Goal: Task Accomplishment & Management: Manage account settings

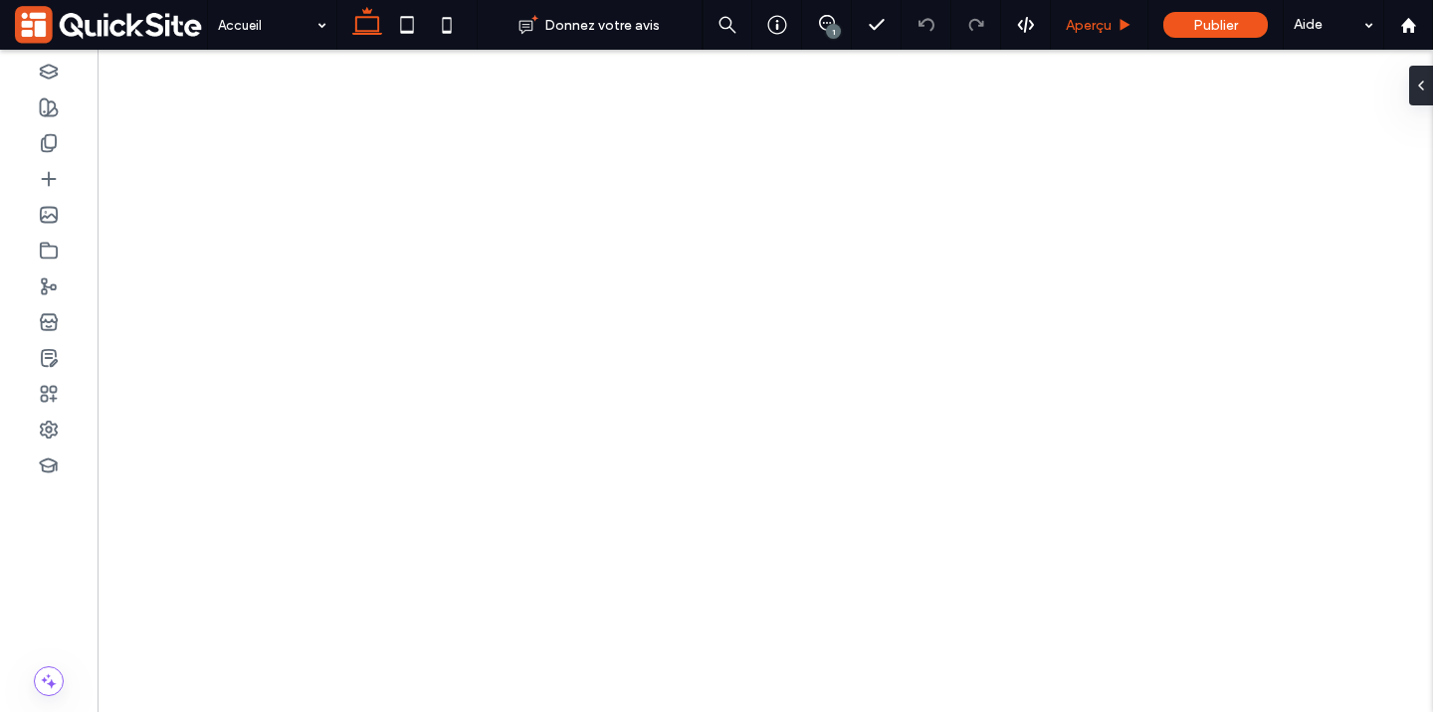
click at [1094, 21] on span "Aperçu" at bounding box center [1089, 25] width 46 height 17
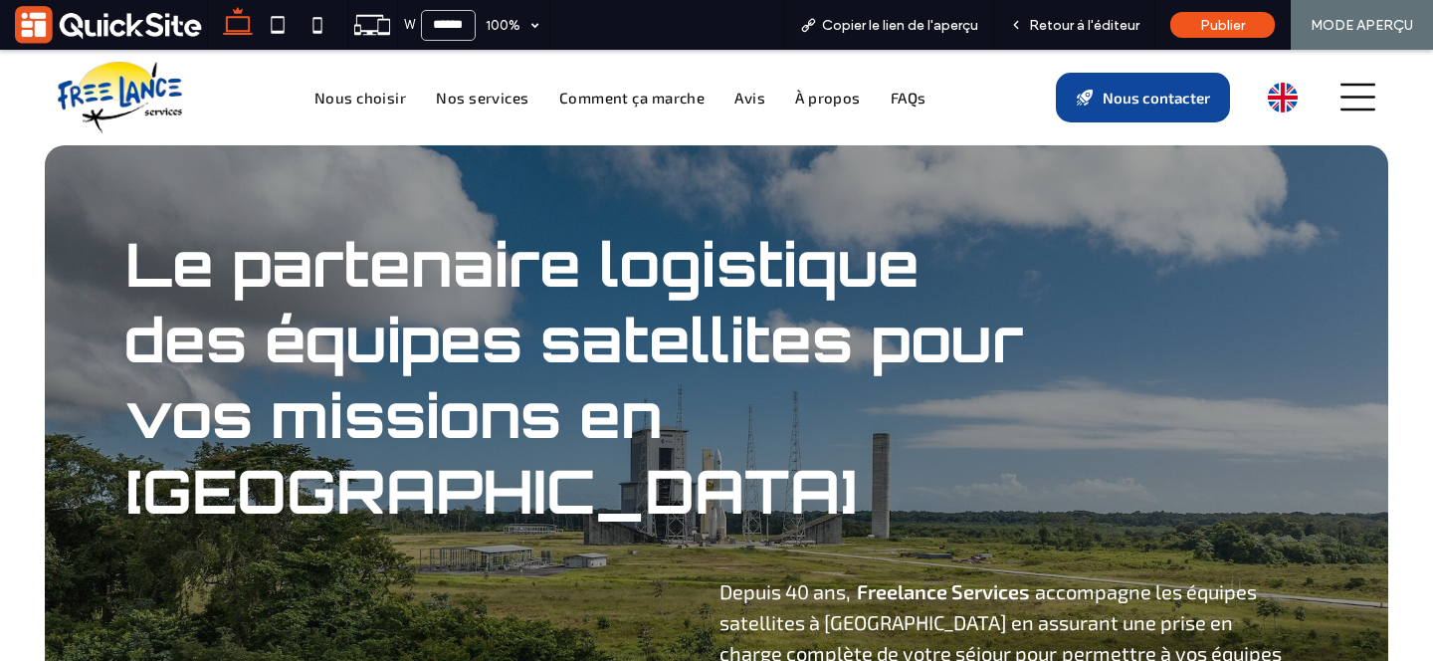
click at [1365, 86] on icon at bounding box center [1357, 97] width 35 height 27
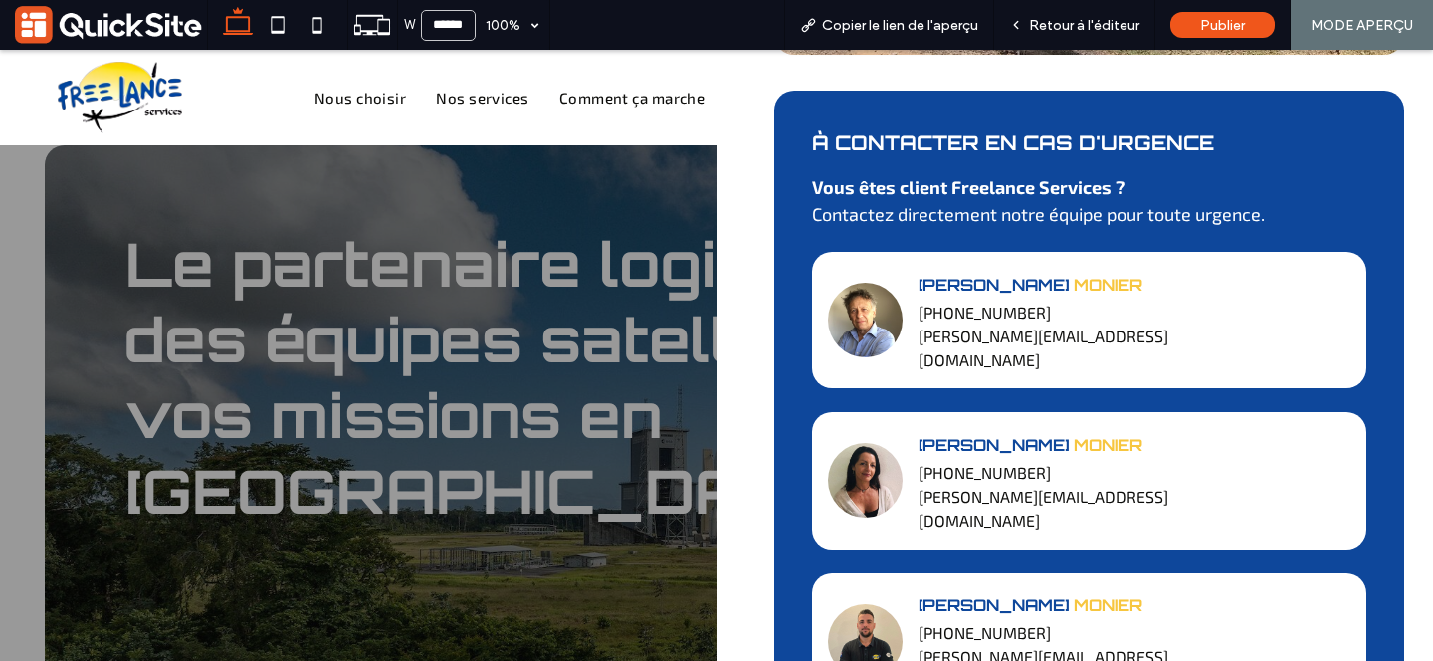
scroll to position [529, 0]
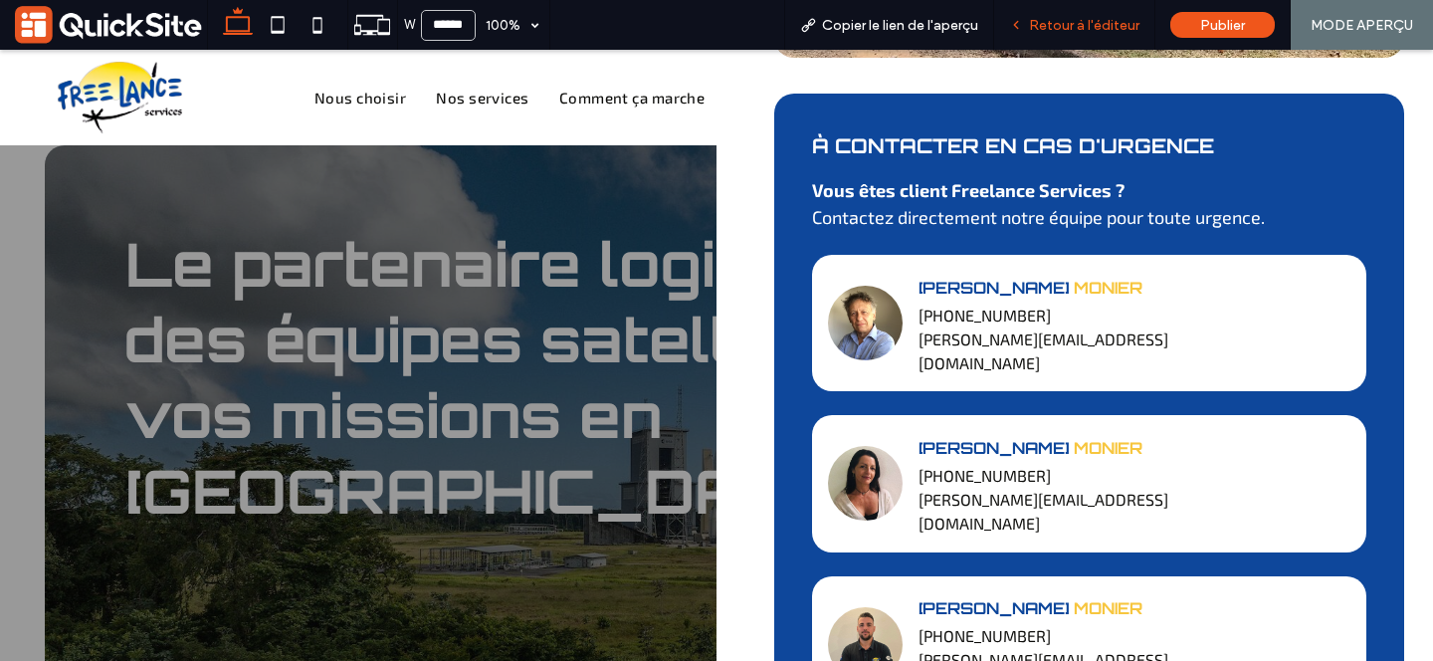
click at [1076, 29] on span "Retour à l'éditeur" at bounding box center [1084, 25] width 110 height 17
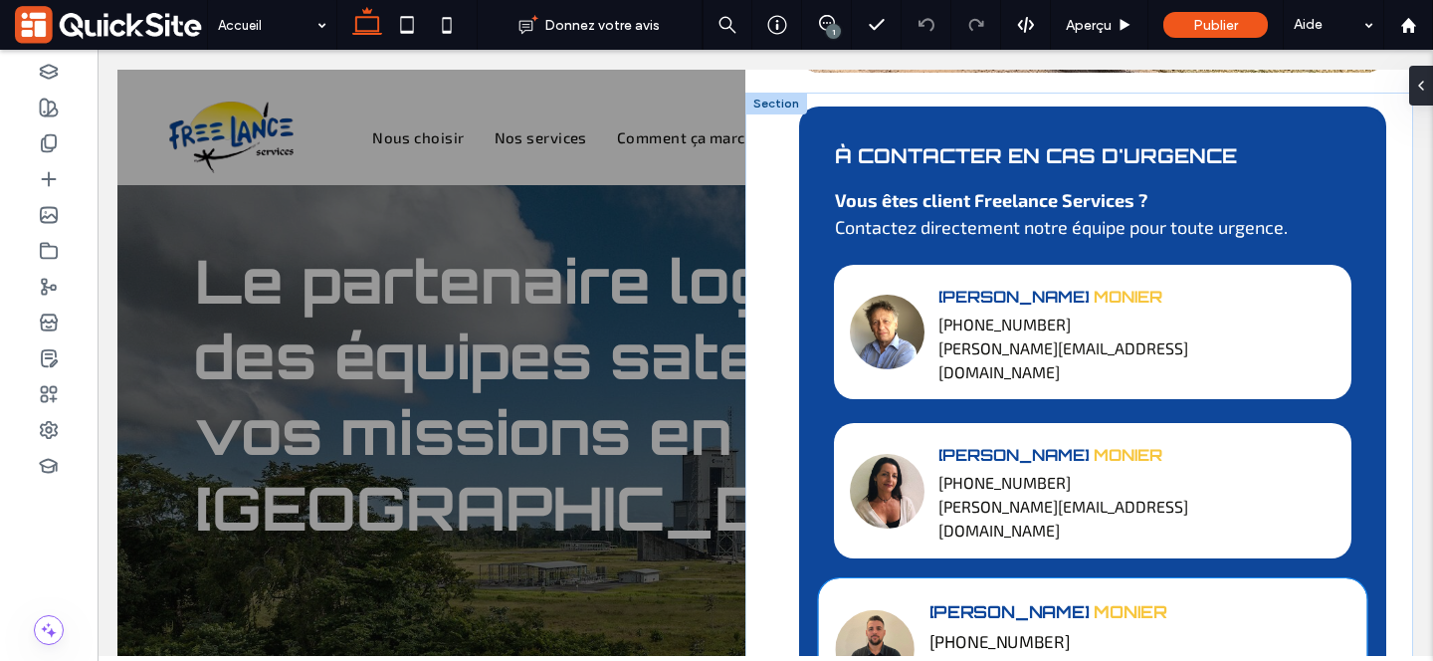
scroll to position [589, 0]
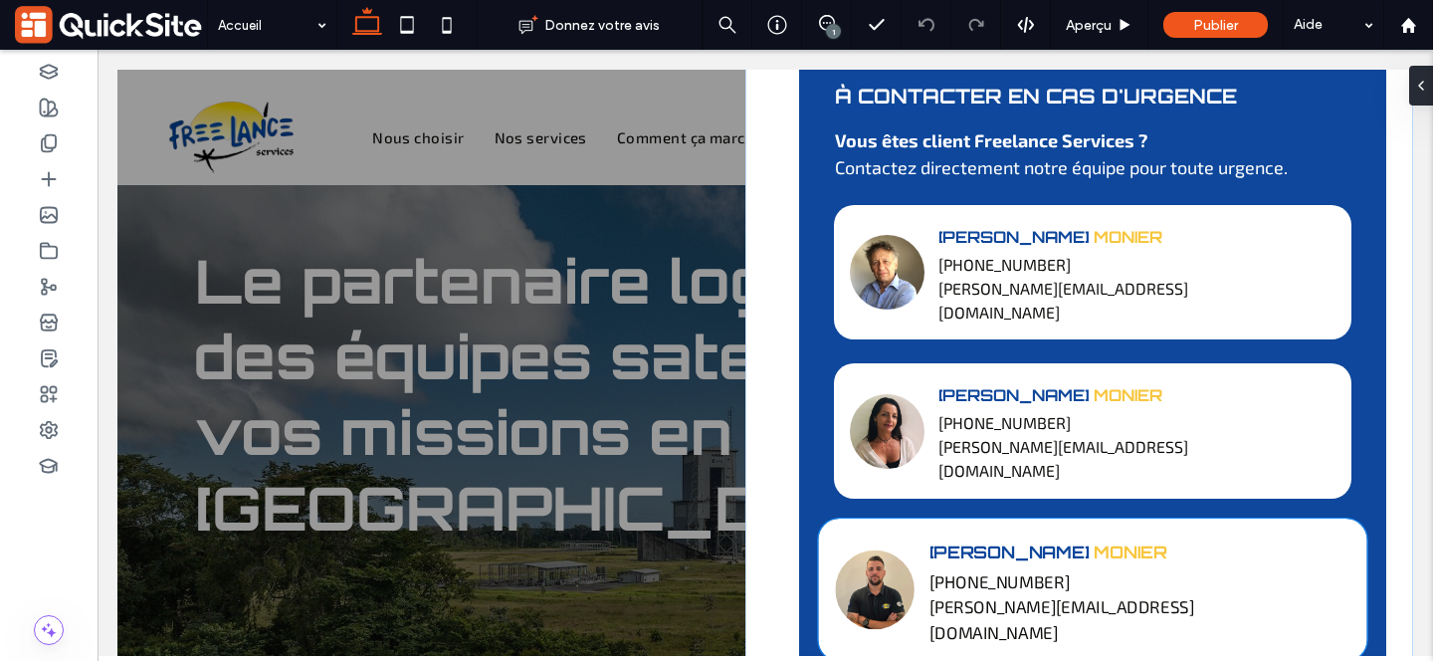
click at [1109, 596] on strong "[PERSON_NAME][EMAIL_ADDRESS][DOMAIN_NAME]" at bounding box center [1061, 619] width 265 height 46
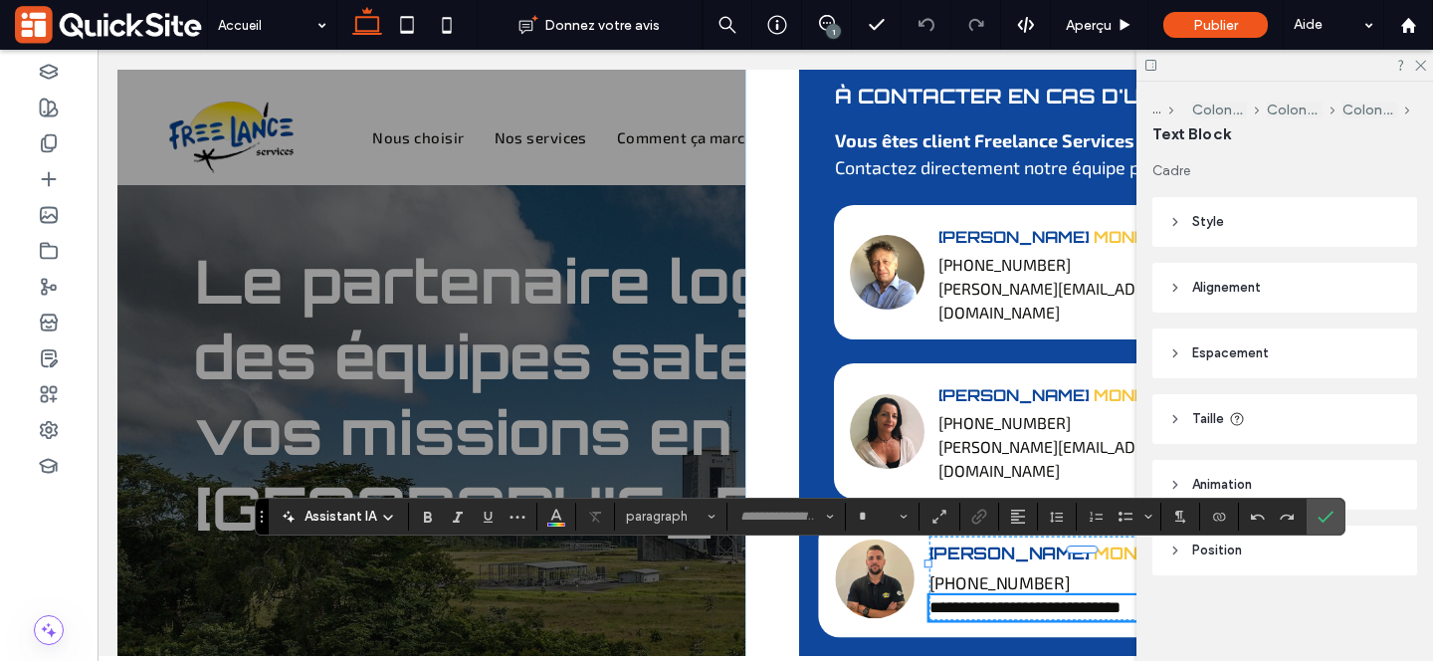
type input "*****"
type input "**"
click at [1326, 513] on icon "Confirmer" at bounding box center [1325, 516] width 16 height 16
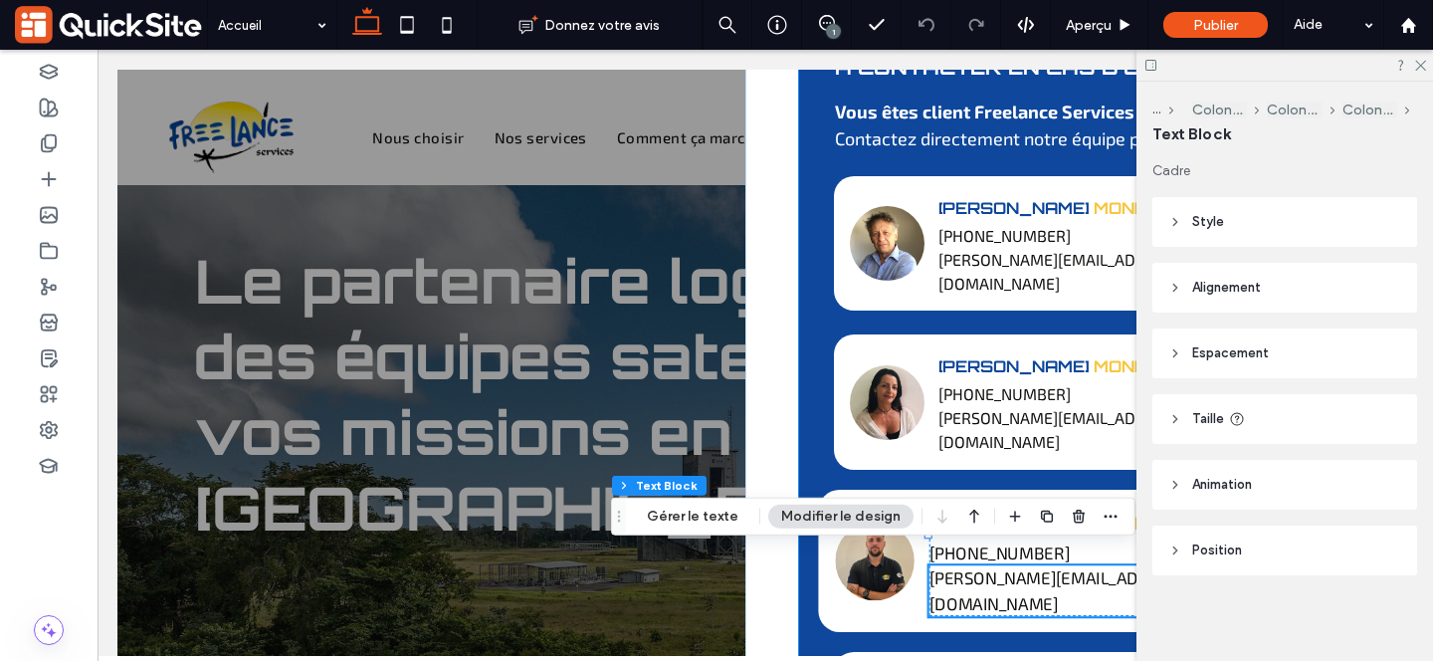
scroll to position [631, 0]
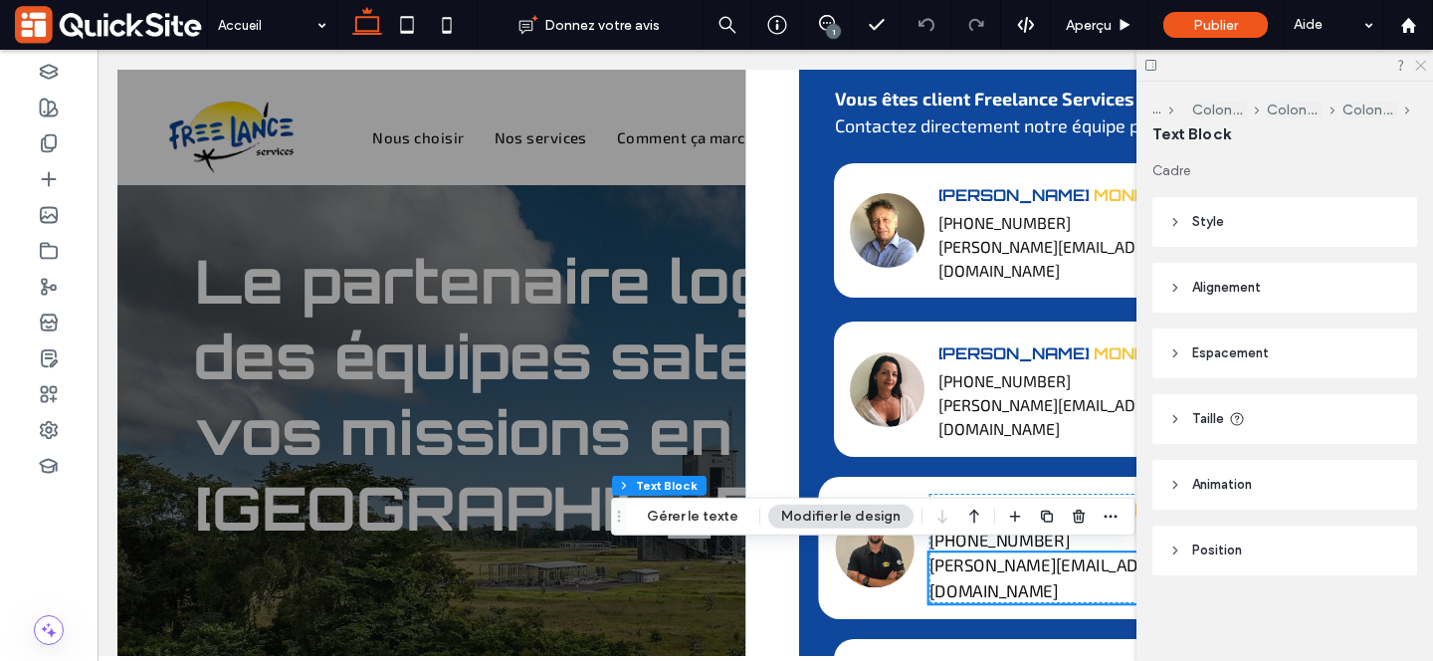
click at [1419, 64] on use at bounding box center [1420, 66] width 11 height 11
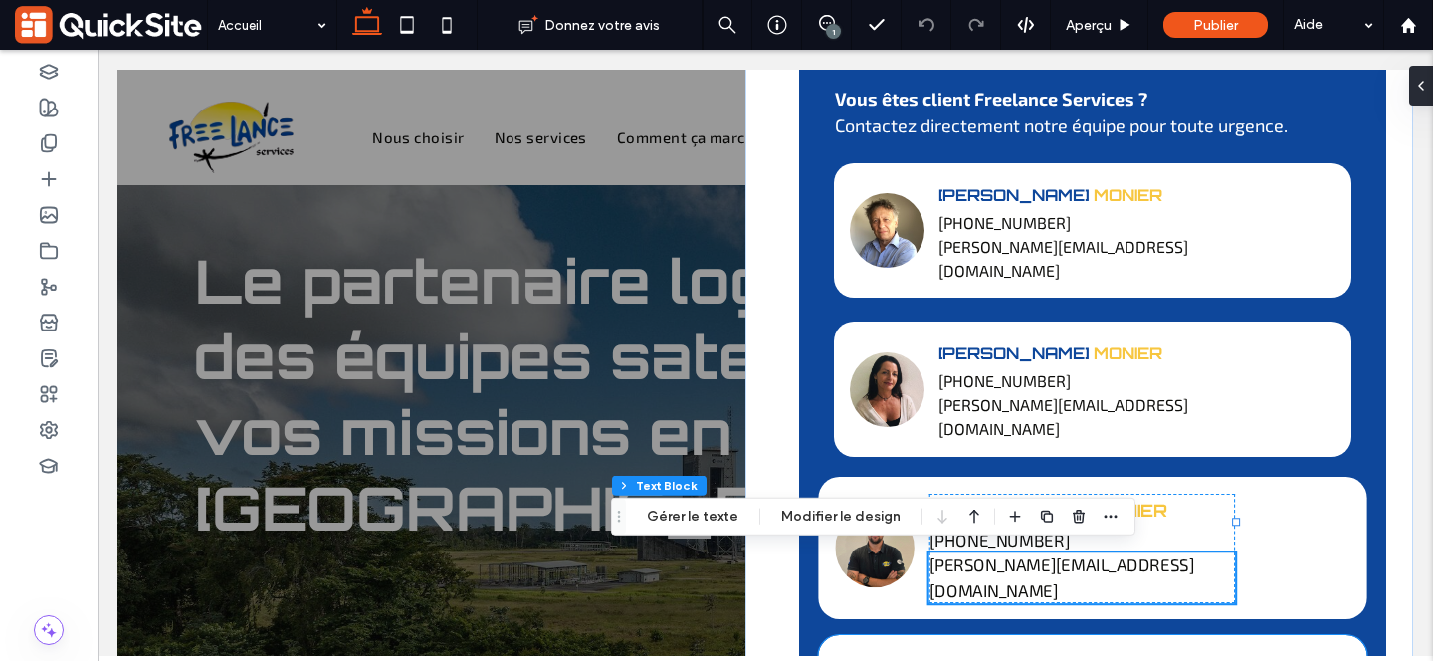
click at [1094, 658] on span "FAURY" at bounding box center [1128, 668] width 68 height 21
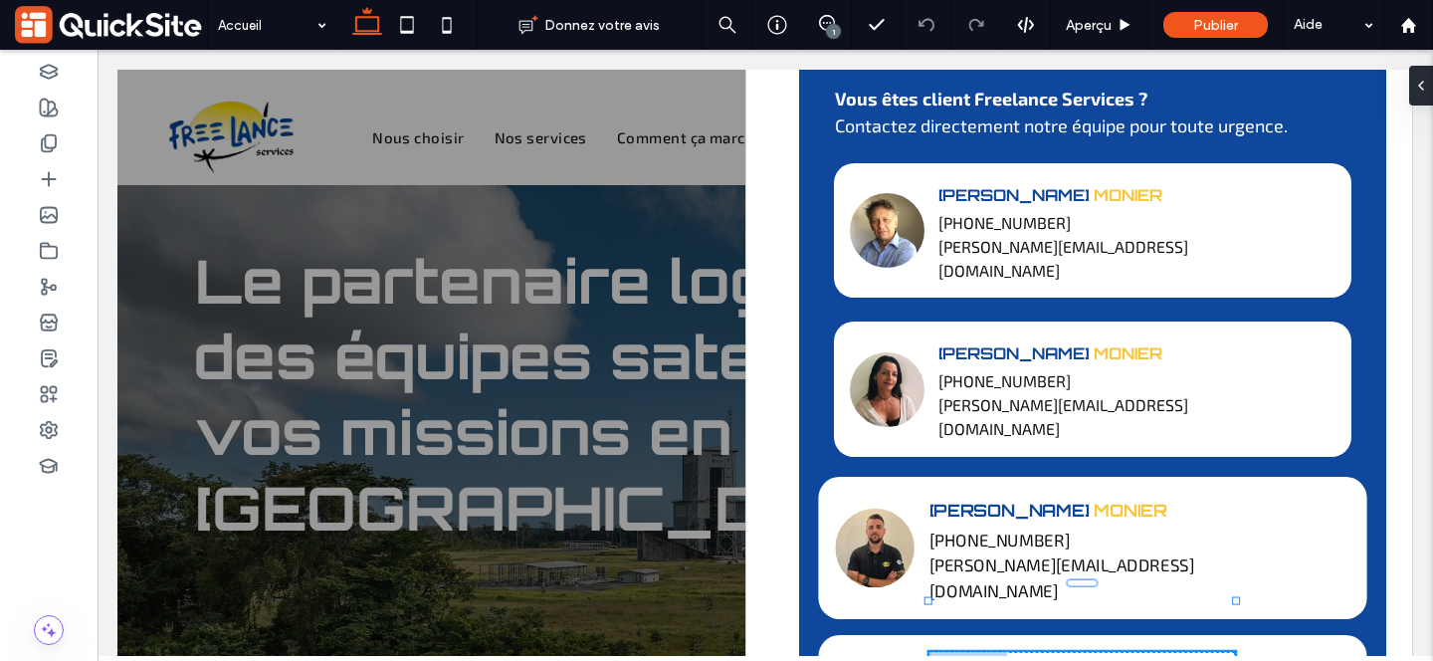
type input "********"
type input "**"
click at [1008, 660] on span "*****" at bounding box center [991, 668] width 33 height 16
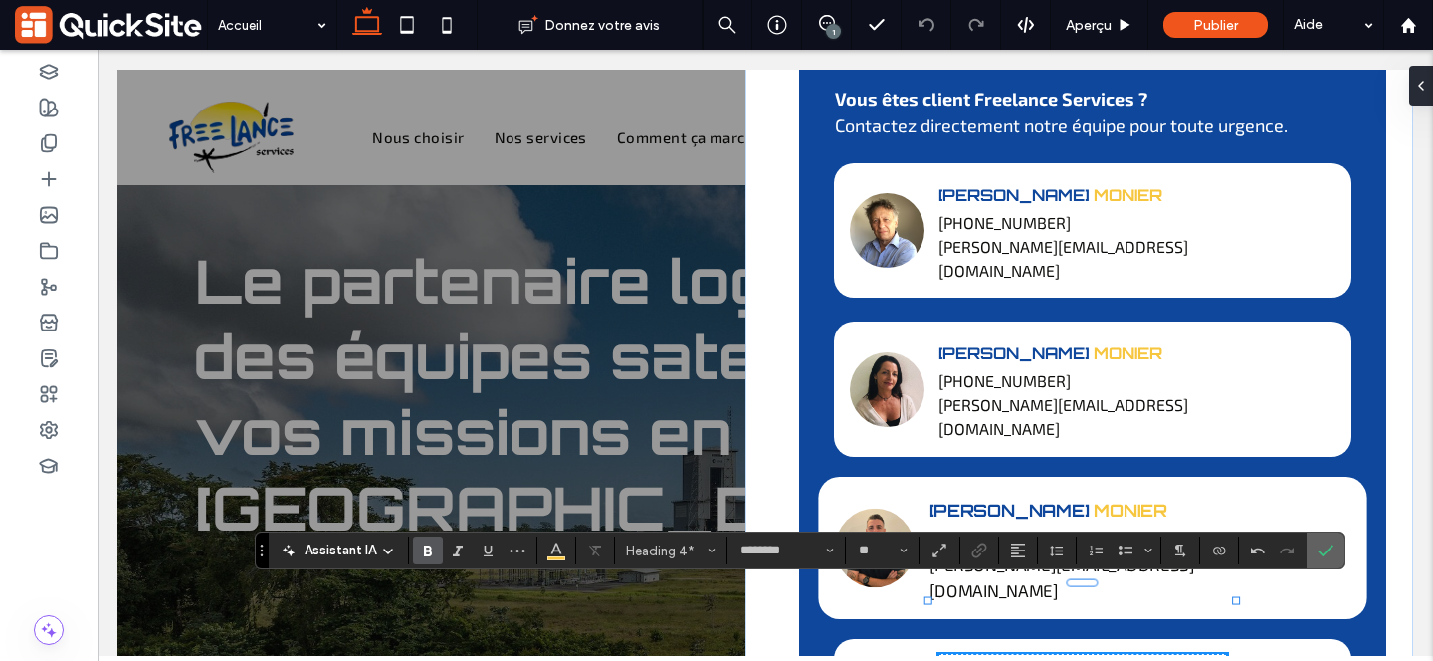
click at [1324, 552] on use "Confirmer" at bounding box center [1325, 550] width 16 height 12
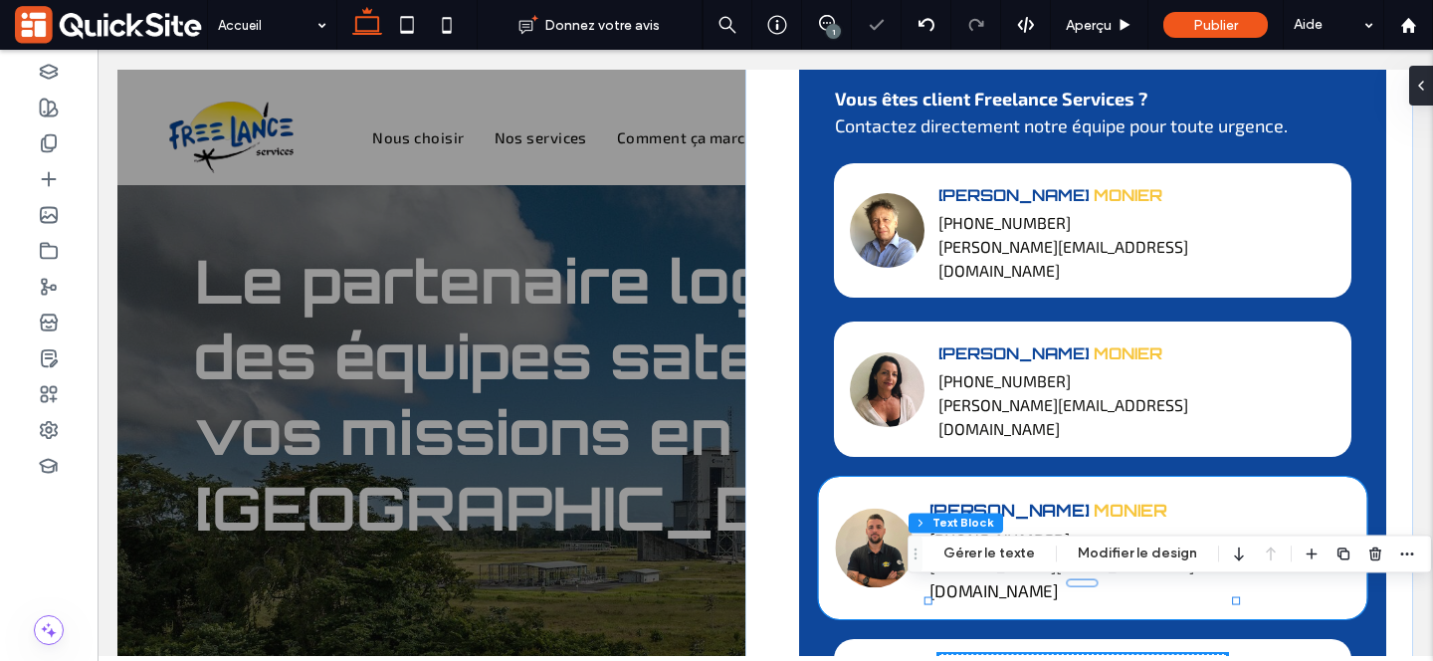
scroll to position [706, 0]
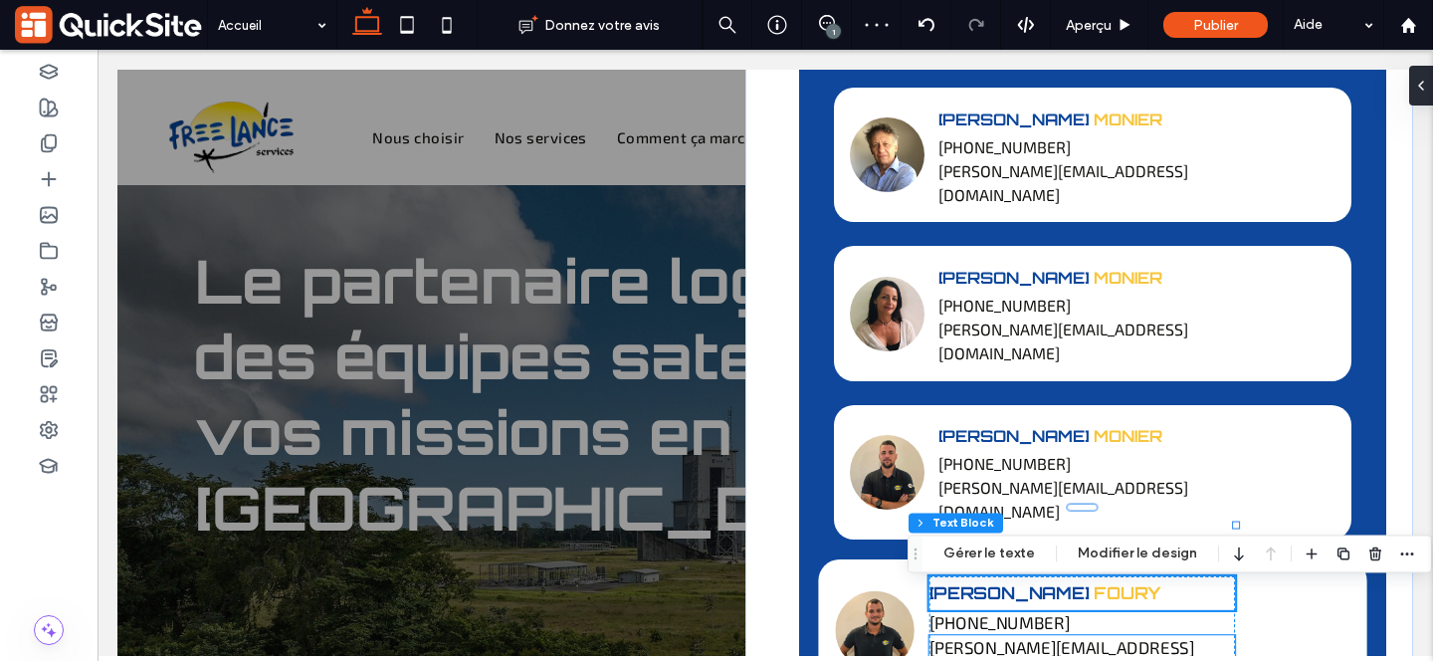
click at [976, 637] on strong "J.faury@freelance-services.fr" at bounding box center [1061, 660] width 265 height 46
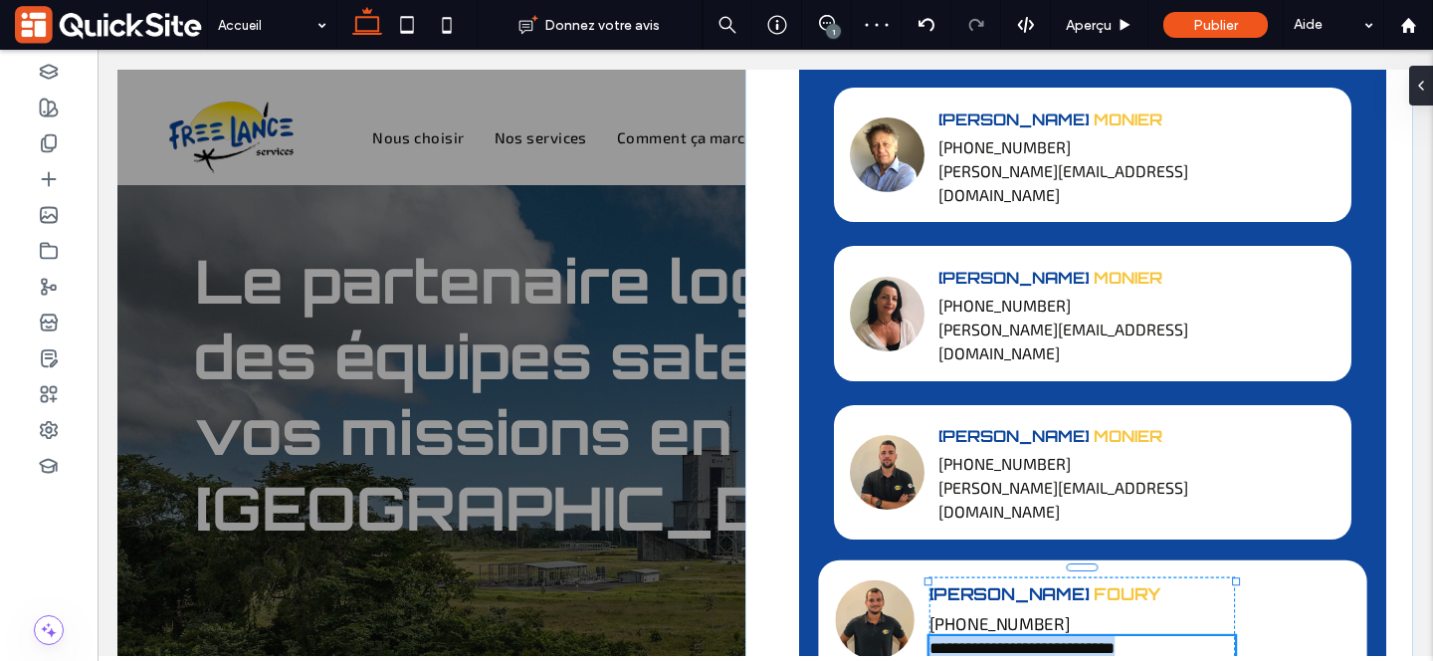
type input "*****"
type input "**"
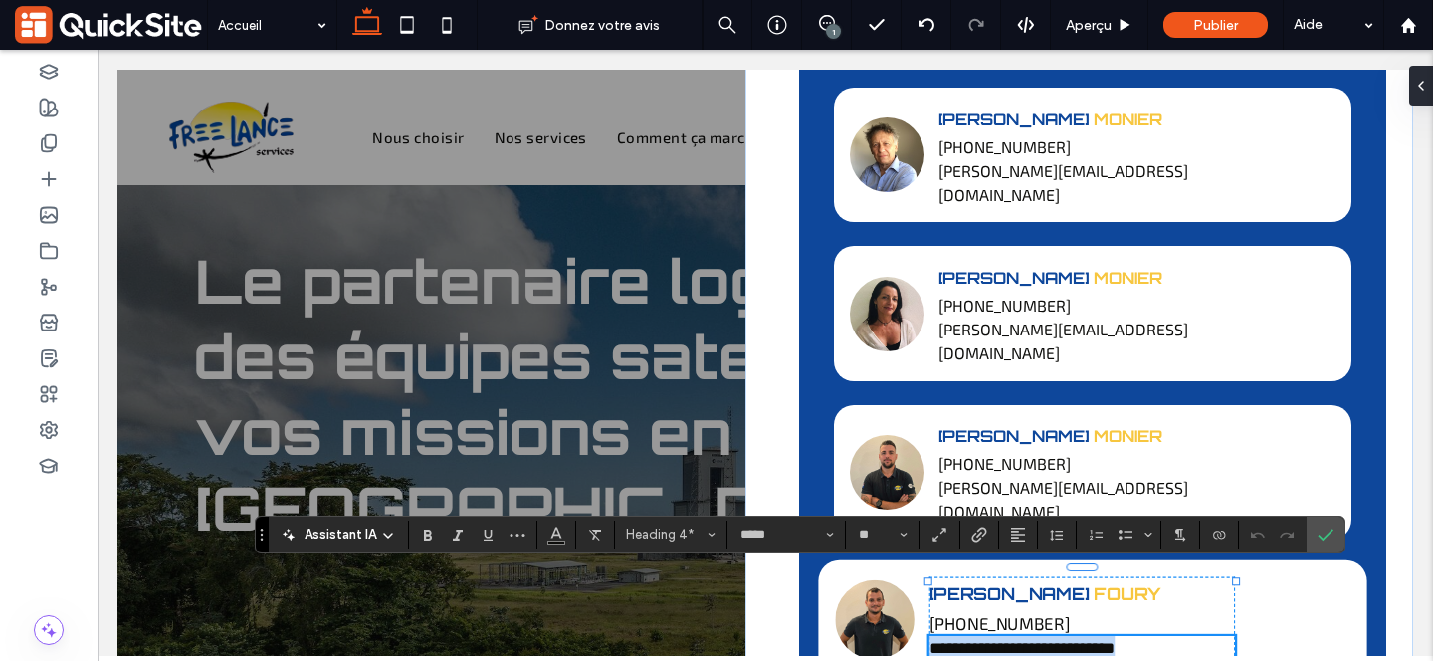
click at [953, 640] on strong "**********" at bounding box center [1022, 648] width 186 height 16
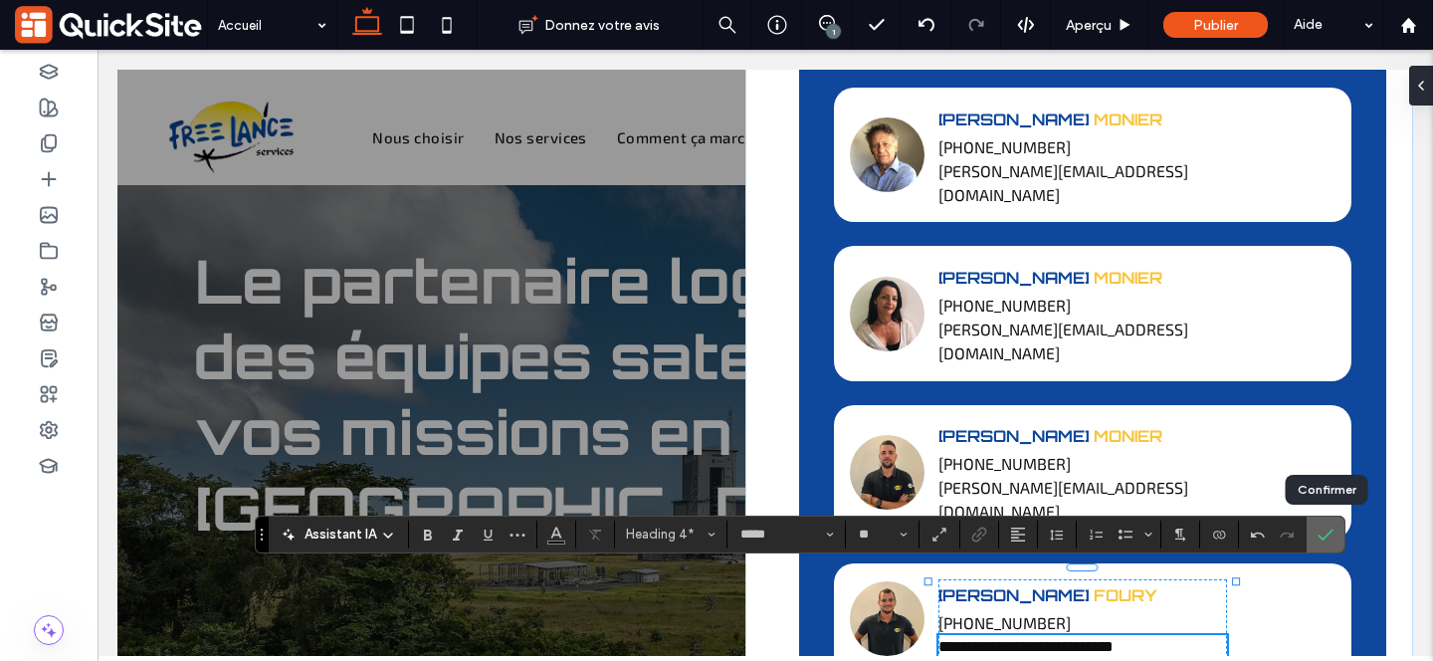
click at [1322, 532] on icon "Confirmer" at bounding box center [1325, 534] width 16 height 16
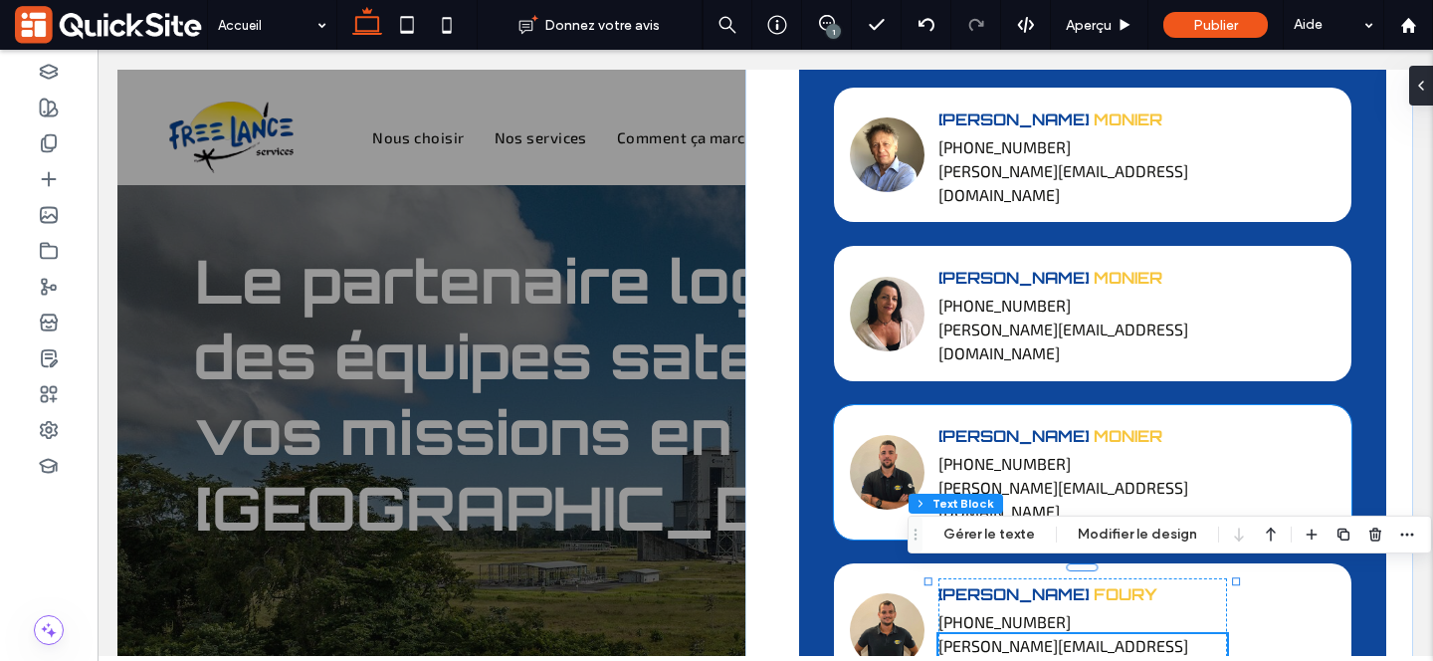
click at [976, 478] on strong "[PERSON_NAME][EMAIL_ADDRESS][DOMAIN_NAME]" at bounding box center [1063, 499] width 250 height 43
click at [938, 476] on div "[PERSON_NAME][EMAIL_ADDRESS][DOMAIN_NAME]" at bounding box center [1082, 500] width 289 height 48
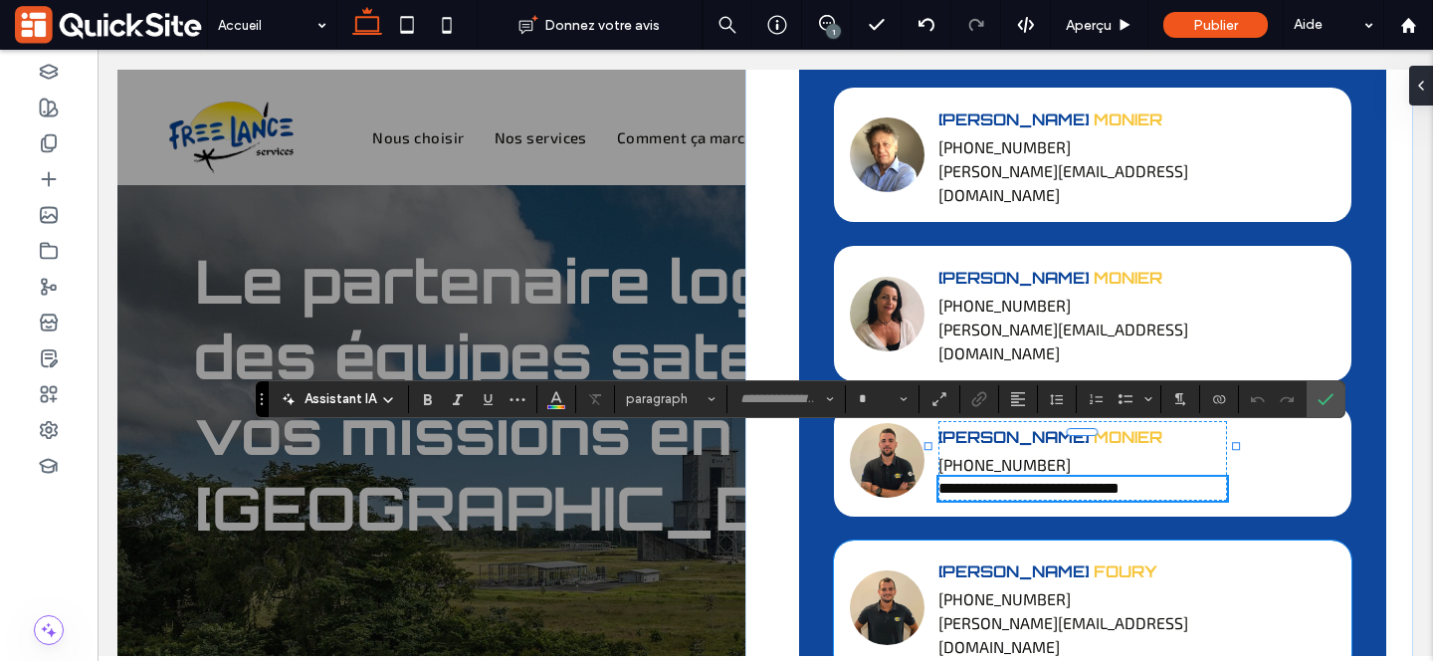
click at [942, 481] on strong "**********" at bounding box center [1028, 488] width 181 height 15
type input "*****"
type input "**"
click at [1327, 396] on icon "Confirmer" at bounding box center [1325, 399] width 16 height 16
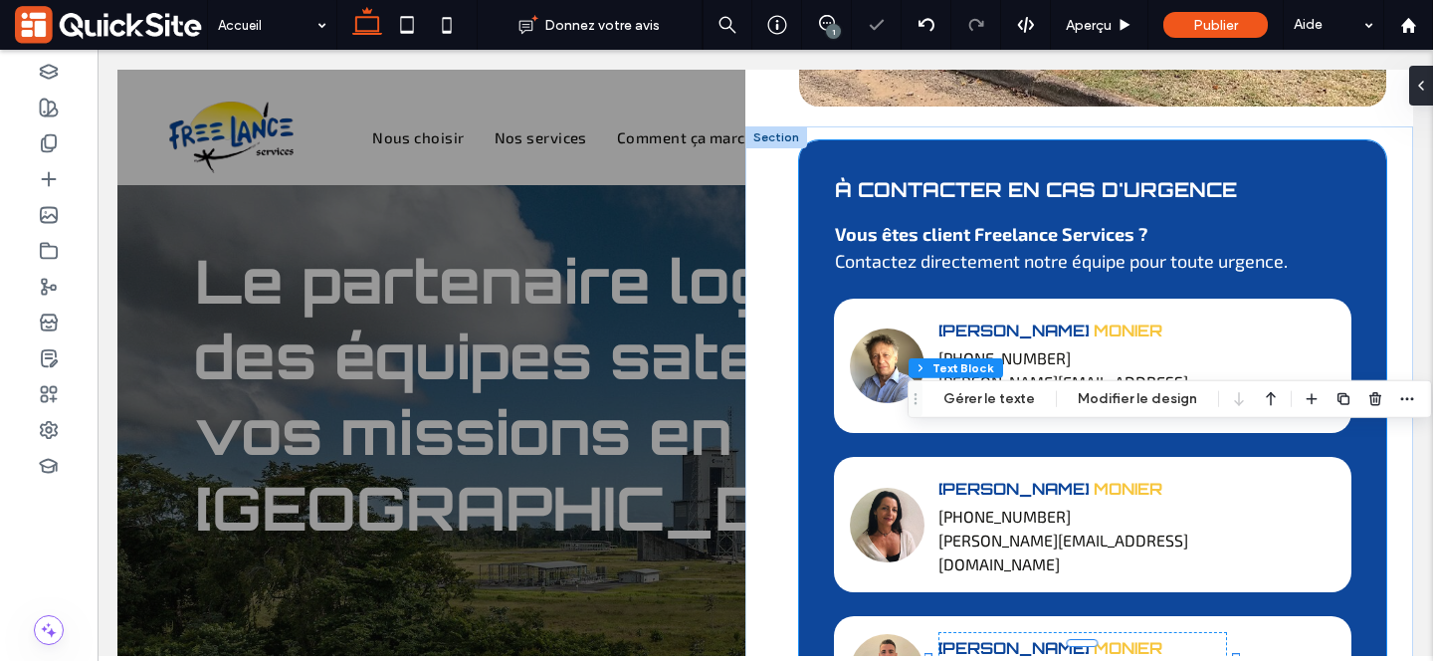
scroll to position [478, 0]
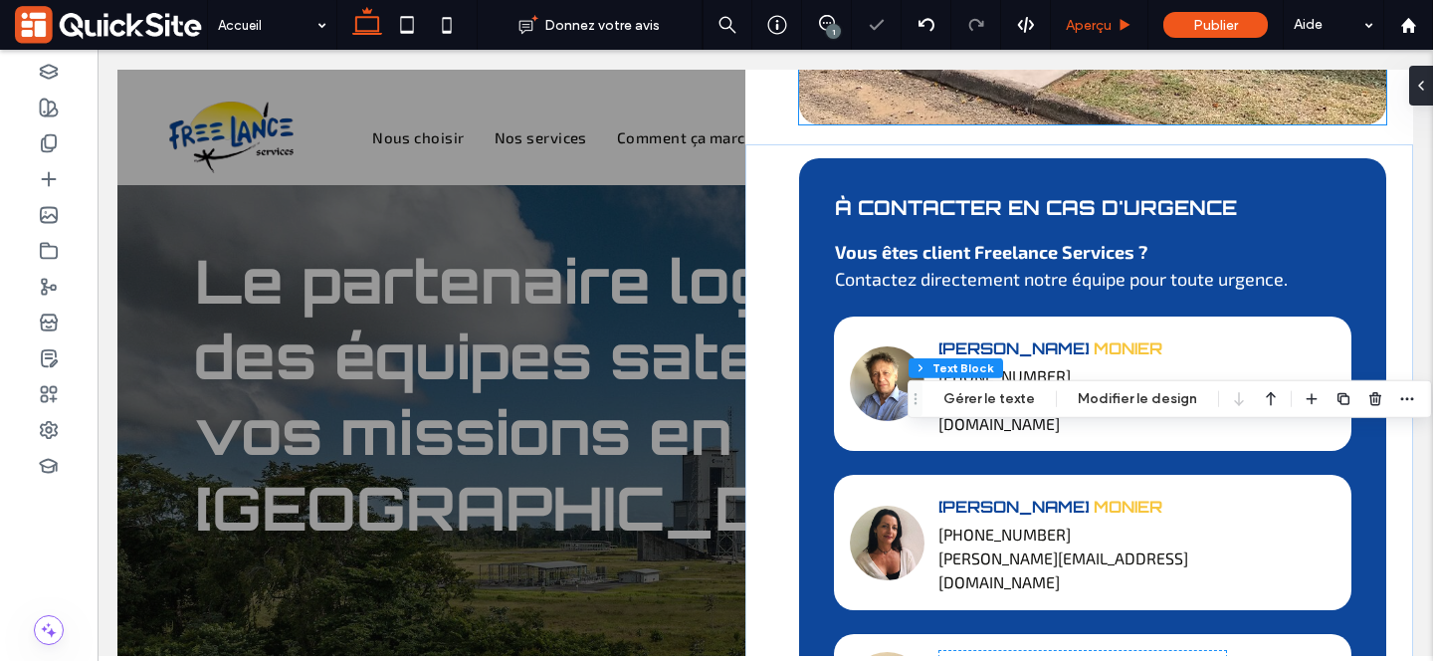
click at [1085, 20] on span "Aperçu" at bounding box center [1089, 25] width 46 height 17
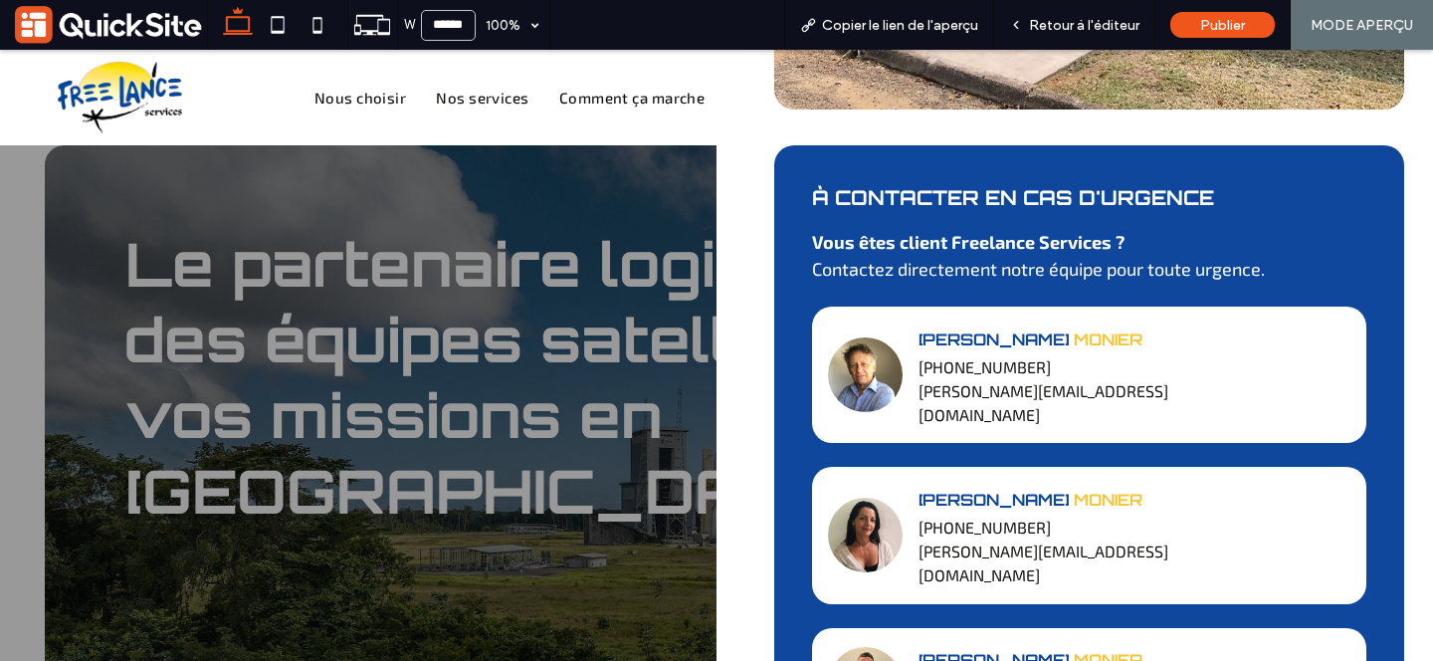
scroll to position [703, 0]
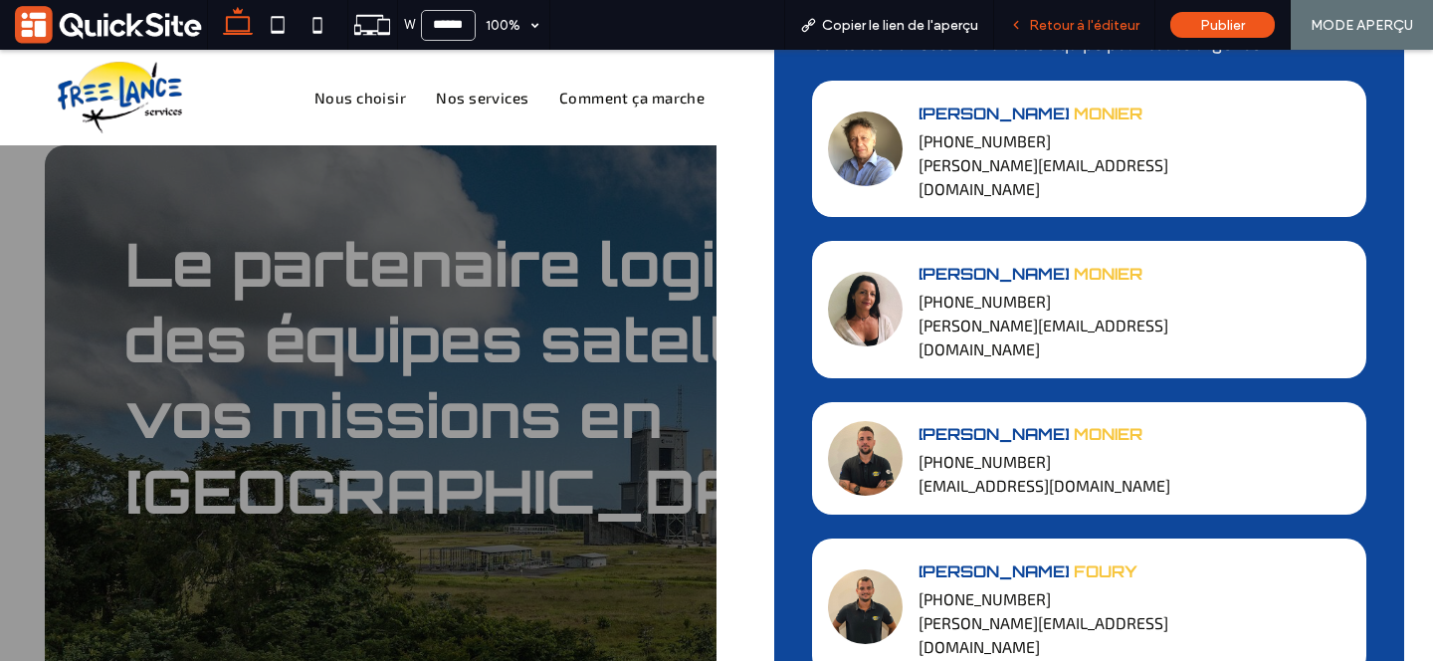
click at [1103, 22] on span "Retour à l'éditeur" at bounding box center [1084, 25] width 110 height 17
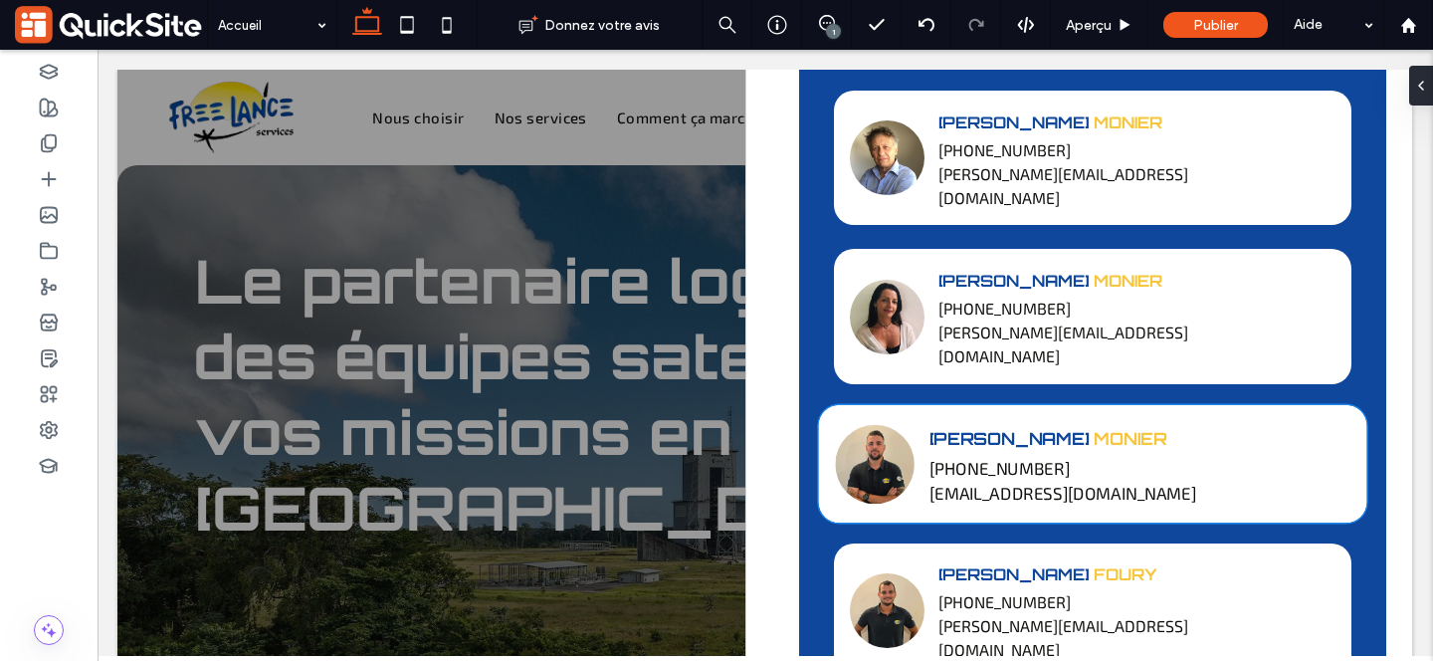
click at [1036, 457] on strong "[PHONE_NUMBER]" at bounding box center [999, 467] width 140 height 20
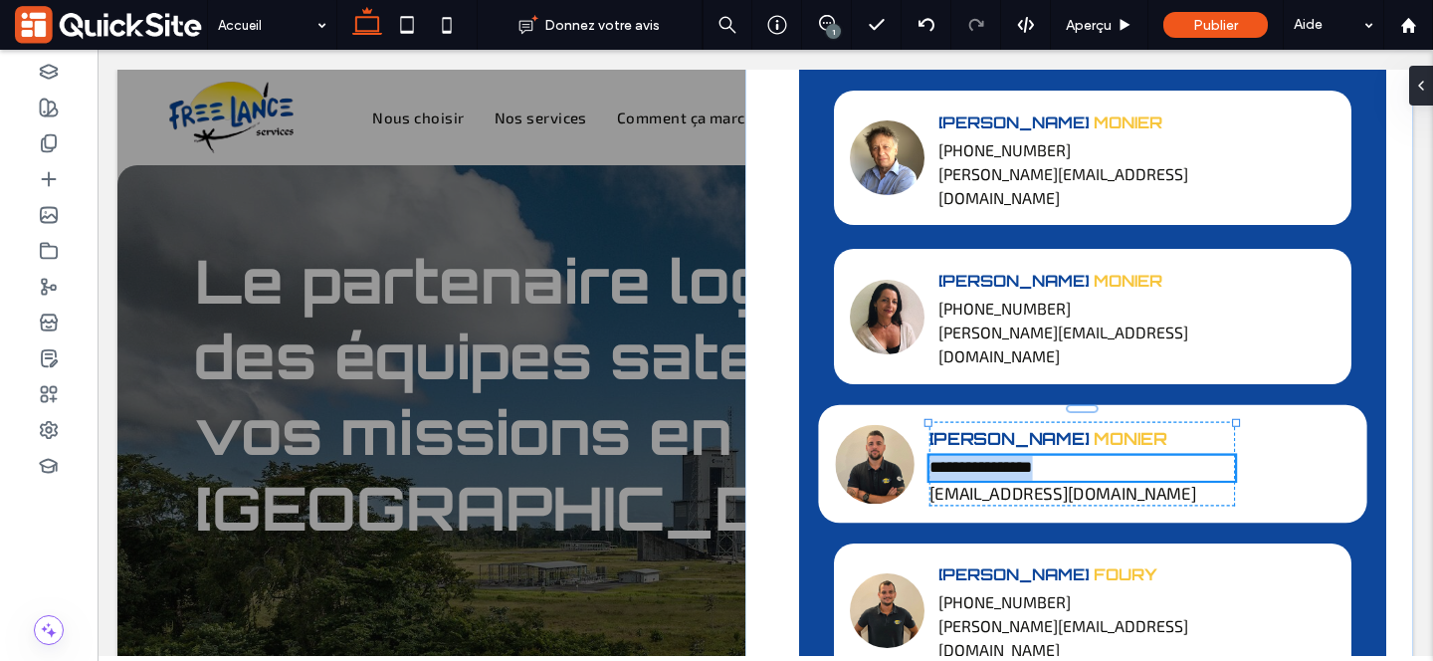
click at [978, 459] on strong "**********" at bounding box center [980, 467] width 103 height 16
type input "*****"
type input "**"
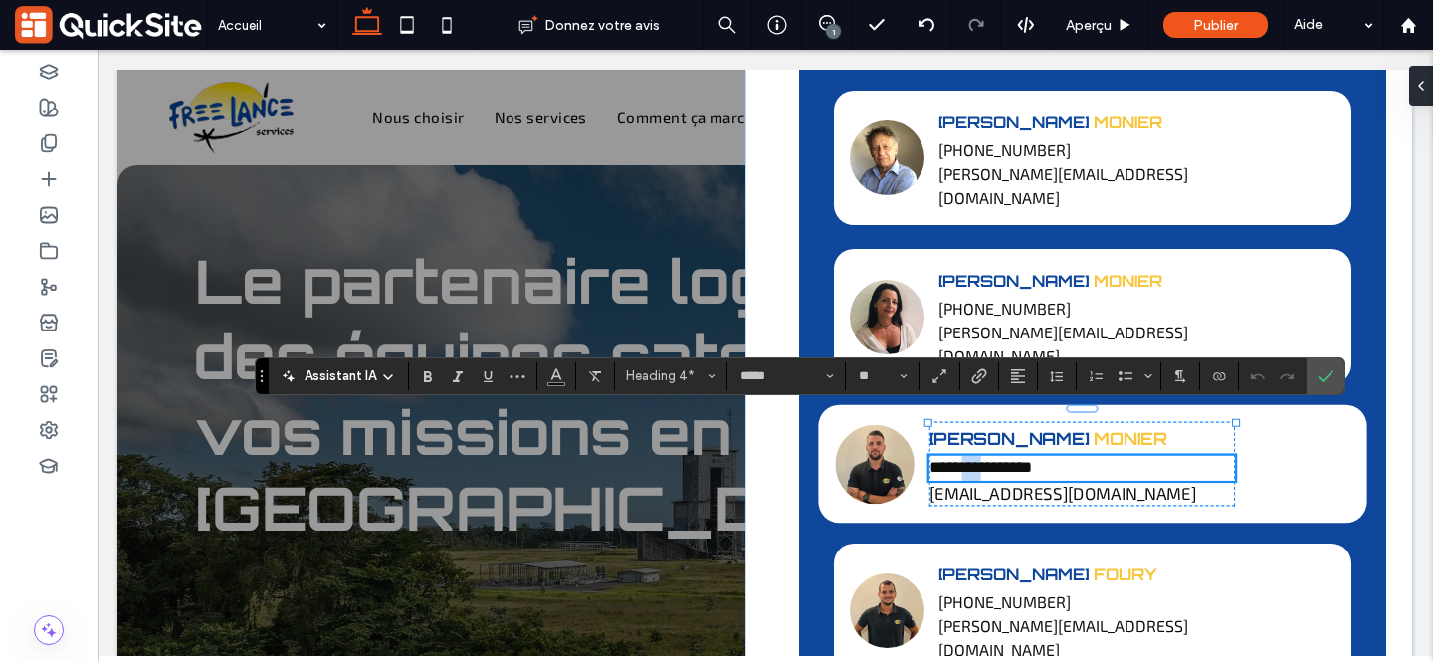
click at [978, 459] on strong "**********" at bounding box center [980, 467] width 103 height 16
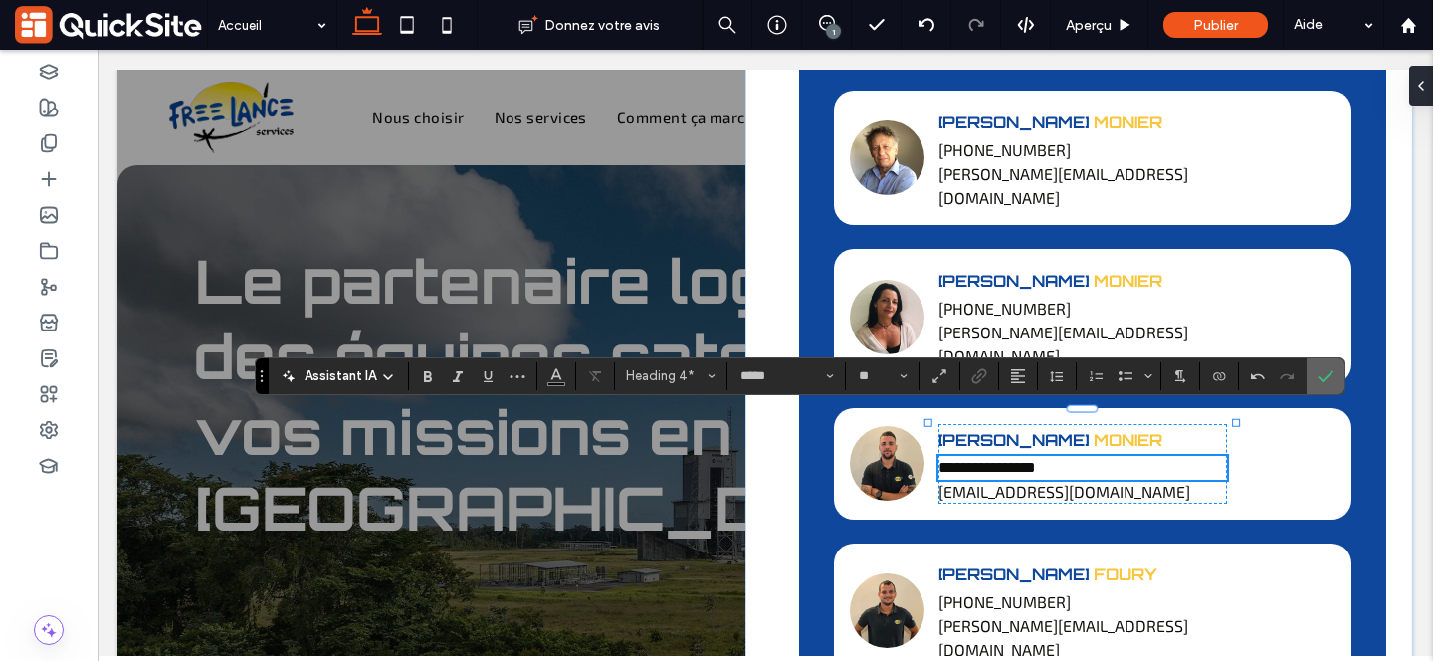
click at [1327, 373] on icon "Confirmer" at bounding box center [1325, 376] width 16 height 16
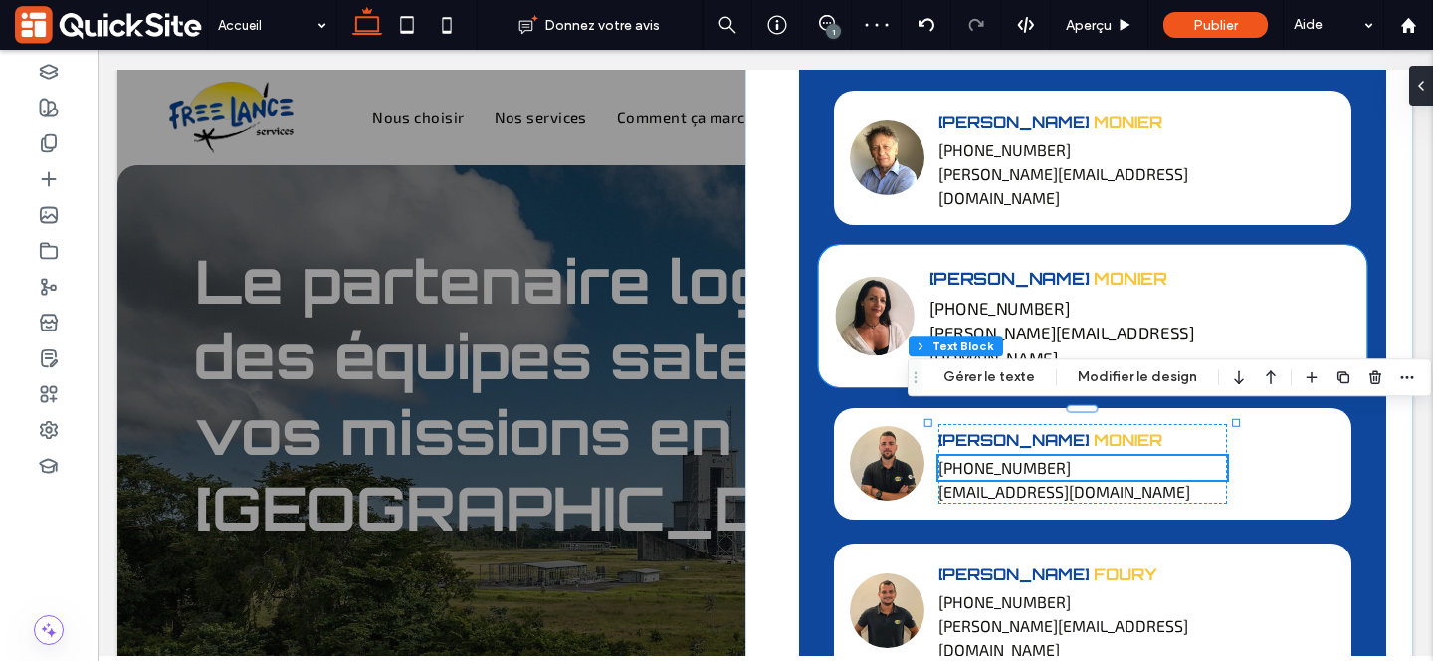
click at [1027, 298] on strong "[PHONE_NUMBER]" at bounding box center [999, 308] width 140 height 20
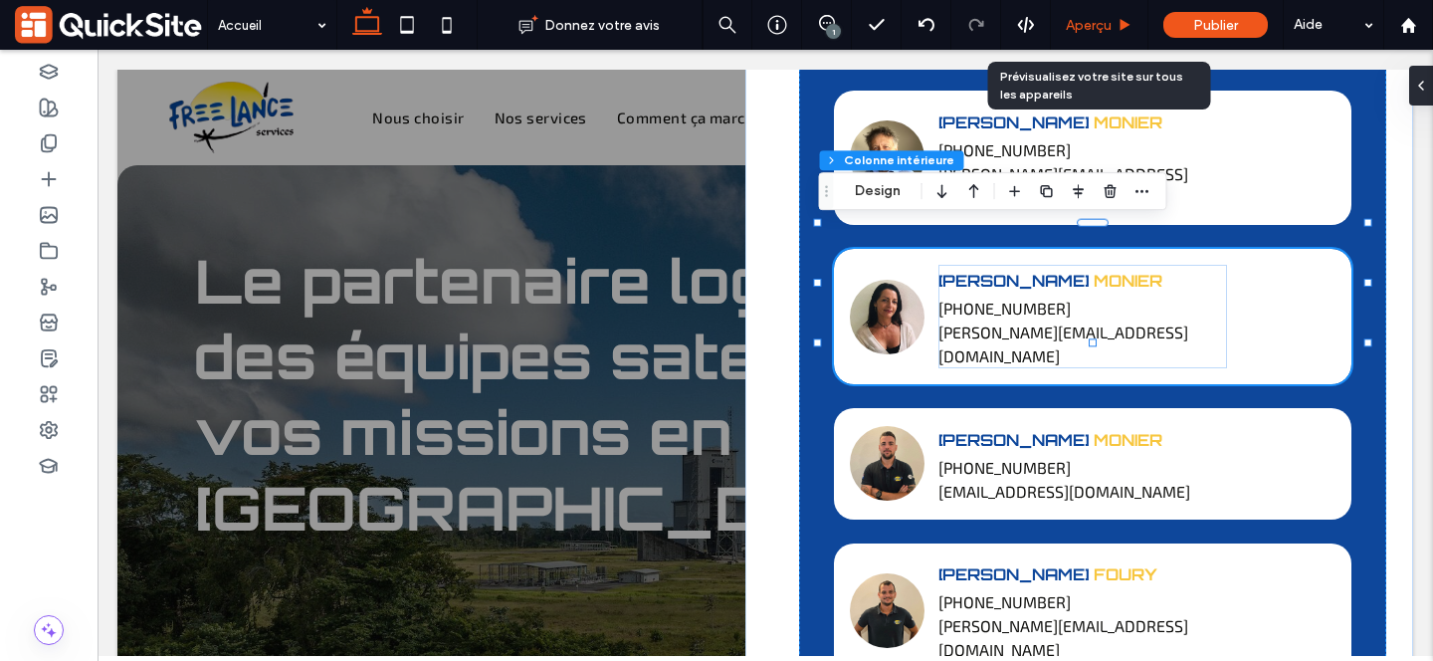
click at [1109, 21] on span "Aperçu" at bounding box center [1089, 25] width 46 height 17
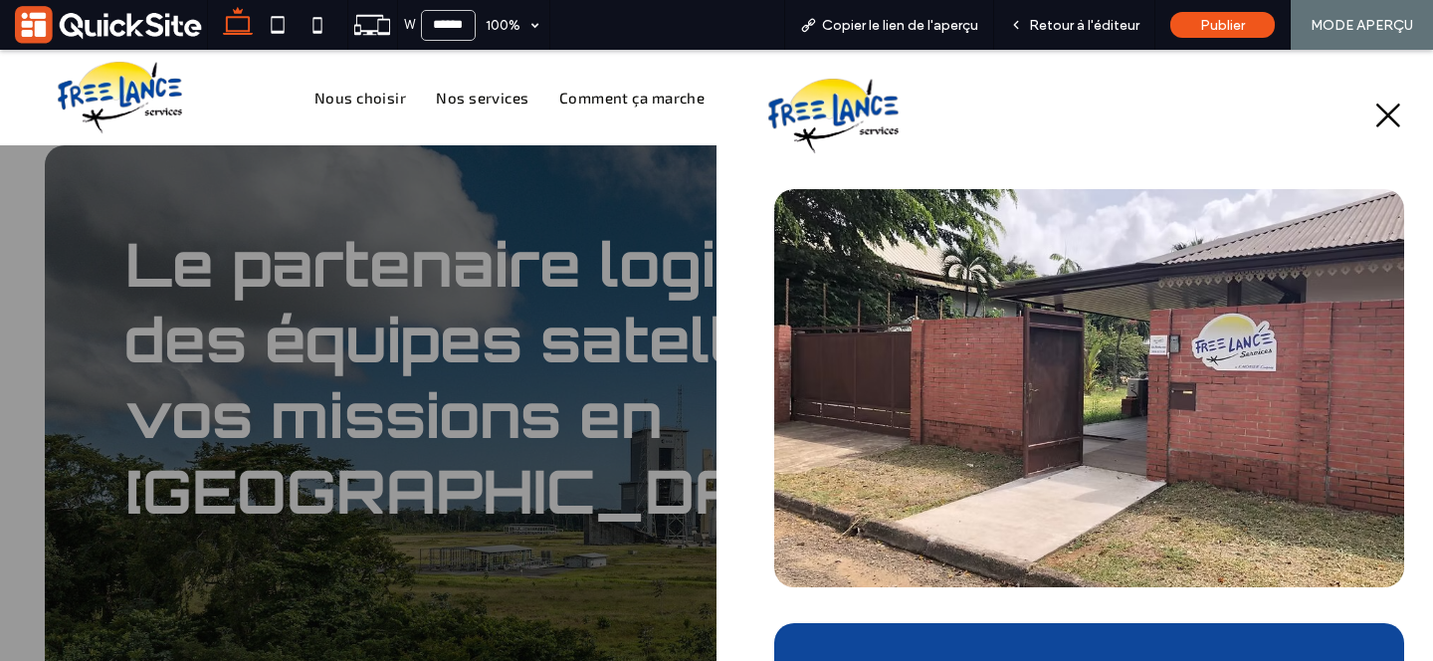
click at [1385, 115] on icon at bounding box center [1388, 115] width 32 height 30
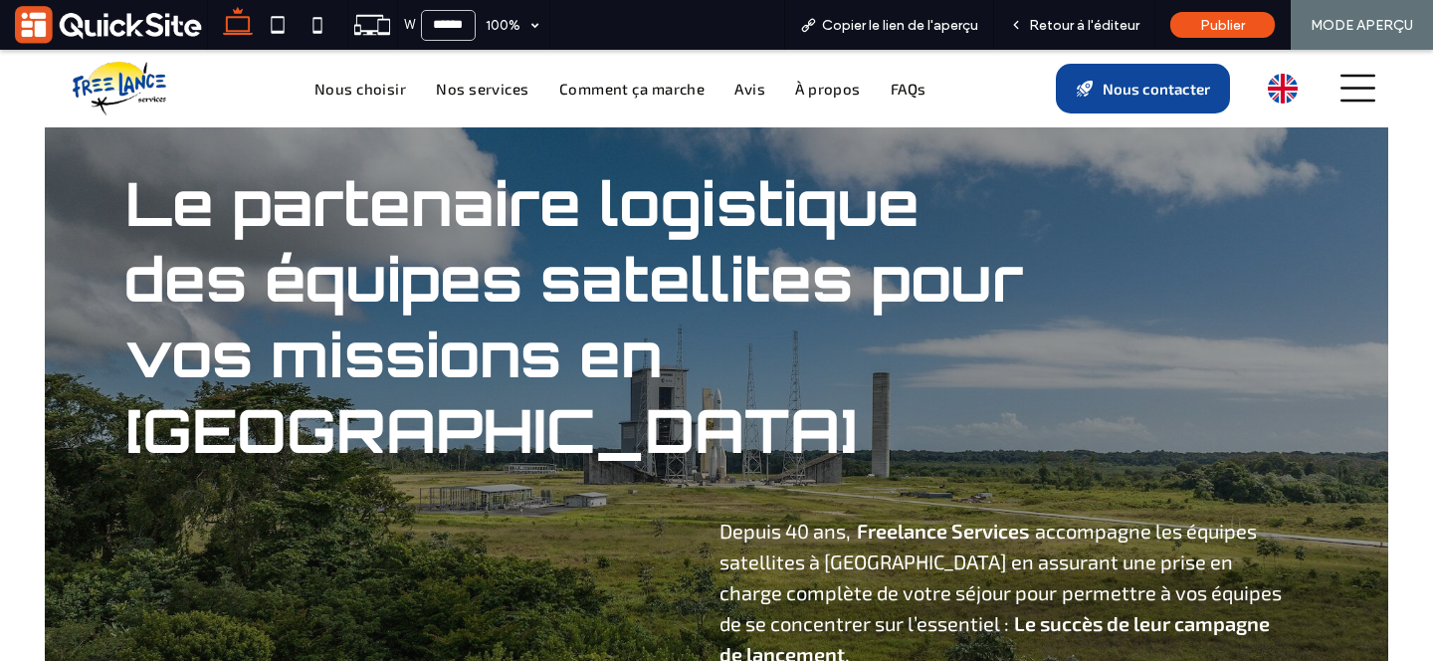
scroll to position [60, 0]
click at [1077, 23] on span "Retour à l'éditeur" at bounding box center [1084, 25] width 110 height 17
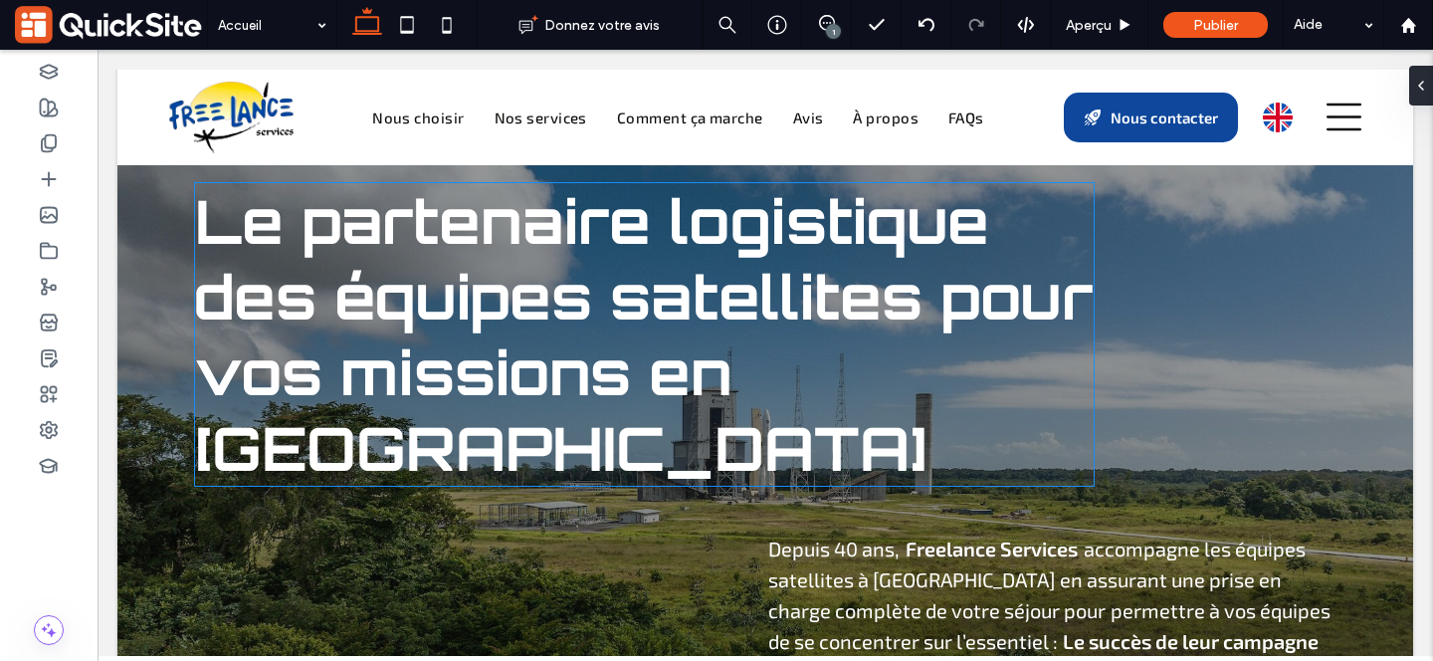
click at [732, 279] on span "Le partenaire logistique des équipes satellites pour vos missions en [GEOGRAPHI…" at bounding box center [644, 334] width 898 height 302
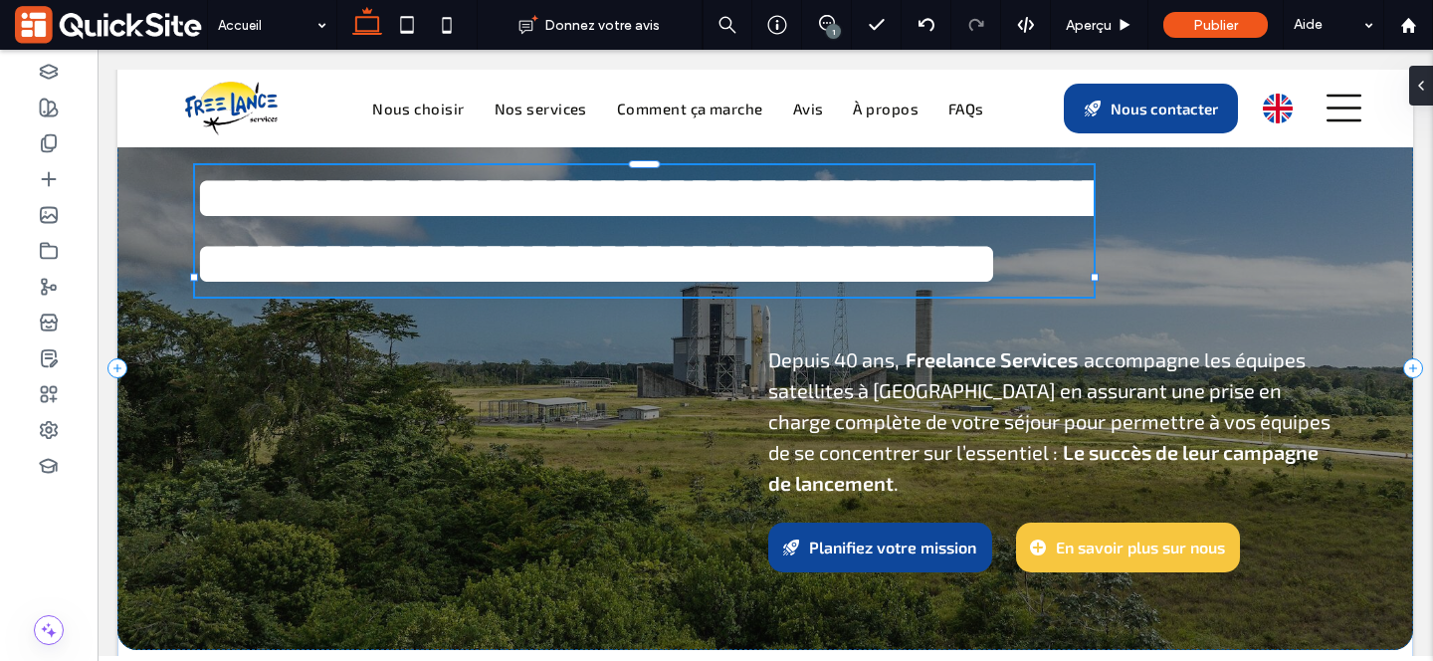
scroll to position [62, 0]
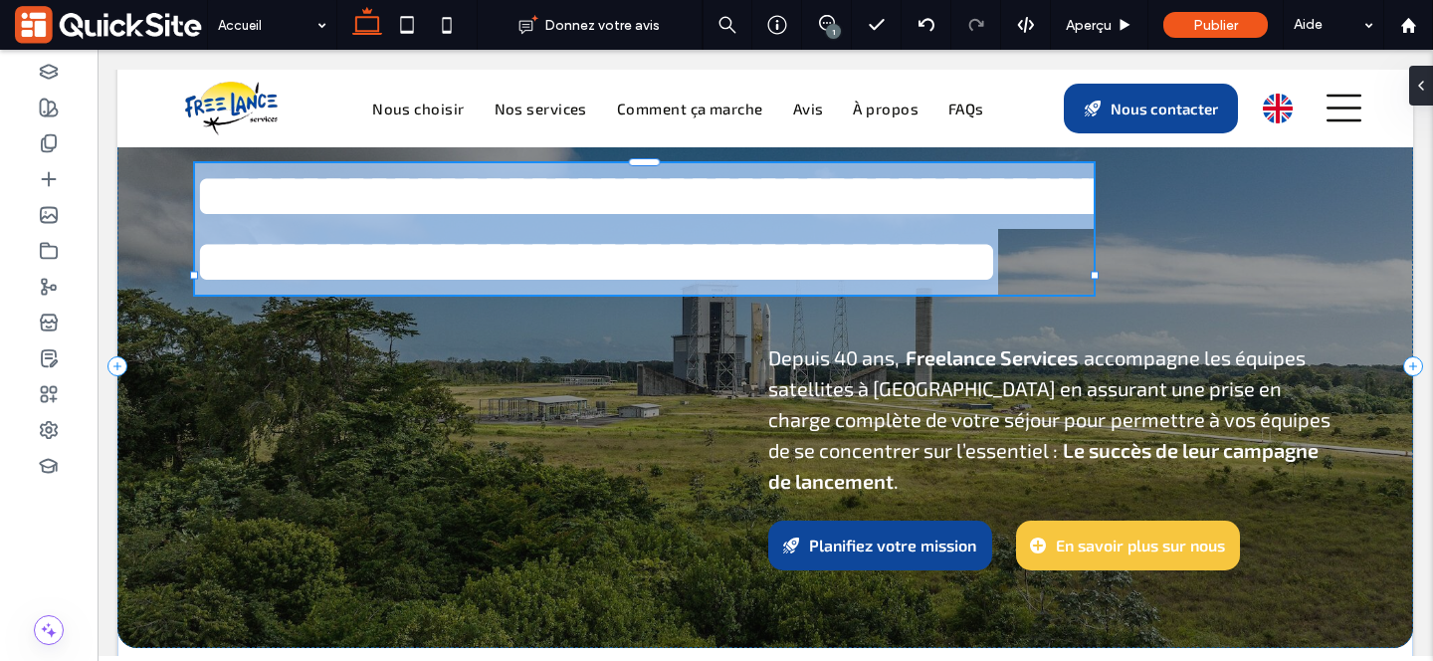
click at [1036, 295] on div "**********" at bounding box center [644, 228] width 898 height 131
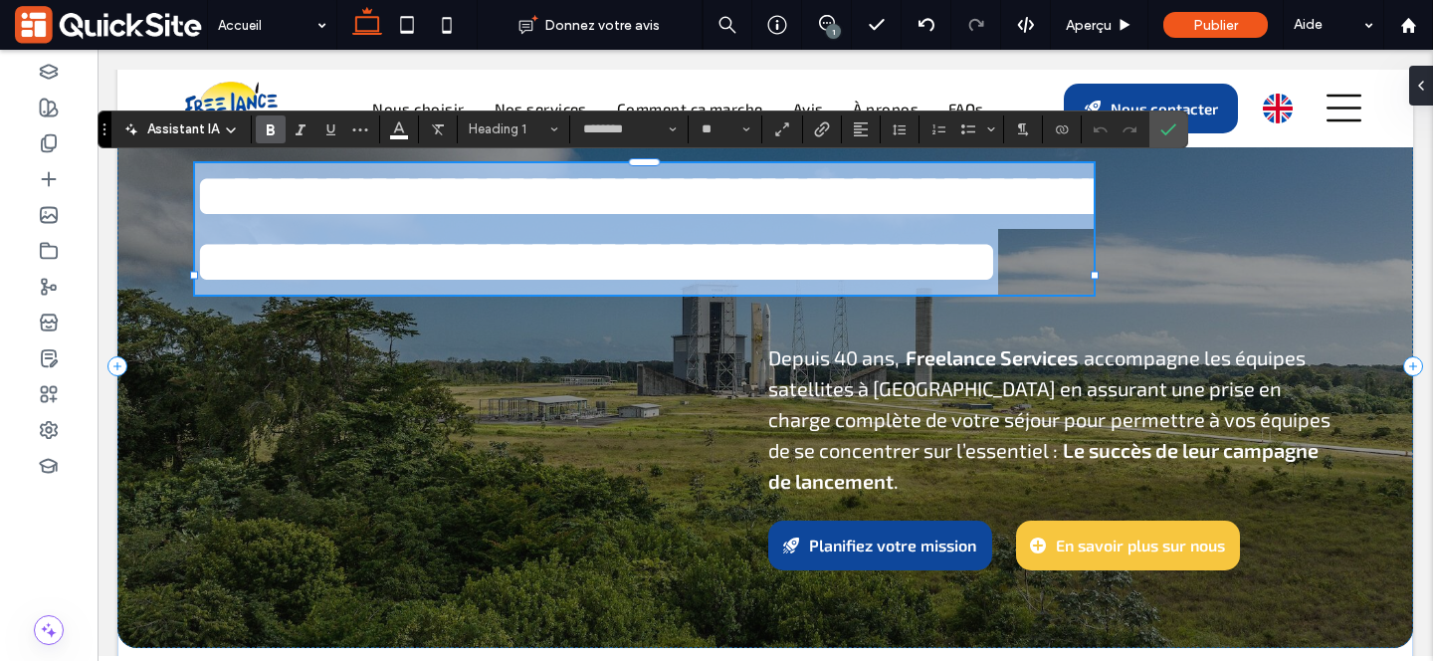
type input "********"
type input "**"
type input "*****"
type input "**"
type input "********"
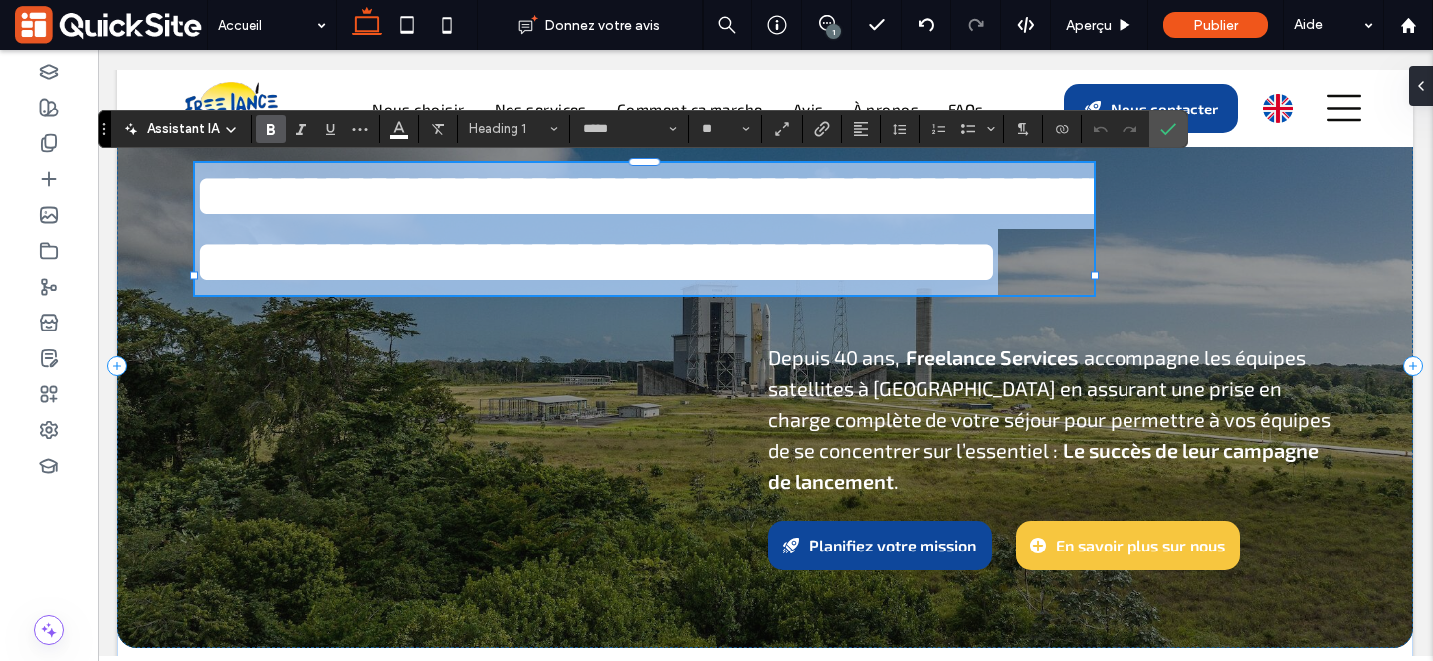
type input "**"
click at [1032, 295] on h1 "**********" at bounding box center [644, 228] width 898 height 131
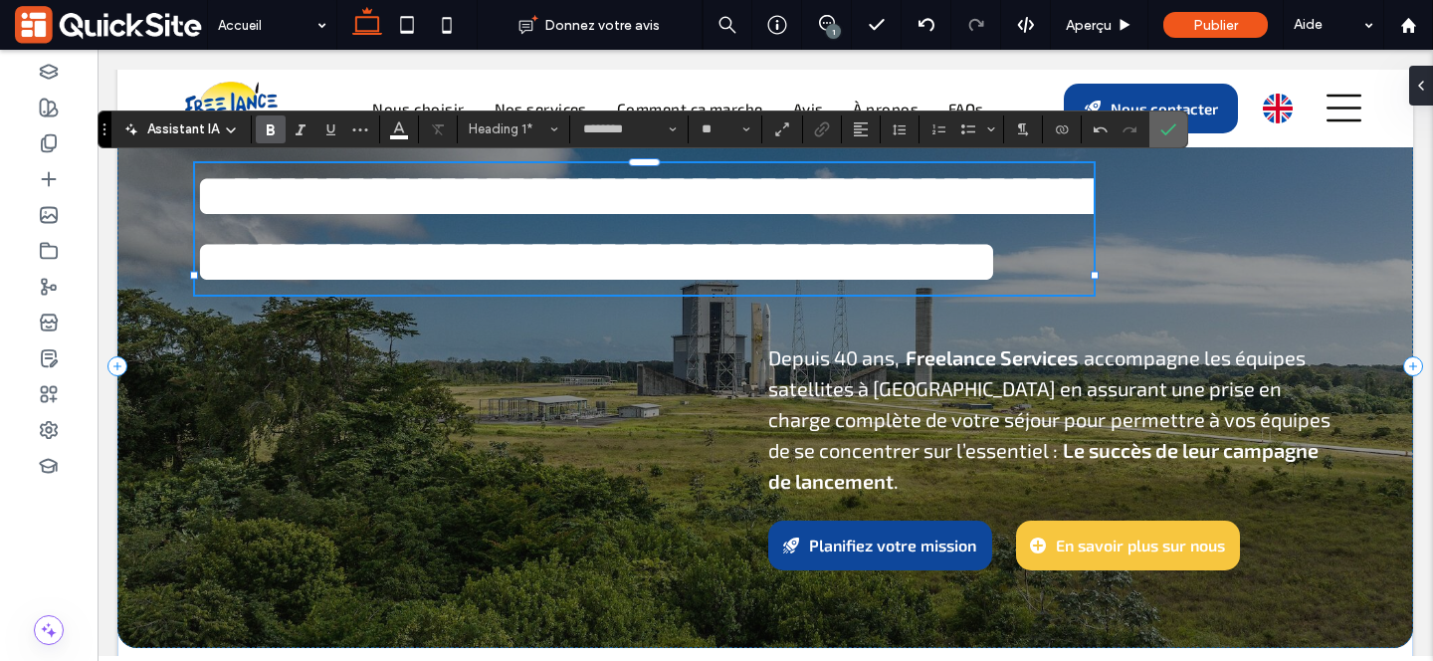
click at [1167, 130] on use "Confirmer" at bounding box center [1169, 129] width 16 height 12
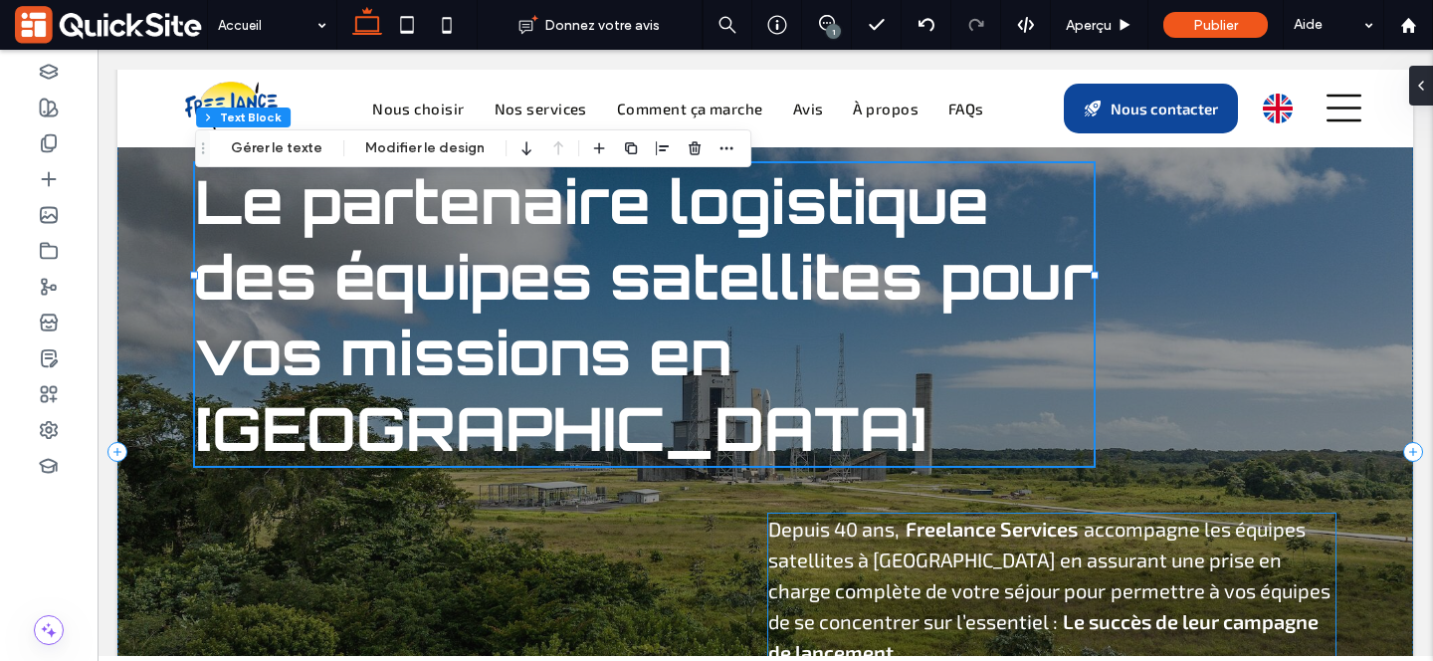
click at [1155, 516] on span "accompagne les équipes satellites à [GEOGRAPHIC_DATA] en assurant une prise en …" at bounding box center [1036, 559] width 537 height 86
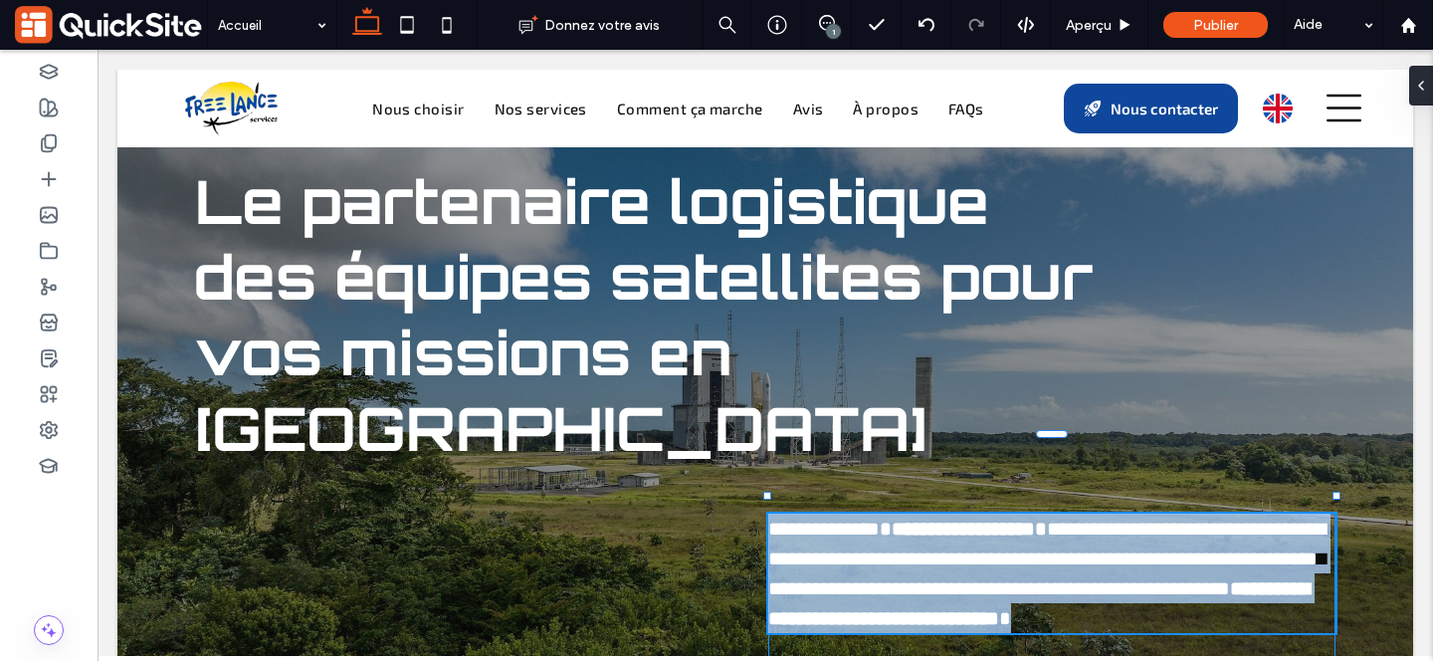
type input "**"
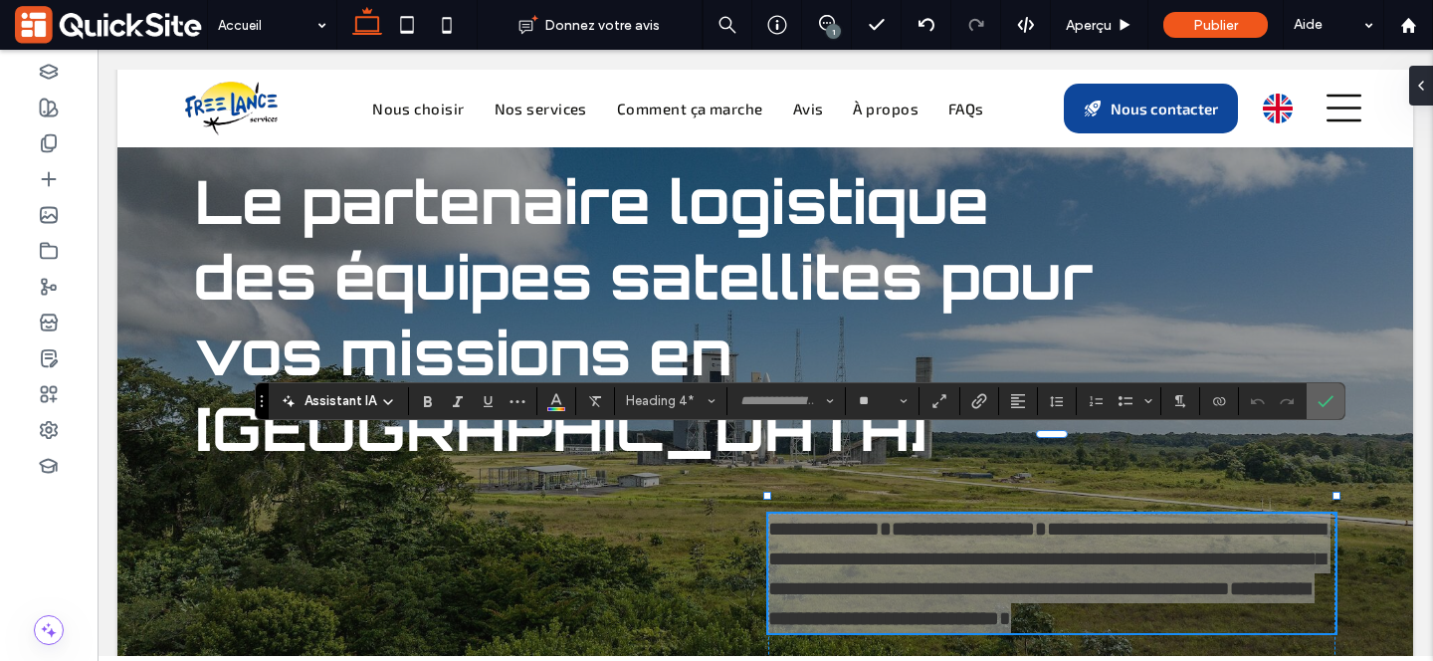
click at [1332, 402] on icon "Confirmer" at bounding box center [1325, 401] width 16 height 16
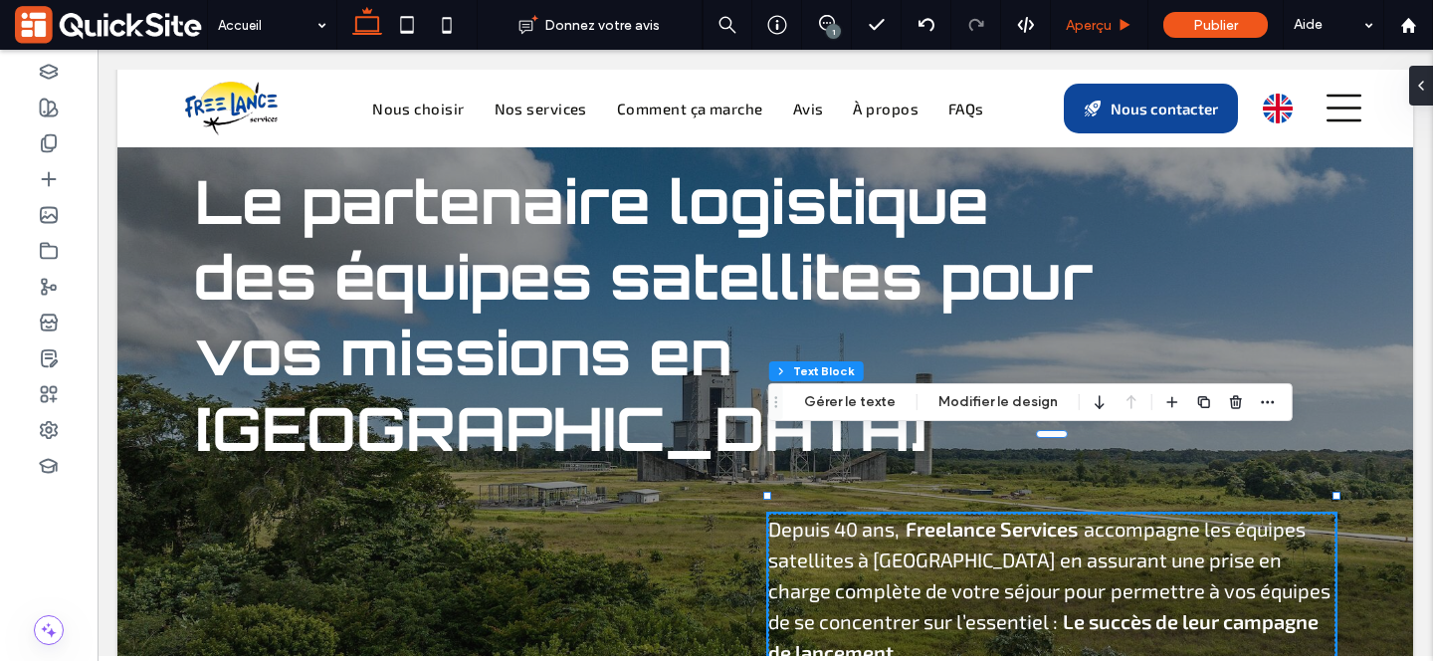
click at [1104, 23] on span "Aperçu" at bounding box center [1089, 25] width 46 height 17
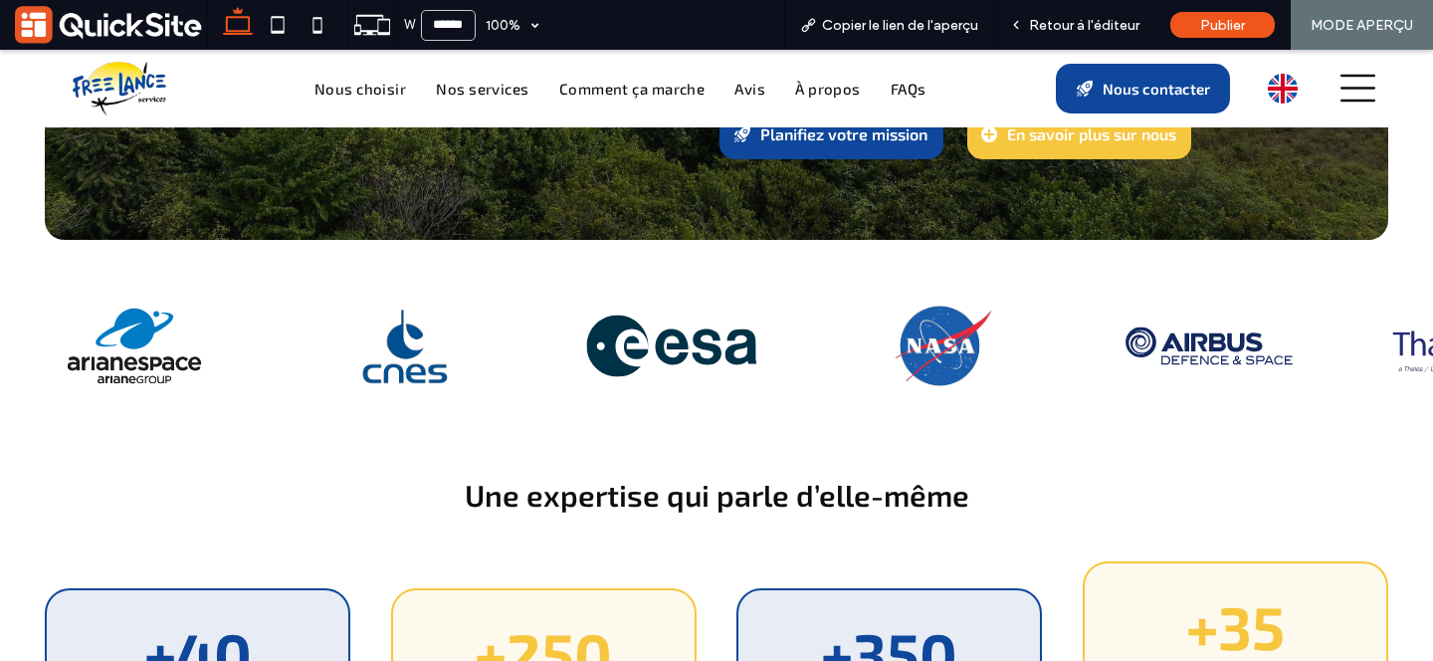
scroll to position [636, 0]
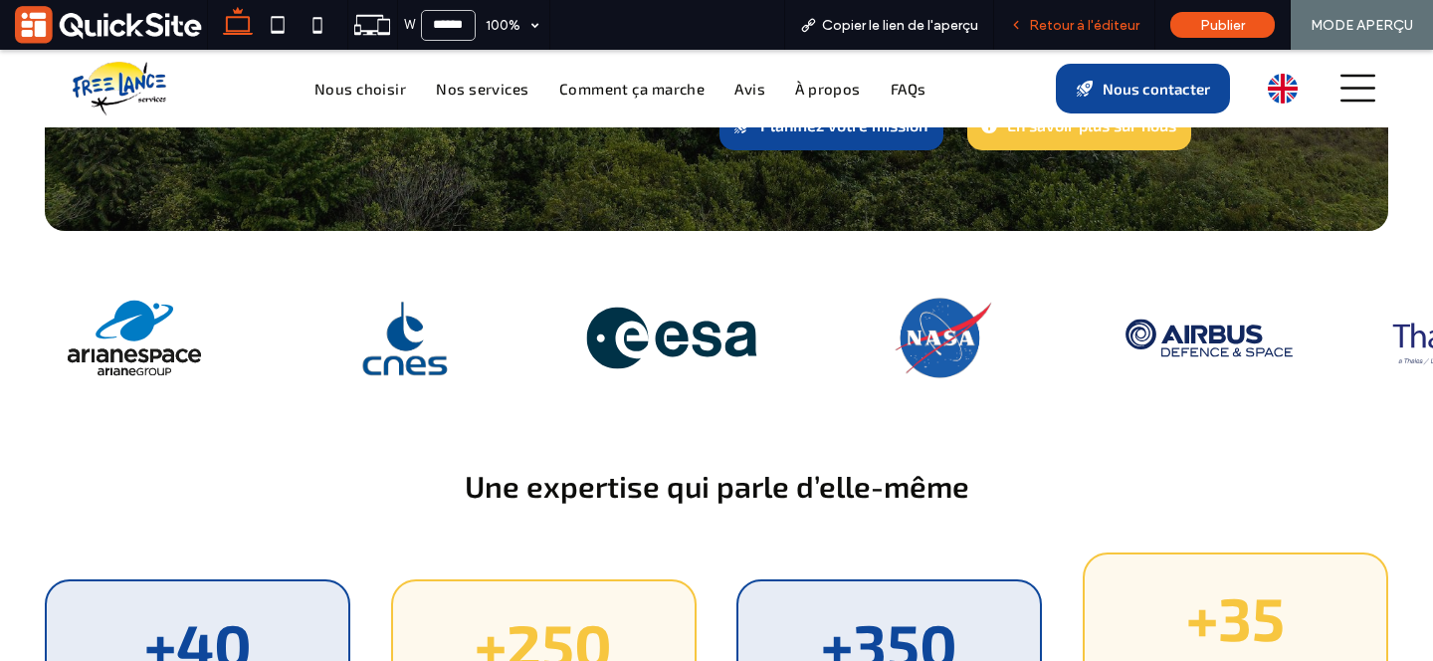
click at [1036, 32] on span "Retour à l'éditeur" at bounding box center [1084, 25] width 110 height 17
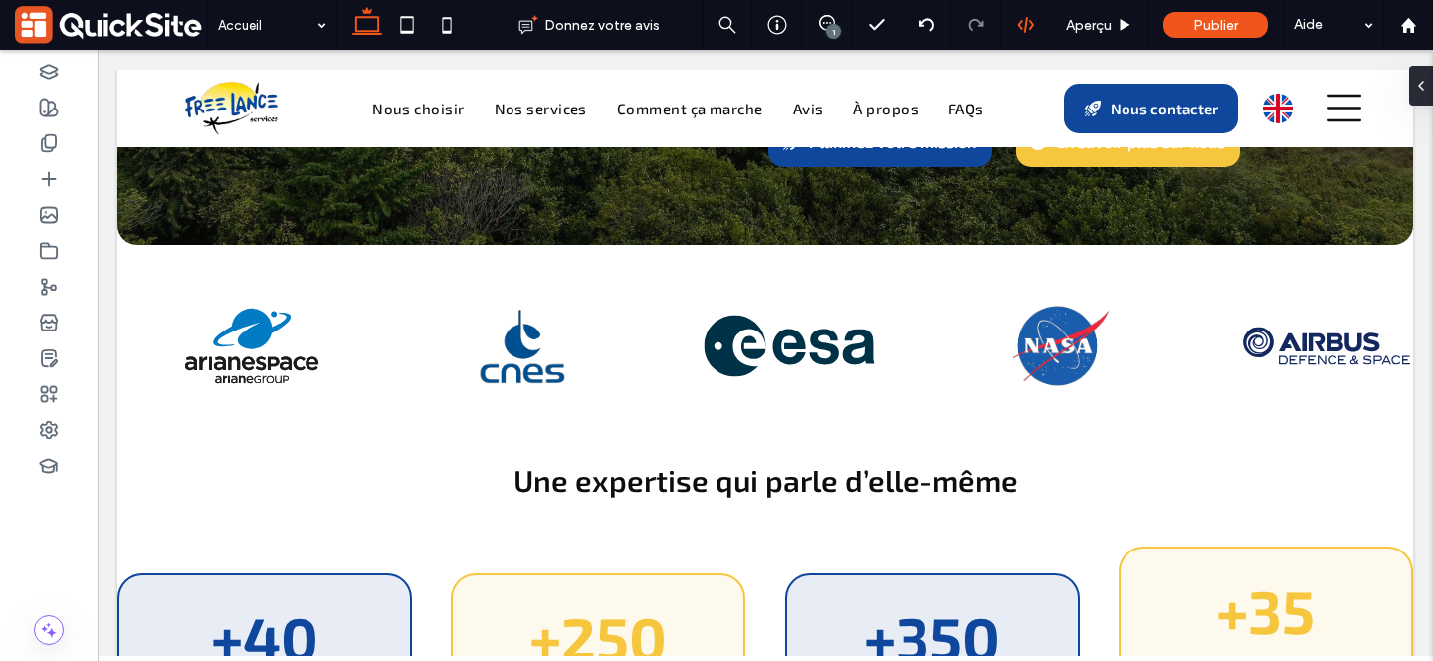
scroll to position [674, 0]
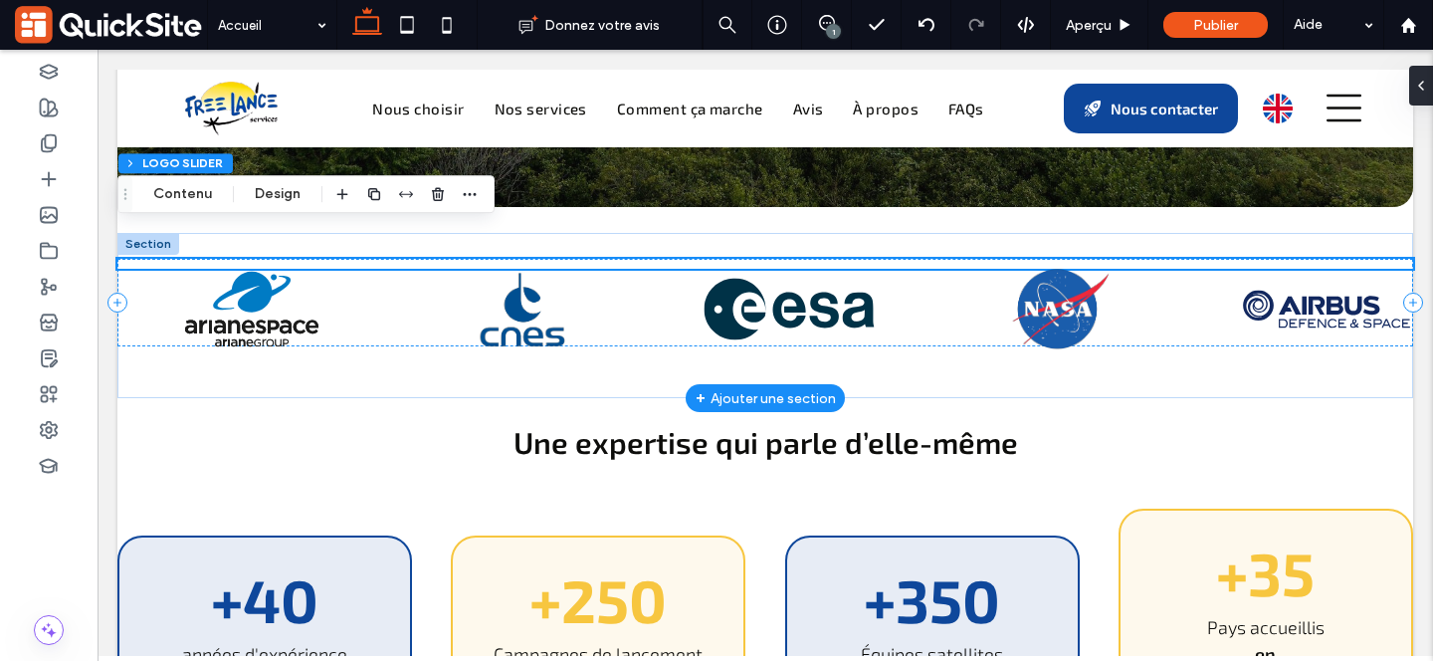
scroll to position [594, 0]
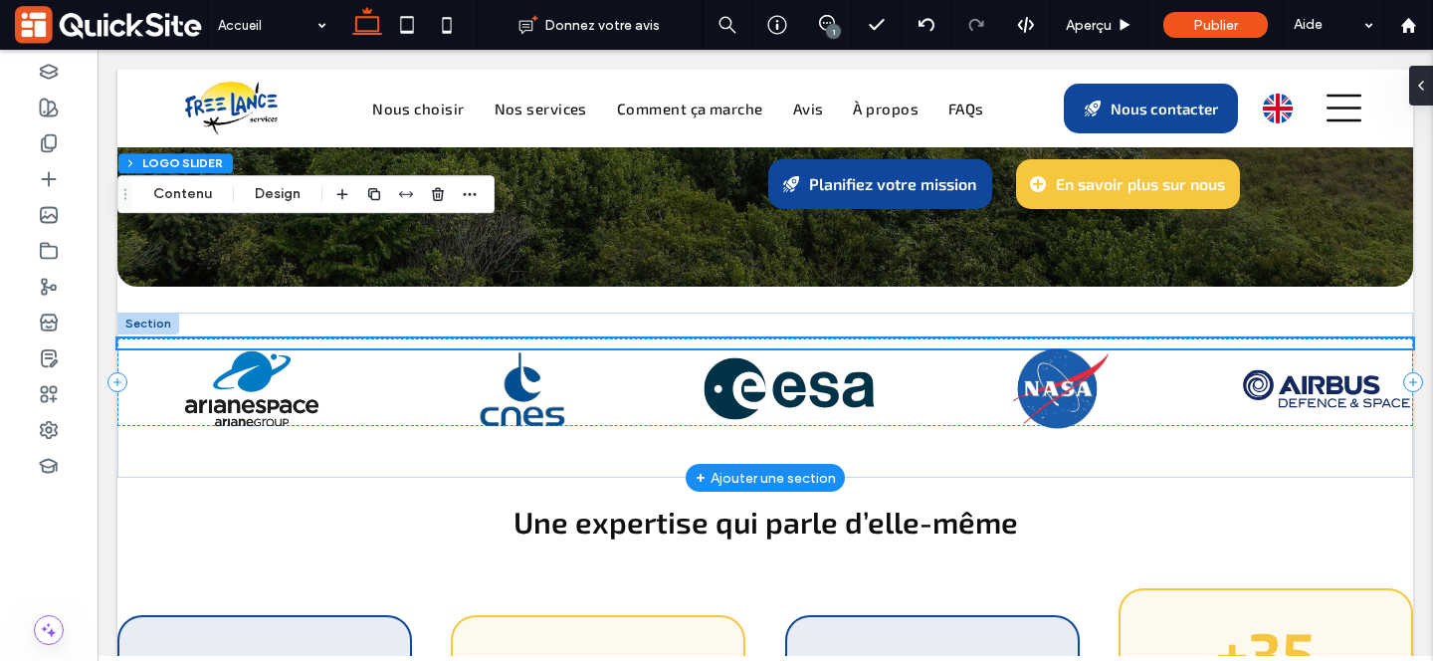
click at [212, 193] on button "Contenu" at bounding box center [182, 194] width 85 height 24
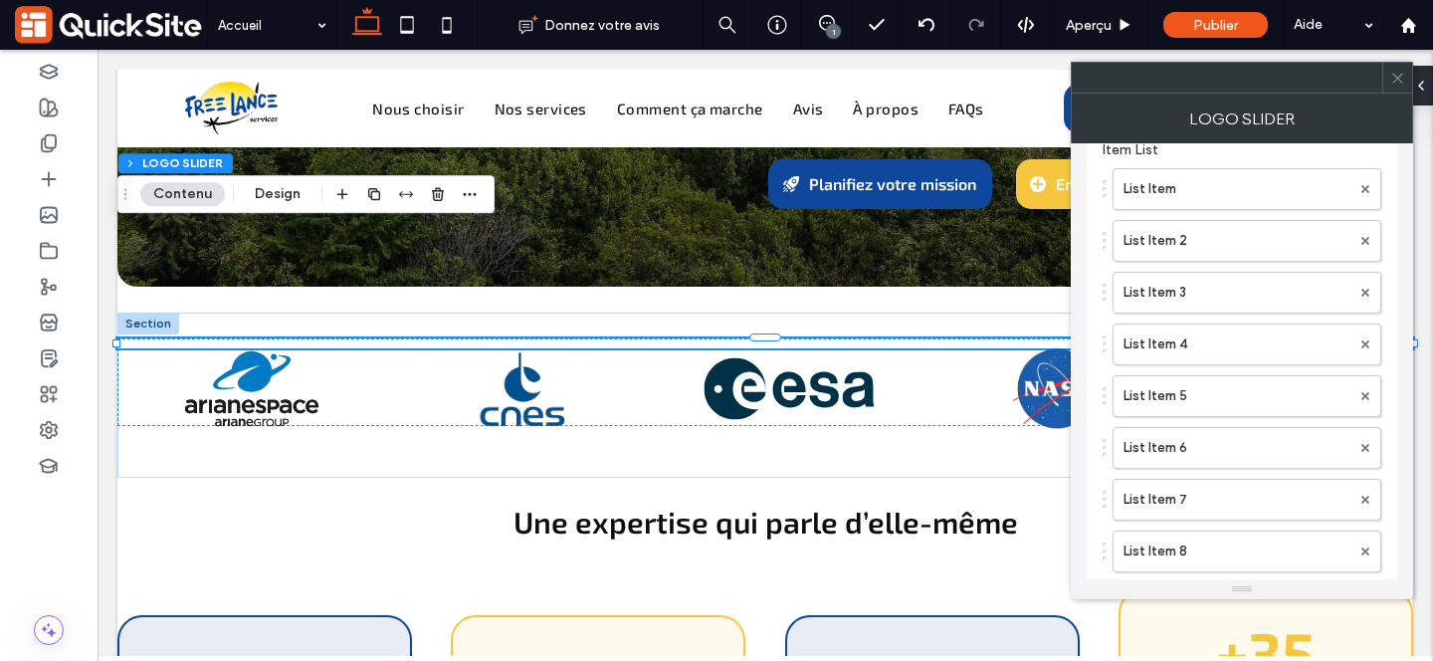
scroll to position [146, 0]
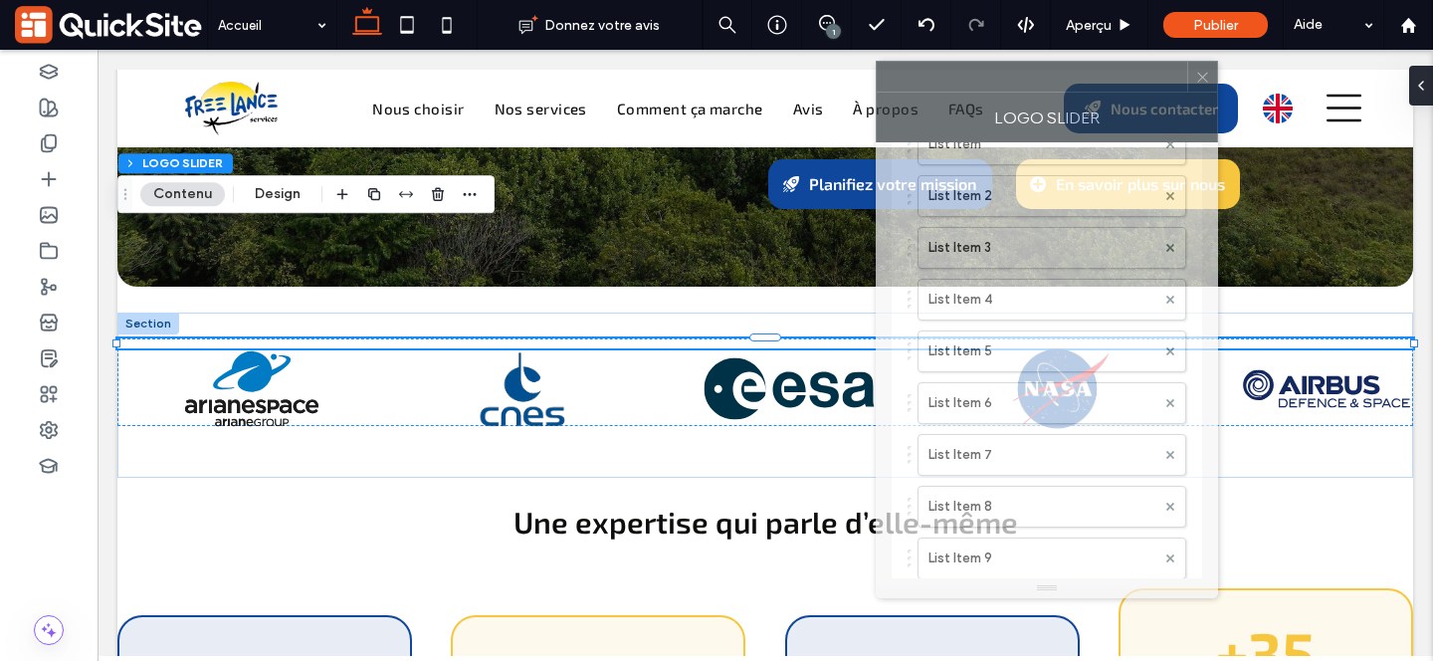
drag, startPoint x: 1183, startPoint y: 100, endPoint x: 1010, endPoint y: 101, distance: 173.1
click at [1010, 100] on div "LOGO SLIDER" at bounding box center [1047, 118] width 342 height 50
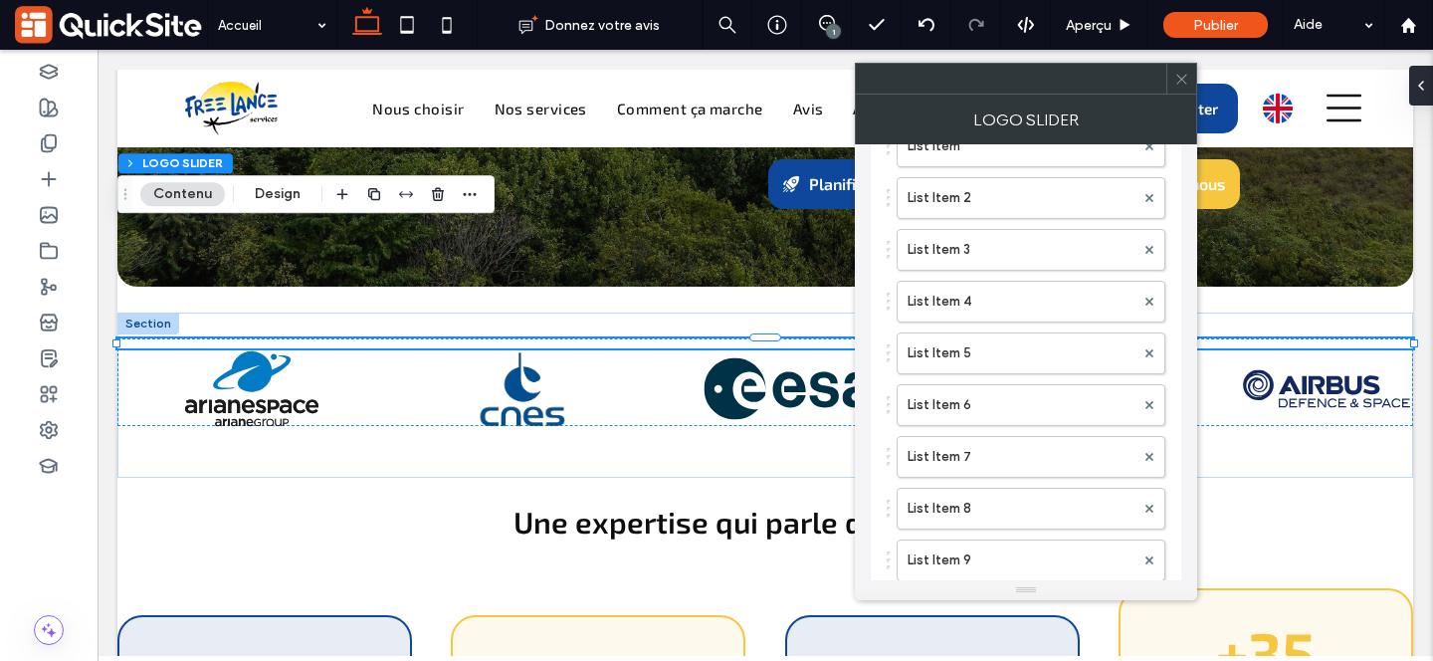
scroll to position [0, 0]
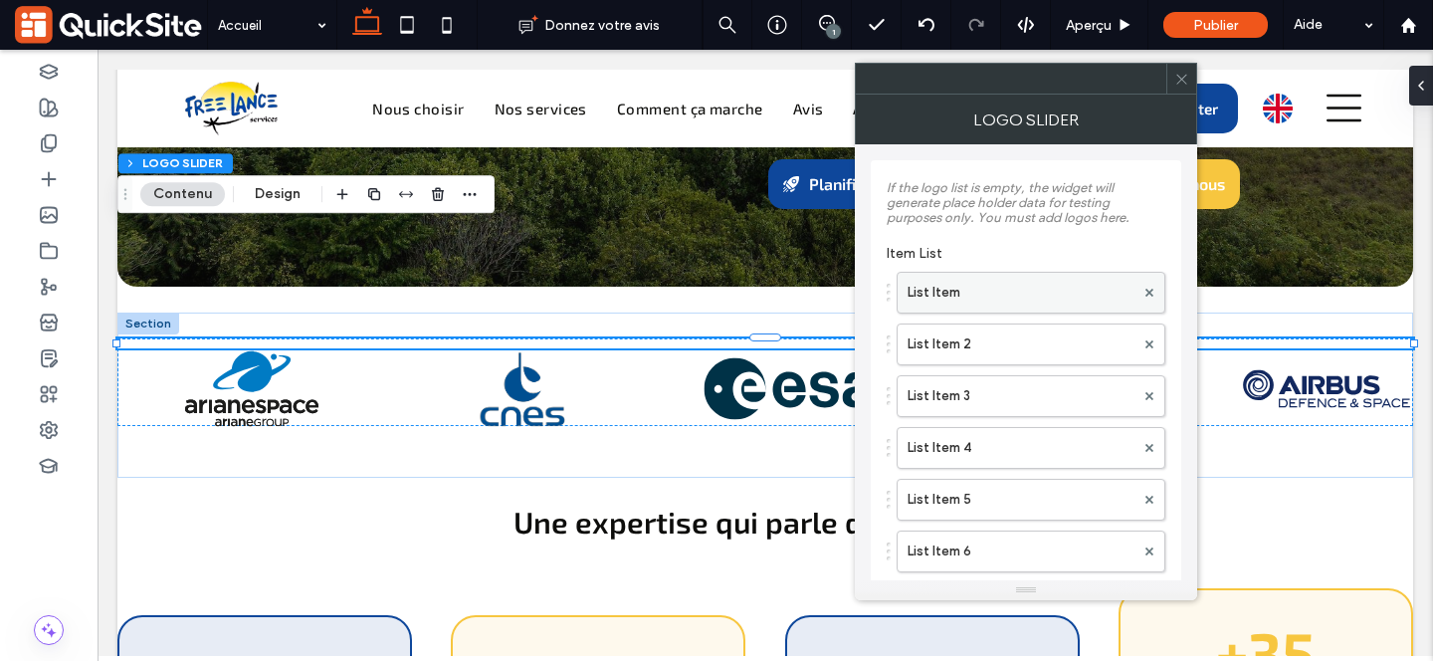
click at [988, 288] on label "List Item" at bounding box center [1020, 293] width 227 height 40
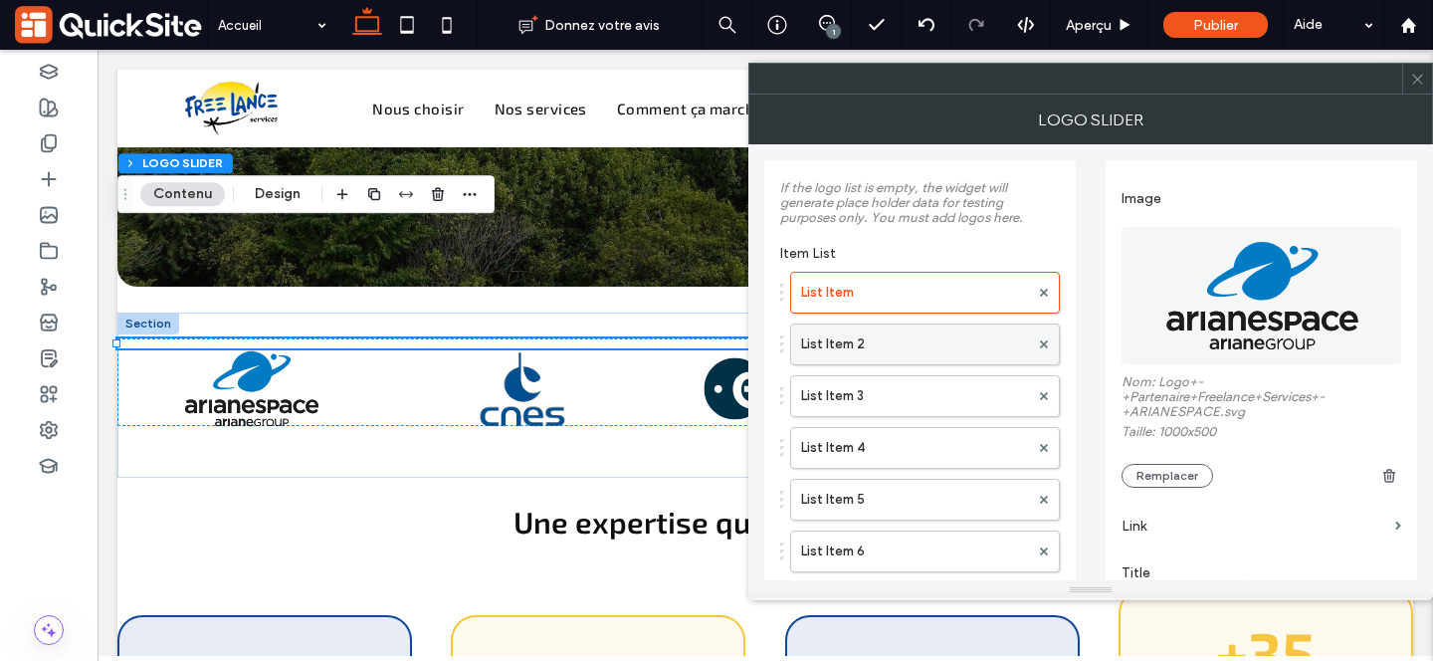
click at [932, 347] on label "List Item 2" at bounding box center [915, 344] width 228 height 40
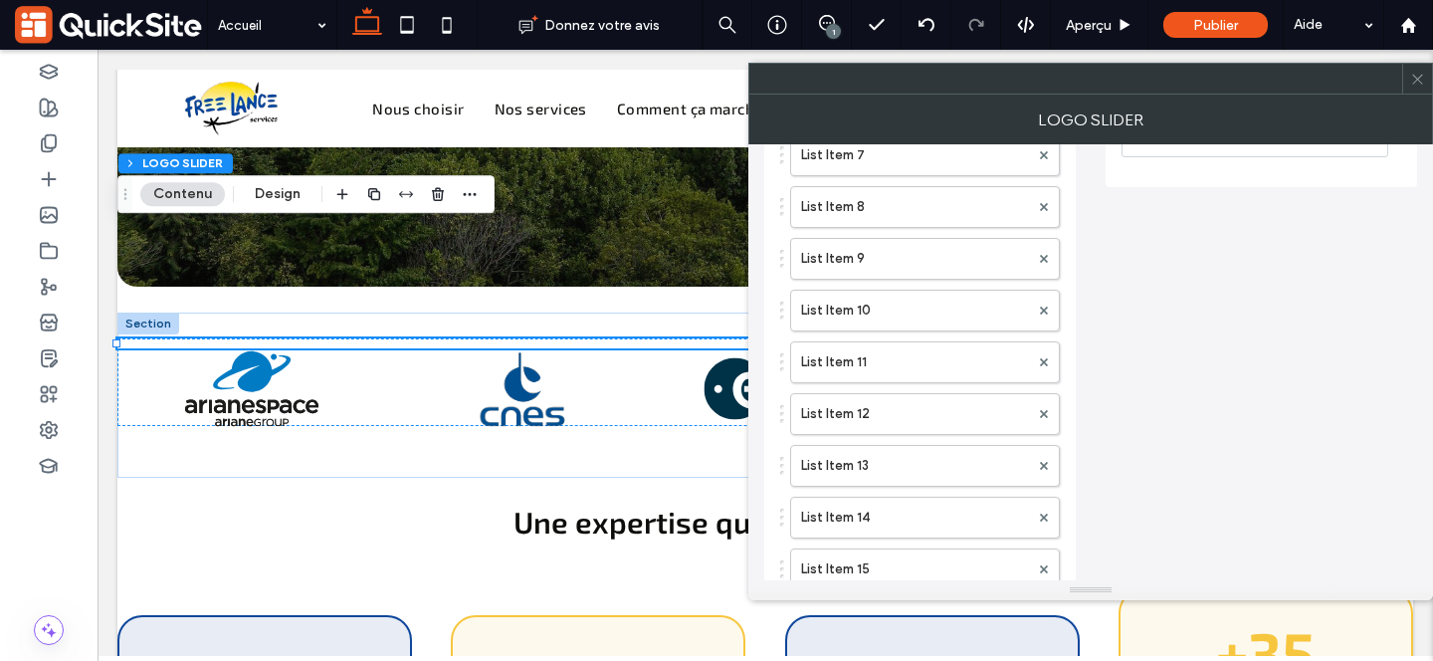
scroll to position [447, 0]
click at [1415, 83] on icon at bounding box center [1417, 79] width 15 height 15
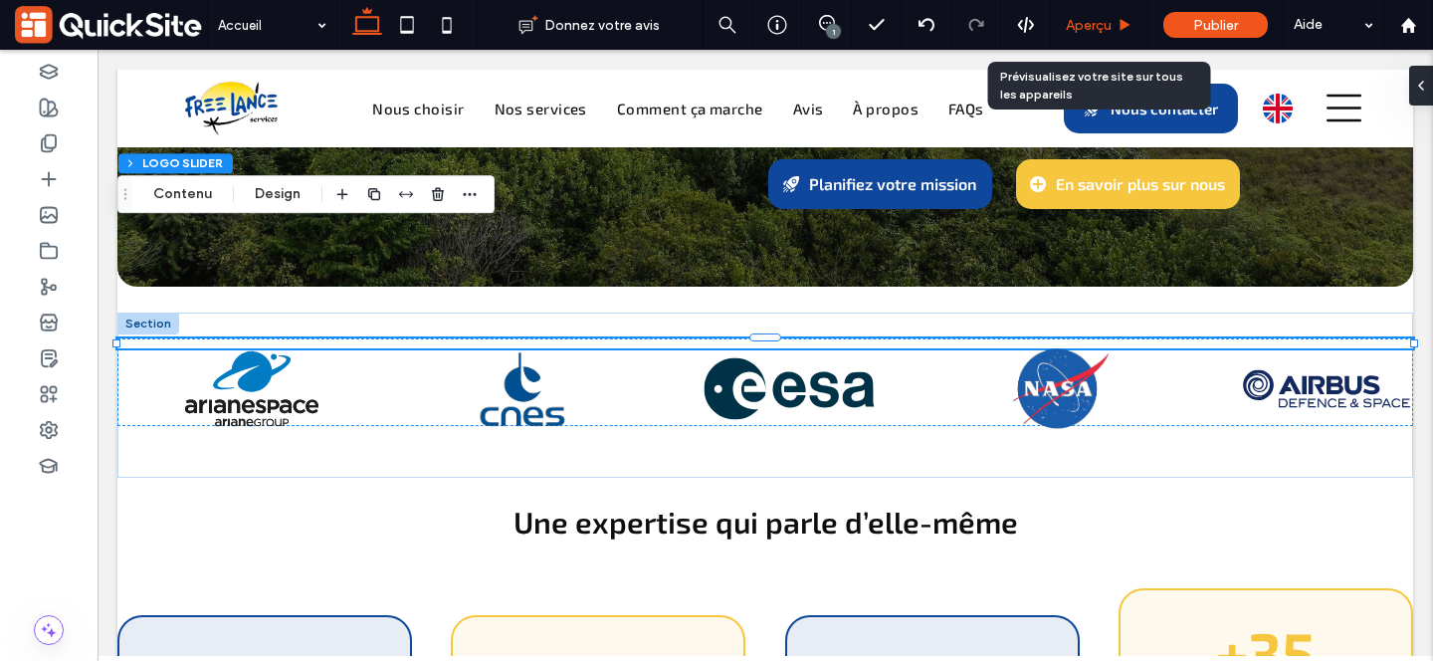
click at [1120, 25] on use at bounding box center [1125, 24] width 10 height 11
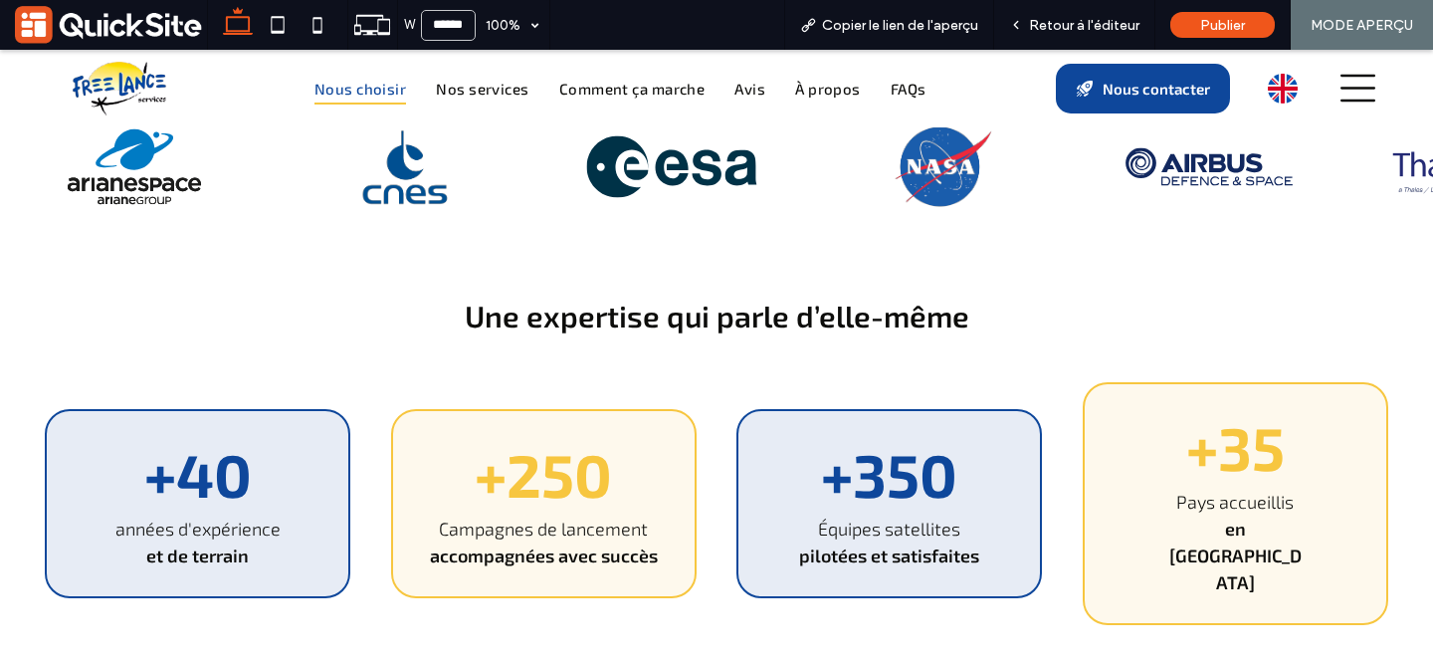
scroll to position [810, 0]
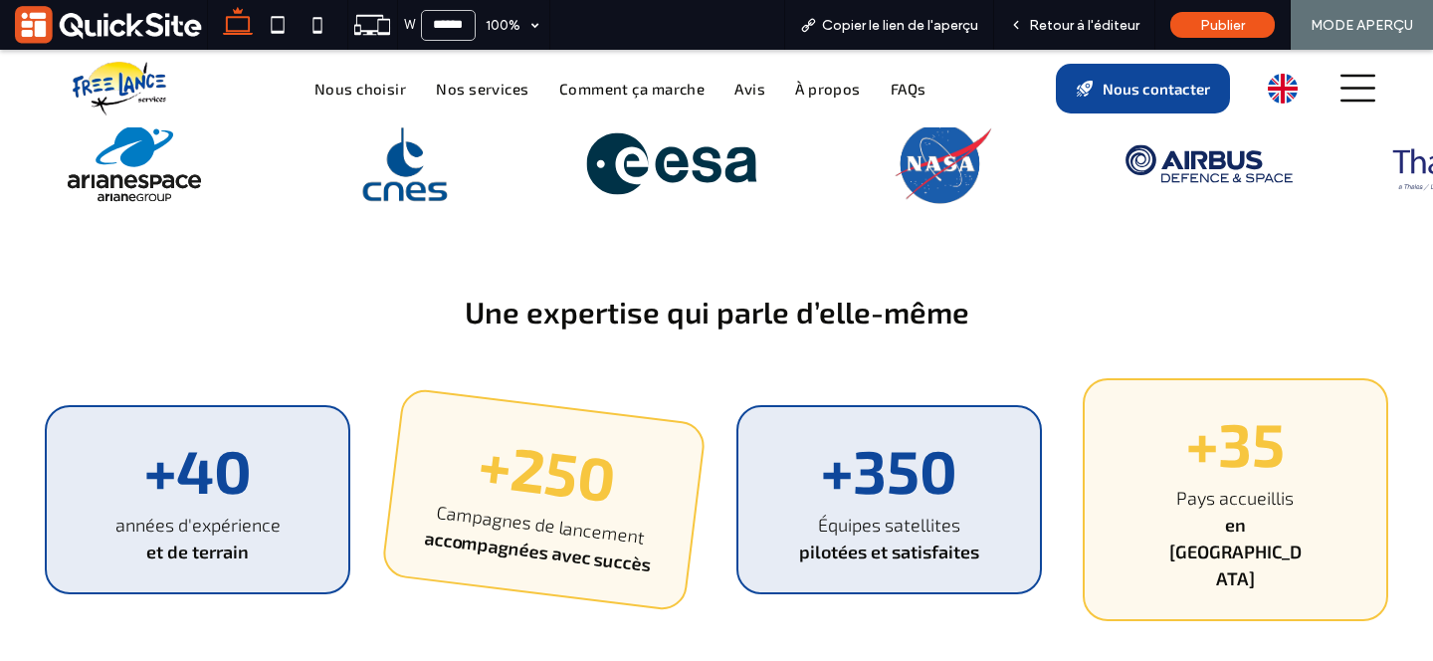
click at [527, 387] on div "+250 Campagnes de lancement accompagnées avec succès" at bounding box center [543, 499] width 326 height 225
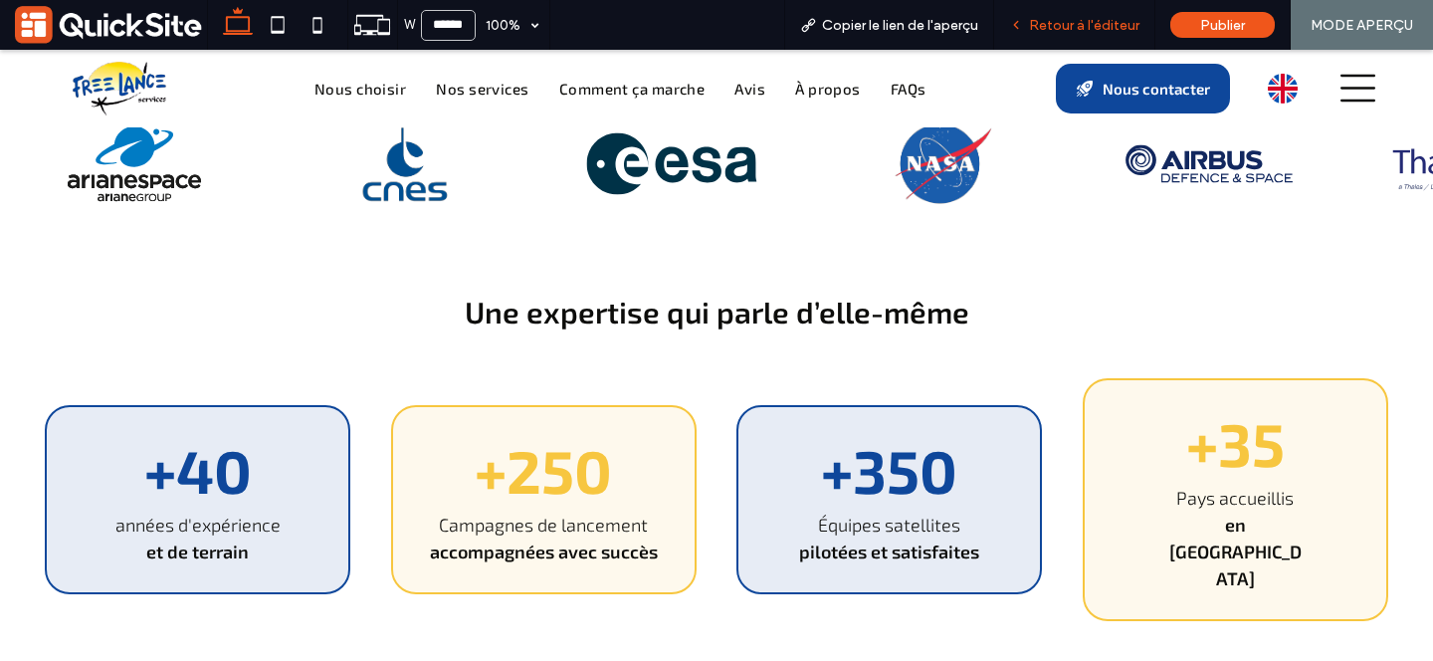
click at [1030, 22] on div "Retour à l'éditeur" at bounding box center [1074, 25] width 160 height 17
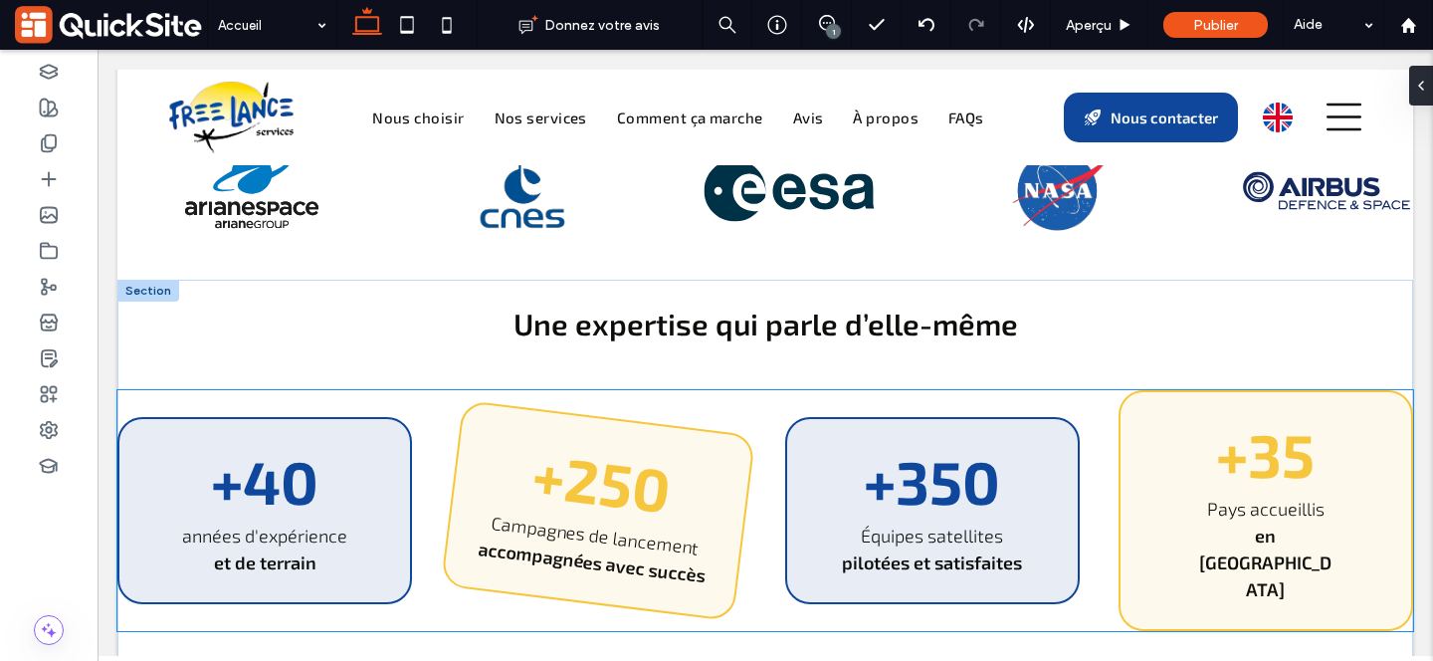
click at [683, 431] on p "+250" at bounding box center [602, 481] width 246 height 100
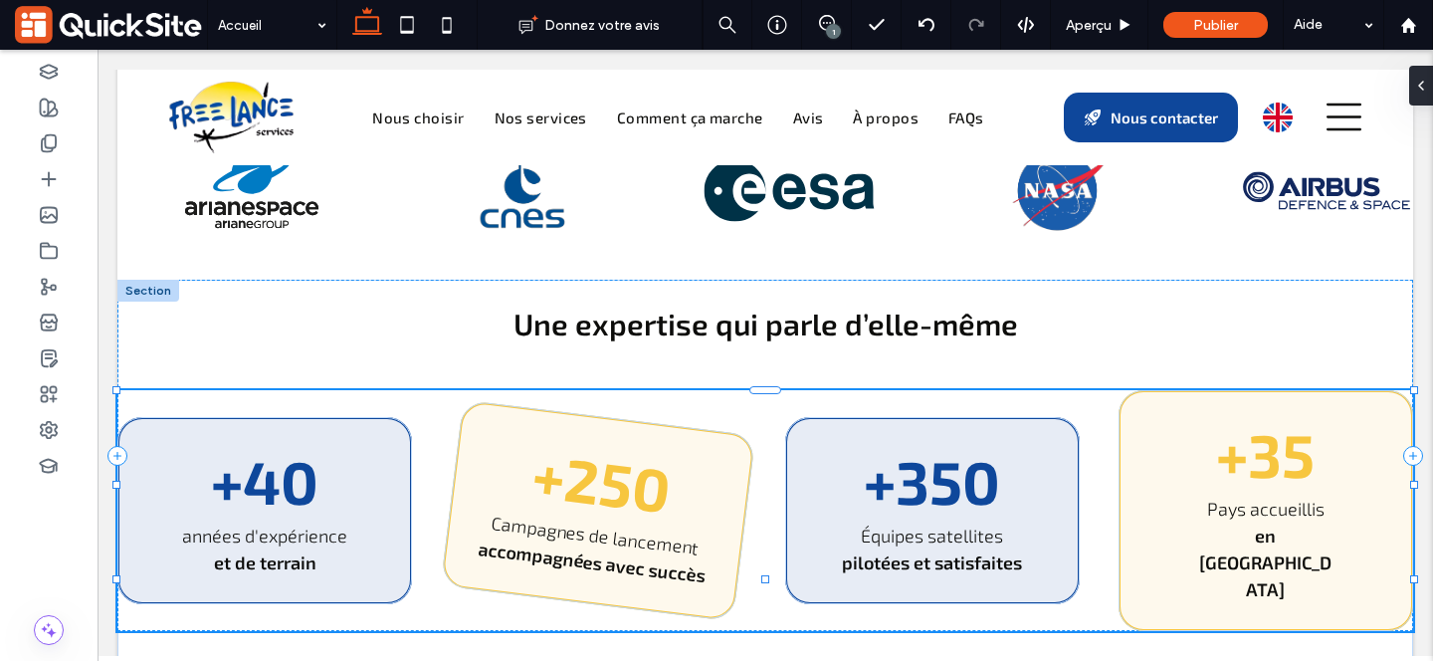
click at [683, 400] on div "+250 Campagnes de lancement accompagnées avec succès" at bounding box center [598, 511] width 315 height 222
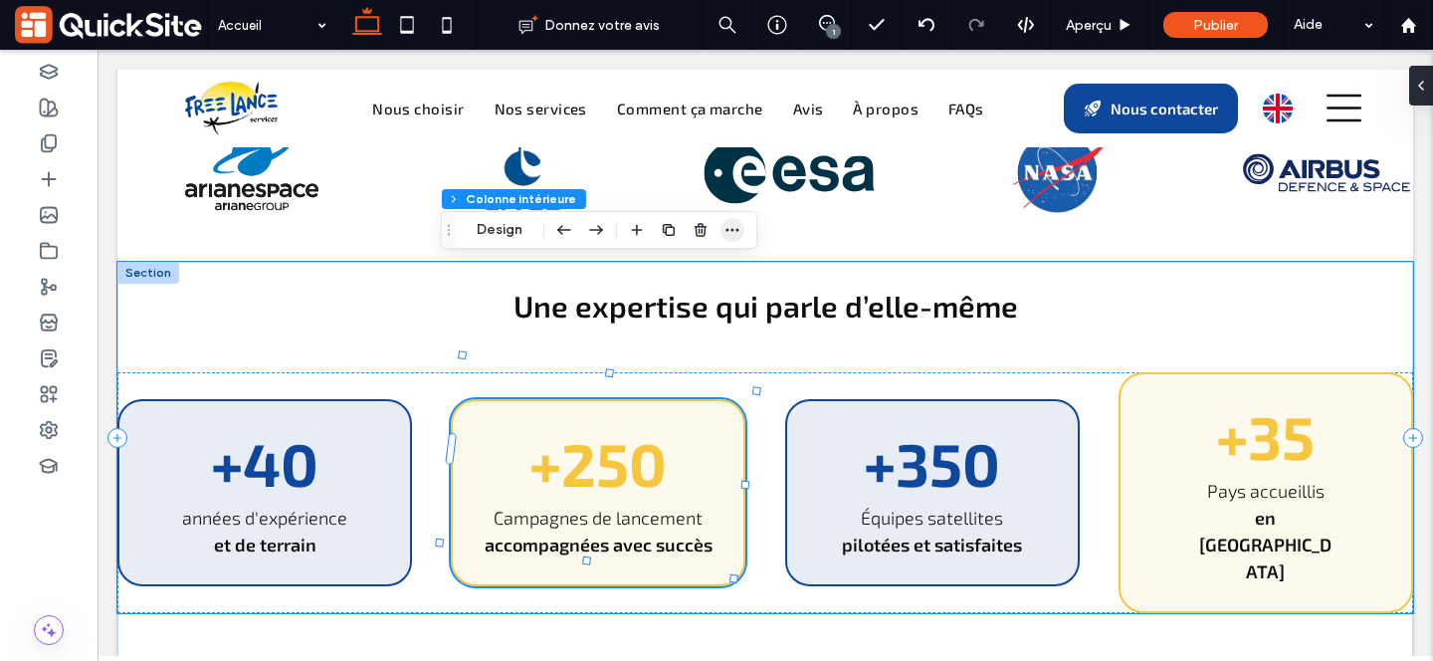
click at [727, 229] on use "button" at bounding box center [731, 230] width 13 height 3
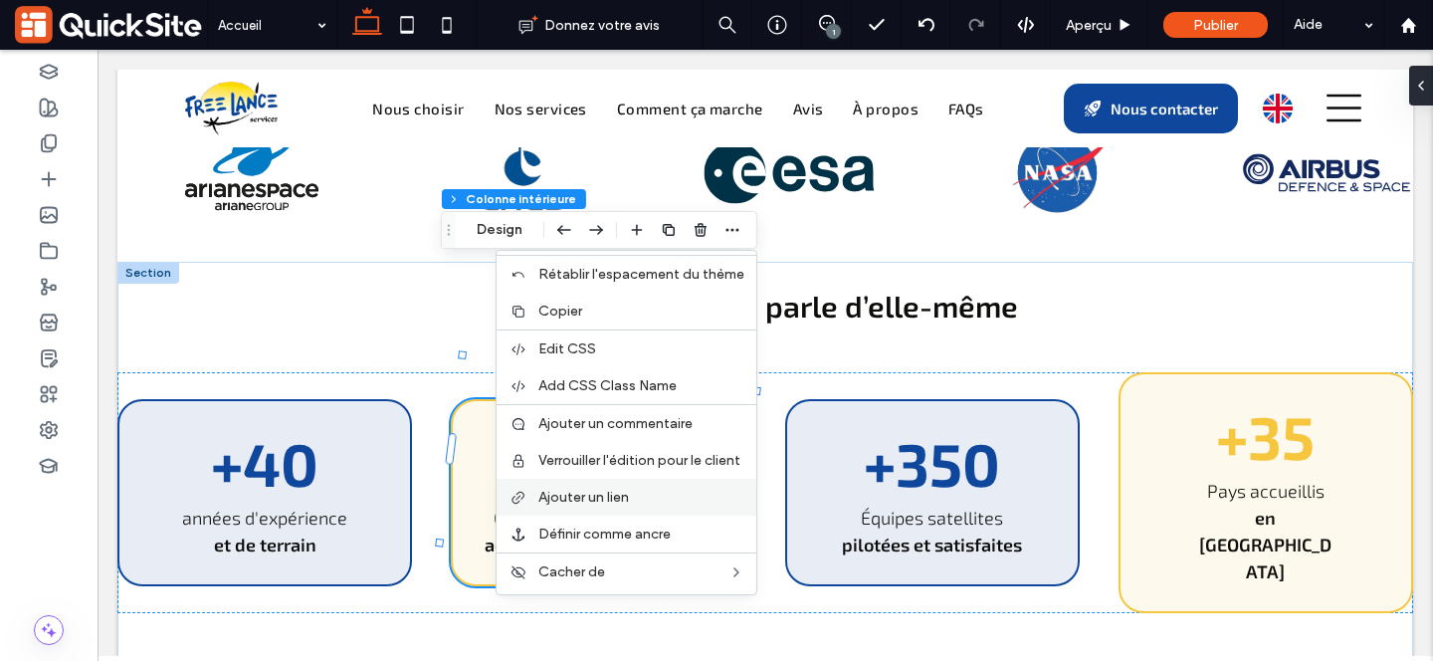
click at [614, 490] on span "Ajouter un lien" at bounding box center [583, 497] width 91 height 17
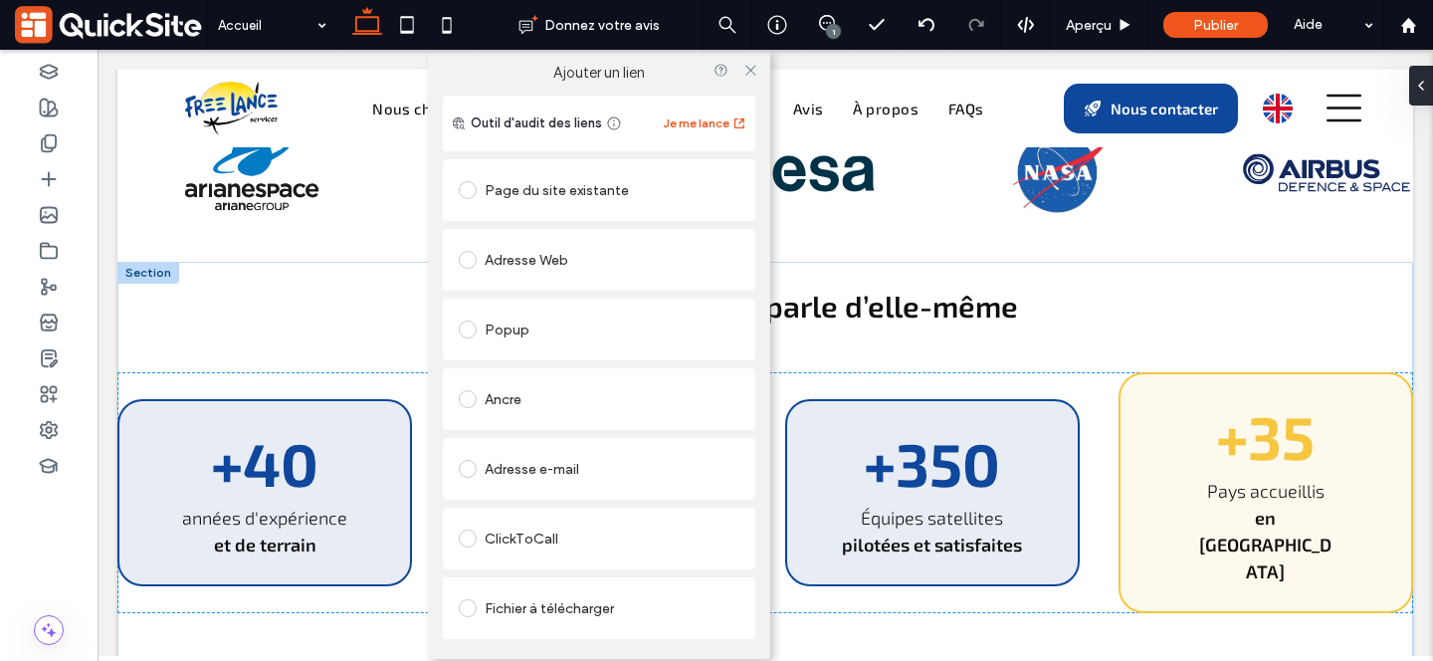
click at [569, 191] on div "Page du site existante" at bounding box center [599, 190] width 281 height 32
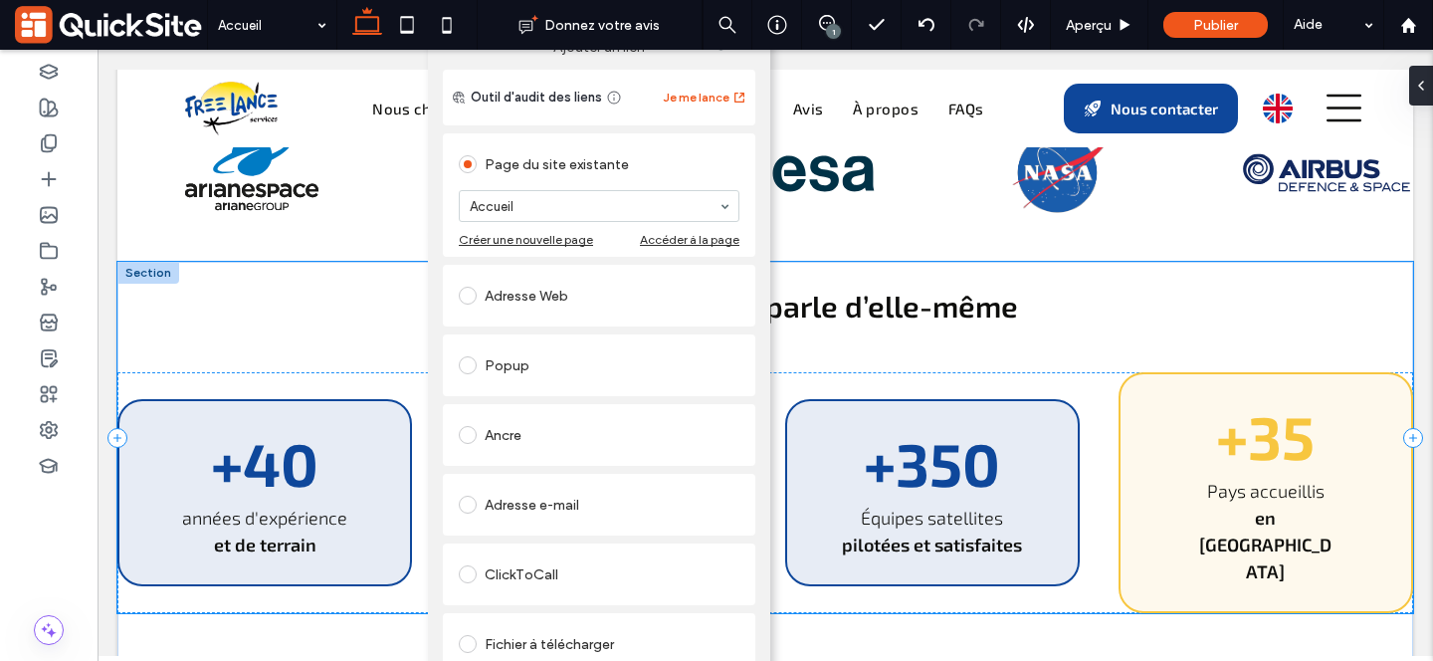
click at [836, 262] on div "Une expertise qui parle d’elle-même +40 années d'expérience et de terrain +250 …" at bounding box center [765, 437] width 1296 height 351
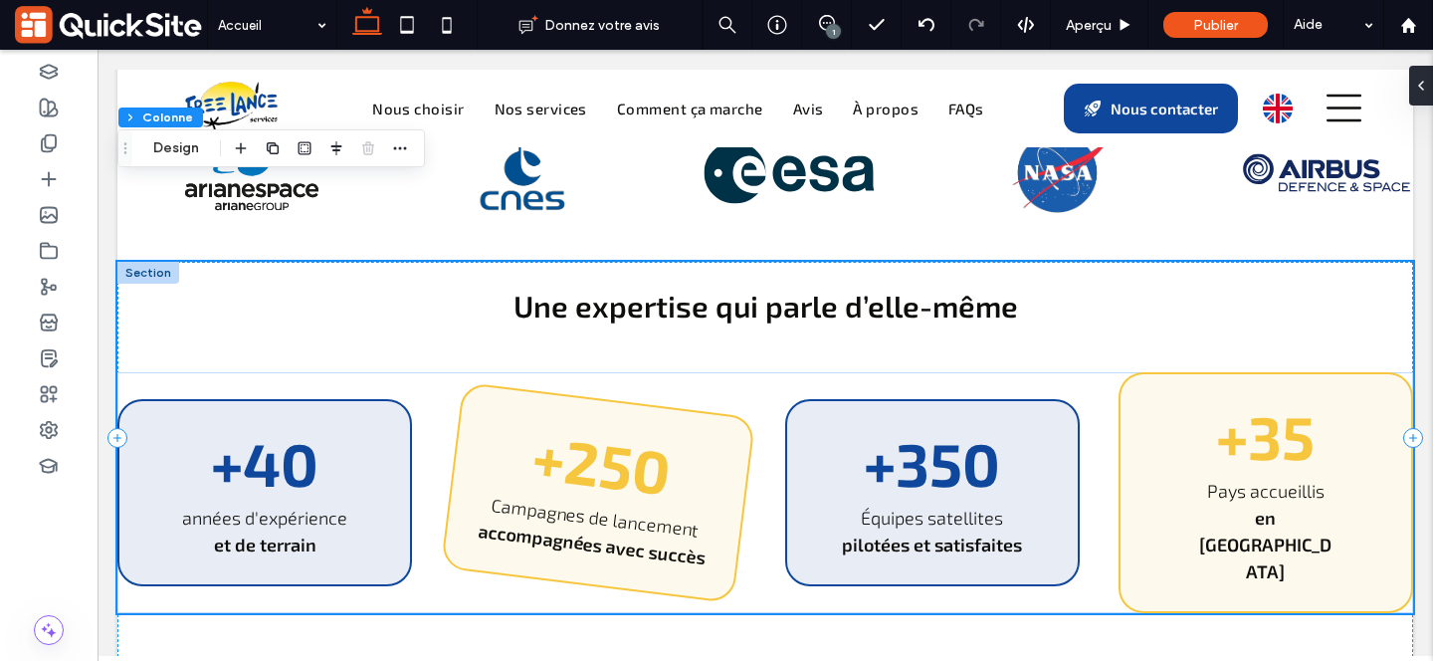
click at [702, 413] on p "+250" at bounding box center [602, 463] width 246 height 100
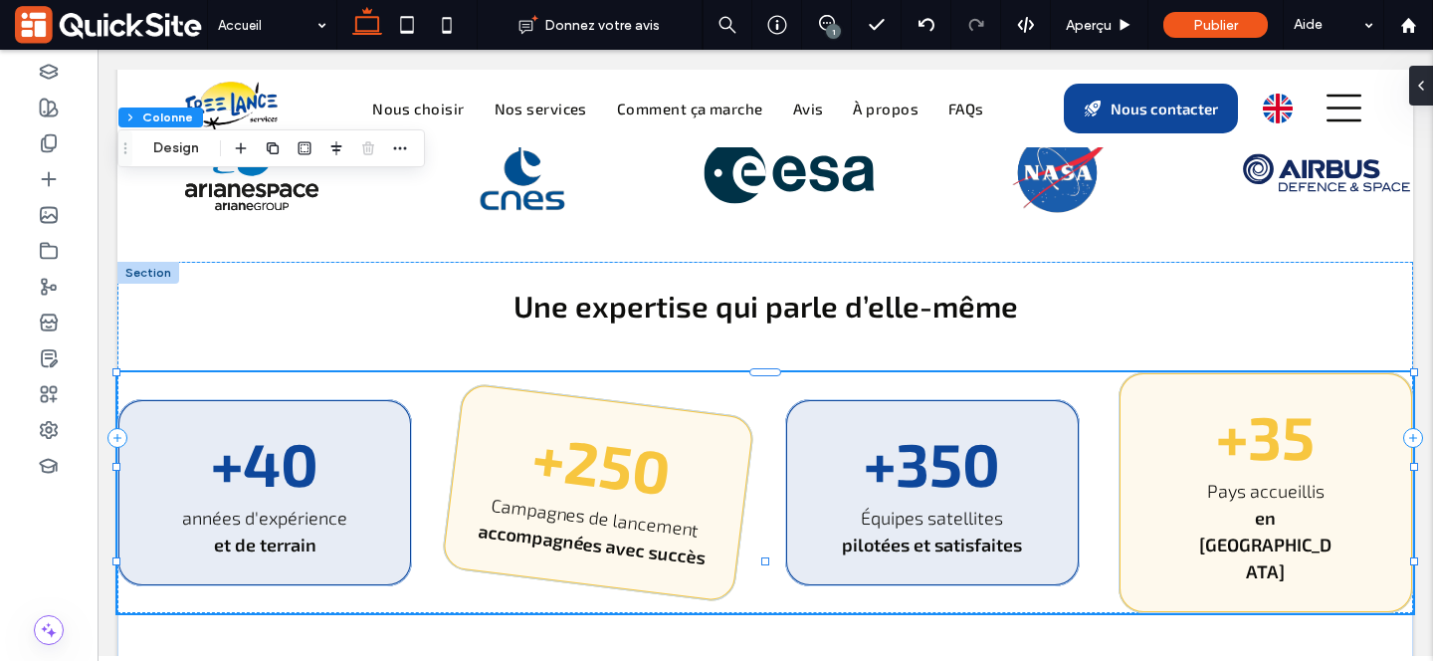
click at [702, 382] on div "+250 Campagnes de lancement accompagnées avec succès" at bounding box center [598, 493] width 315 height 222
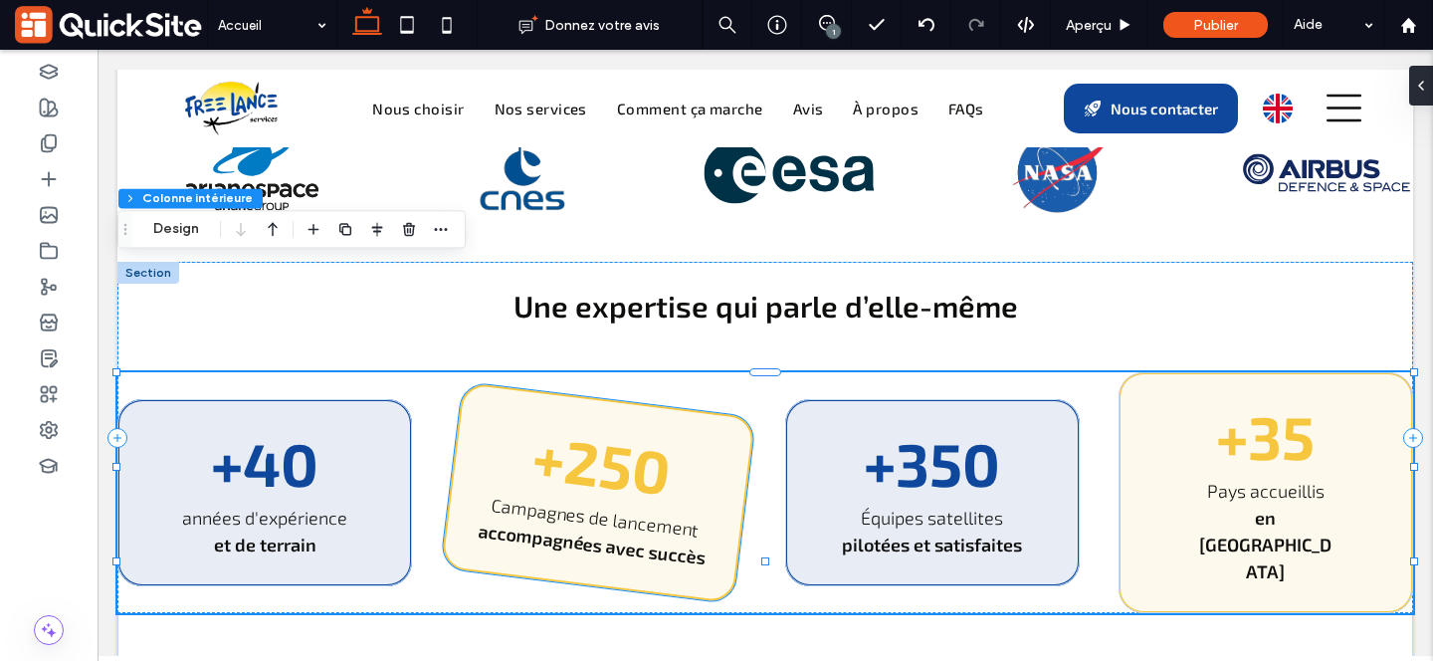
click at [702, 382] on div "+250 Campagnes de lancement accompagnées avec succès" at bounding box center [598, 493] width 315 height 222
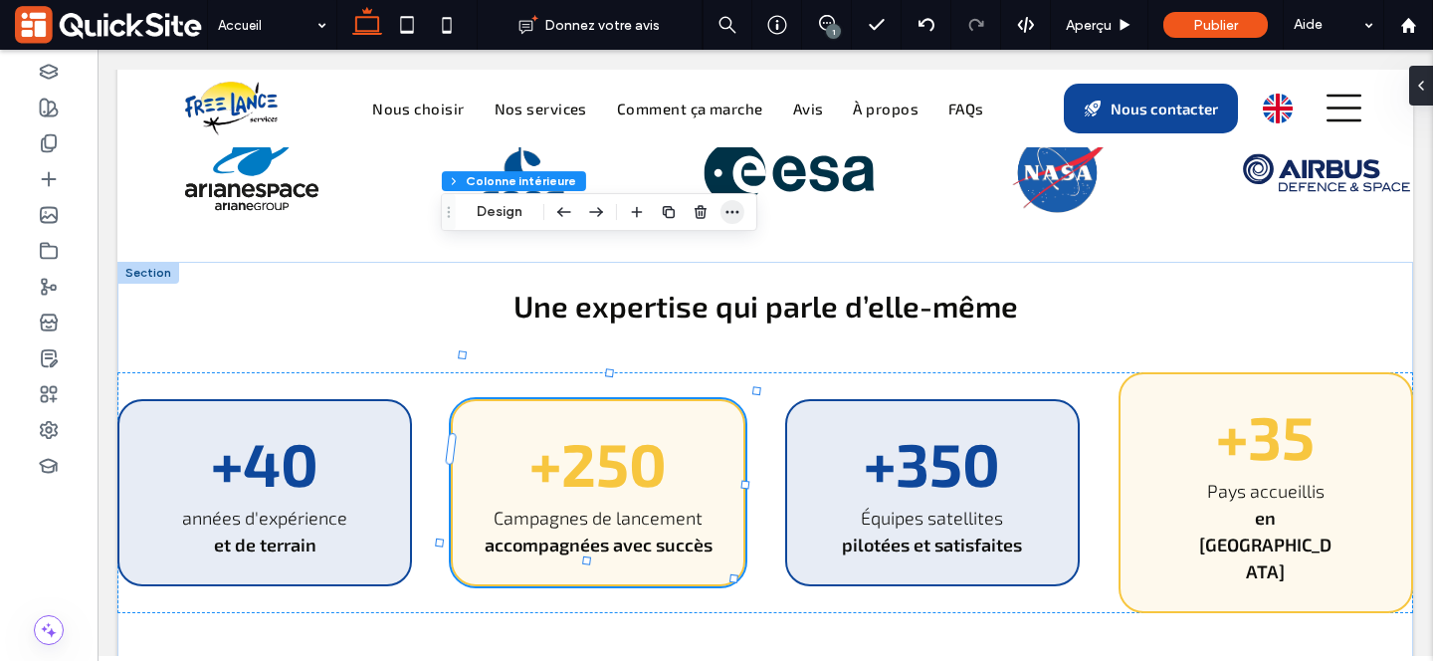
click at [732, 214] on icon "button" at bounding box center [732, 212] width 16 height 16
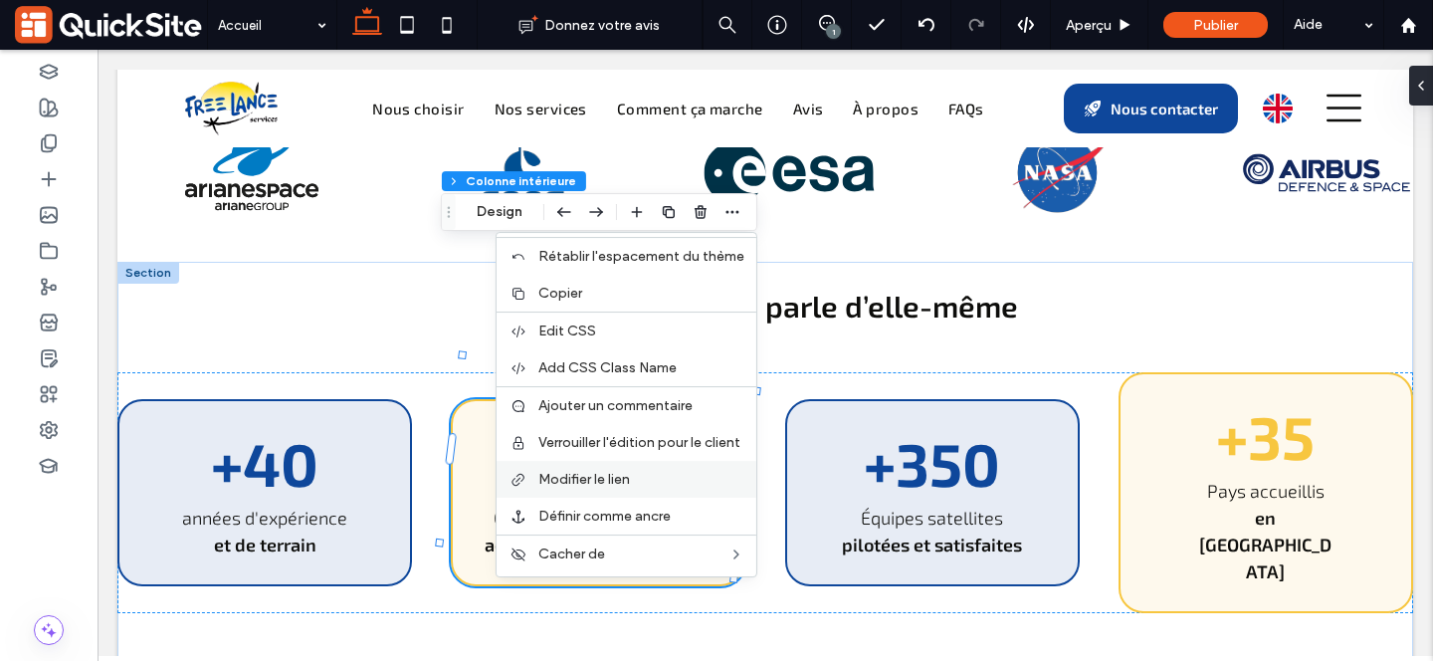
click at [666, 480] on label "Modifier le lien" at bounding box center [641, 479] width 206 height 17
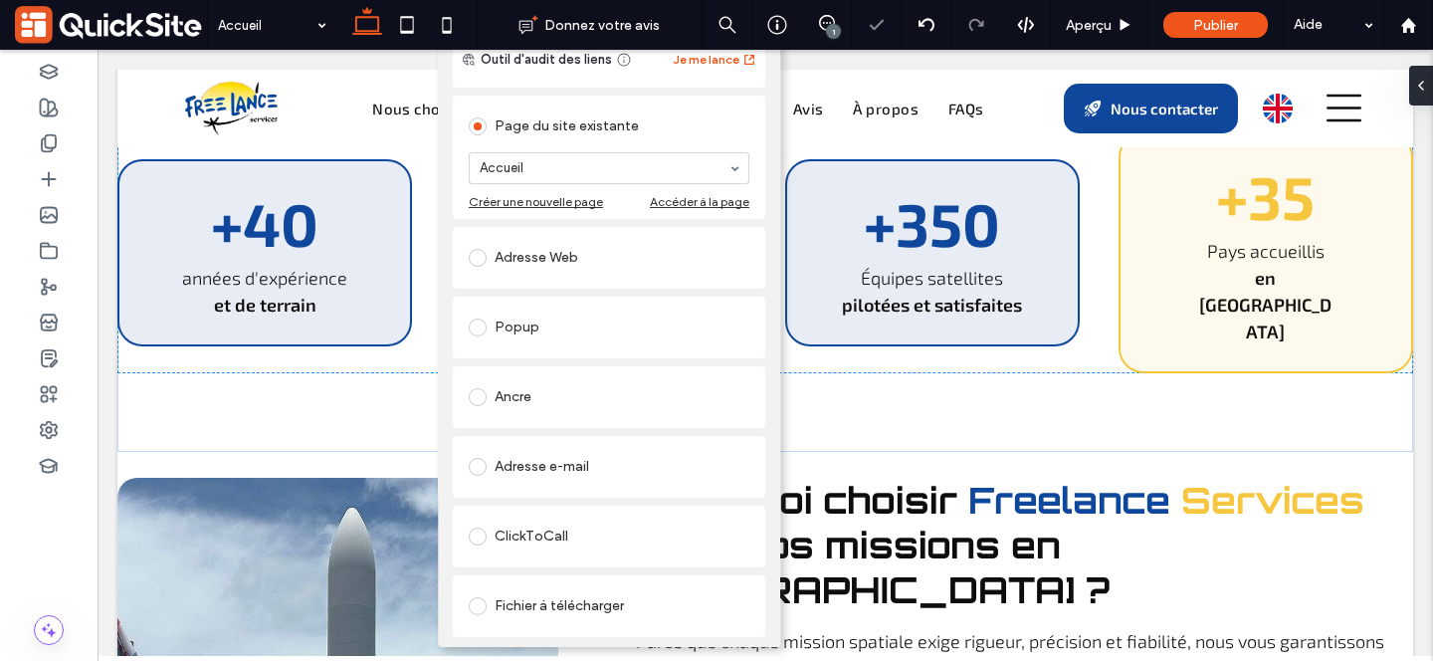
scroll to position [55, 0]
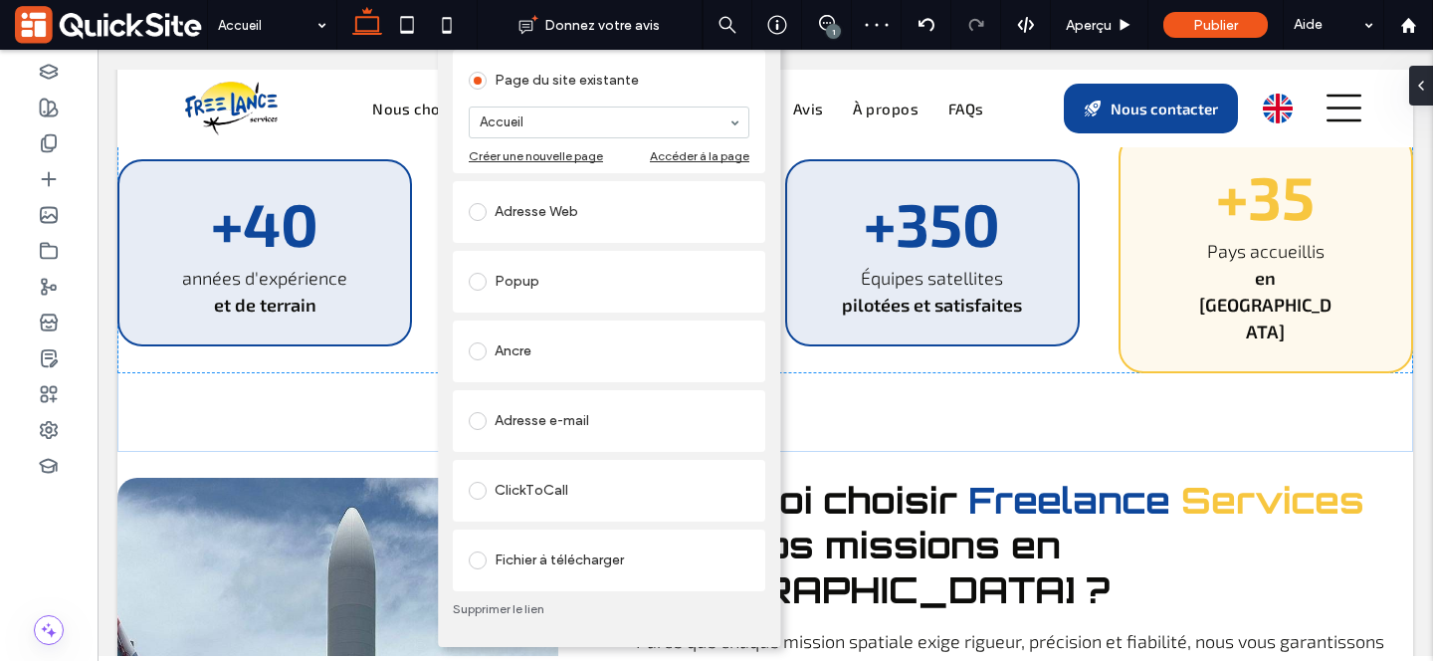
click at [507, 601] on link "Supprimer le lien" at bounding box center [609, 609] width 312 height 16
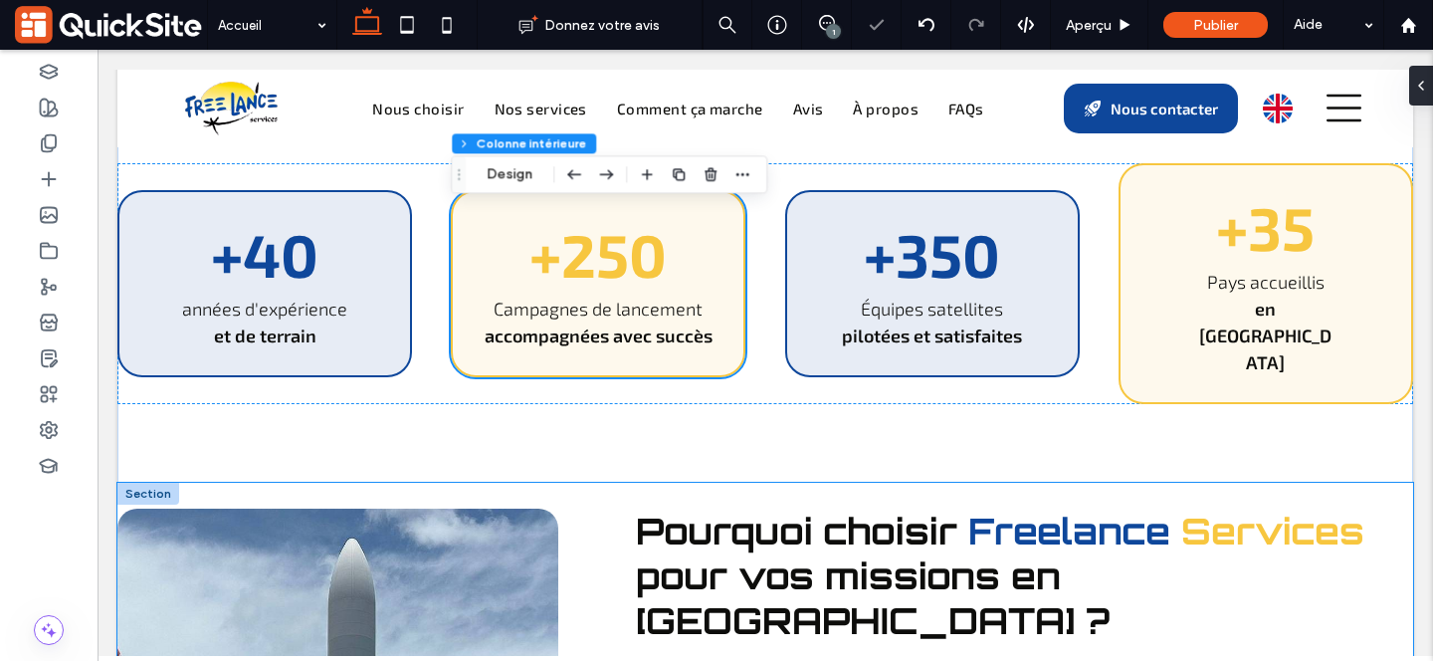
scroll to position [804, 0]
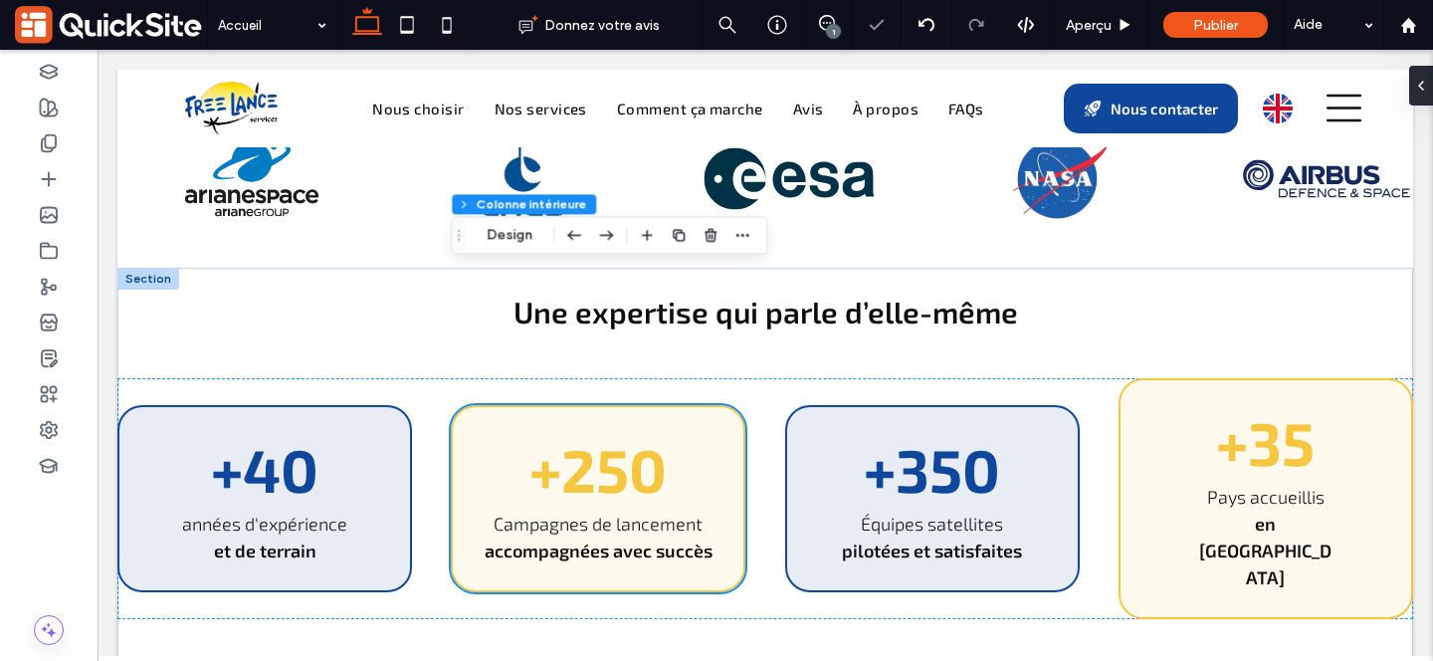
click at [837, 291] on div "Une expertise qui parle d’elle-même +40 années d'expérience et de terrain +250 …" at bounding box center [765, 443] width 1296 height 351
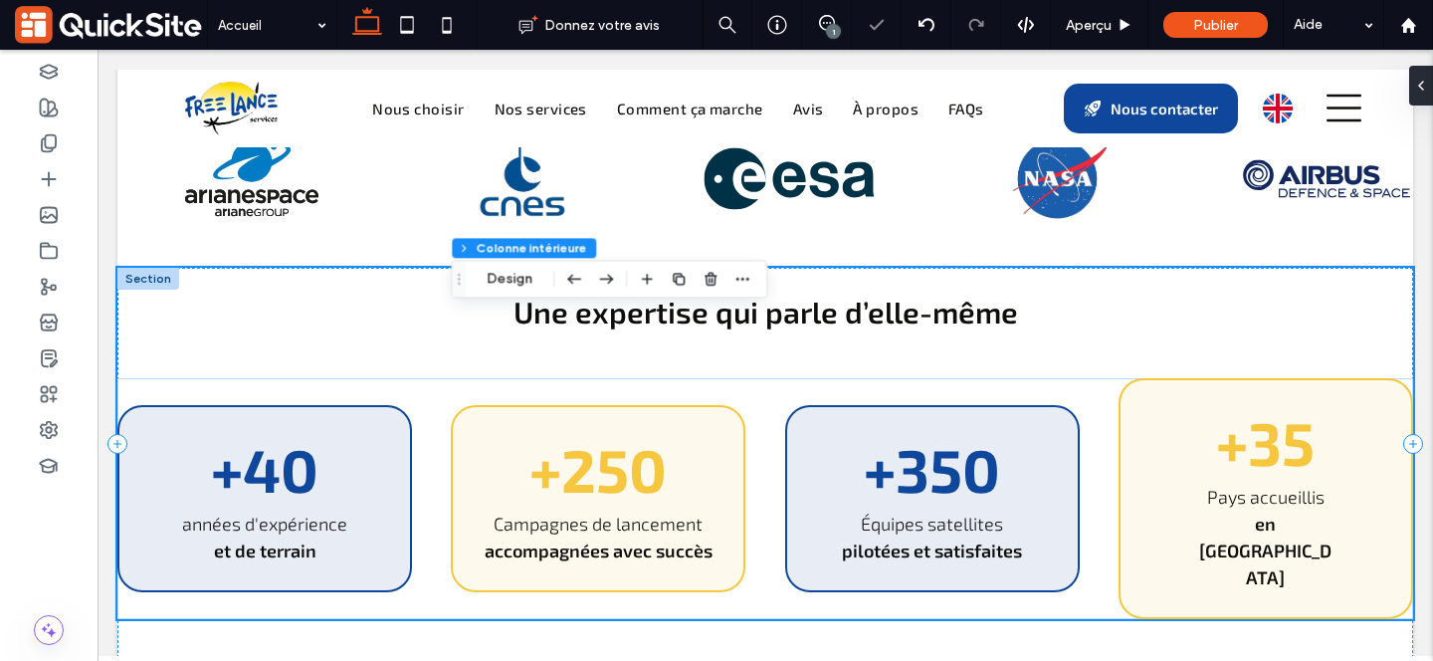
scroll to position [760, 0]
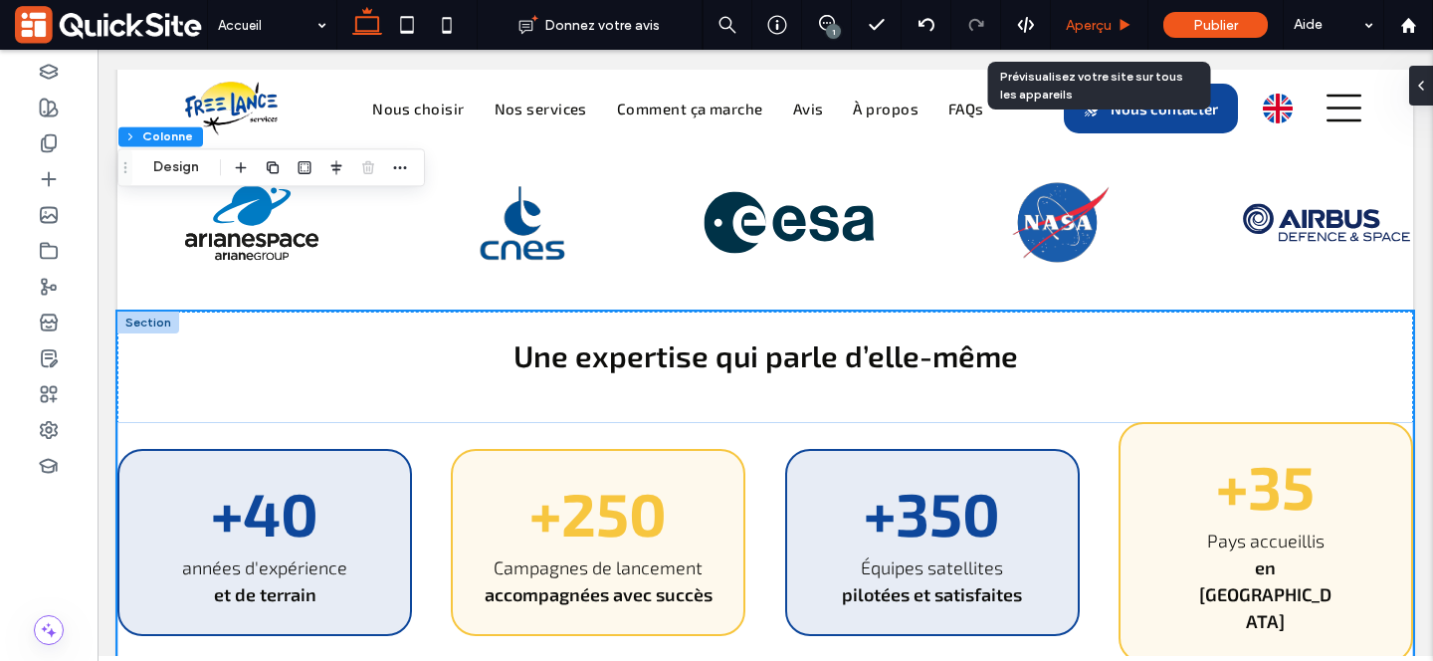
click at [1078, 26] on span "Aperçu" at bounding box center [1089, 25] width 46 height 17
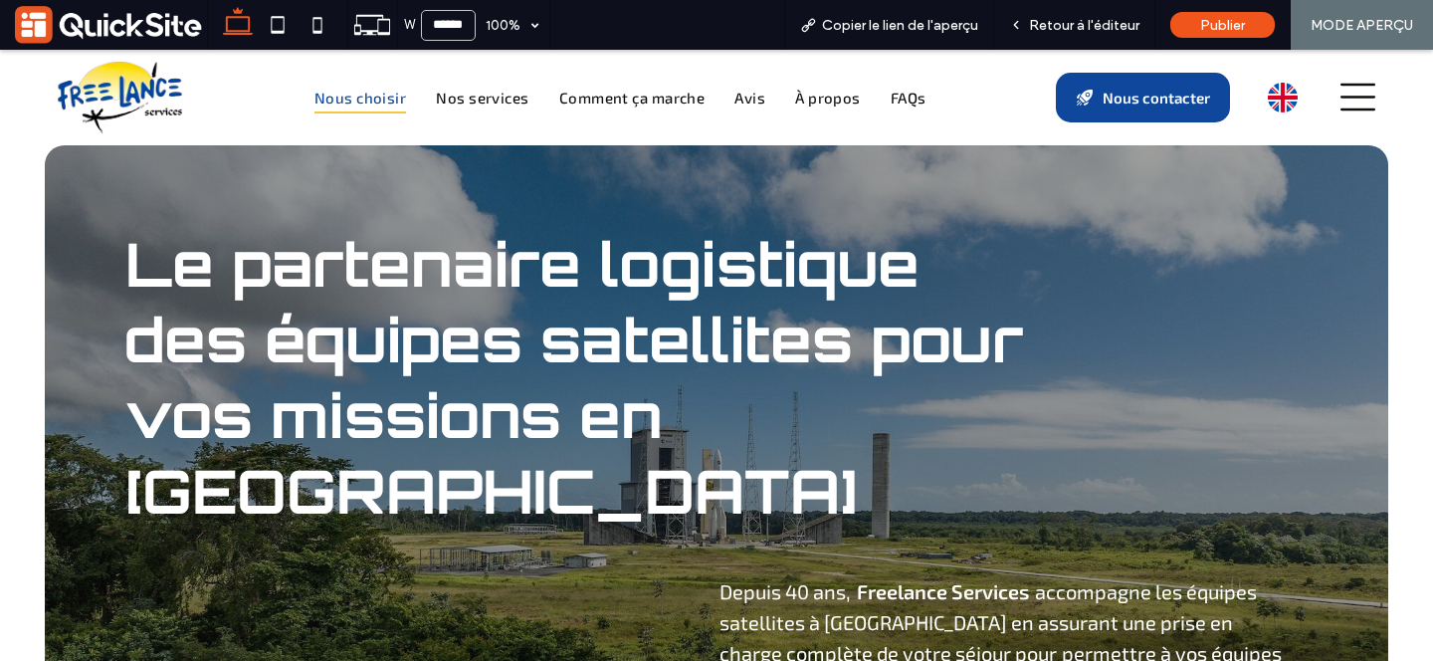
click at [360, 107] on span "Nous choisir" at bounding box center [360, 98] width 92 height 33
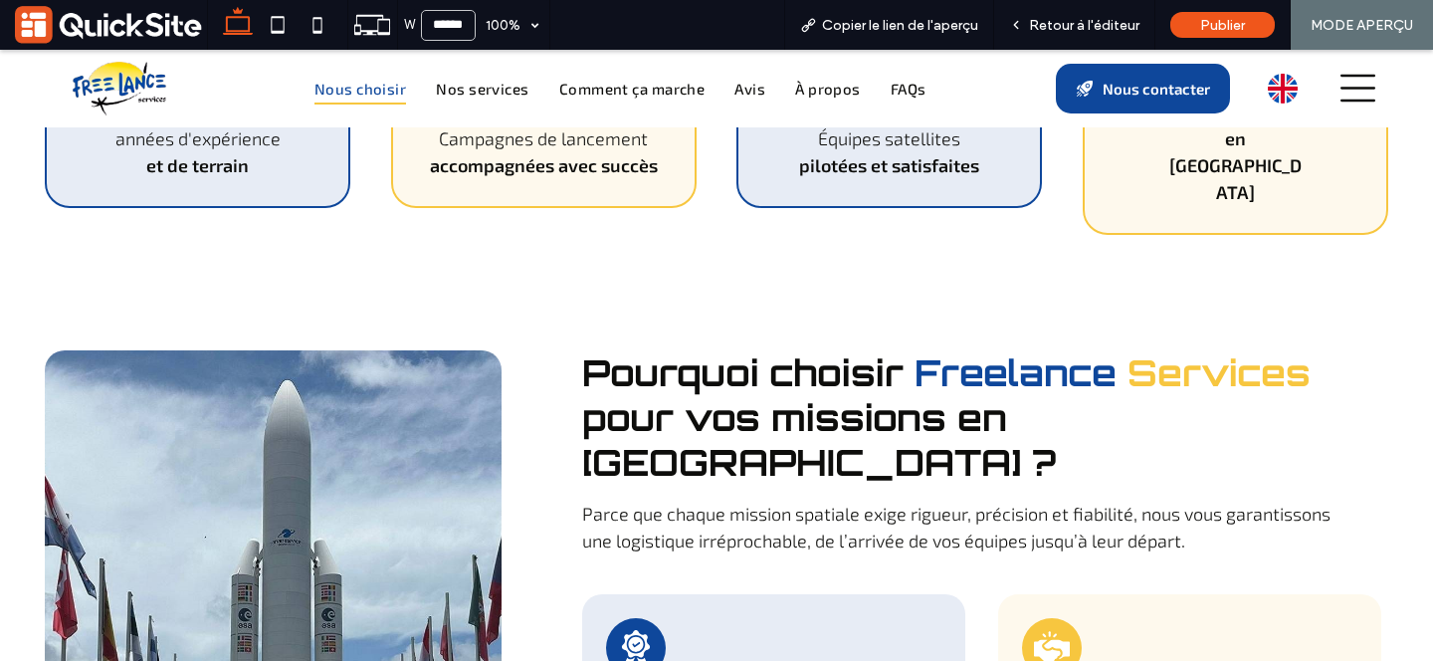
scroll to position [1187, 0]
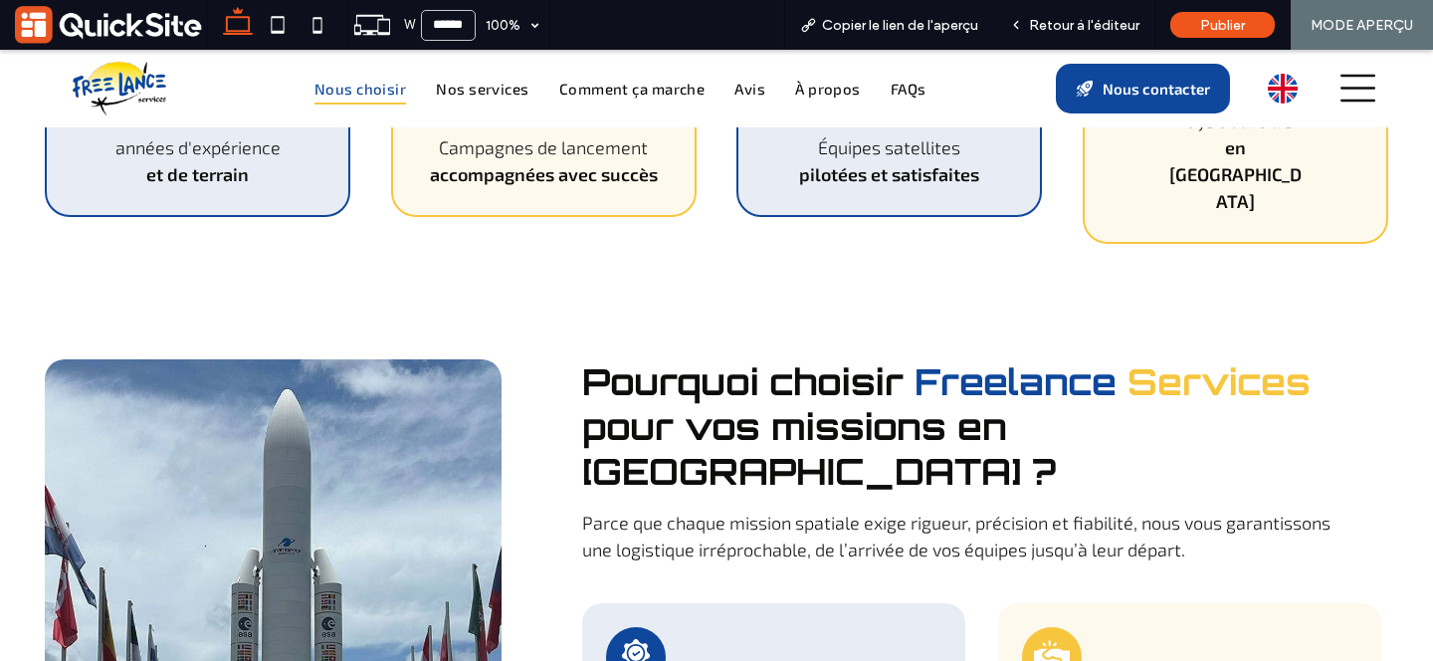
click at [388, 98] on span "Nous choisir" at bounding box center [360, 89] width 92 height 33
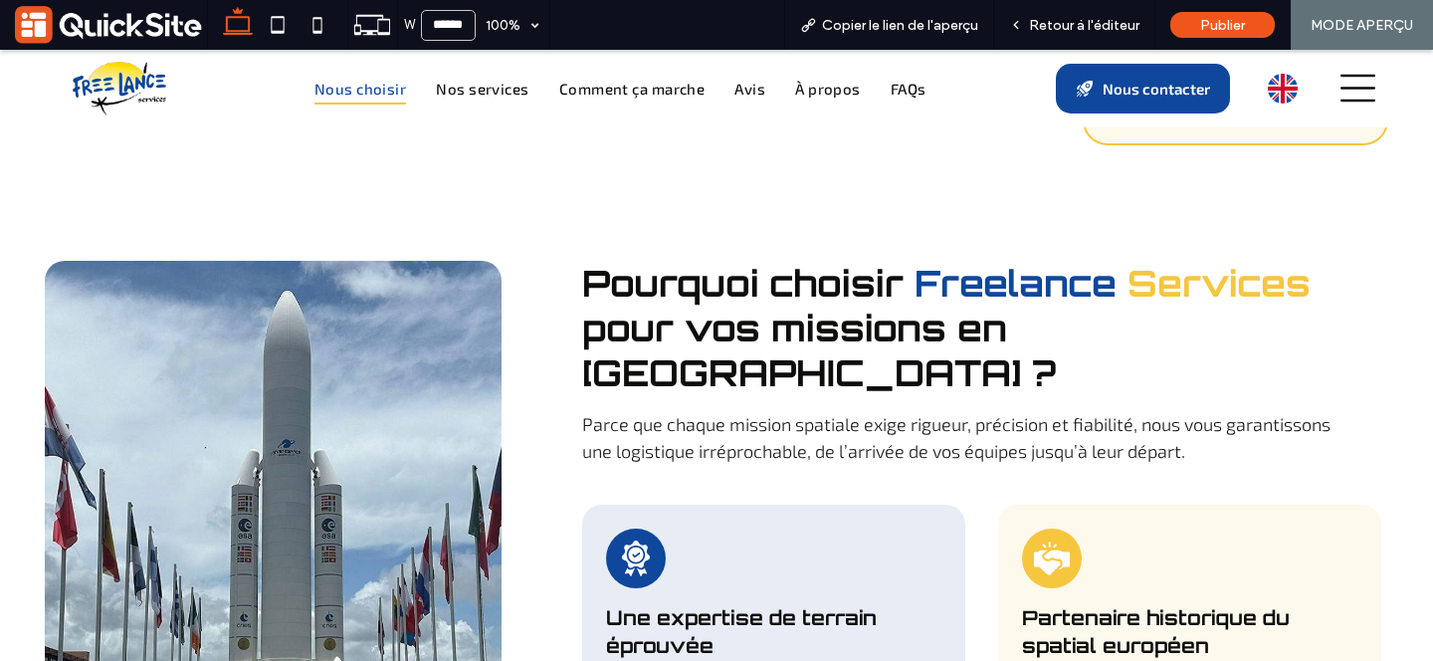
scroll to position [1297, 0]
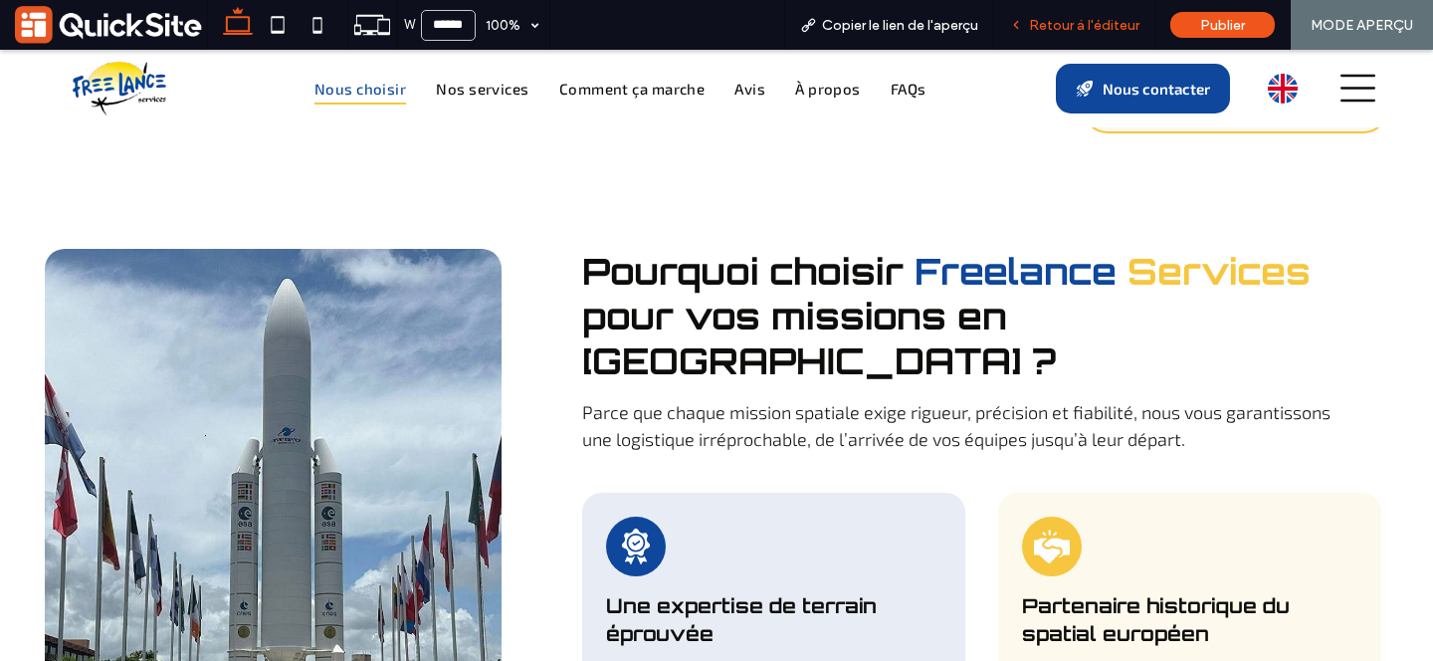
click at [1021, 26] on icon at bounding box center [1016, 25] width 14 height 14
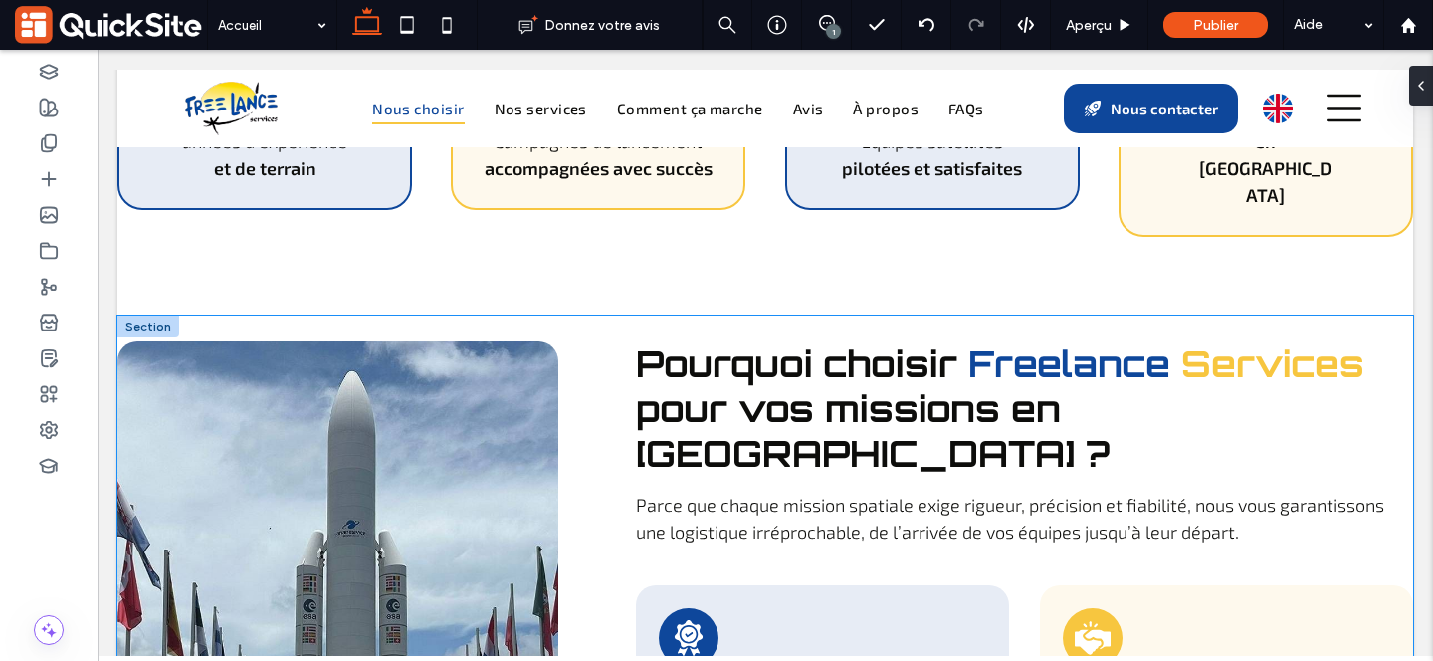
scroll to position [1178, 0]
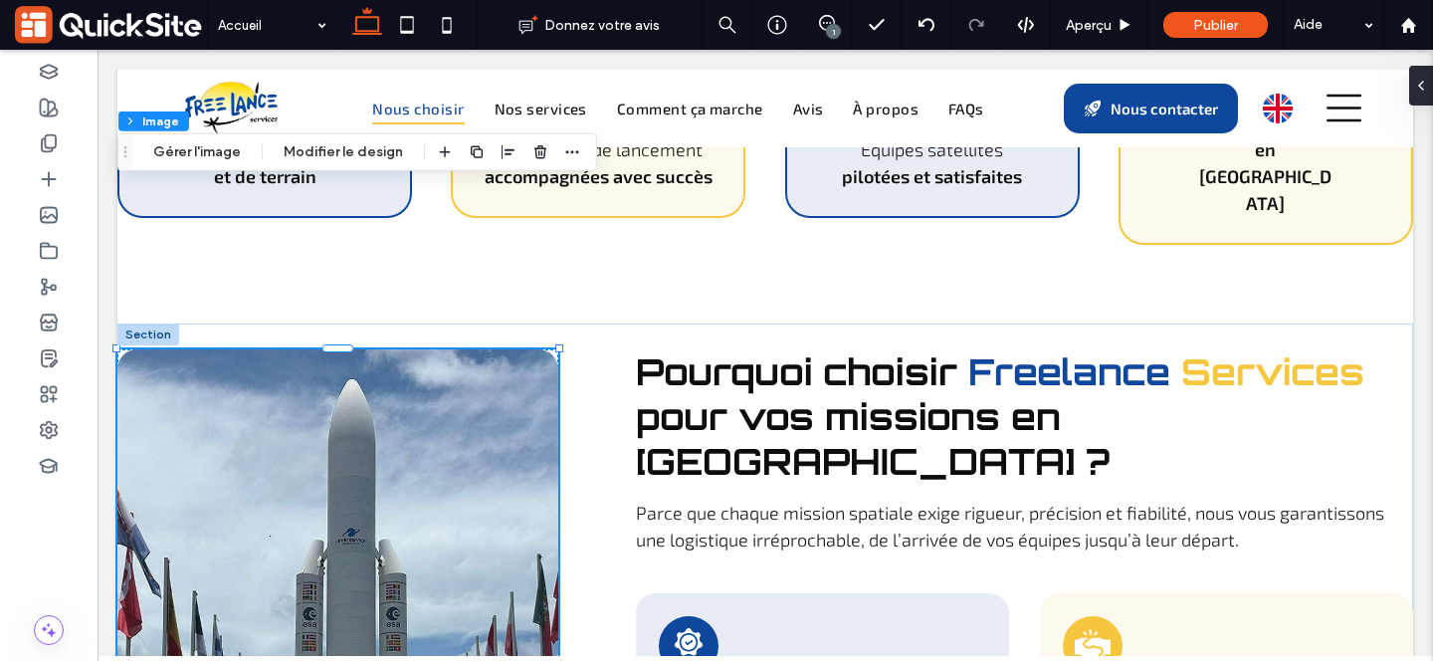
type input "**"
click at [185, 149] on button "Gérer l'image" at bounding box center [196, 152] width 113 height 24
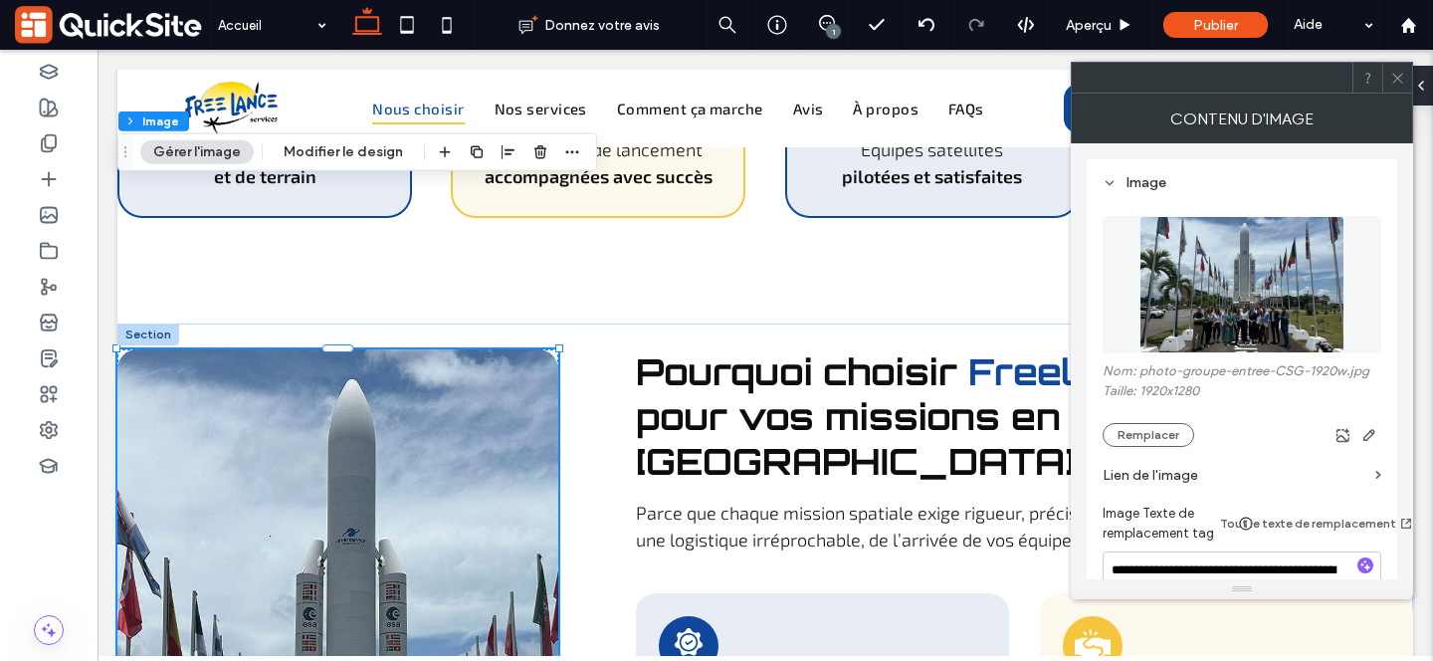
click at [1173, 294] on img at bounding box center [1241, 284] width 205 height 137
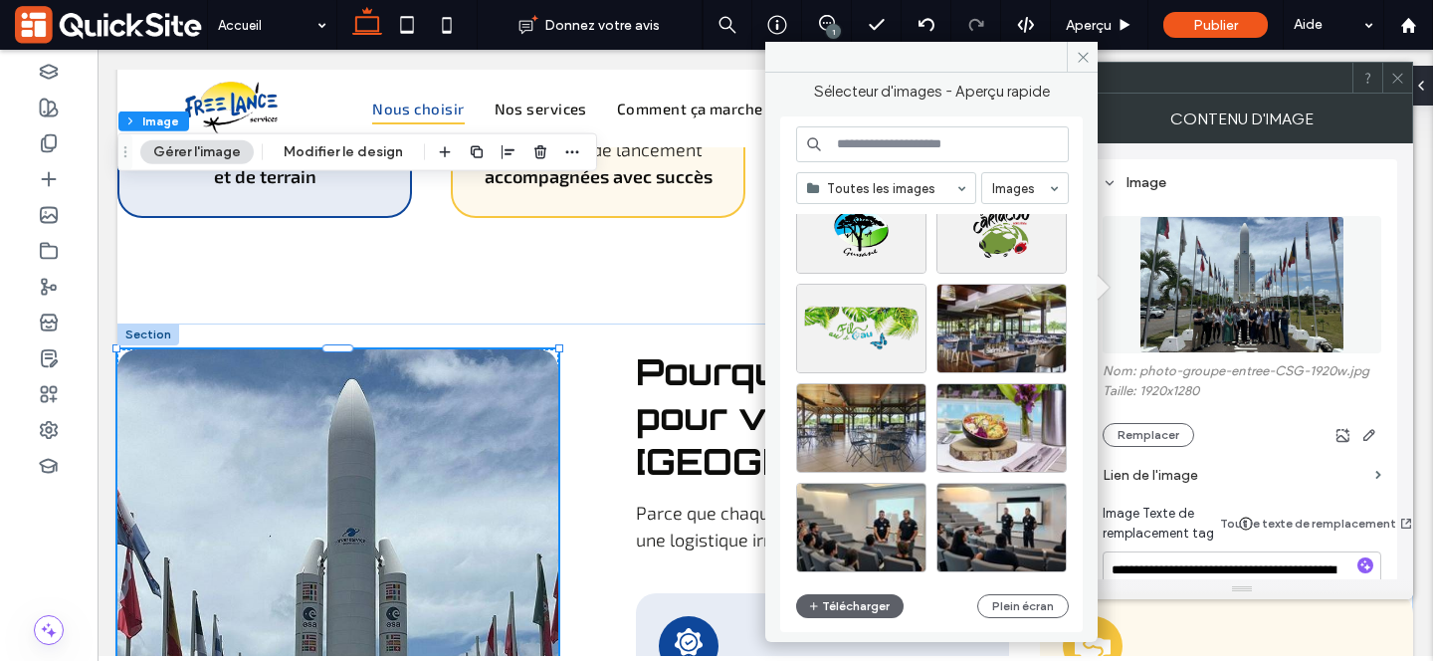
scroll to position [0, 0]
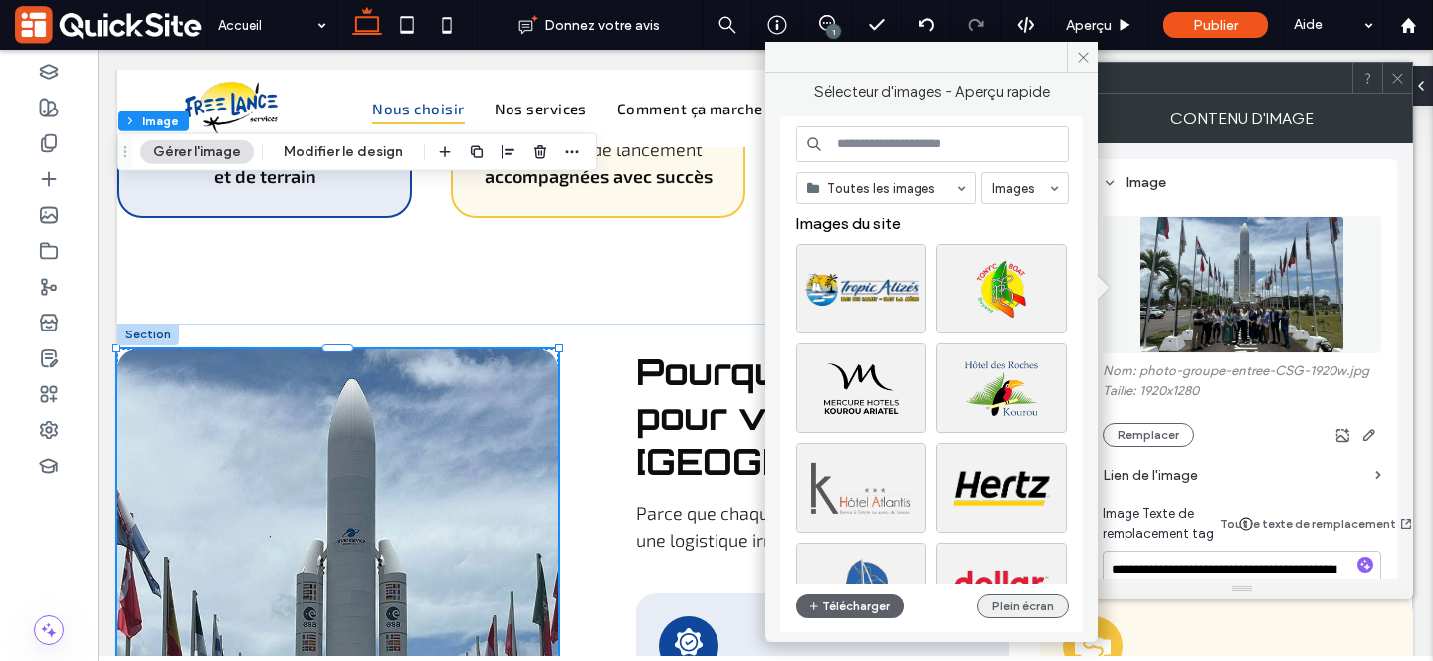
click at [1053, 611] on button "Plein écran" at bounding box center [1023, 606] width 92 height 24
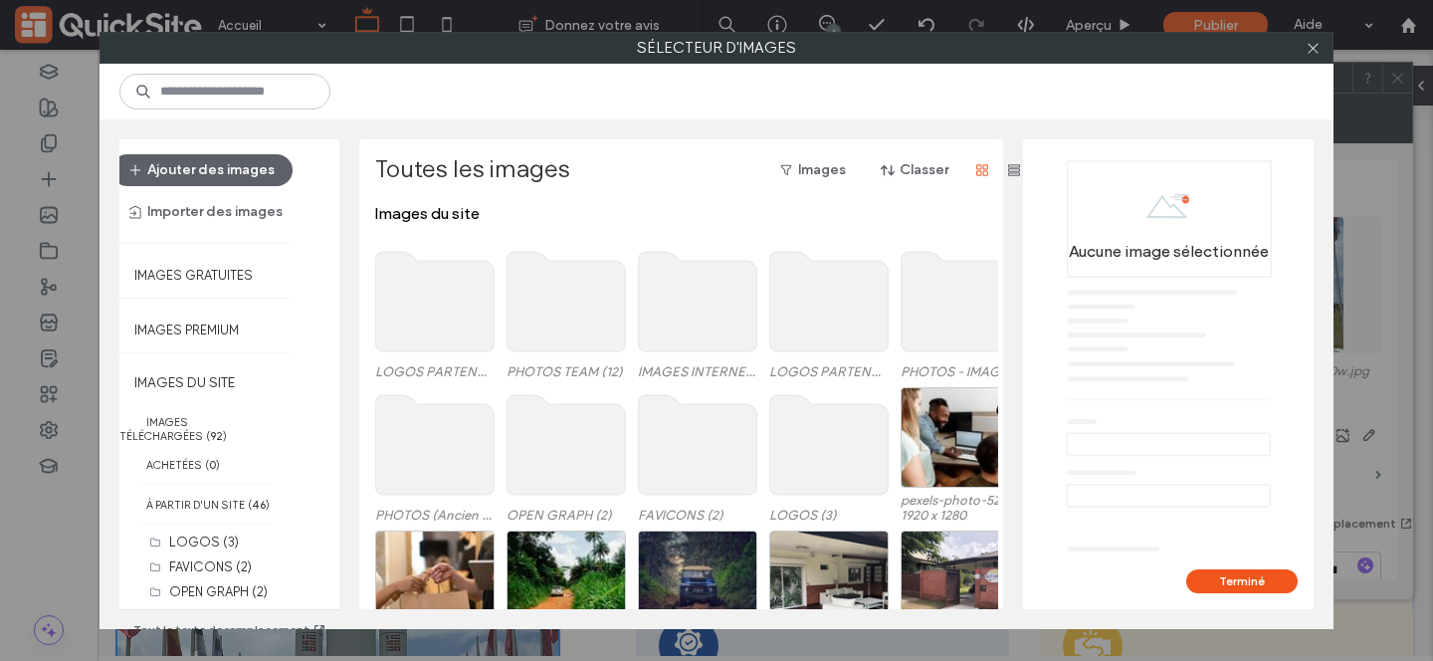
click at [562, 337] on use at bounding box center [566, 302] width 118 height 100
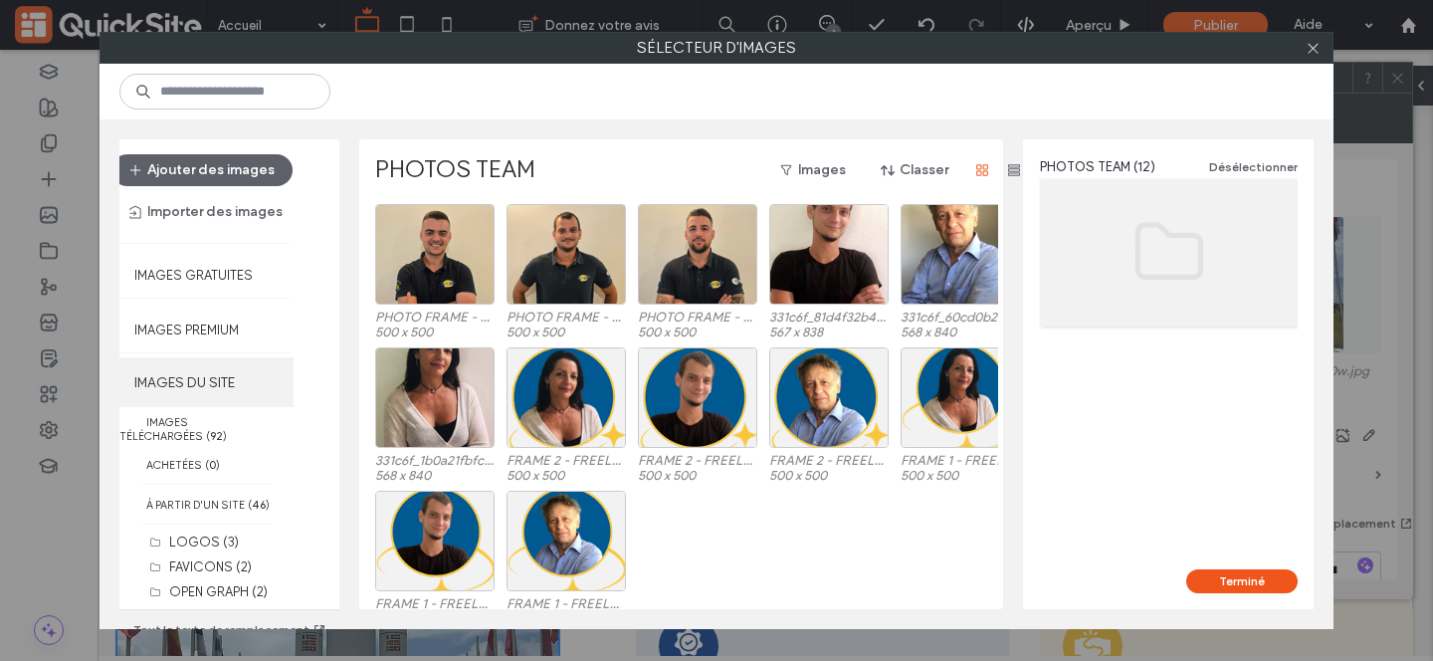
click at [171, 379] on label "IMAGES DU SITE" at bounding box center [206, 382] width 174 height 50
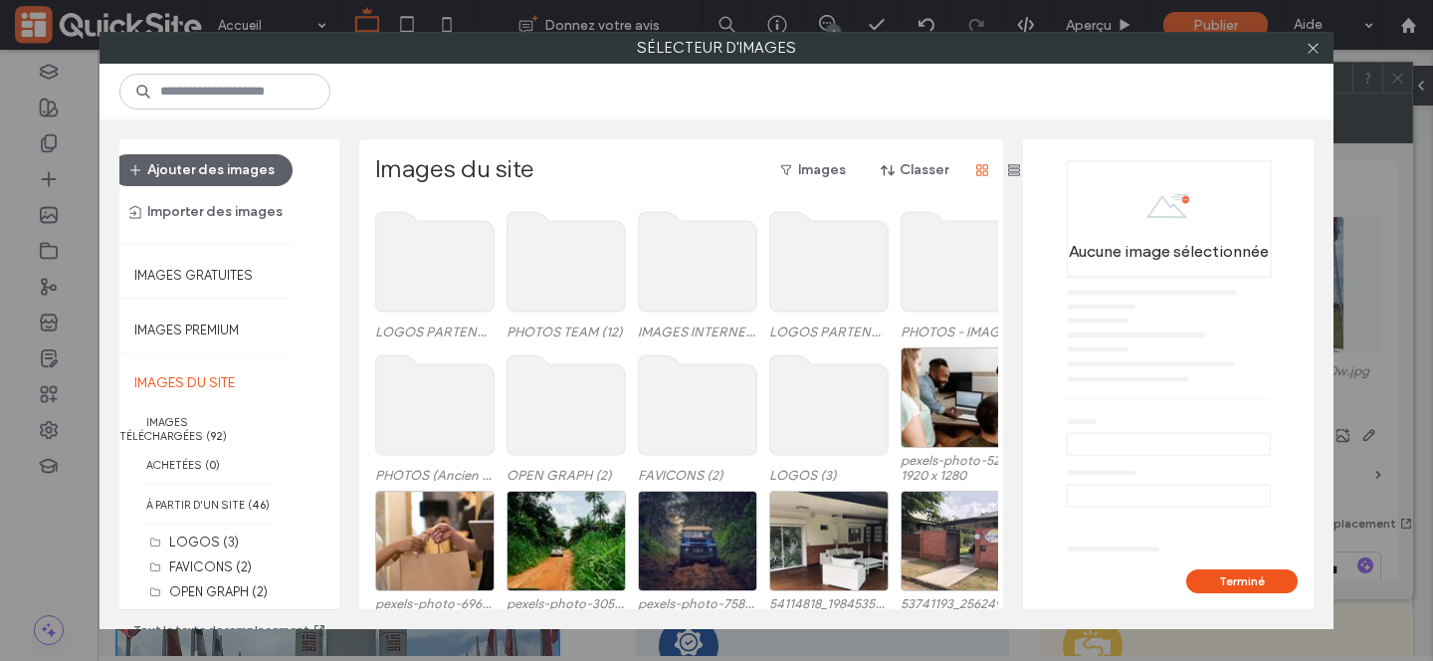
click at [923, 262] on use at bounding box center [960, 262] width 118 height 100
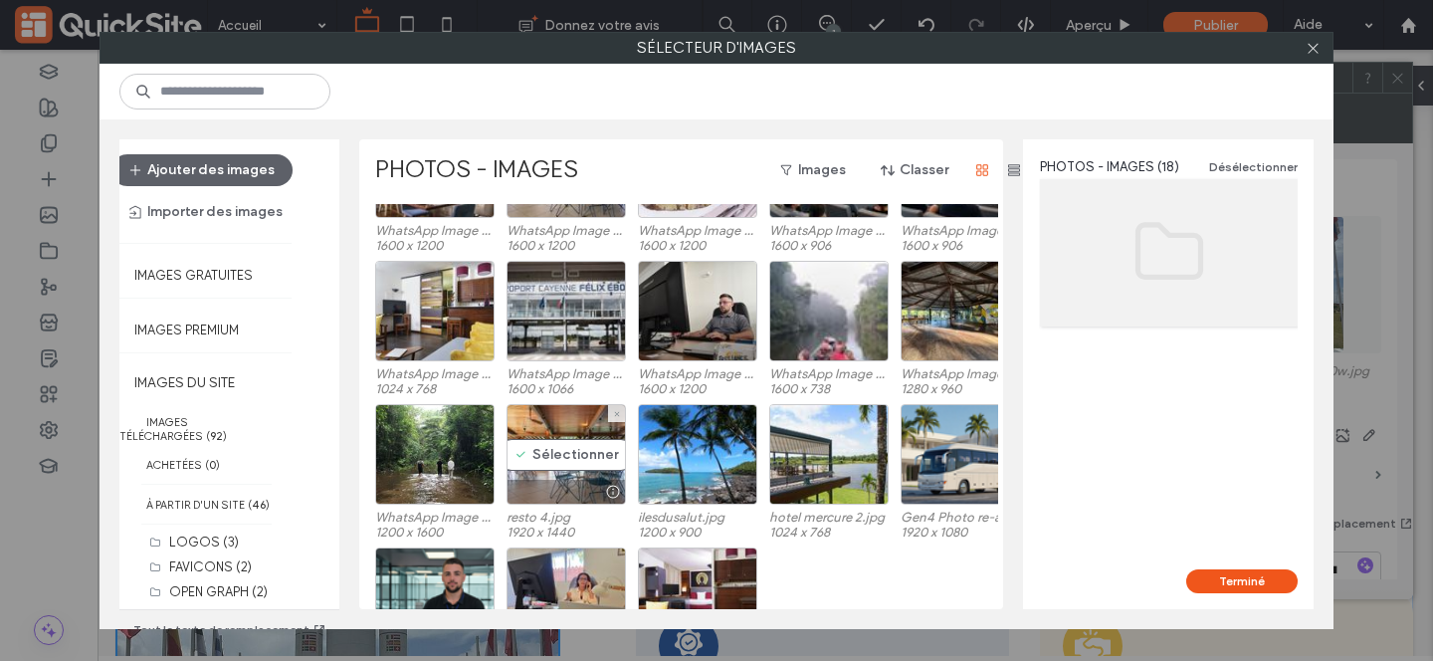
scroll to position [26, 0]
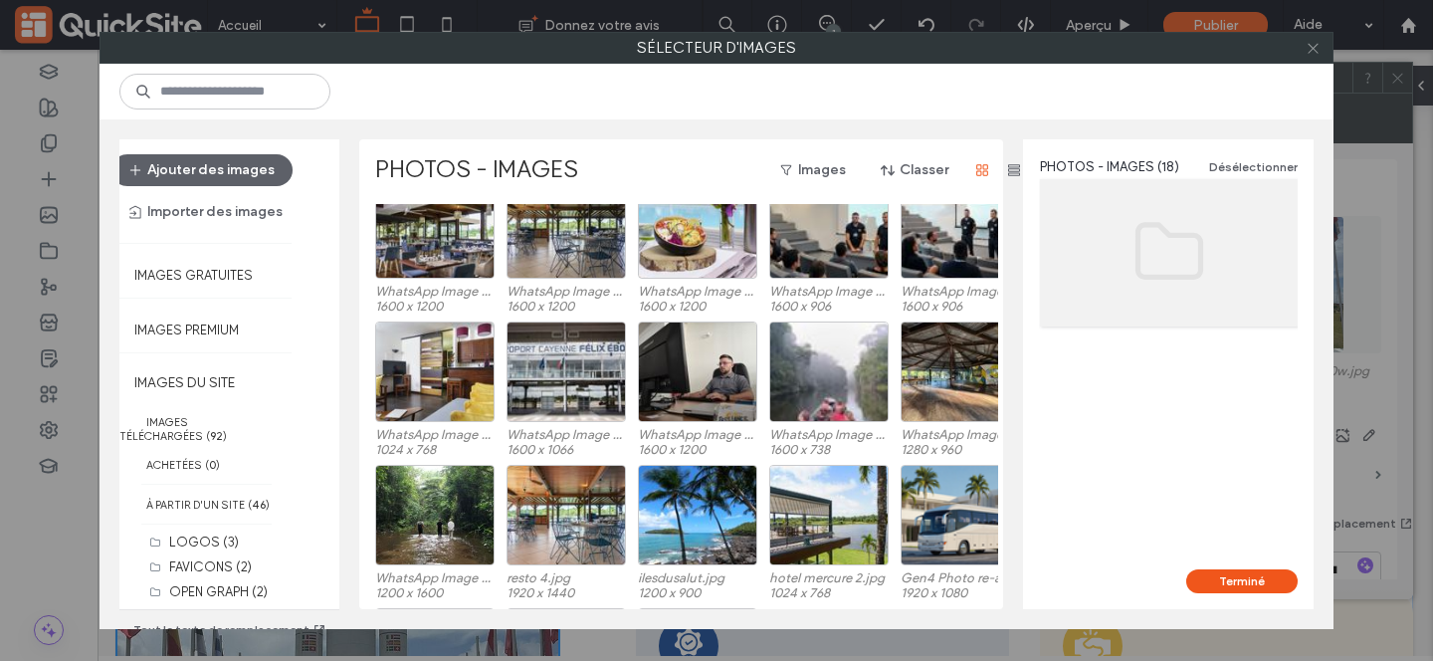
click at [1312, 44] on icon at bounding box center [1312, 48] width 15 height 15
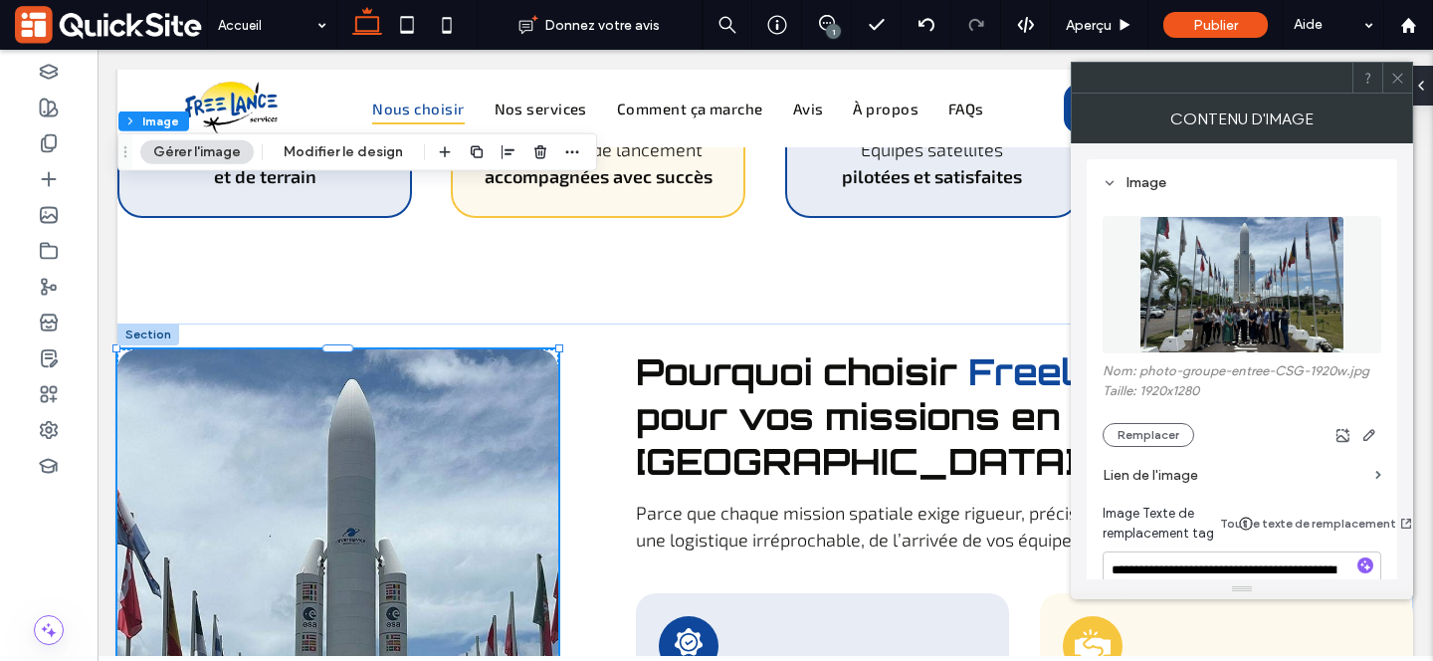
click at [1401, 78] on icon at bounding box center [1397, 78] width 15 height 15
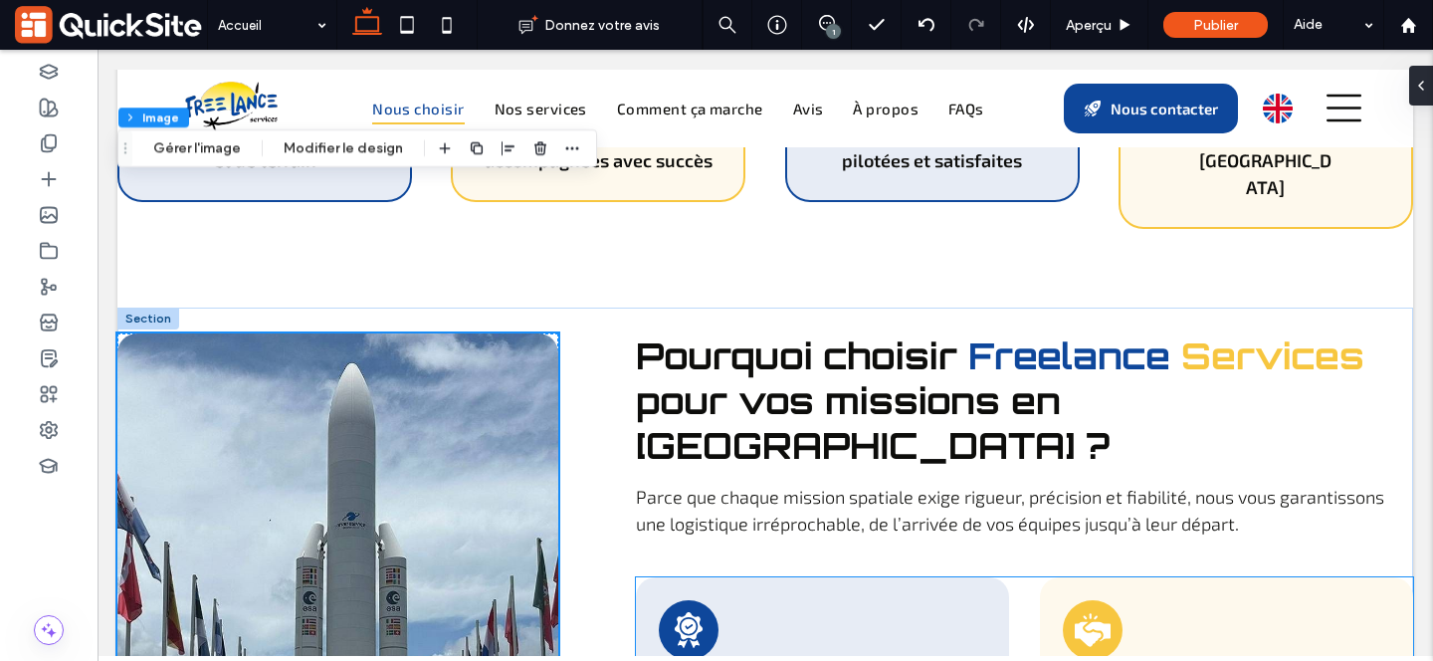
scroll to position [1200, 0]
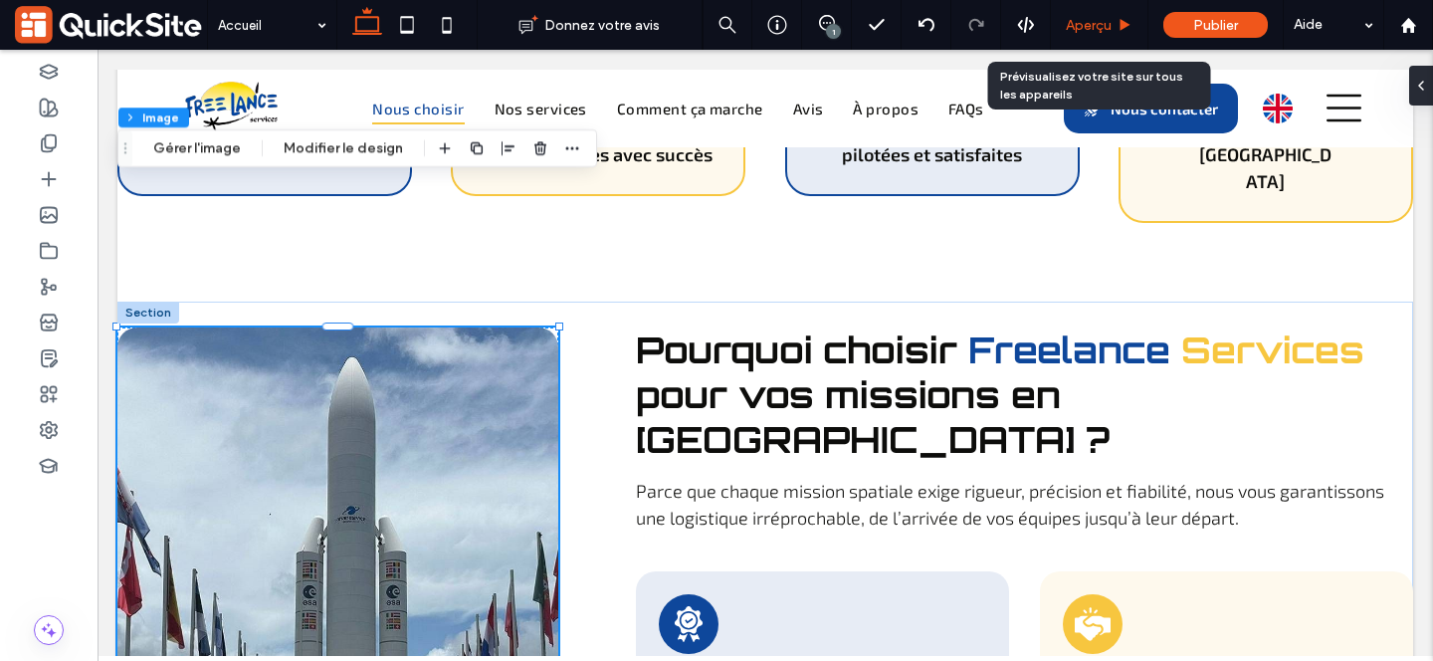
click at [1098, 28] on span "Aperçu" at bounding box center [1089, 25] width 46 height 17
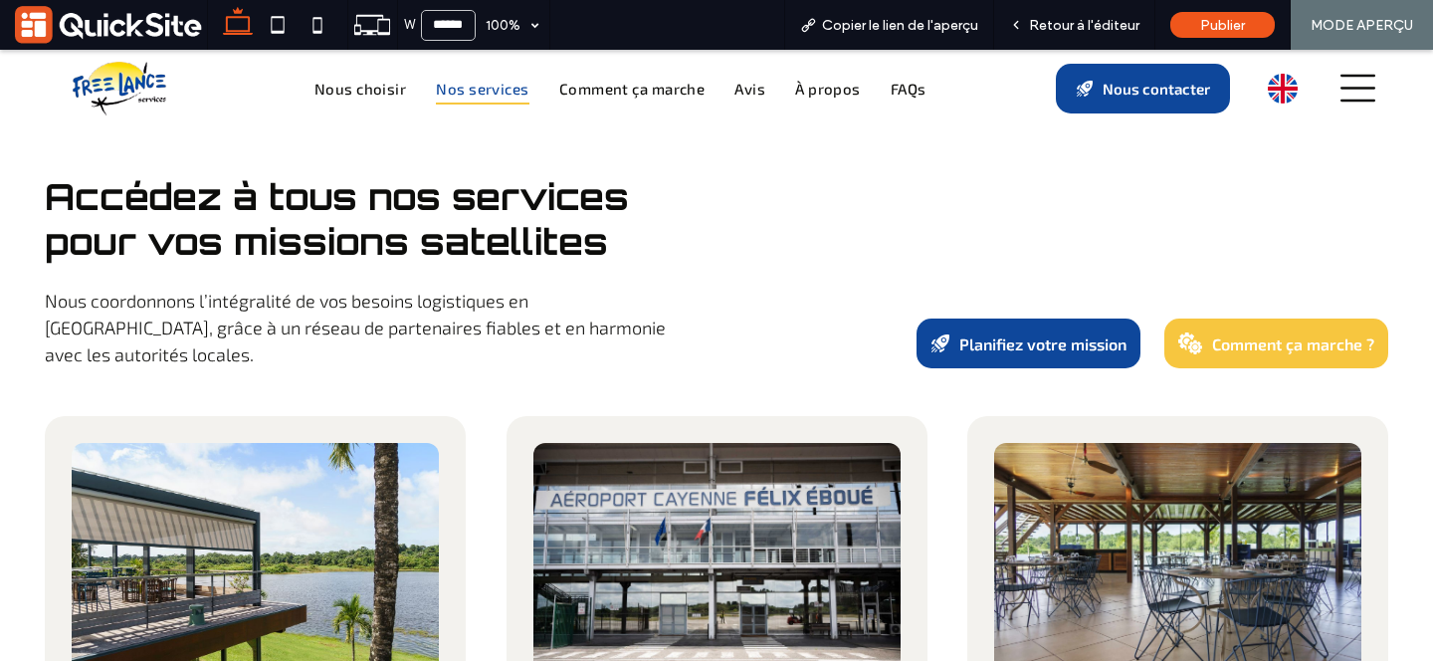
scroll to position [2270, 0]
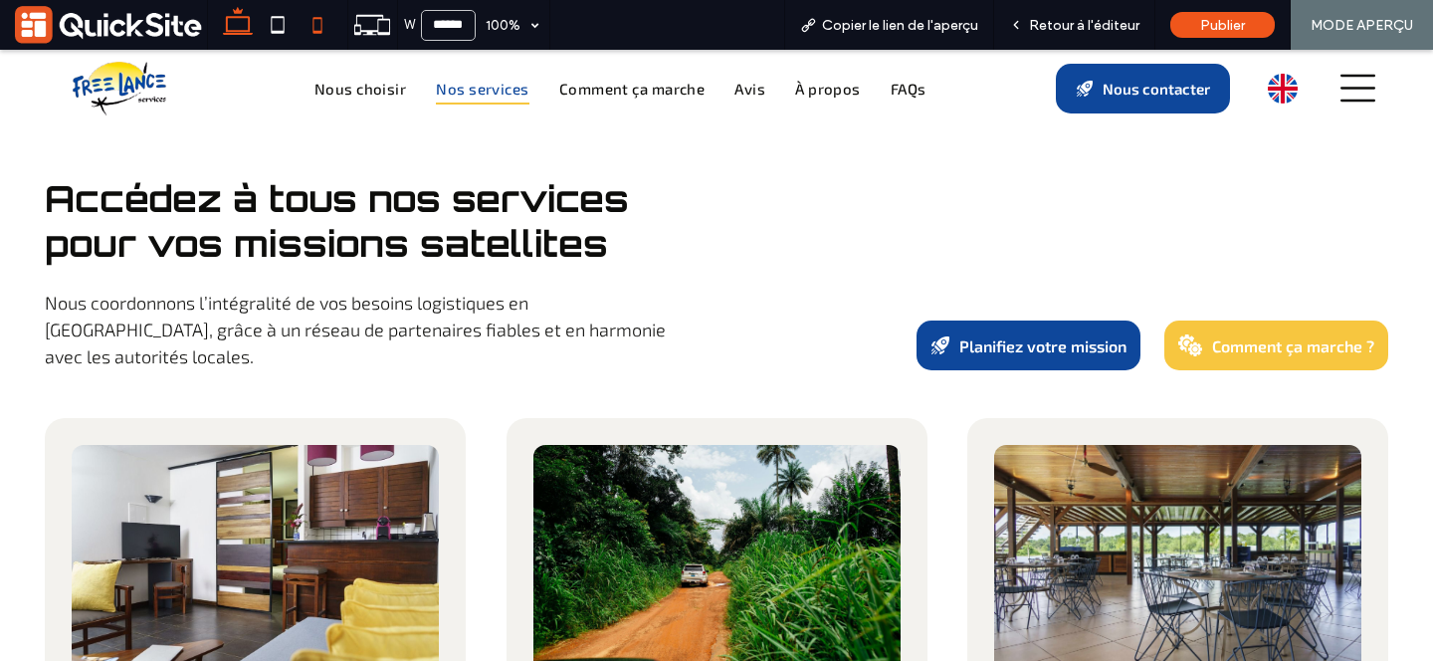
click at [315, 24] on icon at bounding box center [318, 25] width 40 height 40
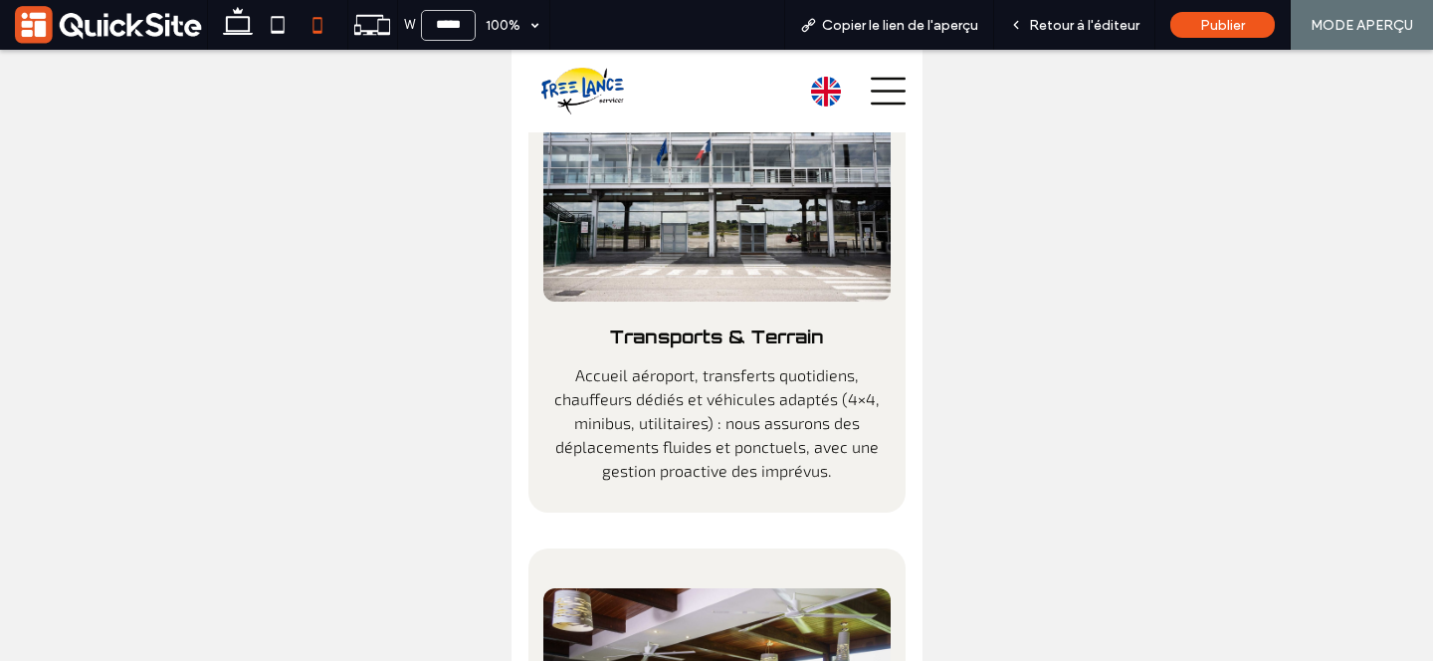
scroll to position [4846, 0]
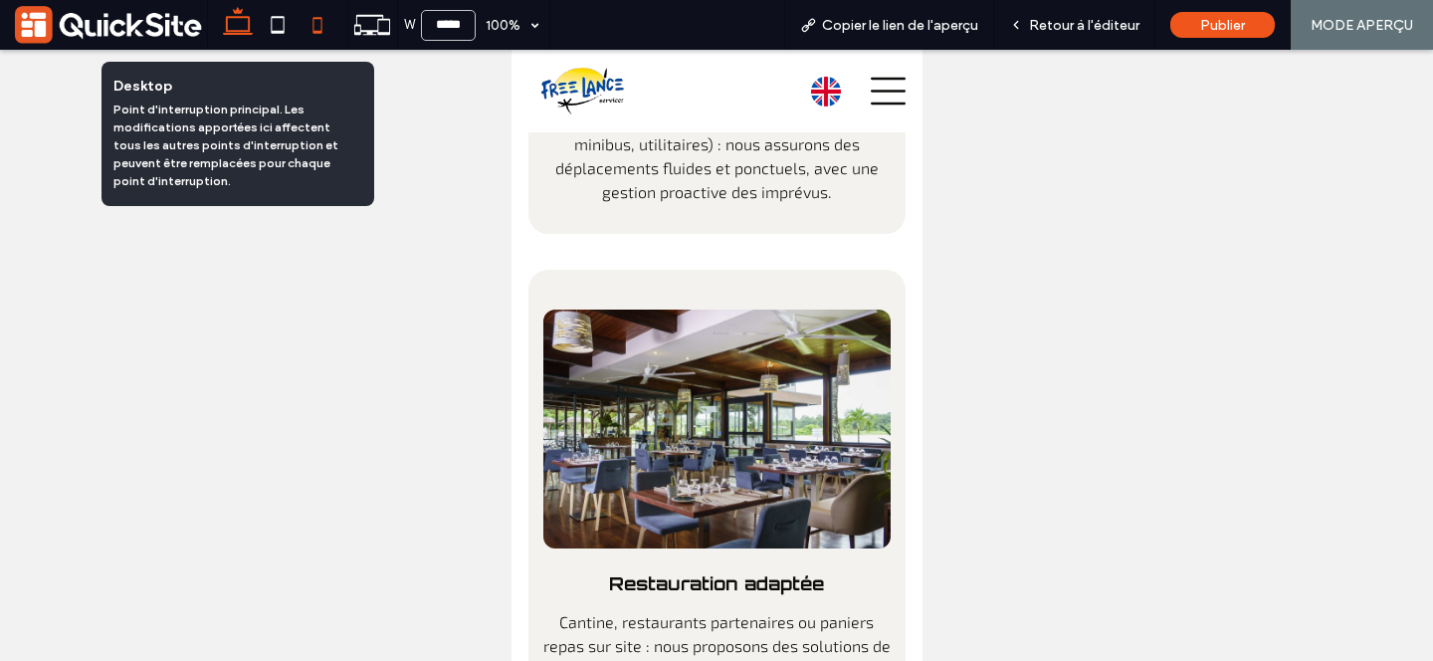
click at [240, 27] on icon at bounding box center [238, 25] width 40 height 40
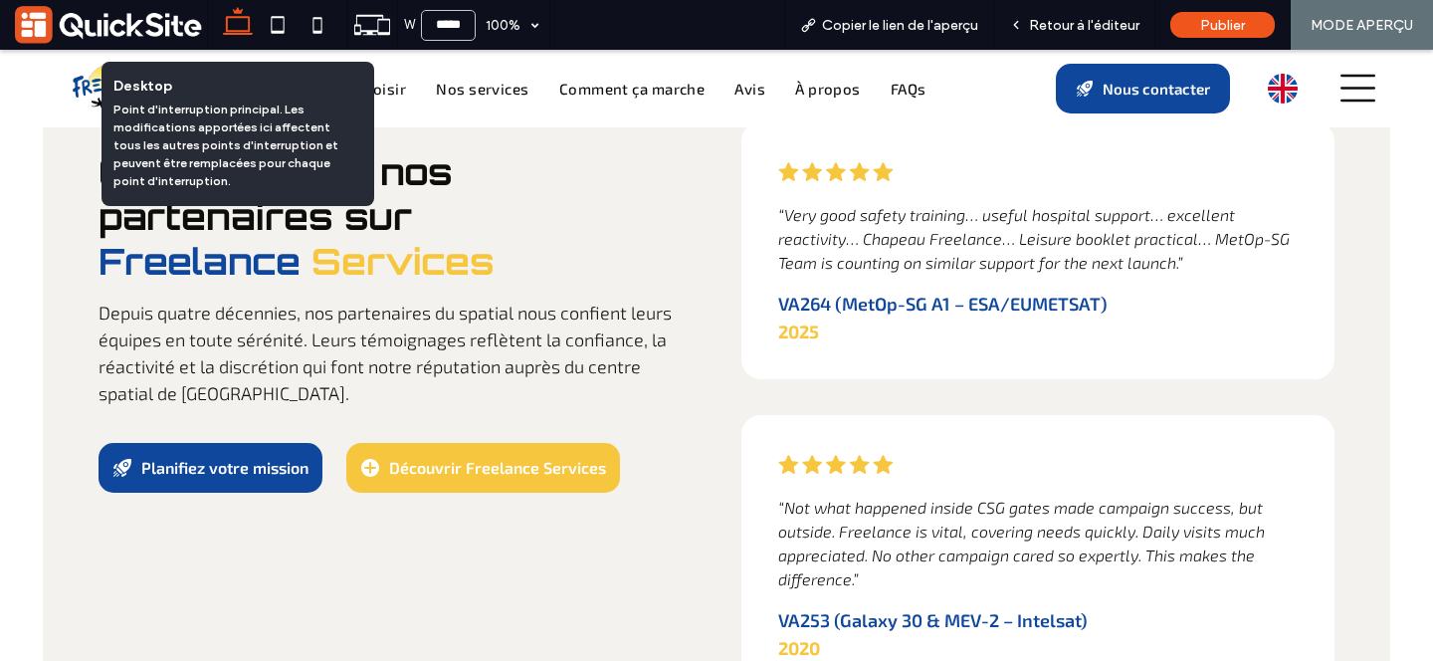
type input "******"
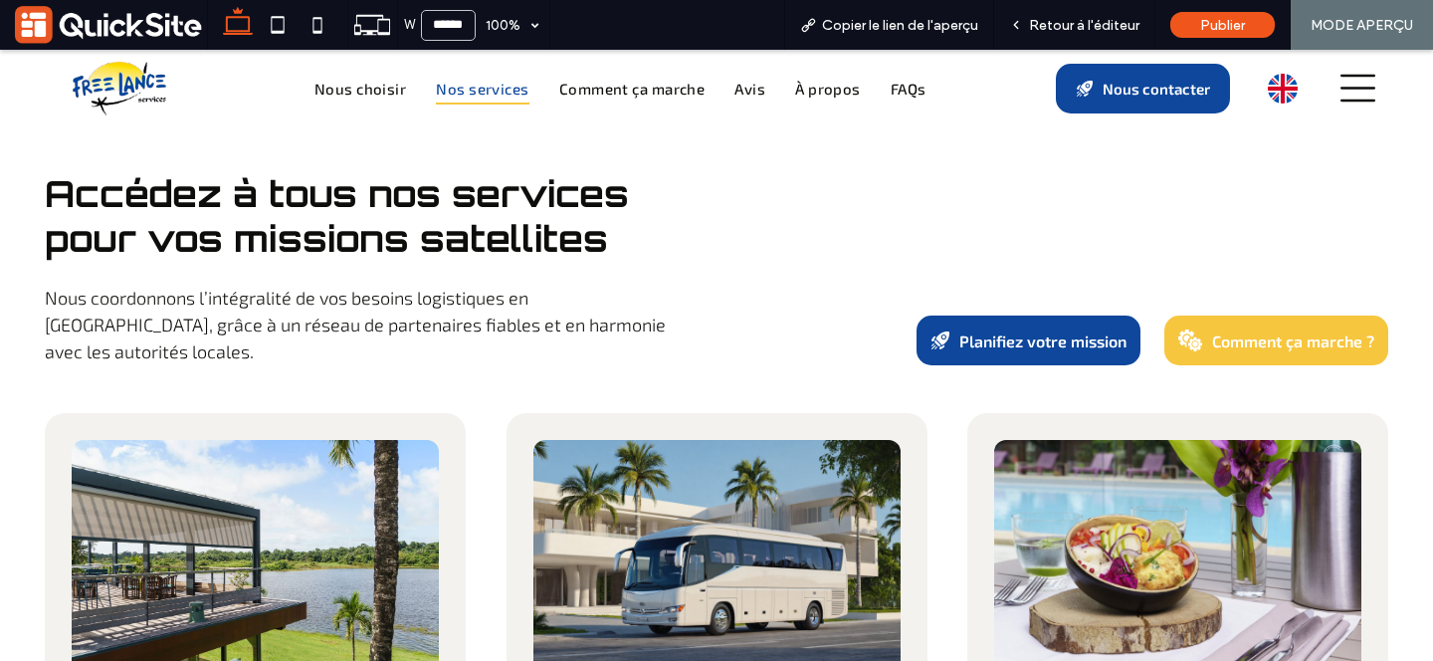
scroll to position [2279, 0]
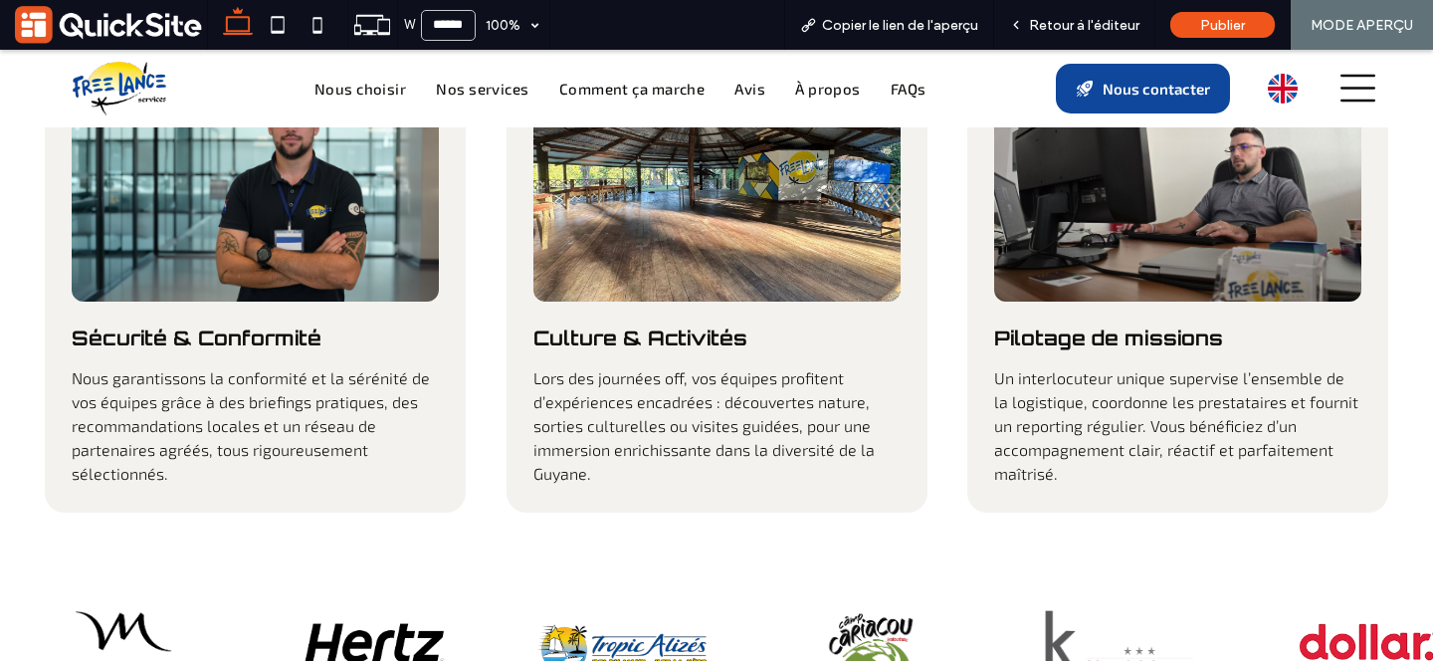
scroll to position [3165, 0]
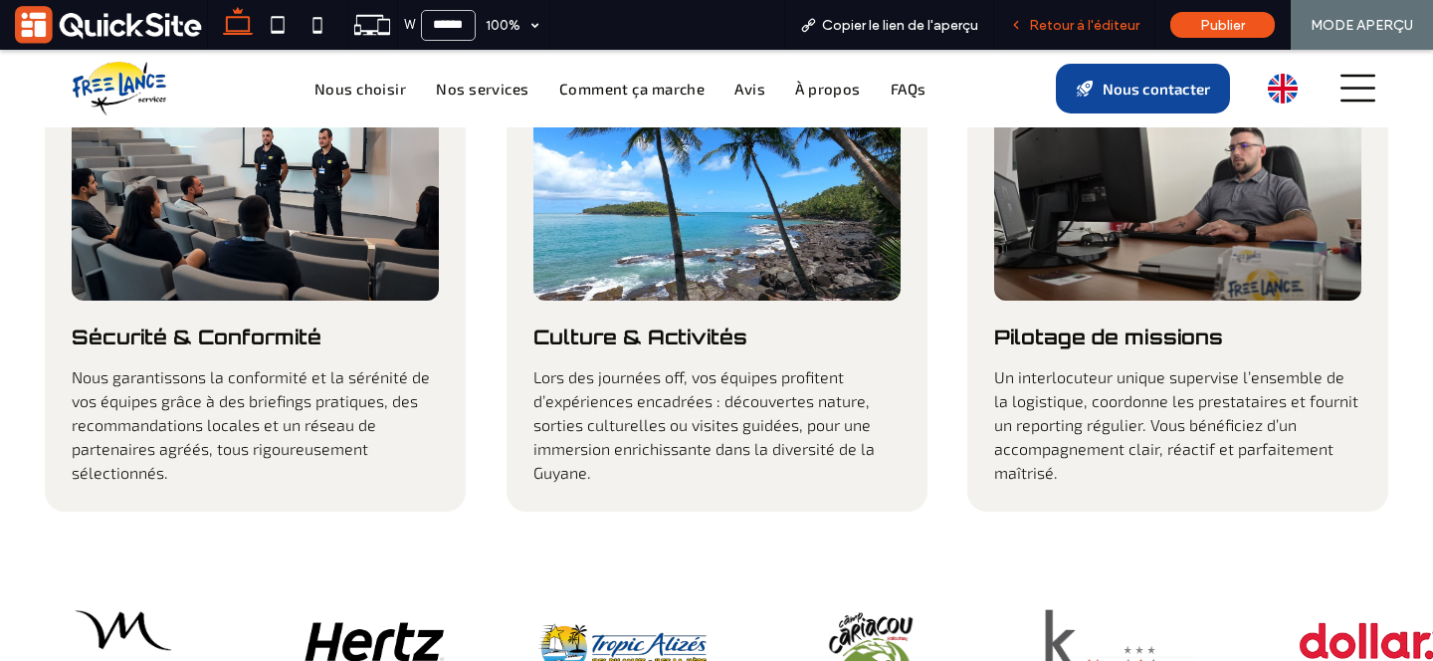
drag, startPoint x: 1035, startPoint y: 28, endPoint x: 1062, endPoint y: 74, distance: 53.1
click at [1035, 28] on span "Retour à l'éditeur" at bounding box center [1084, 25] width 110 height 17
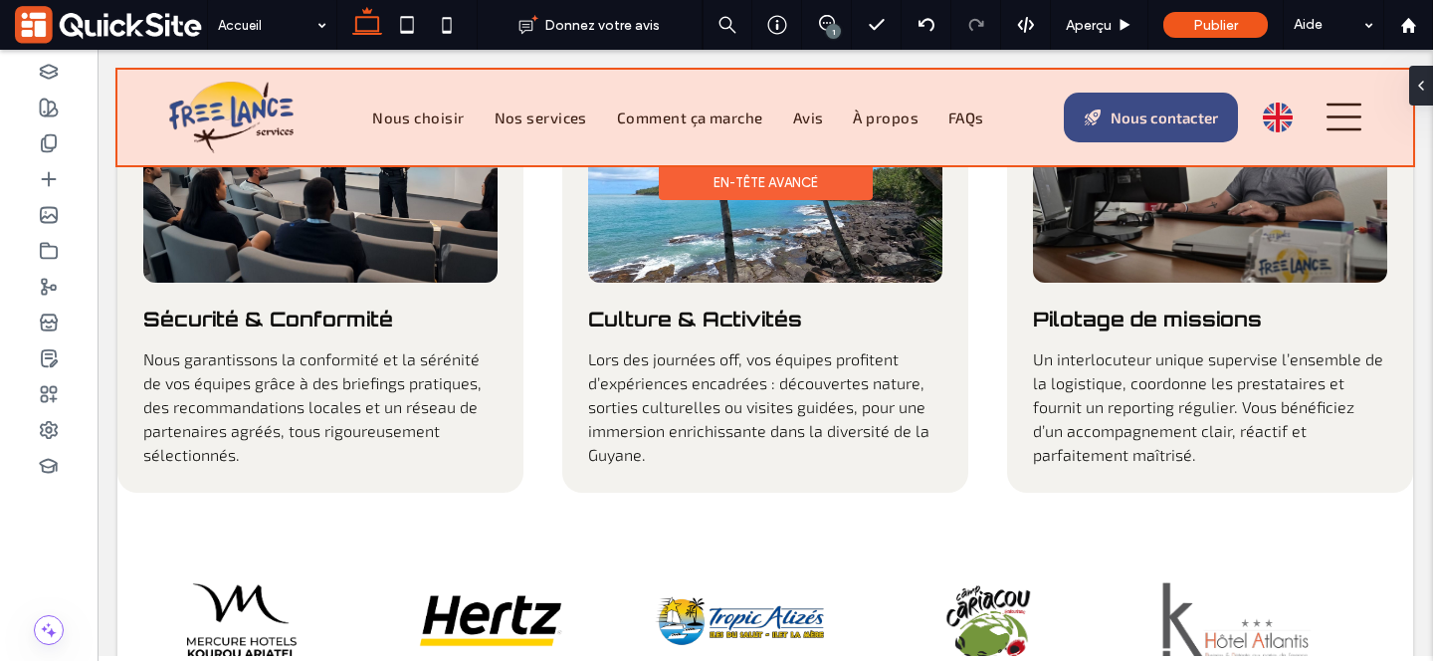
scroll to position [3173, 0]
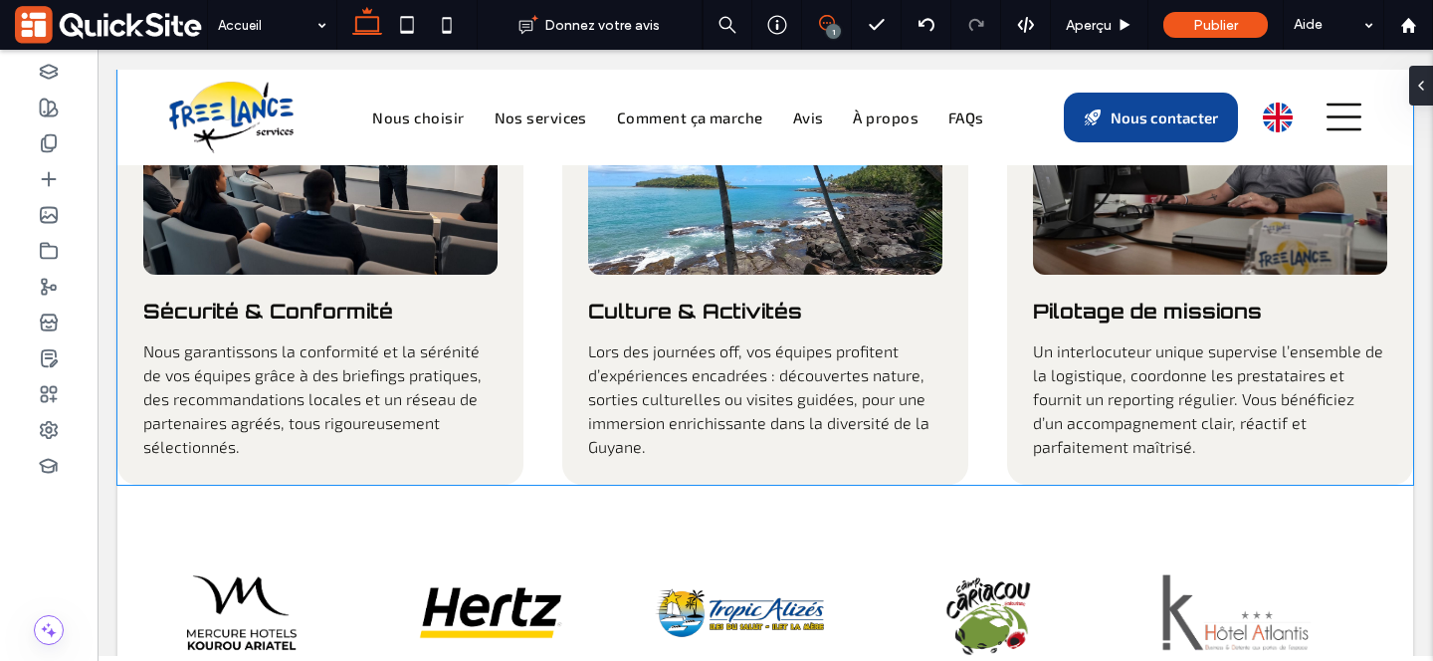
click at [825, 22] on icon at bounding box center [827, 23] width 16 height 16
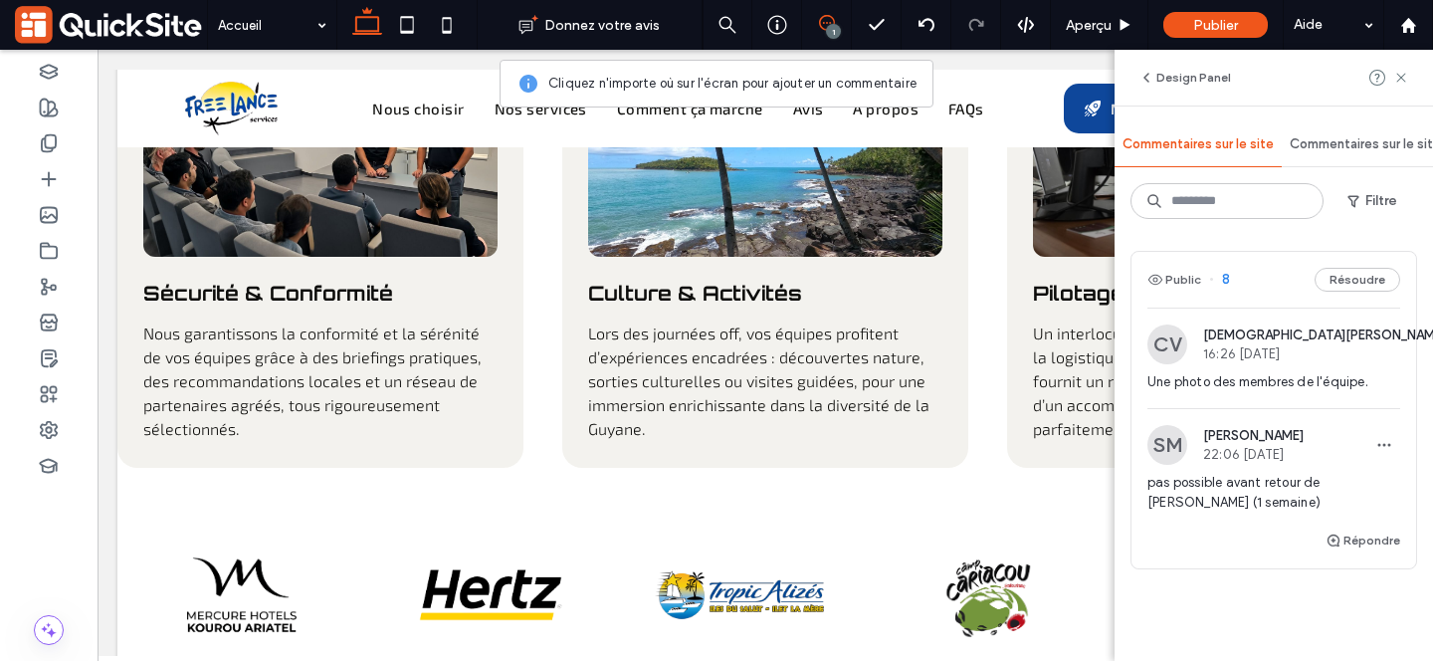
scroll to position [3129, 0]
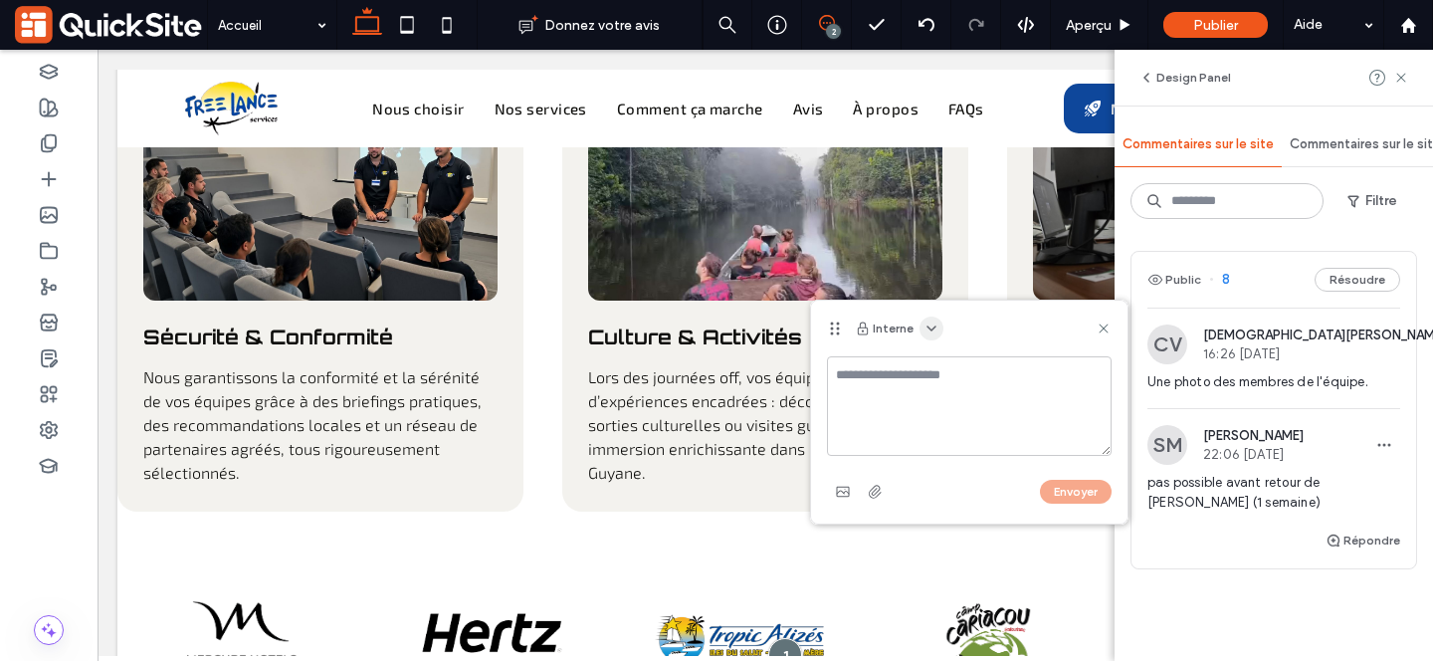
click at [923, 328] on icon "button" at bounding box center [931, 328] width 16 height 16
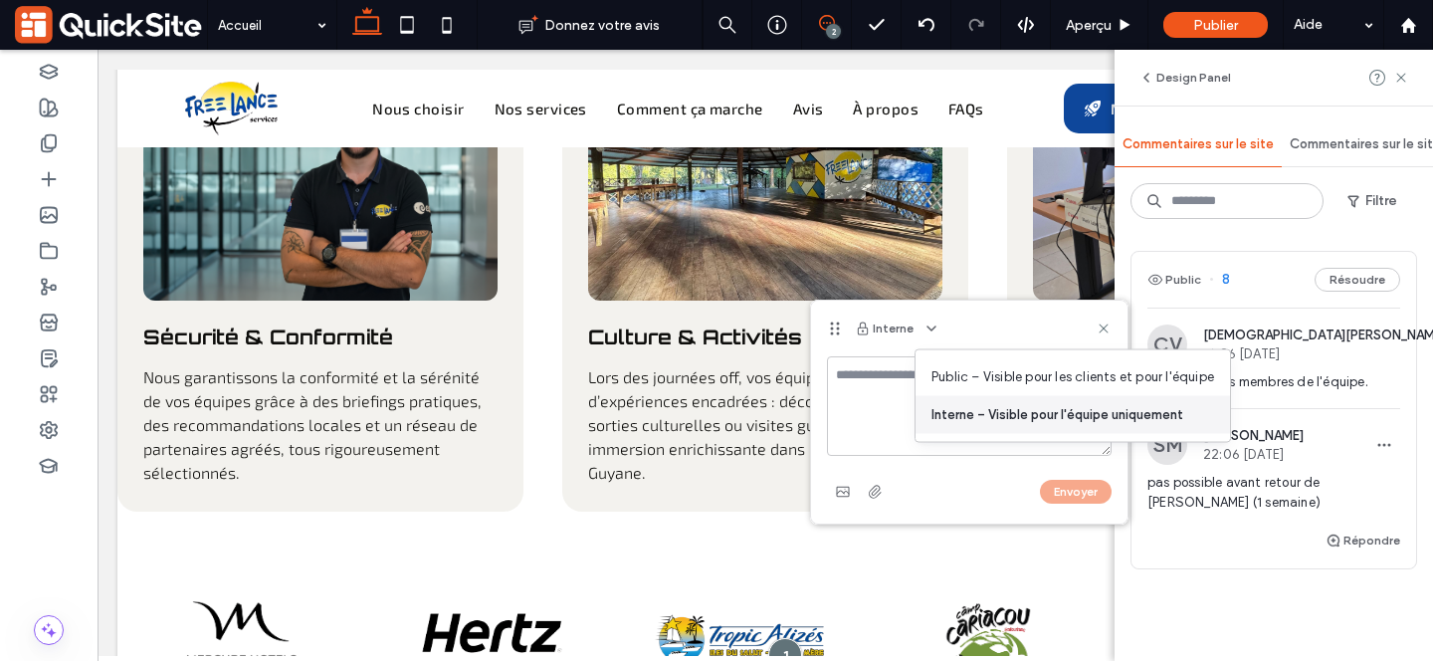
click at [944, 411] on span "Interne – Visible pour l'équipe uniquement" at bounding box center [1057, 415] width 252 height 20
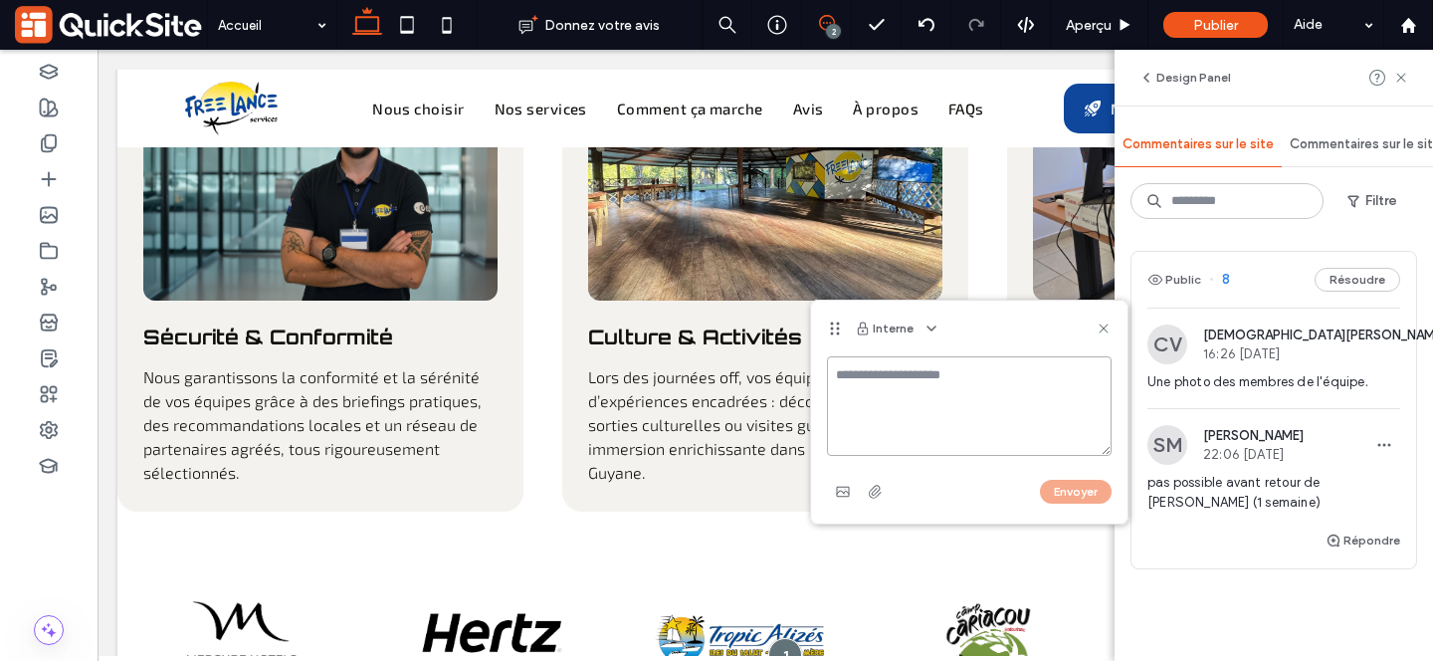
click at [914, 388] on textarea at bounding box center [969, 406] width 285 height 100
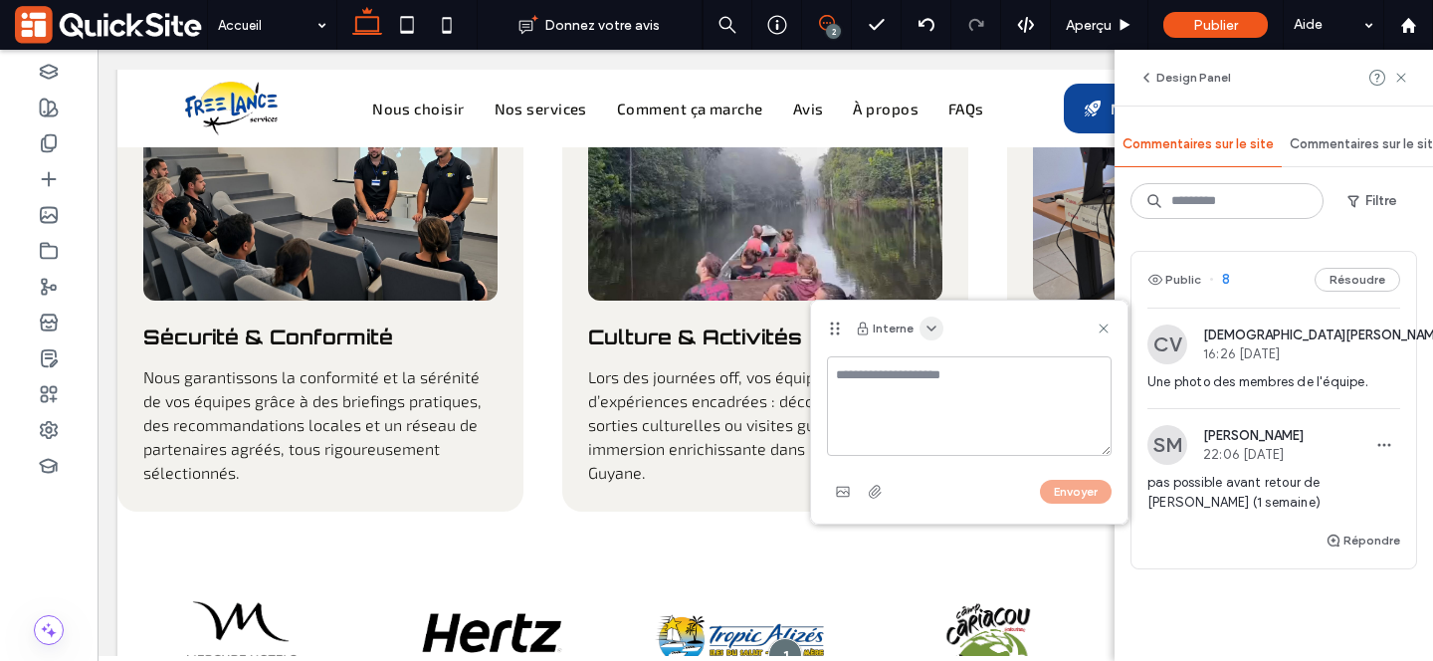
click at [930, 332] on icon "button" at bounding box center [931, 328] width 16 height 16
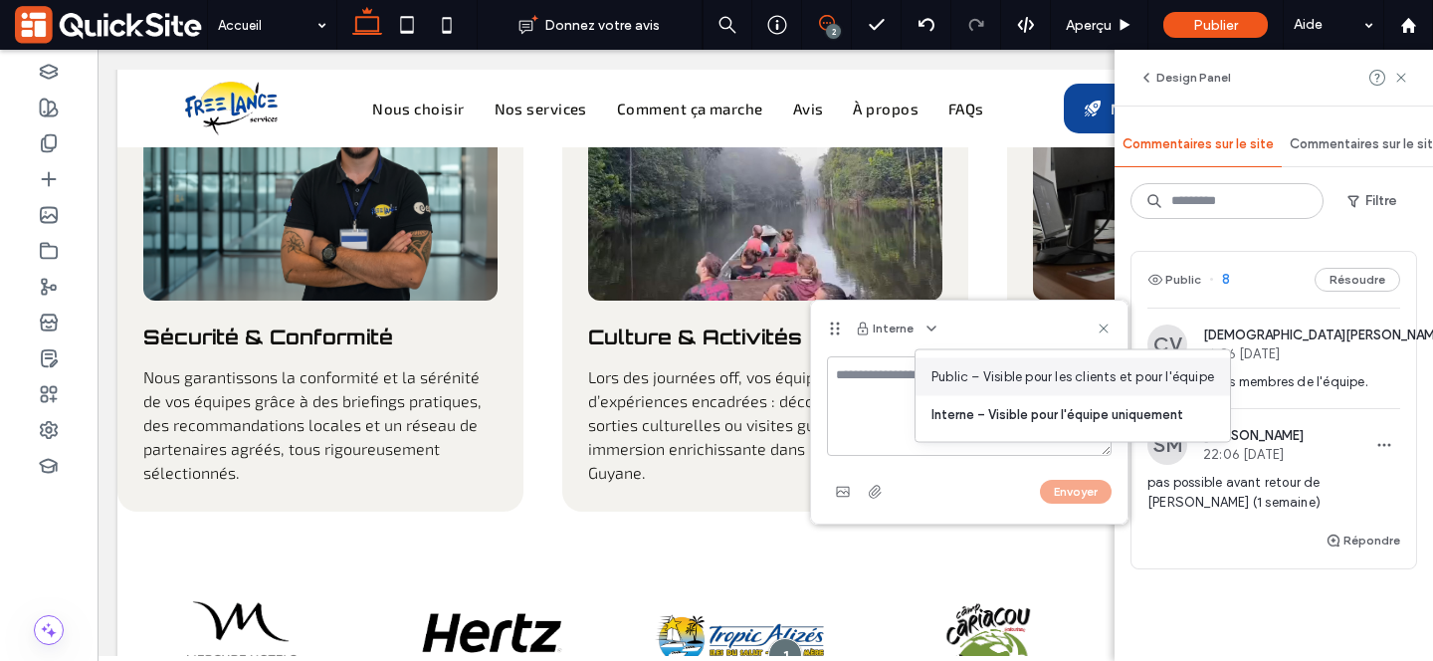
click at [954, 379] on span "Public – Visible pour les clients et pour l'équipe" at bounding box center [1072, 377] width 283 height 20
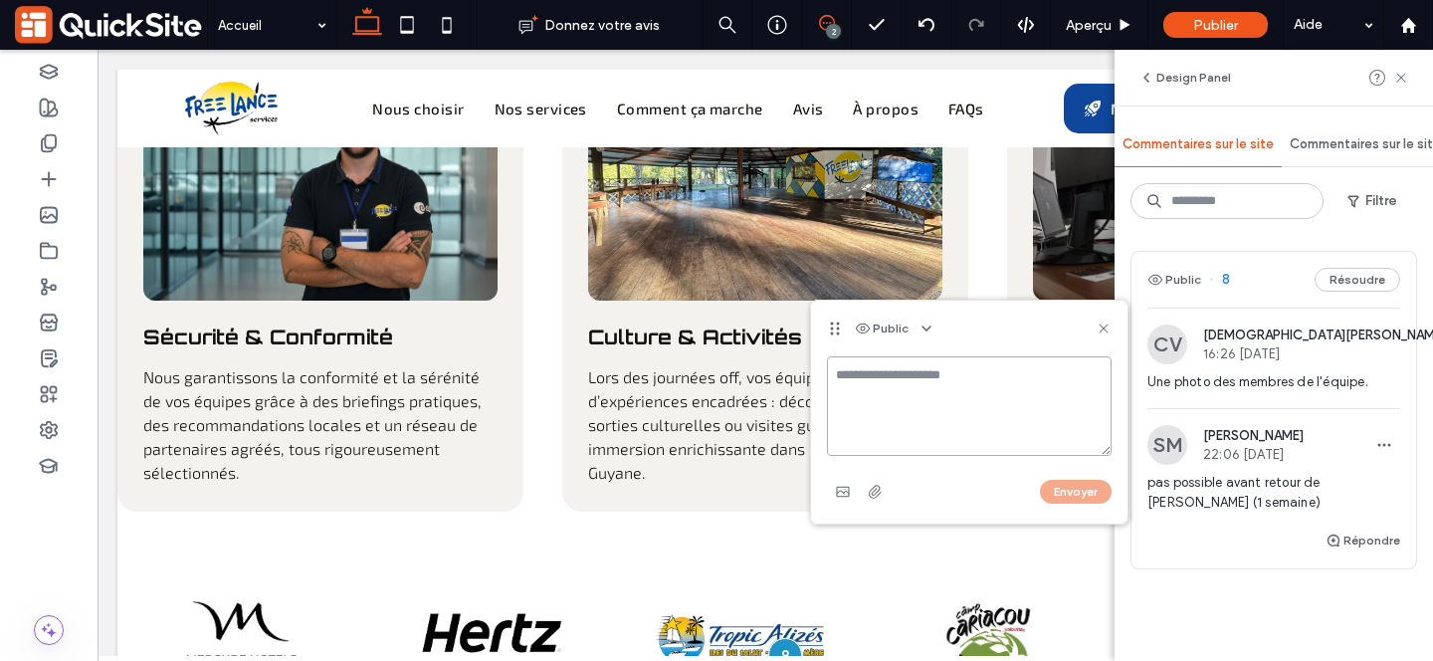
click at [946, 385] on textarea at bounding box center [969, 406] width 285 height 100
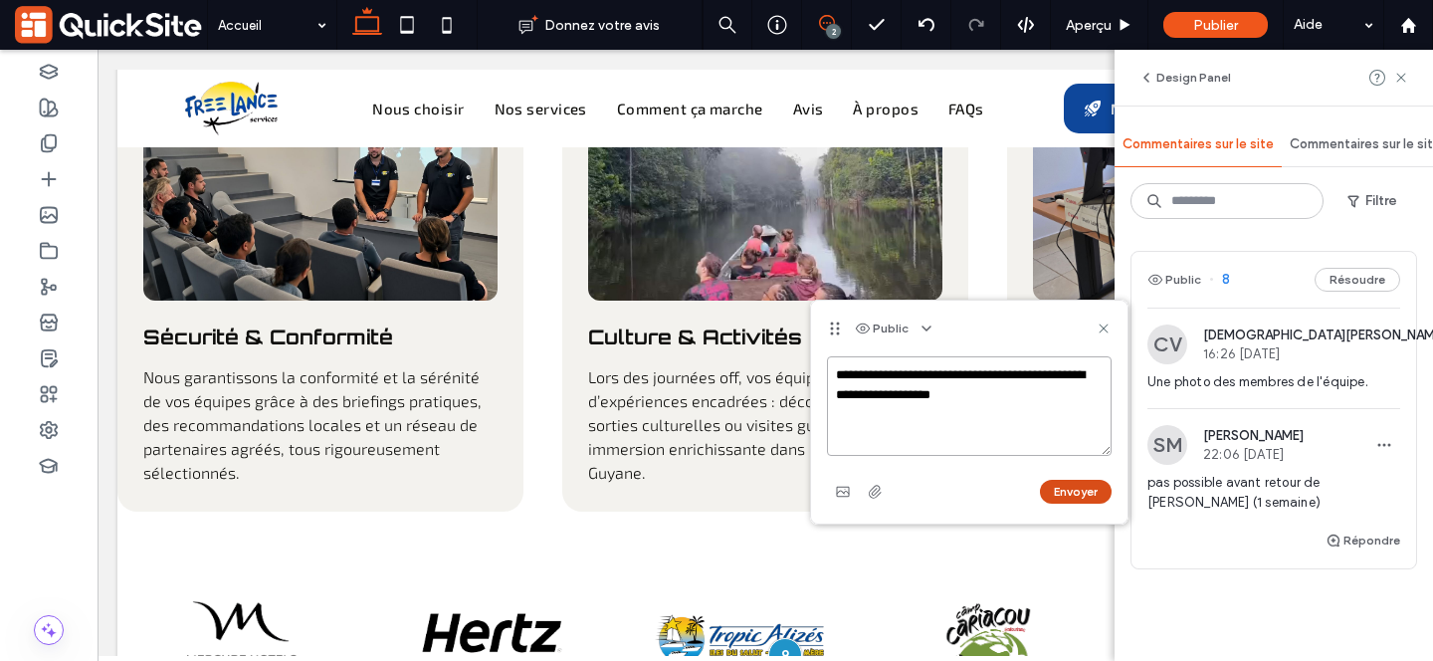
type textarea "**********"
click at [1072, 491] on button "Envoyer" at bounding box center [1076, 492] width 72 height 24
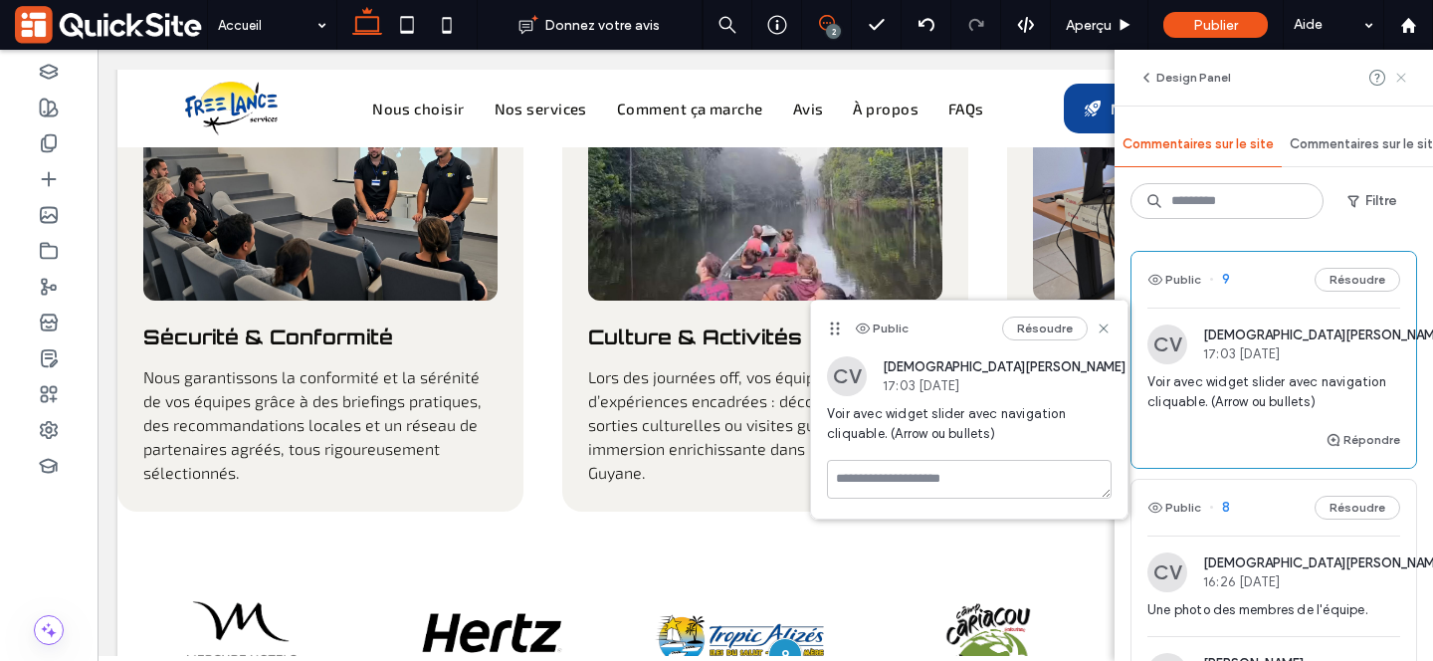
click at [1399, 73] on icon at bounding box center [1401, 78] width 16 height 16
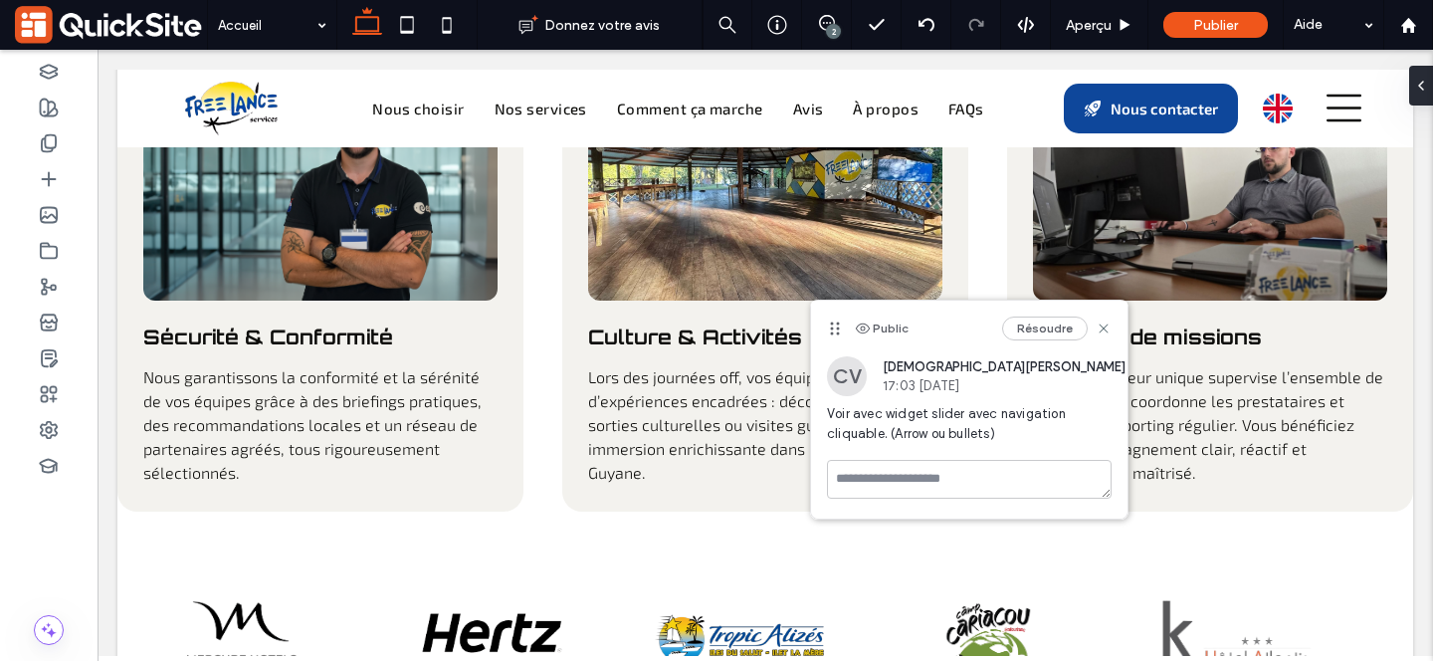
scroll to position [3239, 0]
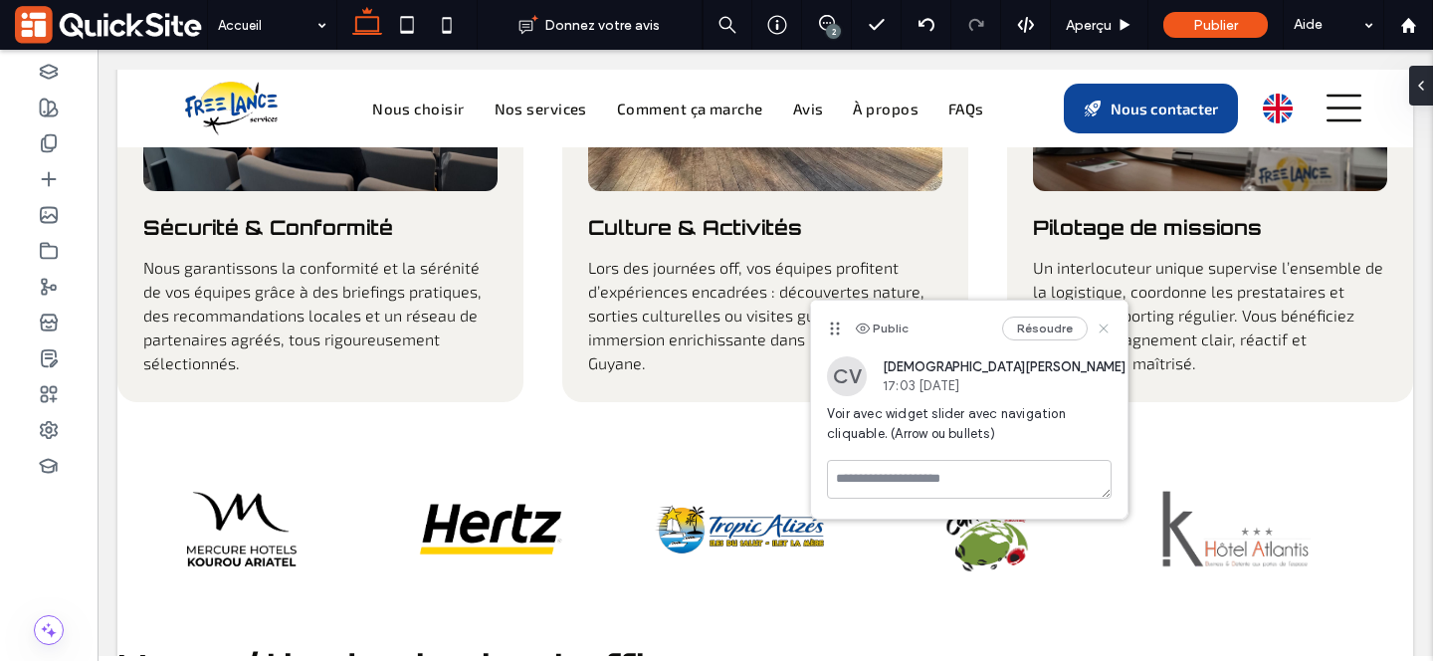
click at [1104, 329] on use at bounding box center [1102, 328] width 9 height 9
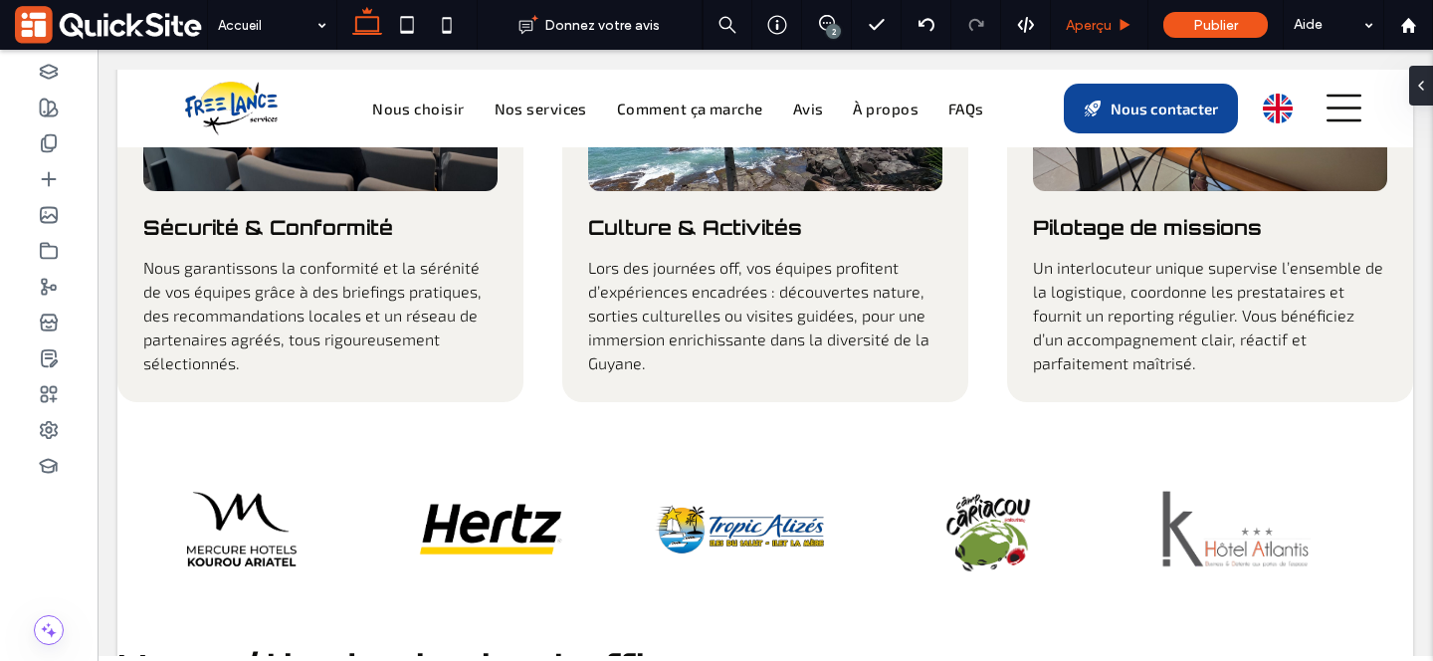
drag, startPoint x: 1088, startPoint y: 22, endPoint x: 724, endPoint y: 357, distance: 494.3
click at [1088, 22] on span "Aperçu" at bounding box center [1089, 25] width 46 height 17
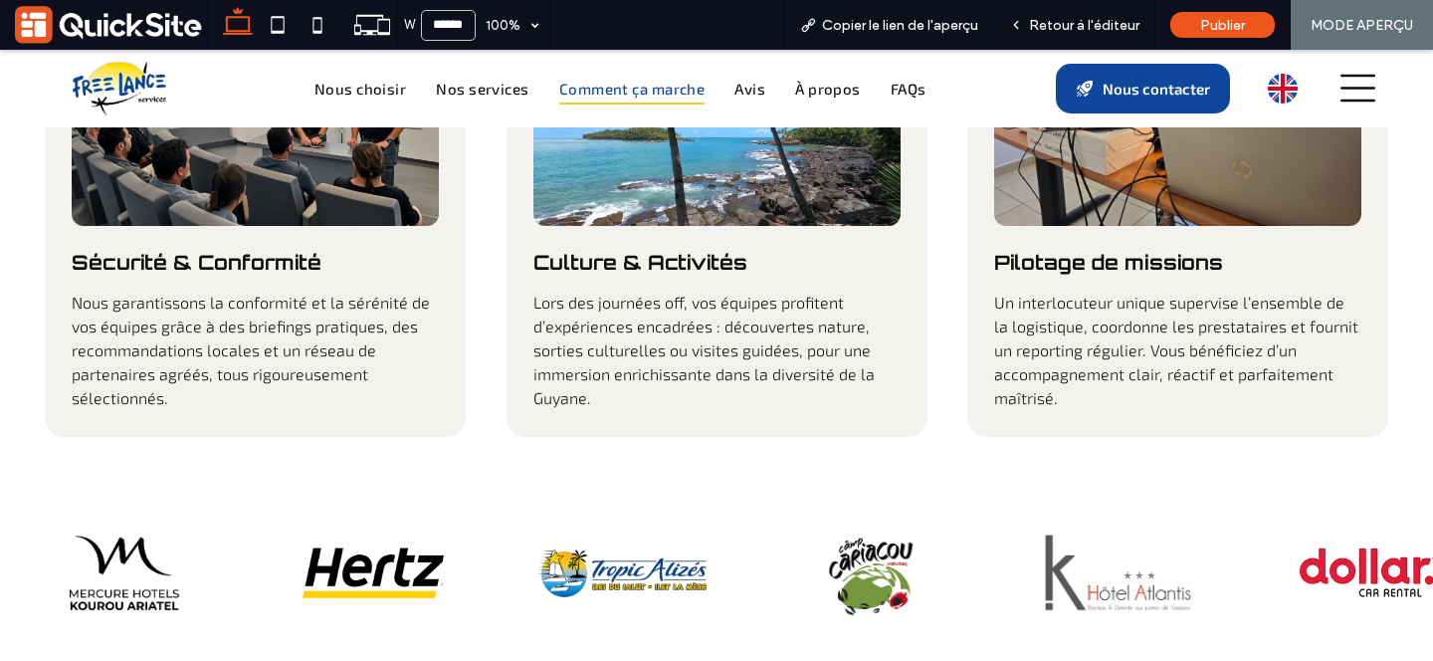
scroll to position [3271, 0]
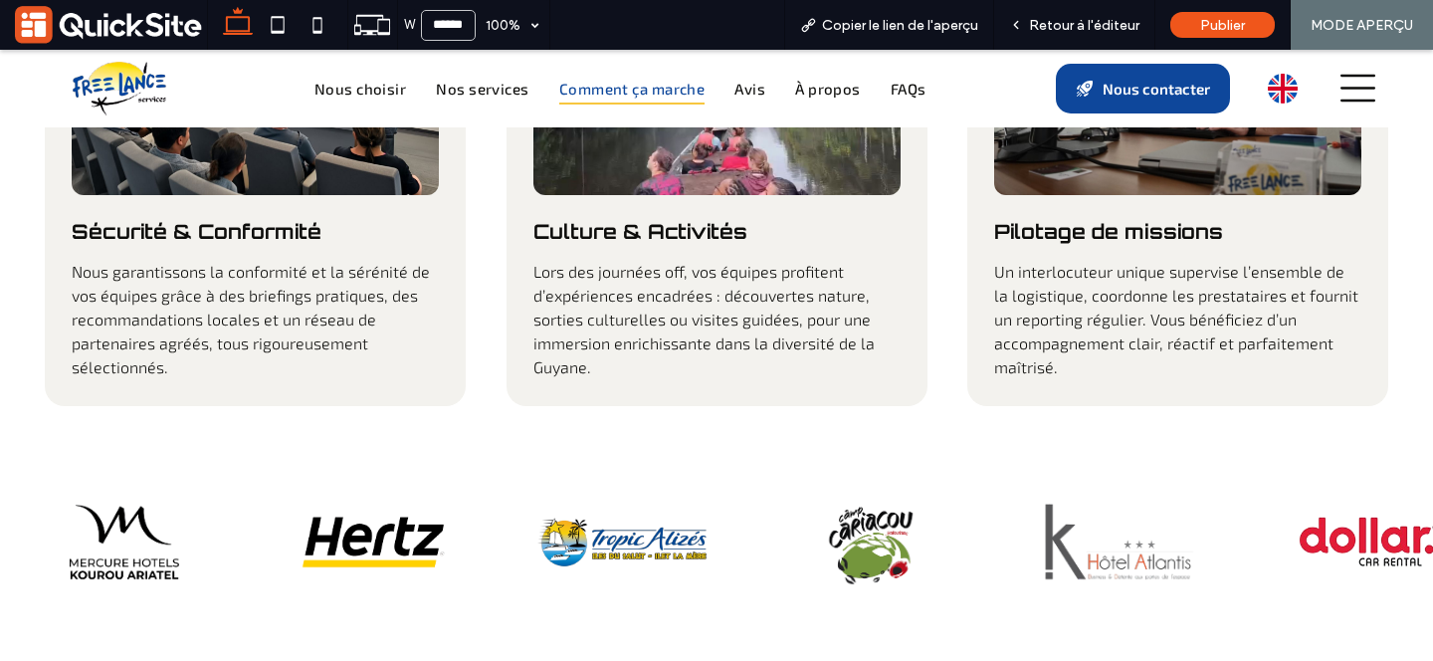
click at [628, 103] on span "Comment ça marche" at bounding box center [632, 89] width 146 height 33
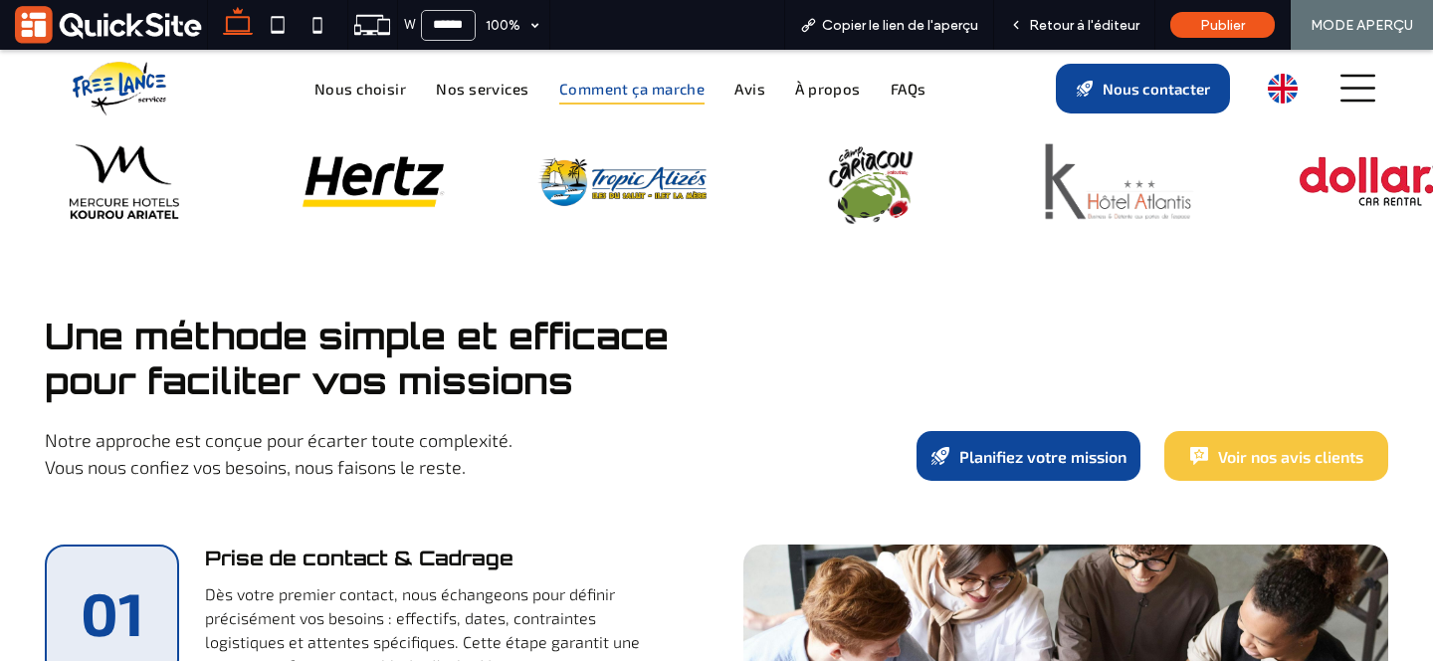
scroll to position [3726, 0]
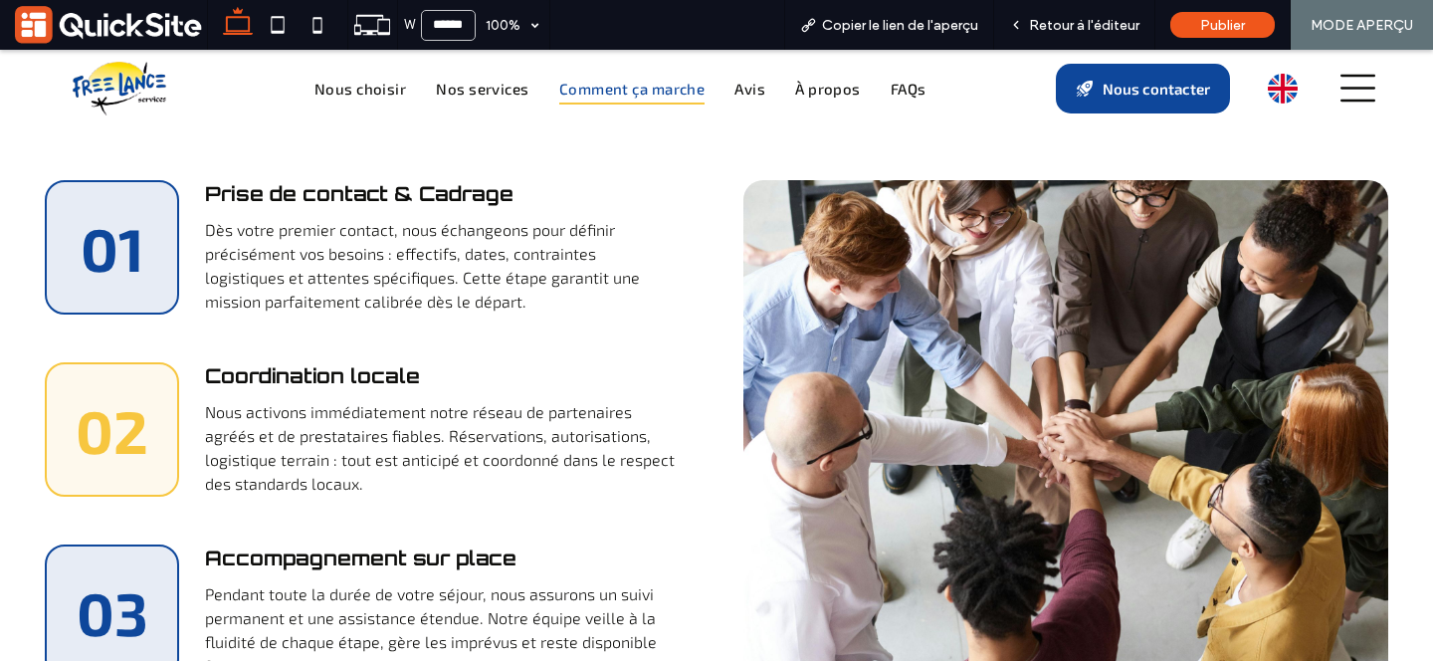
scroll to position [3998, 0]
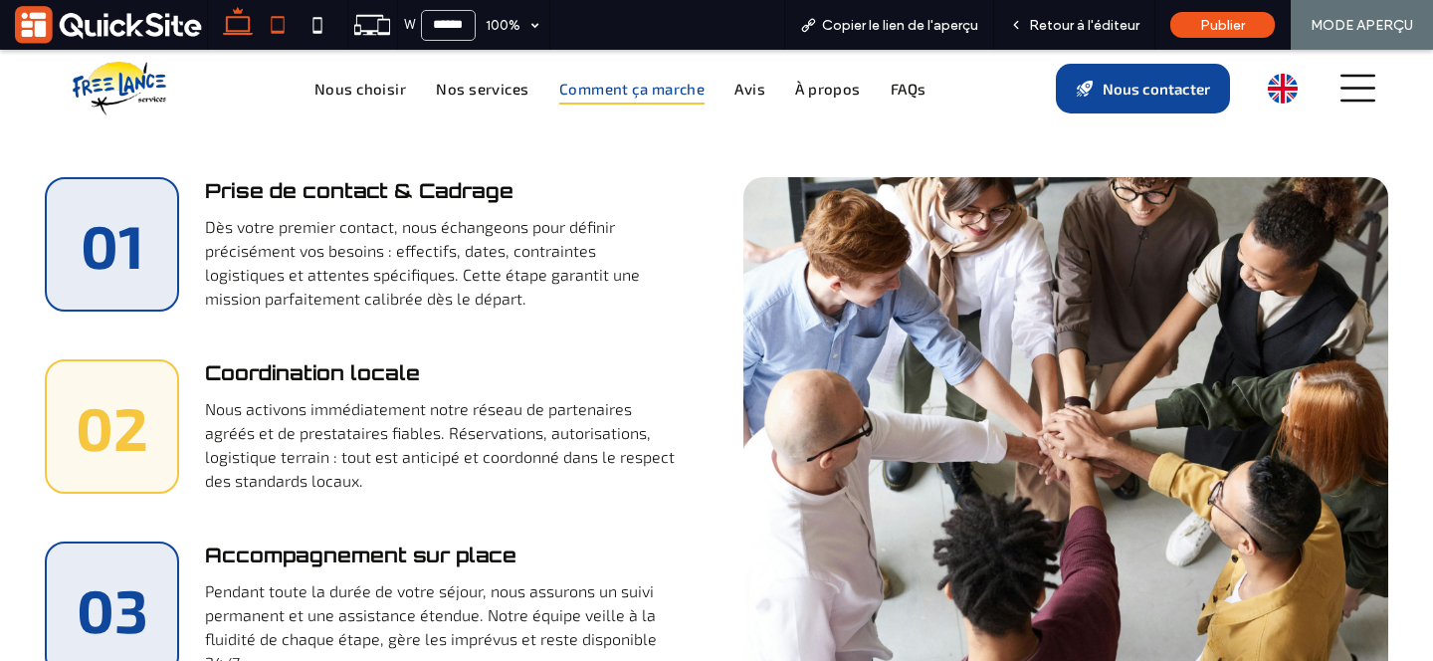
click at [275, 21] on icon at bounding box center [278, 25] width 40 height 40
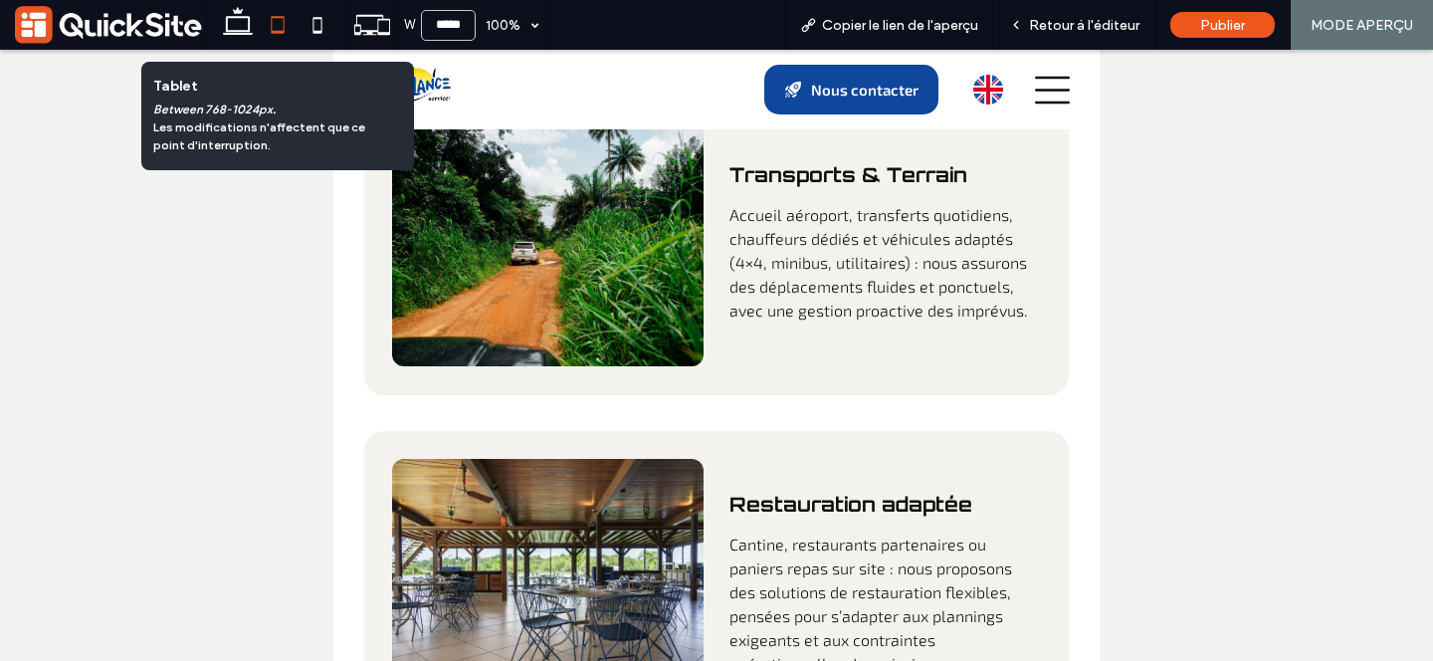
scroll to position [5530, 0]
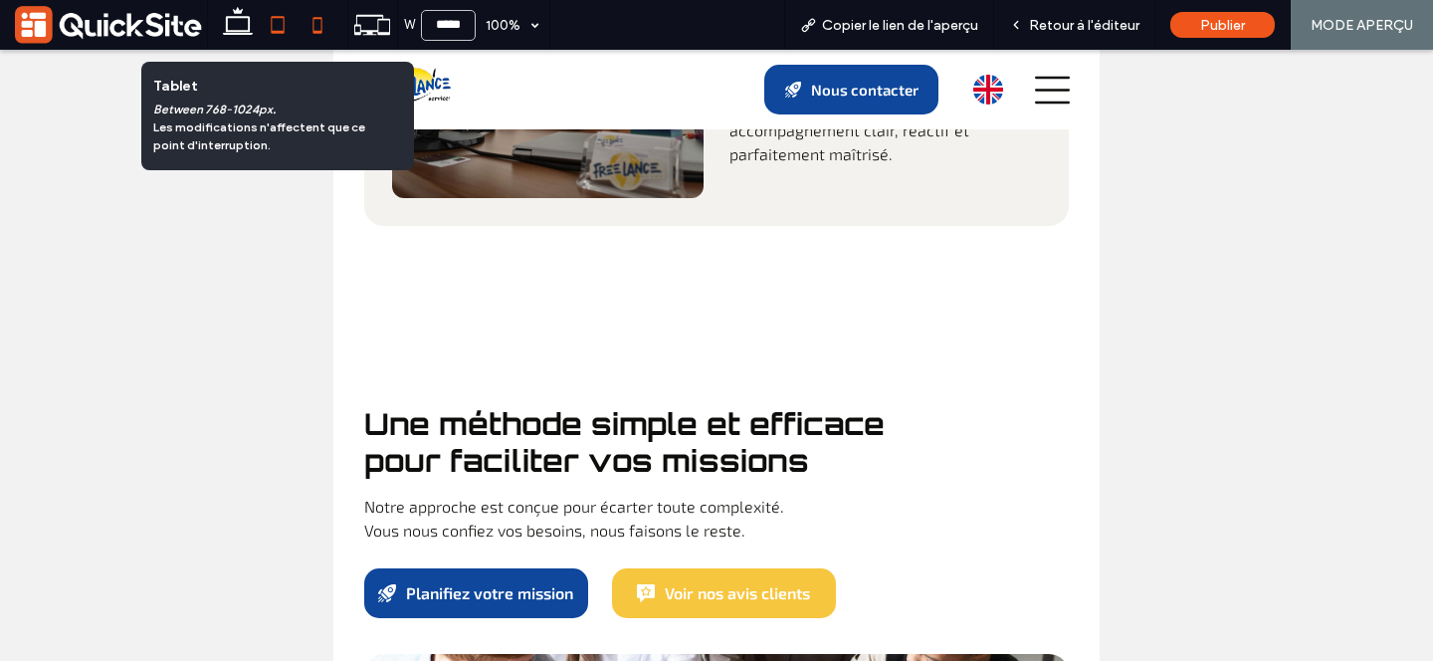
click at [319, 29] on icon at bounding box center [318, 25] width 40 height 40
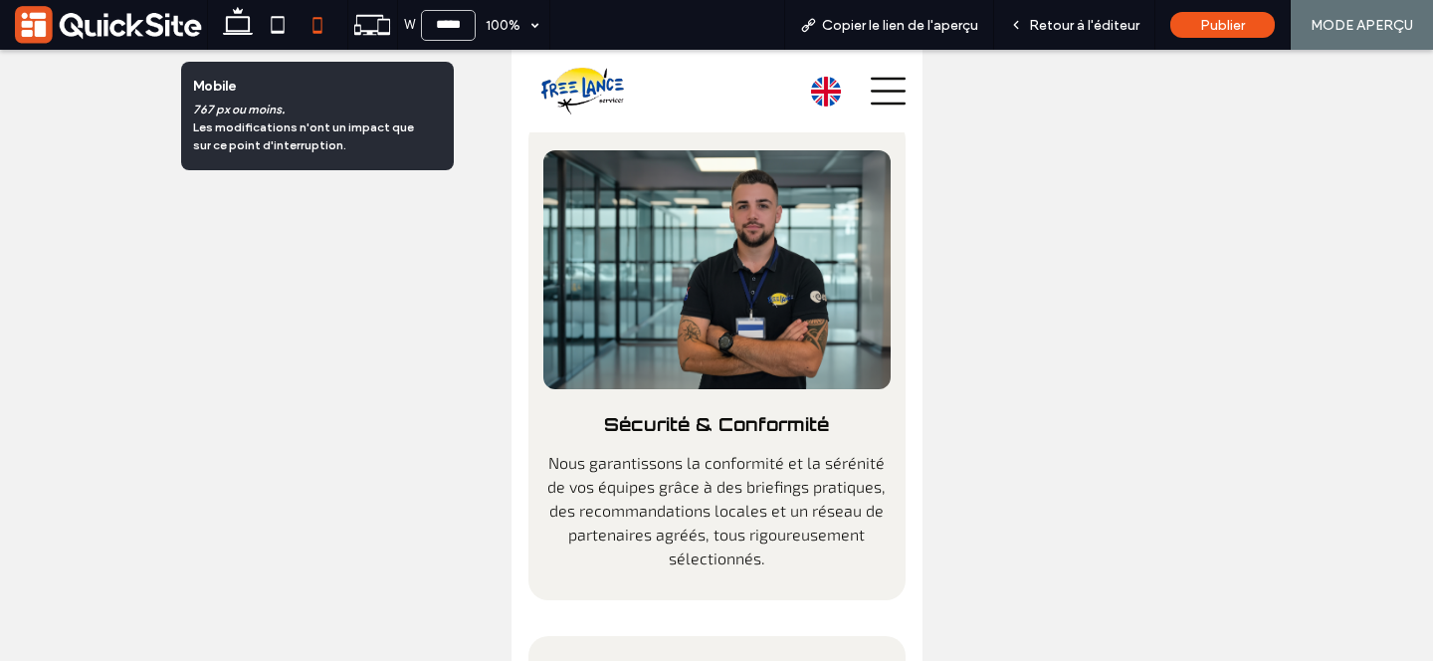
type input "*****"
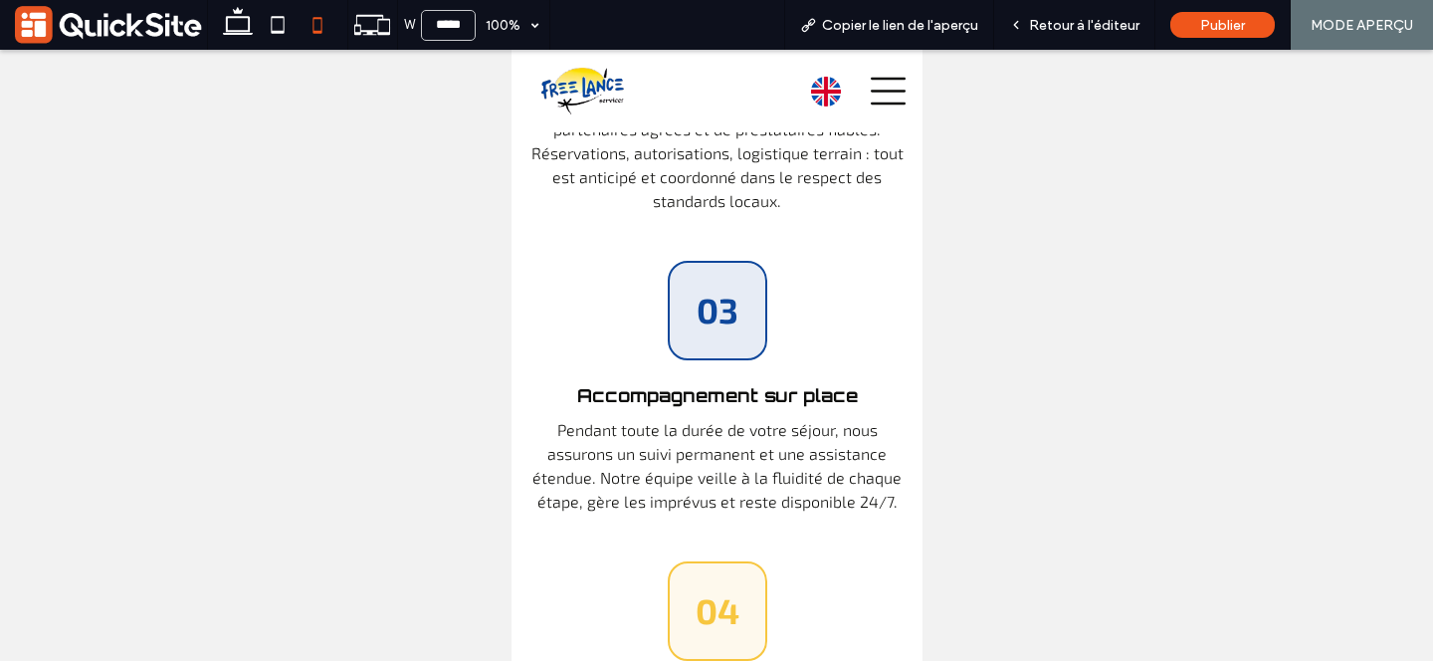
scroll to position [8814, 0]
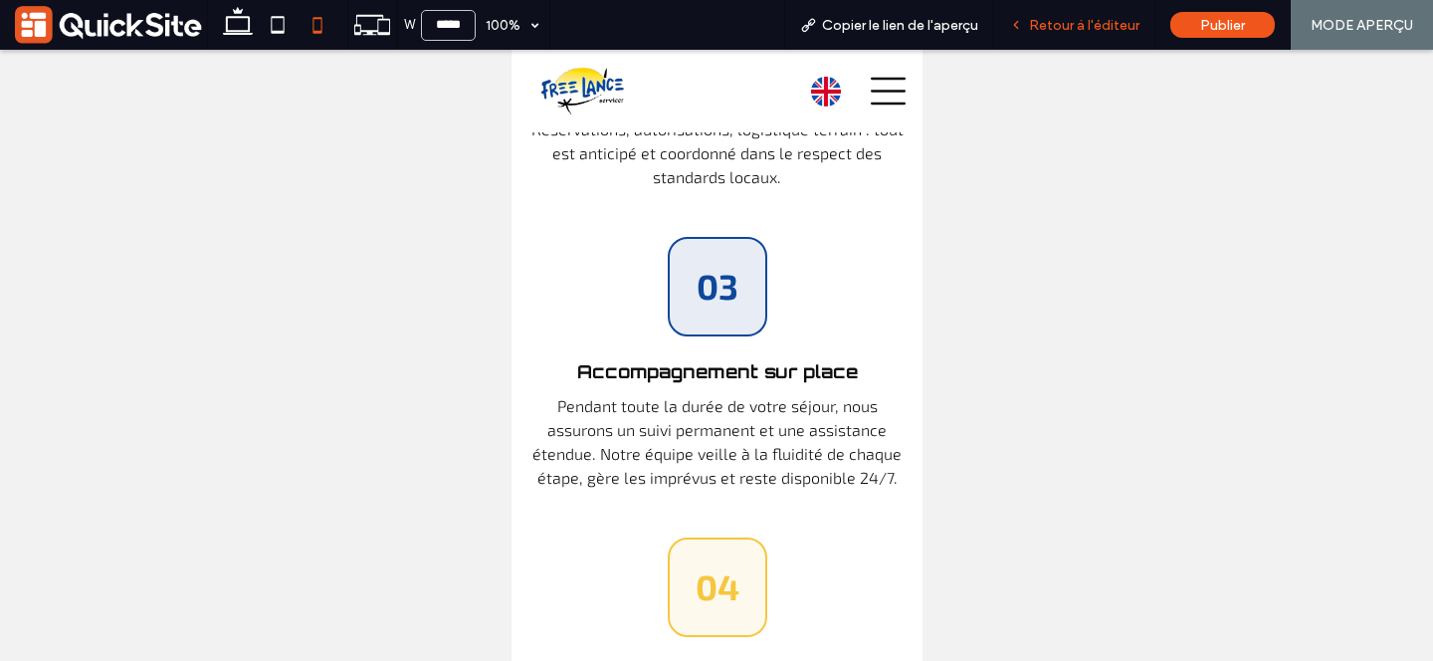
click at [1039, 19] on span "Retour à l'éditeur" at bounding box center [1084, 25] width 110 height 17
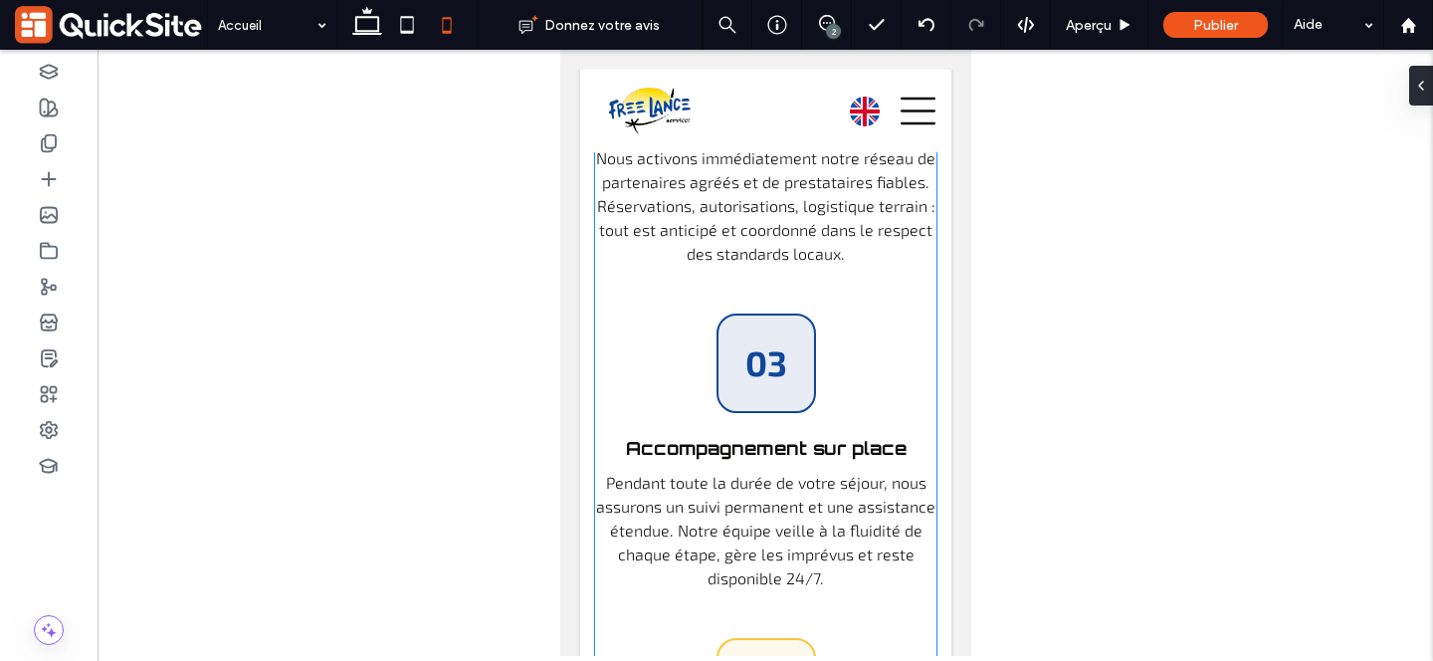
scroll to position [8845, 0]
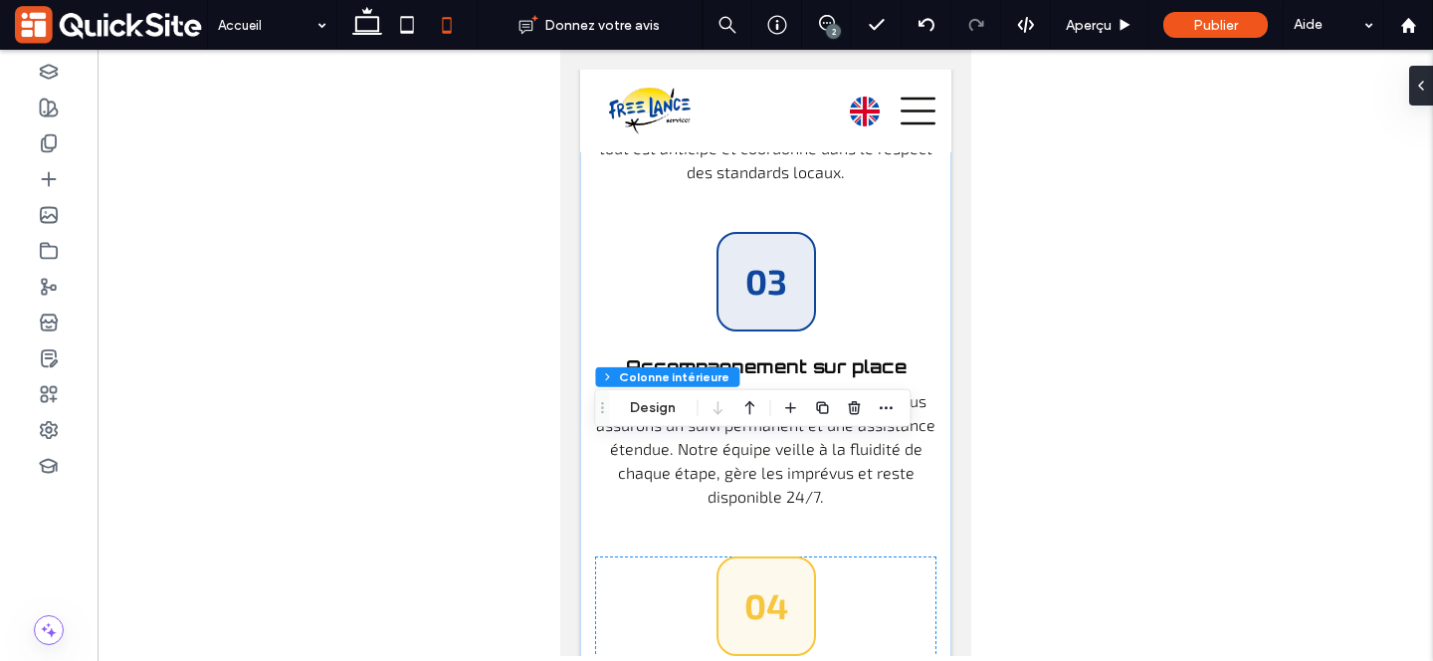
click at [789, 402] on button "Modifier le design" at bounding box center [801, 408] width 145 height 24
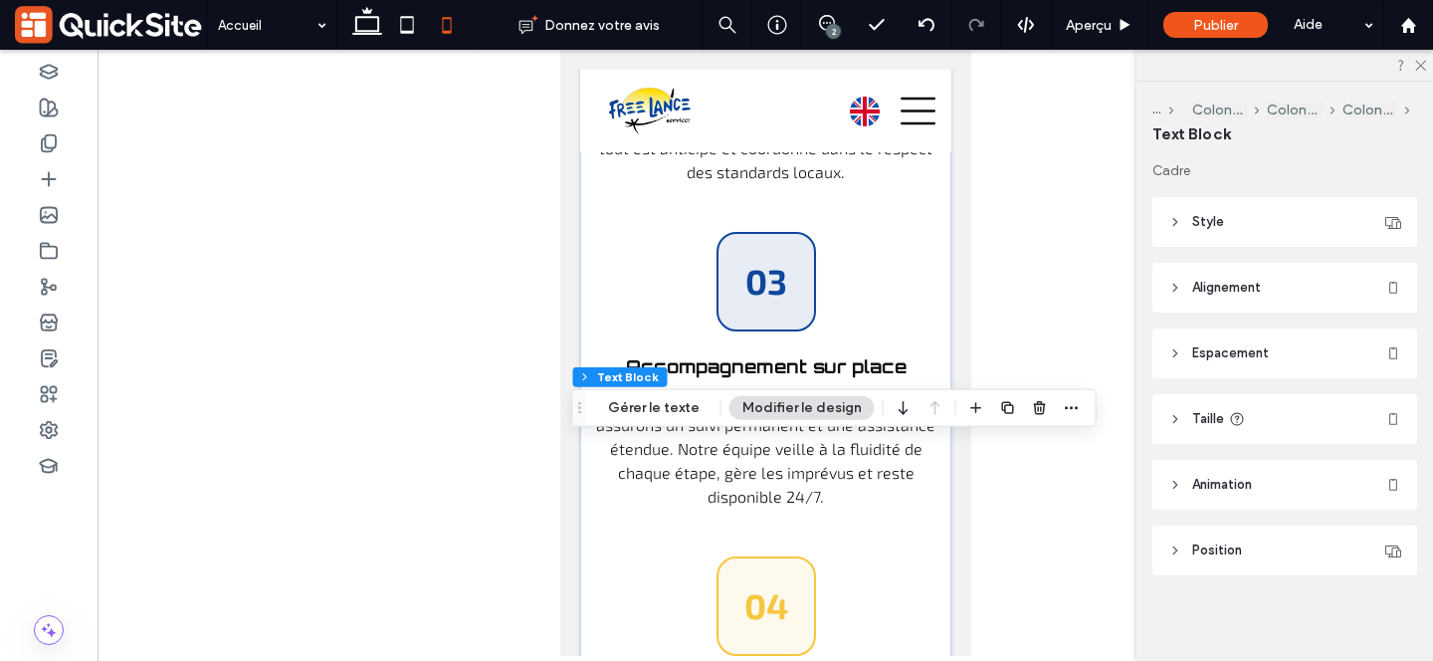
click at [1187, 235] on header "Style" at bounding box center [1284, 222] width 265 height 50
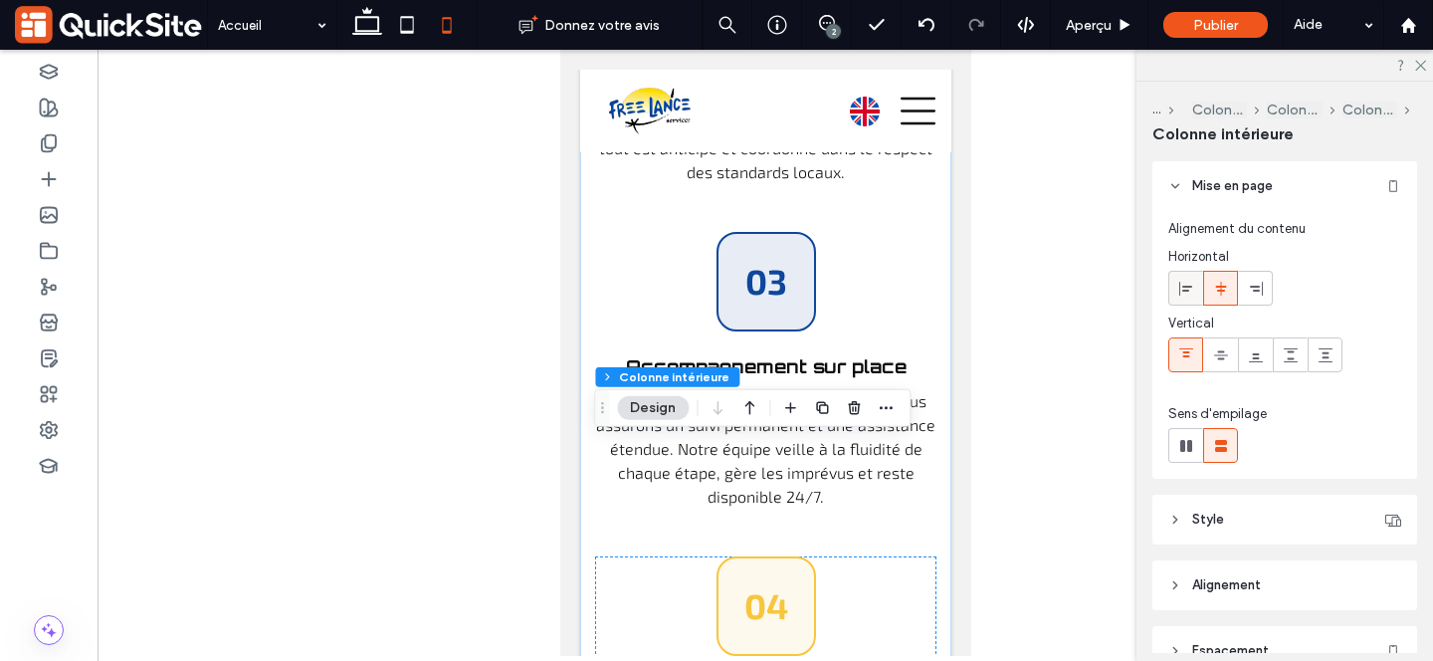
click at [1183, 286] on use at bounding box center [1185, 288] width 13 height 14
click at [1218, 288] on icon at bounding box center [1221, 289] width 16 height 16
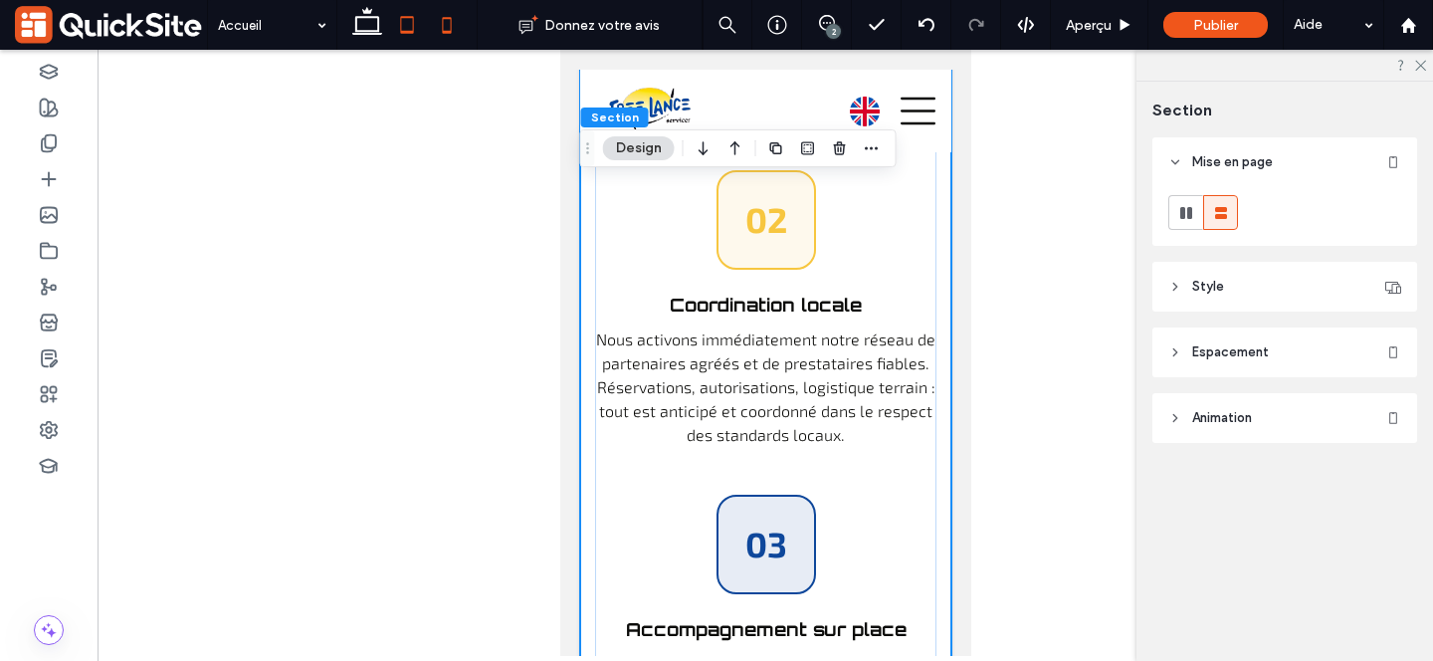
click at [406, 29] on icon at bounding box center [407, 25] width 40 height 40
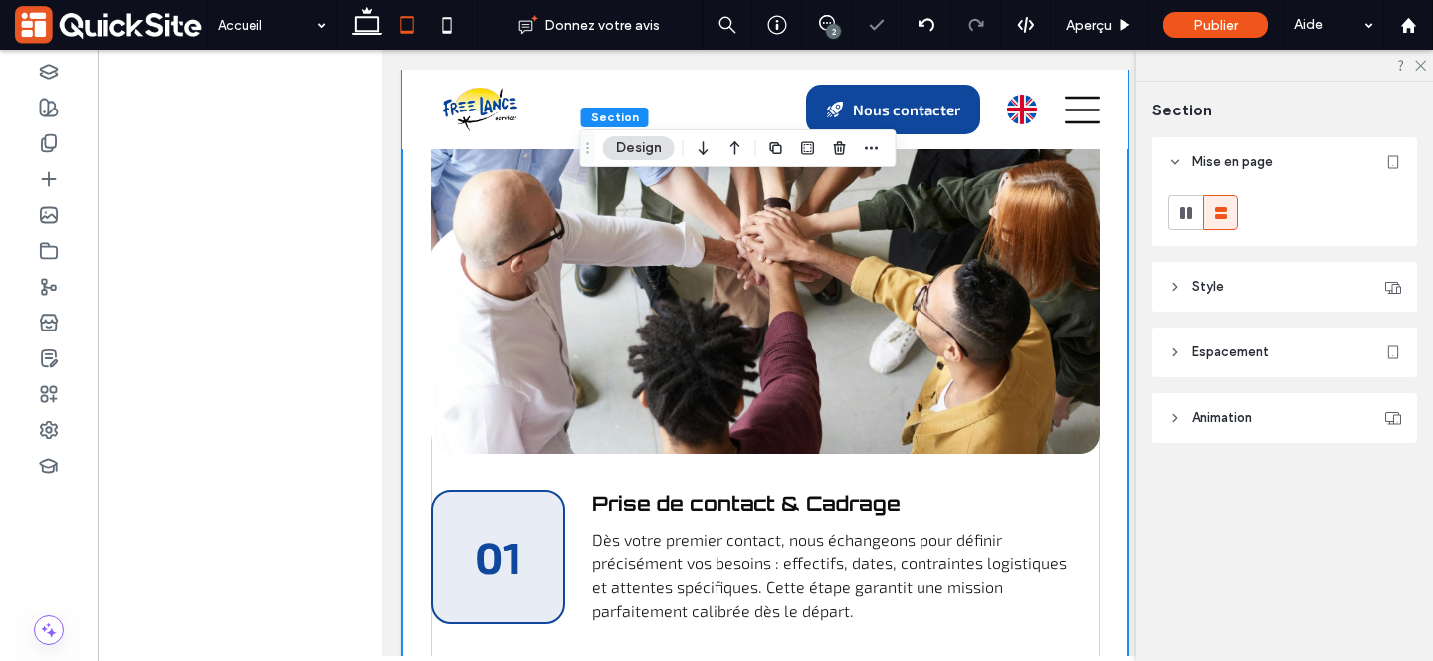
type input "*"
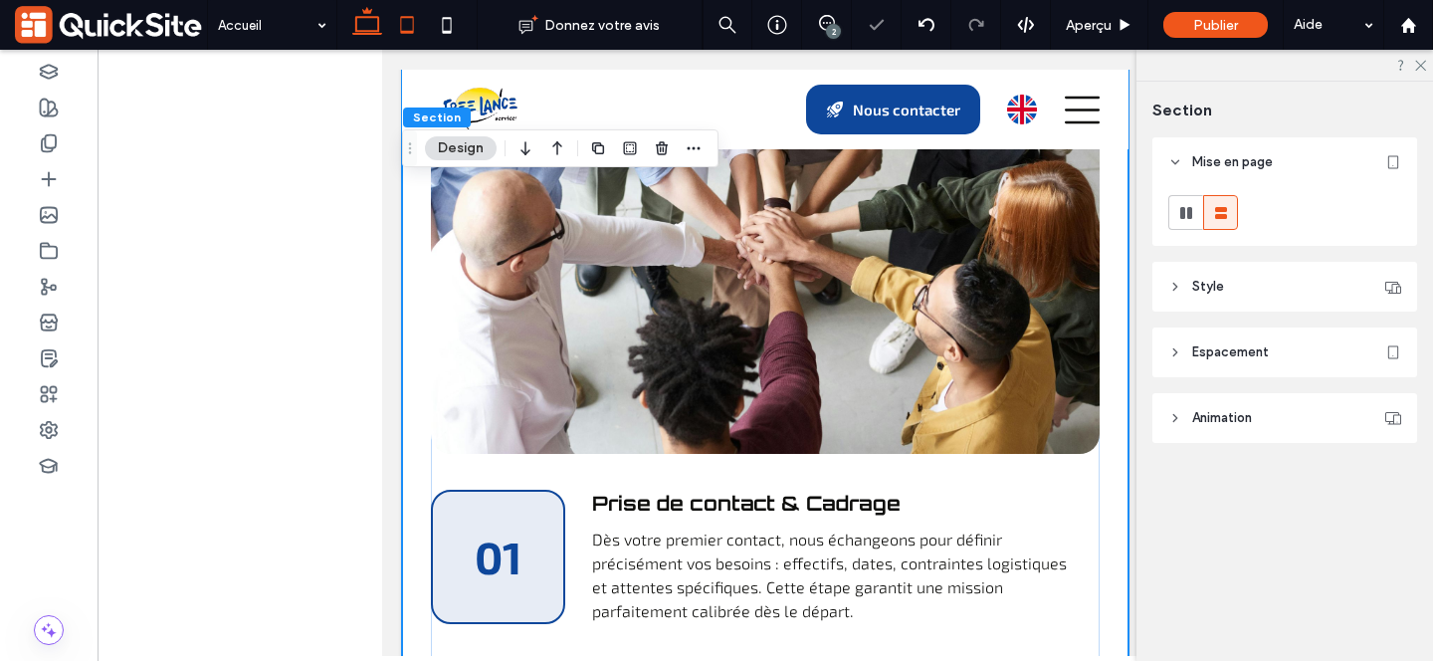
scroll to position [6489, 0]
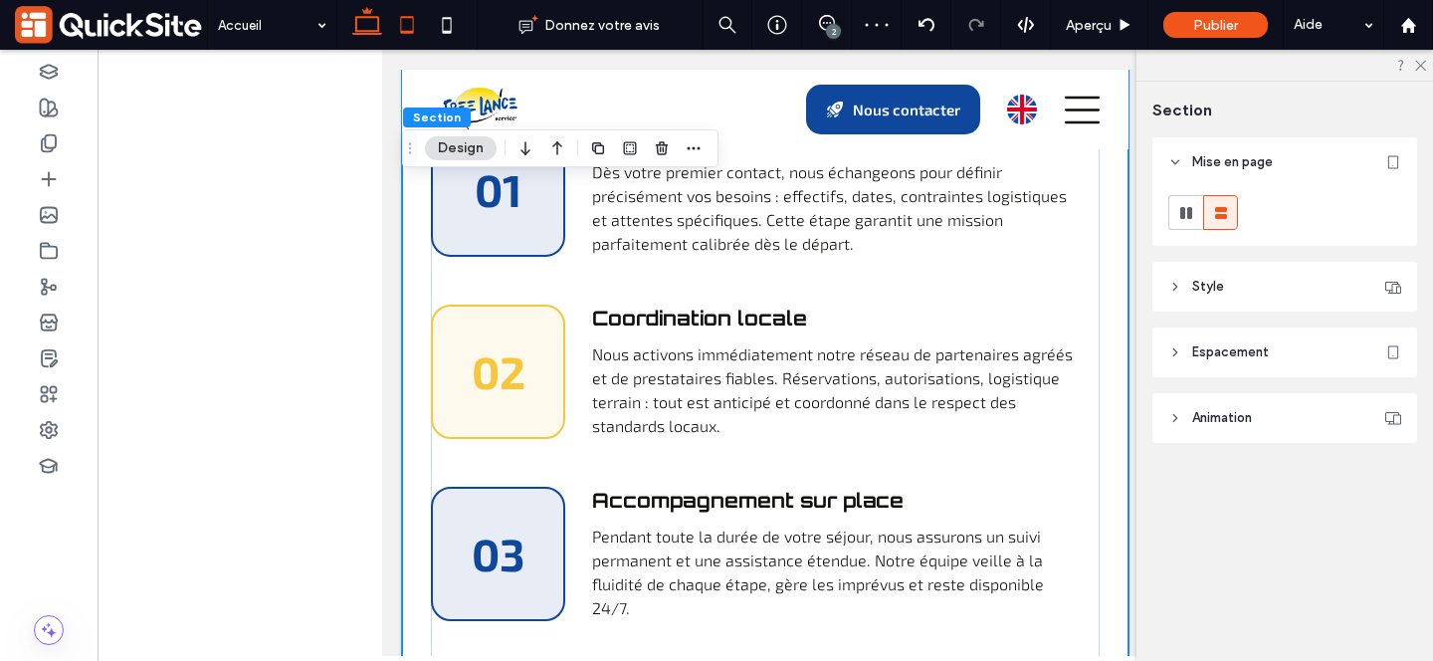
click at [365, 20] on icon at bounding box center [367, 25] width 40 height 40
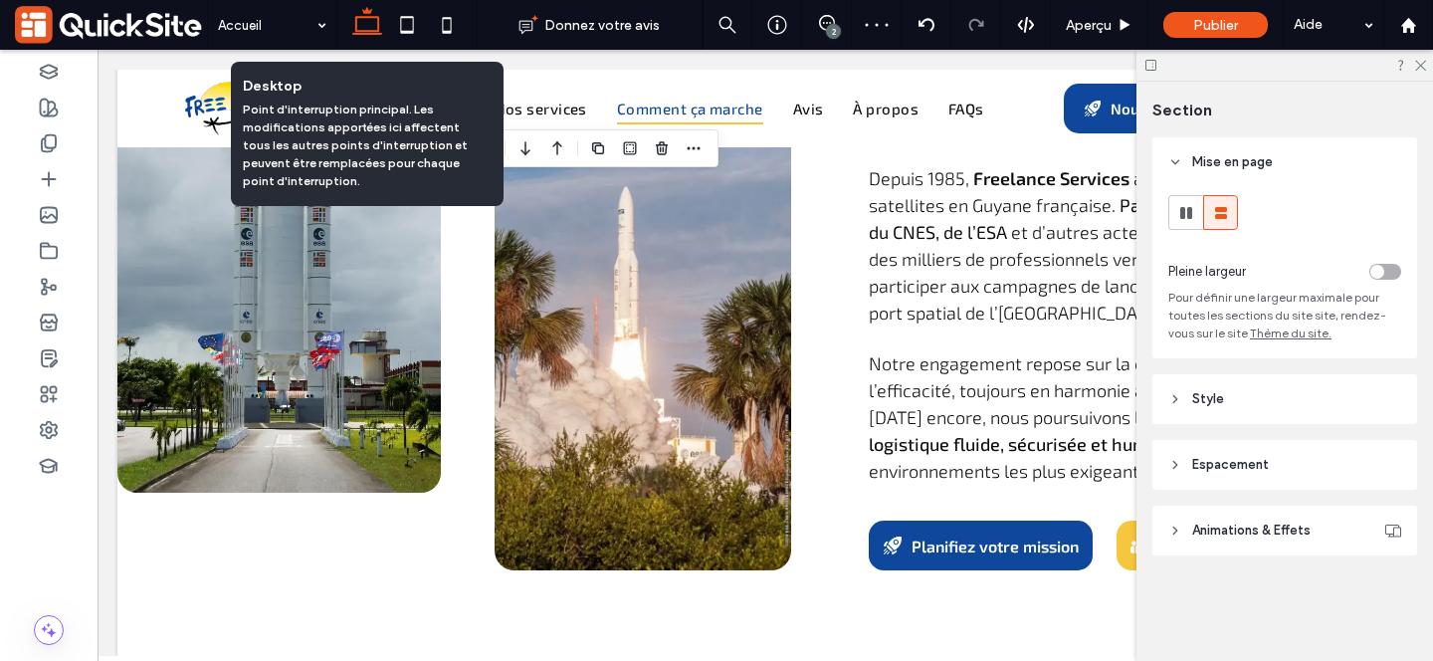
type input "**"
type input "****"
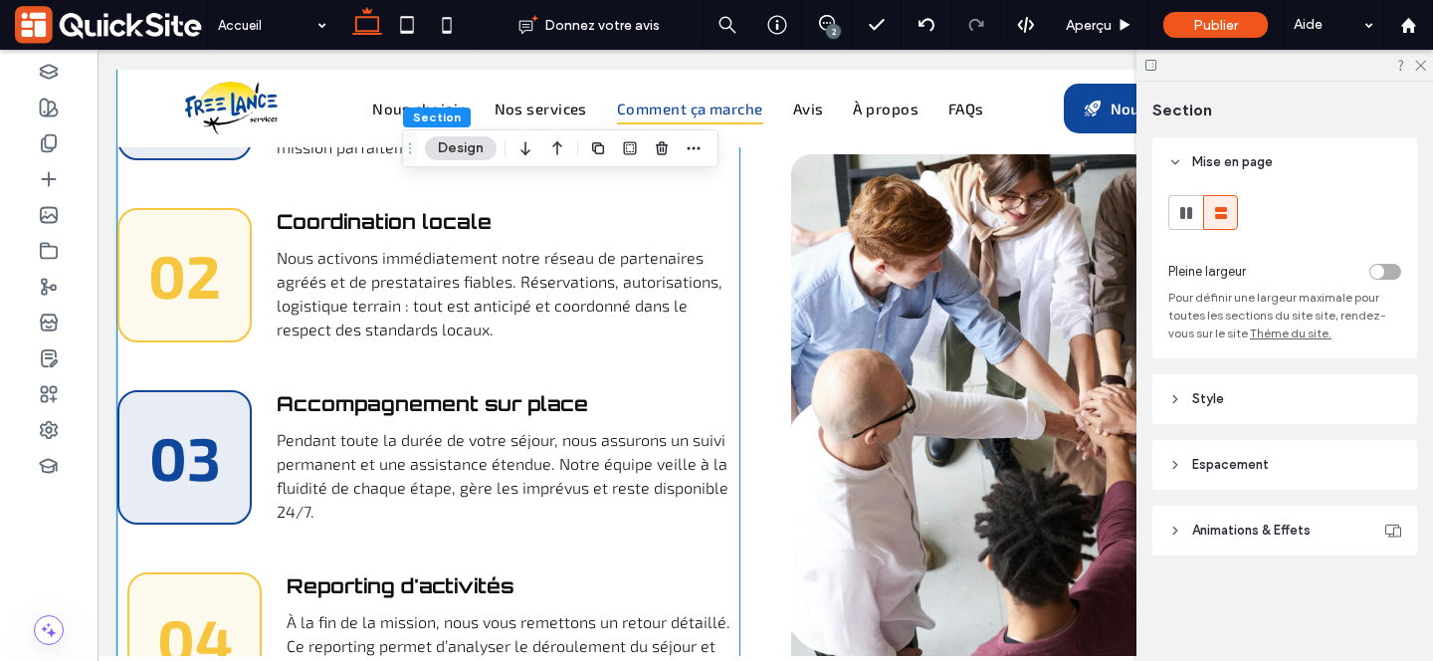
scroll to position [4103, 0]
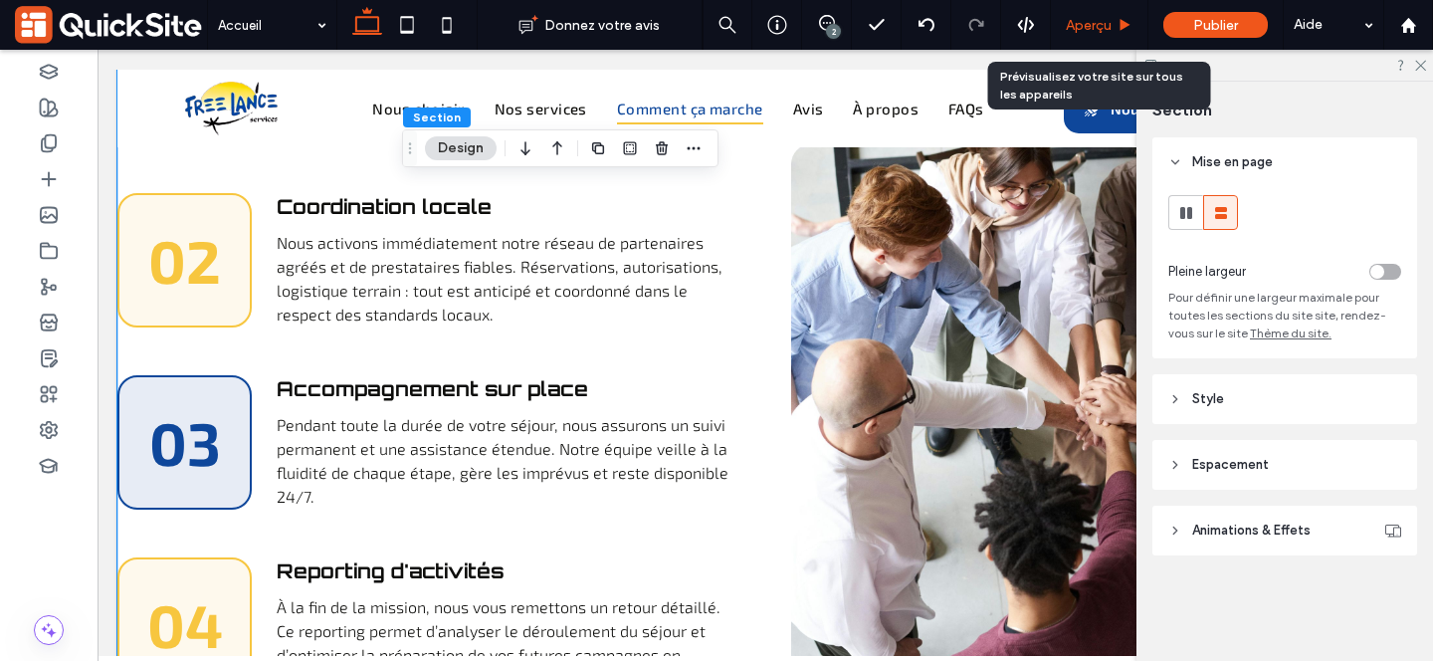
click at [1113, 32] on div "Aperçu" at bounding box center [1099, 25] width 97 height 17
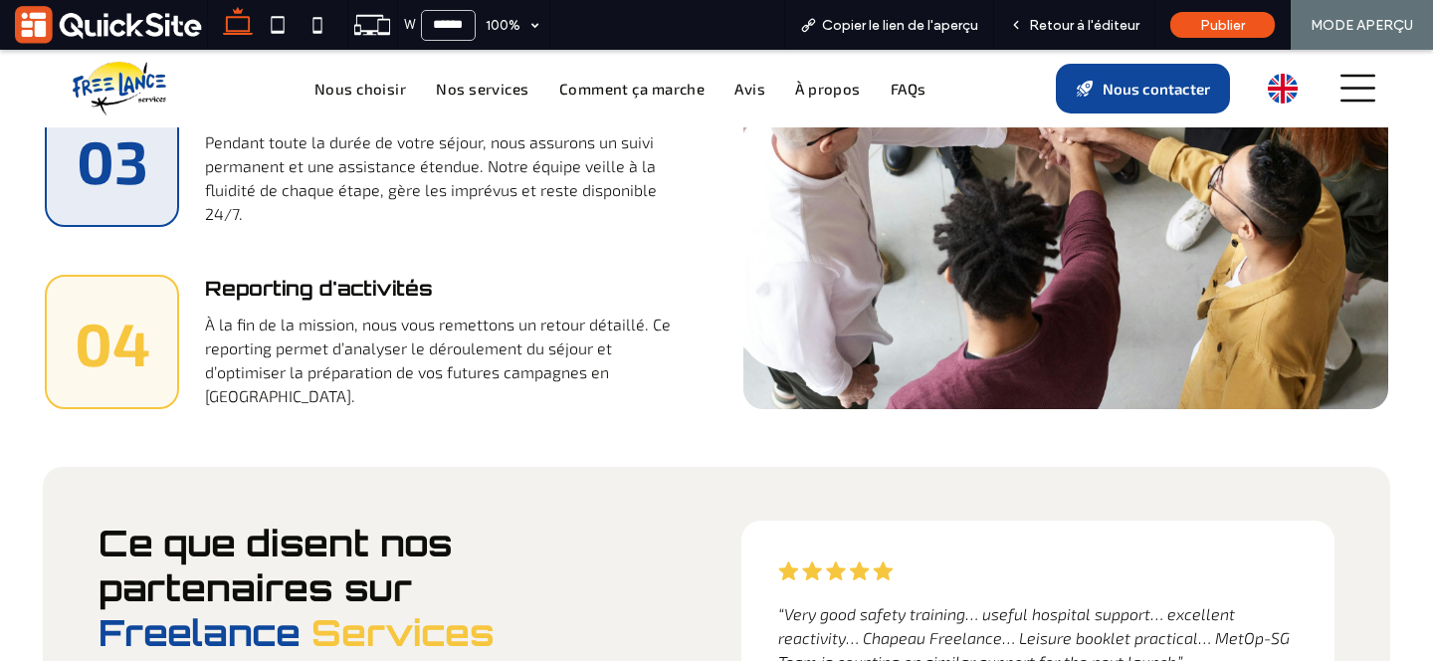
scroll to position [4451, 0]
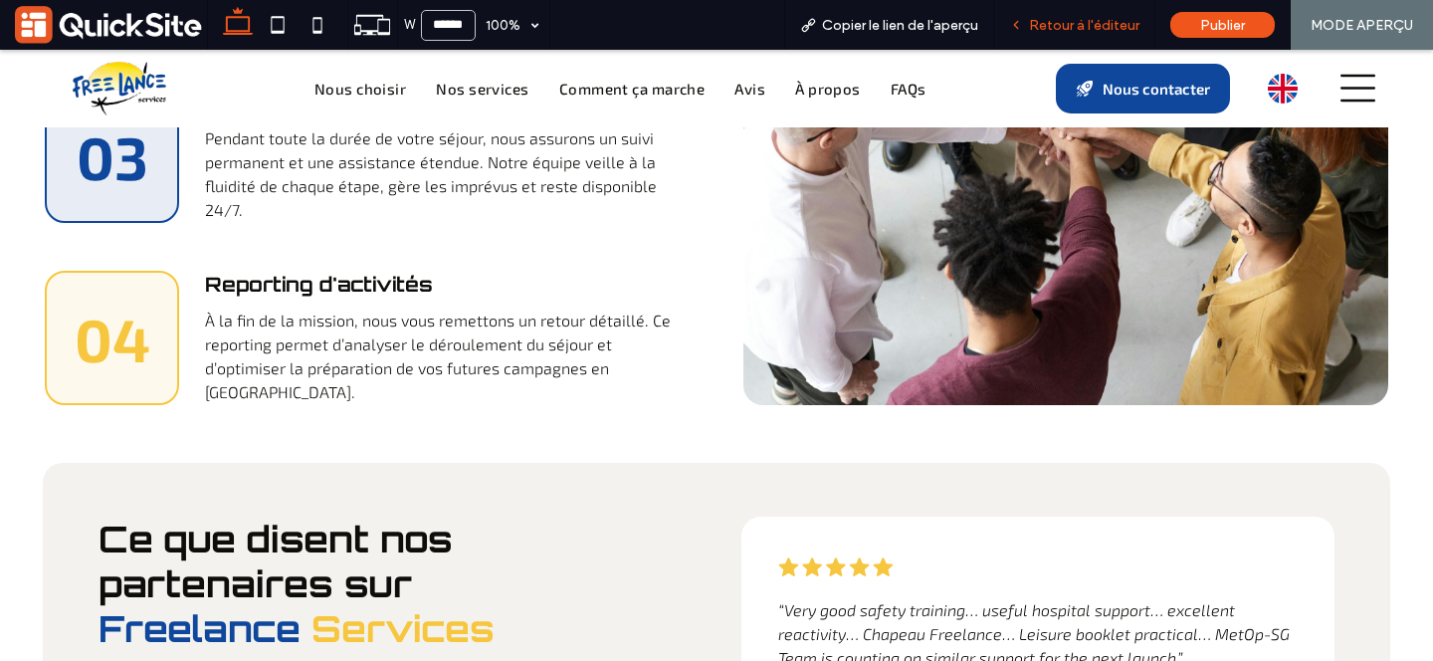
click at [1023, 23] on icon at bounding box center [1016, 25] width 14 height 14
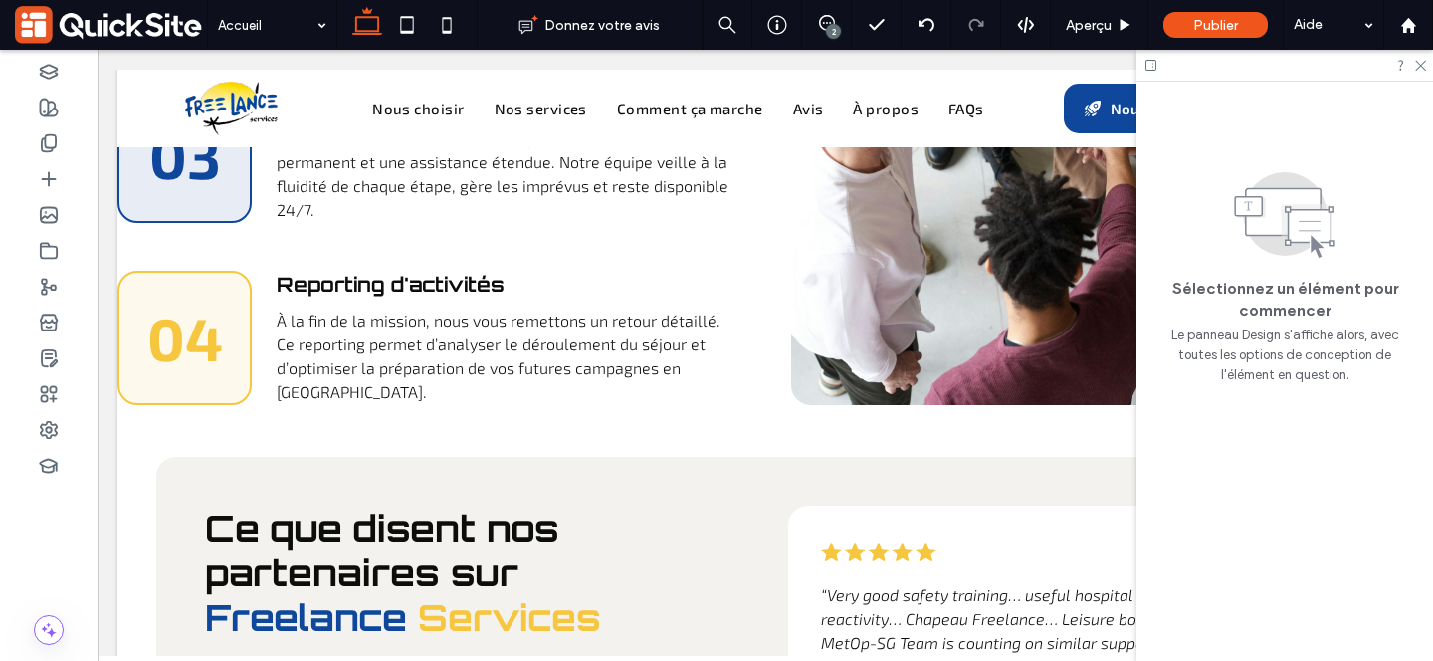
scroll to position [4389, 0]
click at [1419, 68] on icon at bounding box center [1419, 64] width 13 height 13
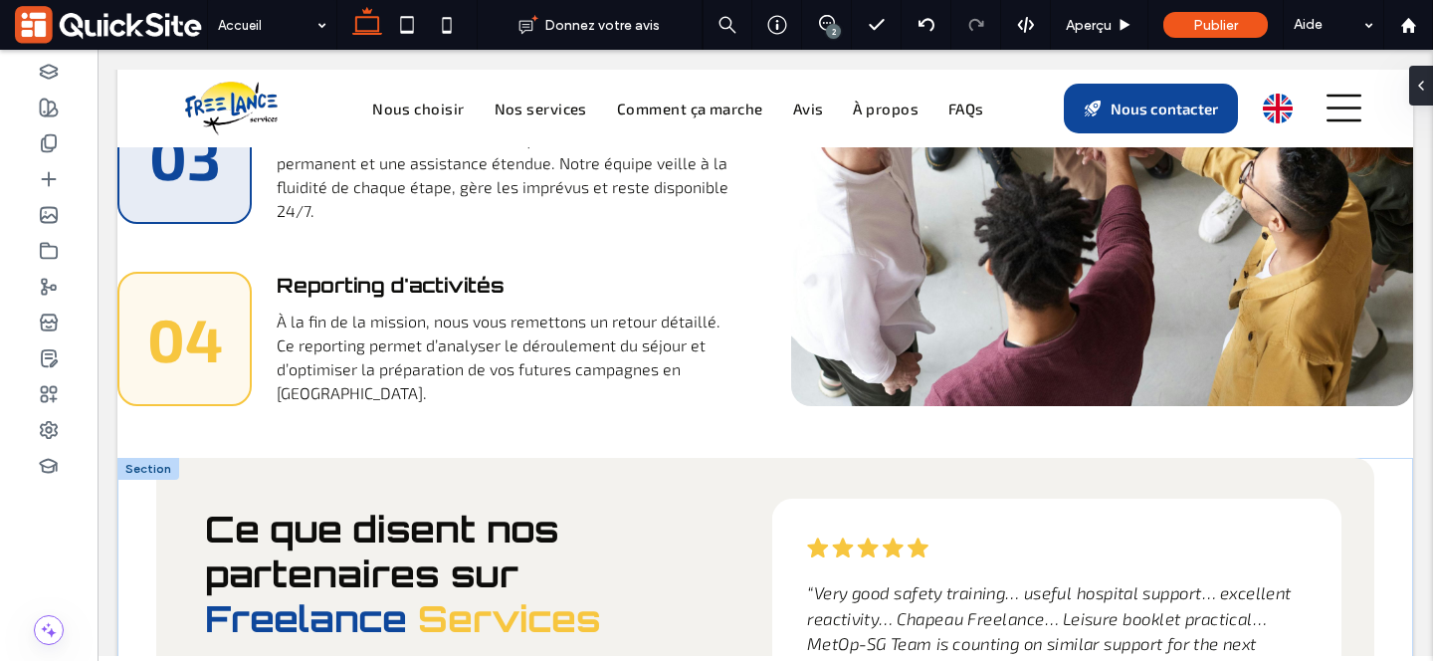
click at [1114, 499] on div "Avis Client 1, Freelance Services, partenaire logistique des équipes satellites…" at bounding box center [1056, 644] width 570 height 291
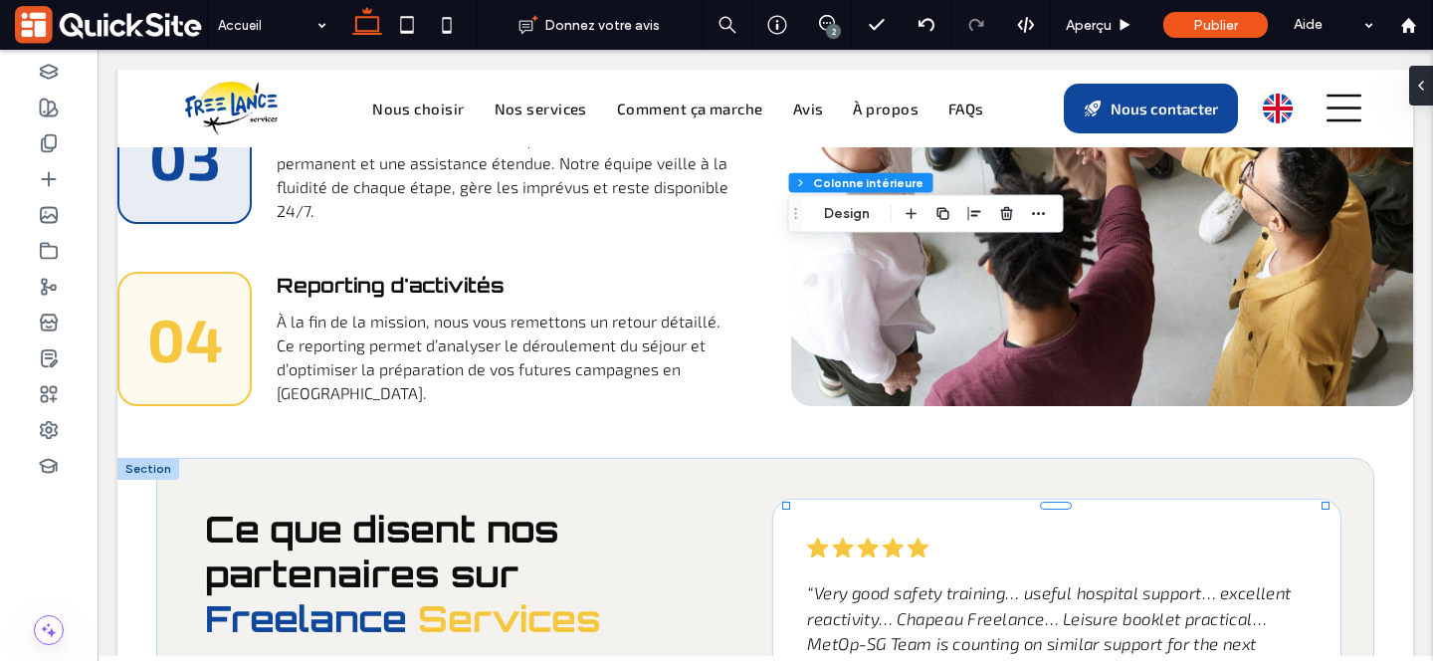
click at [1114, 499] on div "Avis Client 1, Freelance Services, partenaire logistique des équipes satellites…" at bounding box center [1056, 644] width 570 height 291
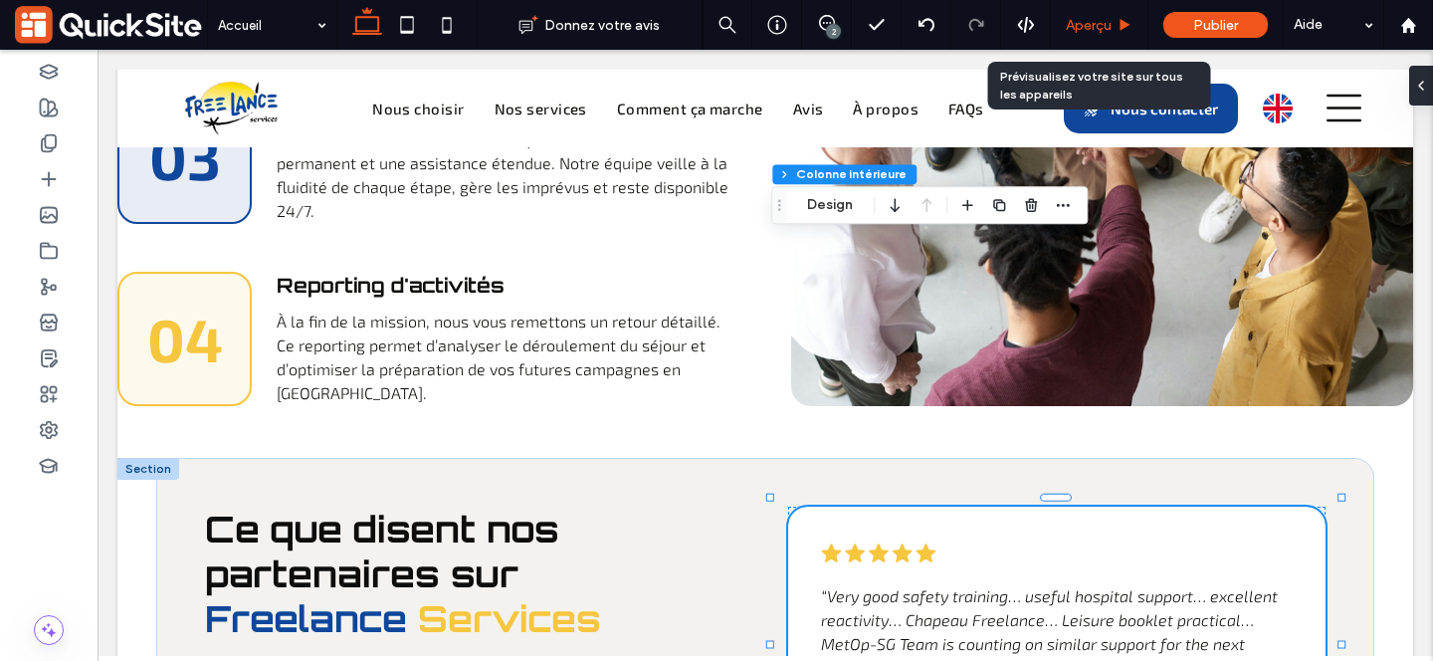
click at [1088, 24] on span "Aperçu" at bounding box center [1089, 25] width 46 height 17
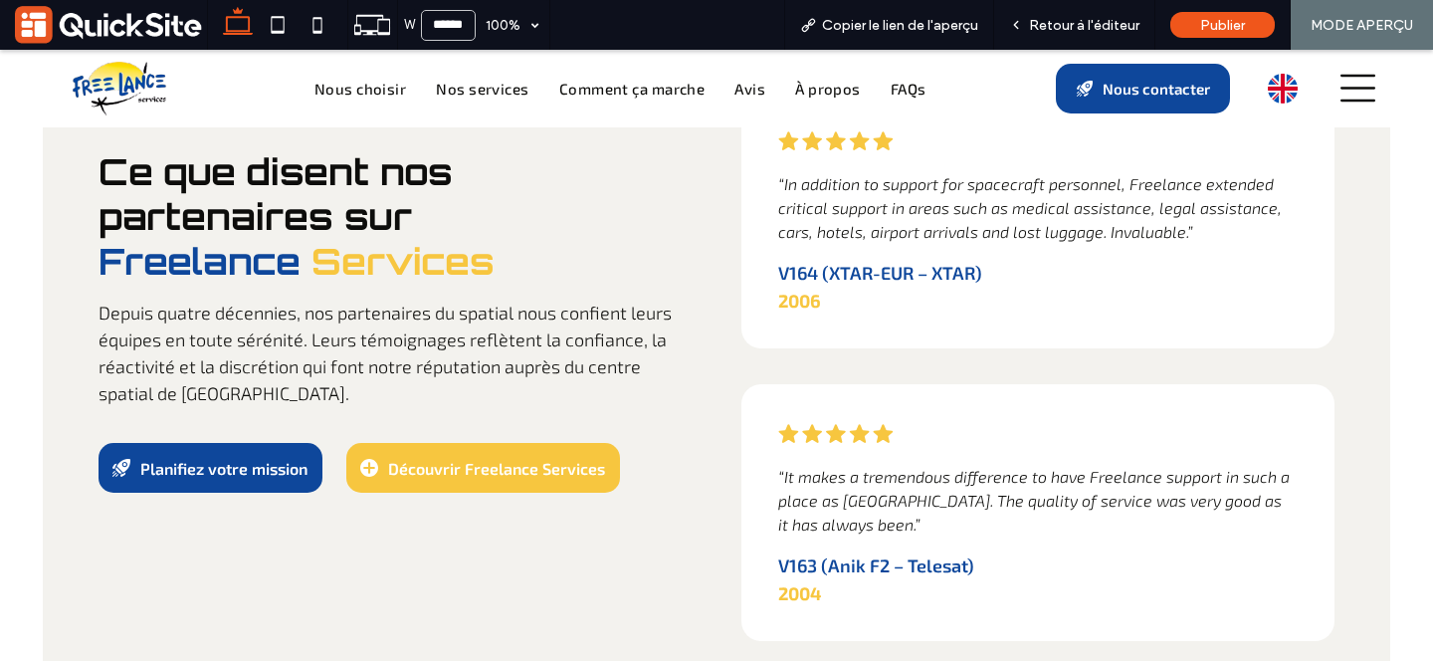
scroll to position [5772, 0]
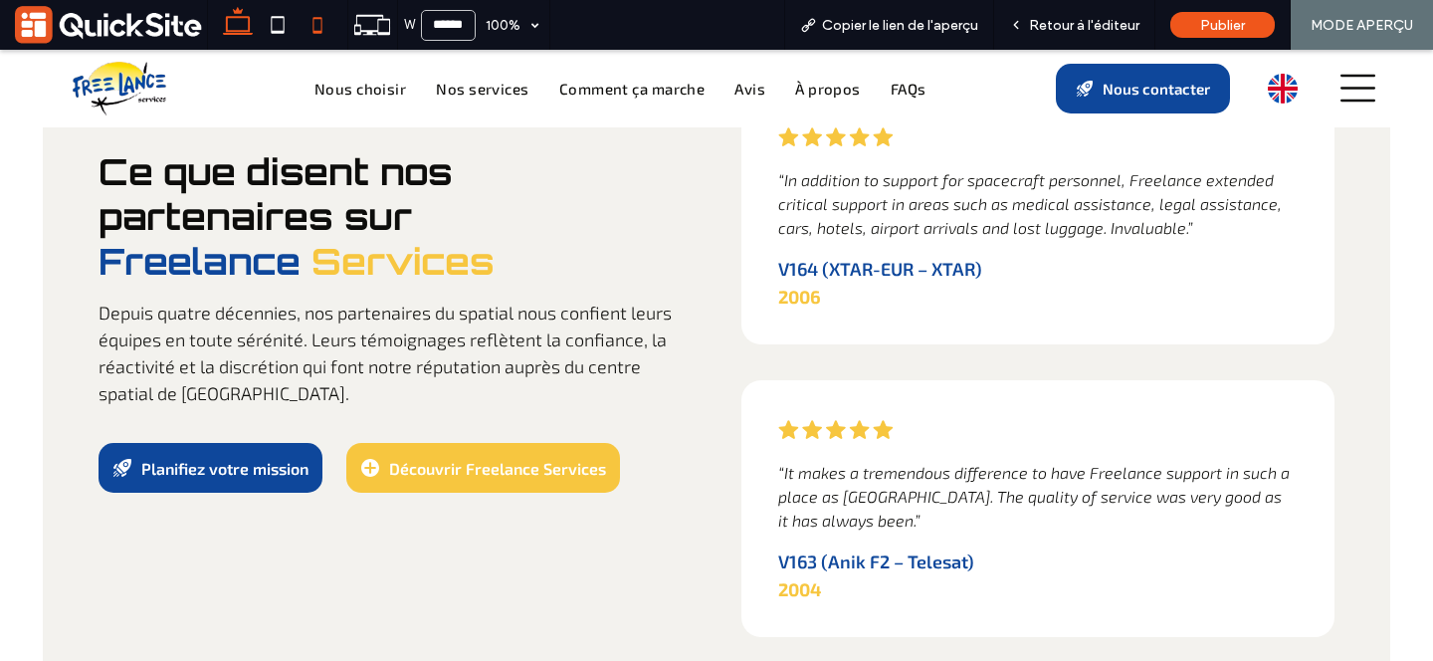
click at [313, 22] on icon at bounding box center [318, 25] width 40 height 40
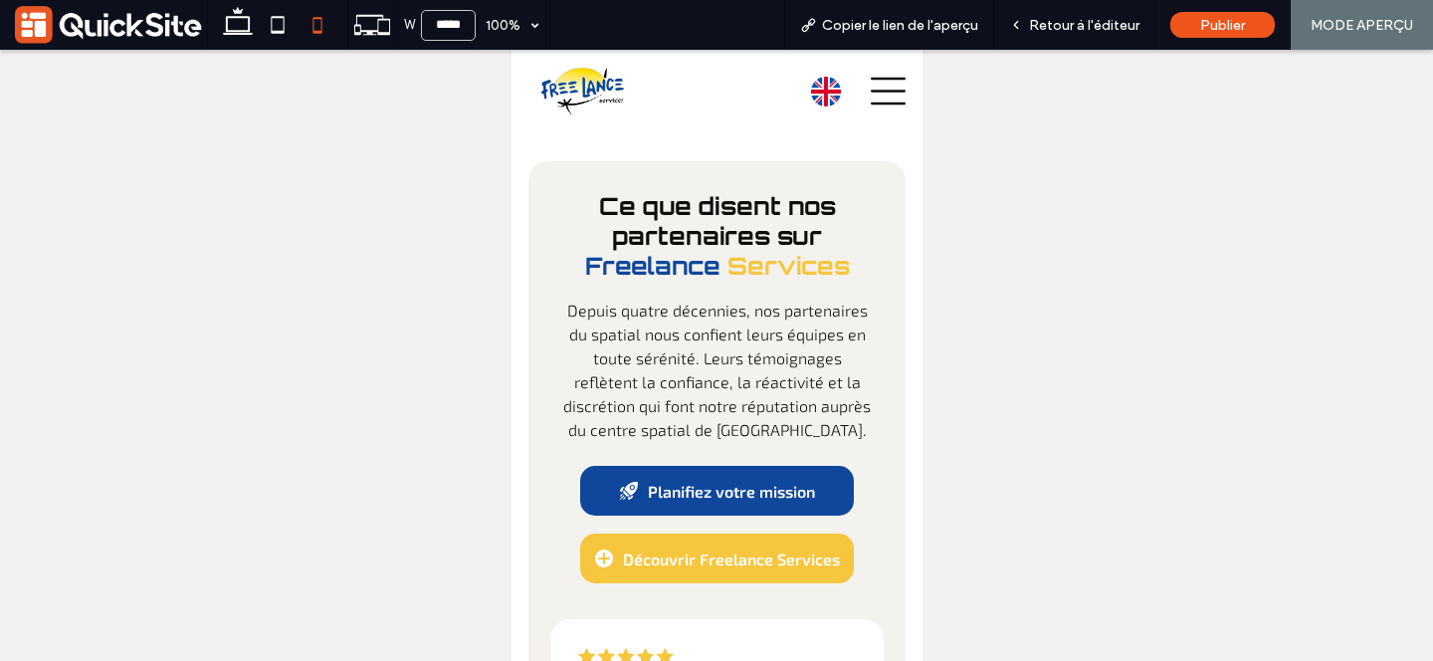
scroll to position [9464, 0]
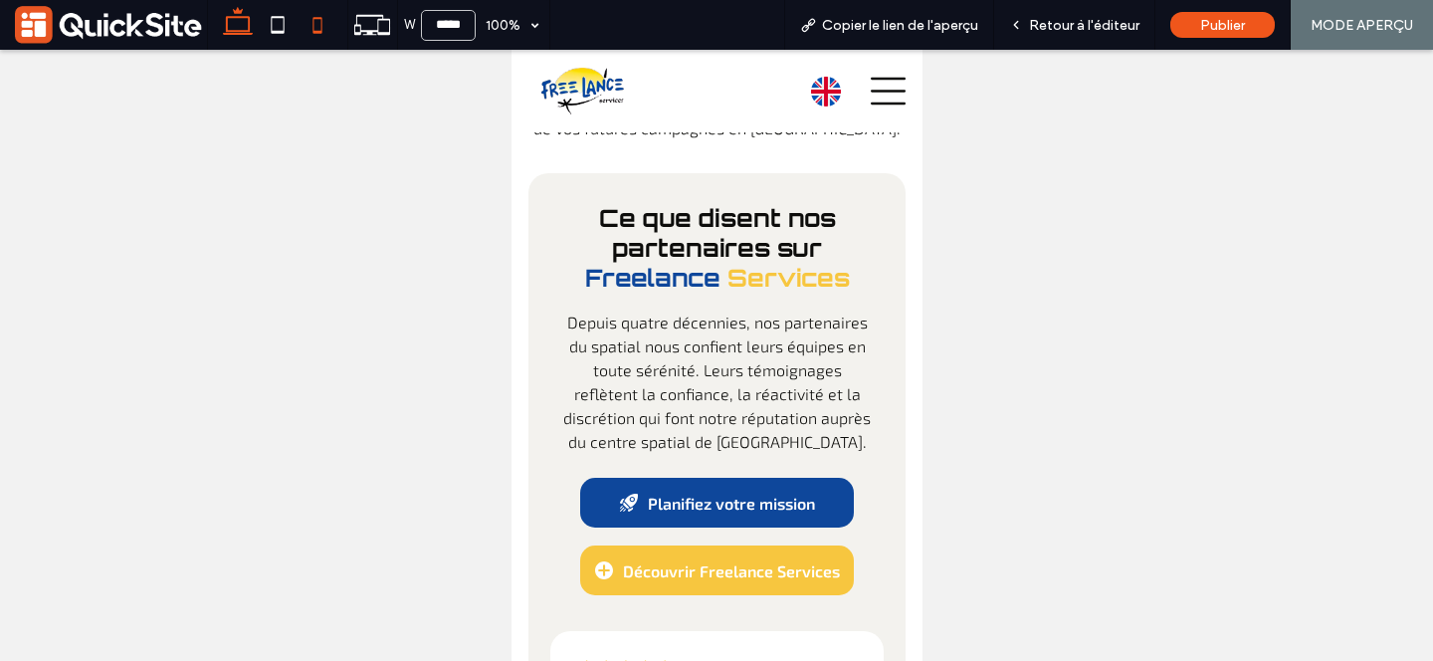
click at [241, 32] on icon at bounding box center [238, 25] width 40 height 40
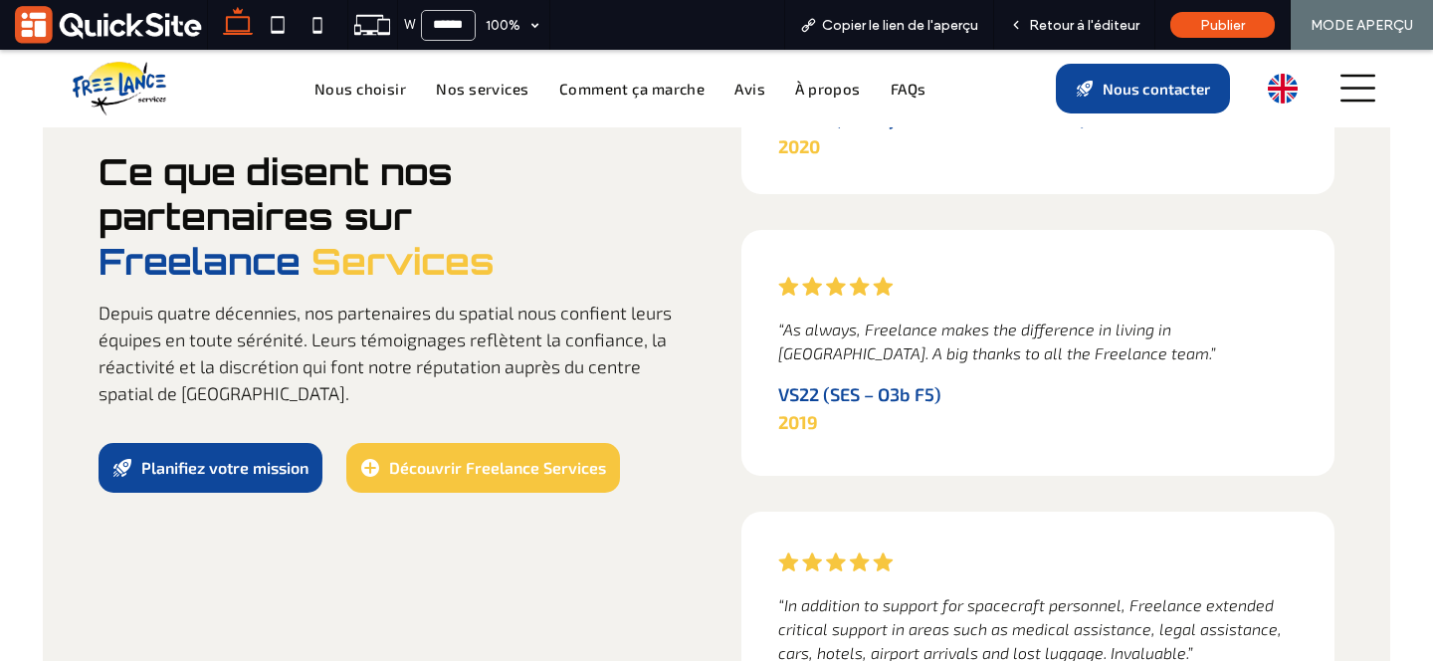
scroll to position [5409, 0]
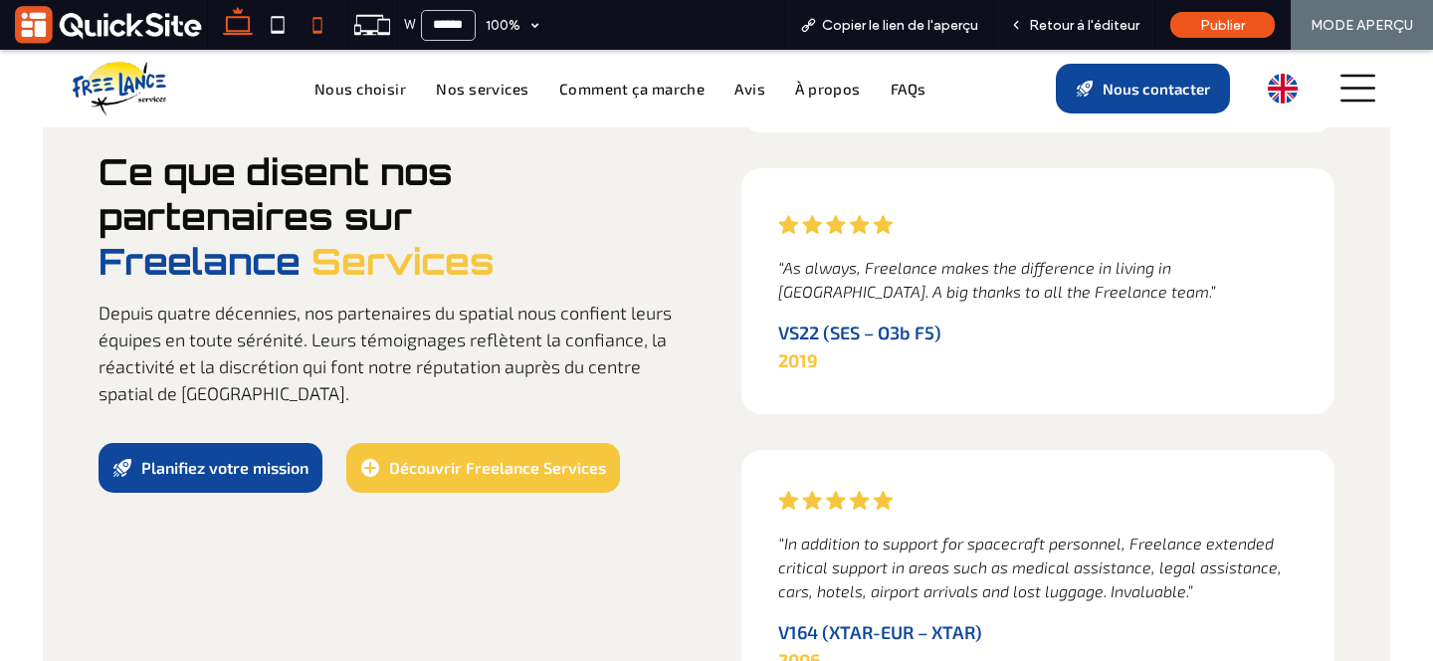
click at [318, 20] on icon at bounding box center [318, 25] width 40 height 40
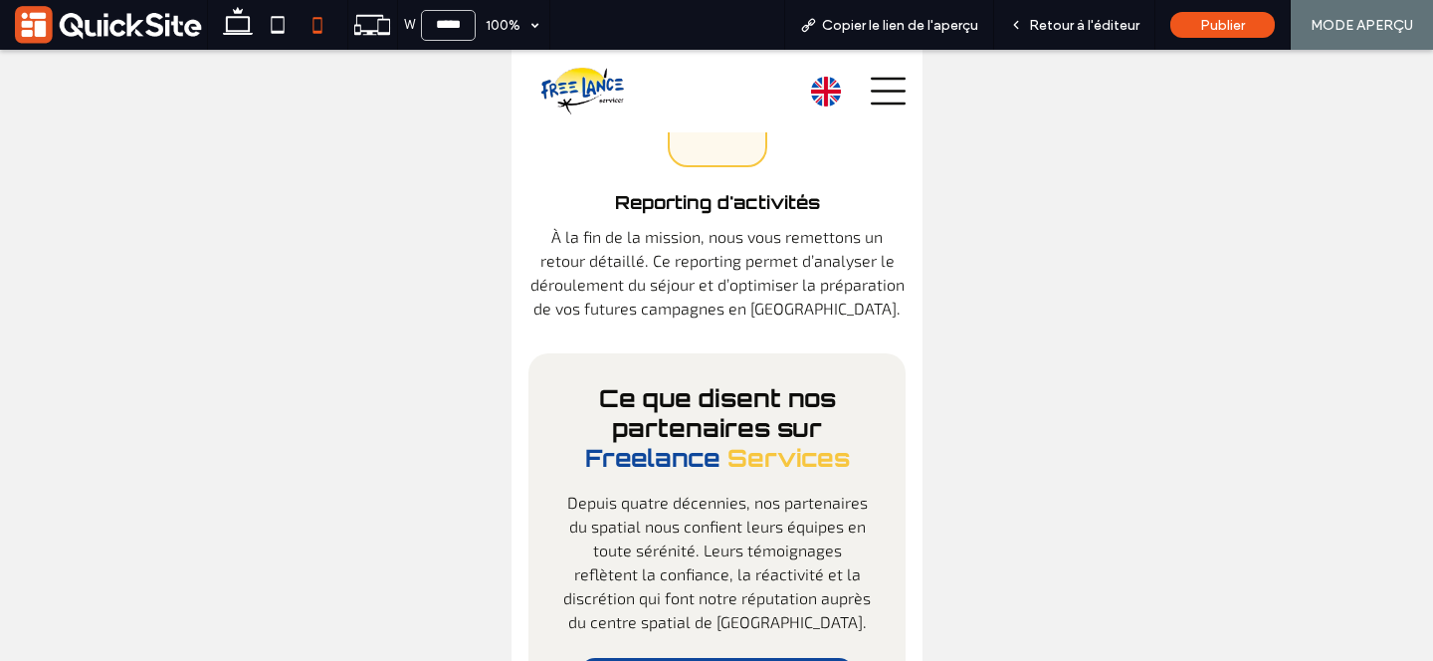
scroll to position [9256, 0]
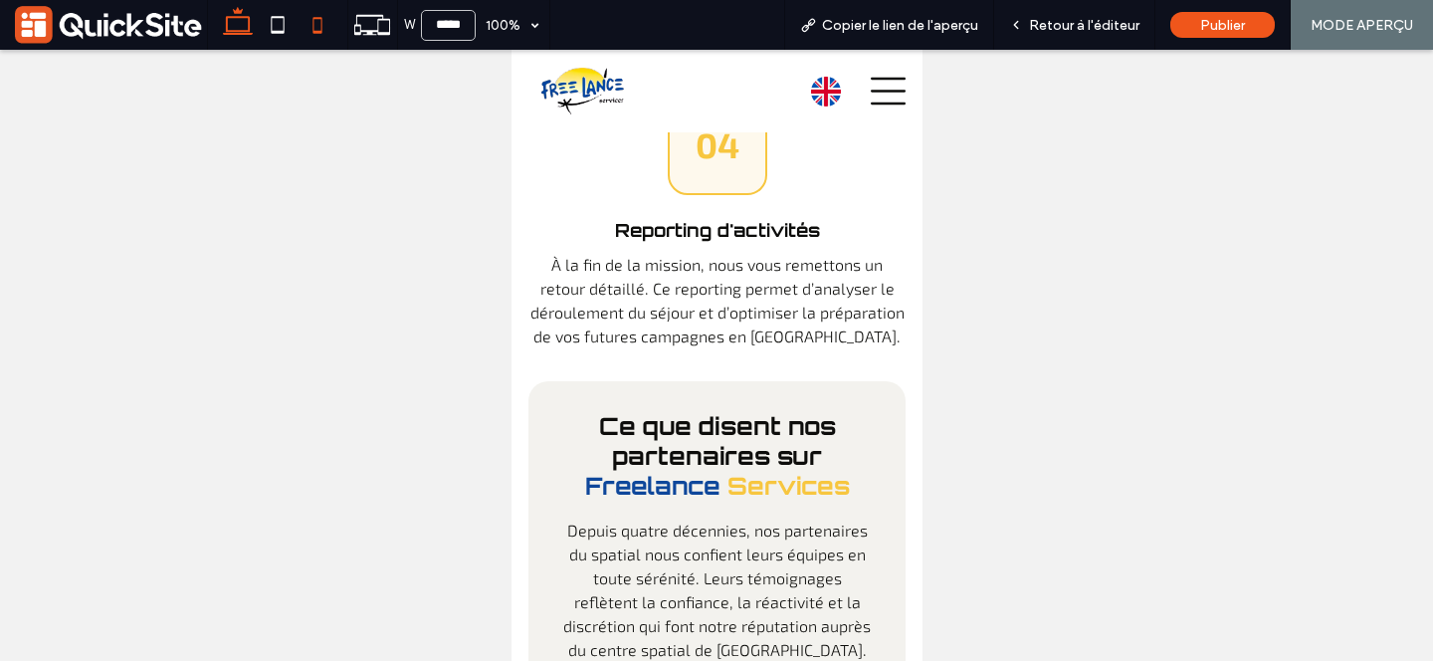
drag, startPoint x: 238, startPoint y: 23, endPoint x: 249, endPoint y: 21, distance: 11.1
click at [238, 23] on icon at bounding box center [238, 25] width 40 height 40
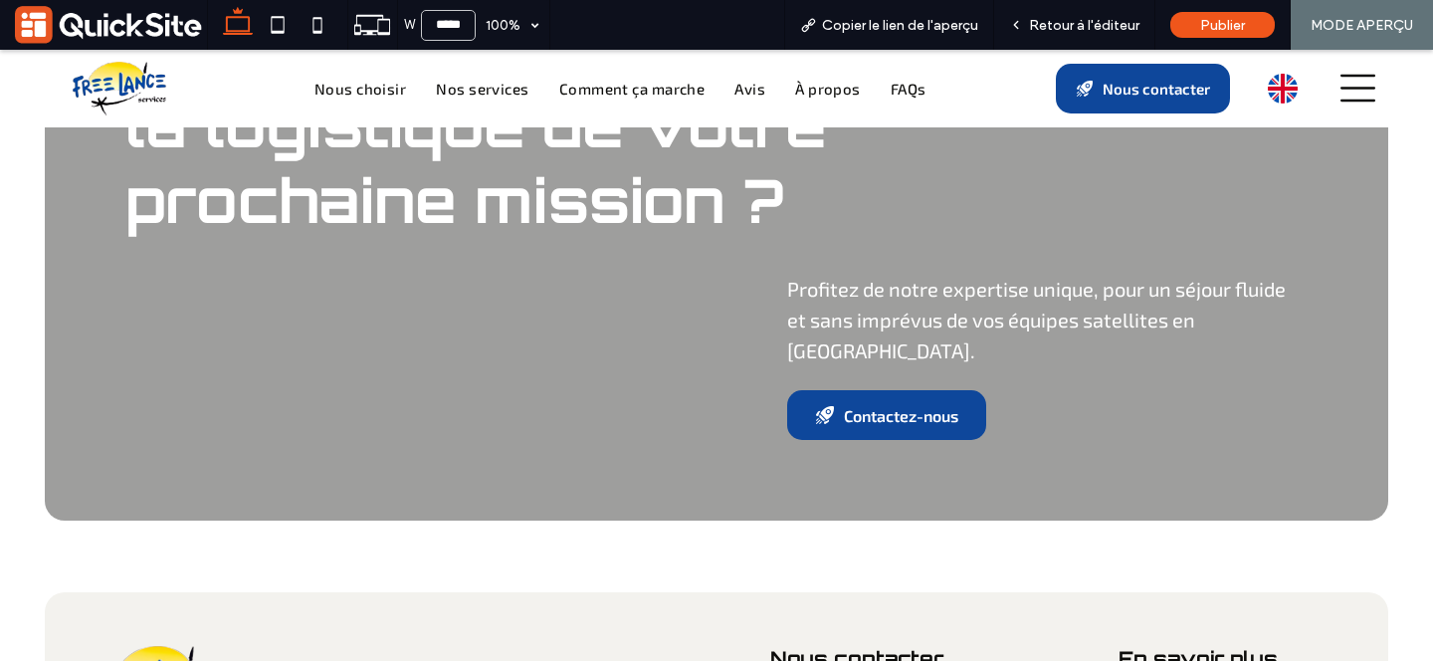
type input "******"
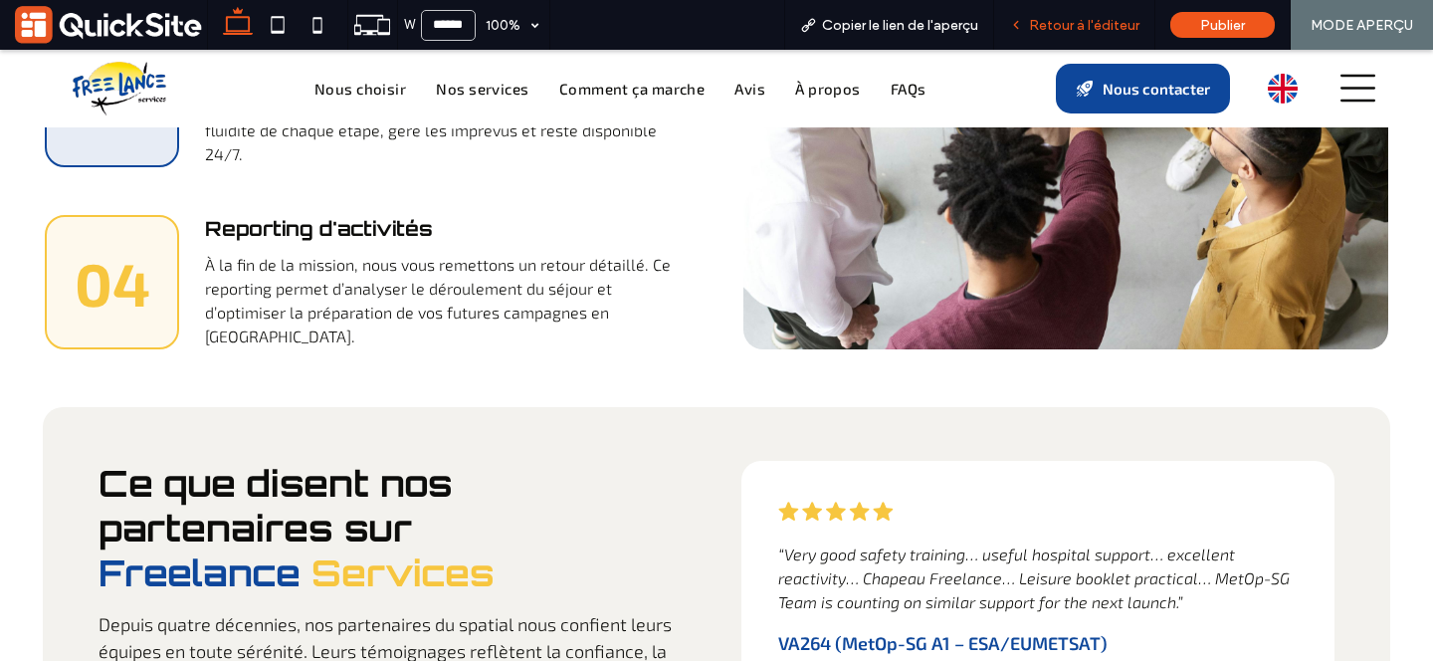
click at [1072, 24] on span "Retour à l'éditeur" at bounding box center [1084, 25] width 110 height 17
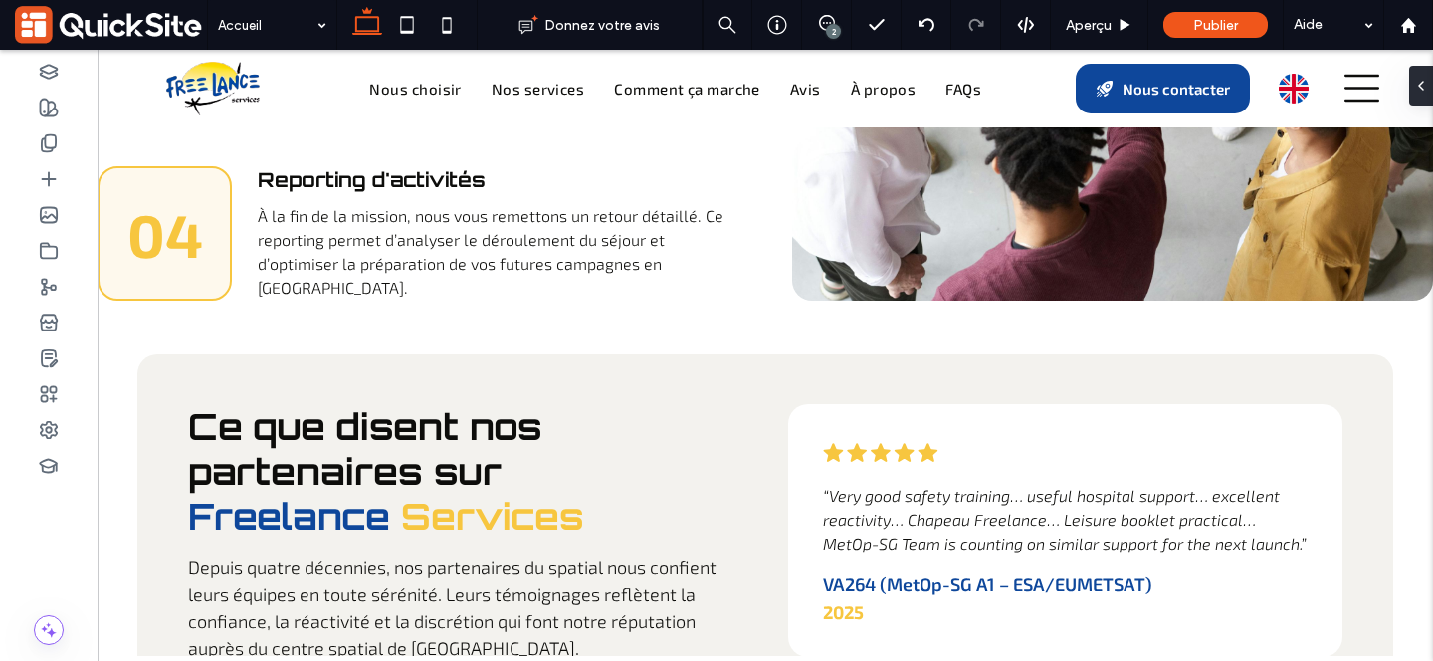
scroll to position [4506, 0]
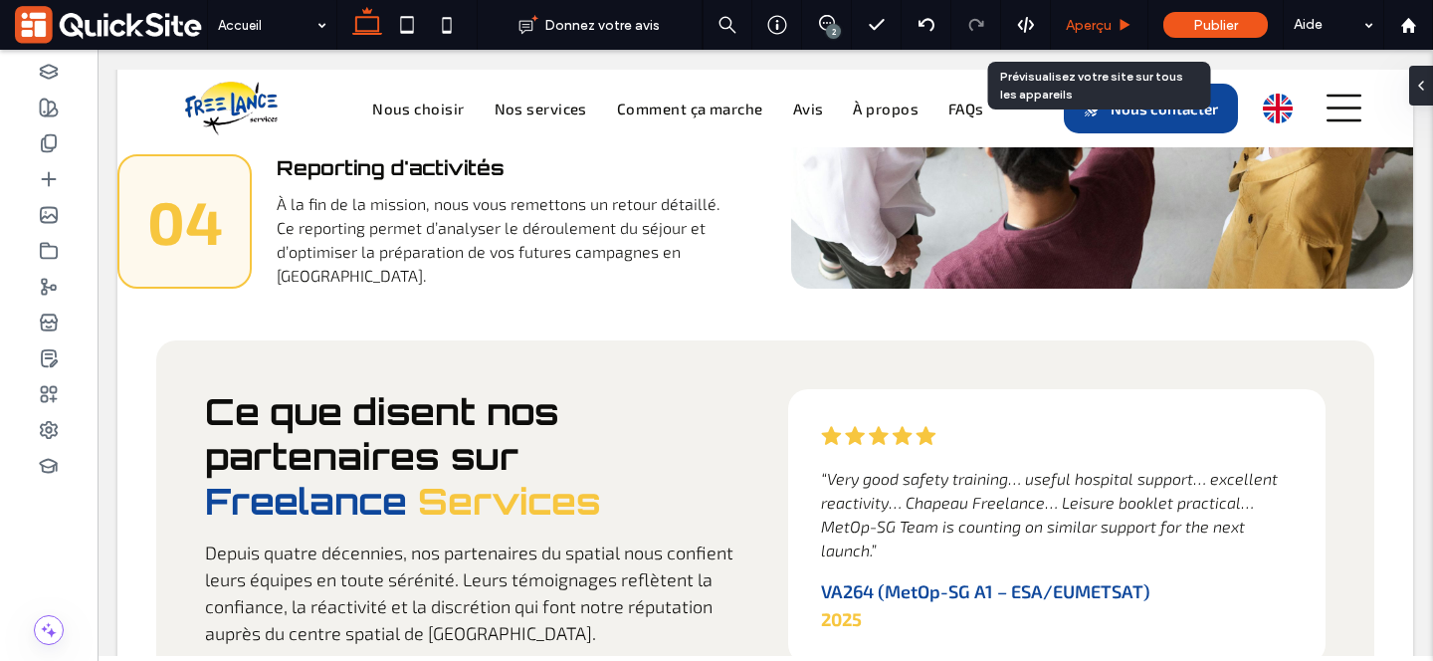
click at [1081, 25] on span "Aperçu" at bounding box center [1089, 25] width 46 height 17
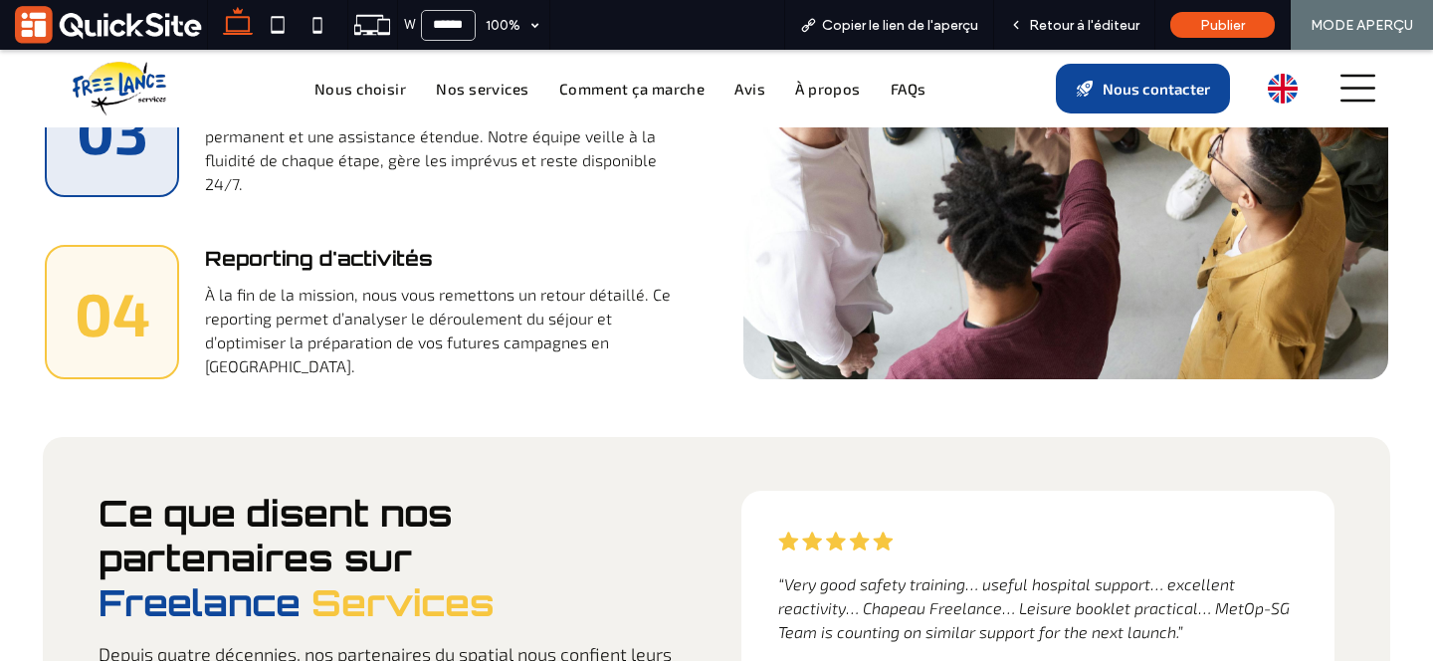
scroll to position [4484, 0]
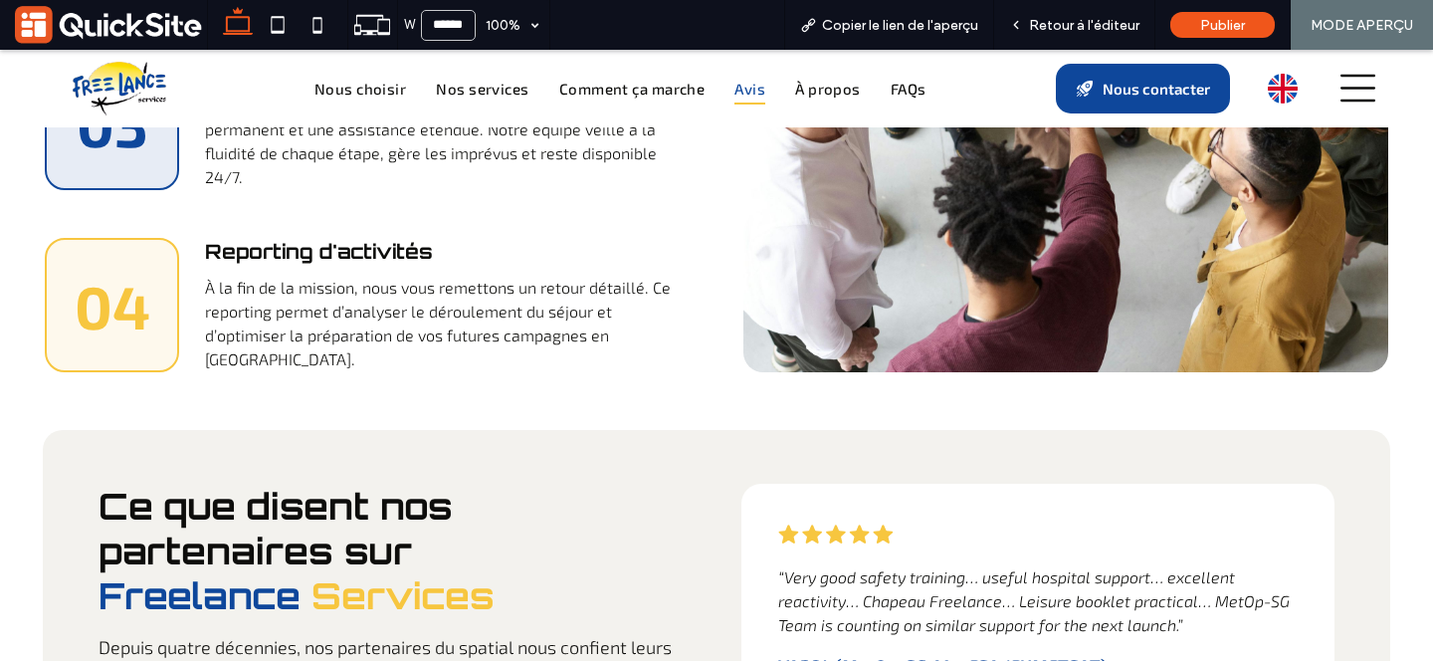
click at [739, 98] on span "Avis" at bounding box center [749, 89] width 31 height 33
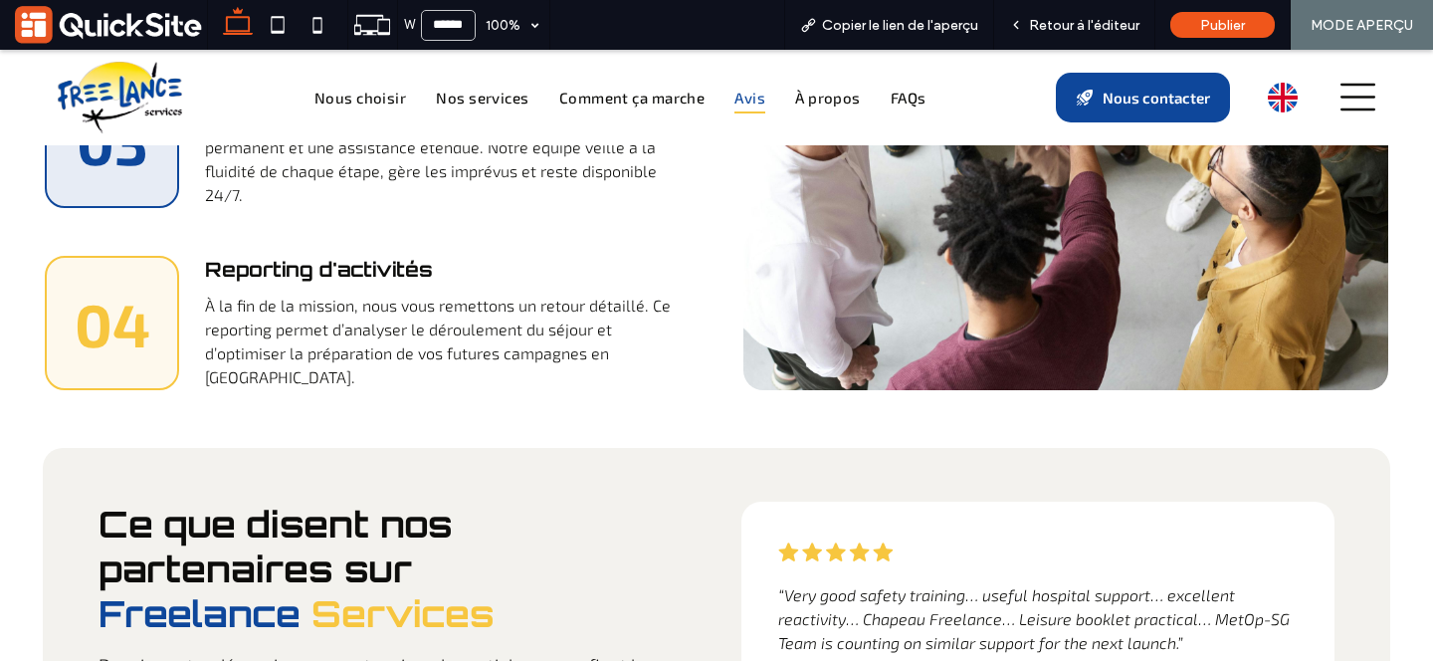
click at [739, 96] on span "Avis" at bounding box center [749, 98] width 31 height 33
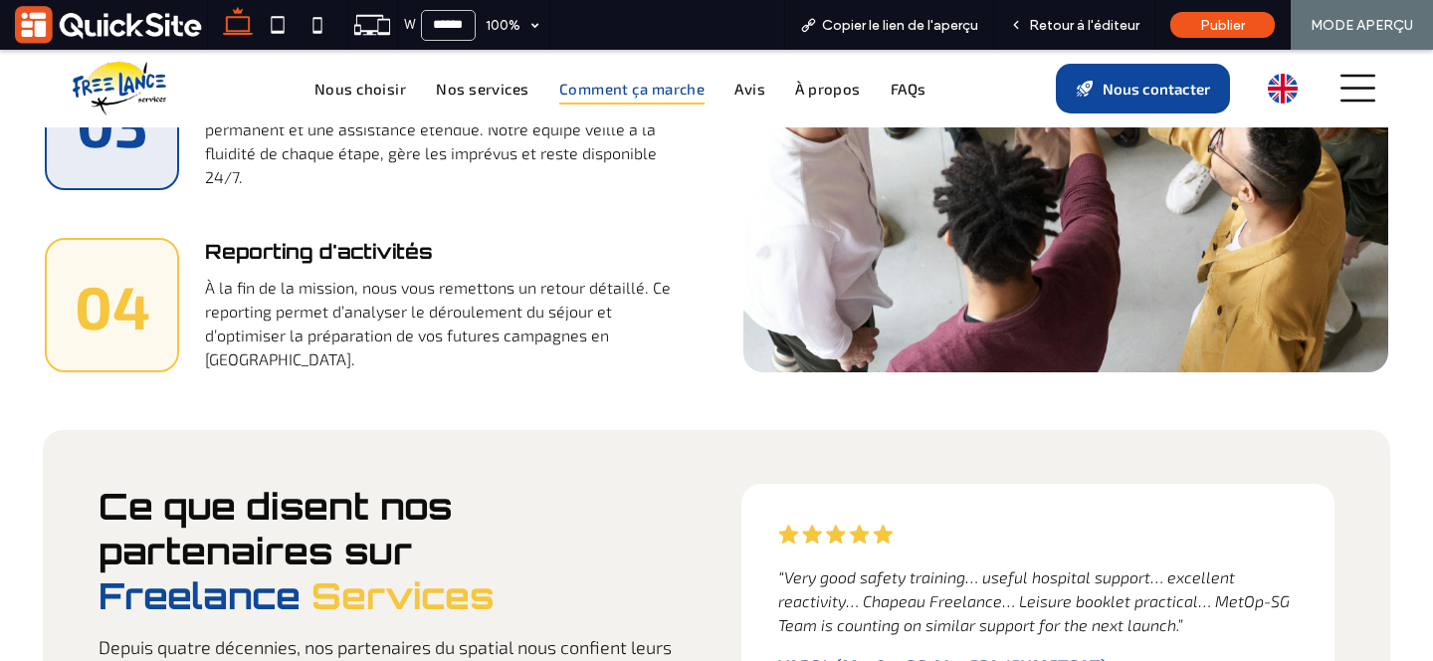
click at [661, 99] on span "Comment ça marche" at bounding box center [632, 89] width 146 height 33
click at [751, 96] on span "Avis" at bounding box center [749, 89] width 31 height 33
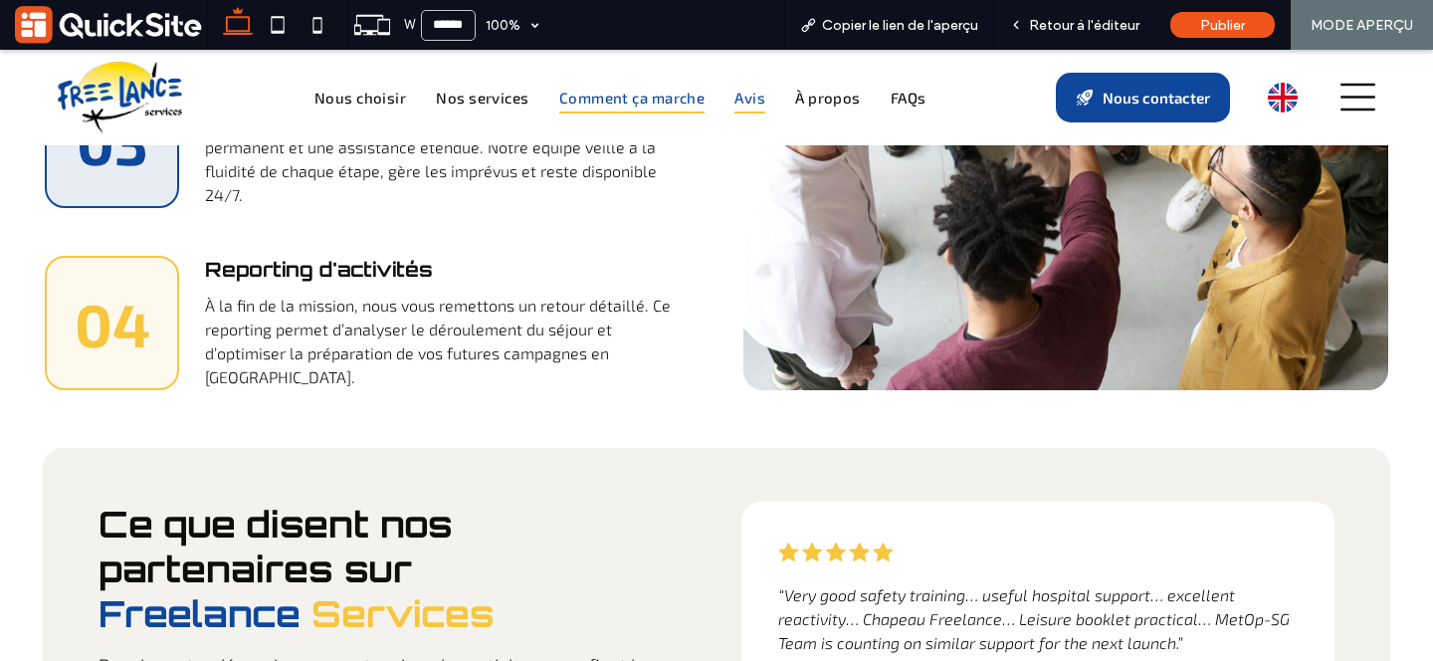
click at [751, 93] on span "Avis" at bounding box center [749, 98] width 31 height 33
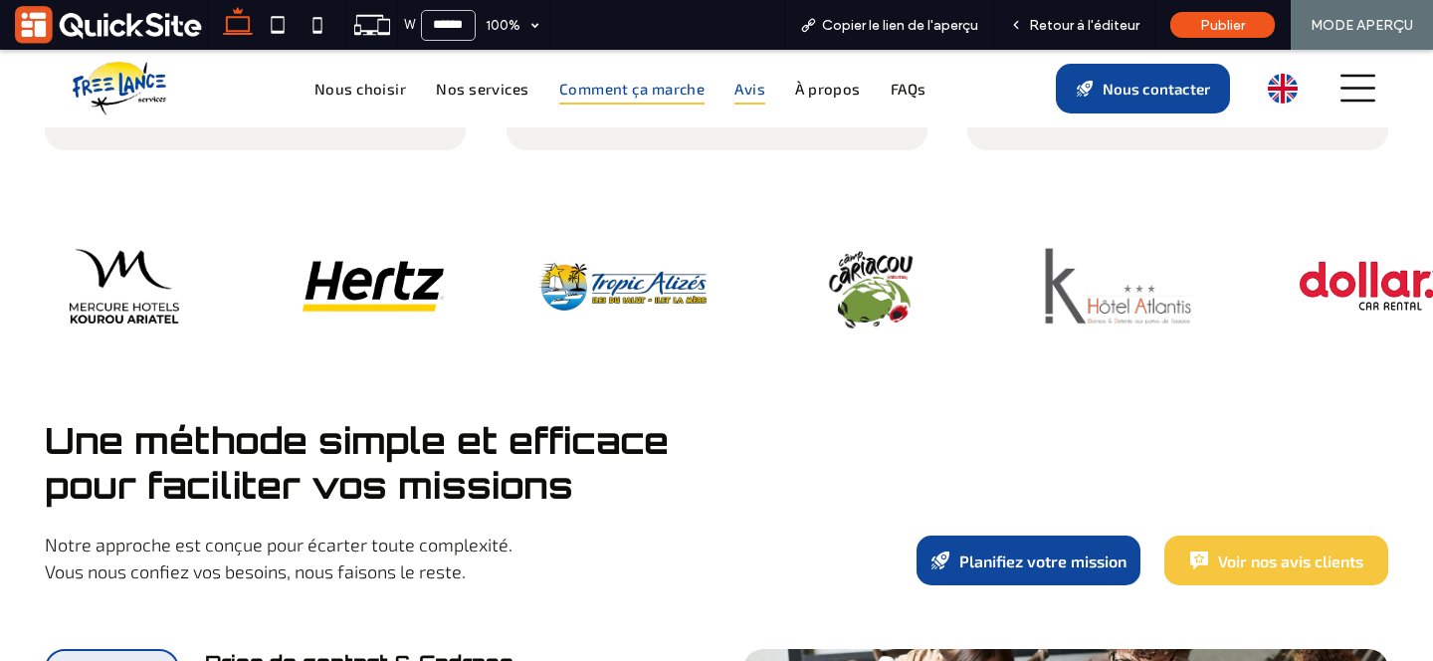
click at [751, 98] on span "Avis" at bounding box center [749, 89] width 31 height 33
click at [749, 100] on span "Avis" at bounding box center [749, 89] width 31 height 33
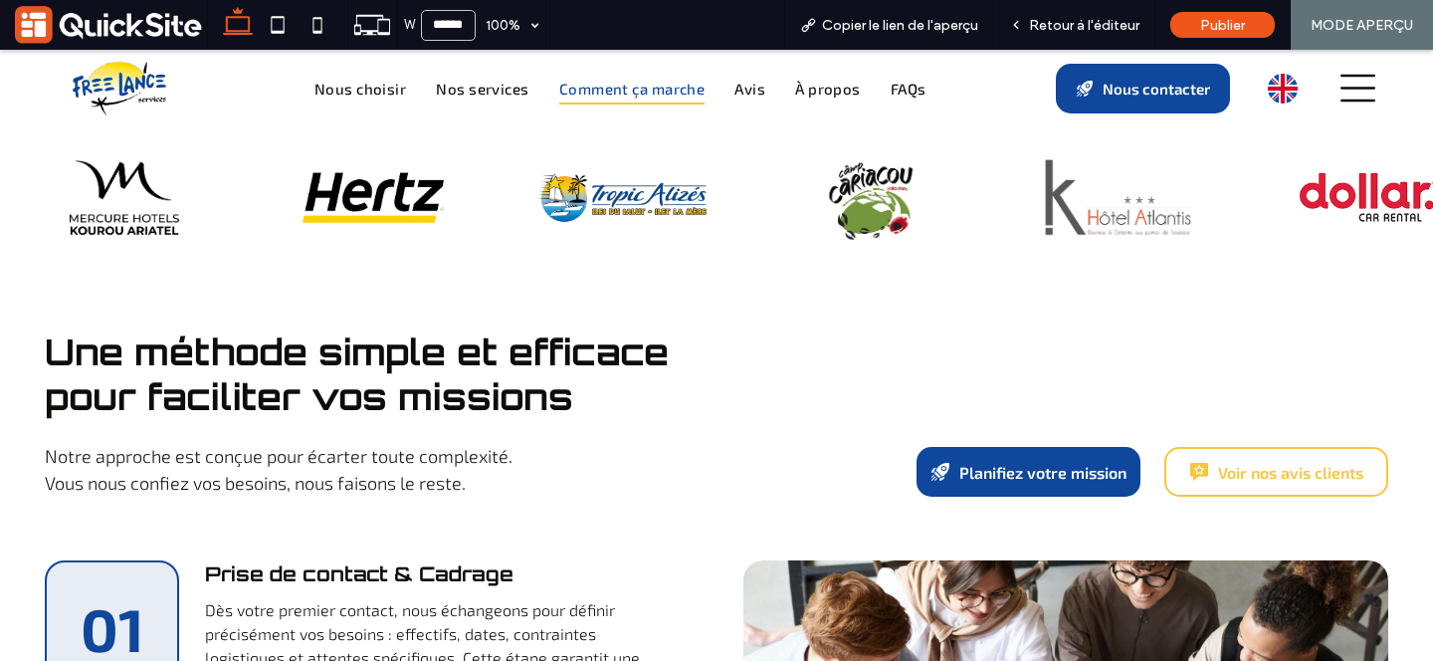
click at [1205, 463] on span at bounding box center [1199, 472] width 18 height 18
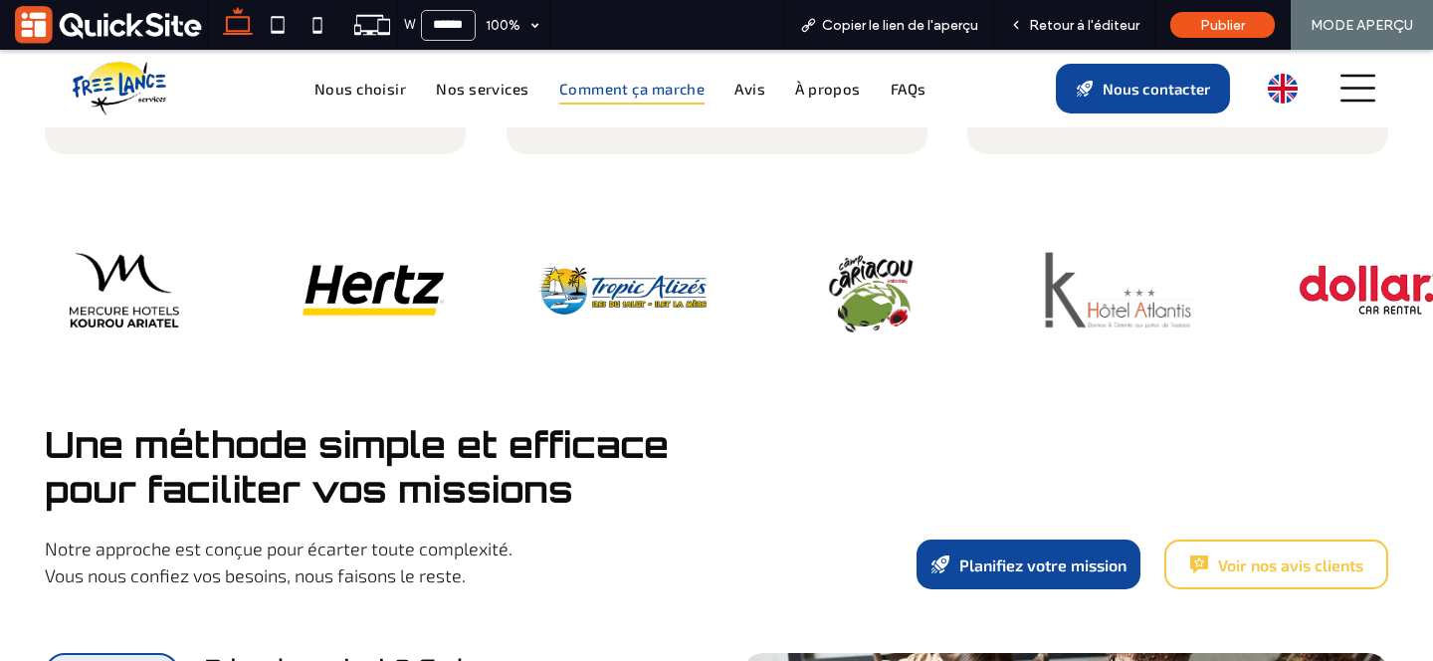
click at [1213, 539] on link "Voir nos avis clients" at bounding box center [1276, 564] width 224 height 50
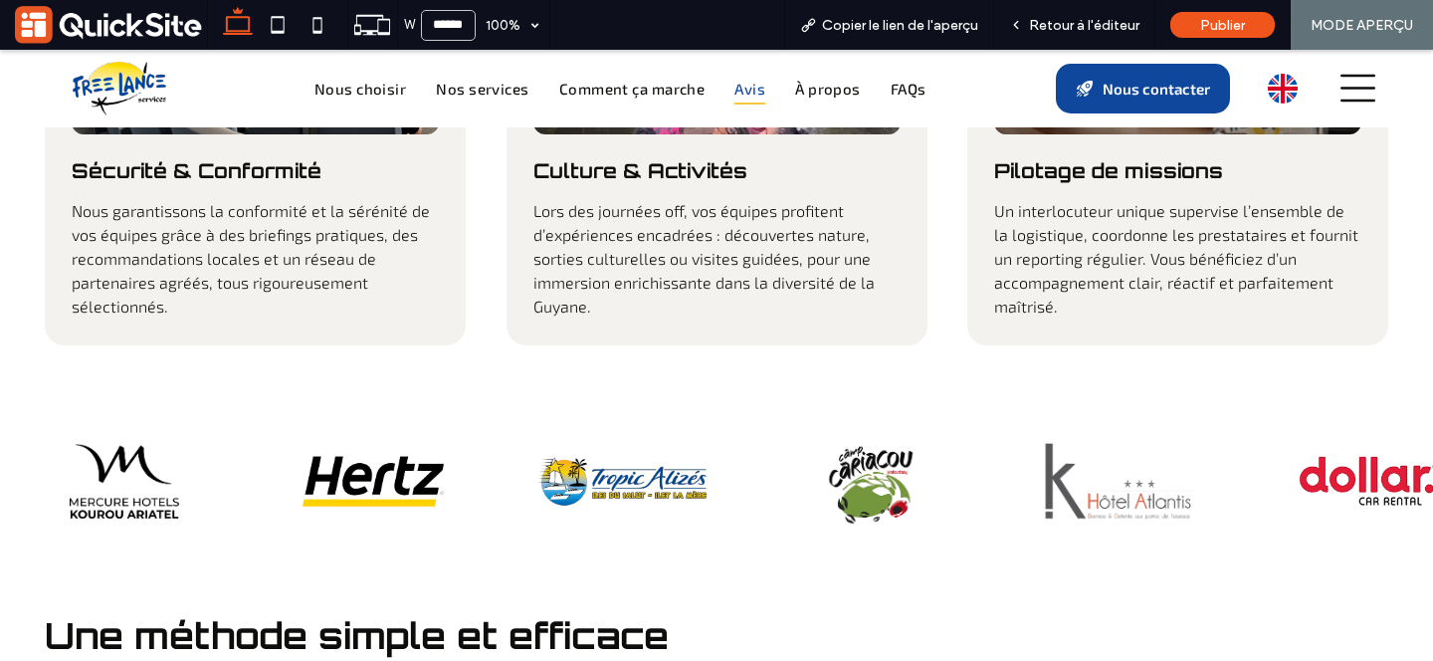
scroll to position [3314, 0]
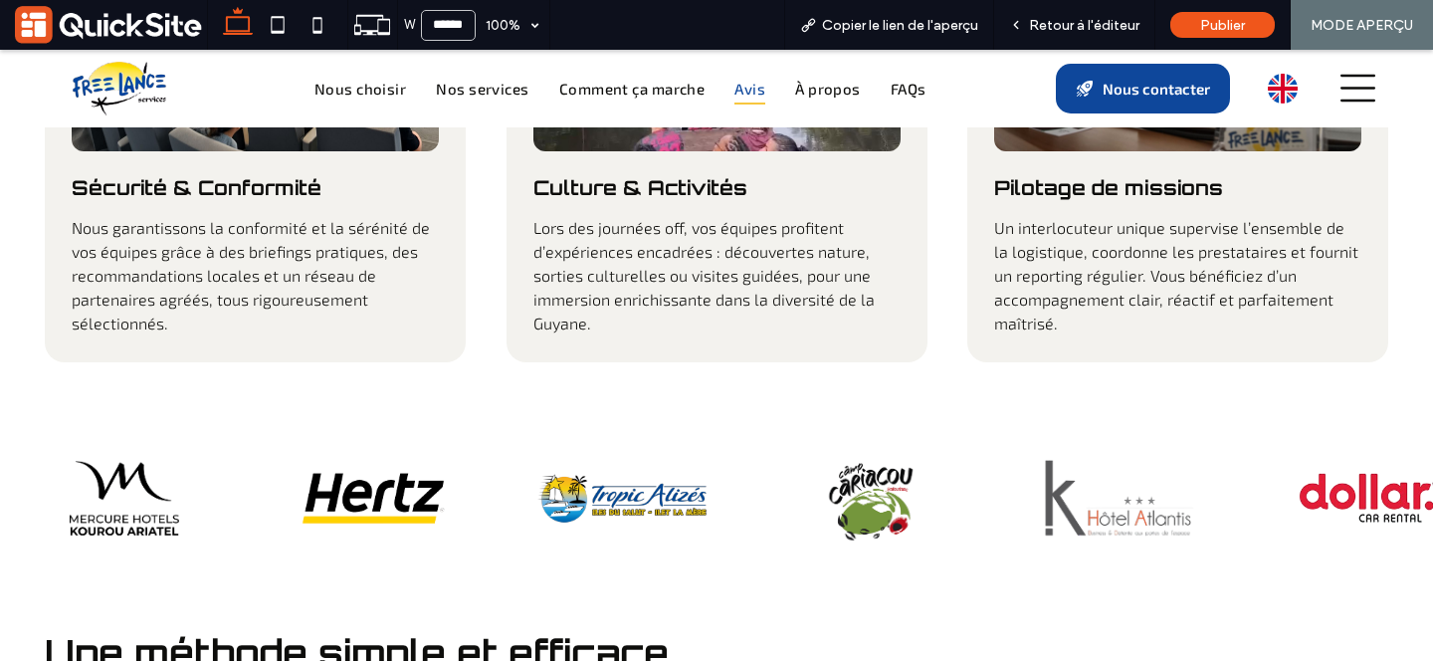
click at [737, 84] on span "Avis" at bounding box center [749, 89] width 31 height 33
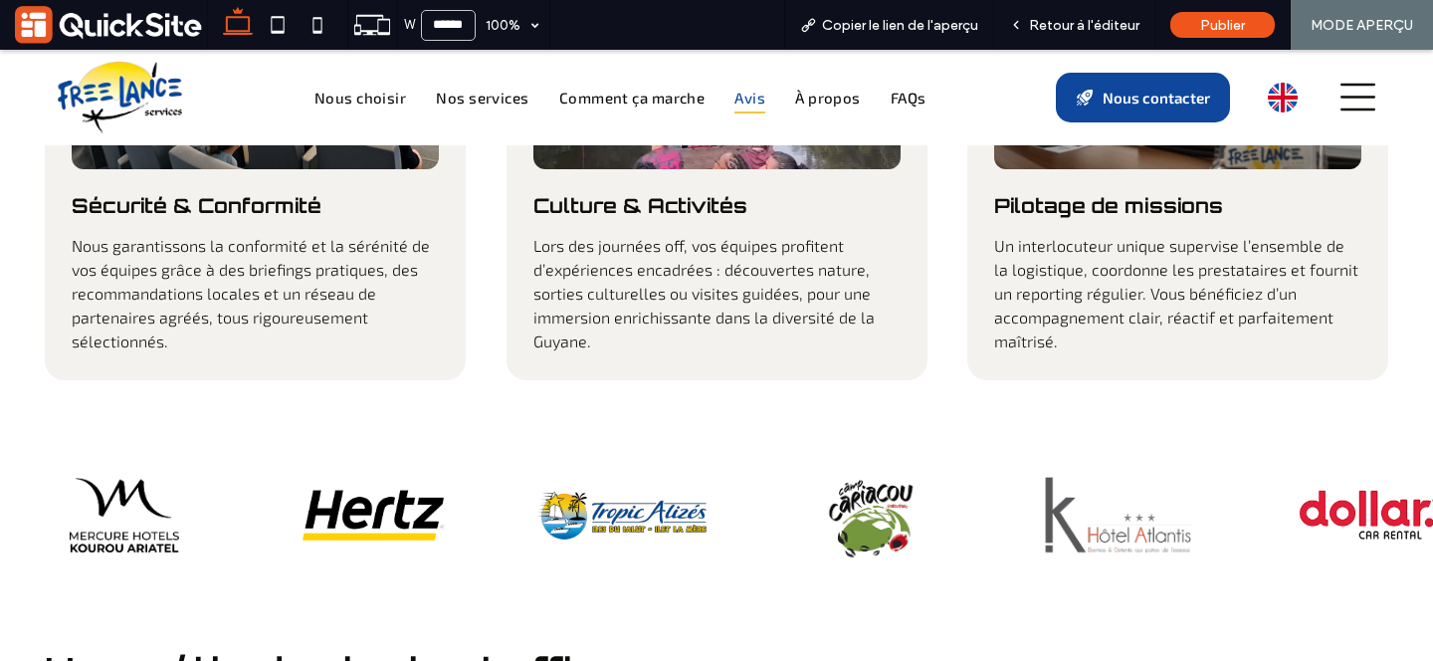
click at [737, 84] on span "Avis" at bounding box center [749, 98] width 31 height 33
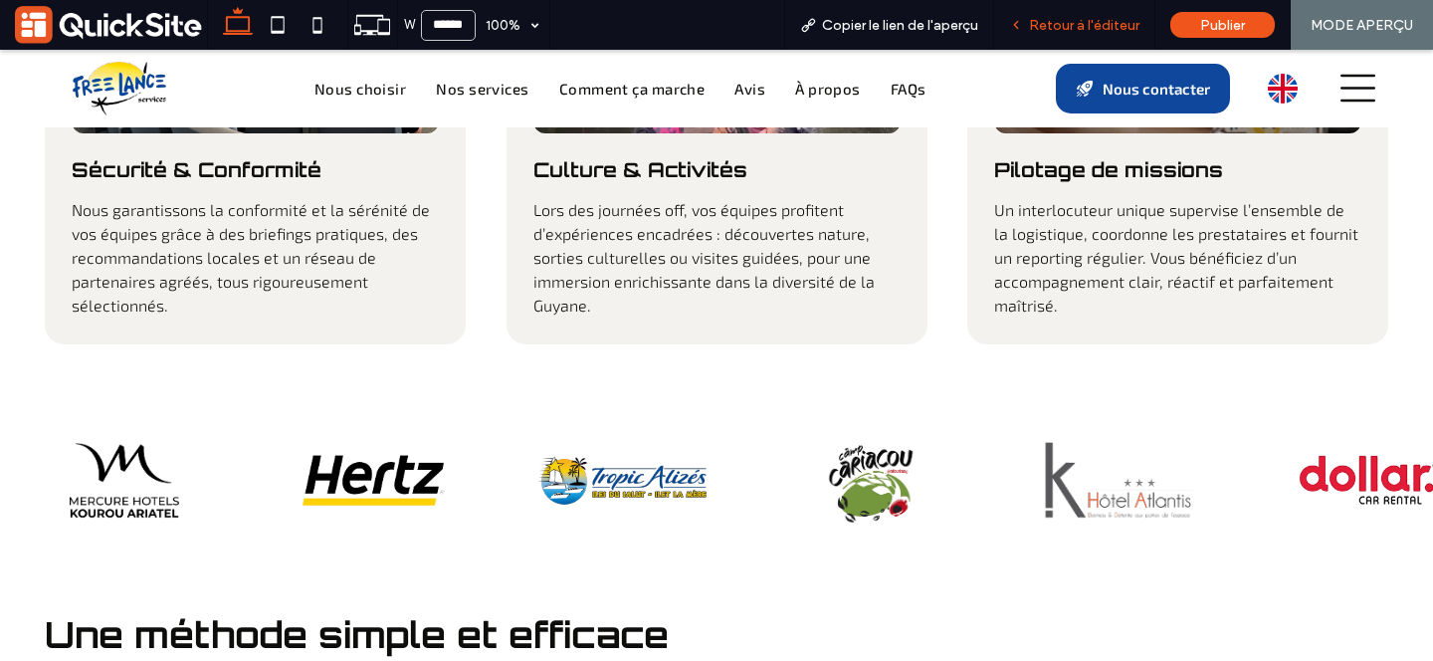
click at [1101, 21] on span "Retour à l'éditeur" at bounding box center [1084, 25] width 110 height 17
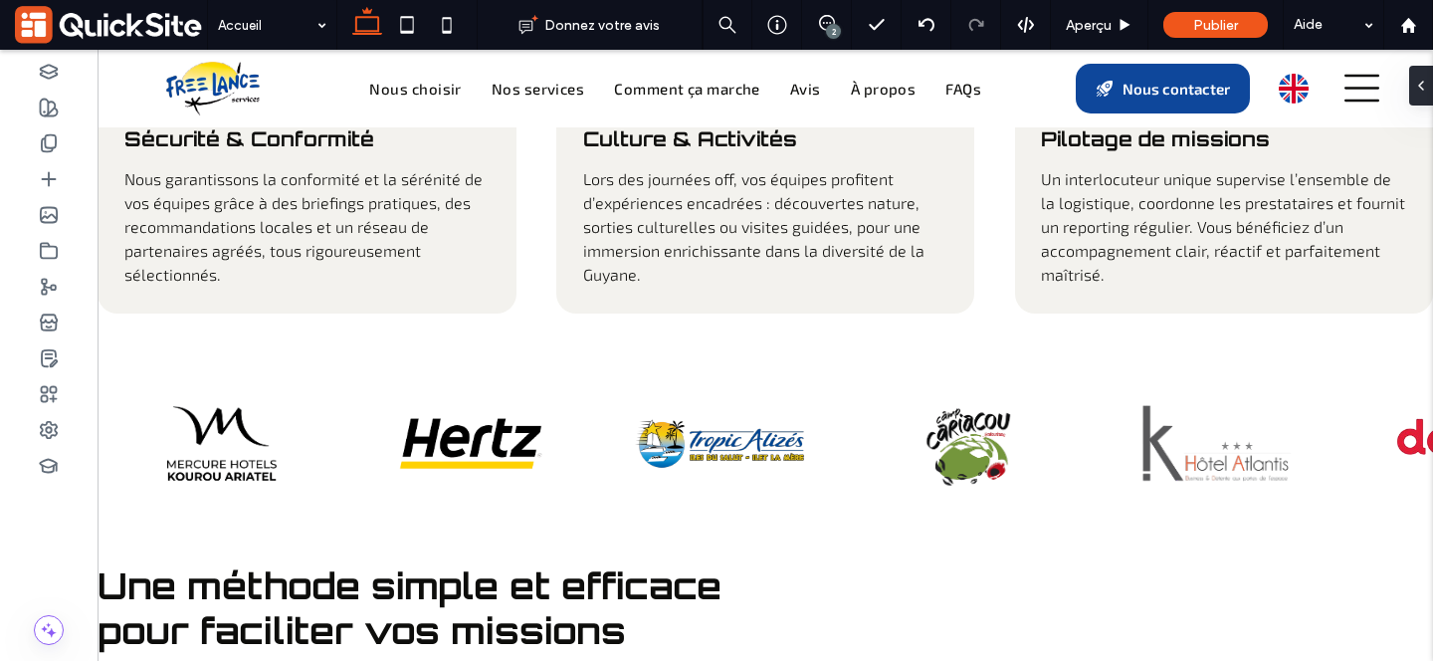
scroll to position [3297, 0]
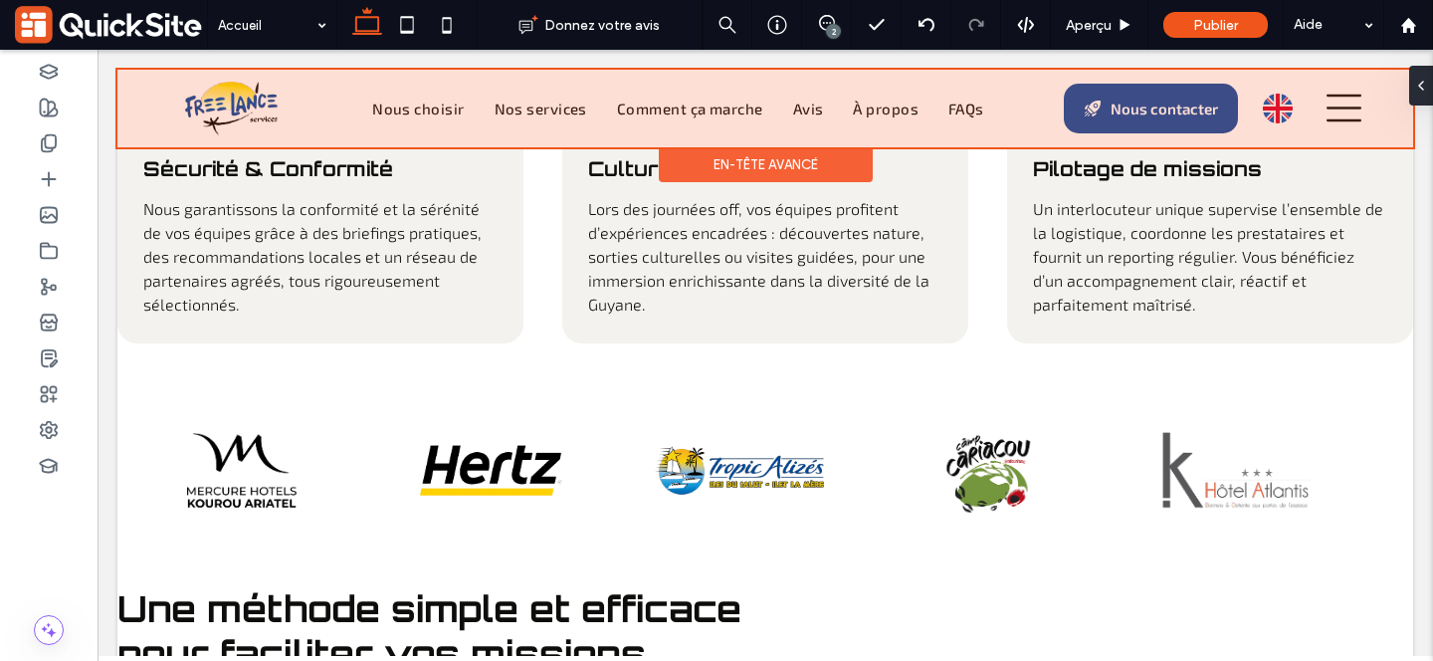
click at [793, 110] on div at bounding box center [765, 109] width 1296 height 78
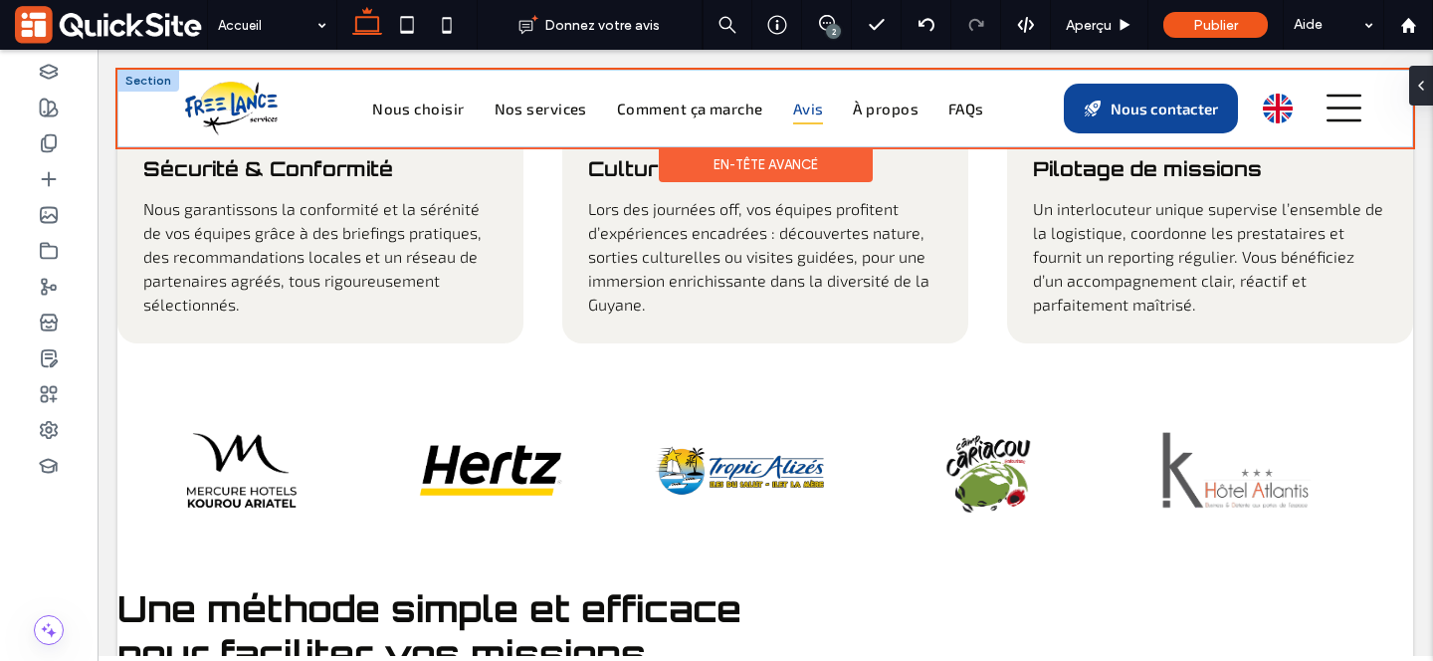
click at [790, 109] on link "Avis" at bounding box center [808, 109] width 61 height 33
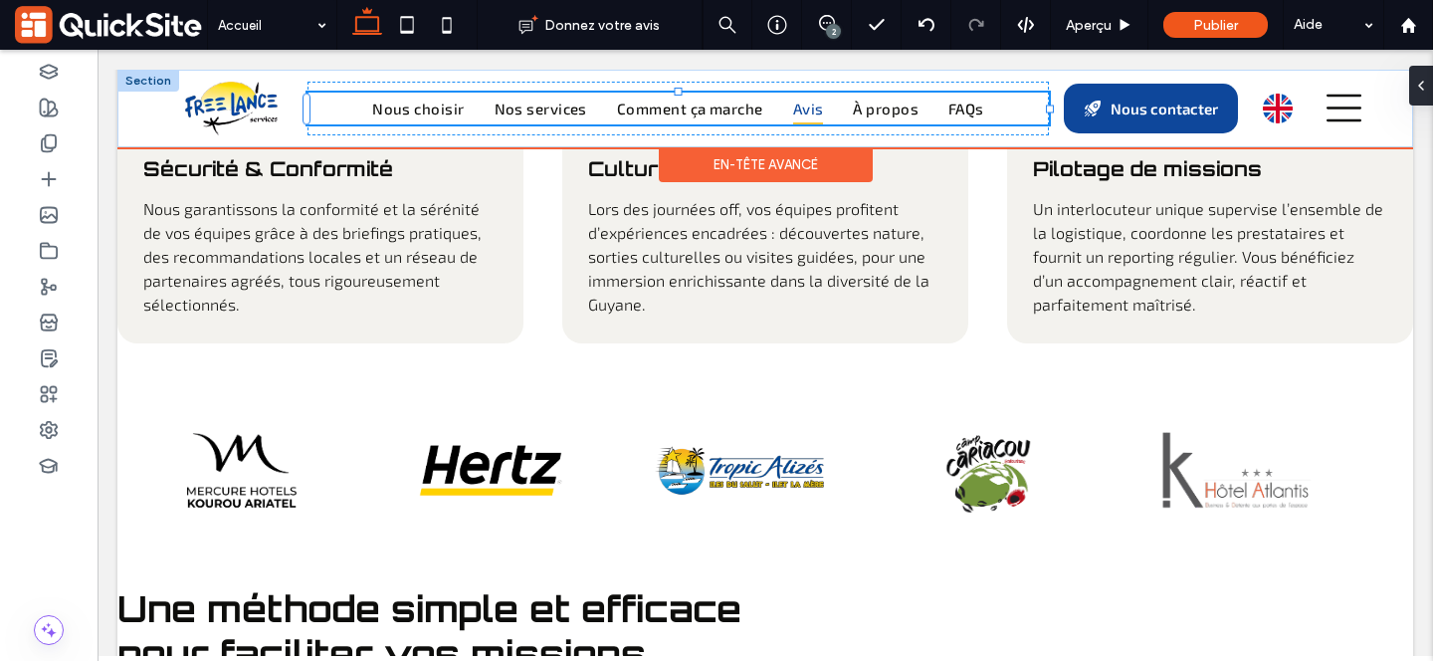
scroll to position [3280, 0]
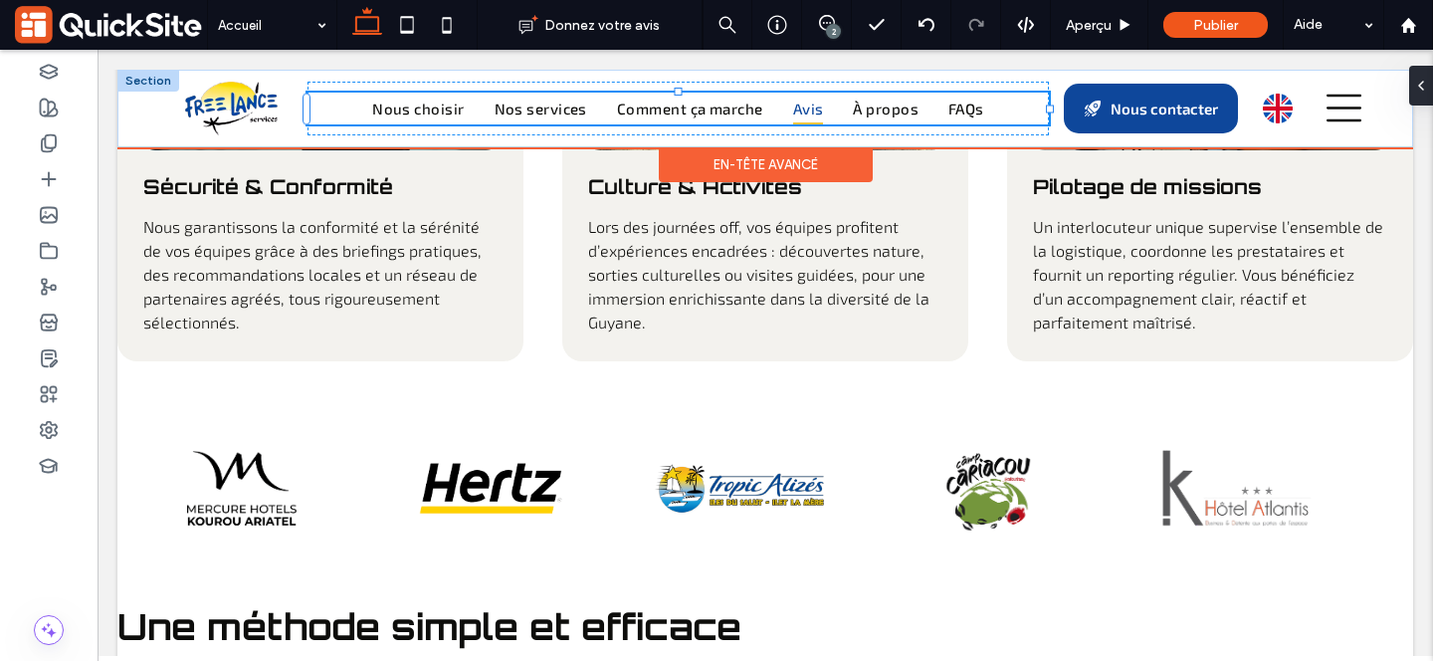
click at [790, 109] on div "Nous choisir Nos services Comment ça marche Avis À propos FAQs" at bounding box center [677, 109] width 741 height 33
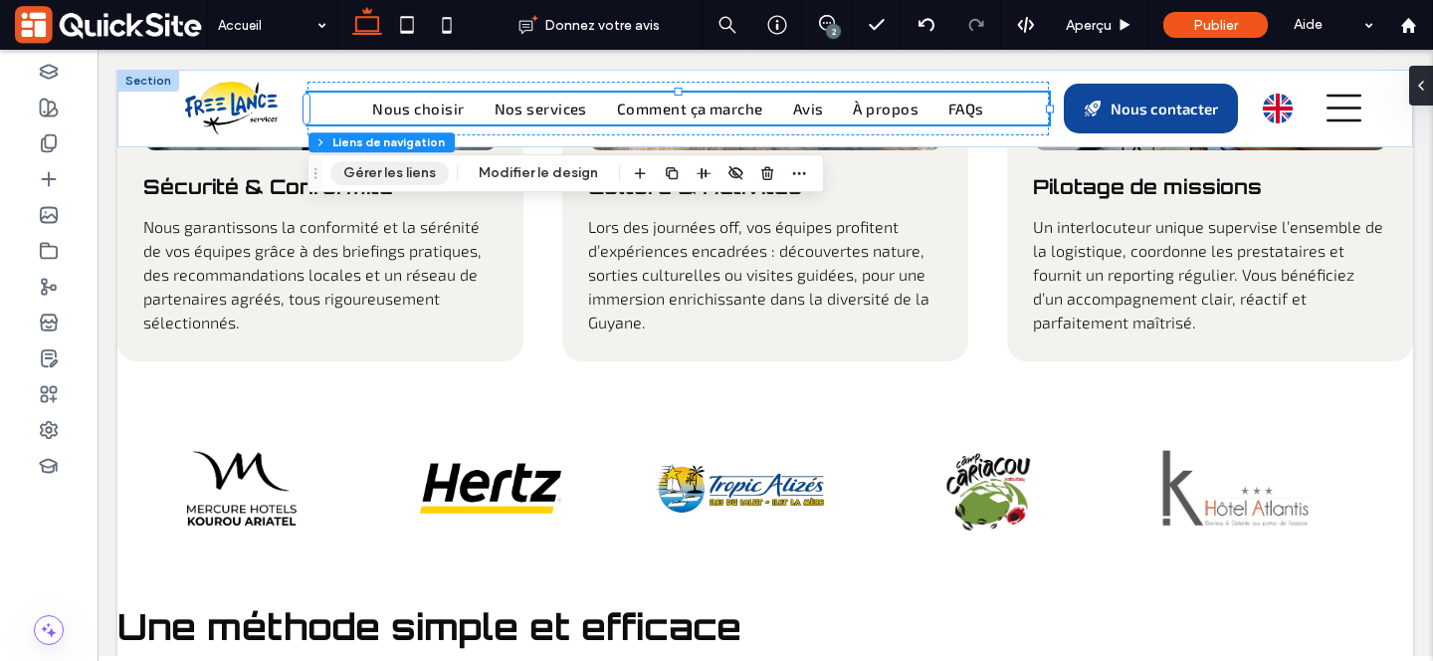
click at [420, 173] on button "Gérer les liens" at bounding box center [389, 173] width 118 height 24
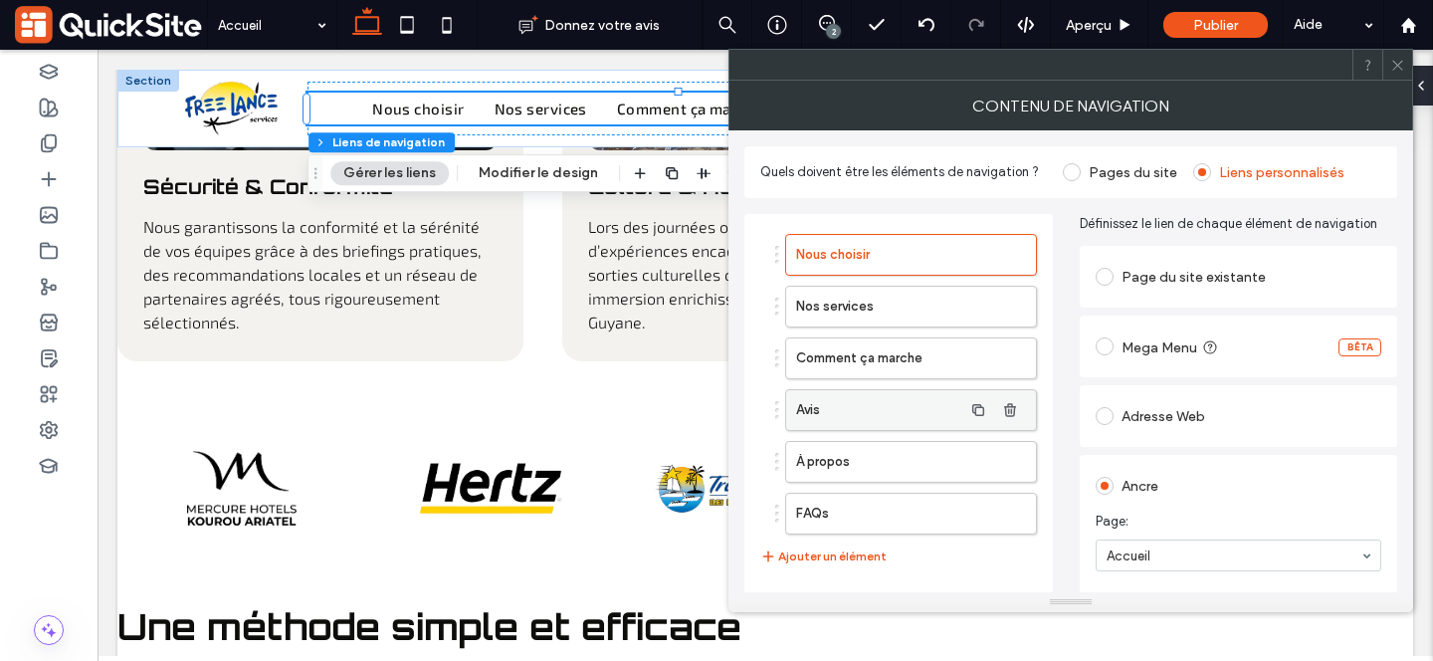
scroll to position [79, 0]
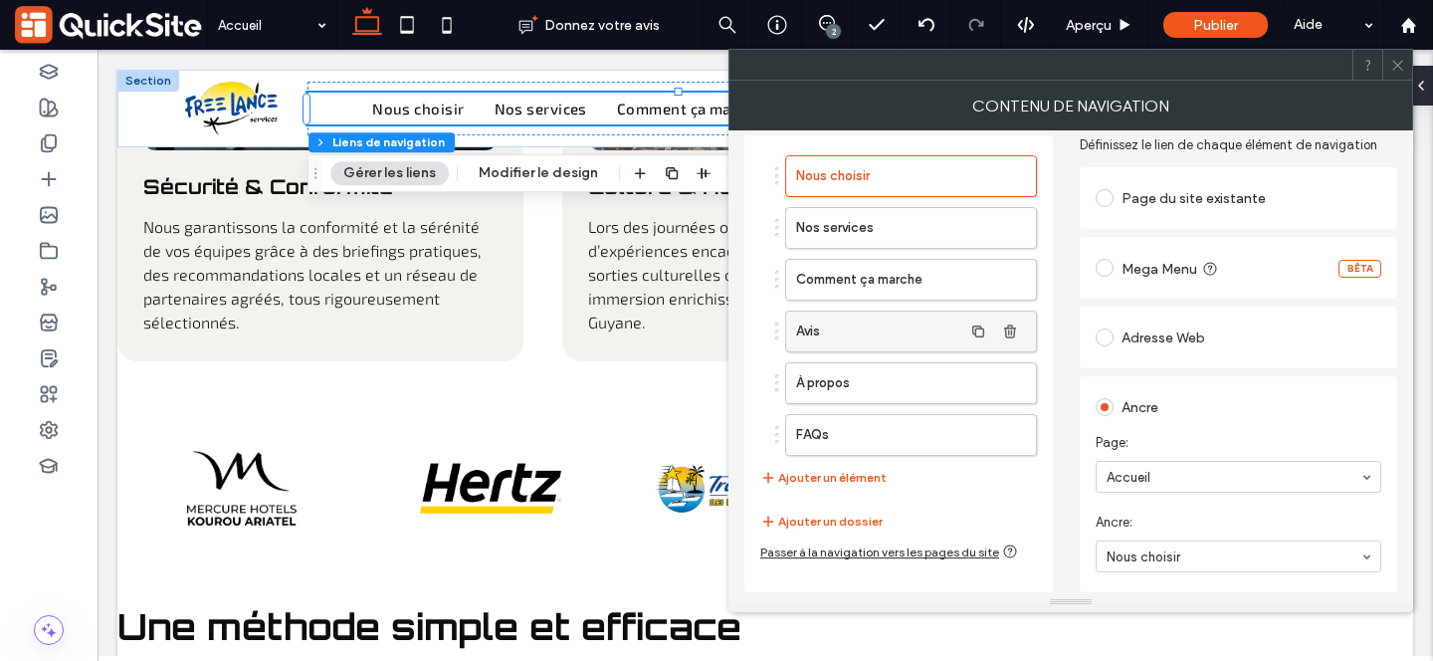
click at [871, 331] on label "Avis" at bounding box center [879, 331] width 166 height 40
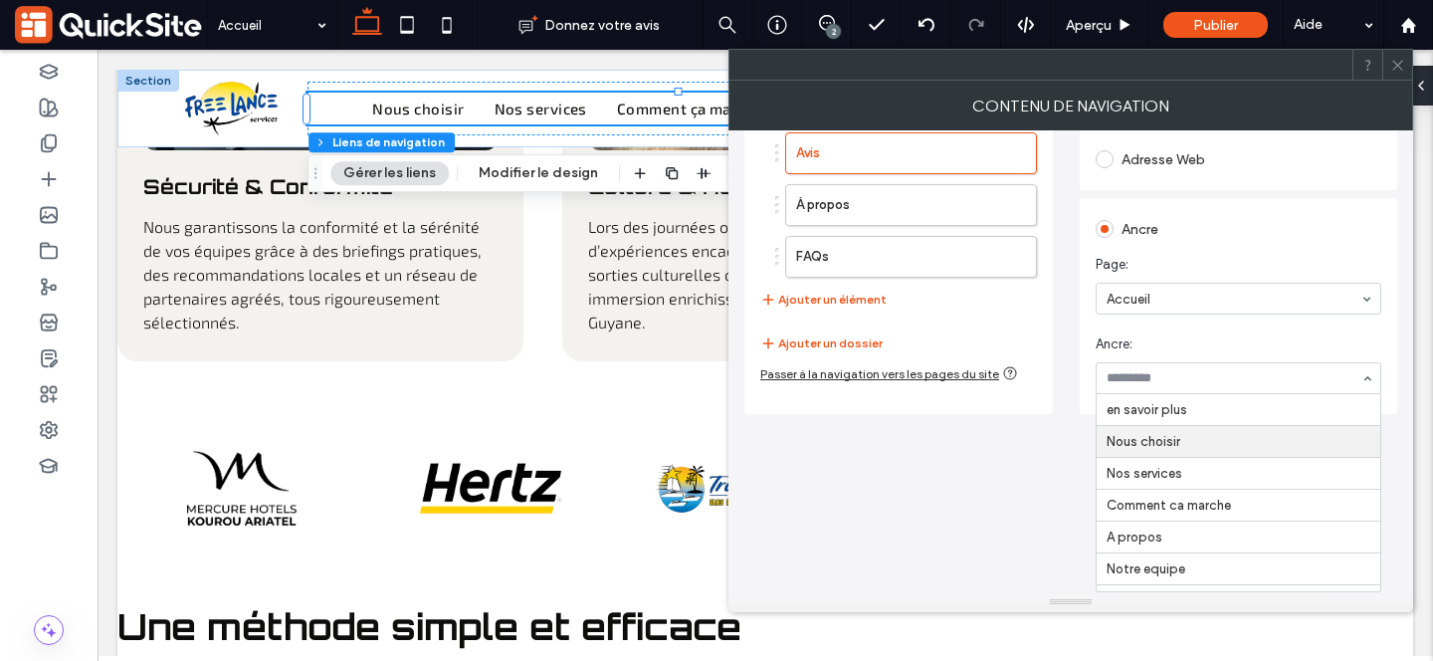
scroll to position [230, 0]
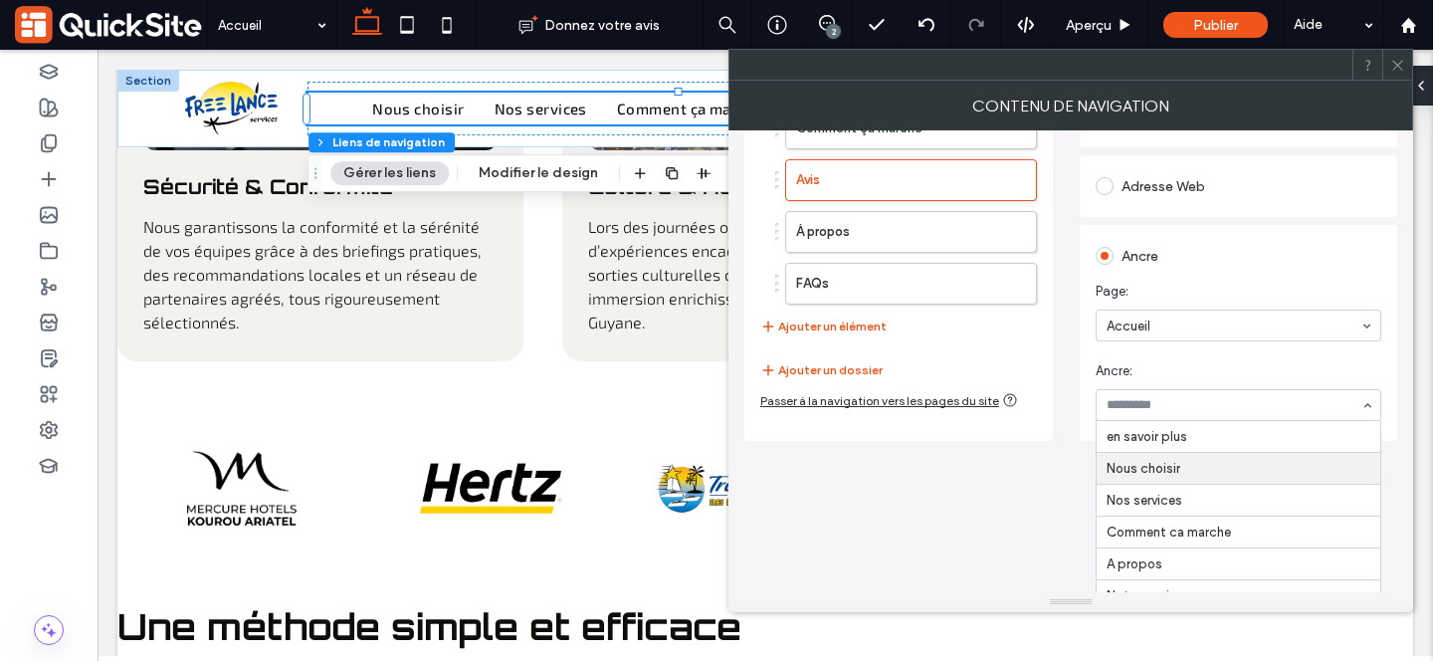
click at [1407, 62] on div at bounding box center [1397, 65] width 30 height 30
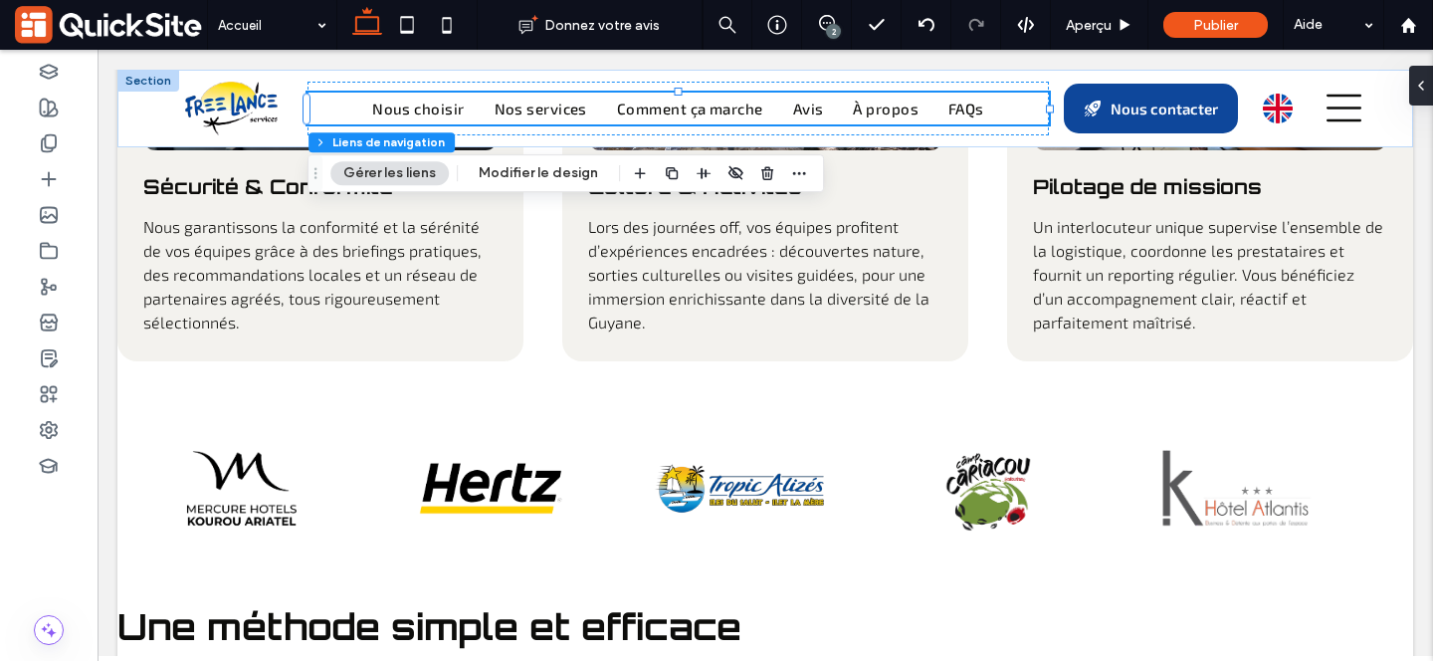
scroll to position [79, 0]
click at [51, 141] on icon at bounding box center [49, 143] width 20 height 20
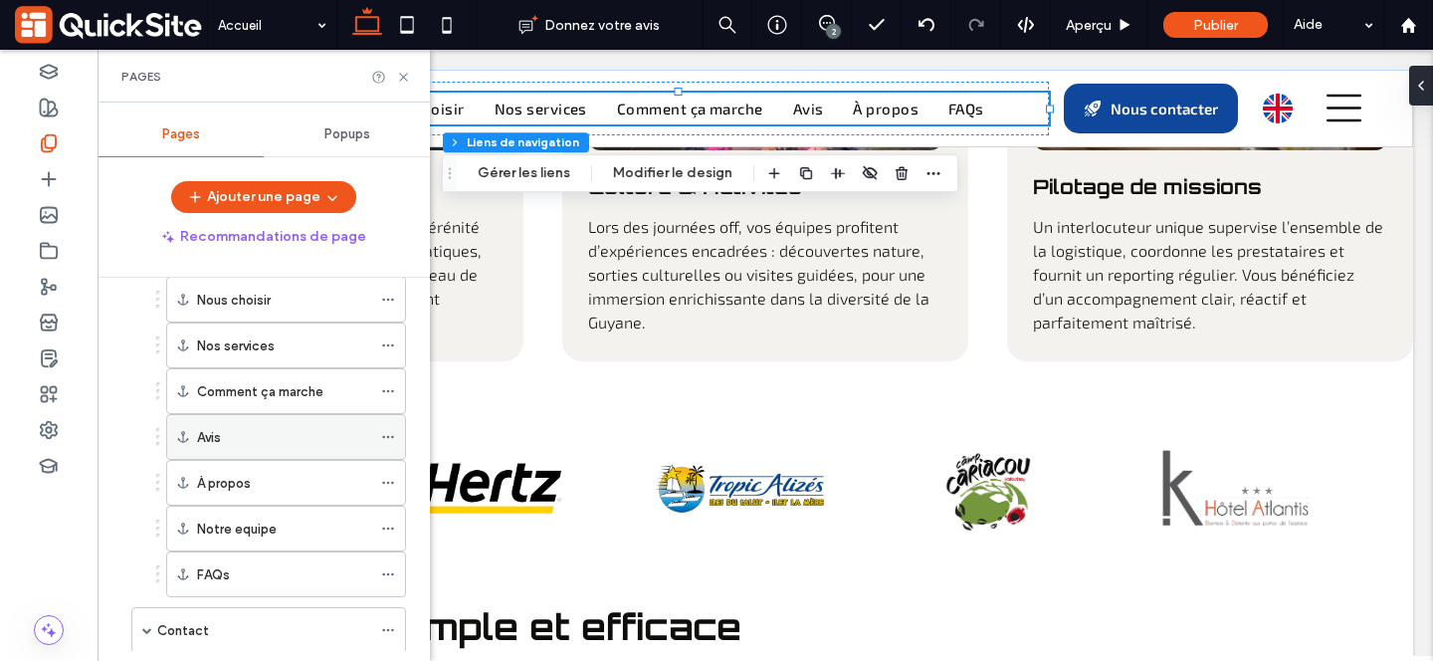
scroll to position [102, 0]
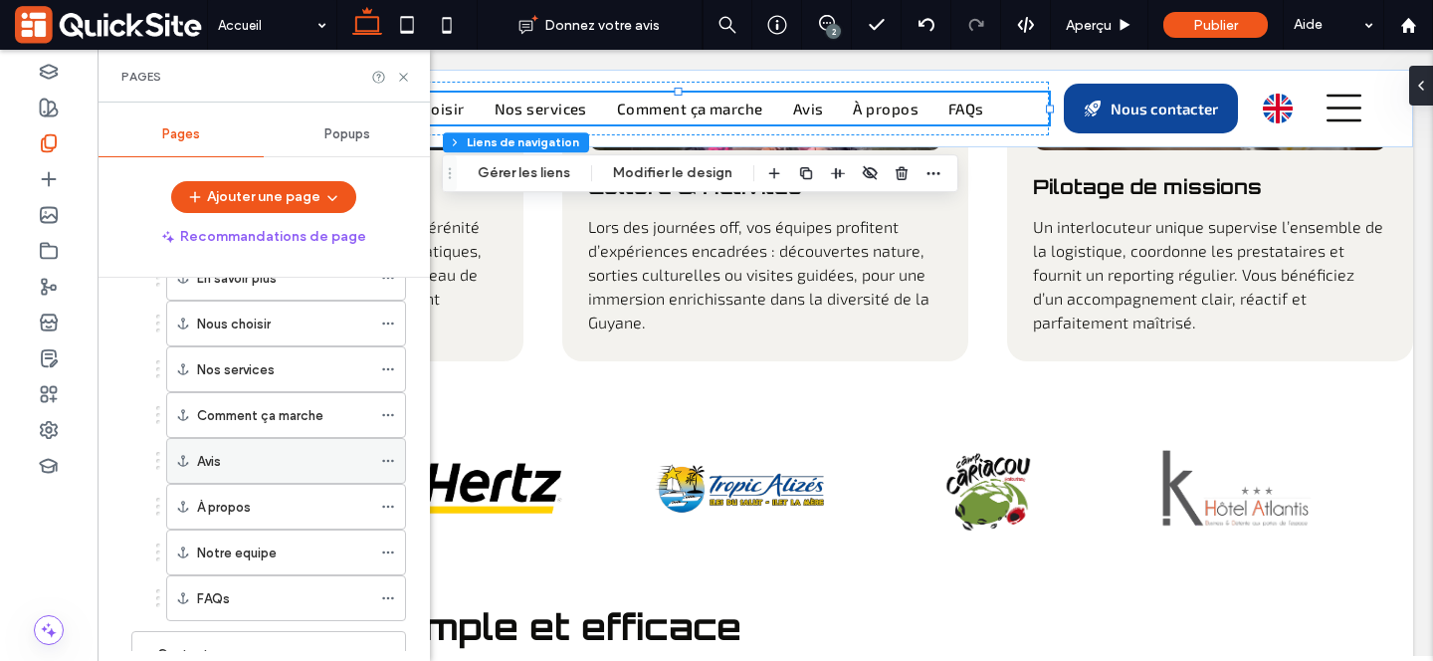
click at [386, 460] on icon at bounding box center [388, 461] width 14 height 14
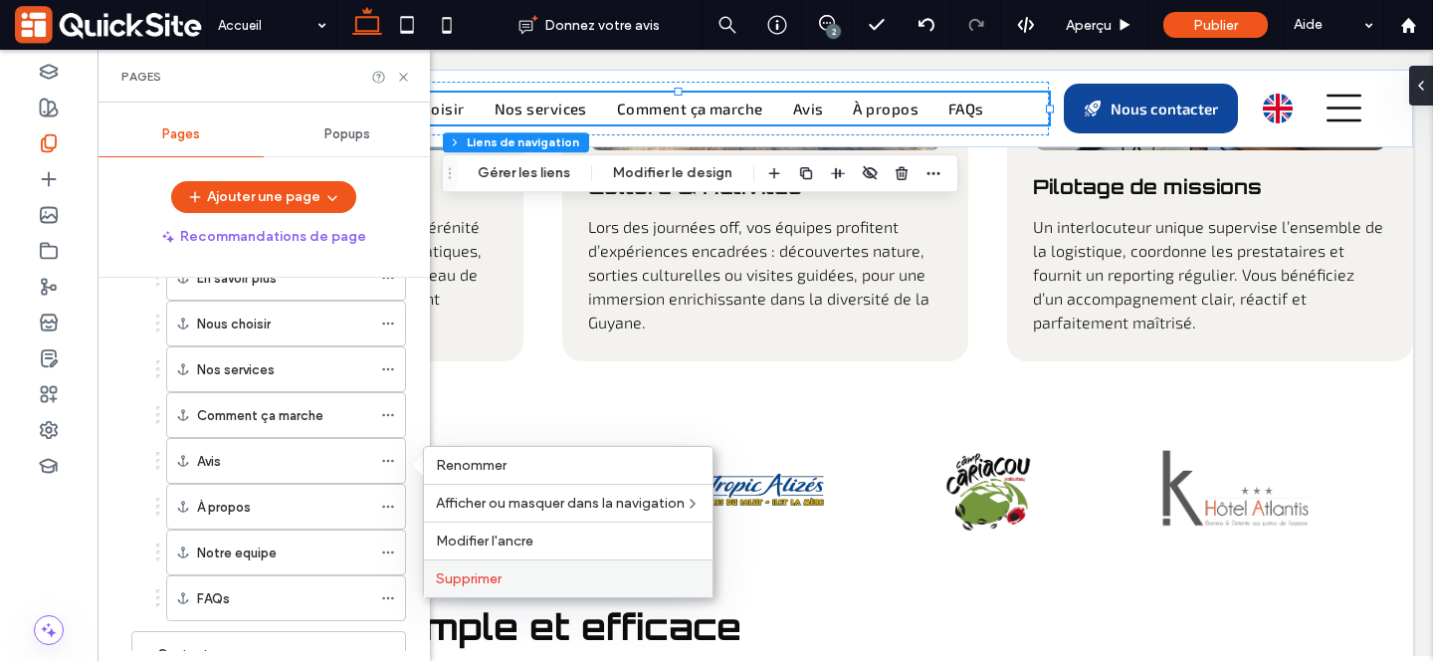
click at [494, 575] on span "Supprimer" at bounding box center [469, 578] width 66 height 17
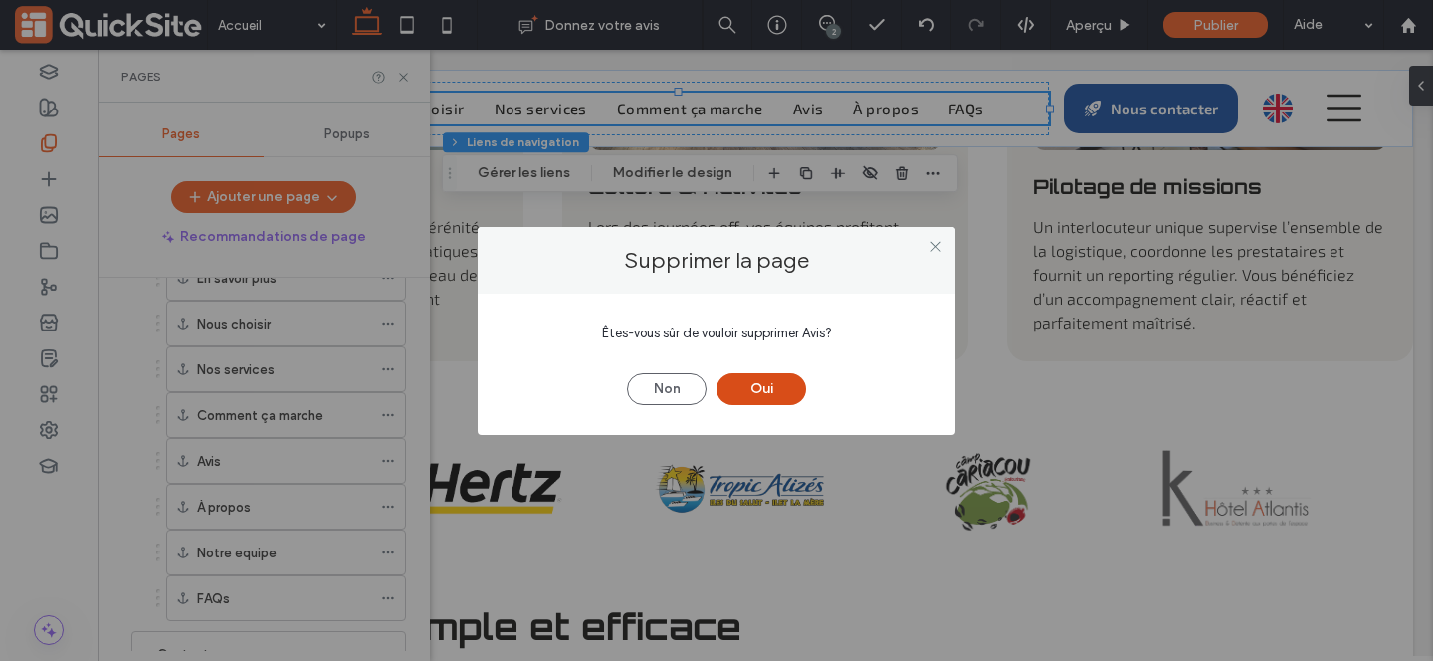
click at [753, 380] on button "Oui" at bounding box center [761, 389] width 90 height 32
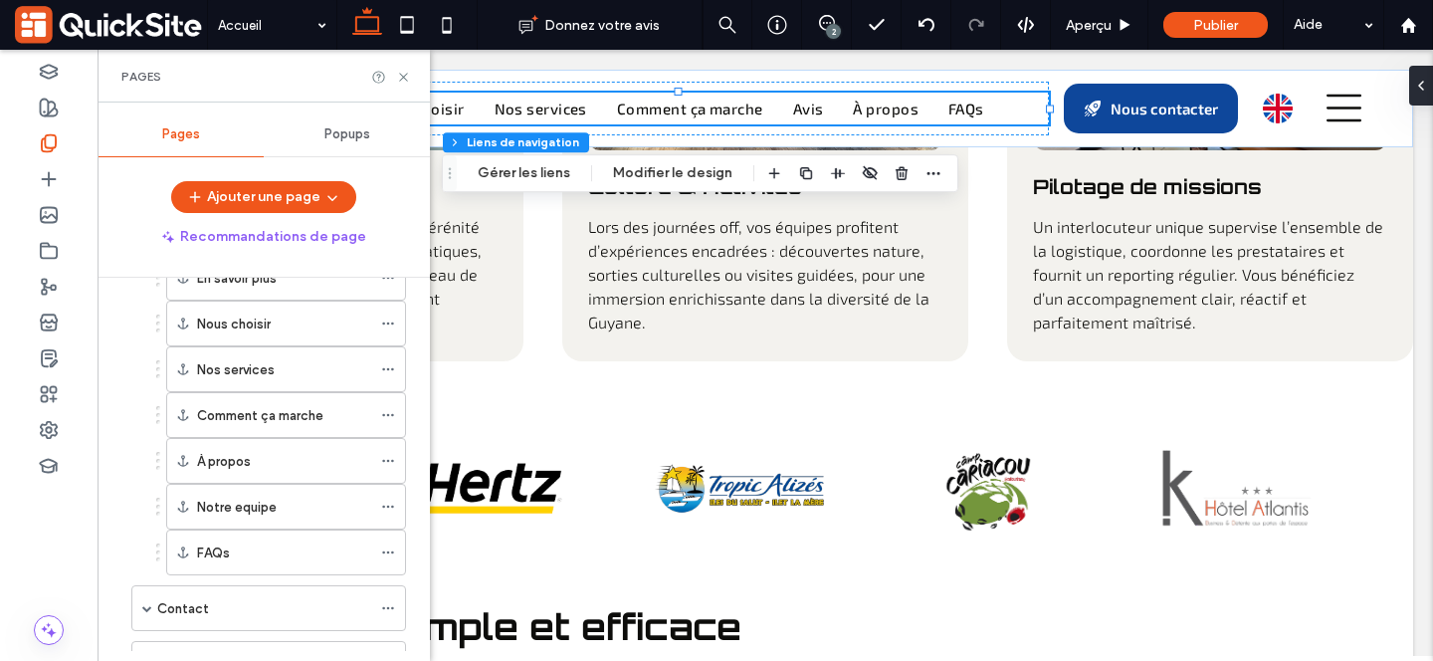
click at [403, 78] on icon at bounding box center [403, 77] width 15 height 15
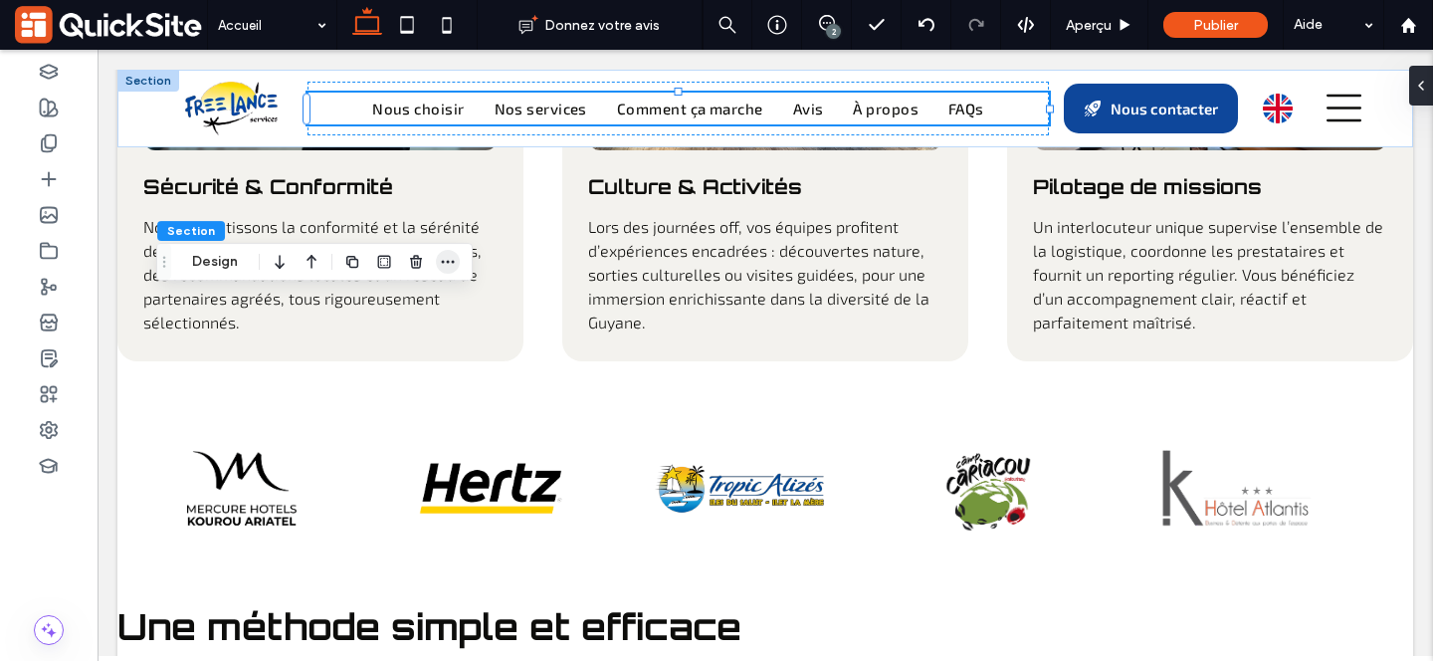
click at [450, 260] on icon "button" at bounding box center [448, 262] width 16 height 16
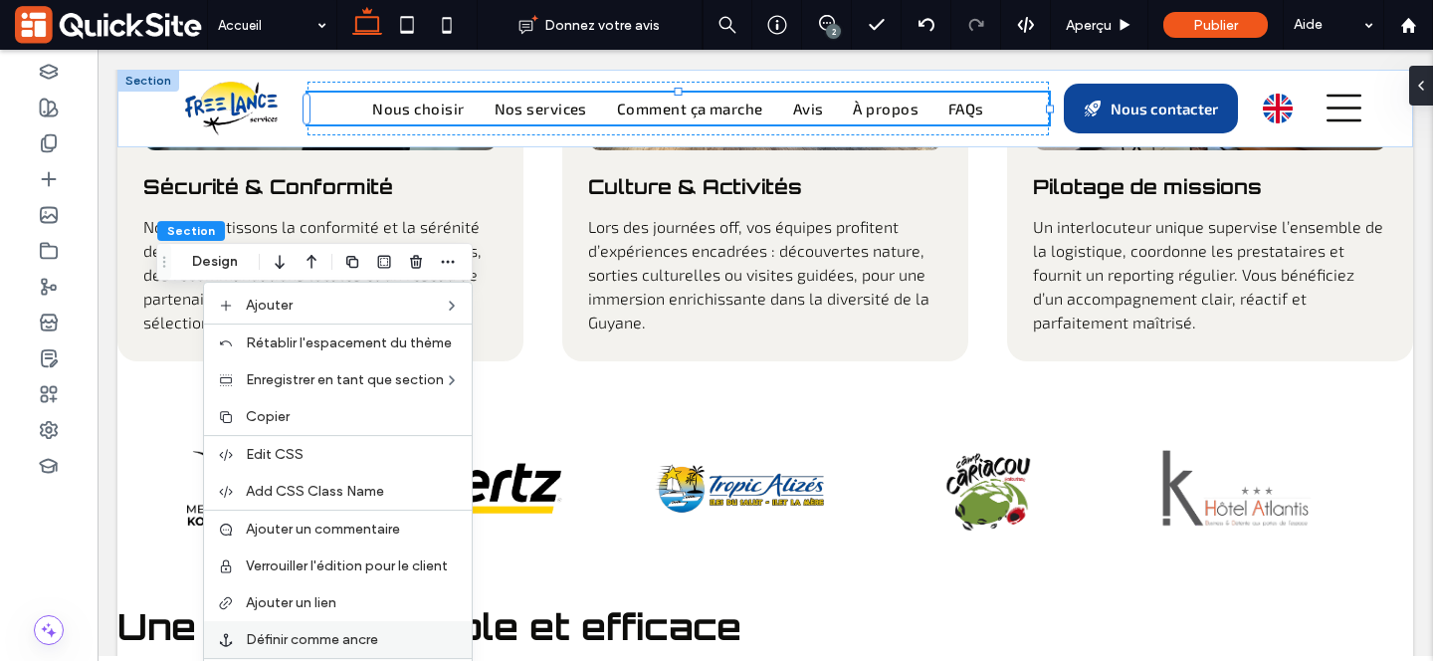
click at [327, 633] on span "Définir comme ancre" at bounding box center [312, 639] width 132 height 17
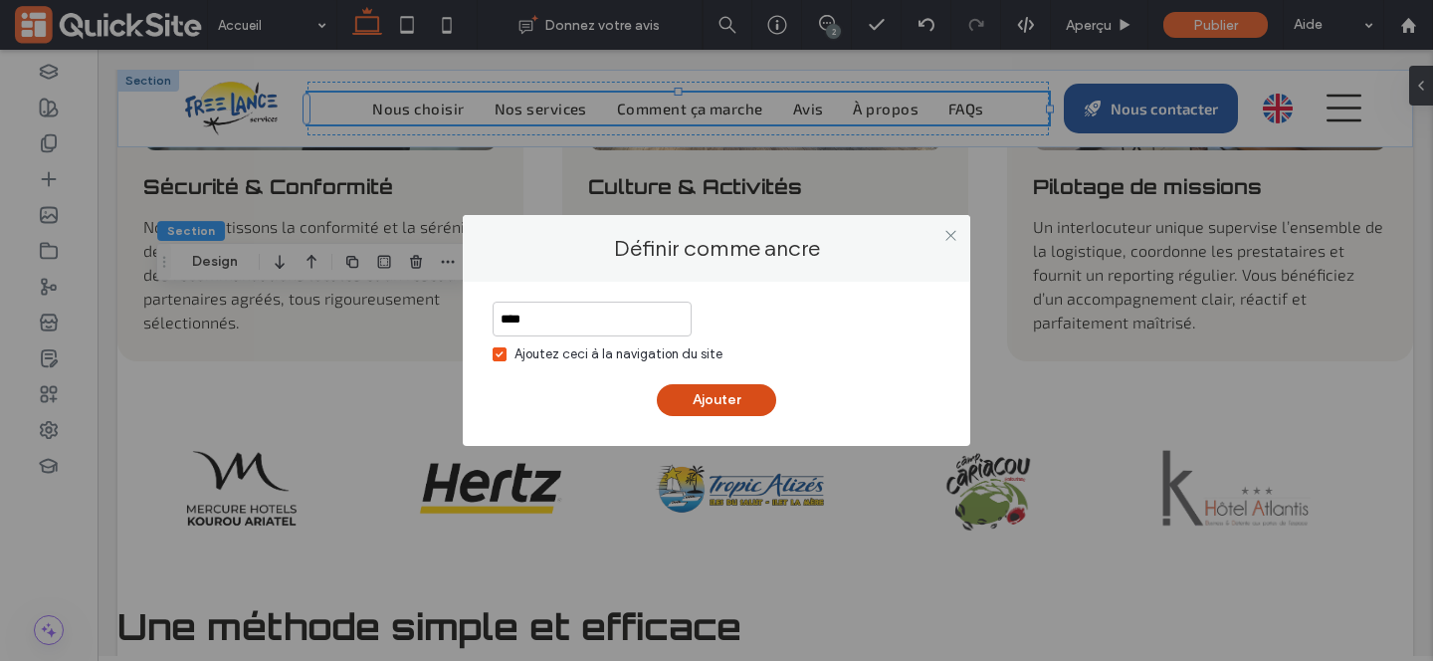
type input "****"
click at [710, 404] on button "Ajouter" at bounding box center [716, 400] width 119 height 32
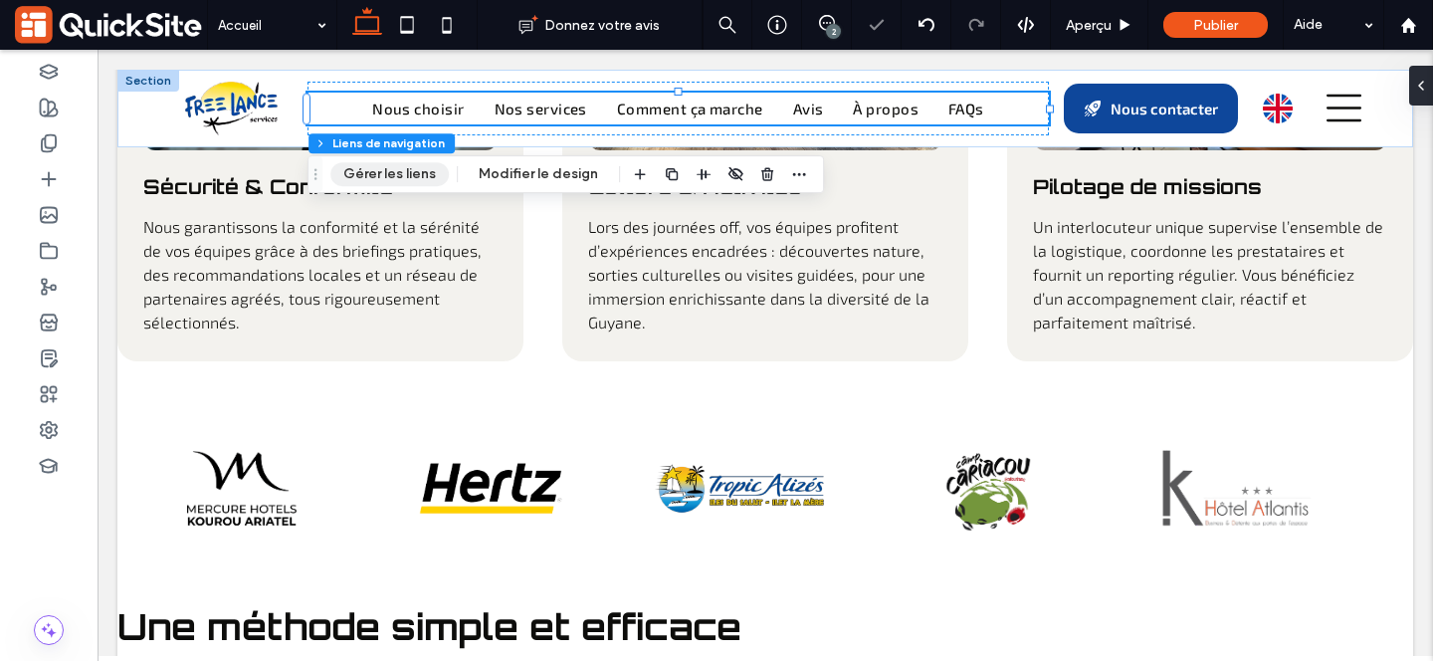
click at [375, 171] on button "Gérer les liens" at bounding box center [389, 174] width 118 height 24
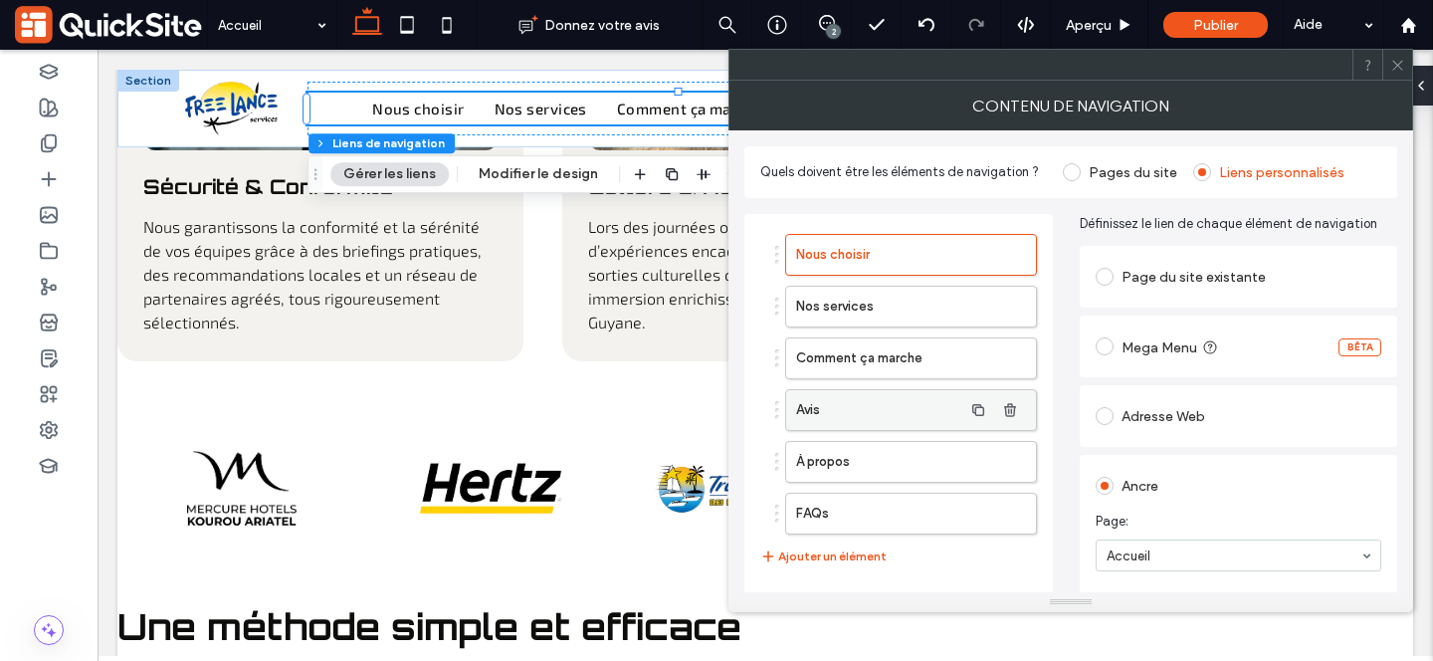
click at [868, 408] on label "Avis" at bounding box center [879, 410] width 166 height 40
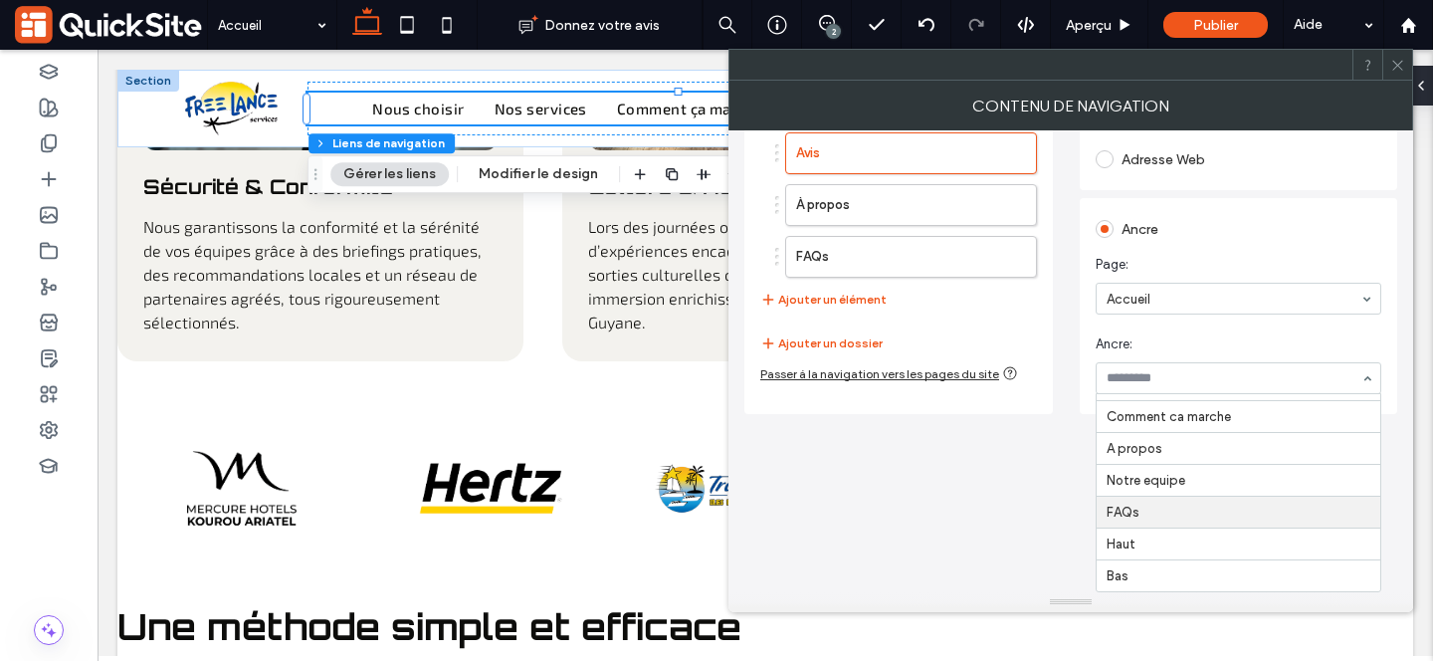
scroll to position [0, 0]
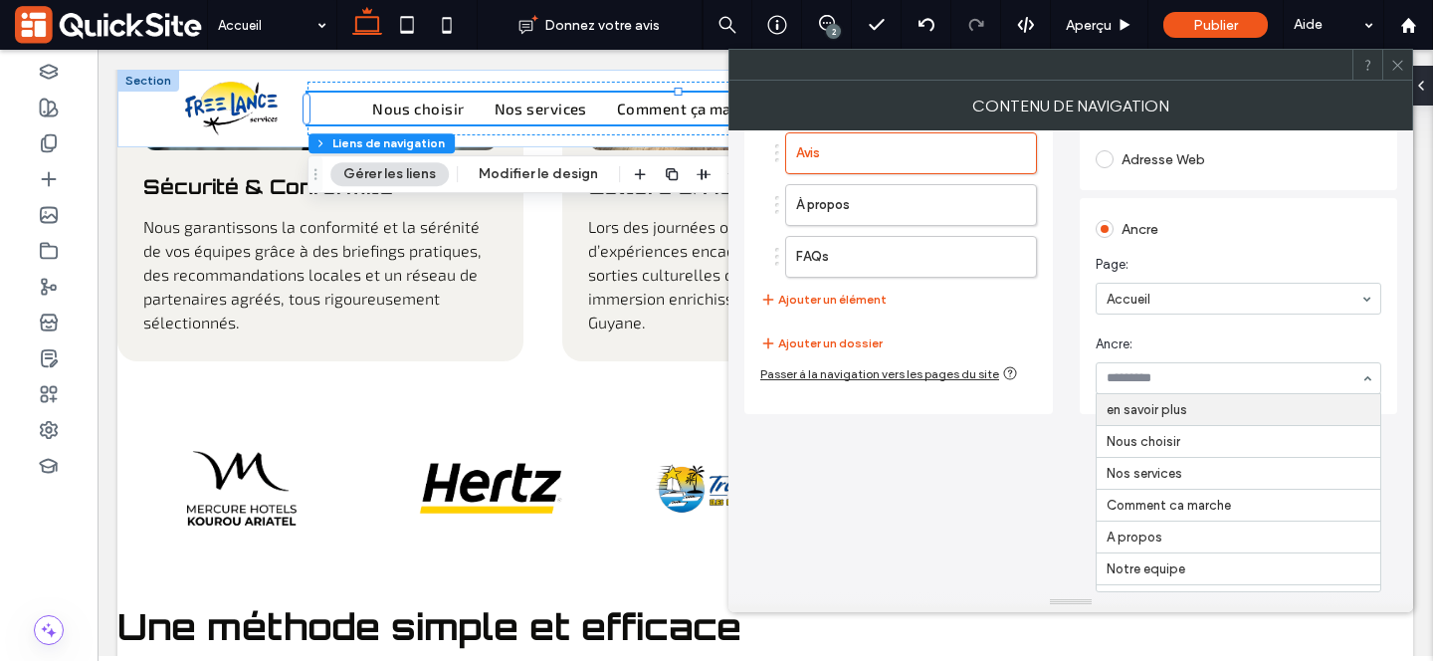
click at [1391, 58] on icon at bounding box center [1397, 65] width 15 height 15
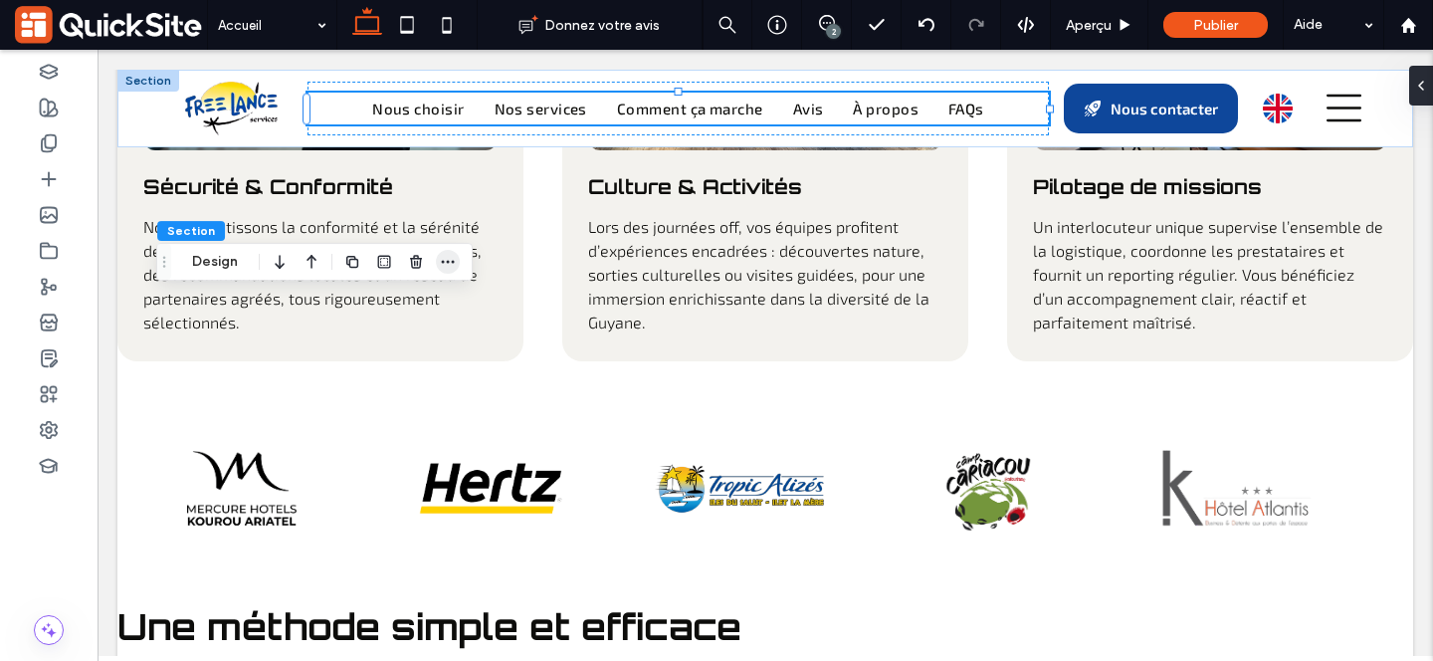
click at [451, 260] on icon "button" at bounding box center [448, 262] width 16 height 16
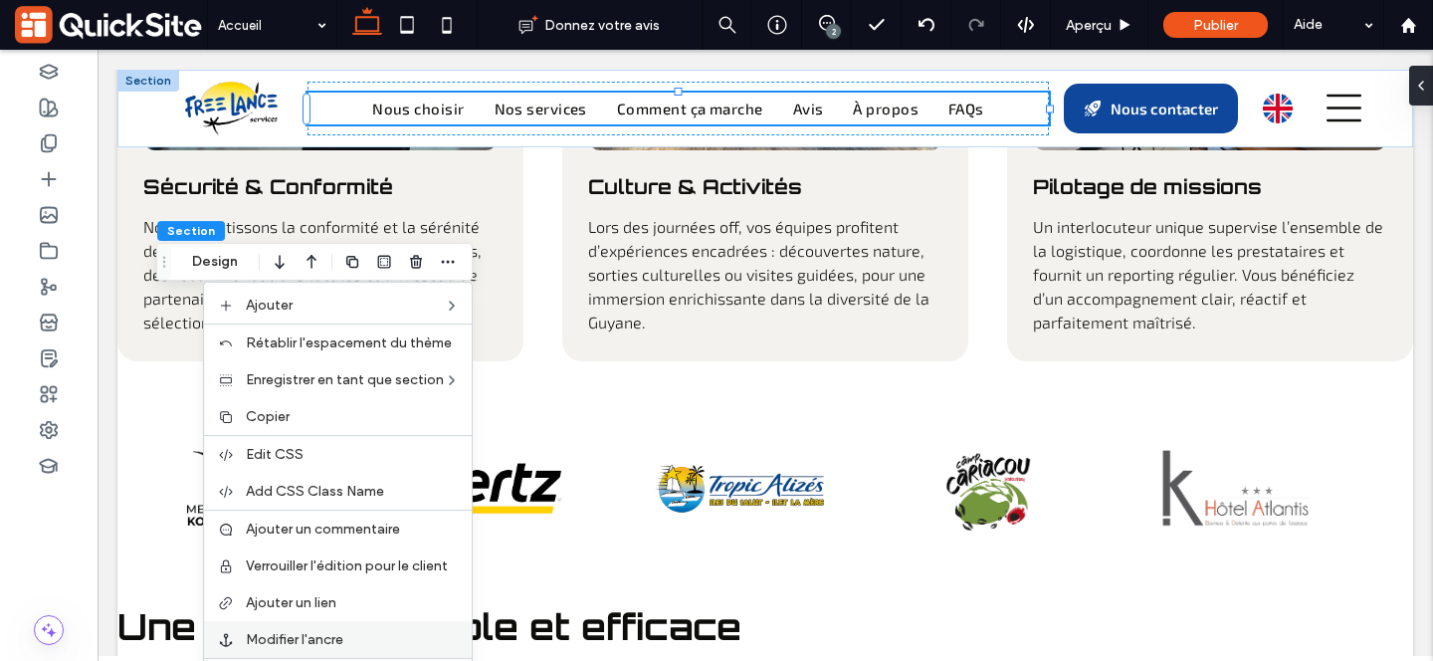
click at [325, 641] on span "Modifier l'ancre" at bounding box center [295, 639] width 98 height 17
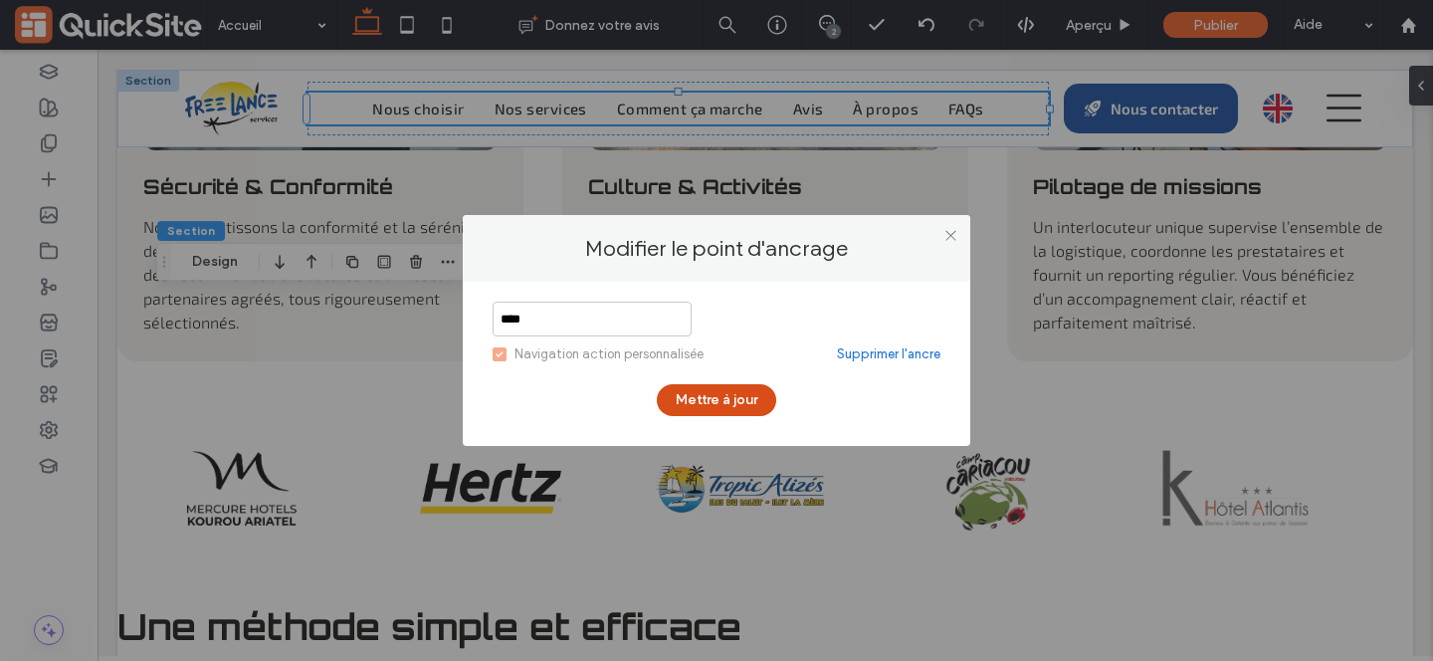
click at [677, 405] on button "Mettre à jour" at bounding box center [716, 400] width 119 height 32
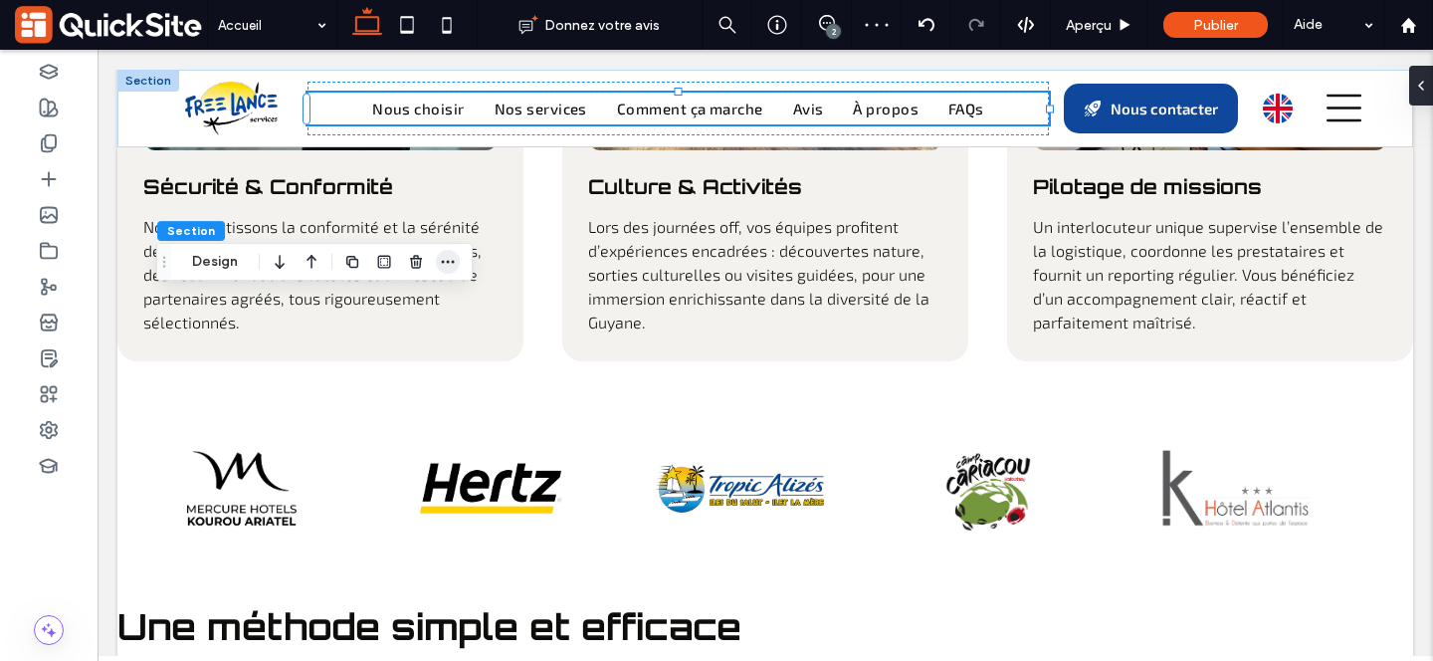
click at [442, 264] on icon "button" at bounding box center [448, 262] width 16 height 16
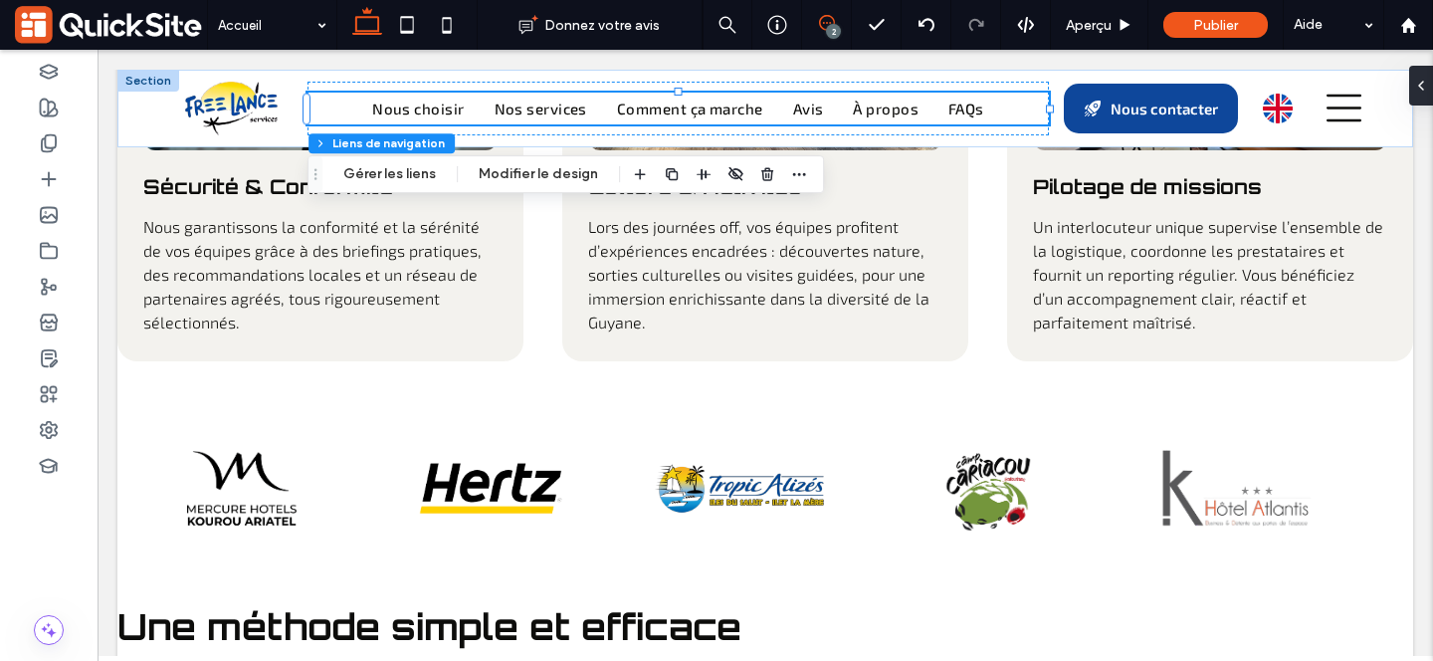
click at [359, 183] on button "Gérer les liens" at bounding box center [389, 174] width 118 height 24
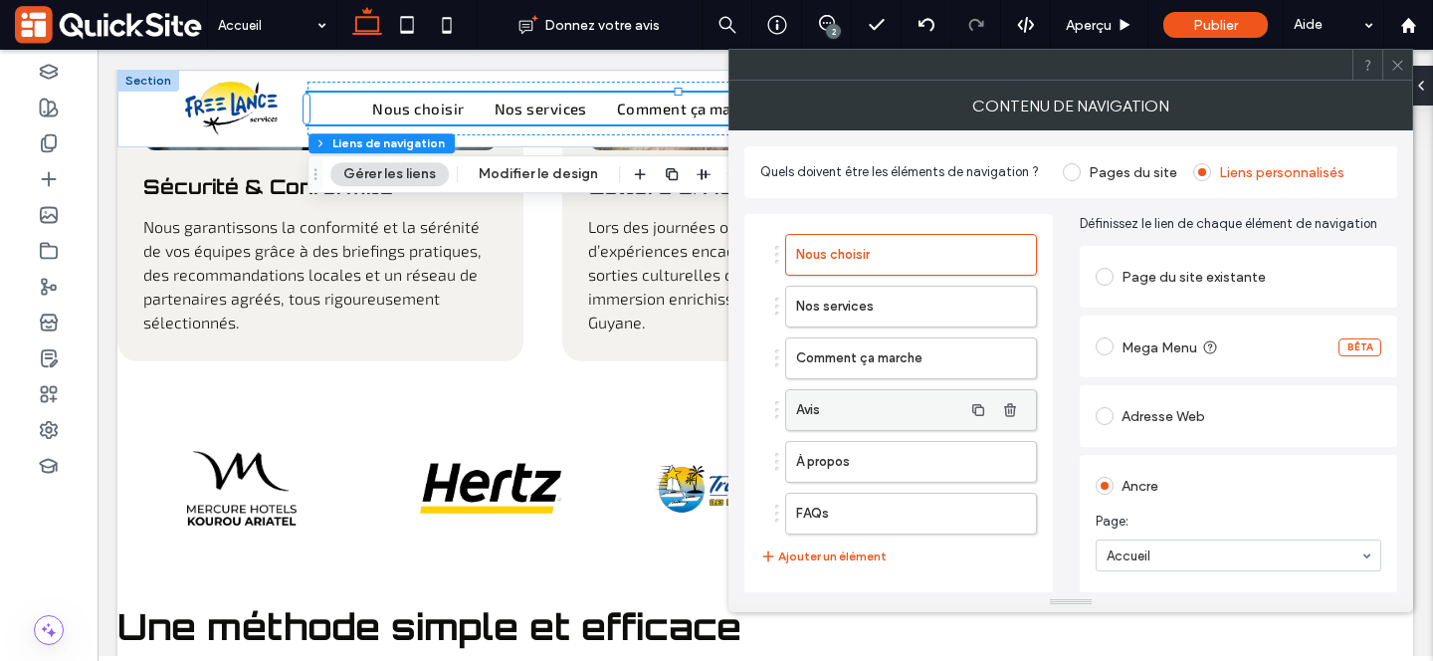
click at [865, 409] on label "Avis" at bounding box center [879, 410] width 166 height 40
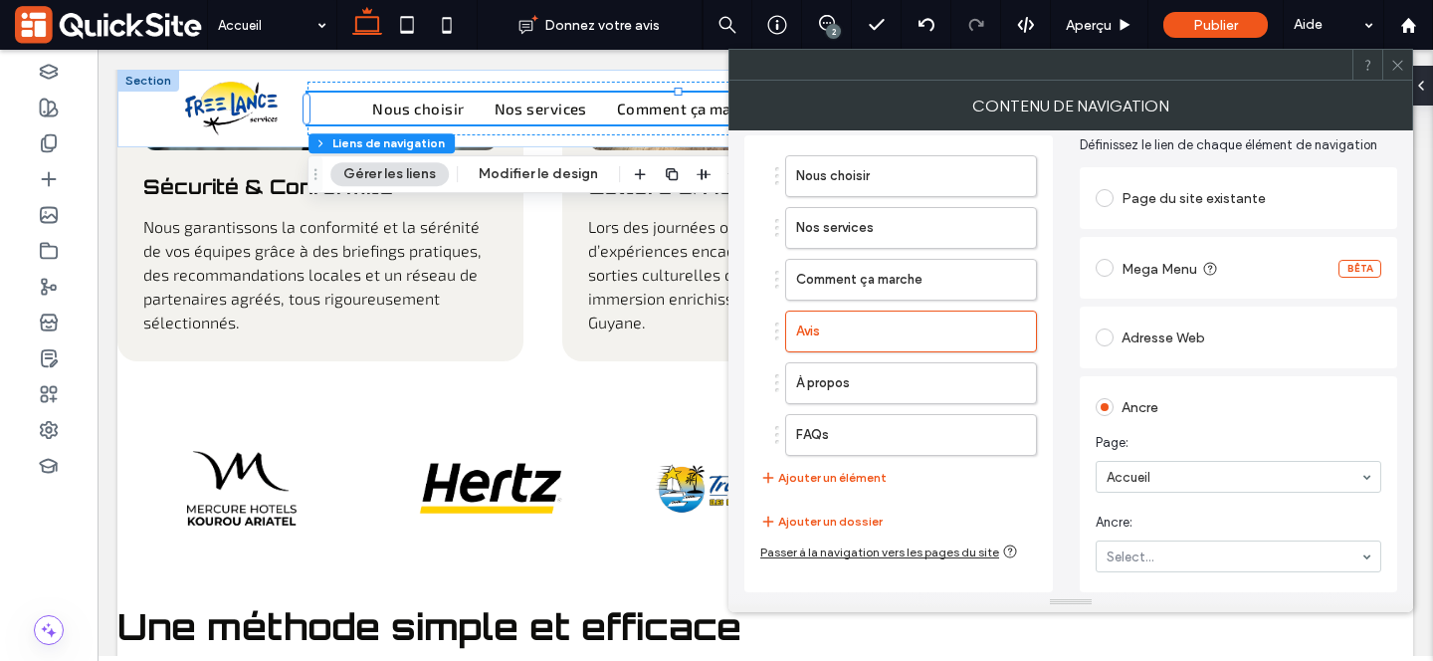
click at [1163, 475] on input at bounding box center [1233, 477] width 254 height 14
click at [1167, 487] on div at bounding box center [1239, 477] width 284 height 30
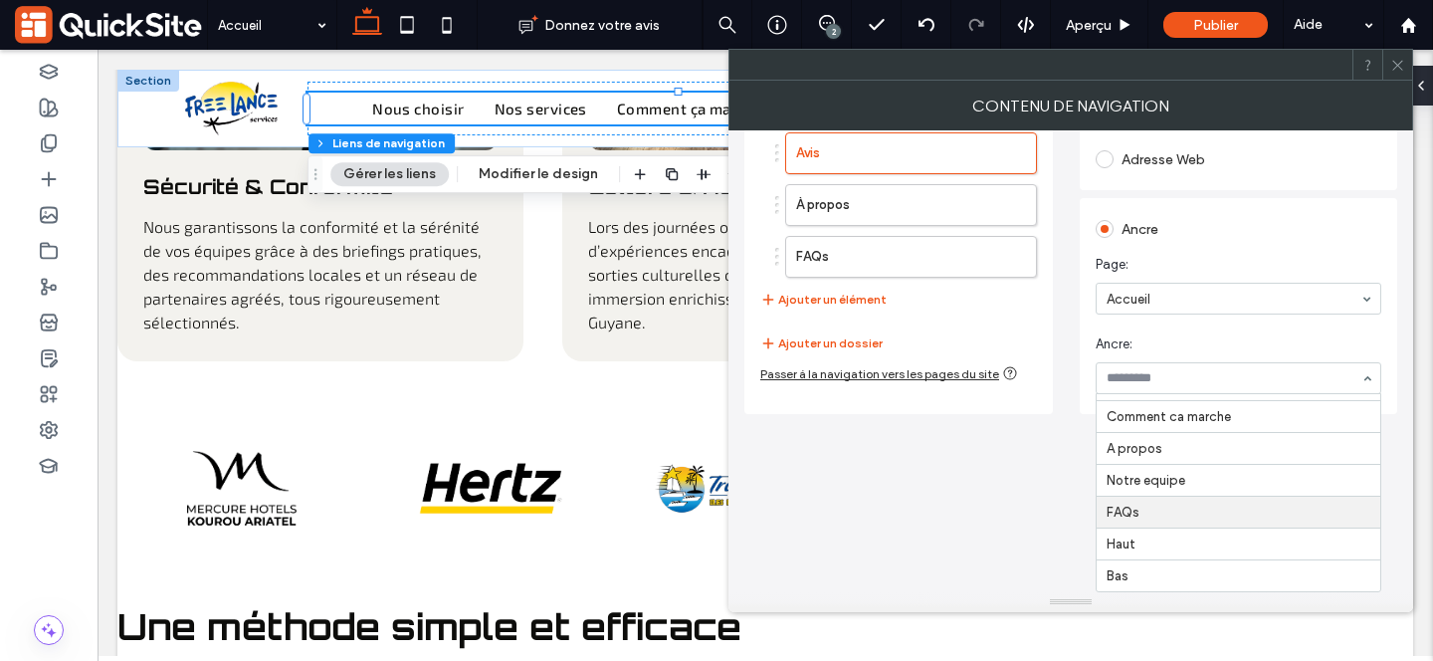
scroll to position [0, 0]
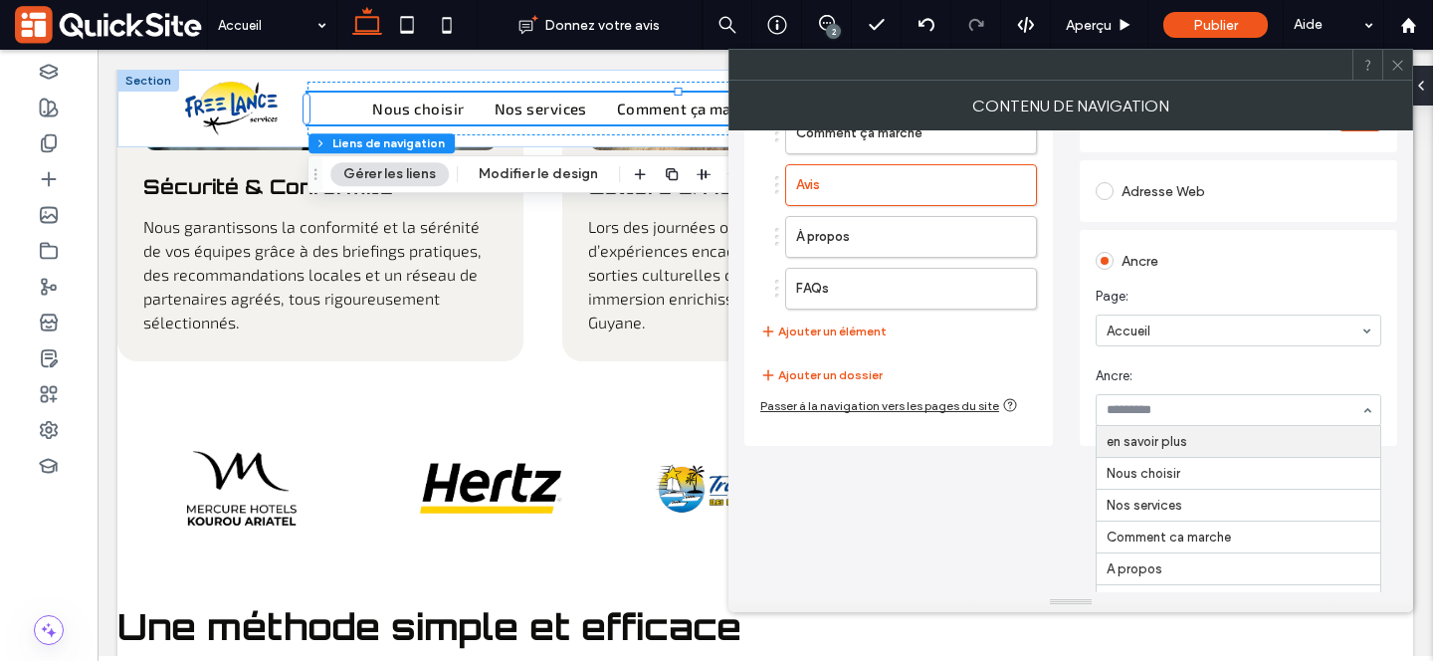
click at [1213, 388] on div "Ancre Page: Accueil Ancre: en savoir plus Nous choisir Nos services Comment ca …" at bounding box center [1239, 338] width 286 height 196
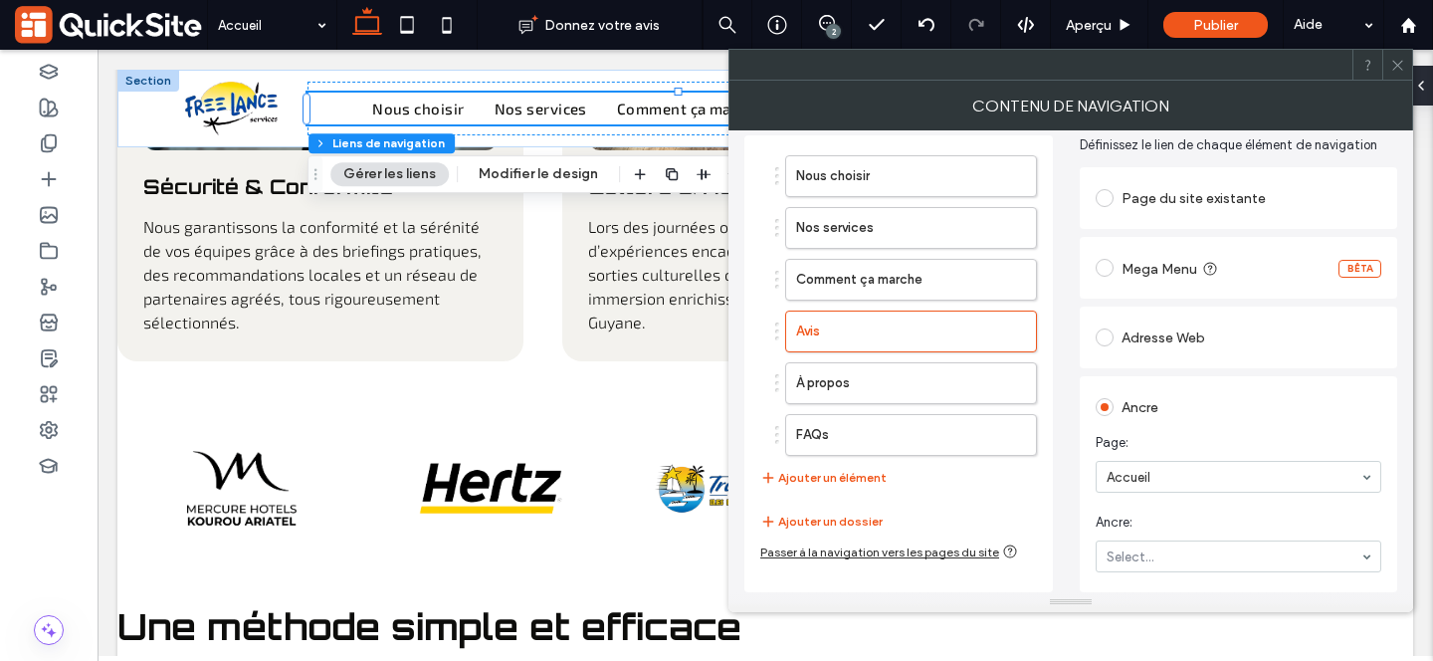
click at [1403, 59] on icon at bounding box center [1397, 65] width 15 height 15
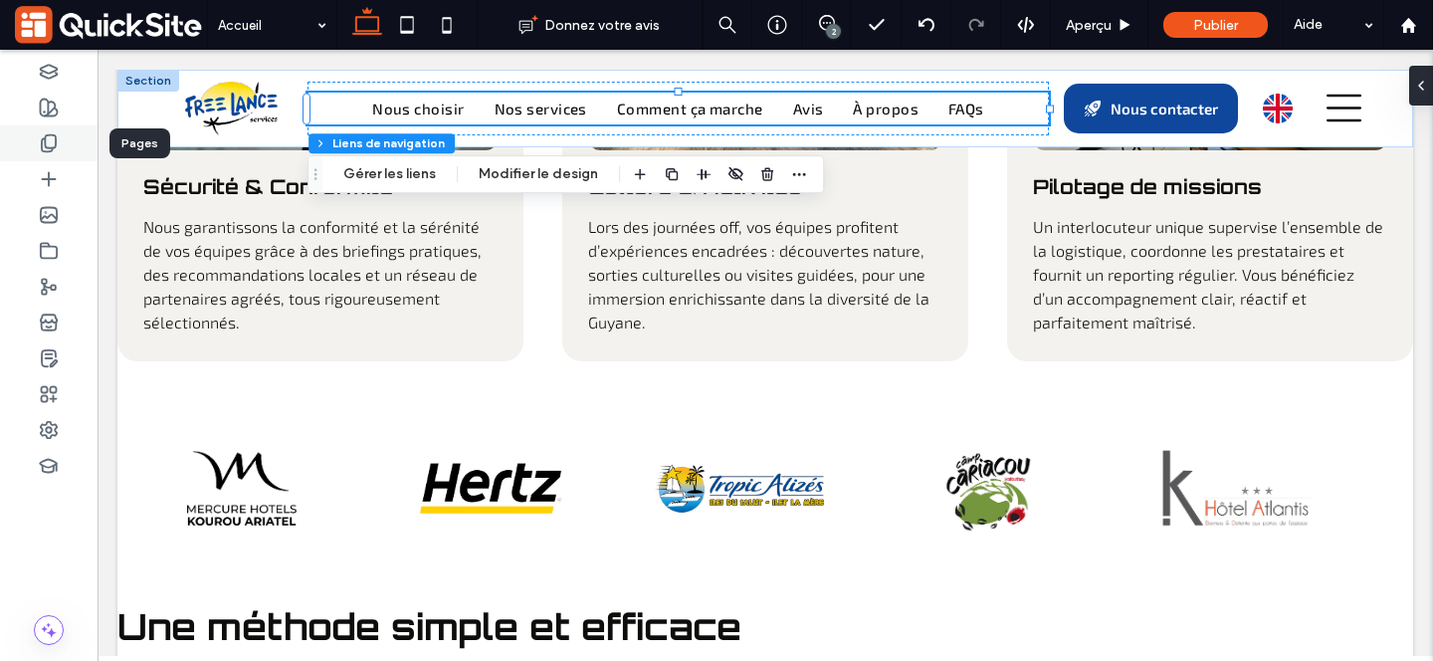
click at [51, 139] on icon at bounding box center [49, 143] width 20 height 20
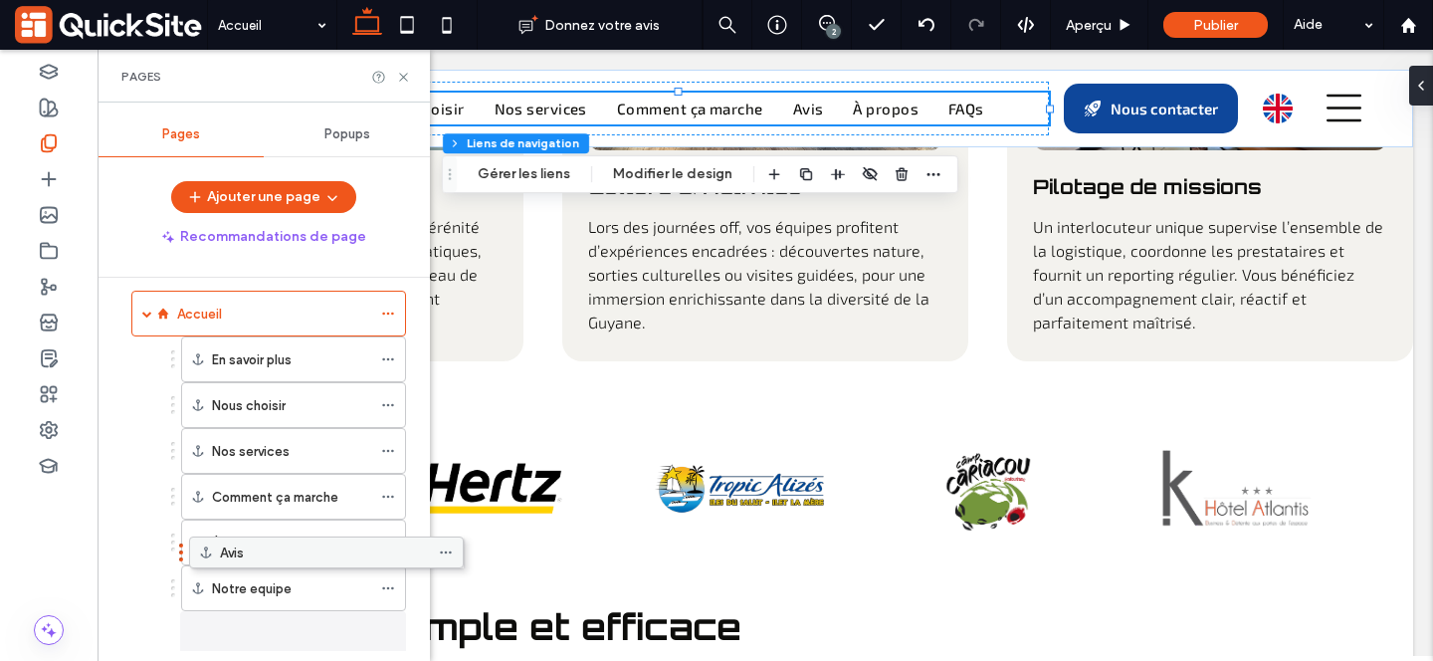
scroll to position [120, 0]
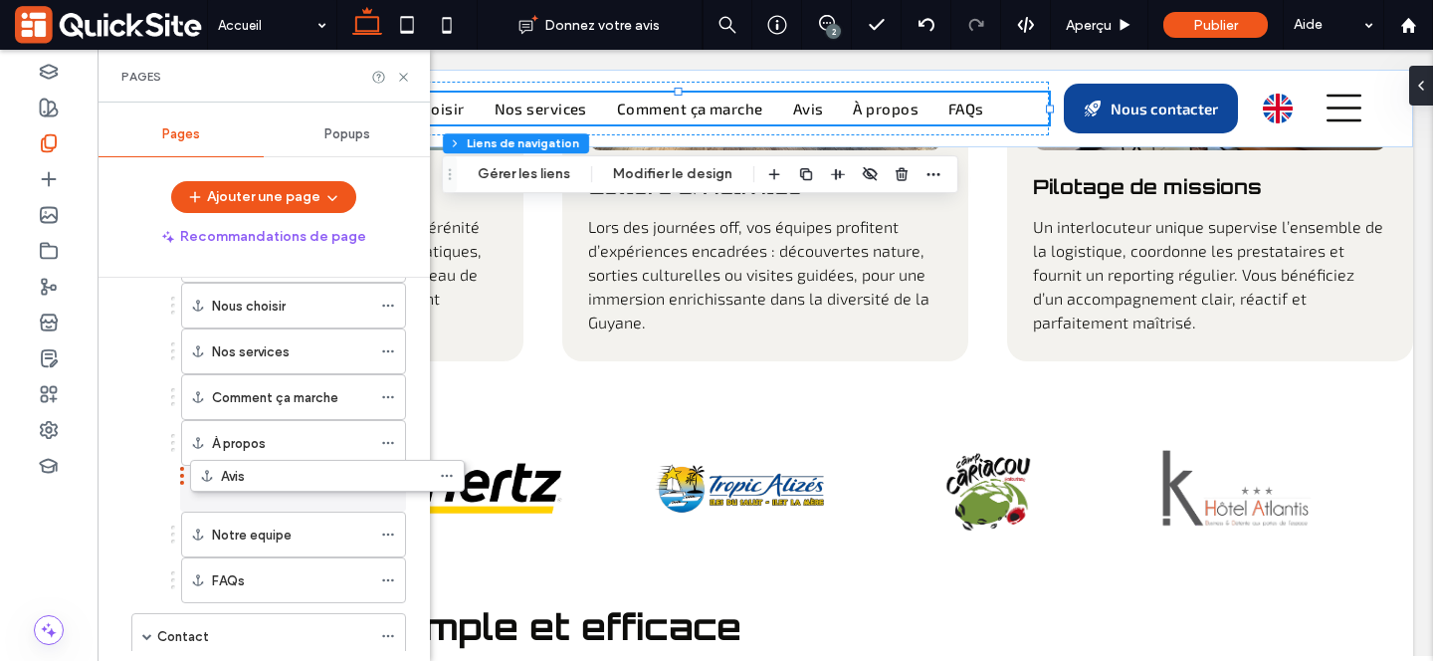
drag, startPoint x: 189, startPoint y: 588, endPoint x: 248, endPoint y: 493, distance: 112.1
click at [402, 74] on icon at bounding box center [403, 77] width 15 height 15
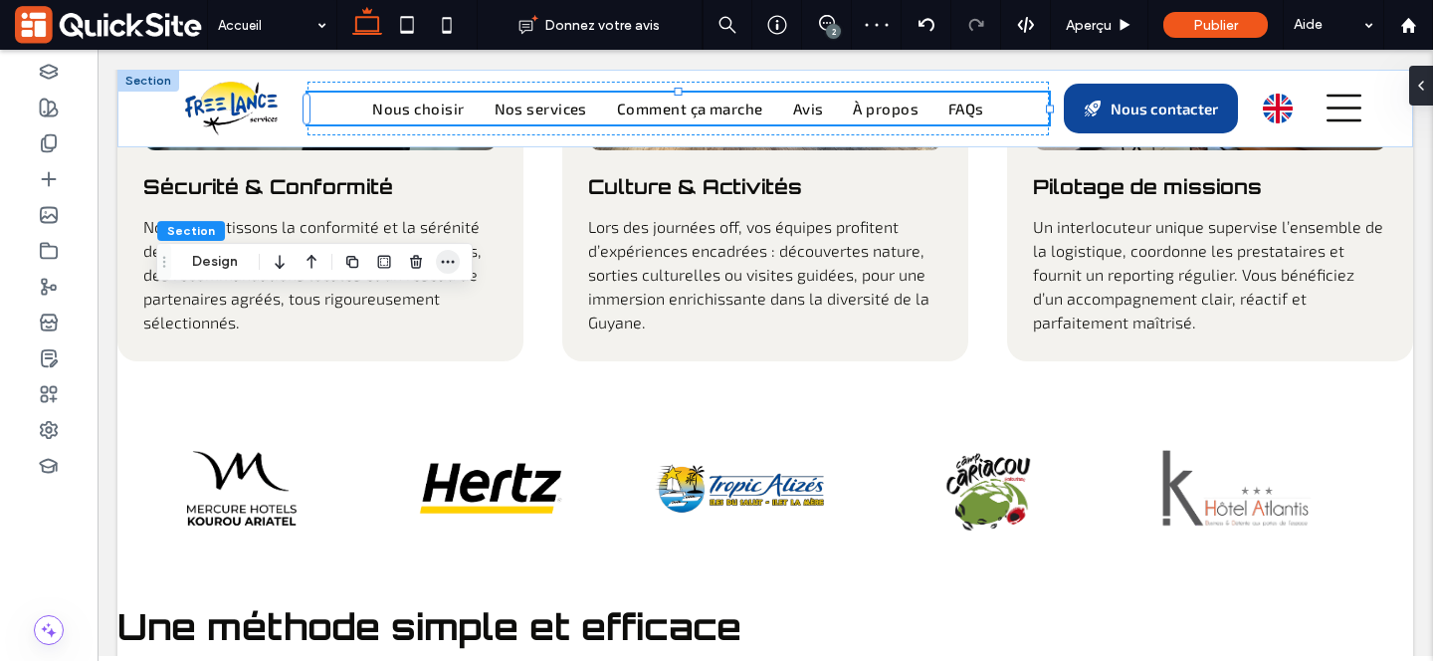
click at [448, 263] on icon "button" at bounding box center [448, 262] width 16 height 16
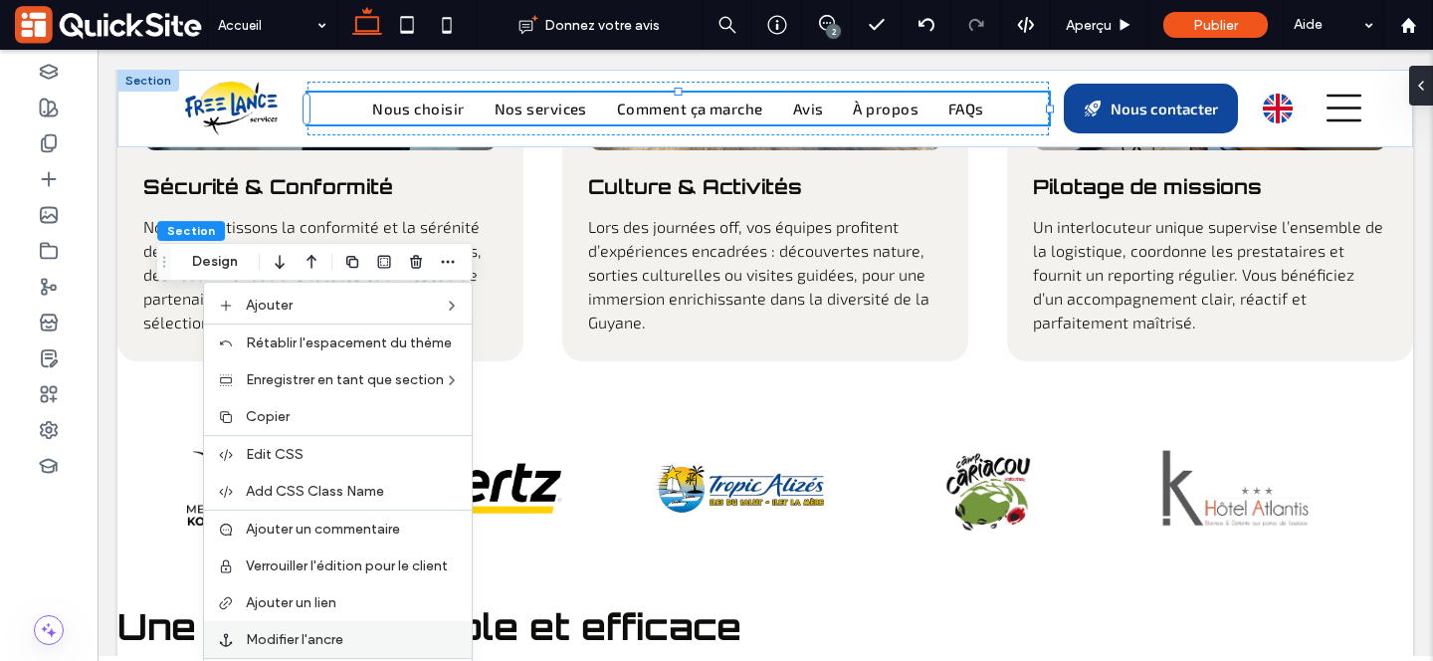
click at [324, 632] on span "Modifier l'ancre" at bounding box center [295, 639] width 98 height 17
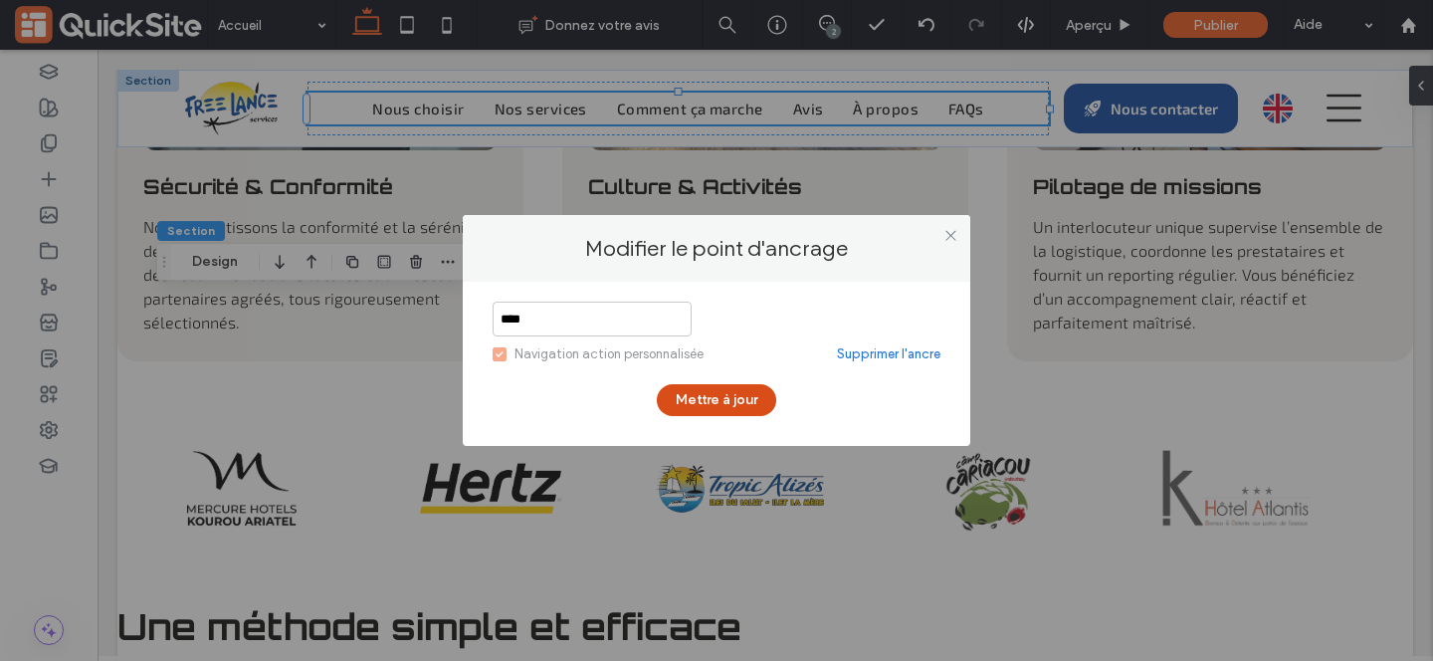
click at [720, 398] on button "Mettre à jour" at bounding box center [716, 400] width 119 height 32
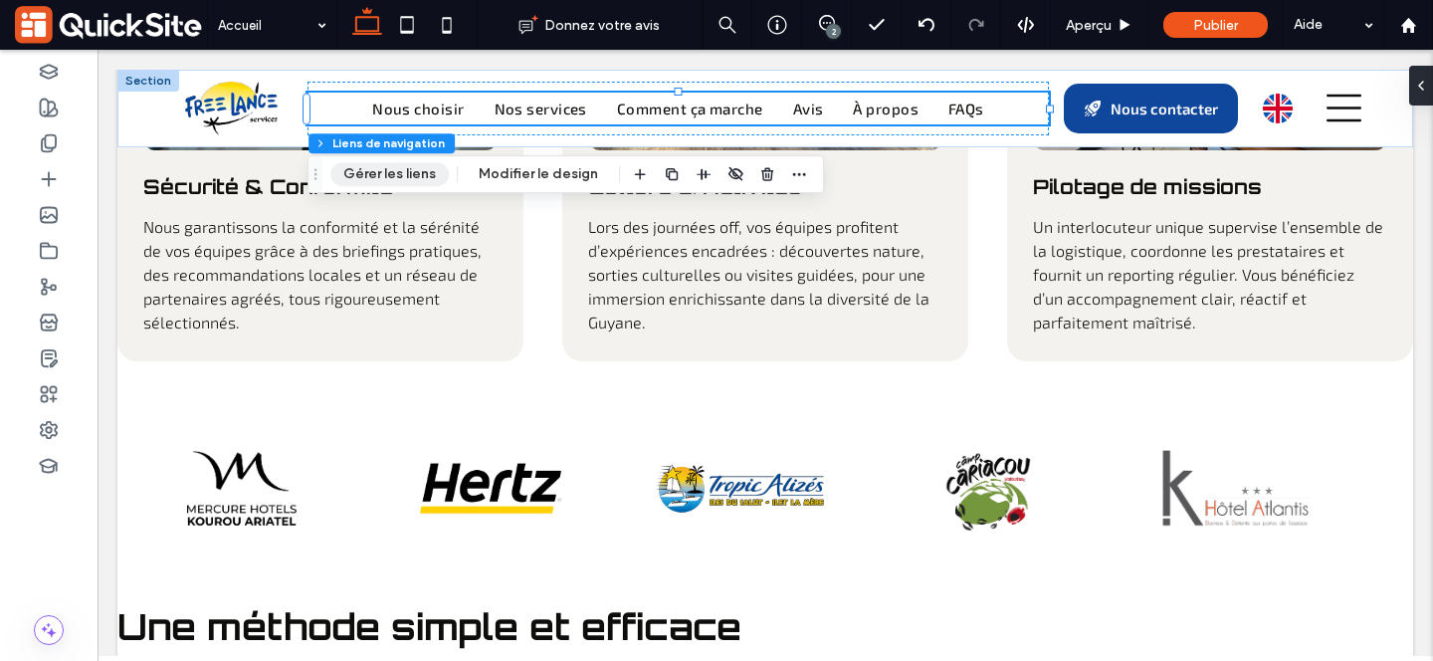
click at [404, 172] on button "Gérer les liens" at bounding box center [389, 174] width 118 height 24
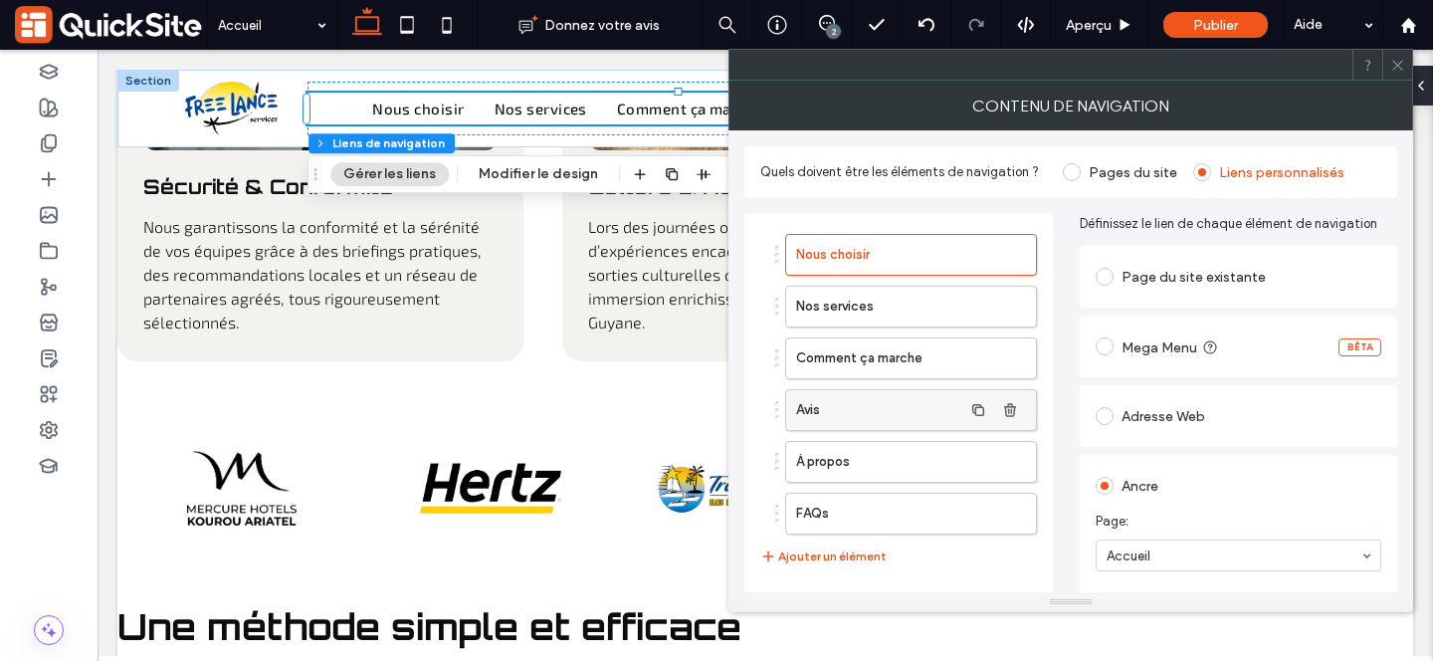
click at [921, 418] on label "Avis" at bounding box center [879, 410] width 166 height 40
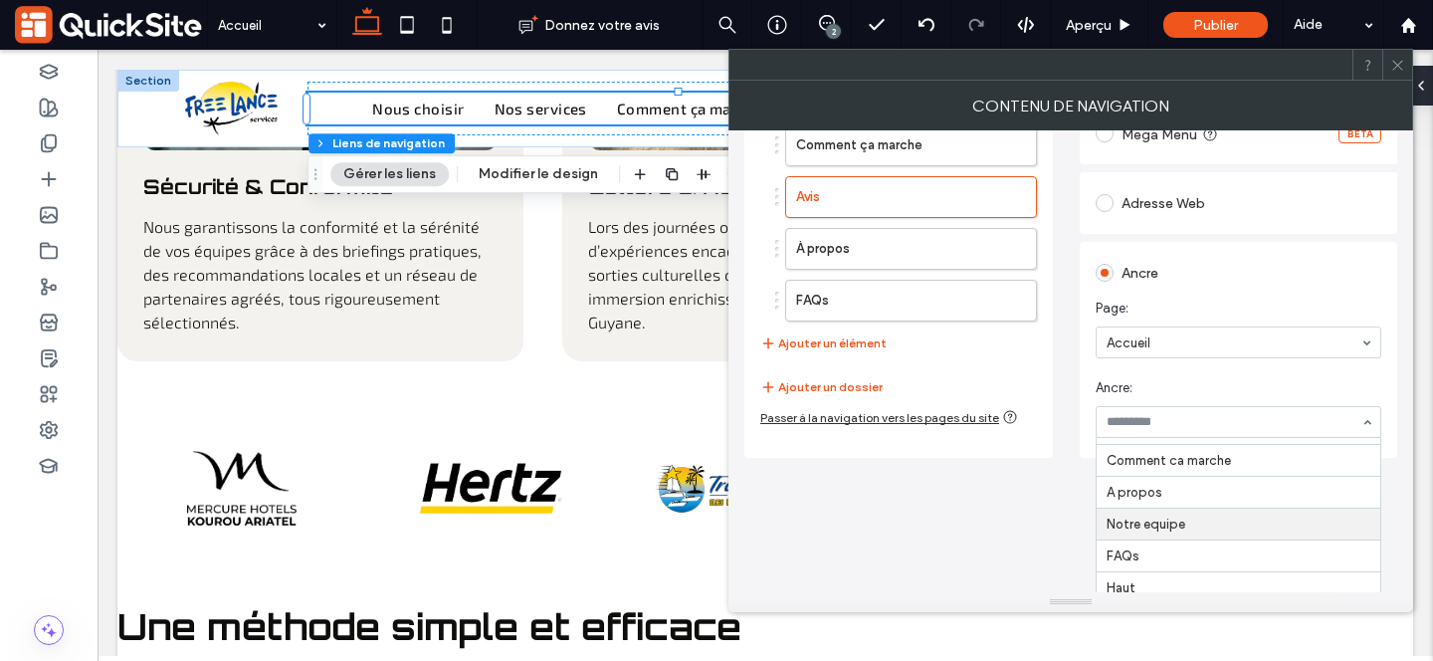
scroll to position [257, 0]
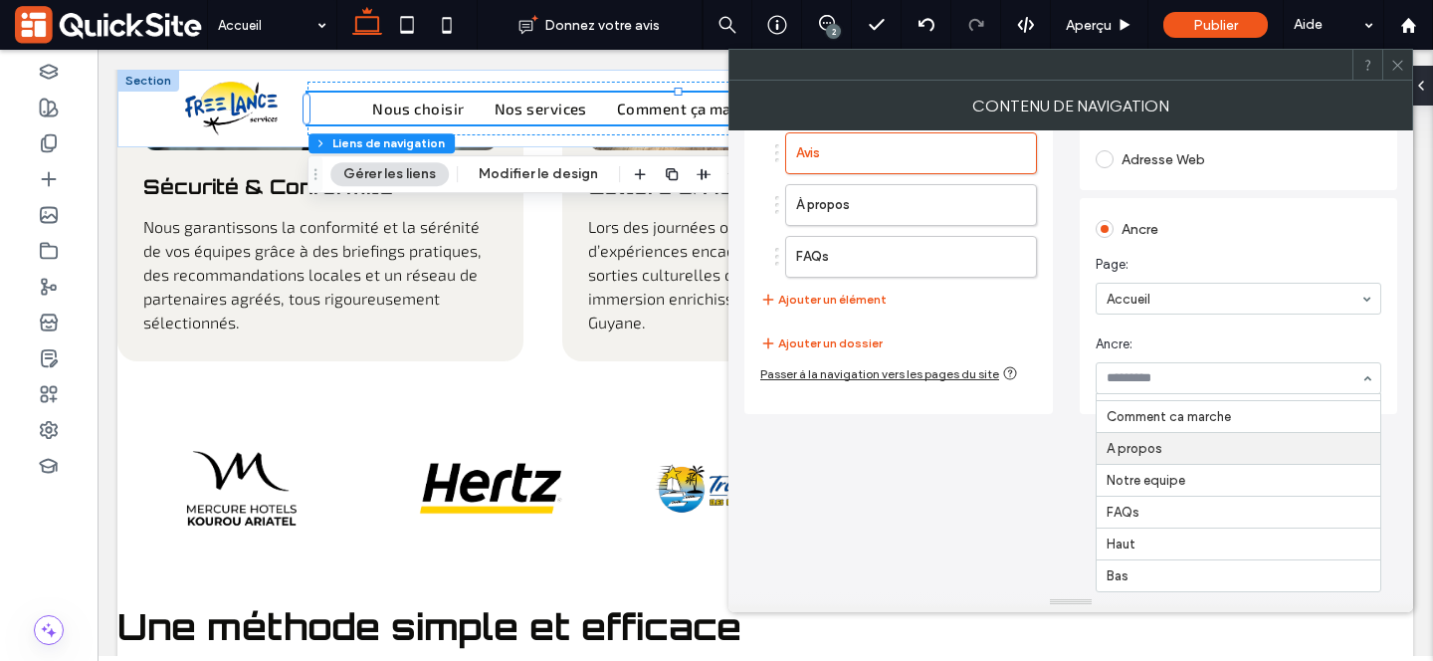
click at [1394, 68] on use at bounding box center [1397, 65] width 10 height 10
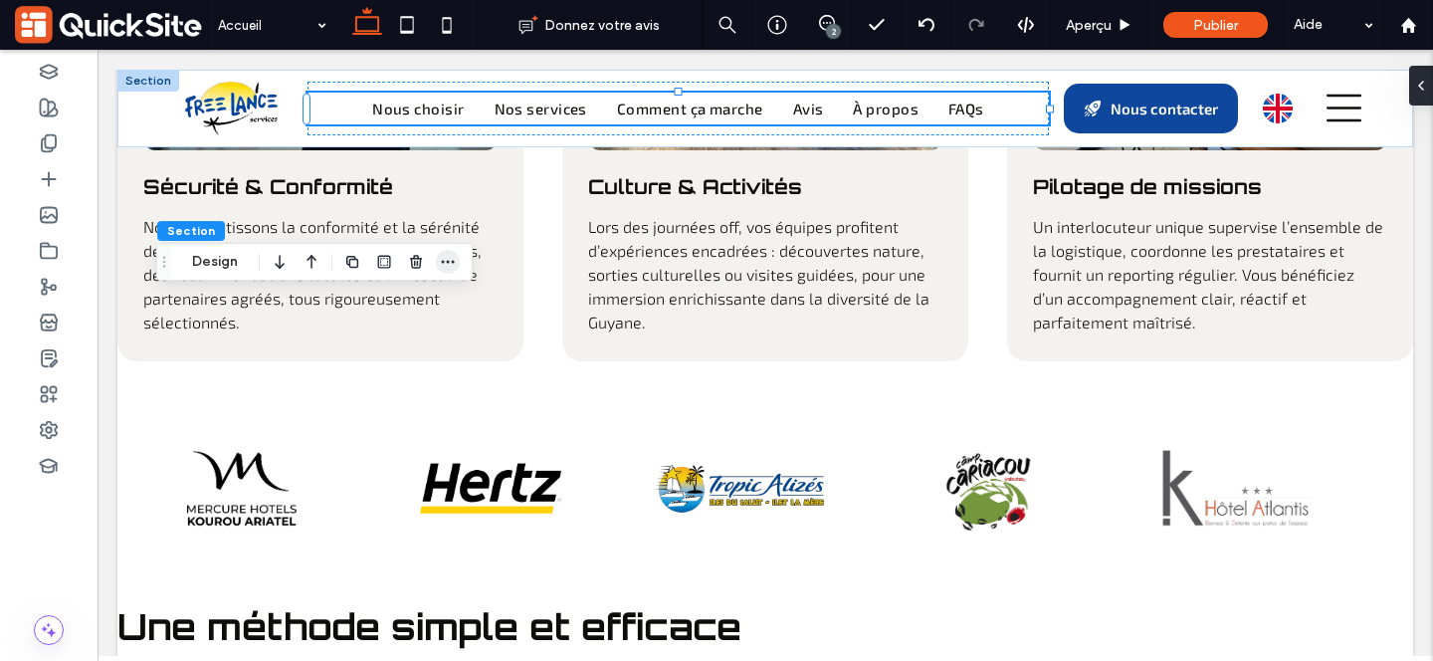
click at [440, 263] on icon "button" at bounding box center [448, 262] width 16 height 16
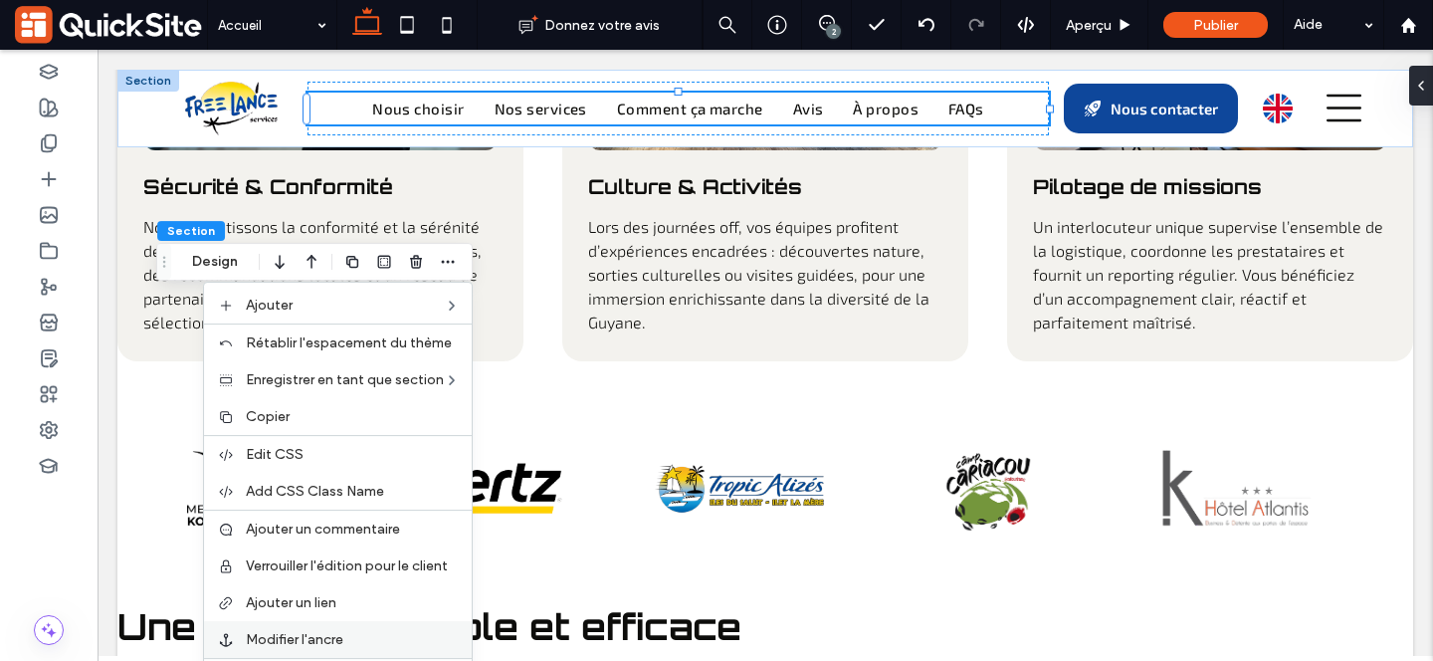
click at [368, 634] on label "Modifier l'ancre" at bounding box center [353, 639] width 214 height 17
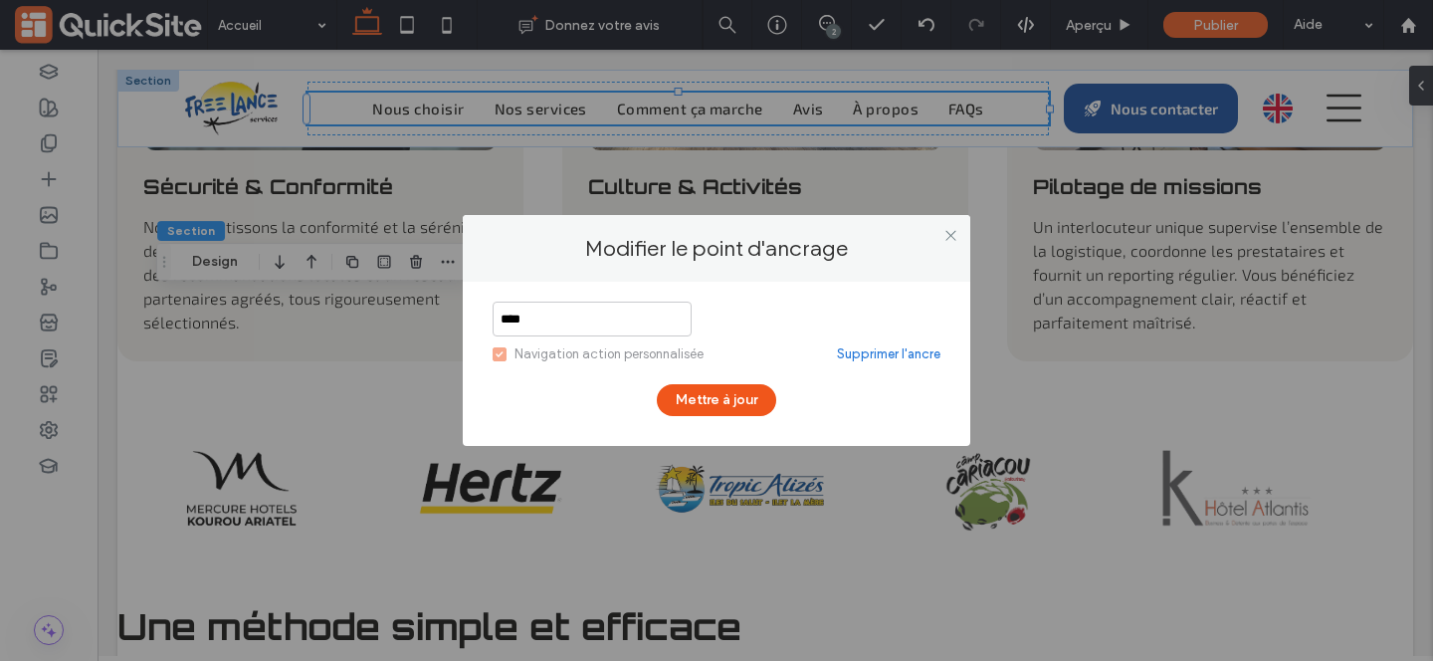
click at [871, 348] on link "Supprimer l'ancre" at bounding box center [888, 354] width 103 height 20
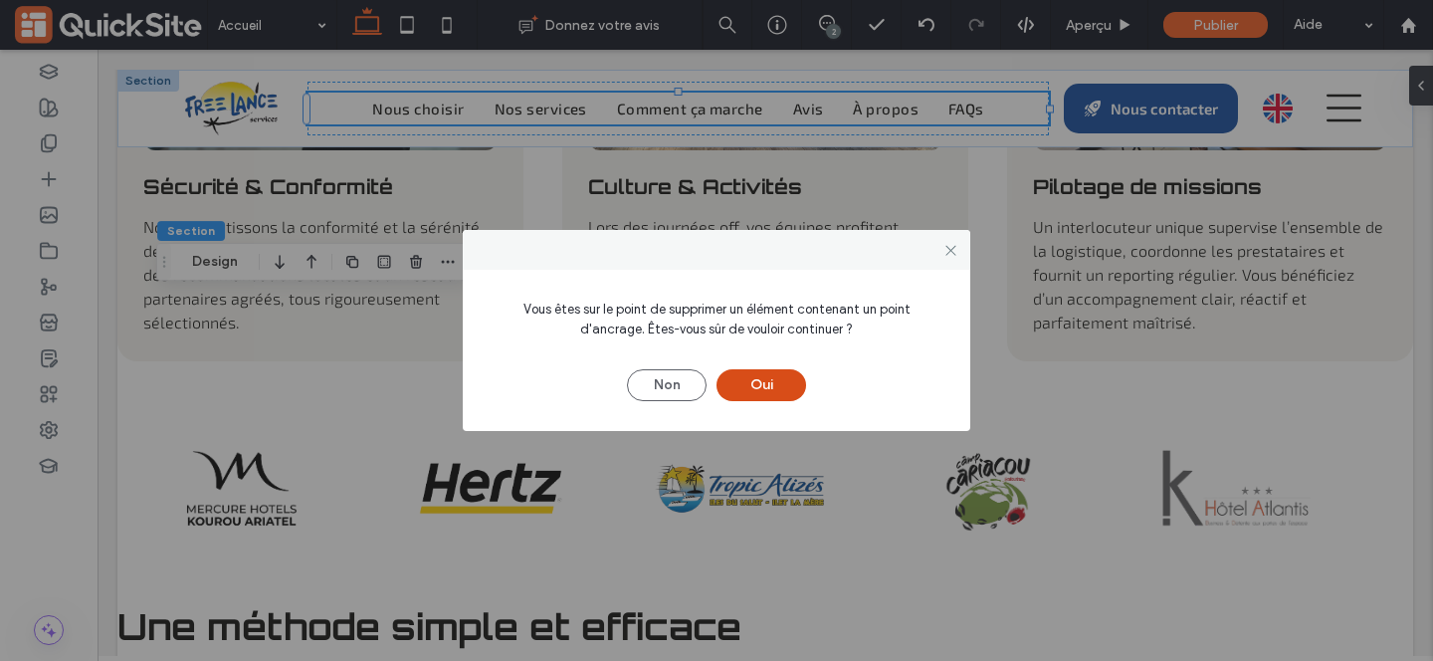
click at [764, 393] on button "Oui" at bounding box center [761, 385] width 90 height 32
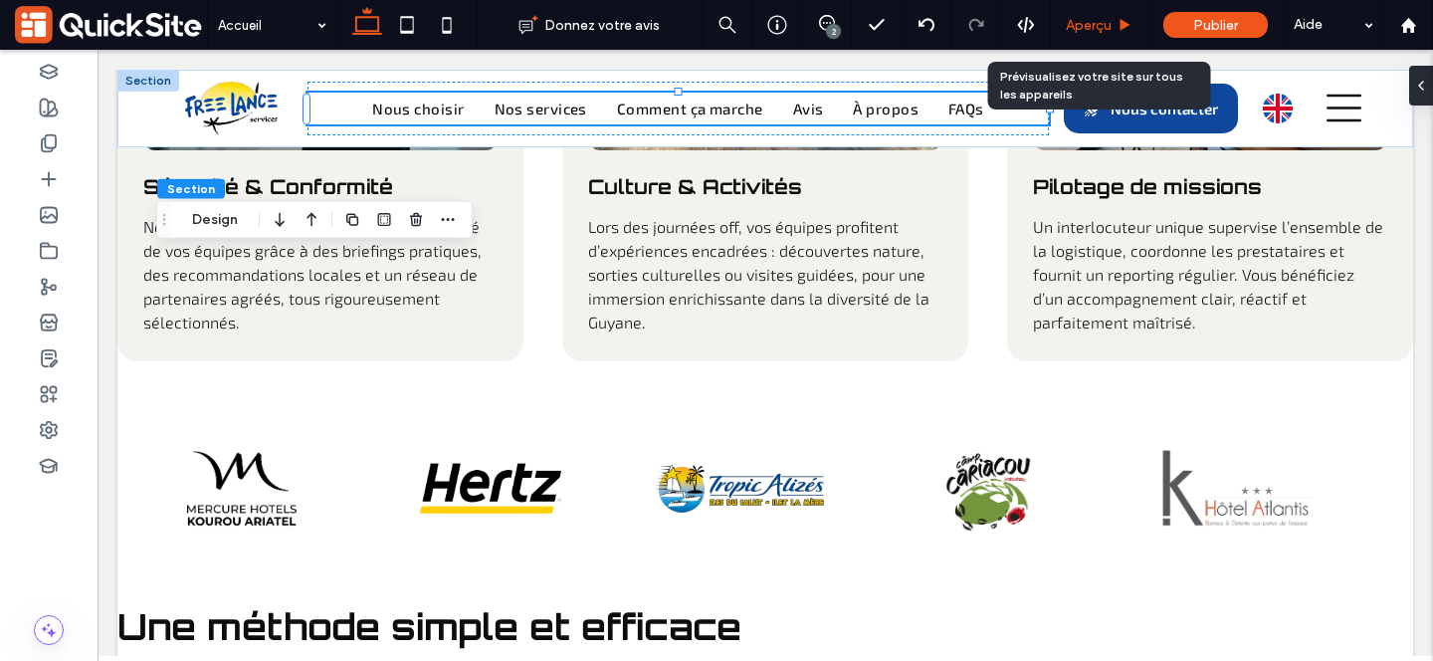
click at [1105, 29] on span "Aperçu" at bounding box center [1089, 25] width 46 height 17
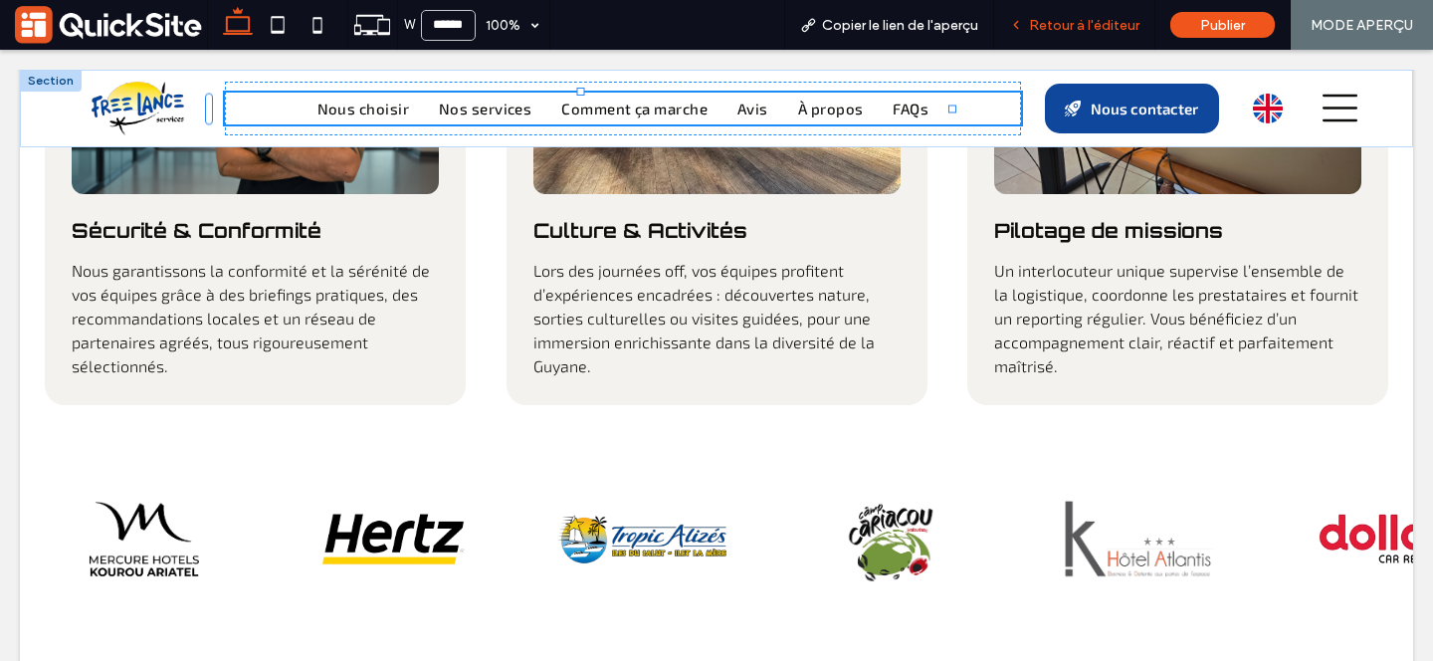
click at [1026, 23] on div "Retour à l'éditeur" at bounding box center [1074, 25] width 160 height 17
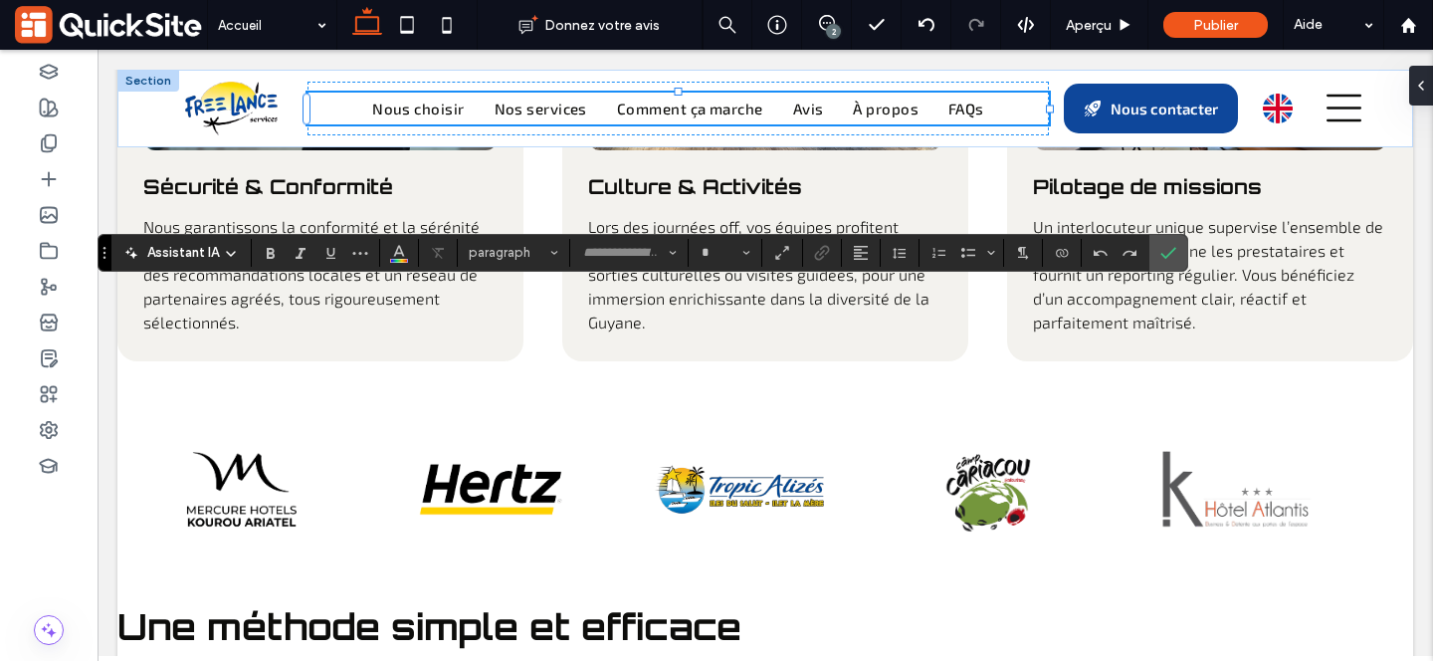
type input "********"
type input "**"
type input "****"
click at [1162, 262] on span "Confirmer" at bounding box center [1164, 253] width 9 height 36
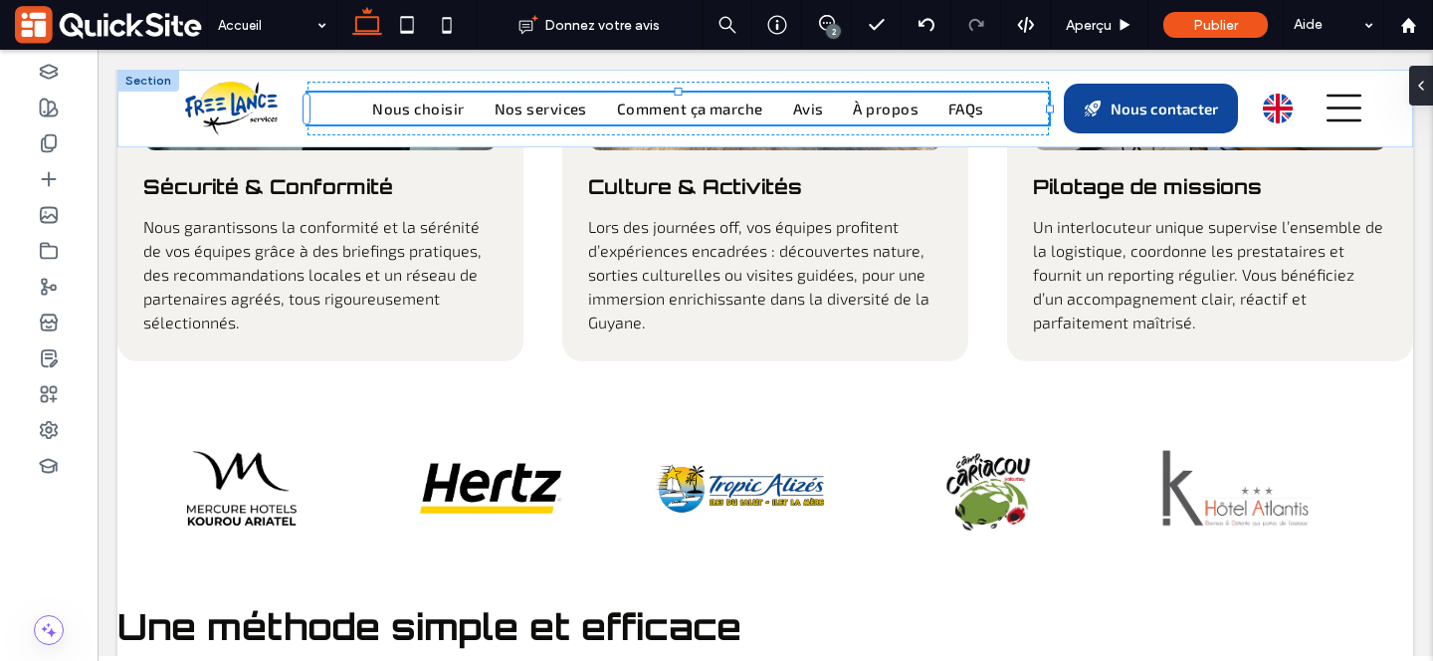
type input "*****"
type input "**"
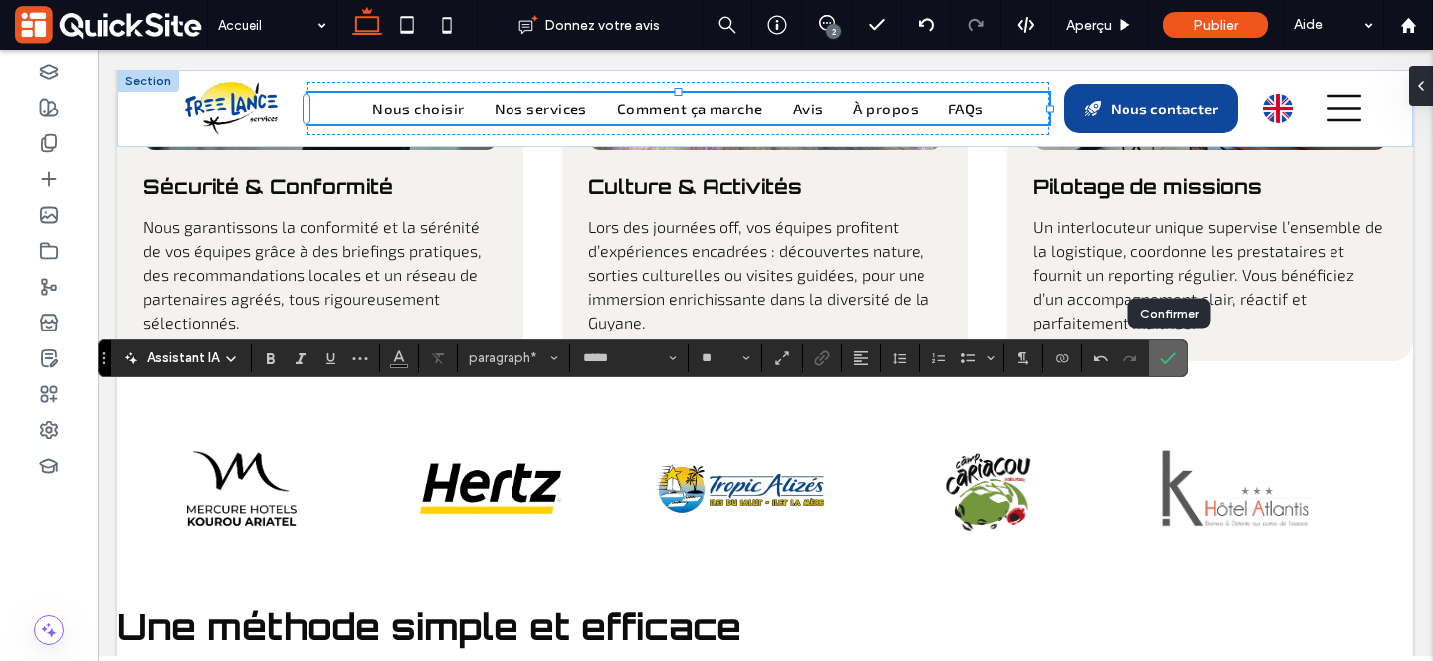
click at [1168, 354] on icon "Confirmer" at bounding box center [1168, 358] width 16 height 16
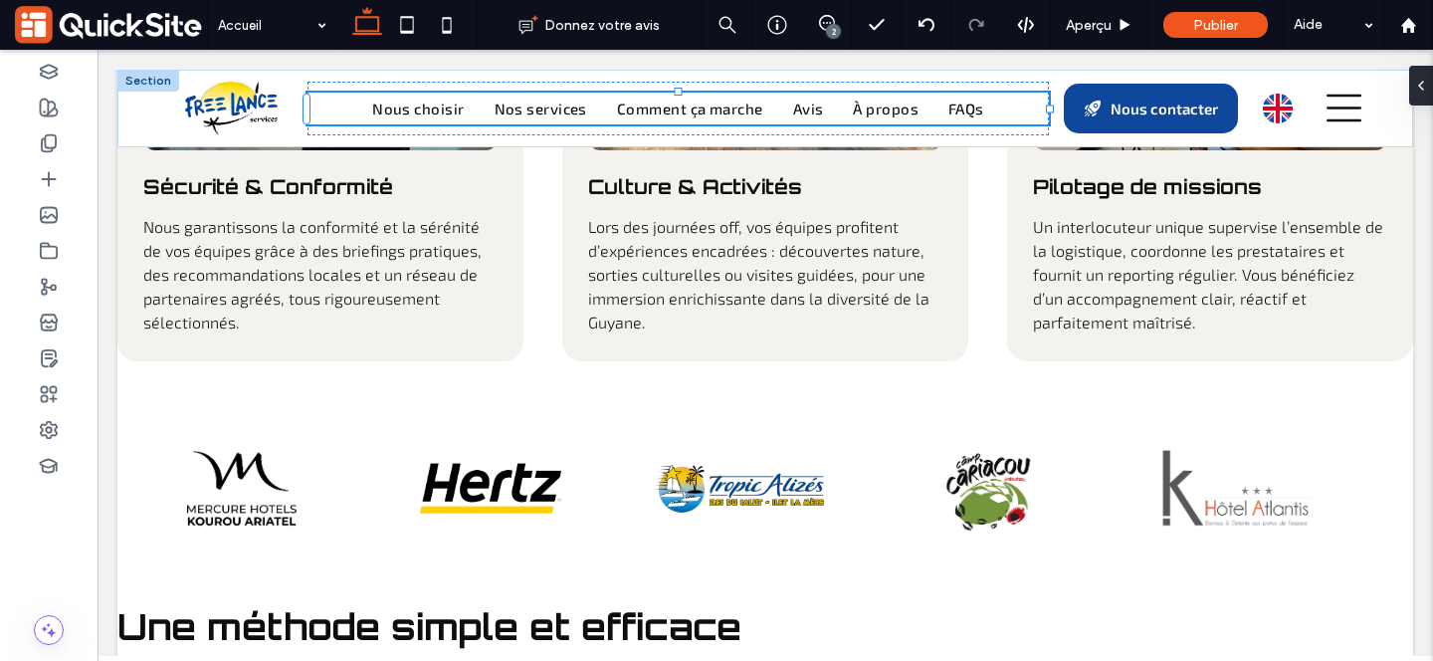
type input "***"
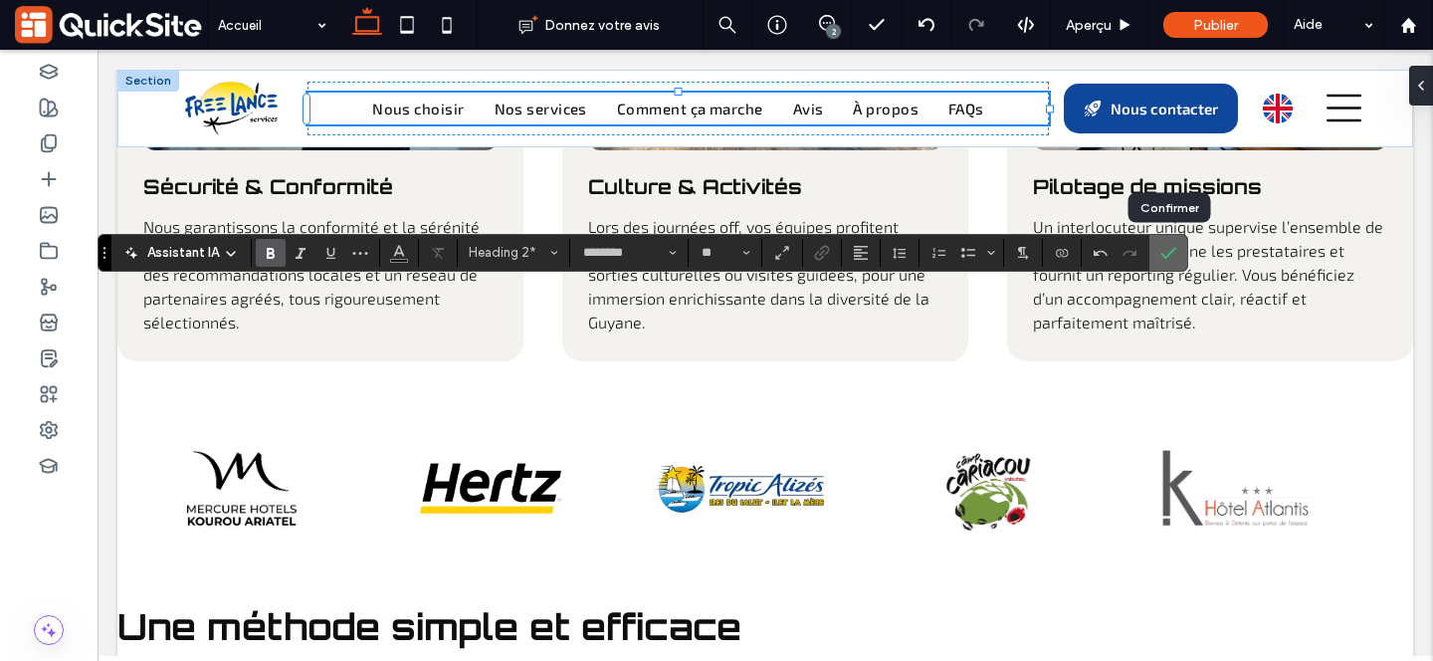
click at [1167, 248] on icon "Confirmer" at bounding box center [1168, 253] width 16 height 16
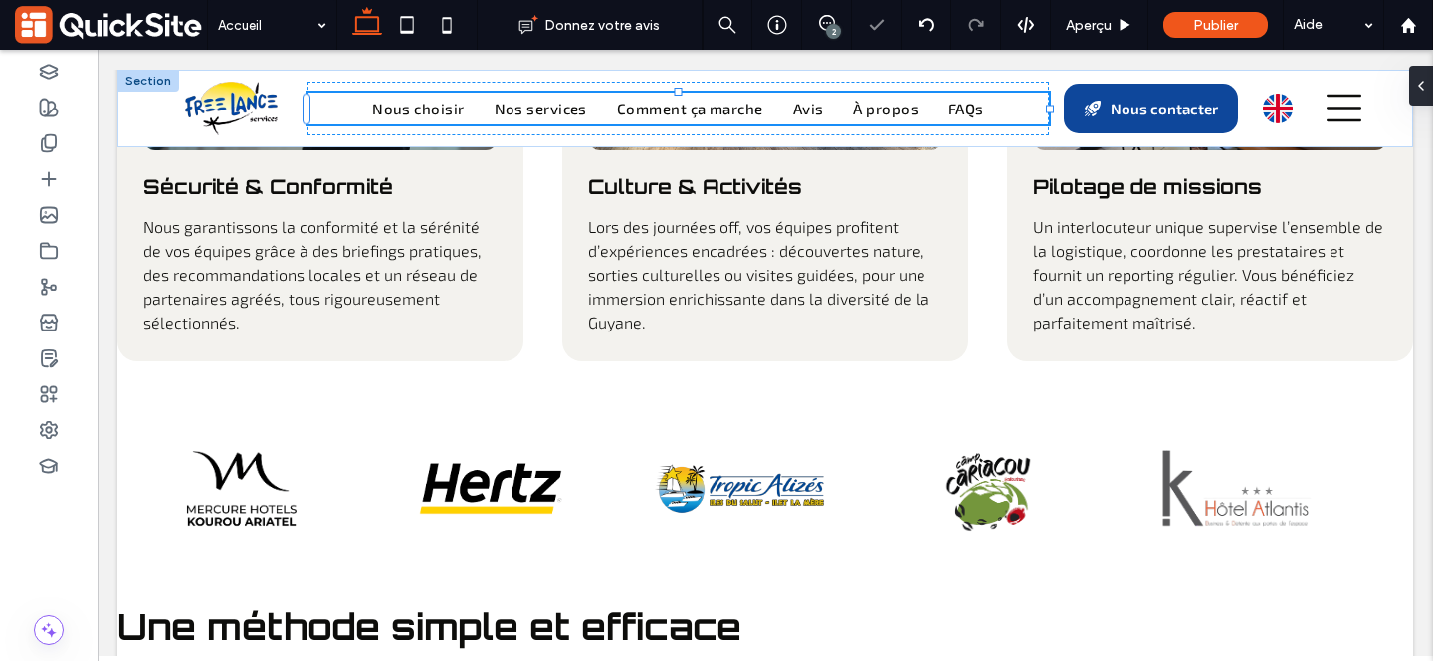
type input "*****"
type input "**"
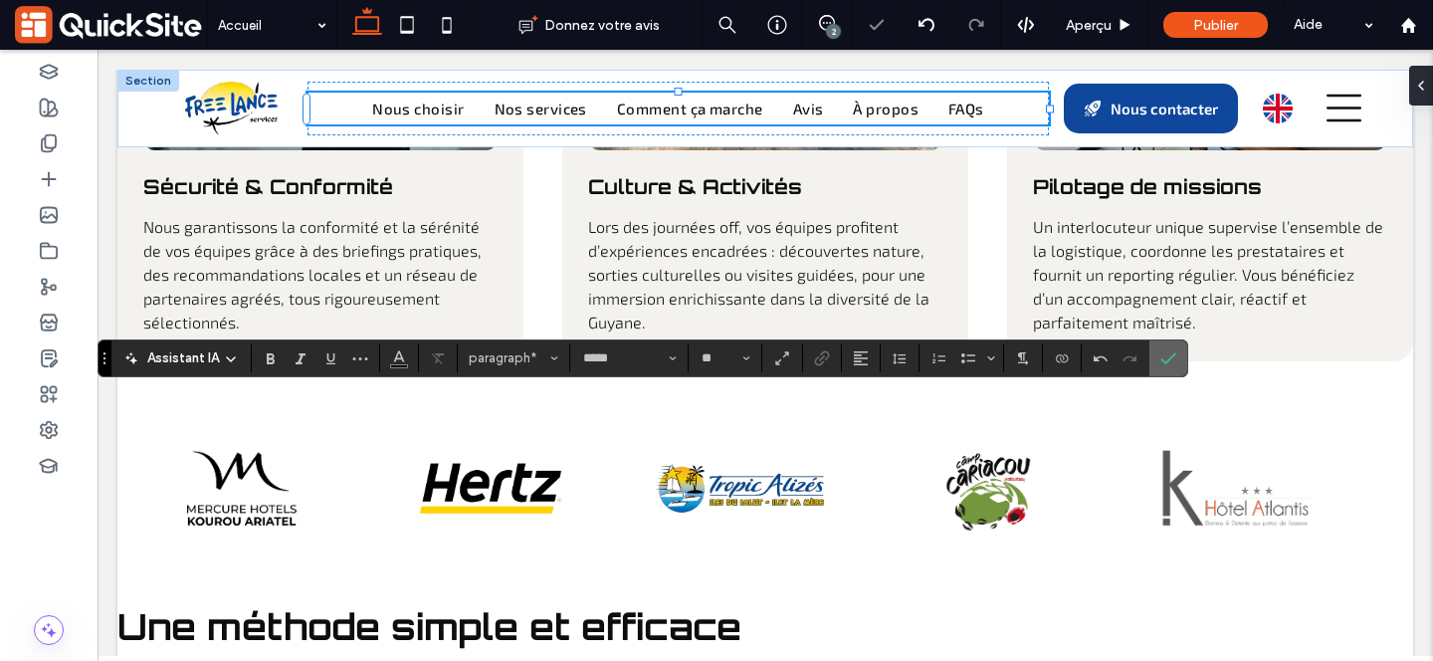
click at [1164, 359] on icon "Confirmer" at bounding box center [1168, 358] width 16 height 16
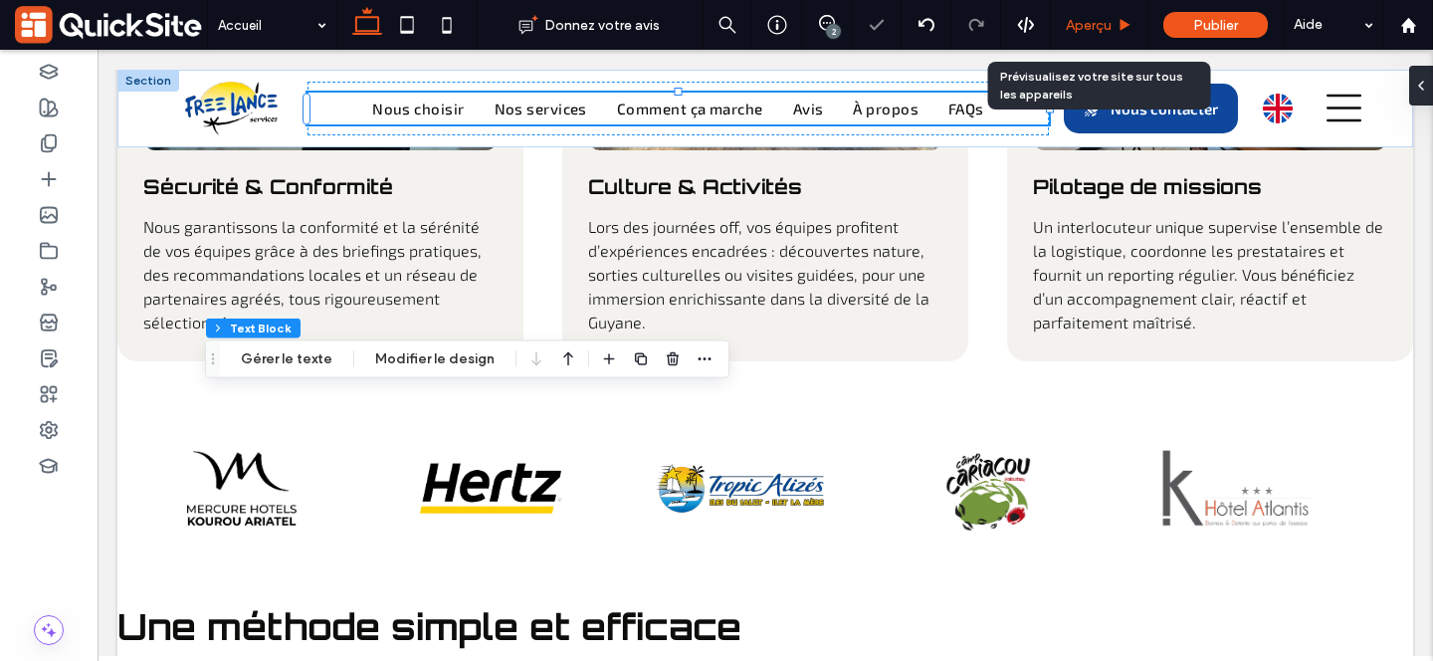
click at [1107, 24] on span "Aperçu" at bounding box center [1089, 25] width 46 height 17
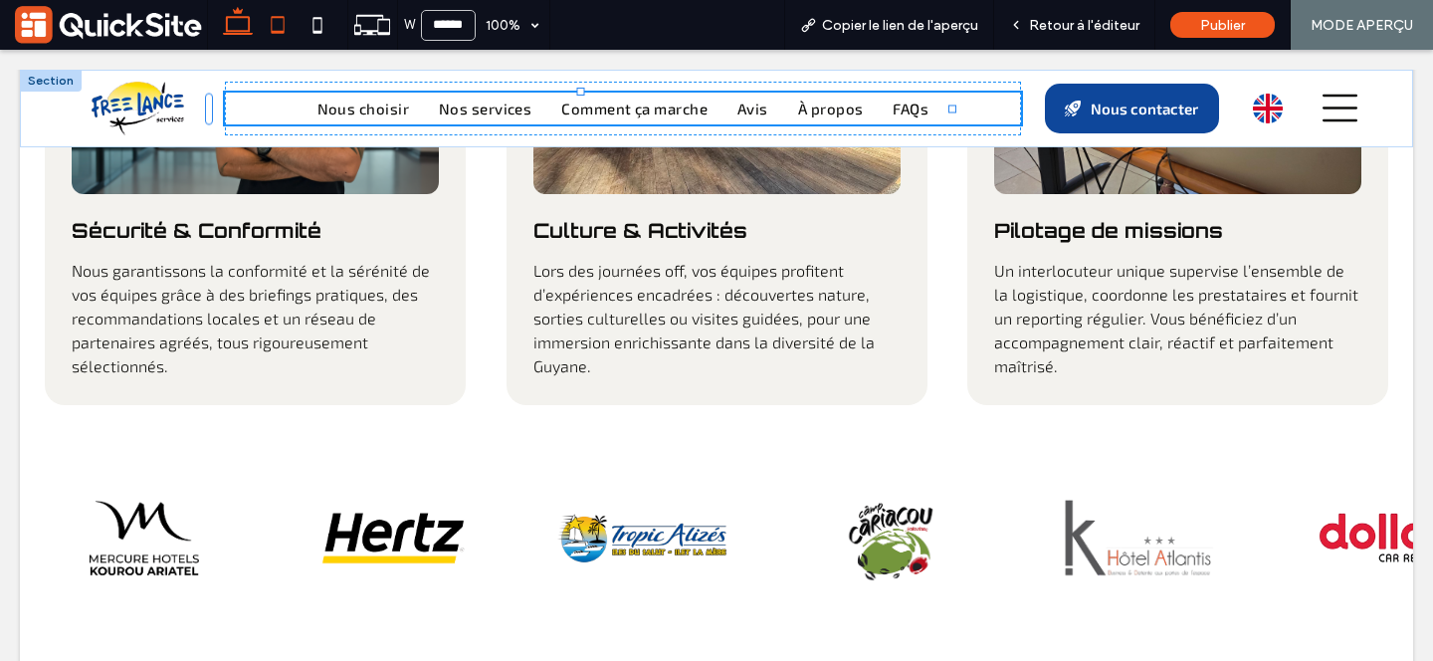
click at [289, 34] on icon at bounding box center [278, 25] width 40 height 40
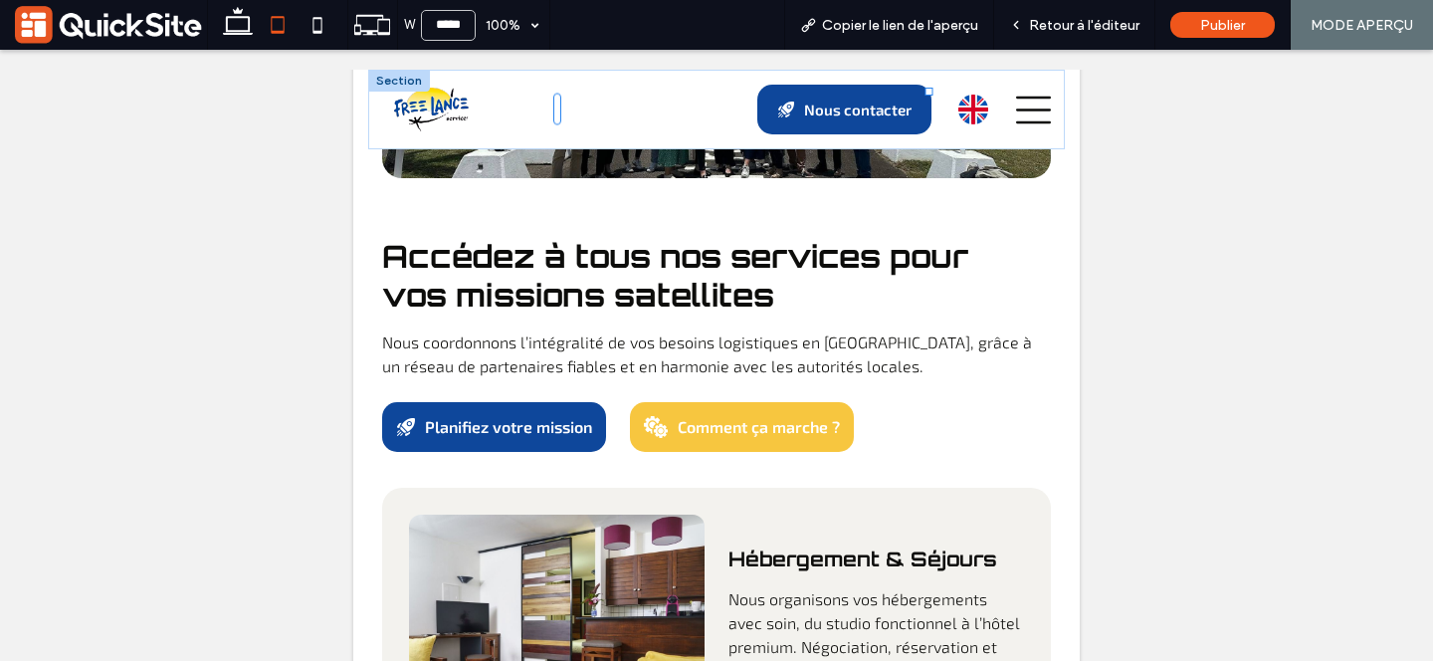
type input "*****"
click at [1034, 18] on span "Retour à l'éditeur" at bounding box center [1084, 25] width 110 height 17
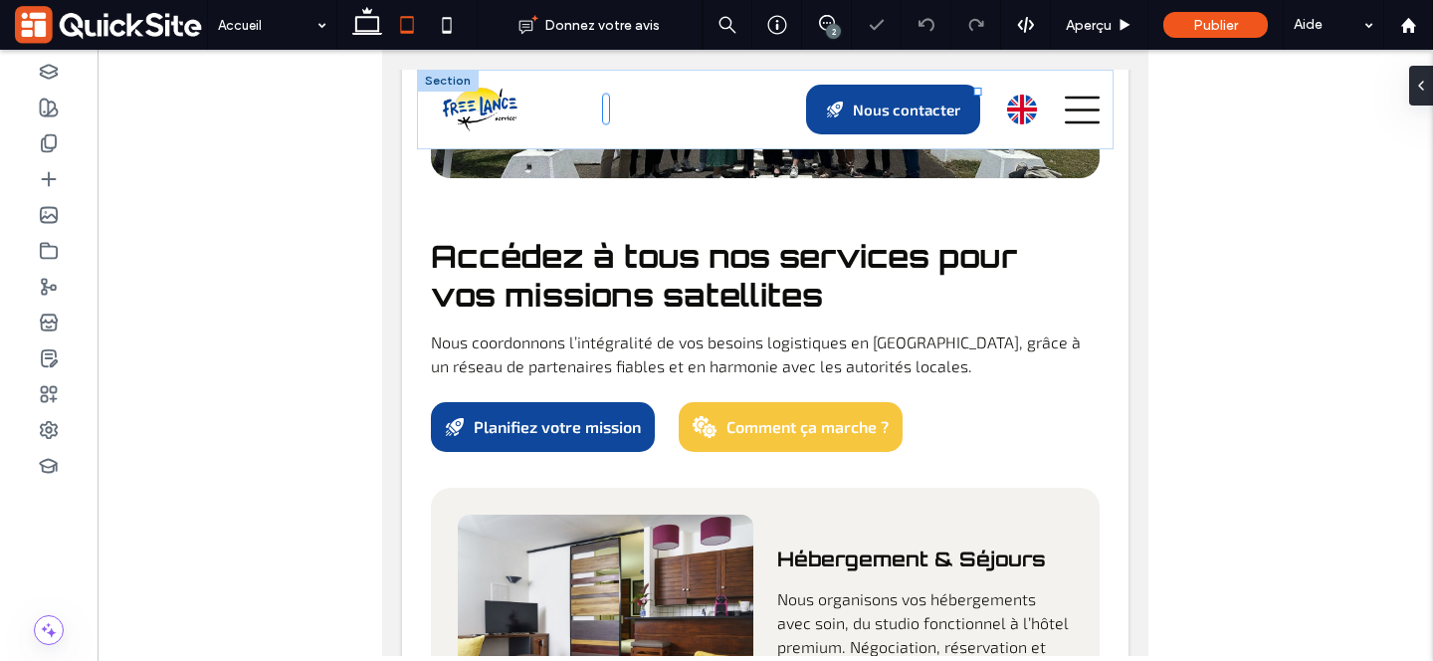
type input "**"
type input "****"
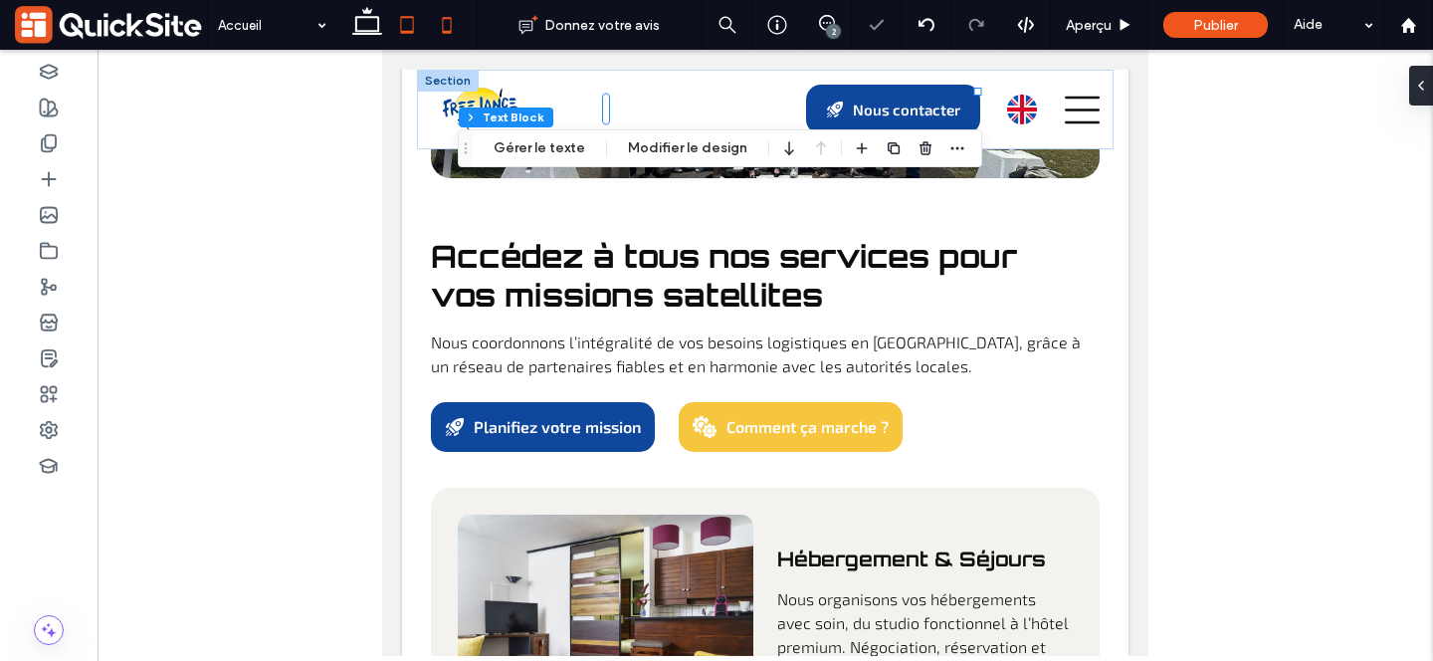
click at [447, 25] on icon at bounding box center [447, 25] width 40 height 40
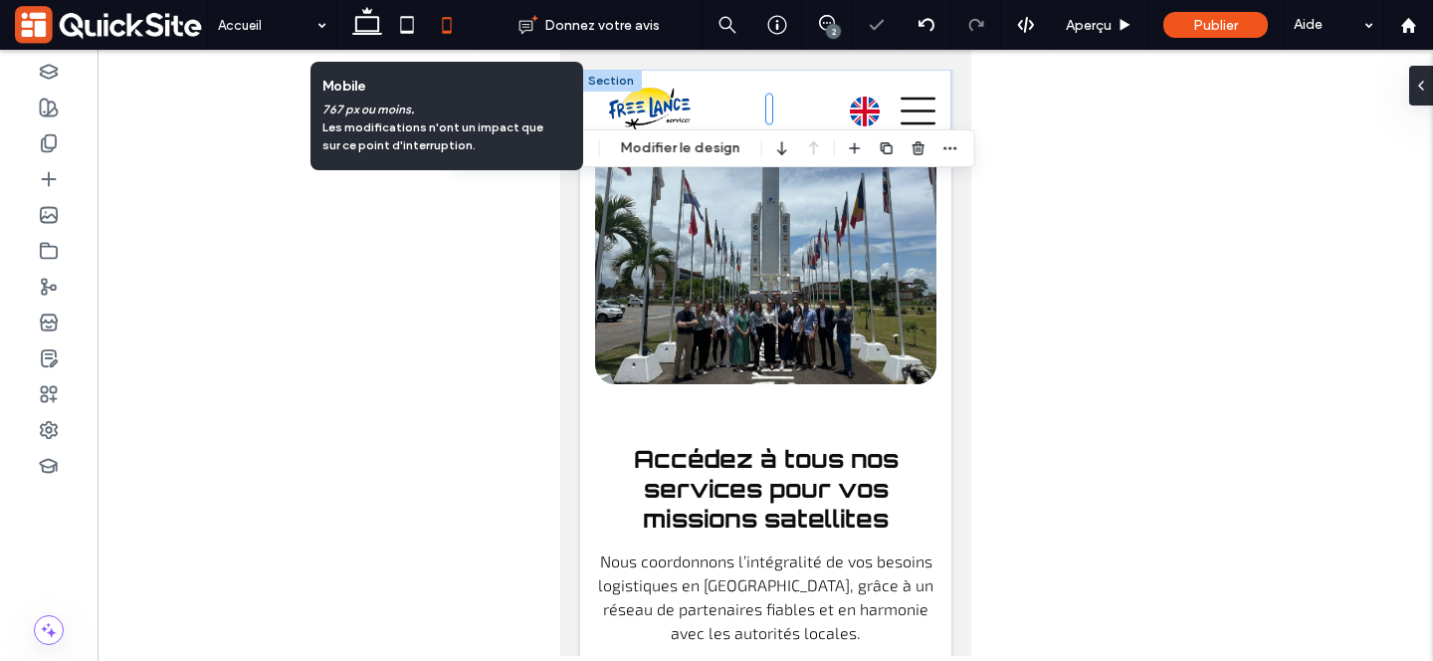
type input "**"
type input "****"
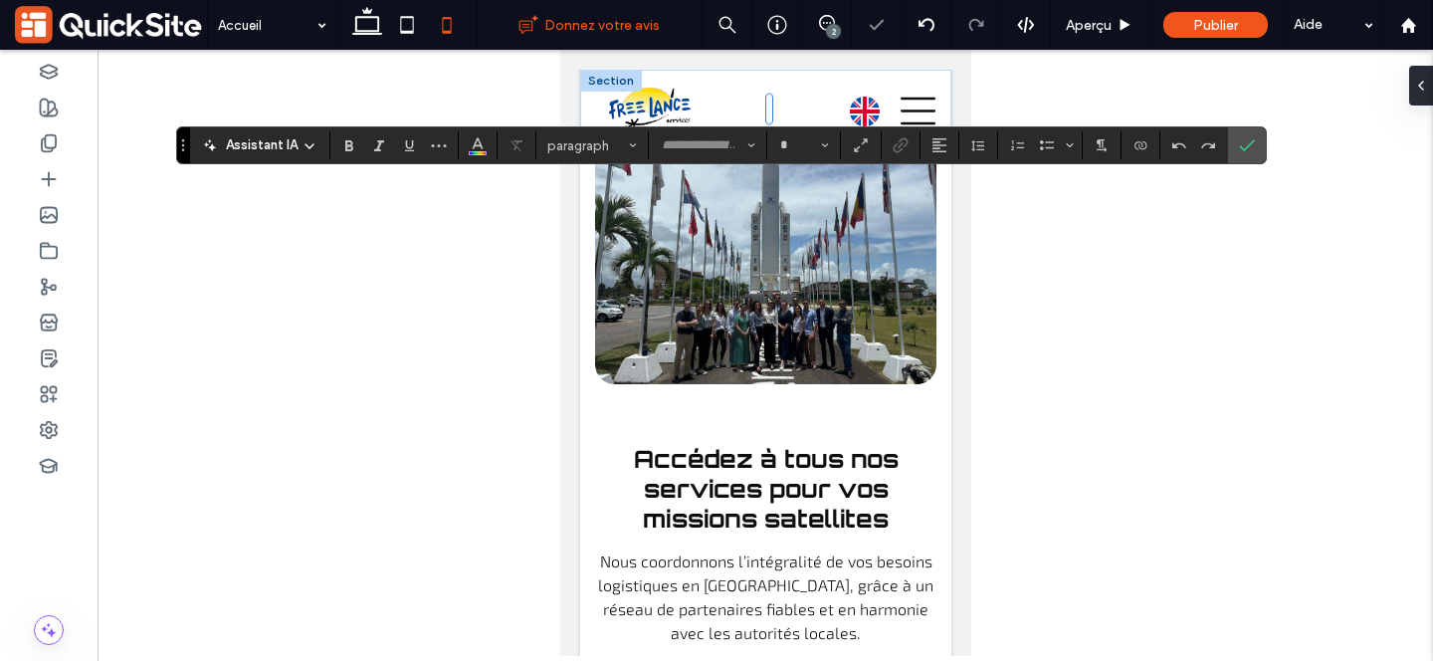
type input "********"
type input "**"
type input "****"
click at [1249, 142] on icon "Confirmer" at bounding box center [1247, 145] width 16 height 16
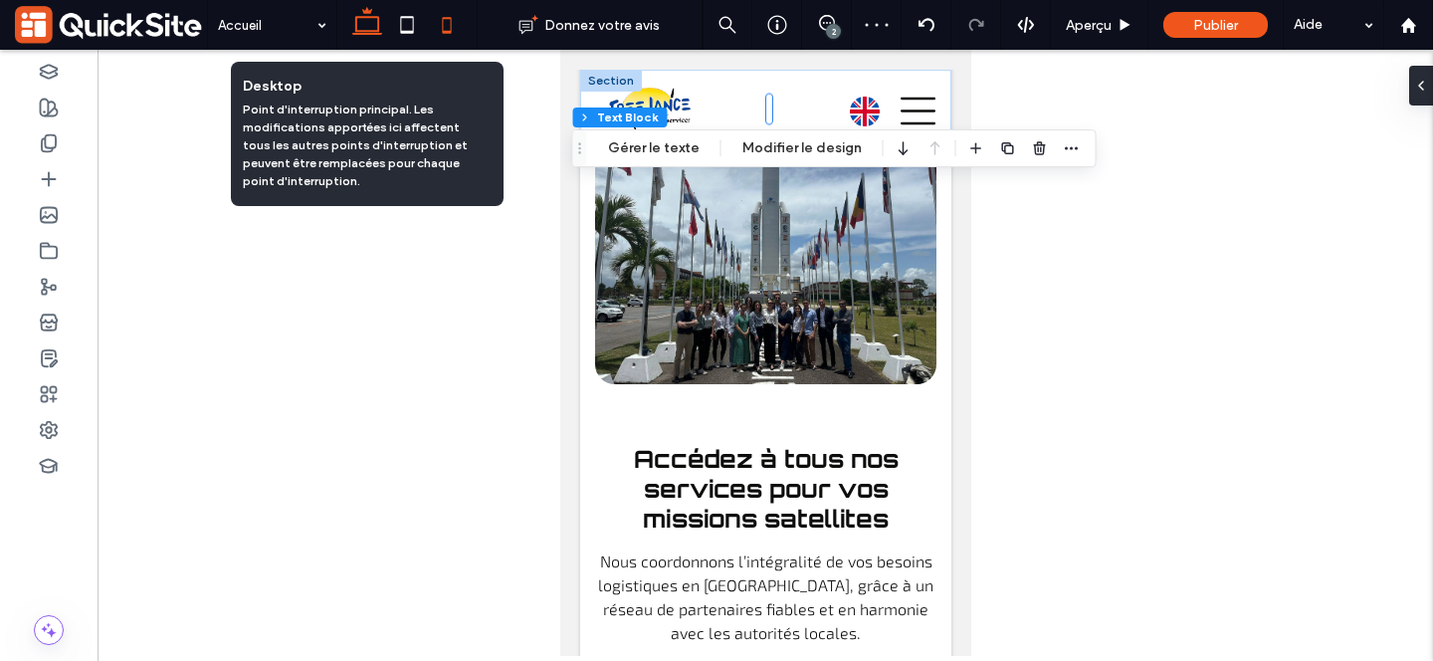
click at [368, 25] on icon at bounding box center [367, 25] width 40 height 40
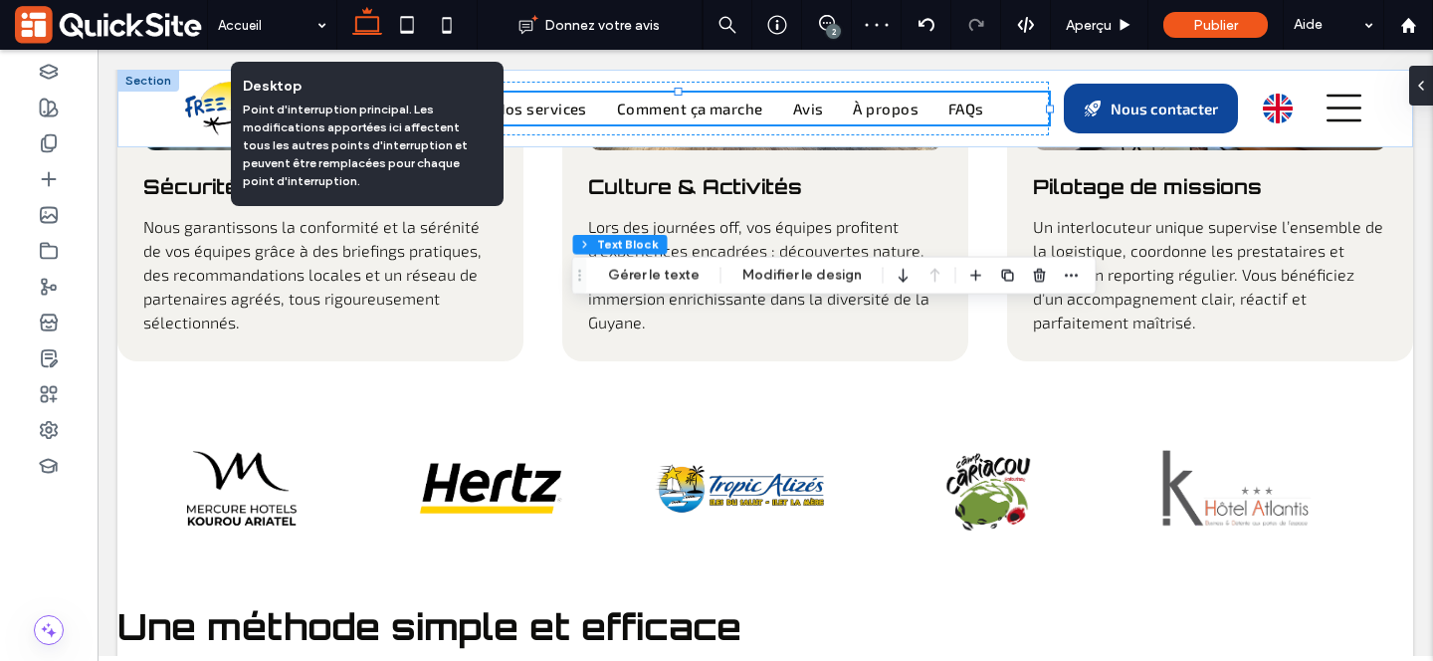
type input "**"
type input "****"
click at [408, 23] on icon at bounding box center [407, 25] width 40 height 40
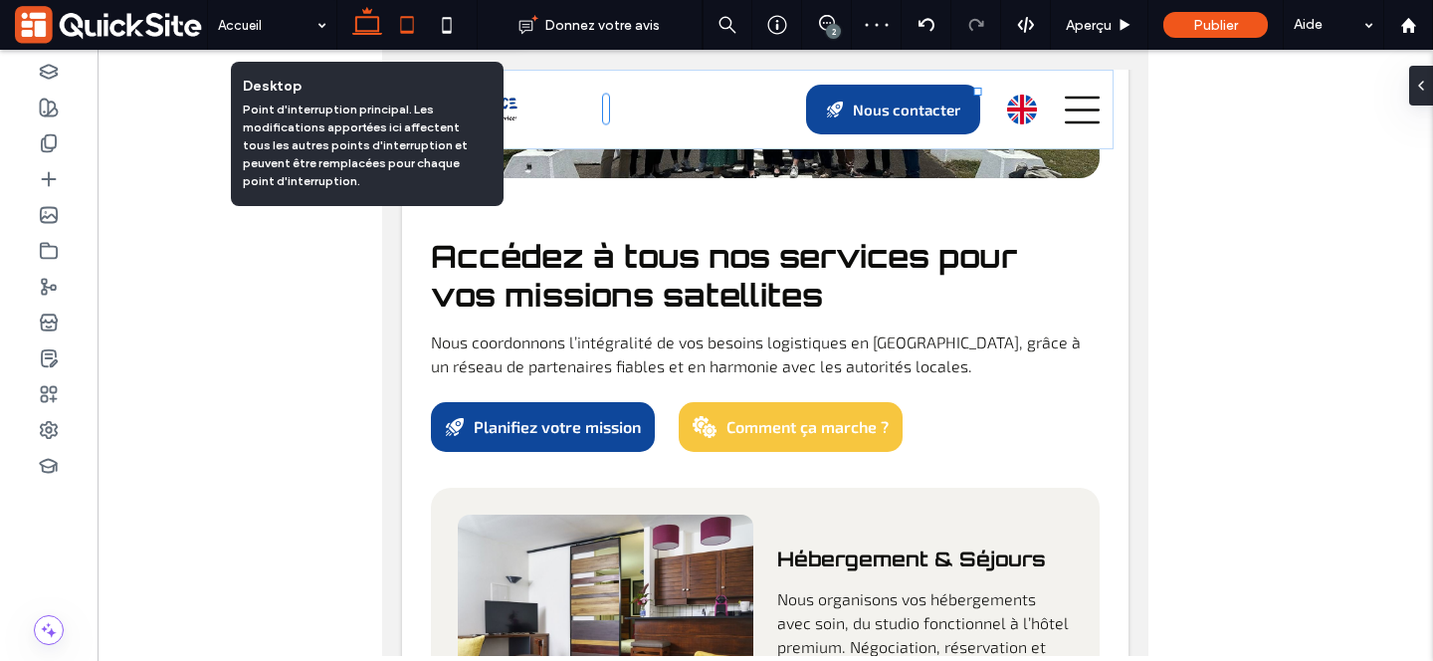
click at [446, 29] on icon at bounding box center [447, 25] width 40 height 40
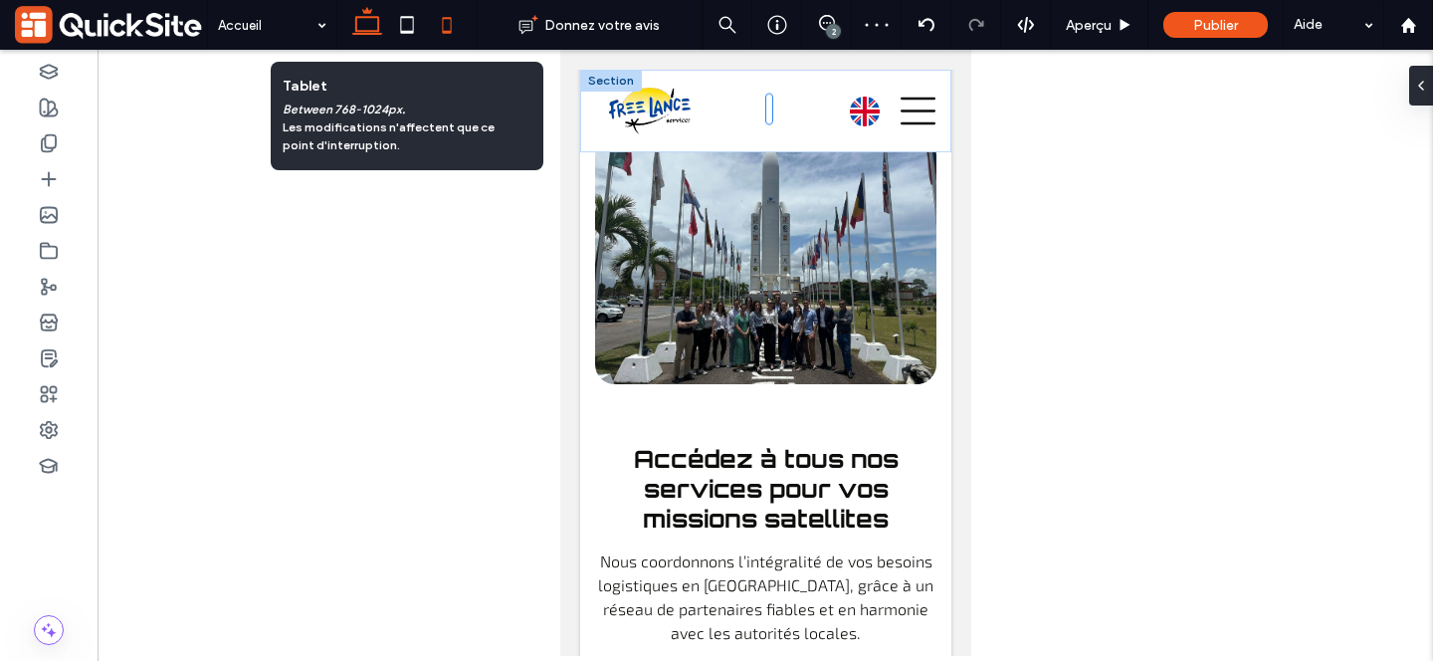
click at [375, 32] on icon at bounding box center [367, 25] width 40 height 40
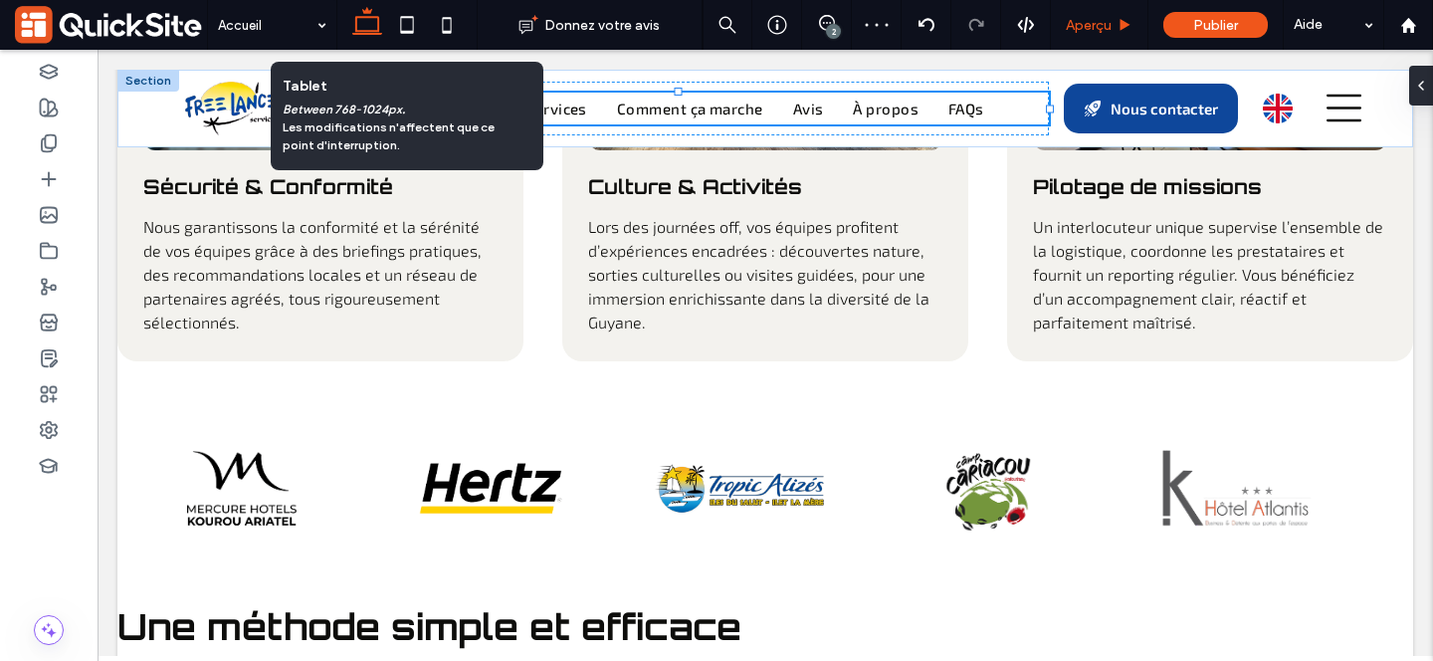
click at [1109, 31] on span "Aperçu" at bounding box center [1089, 25] width 46 height 17
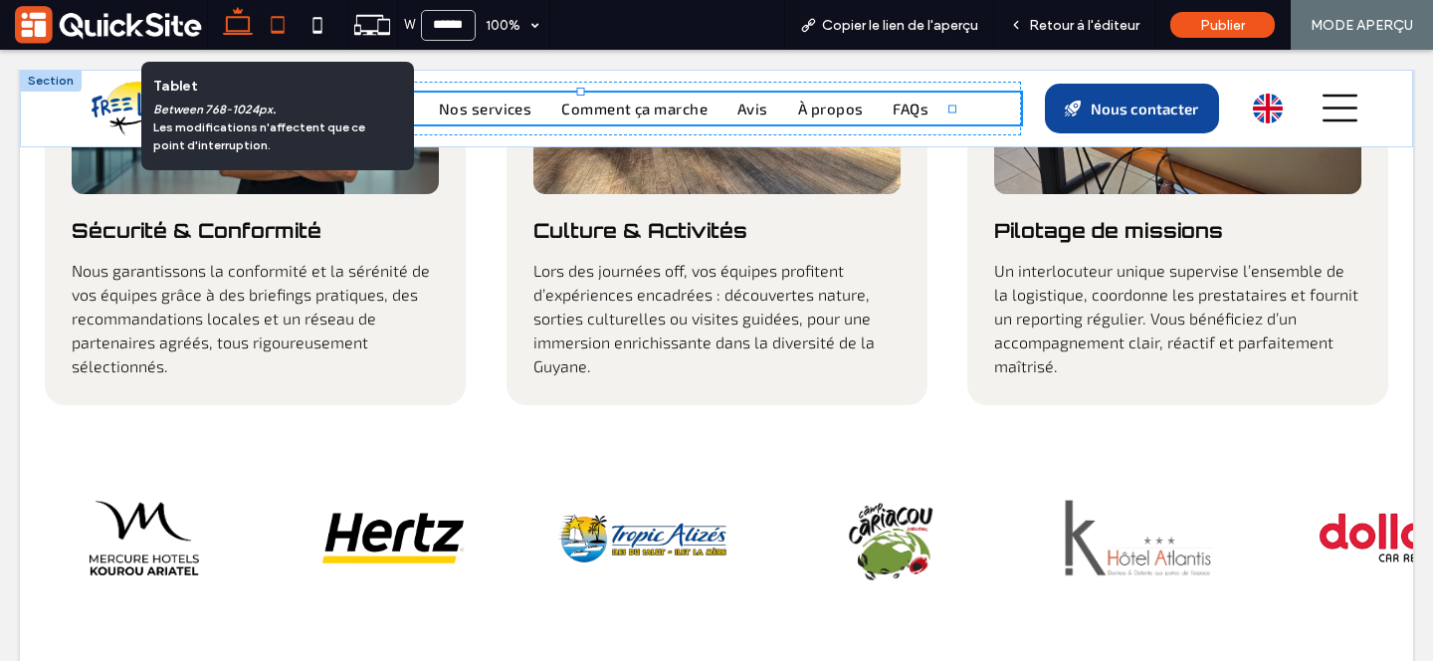
click at [284, 30] on icon at bounding box center [278, 25] width 40 height 40
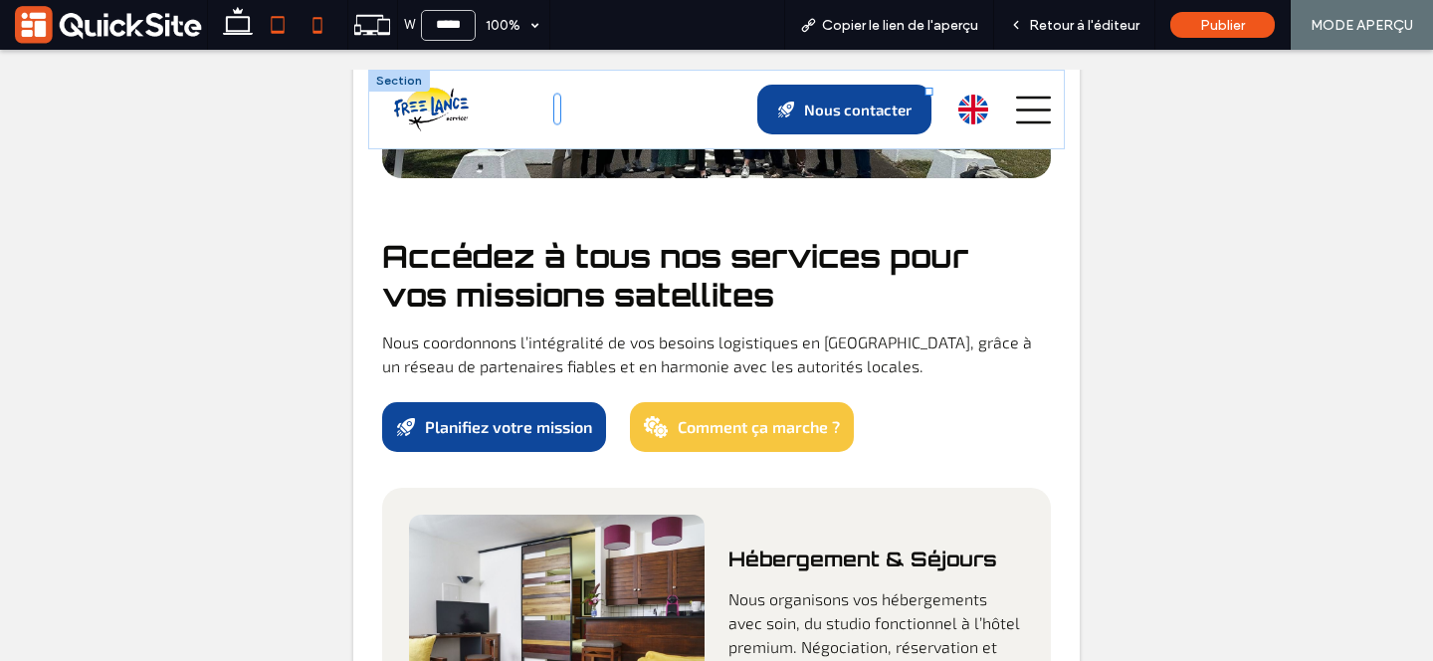
click at [314, 24] on icon at bounding box center [318, 25] width 40 height 40
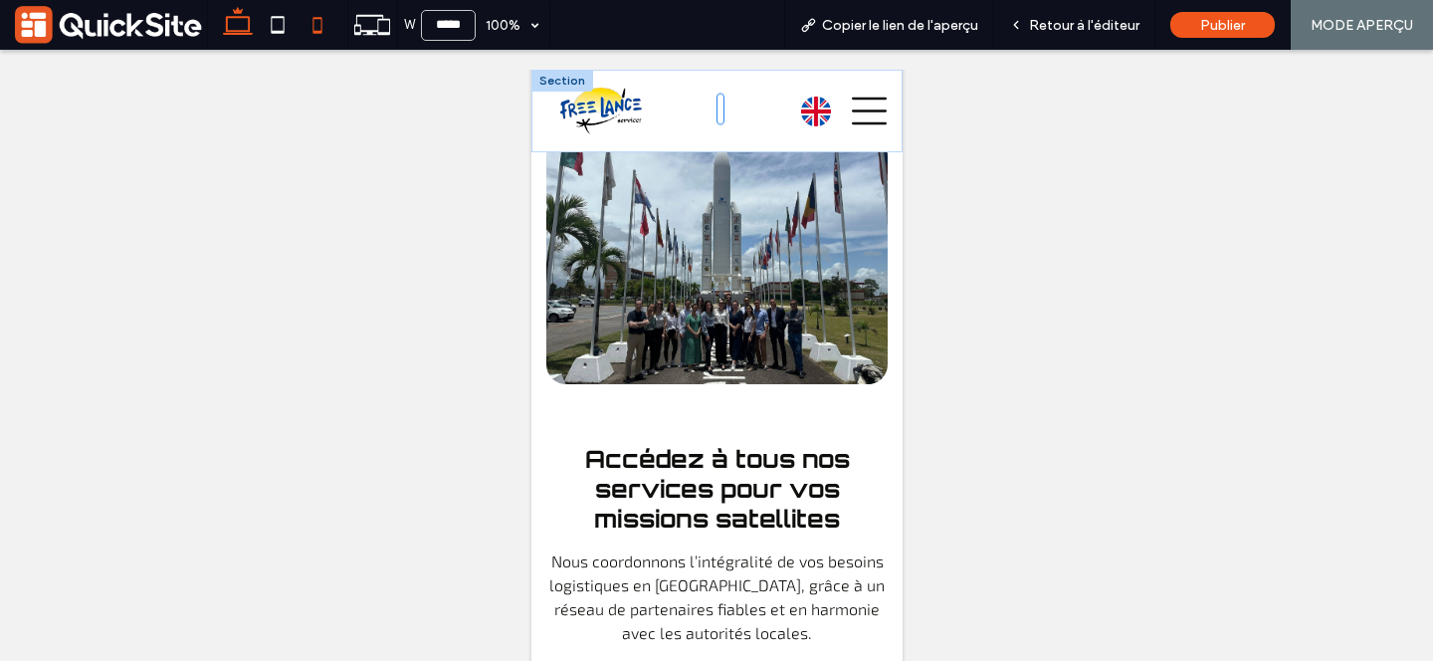
click at [230, 19] on icon at bounding box center [238, 25] width 40 height 40
type input "******"
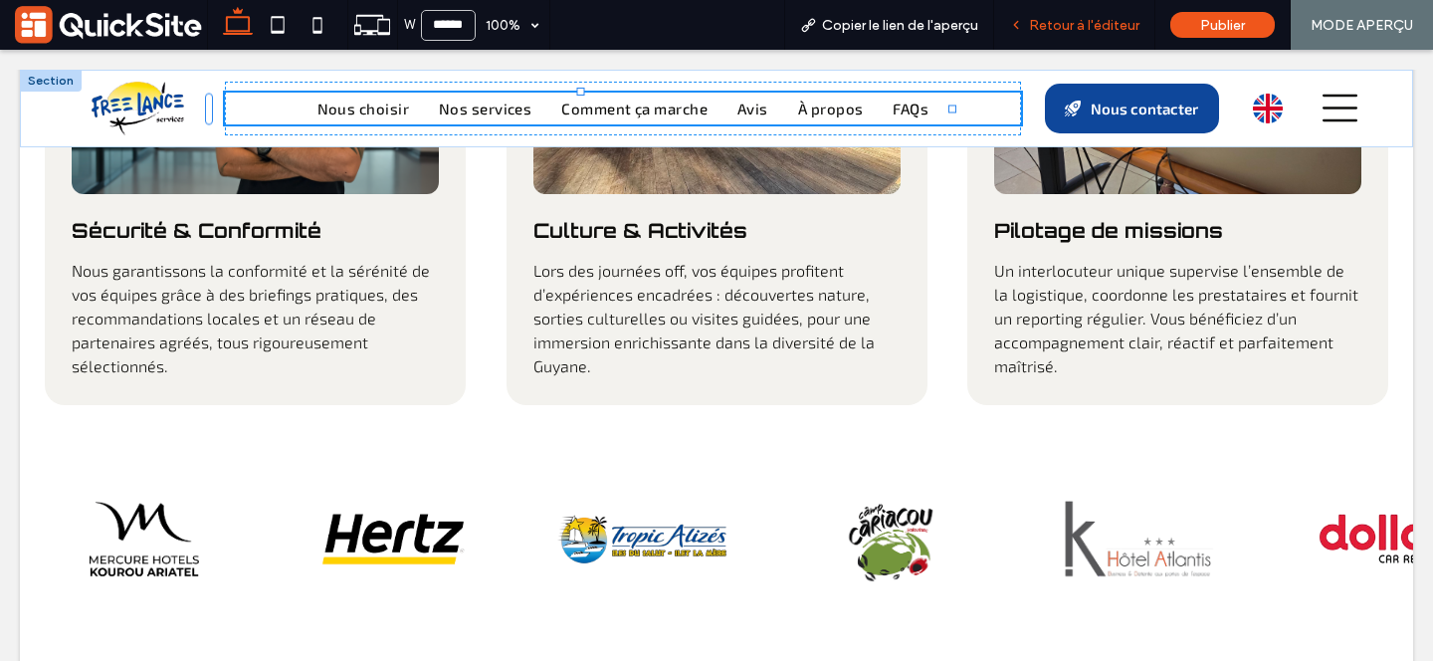
click at [1028, 25] on div "Retour à l'éditeur" at bounding box center [1074, 25] width 160 height 17
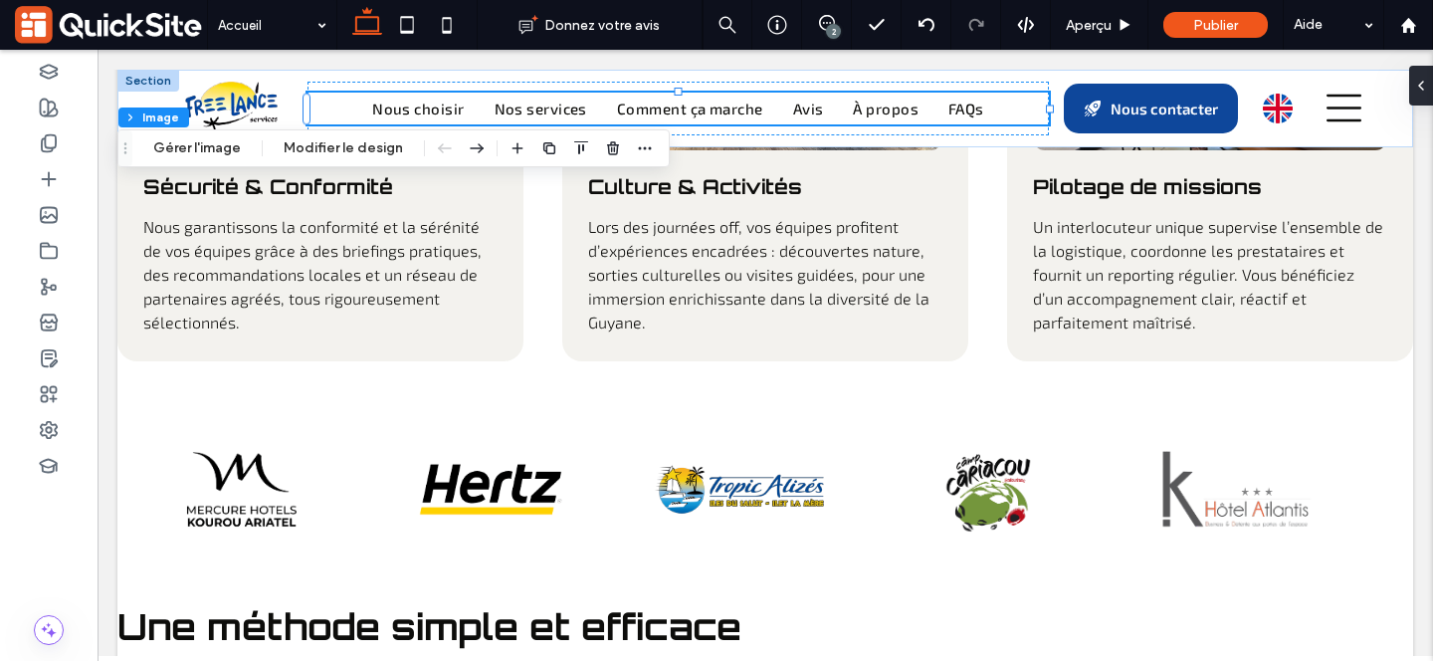
type input "**"
click at [223, 152] on button "Gérer l'image" at bounding box center [196, 148] width 113 height 24
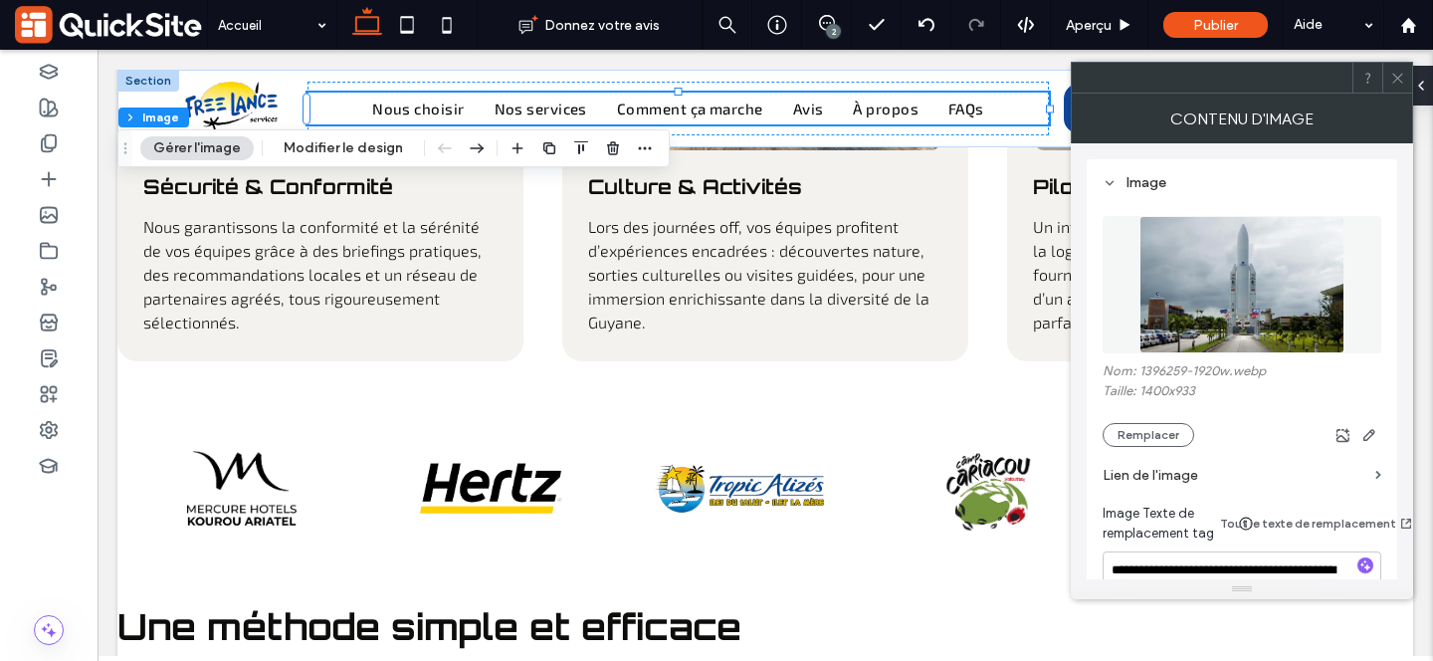
click at [1407, 74] on div at bounding box center [1397, 78] width 30 height 30
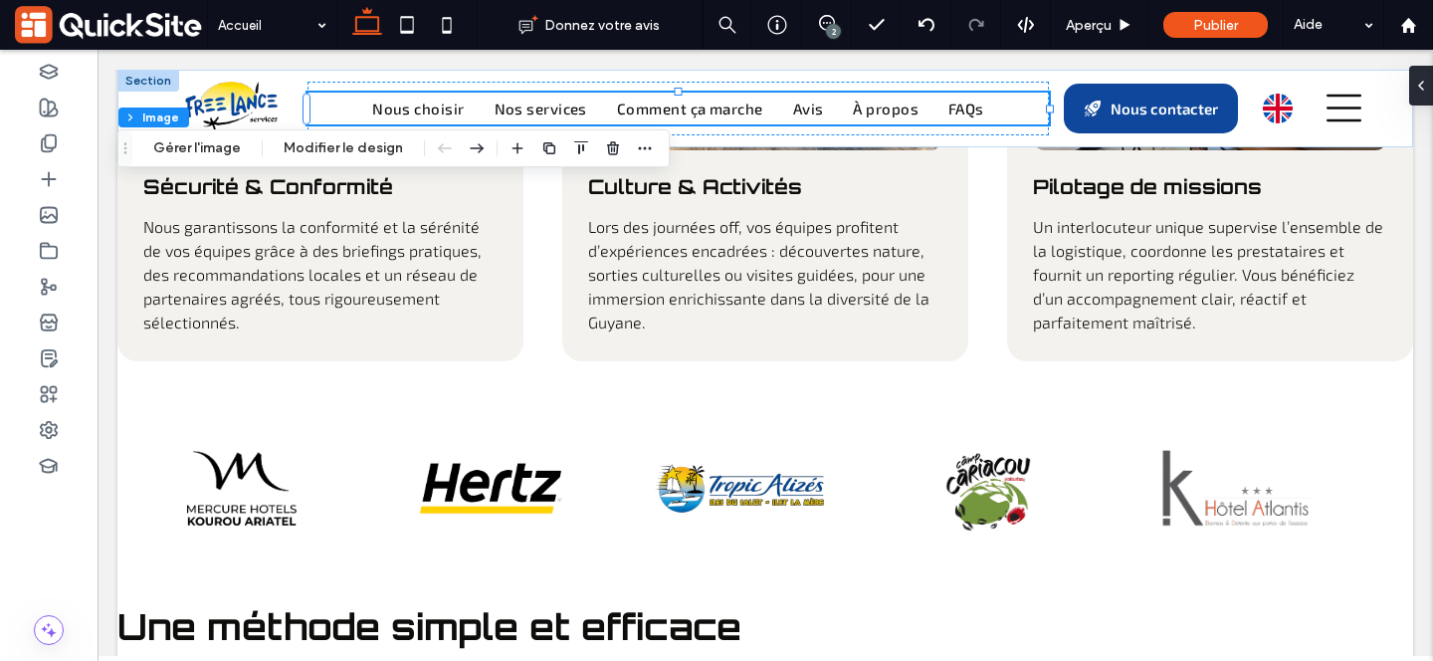
click at [826, 32] on div "2" at bounding box center [833, 31] width 15 height 15
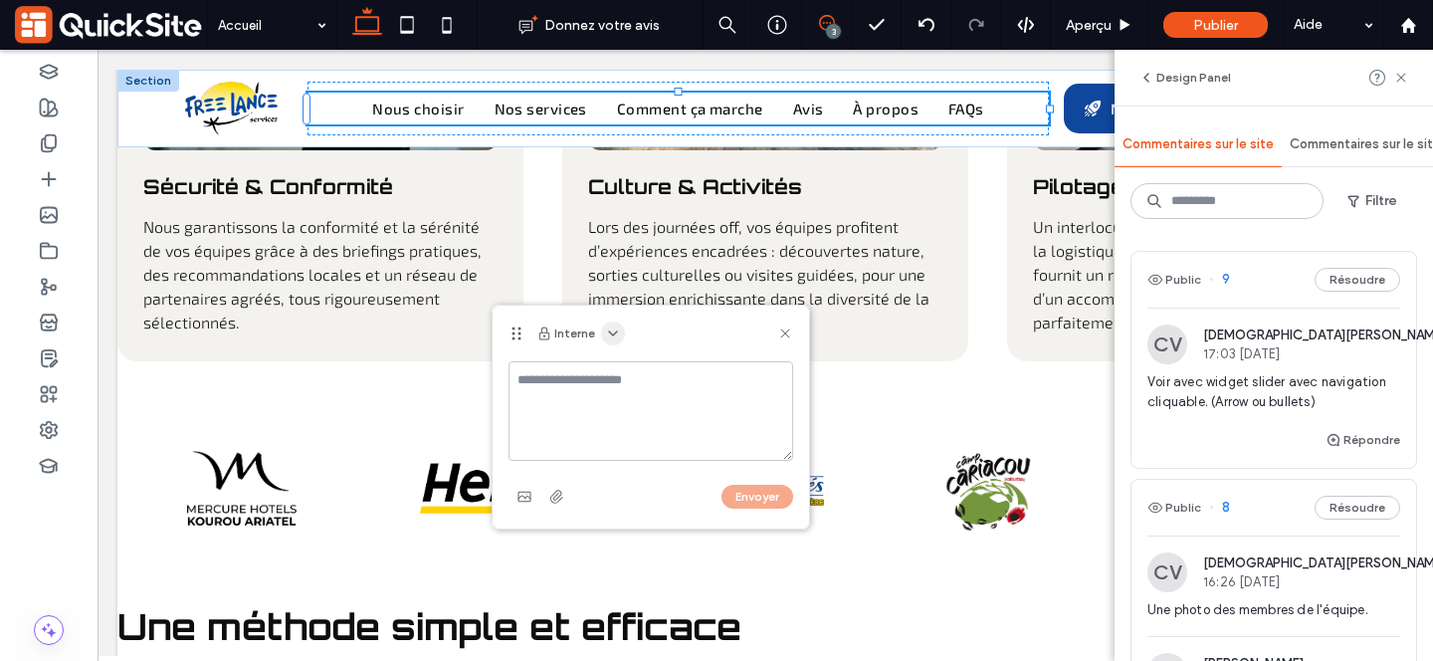
click at [607, 341] on span "button" at bounding box center [613, 333] width 24 height 24
click at [650, 379] on span "Public – Visible pour les clients et pour l'équipe" at bounding box center [754, 382] width 283 height 20
click at [637, 413] on textarea at bounding box center [650, 411] width 285 height 100
type textarea "**********"
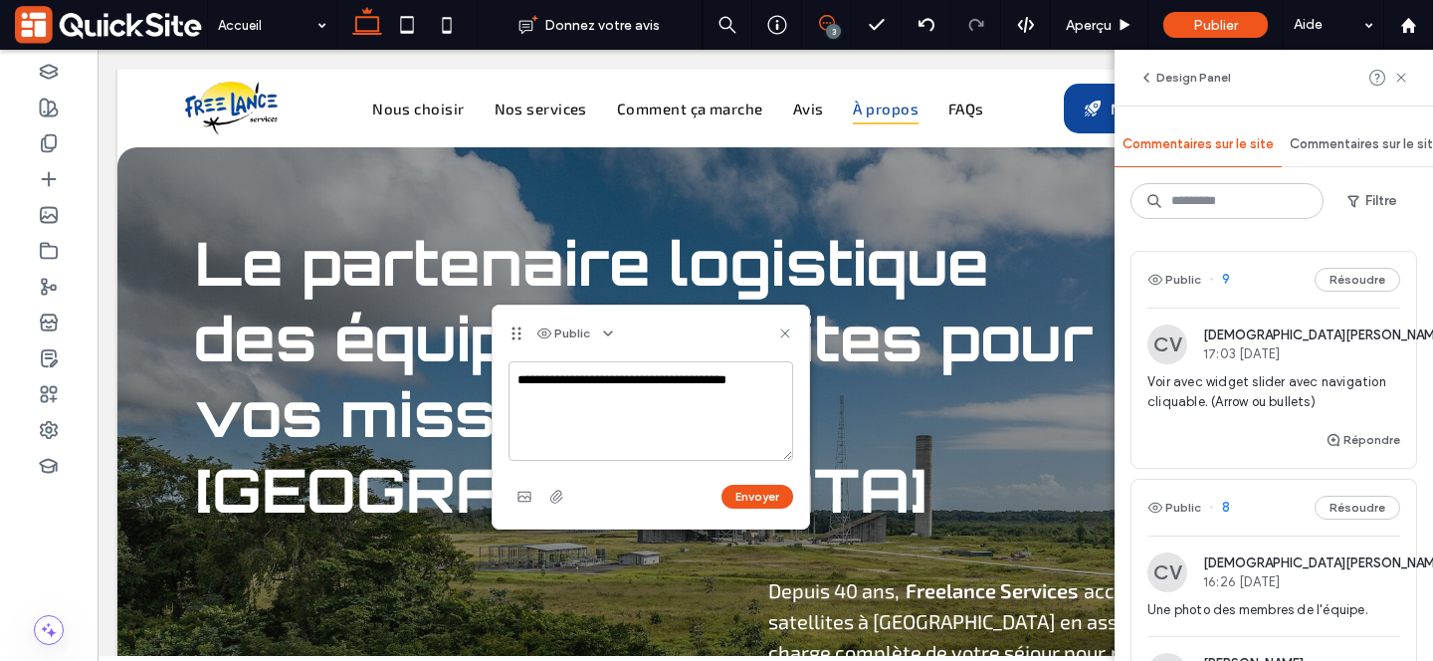
scroll to position [6062, 0]
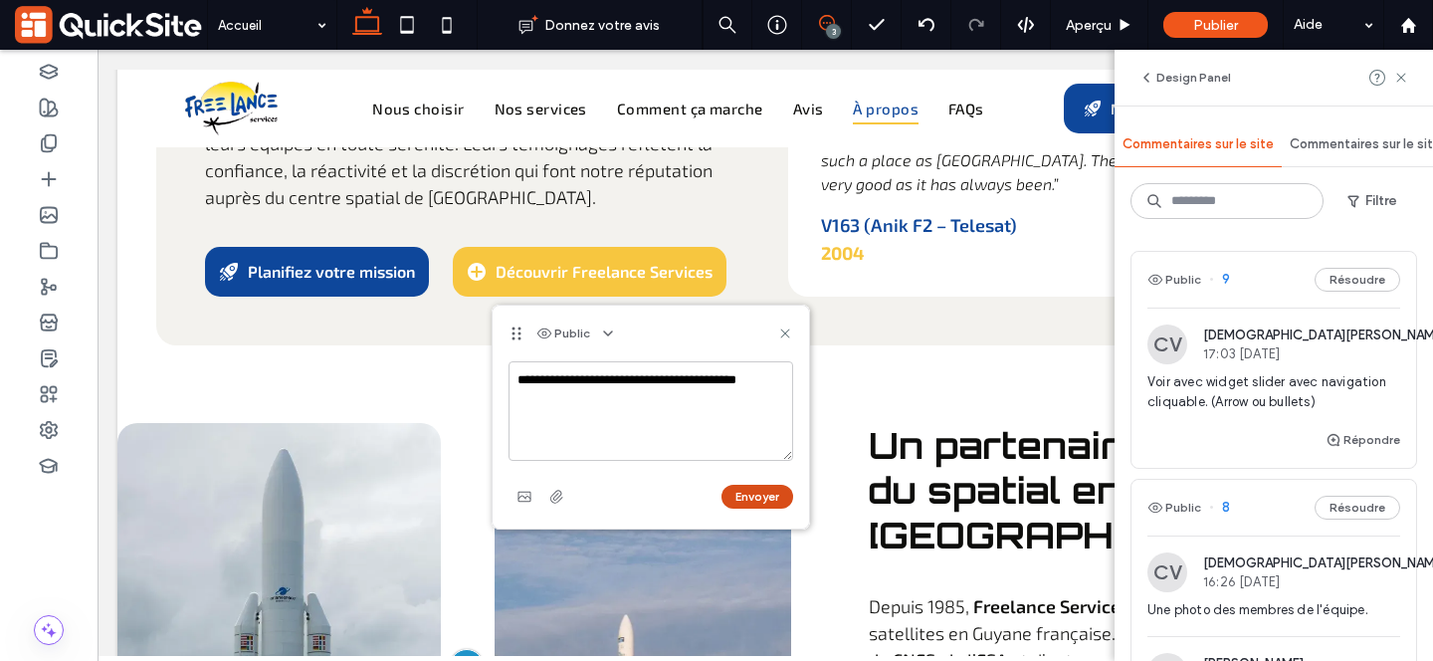
type textarea "**********"
click at [756, 504] on button "Envoyer" at bounding box center [757, 497] width 72 height 24
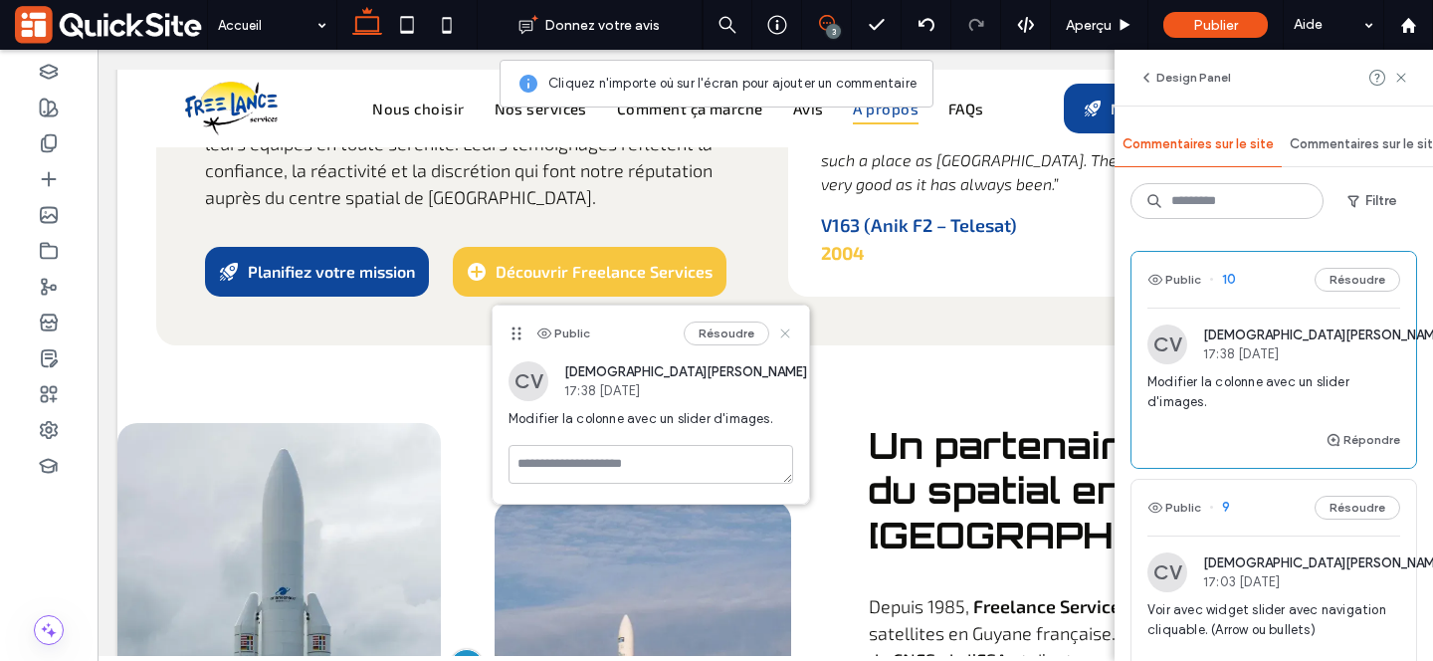
click at [788, 333] on icon at bounding box center [785, 333] width 16 height 16
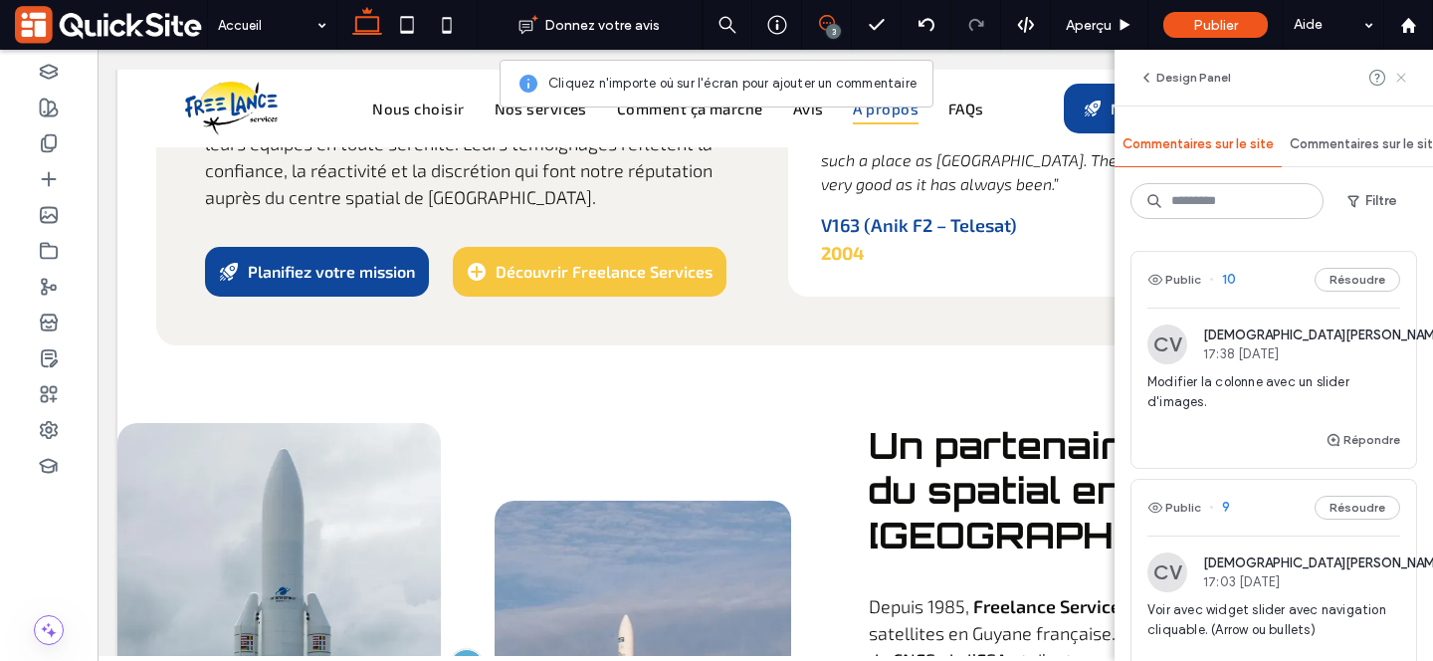
click at [1398, 75] on use at bounding box center [1400, 77] width 9 height 9
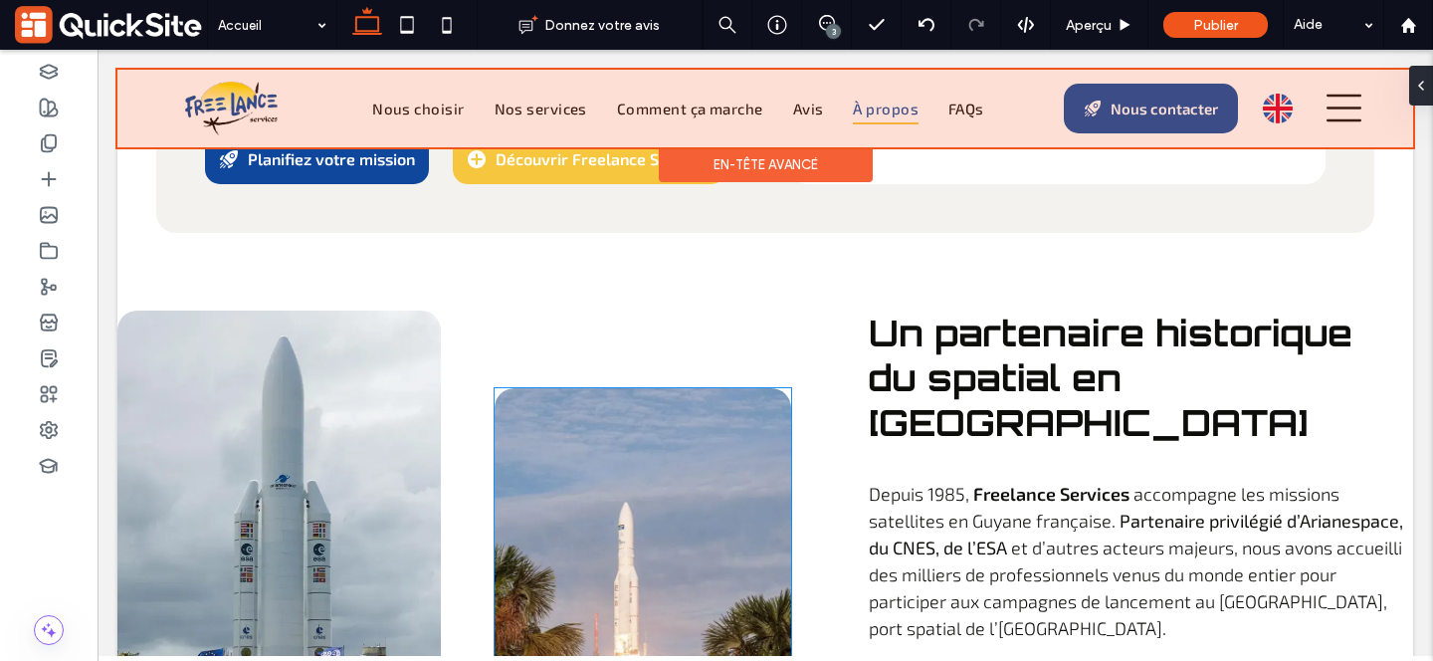
scroll to position [6169, 0]
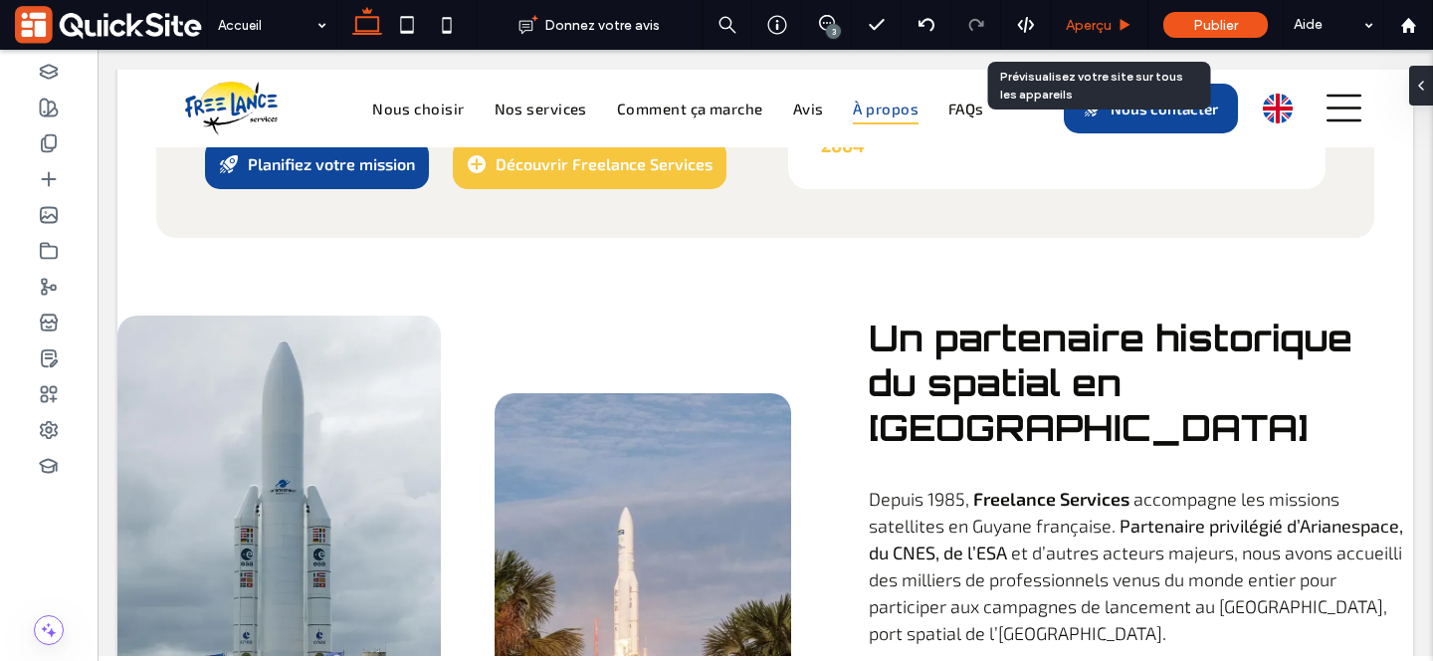
click at [1090, 27] on span "Aperçu" at bounding box center [1089, 25] width 46 height 17
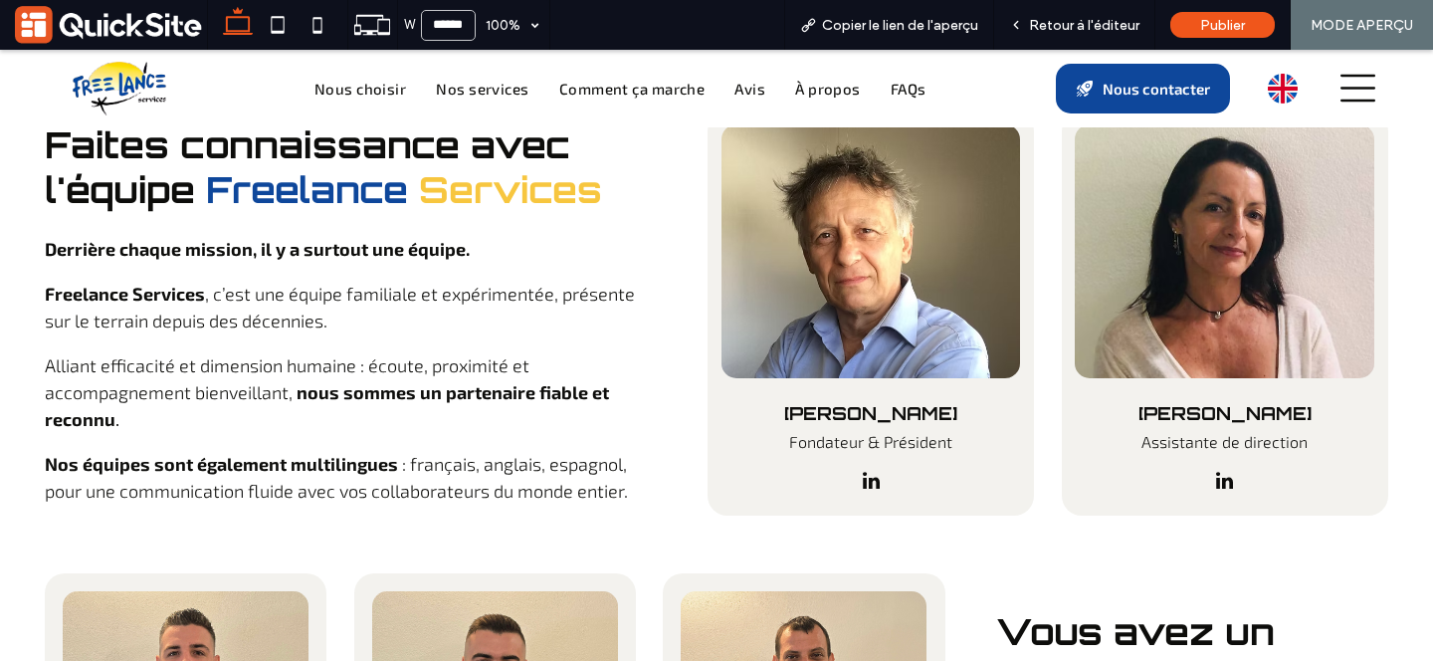
scroll to position [7284, 0]
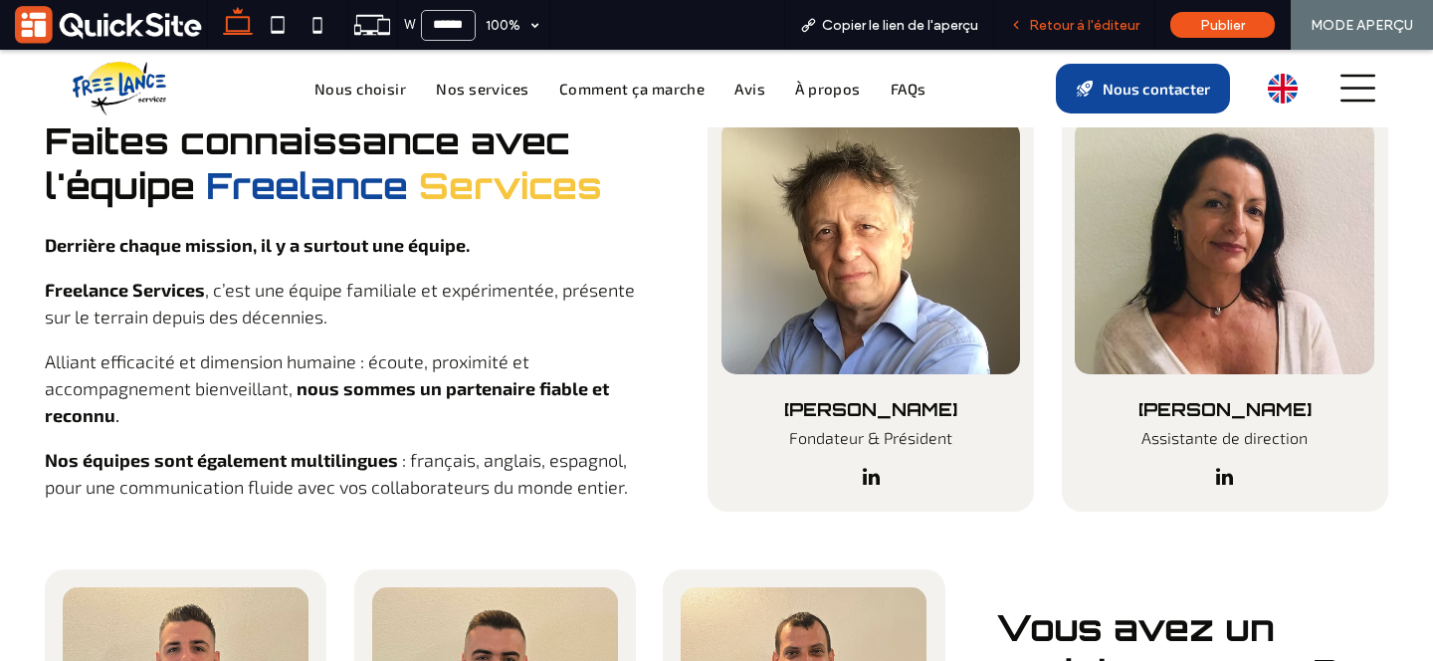
click at [1064, 22] on span "Retour à l'éditeur" at bounding box center [1084, 25] width 110 height 17
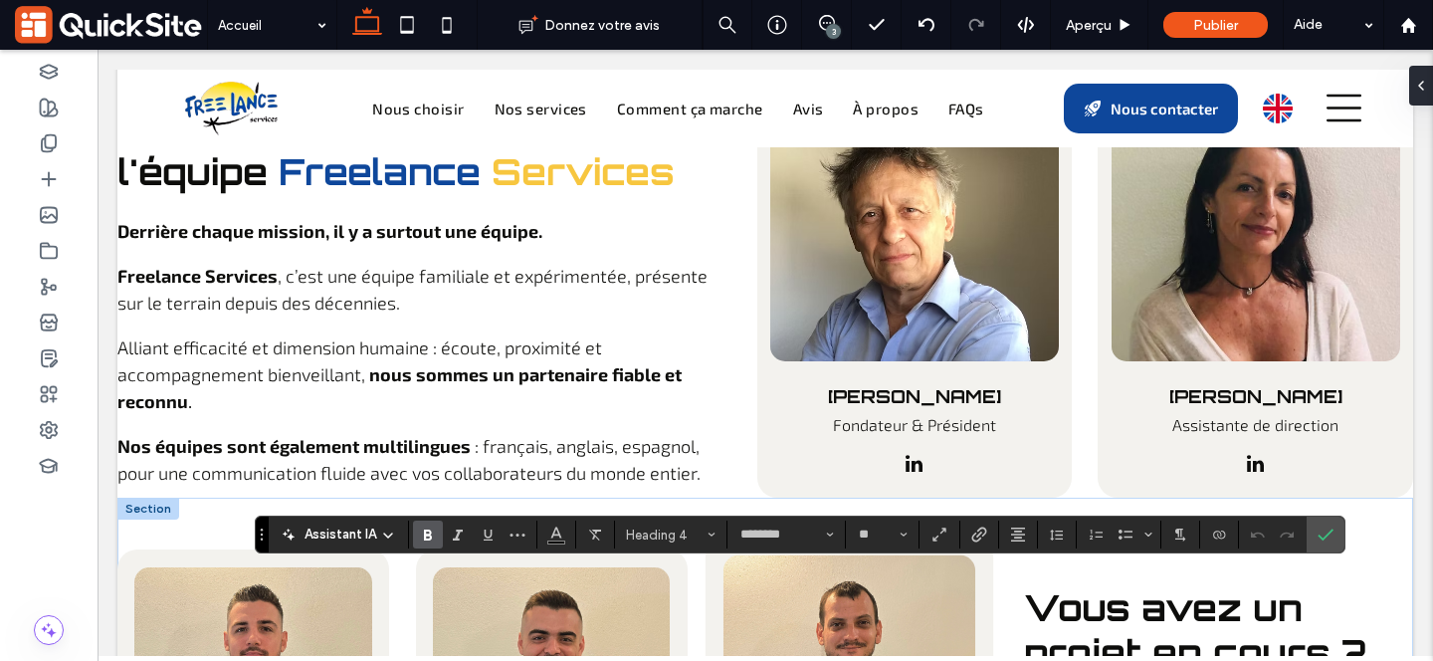
type input "********"
type input "**"
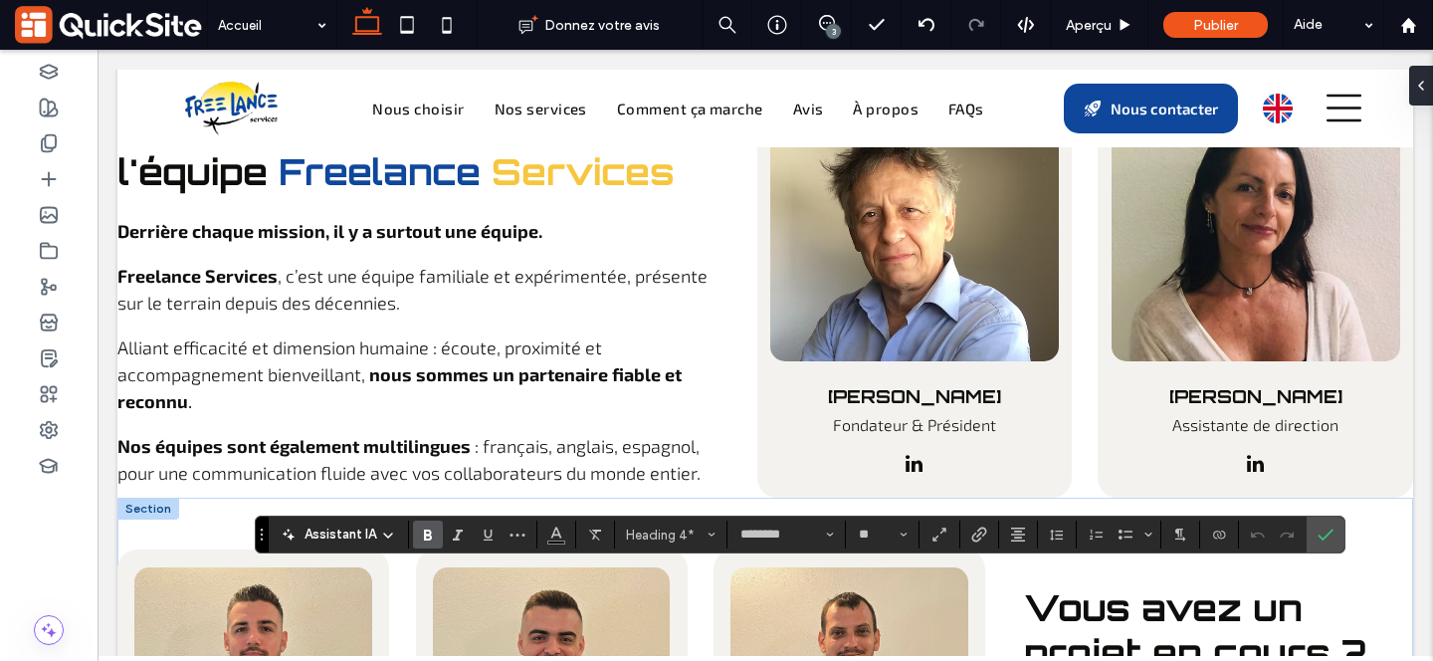
click at [1322, 534] on icon "Confirmer" at bounding box center [1325, 534] width 16 height 16
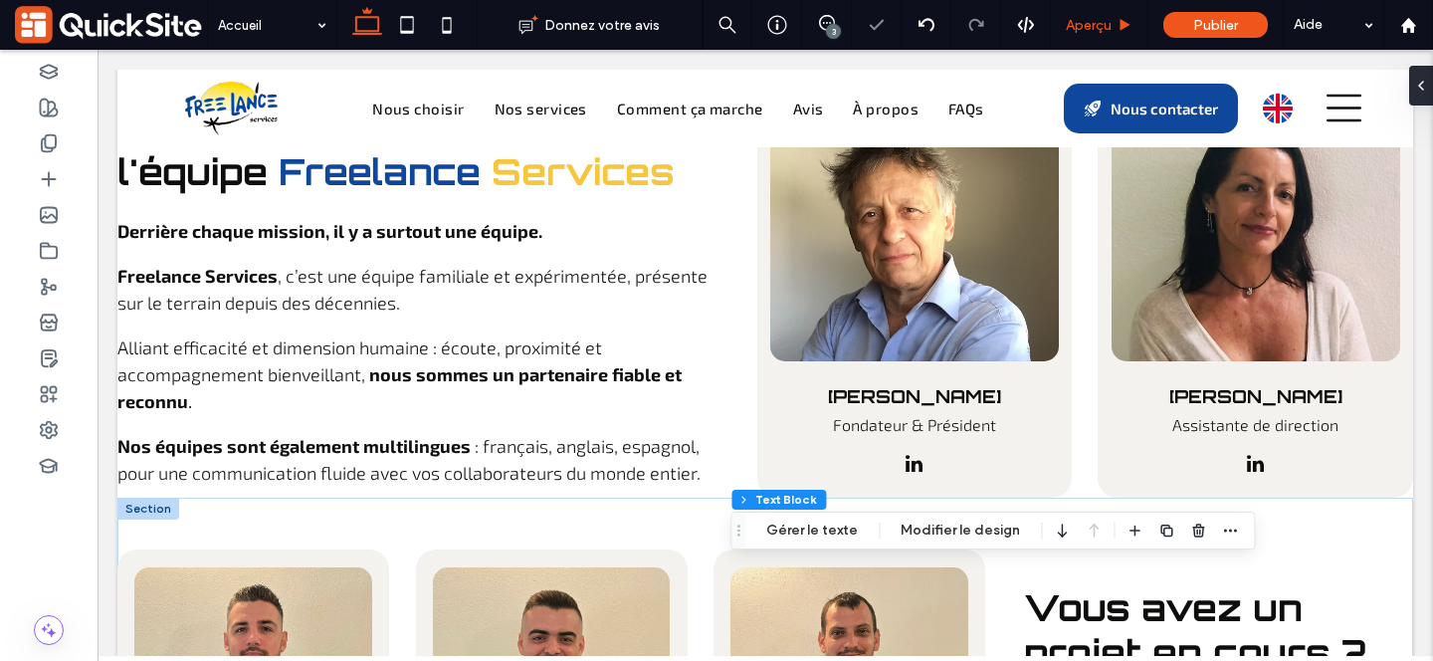
click at [1086, 25] on span "Aperçu" at bounding box center [1089, 25] width 46 height 17
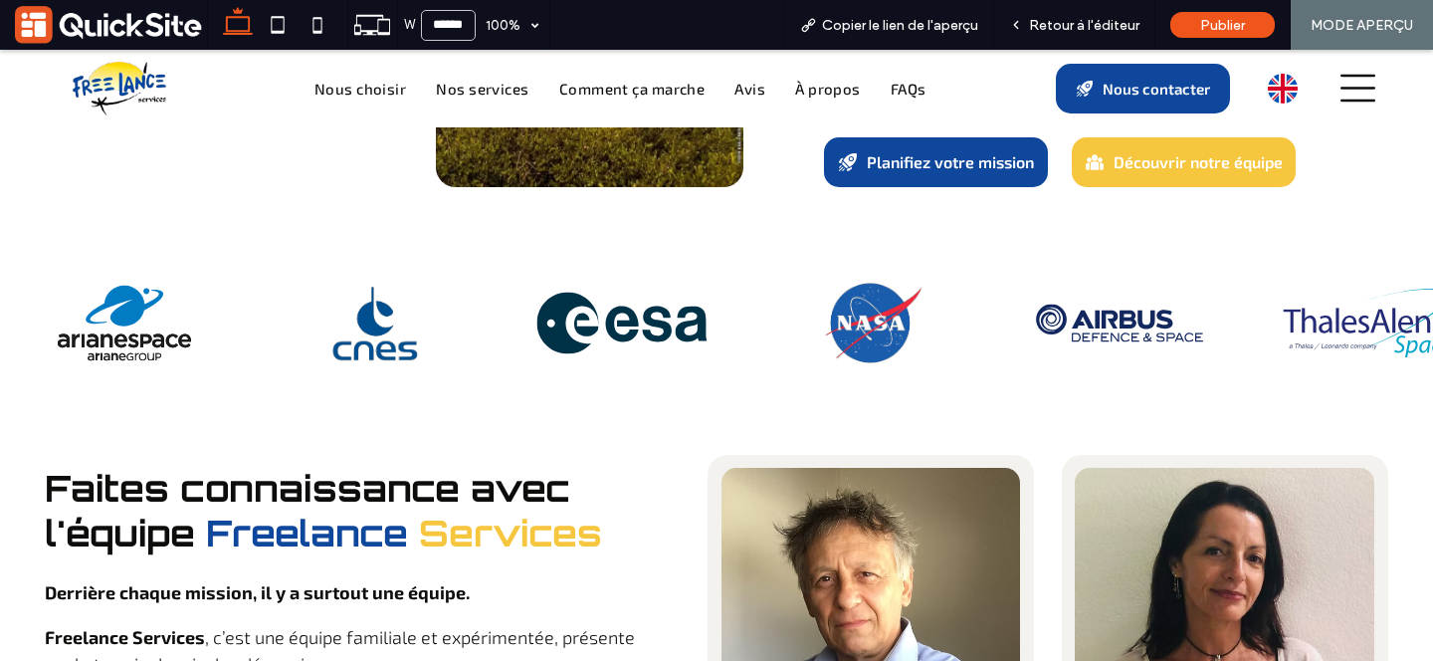
scroll to position [6927, 0]
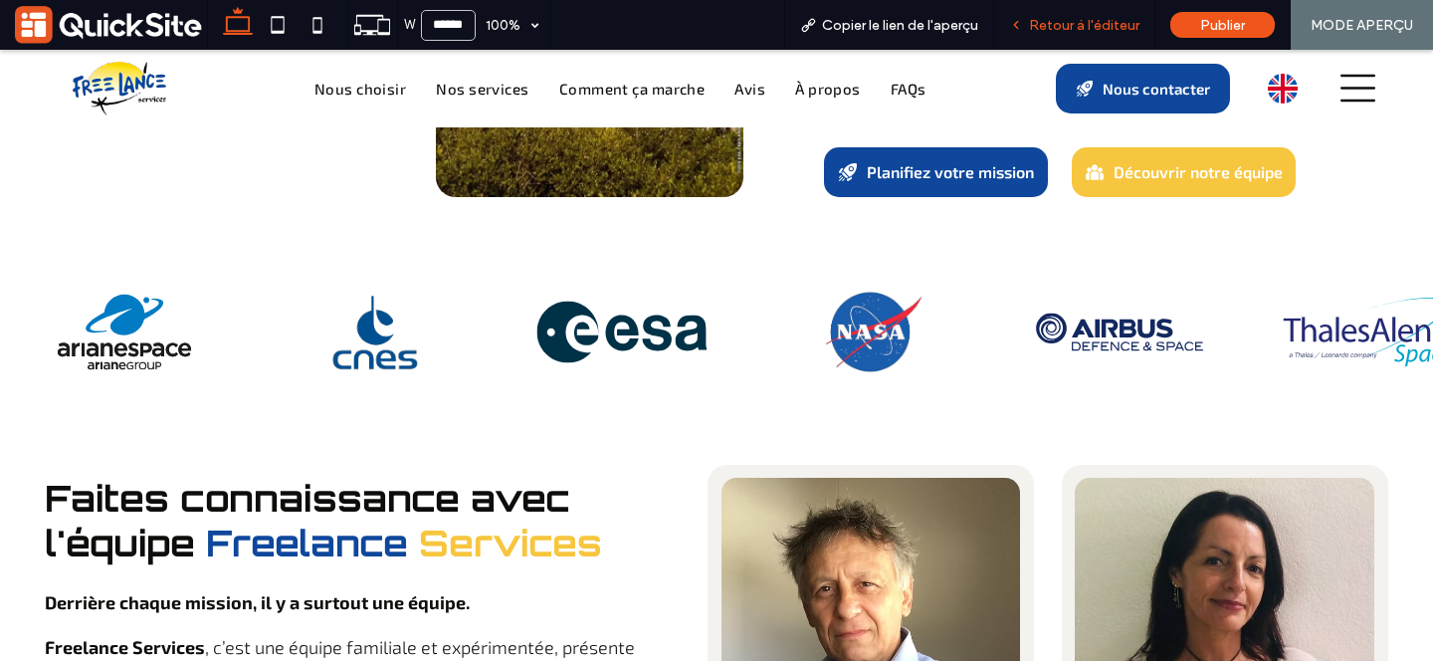
click at [1020, 20] on icon at bounding box center [1016, 25] width 14 height 14
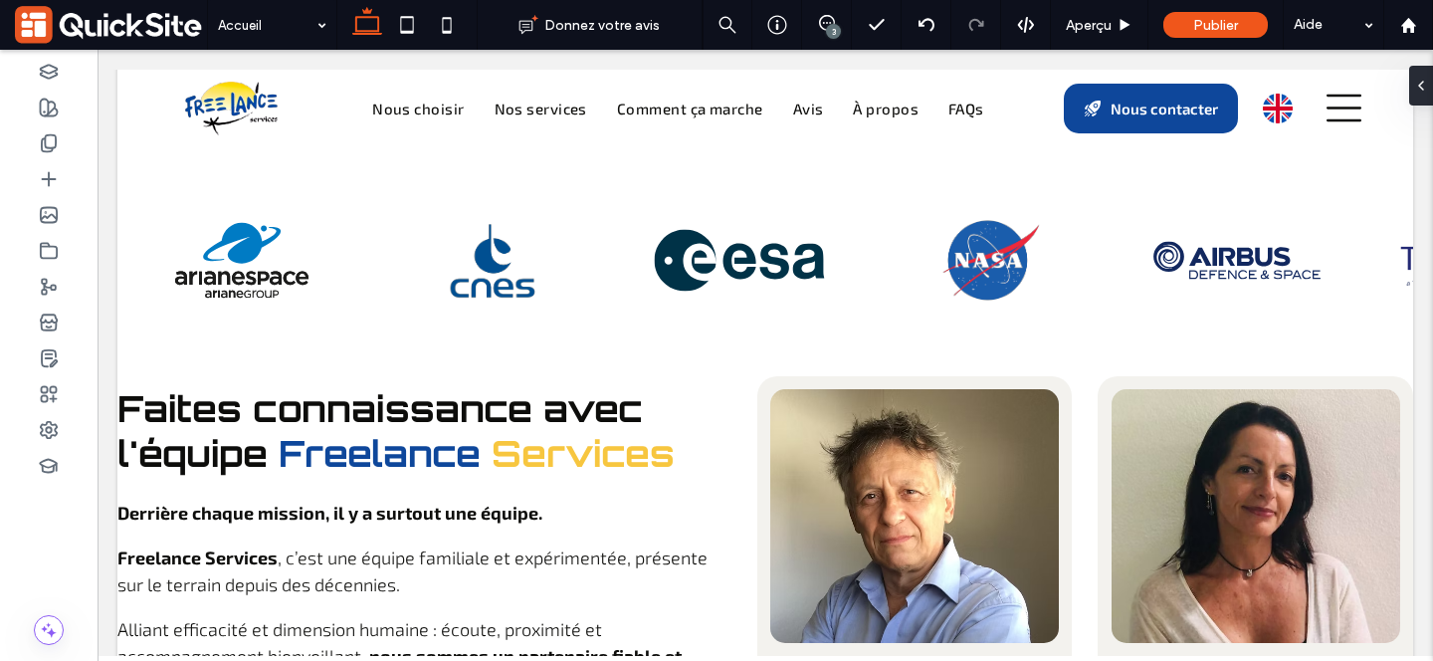
click at [826, 28] on div "3" at bounding box center [833, 31] width 15 height 15
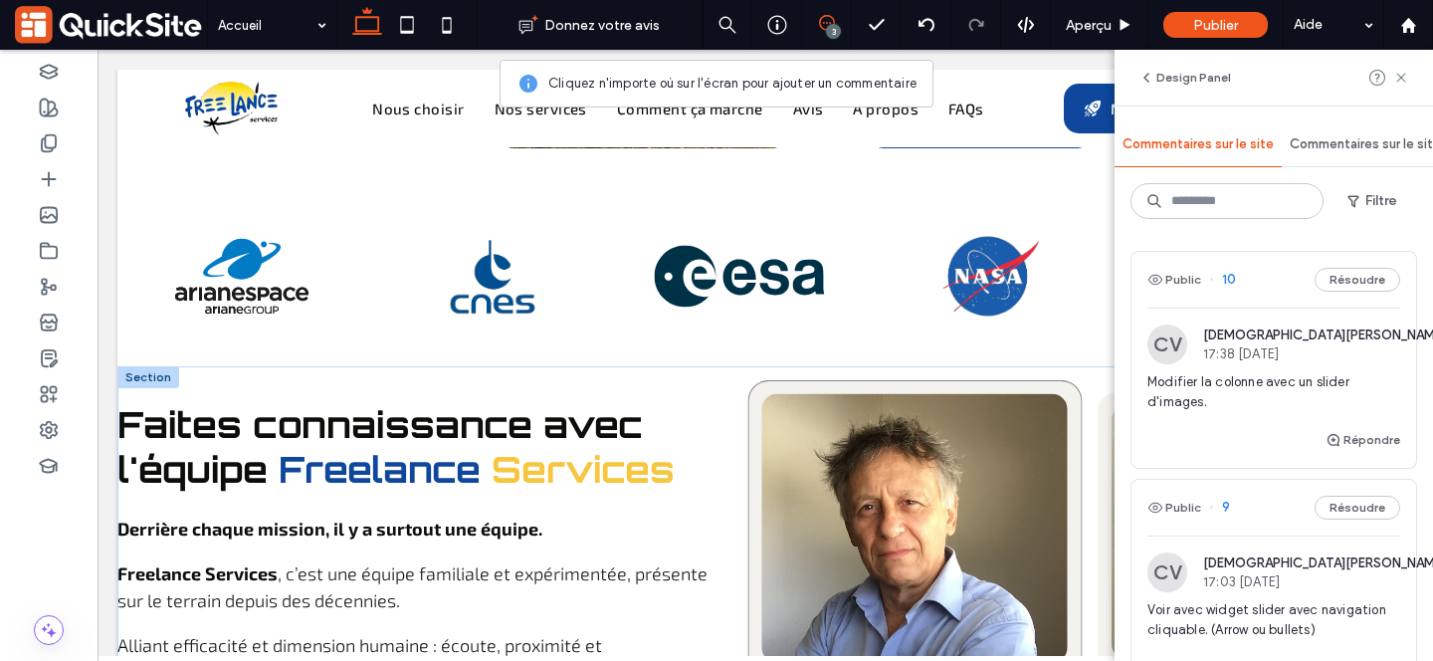
click at [1079, 379] on div "[PERSON_NAME] Fondateur & Président" at bounding box center [914, 593] width 334 height 428
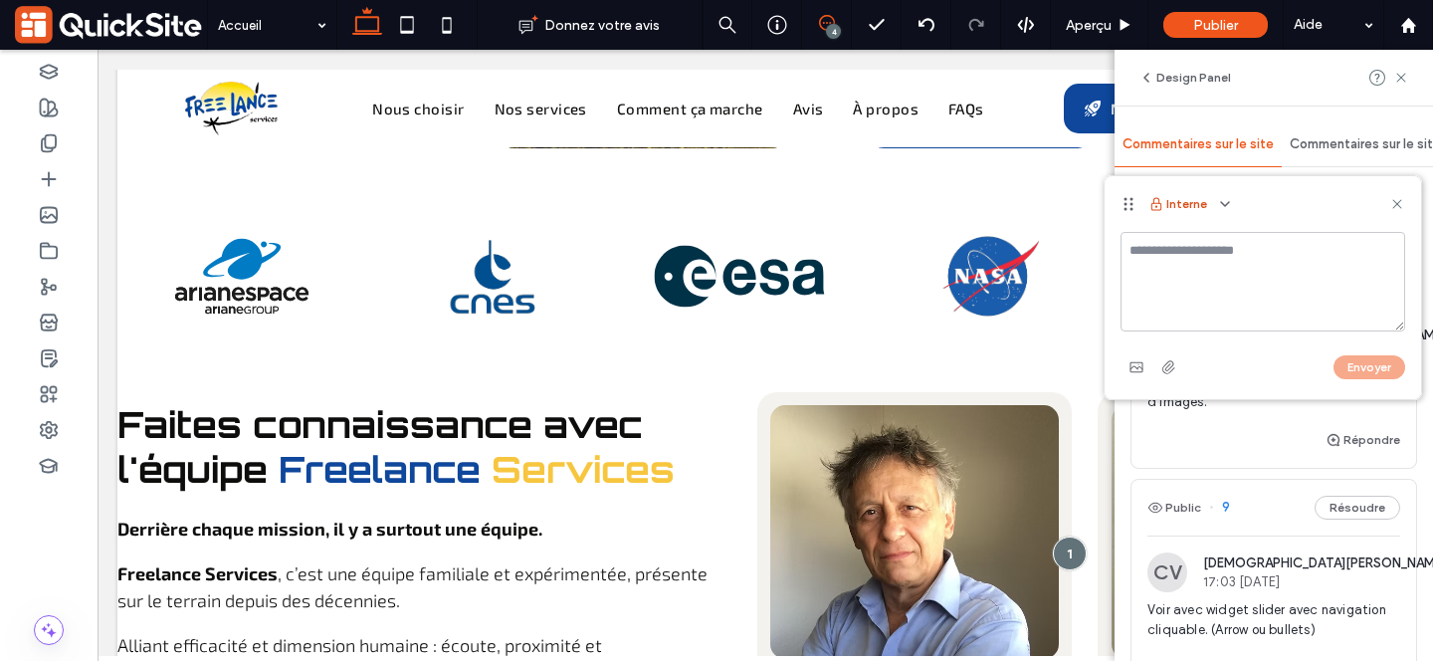
click at [1203, 206] on button "Interne" at bounding box center [1177, 204] width 59 height 24
click at [1231, 204] on icon "button" at bounding box center [1225, 204] width 16 height 16
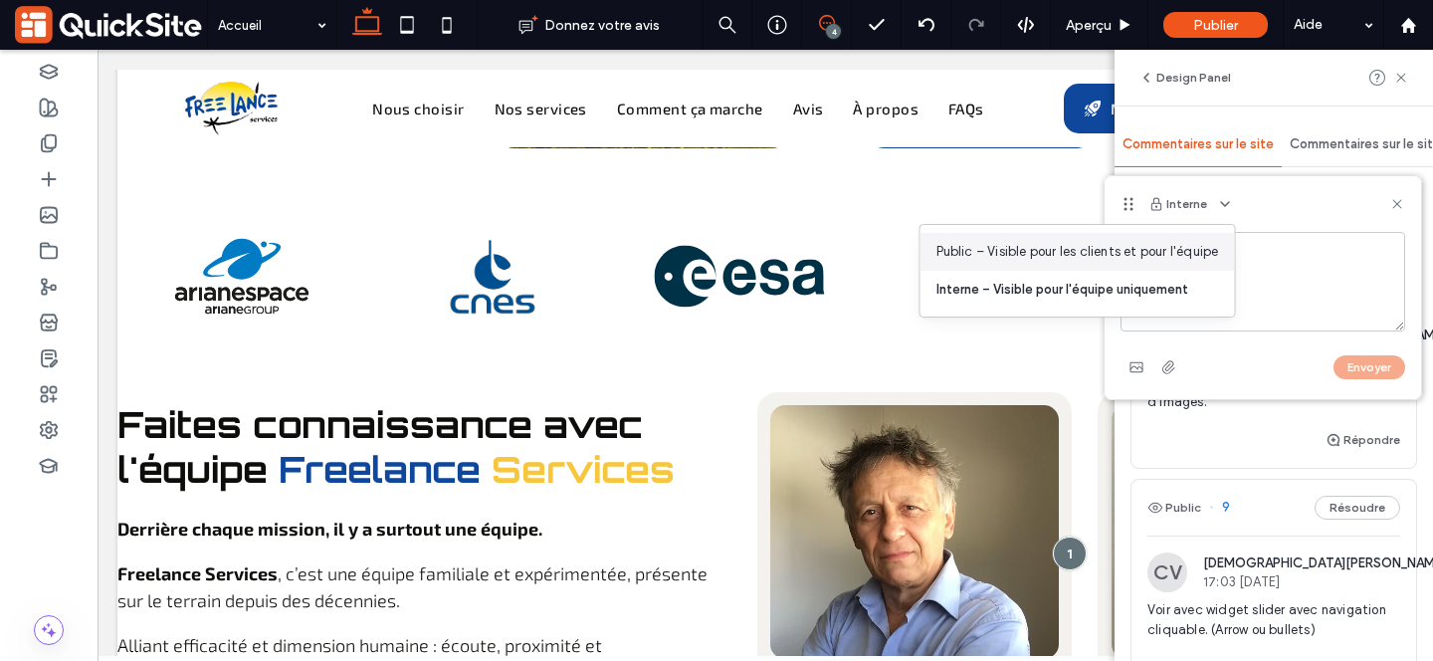
click at [1193, 242] on span "Public – Visible pour les clients et pour l'équipe" at bounding box center [1077, 252] width 283 height 20
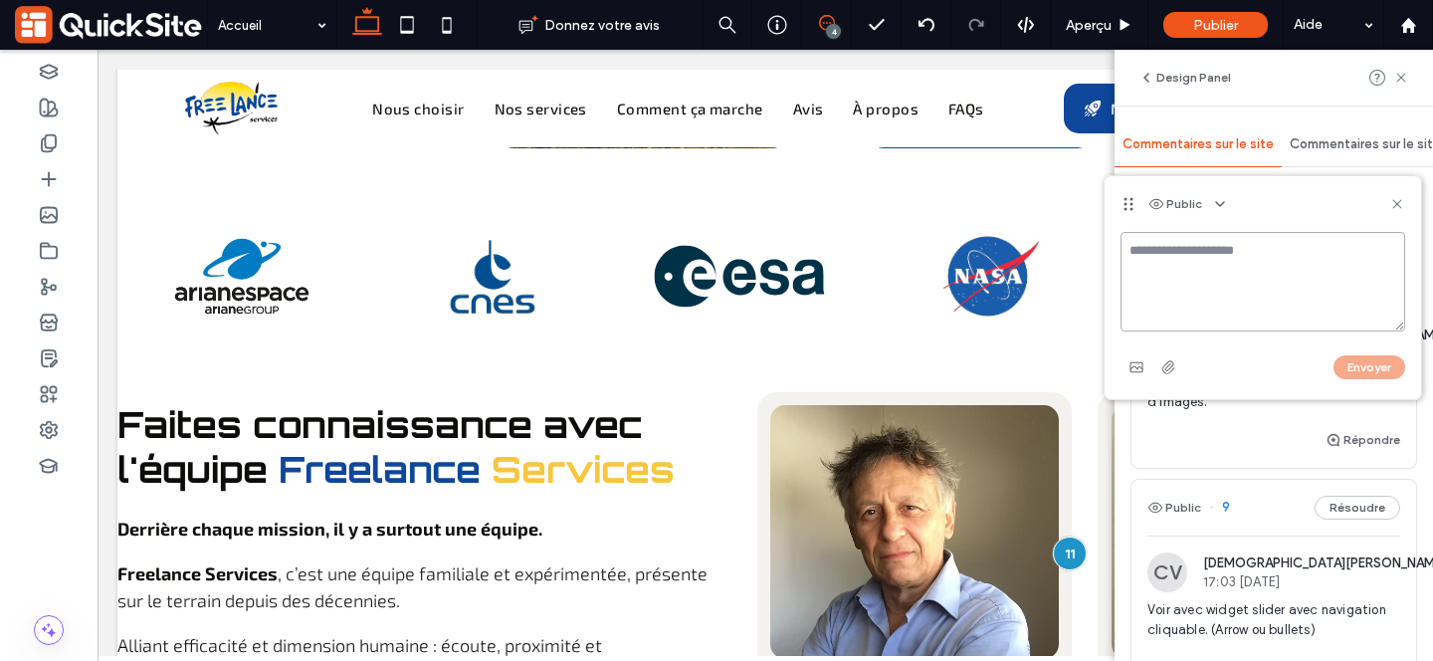
click at [1176, 271] on textarea at bounding box center [1262, 282] width 285 height 100
type textarea "**********"
click at [1380, 376] on button "Envoyer" at bounding box center [1369, 367] width 72 height 24
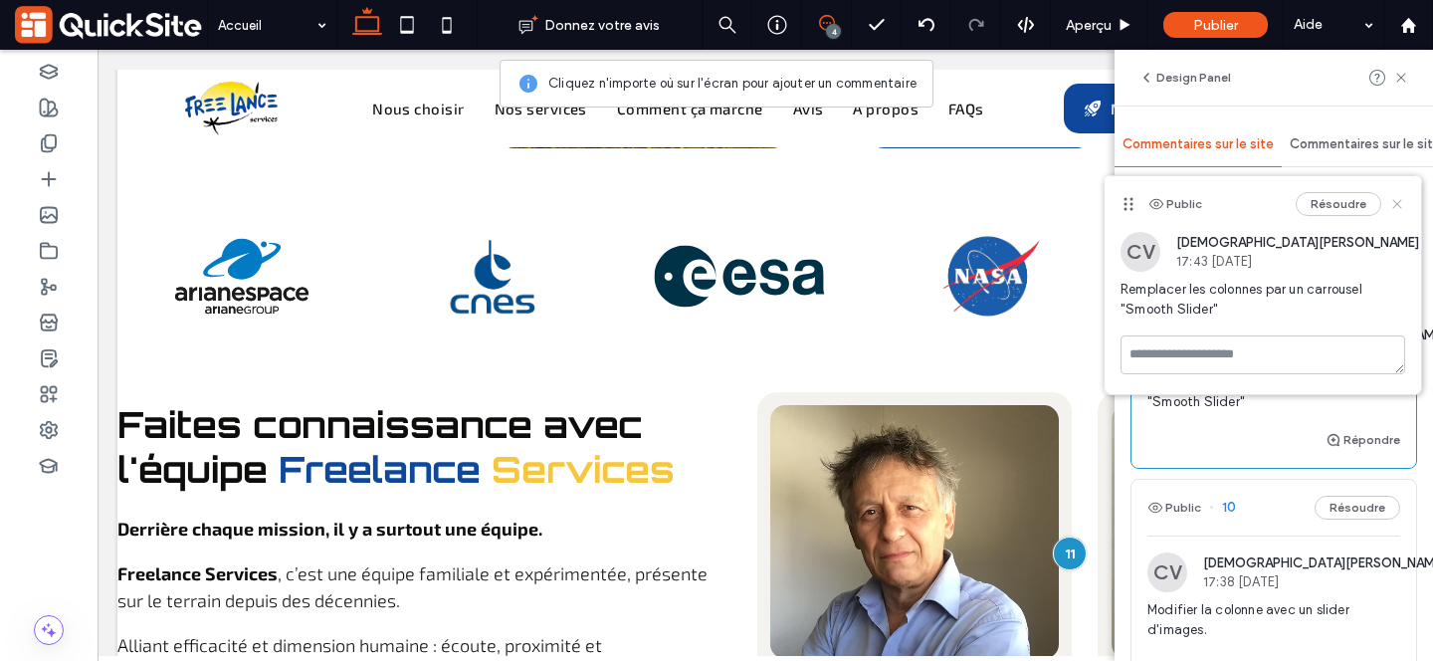
click at [1395, 203] on use at bounding box center [1396, 204] width 9 height 9
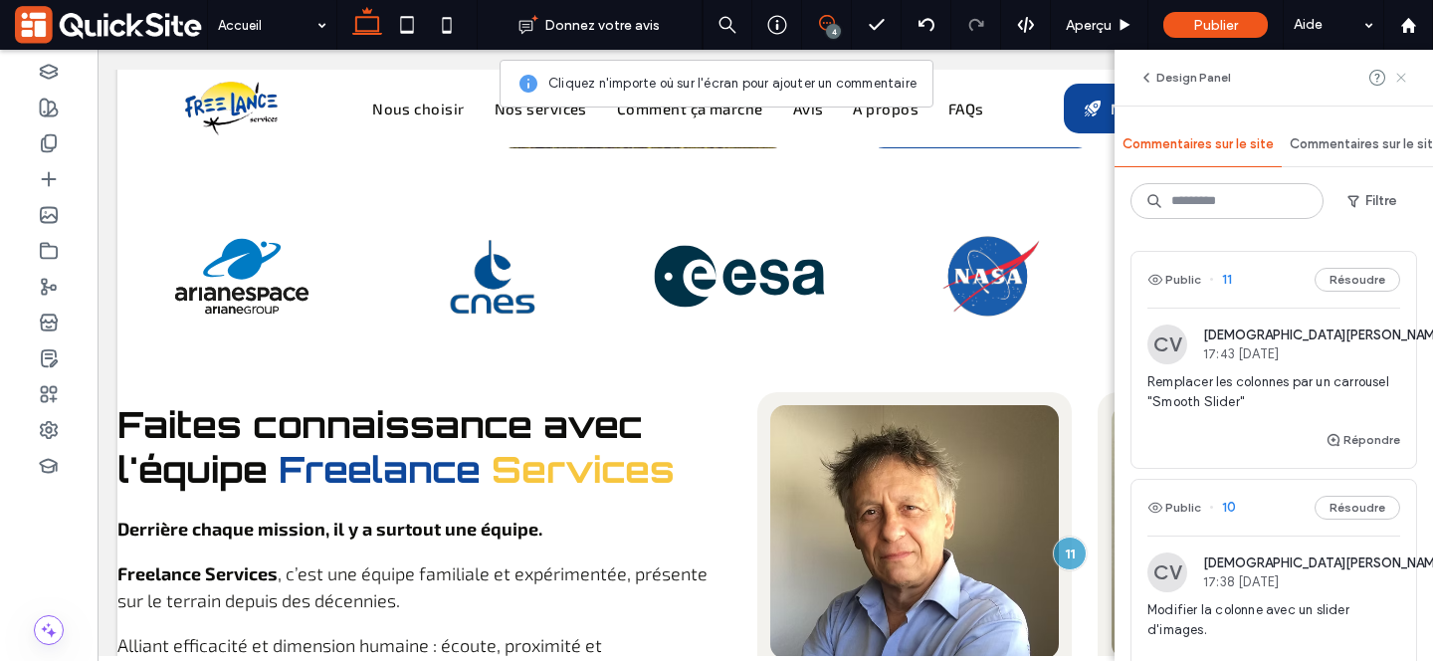
click at [1403, 77] on icon at bounding box center [1401, 78] width 16 height 16
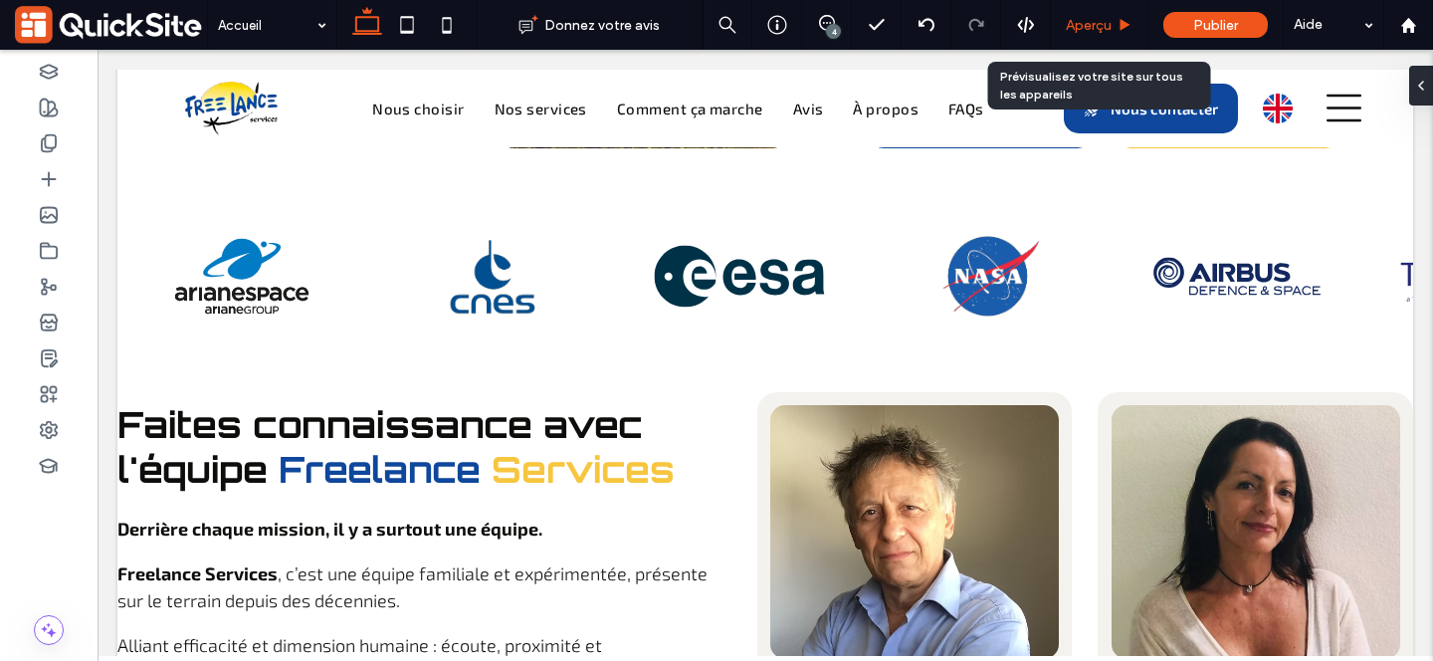
click at [1094, 19] on span "Aperçu" at bounding box center [1089, 25] width 46 height 17
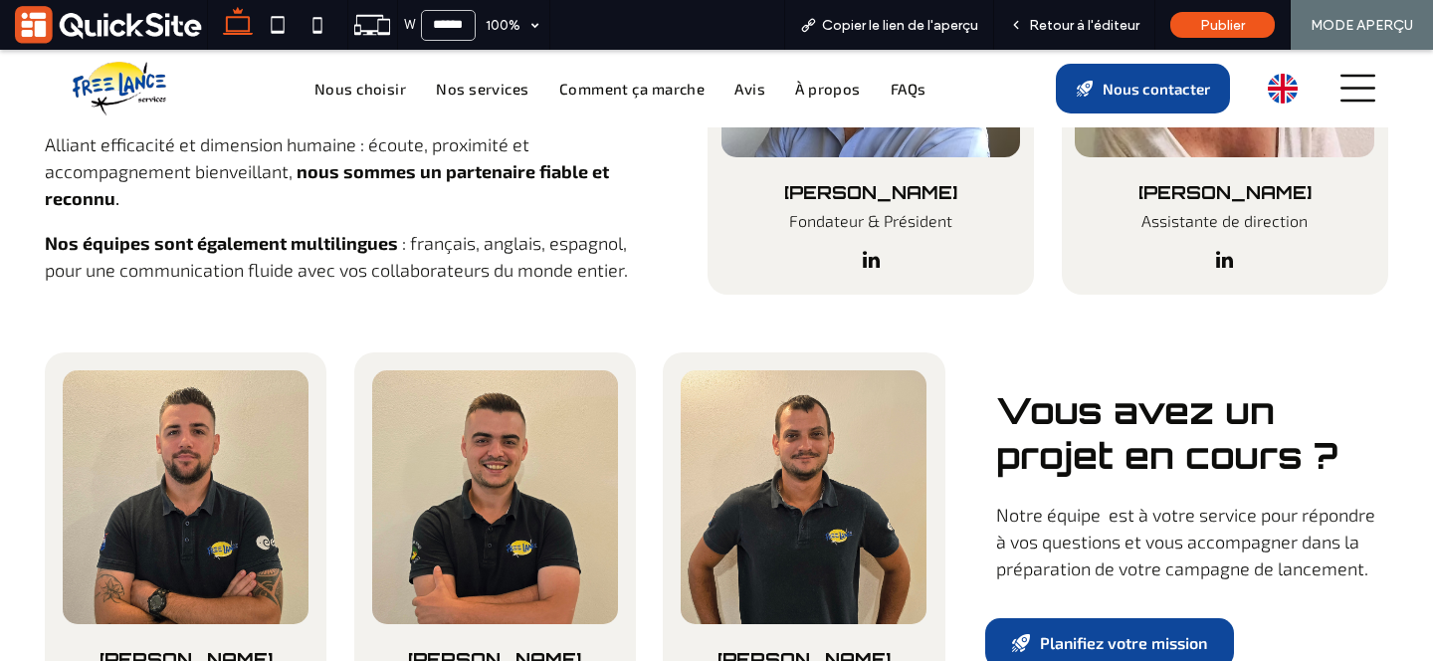
scroll to position [7434, 0]
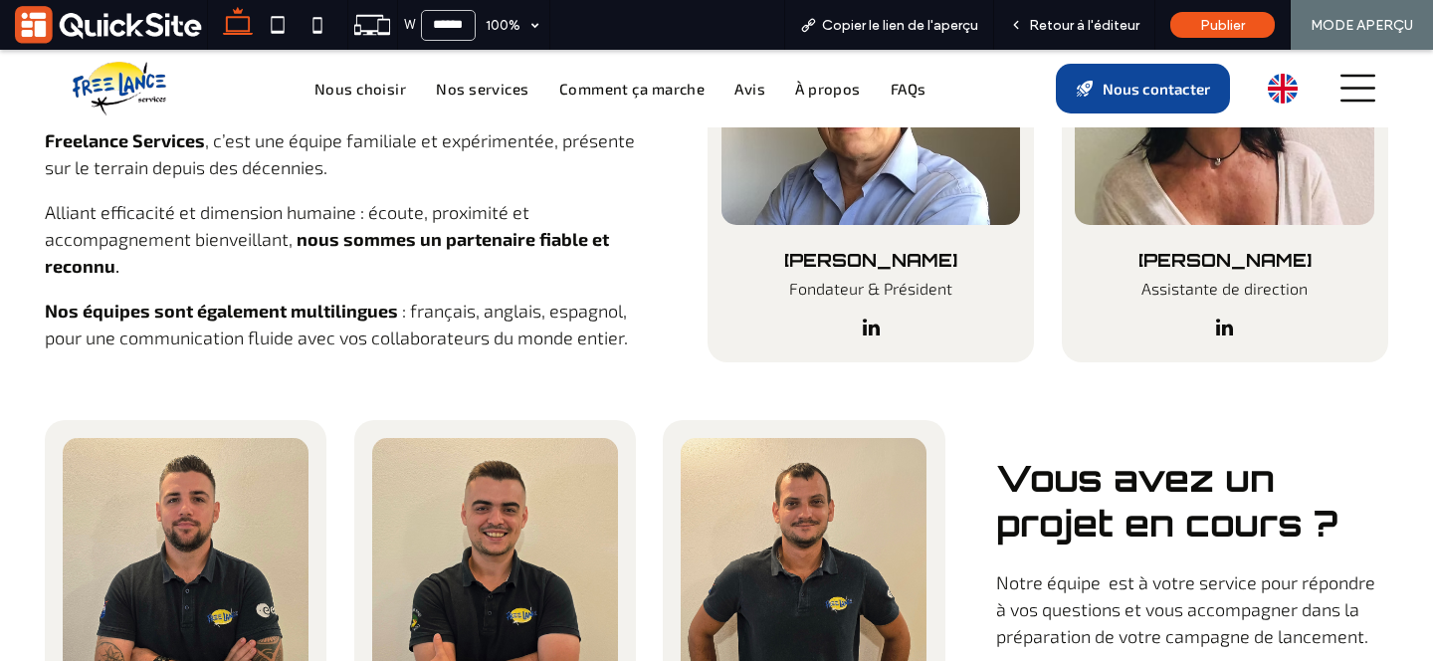
click at [1365, 100] on icon at bounding box center [1357, 88] width 35 height 27
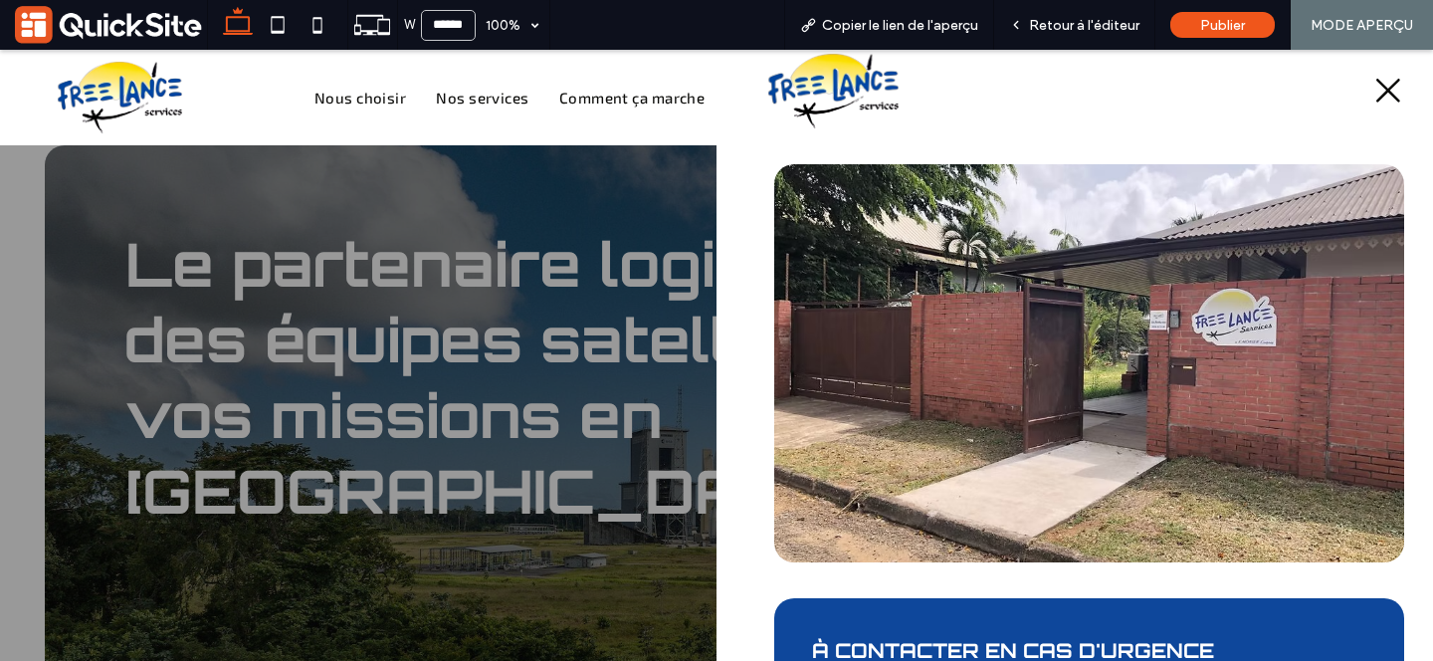
scroll to position [0, 0]
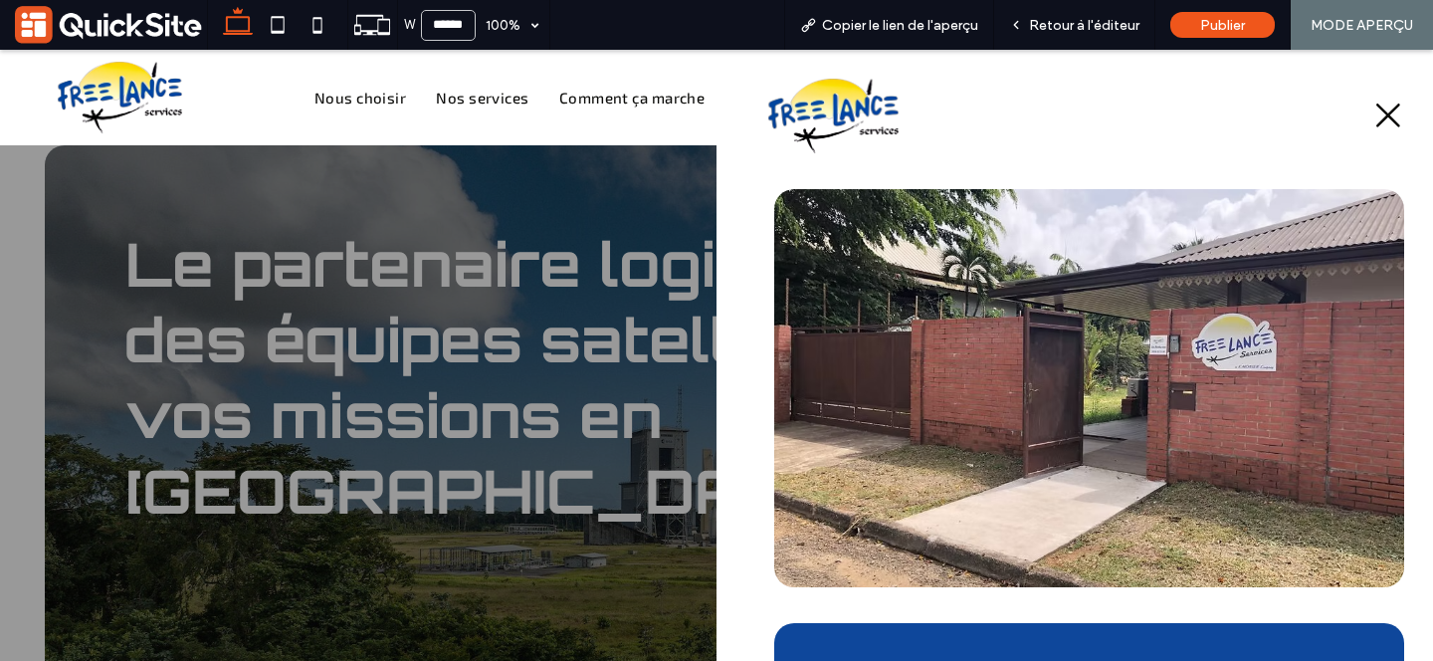
click at [1386, 110] on icon at bounding box center [1388, 115] width 32 height 30
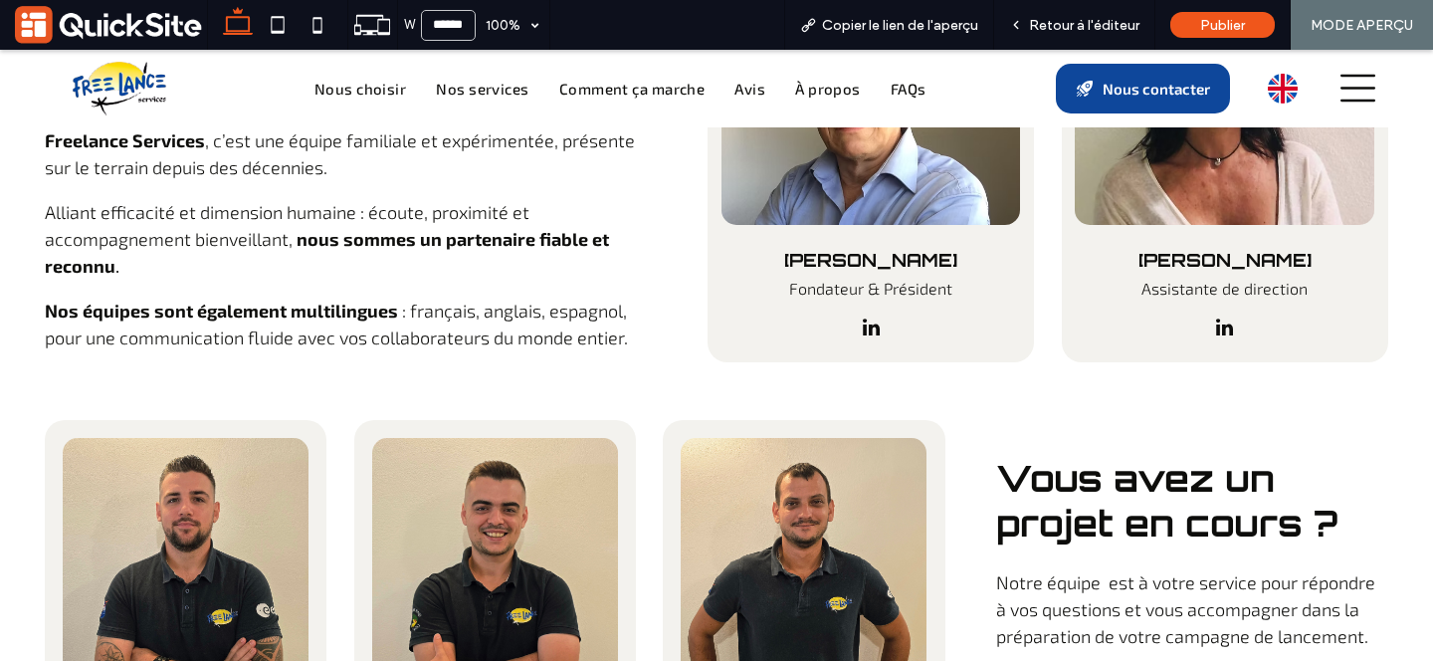
scroll to position [7416, 0]
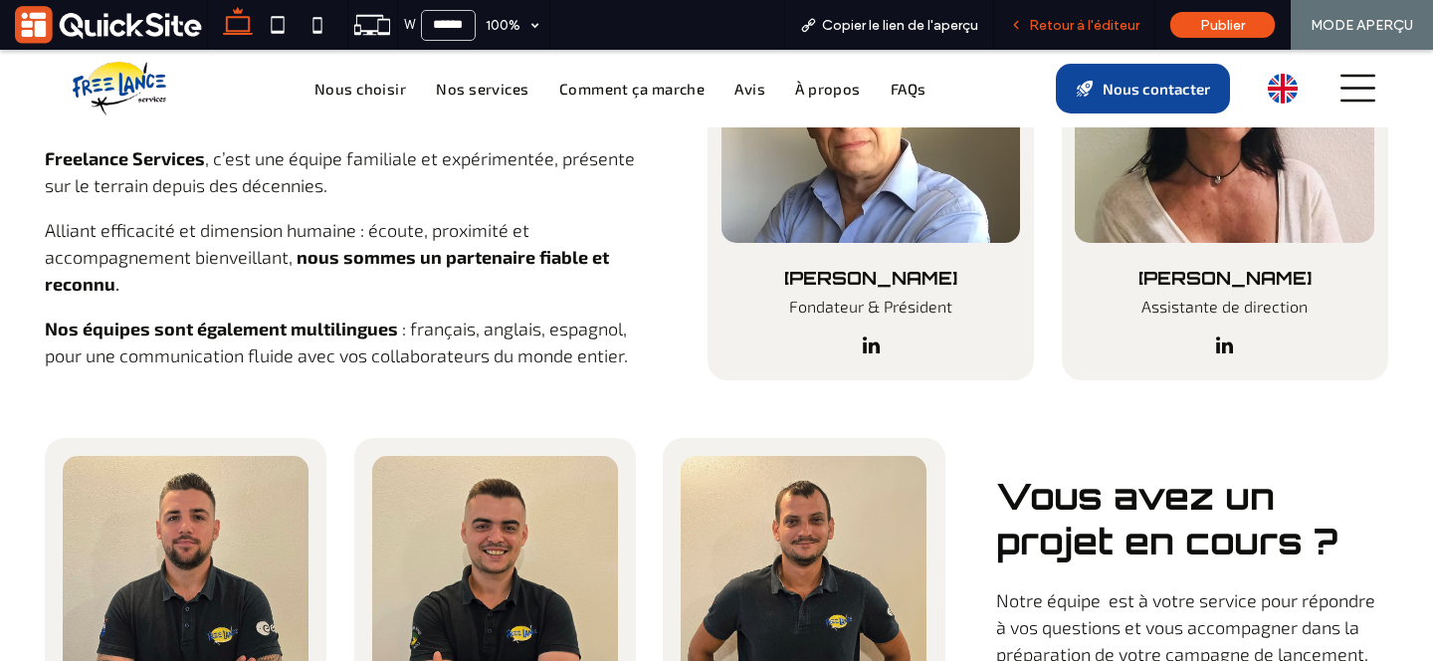
click at [1053, 24] on span "Retour à l'éditeur" at bounding box center [1084, 25] width 110 height 17
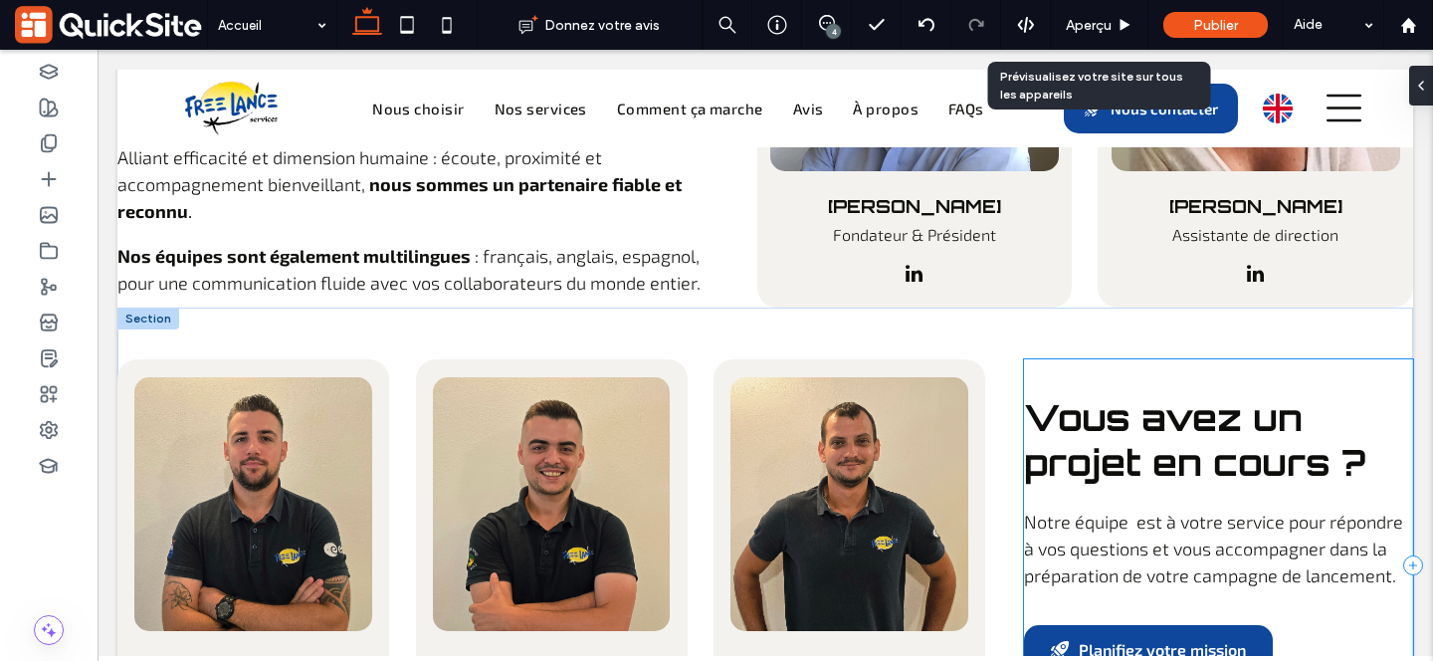
click at [1136, 510] on span "Notre équipe est à votre service pour répondre à vos questions et vous accompag…" at bounding box center [1213, 548] width 379 height 76
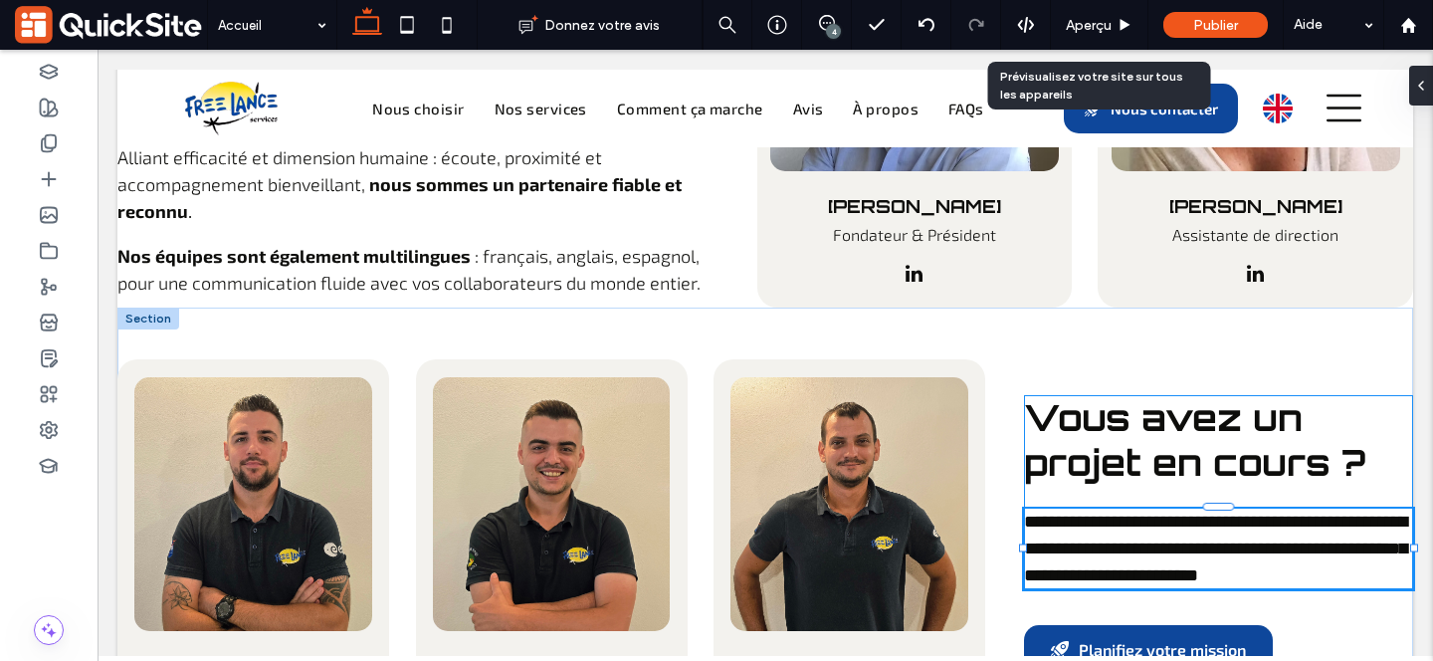
scroll to position [7340, 0]
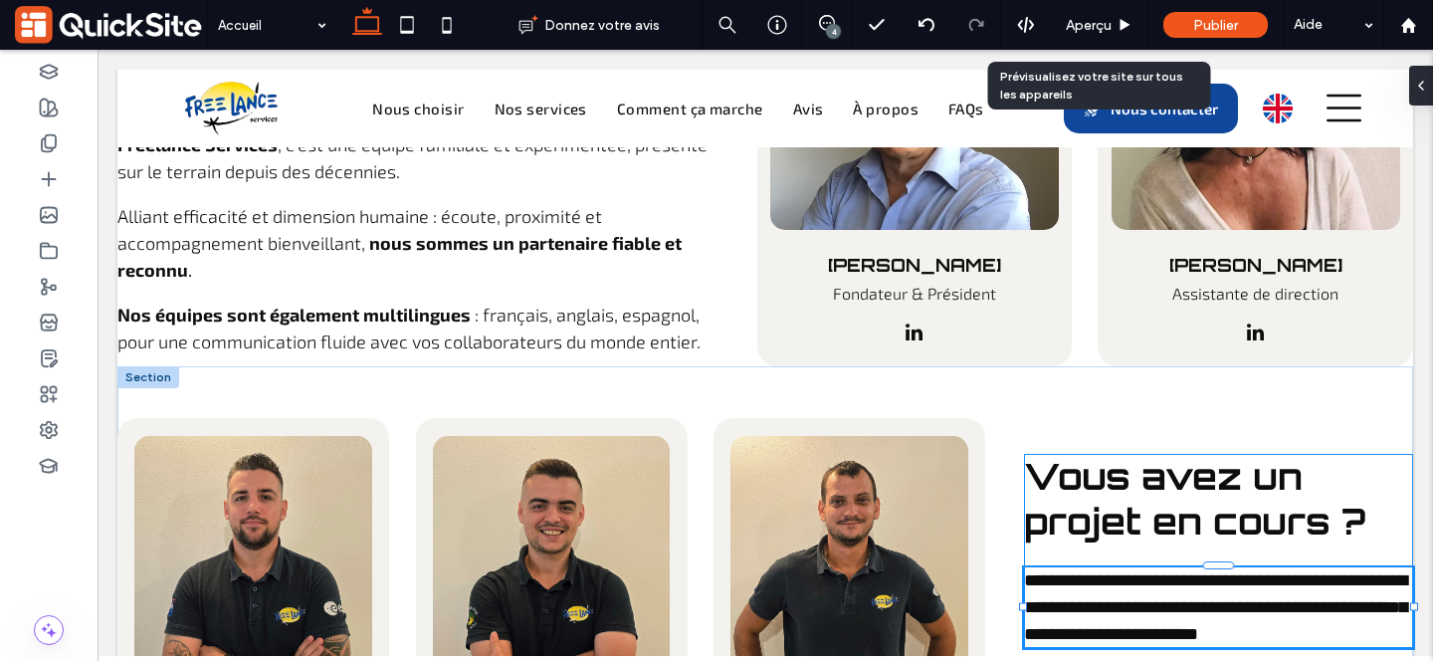
click at [1132, 567] on div "**********" at bounding box center [1218, 607] width 389 height 81
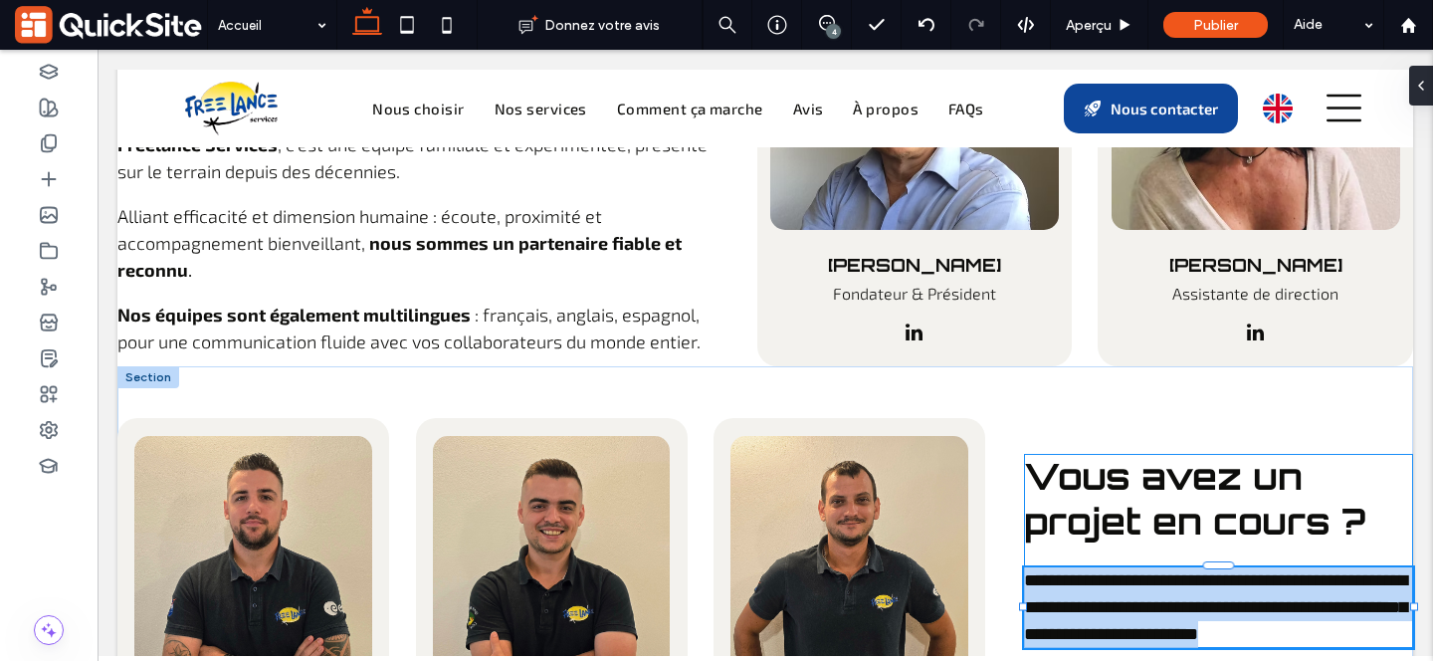
type input "*****"
type input "**"
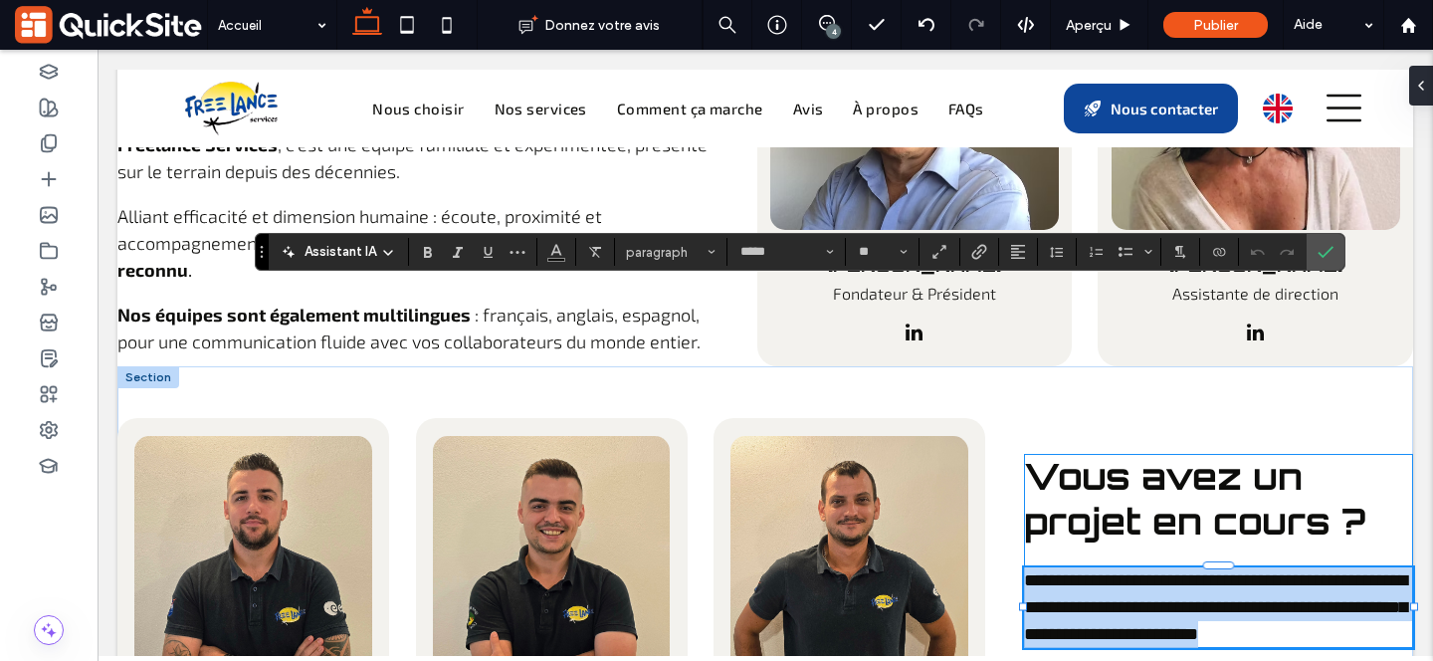
click at [1138, 571] on span "**********" at bounding box center [1215, 607] width 383 height 72
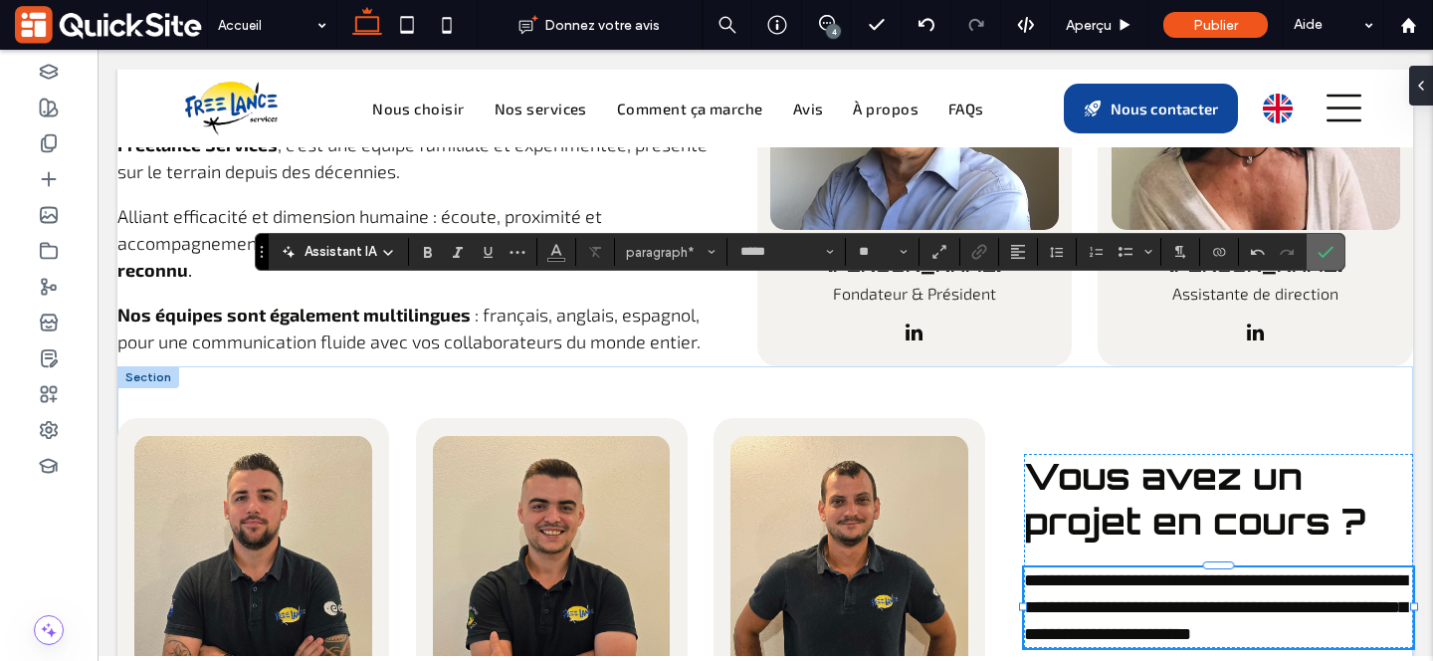
click at [1317, 250] on icon "Confirmer" at bounding box center [1325, 252] width 16 height 16
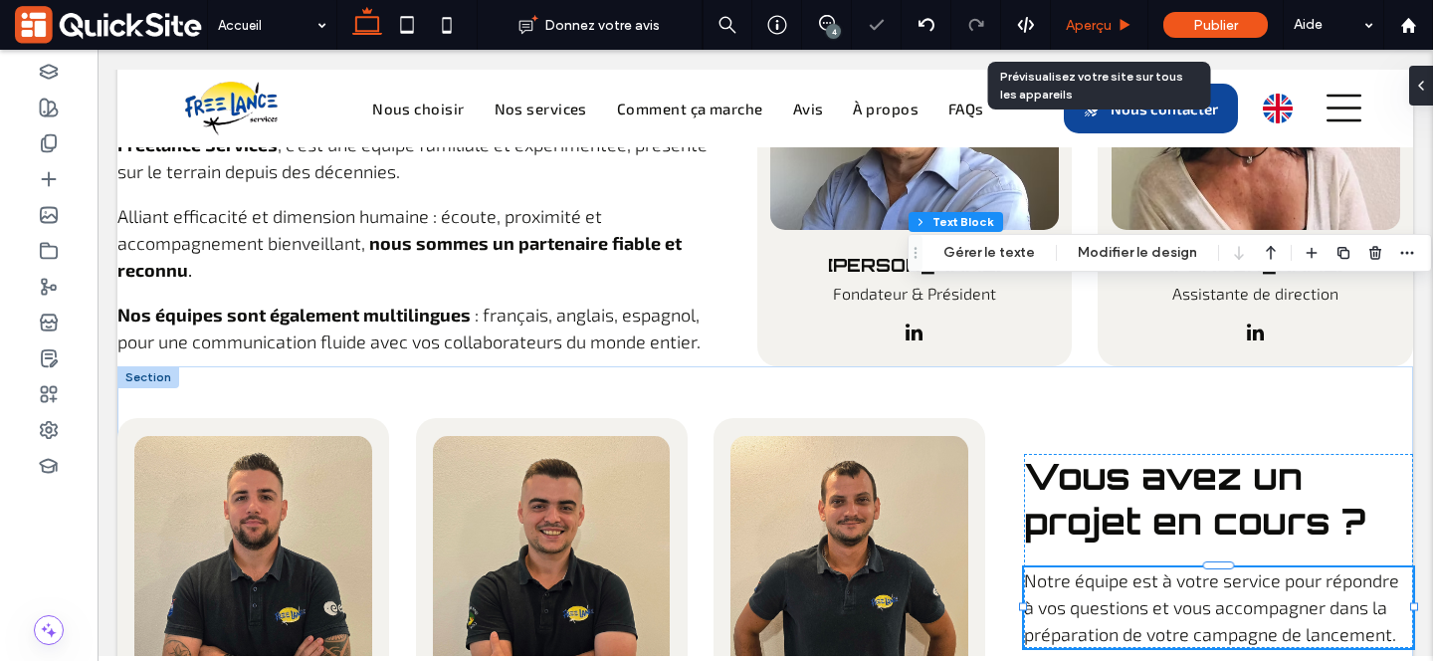
click at [1097, 28] on span "Aperçu" at bounding box center [1089, 25] width 46 height 17
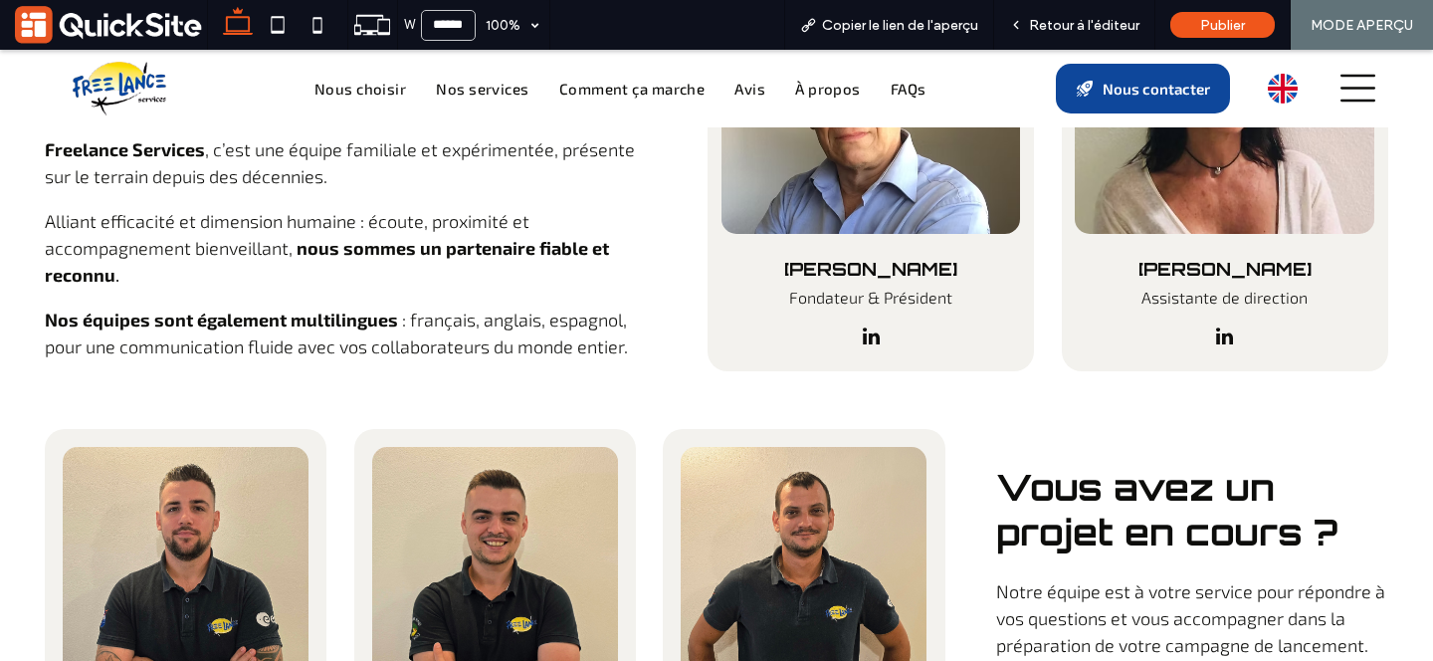
scroll to position [7416, 0]
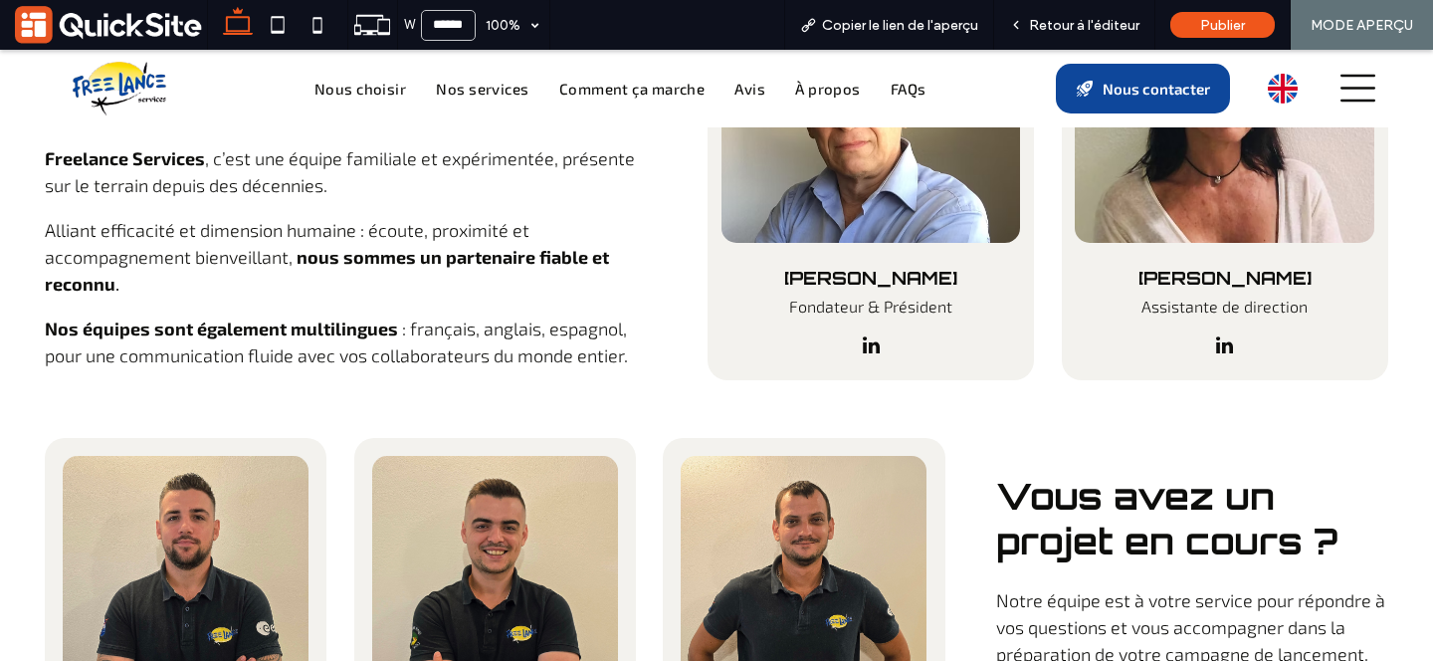
click at [1097, 28] on span "Retour à l'éditeur" at bounding box center [1084, 25] width 110 height 17
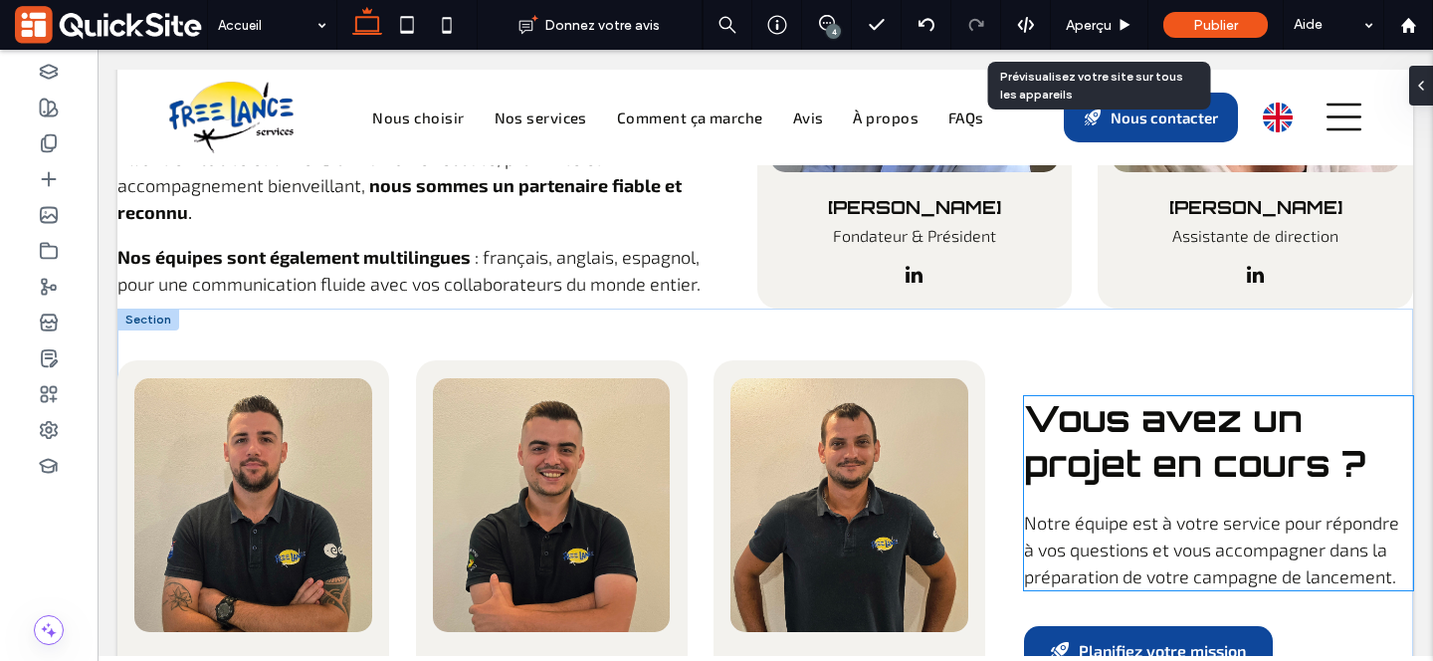
click at [1287, 511] on span "Notre équipe est à votre service pour répondre à vos questions et vous accompag…" at bounding box center [1211, 549] width 375 height 76
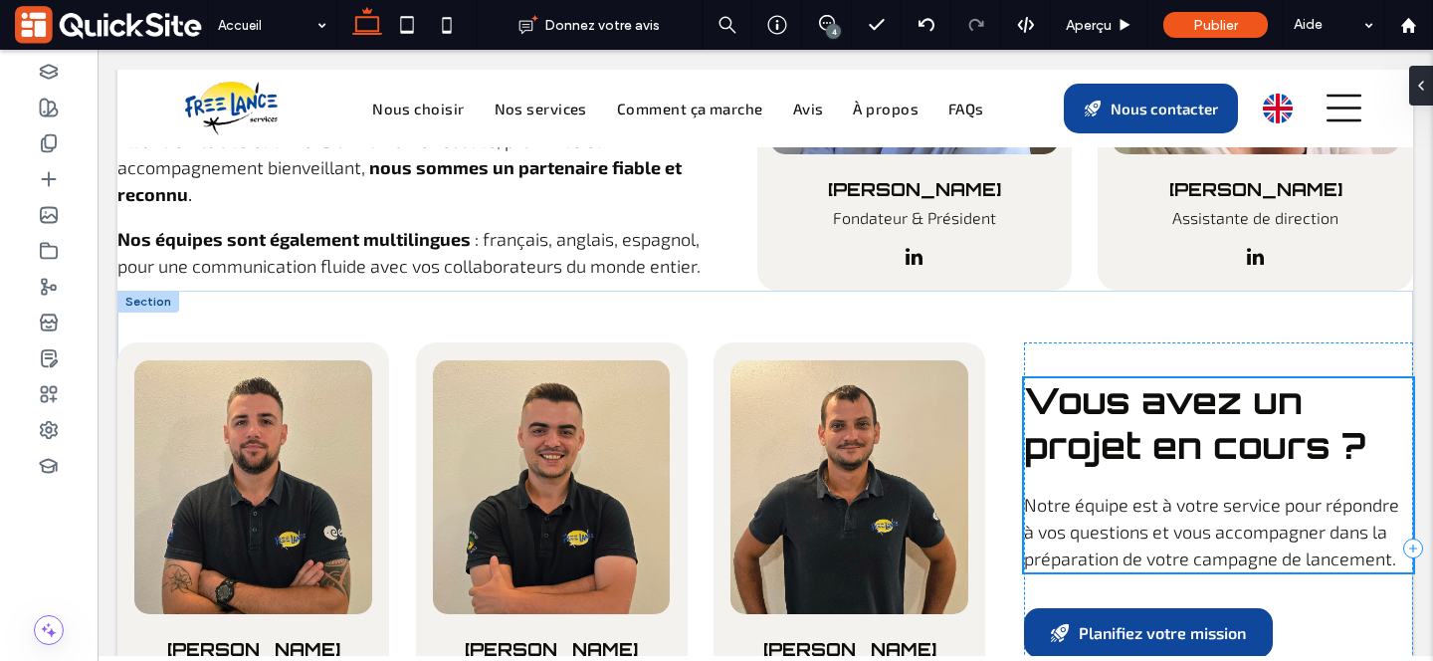
scroll to position [7340, 0]
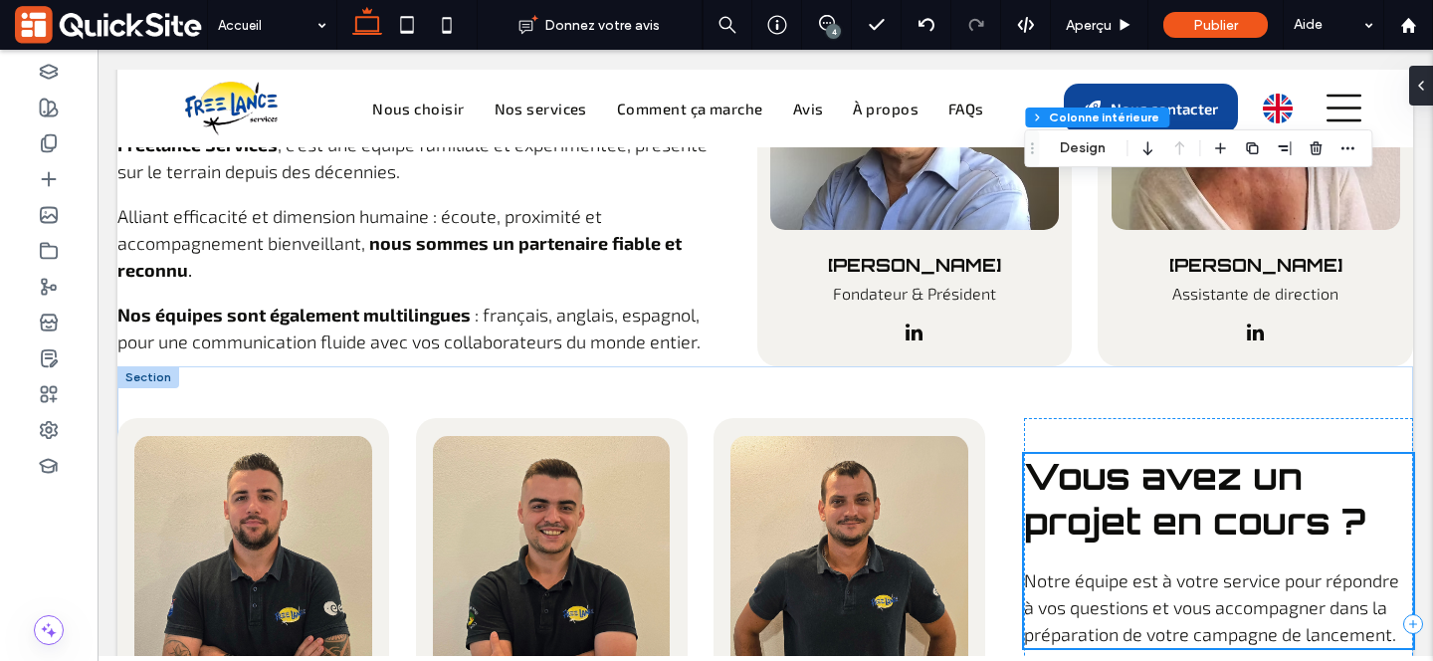
click at [1287, 569] on span "Notre équipe est à votre service pour répondre à vos questions et vous accompag…" at bounding box center [1211, 607] width 375 height 76
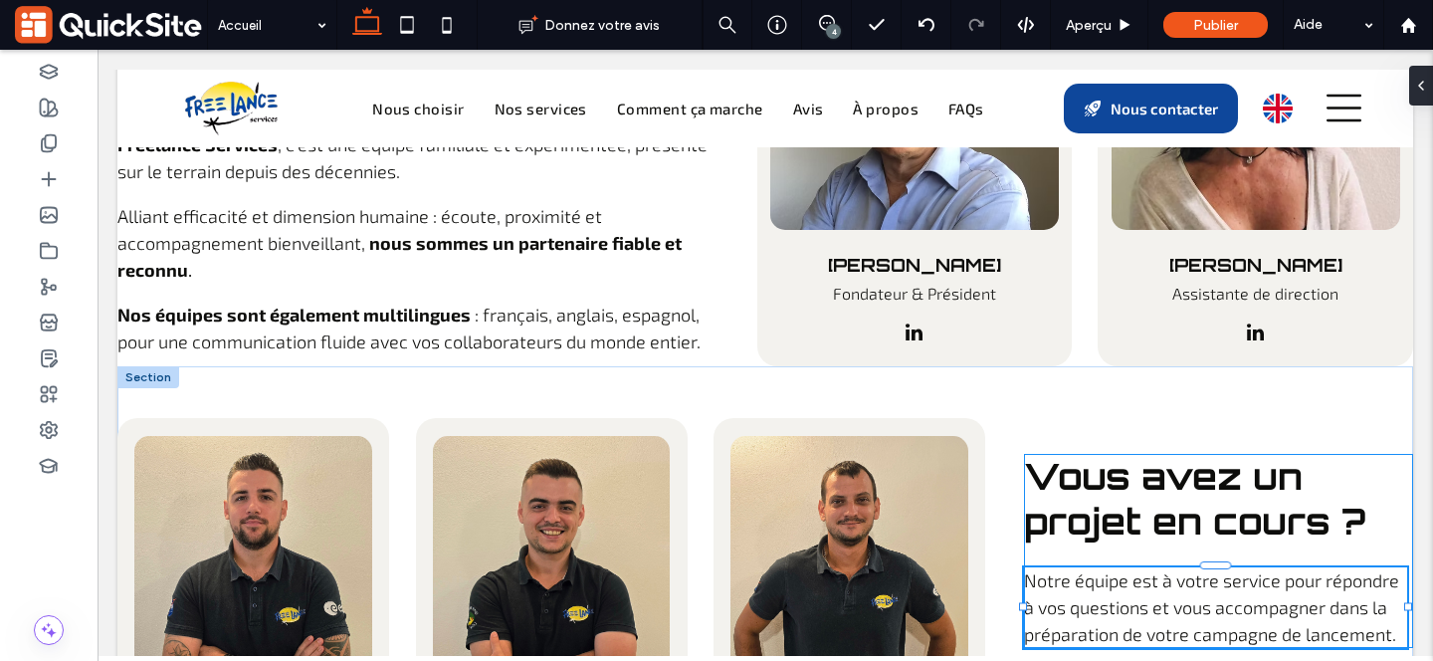
click at [1406, 603] on div at bounding box center [1408, 607] width 8 height 8
type input "***"
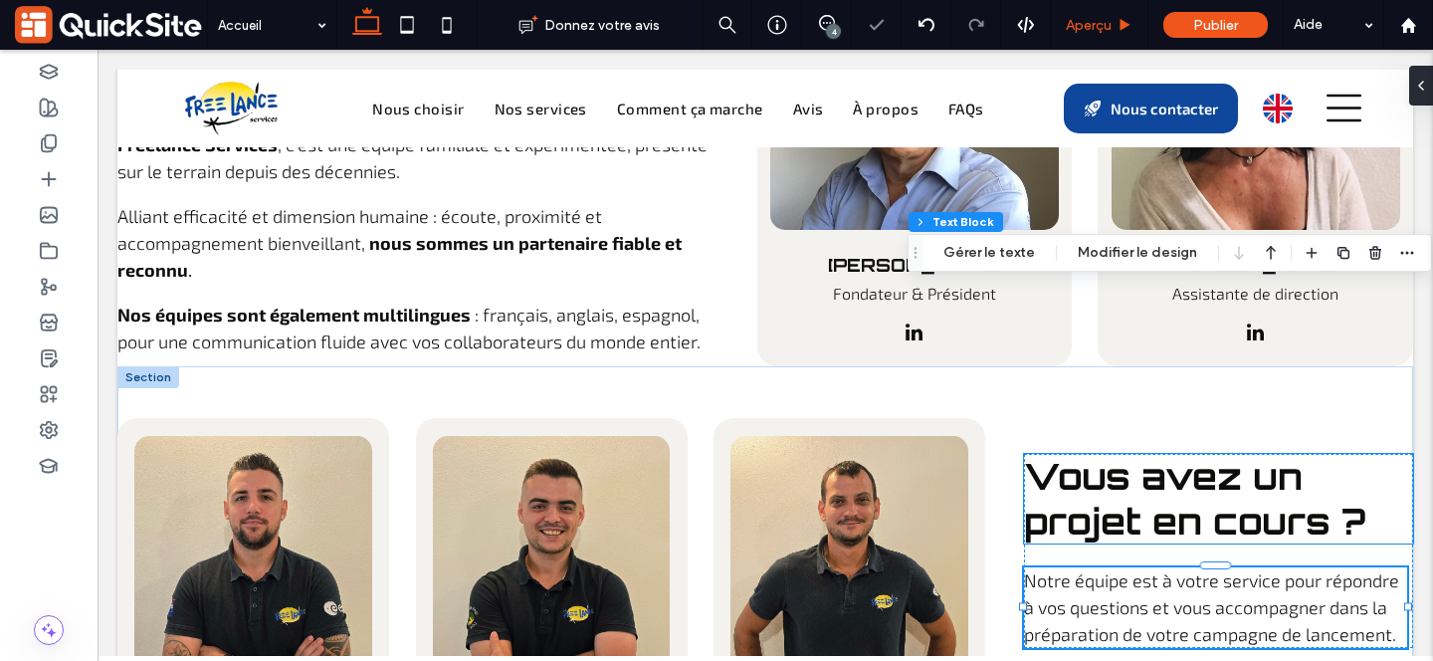
click at [1120, 28] on use at bounding box center [1125, 24] width 10 height 11
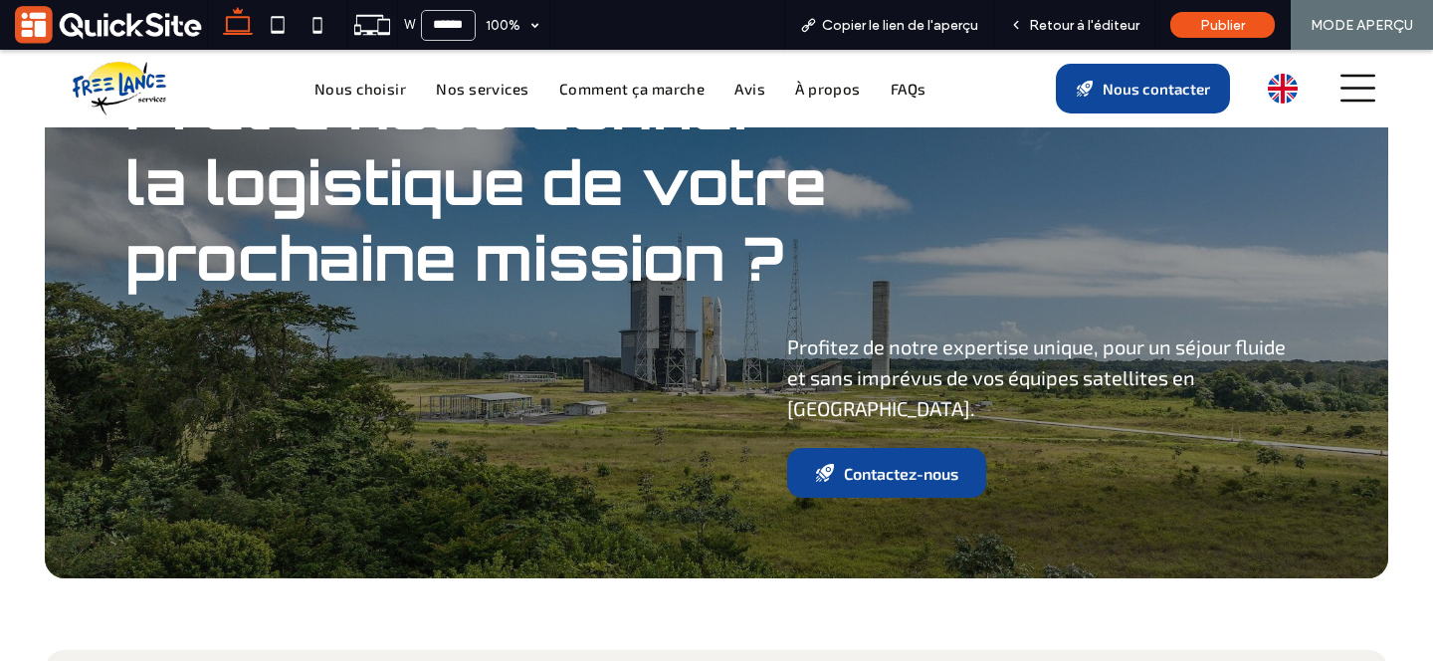
scroll to position [9552, 0]
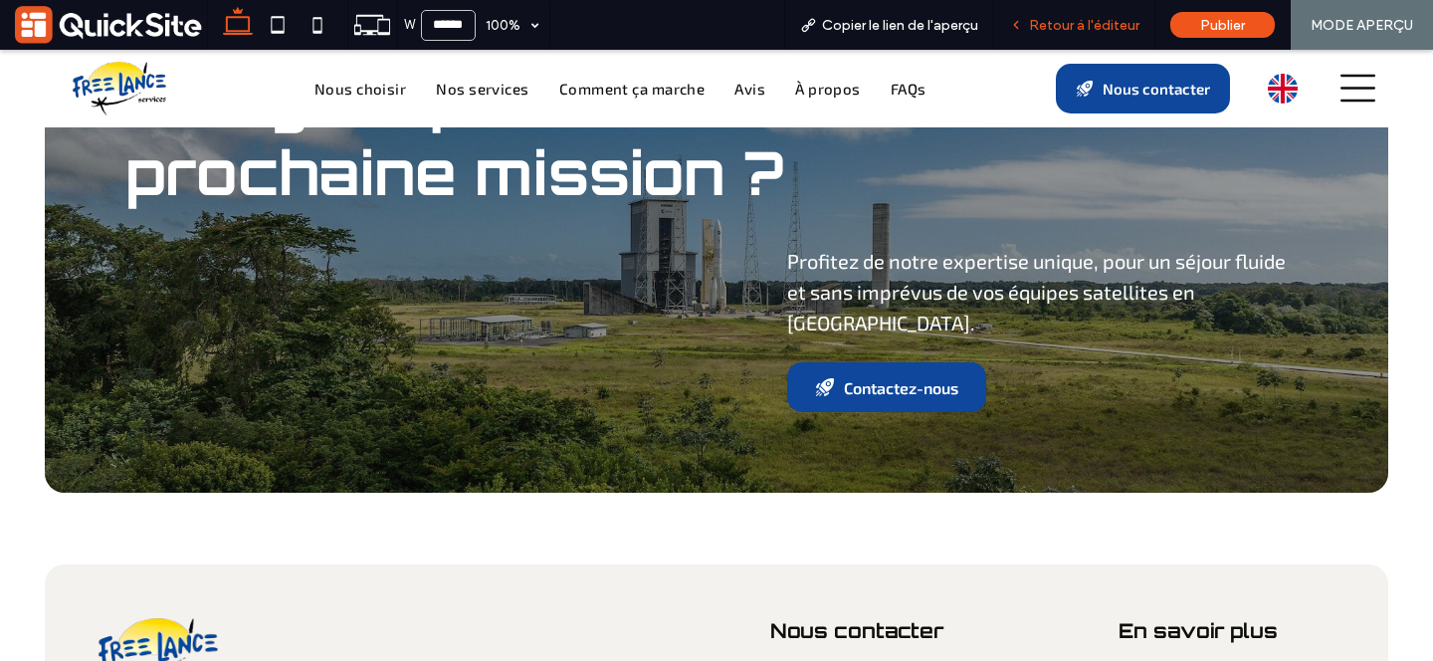
click at [1031, 18] on div "Retour à l'éditeur" at bounding box center [1074, 25] width 160 height 17
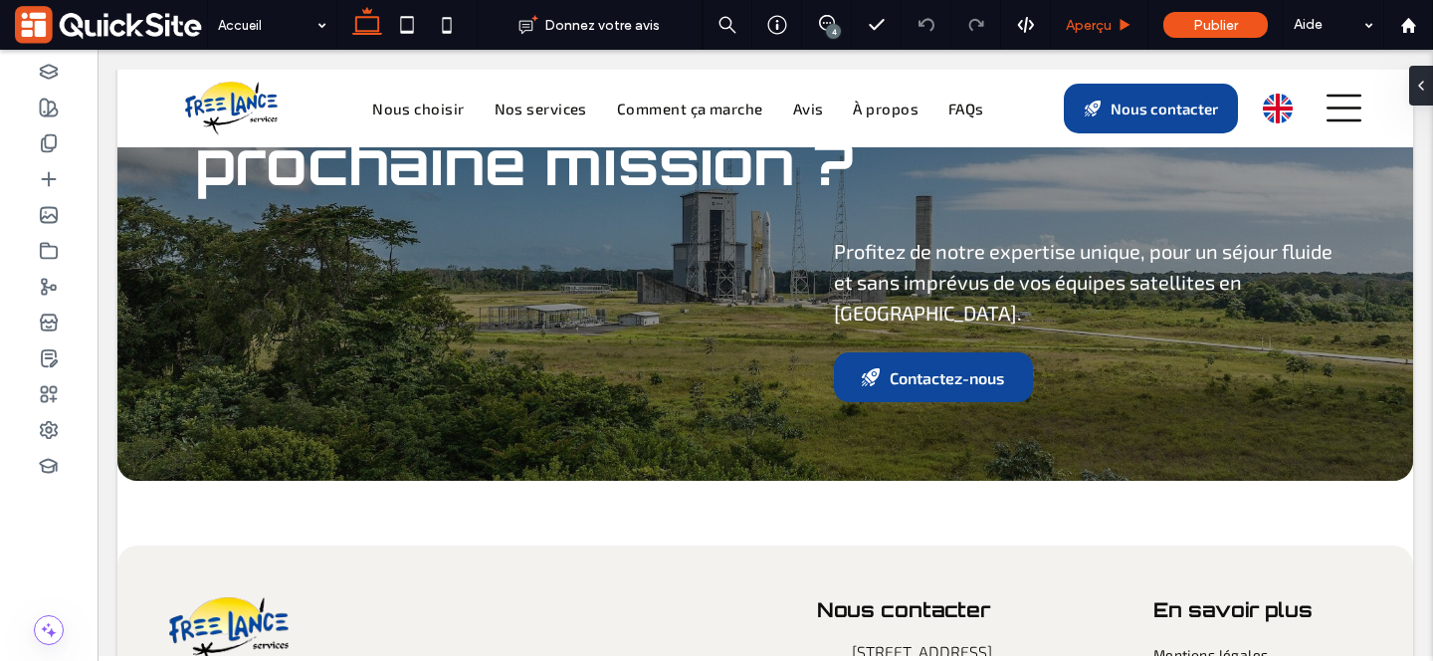
scroll to position [9437, 0]
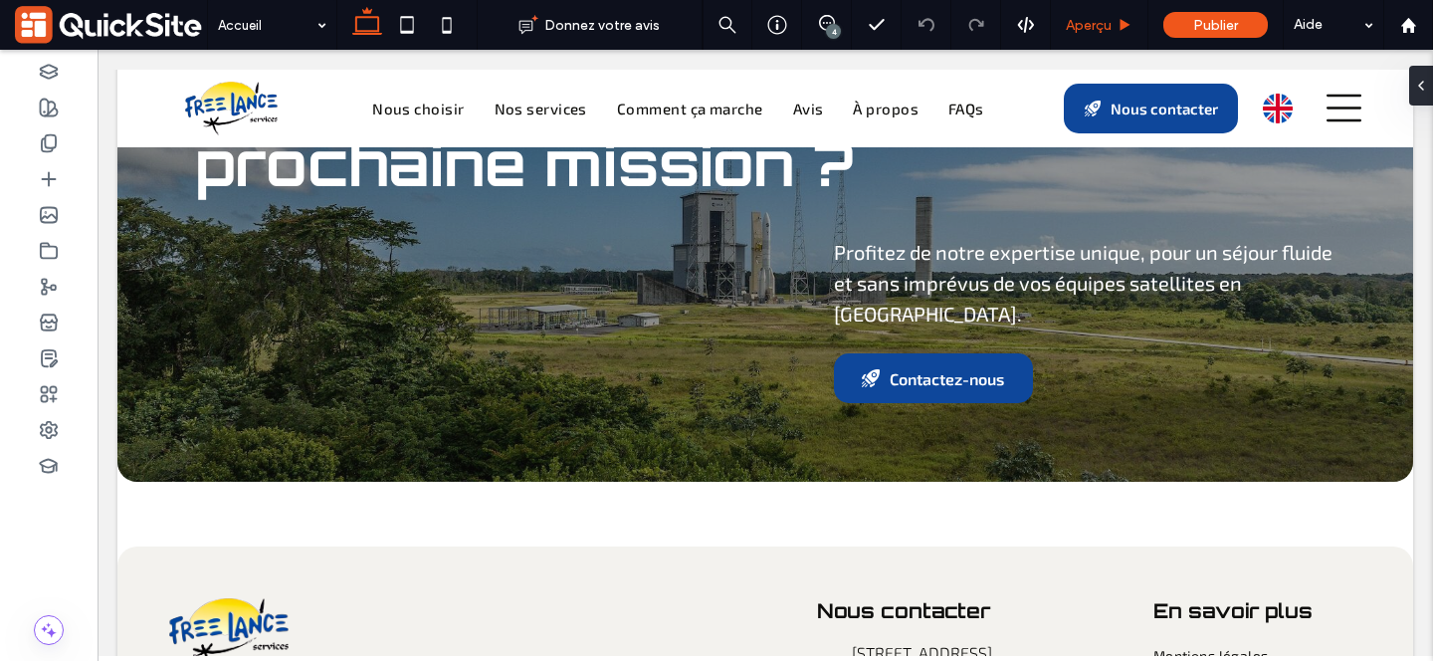
click at [1120, 23] on use at bounding box center [1125, 24] width 10 height 11
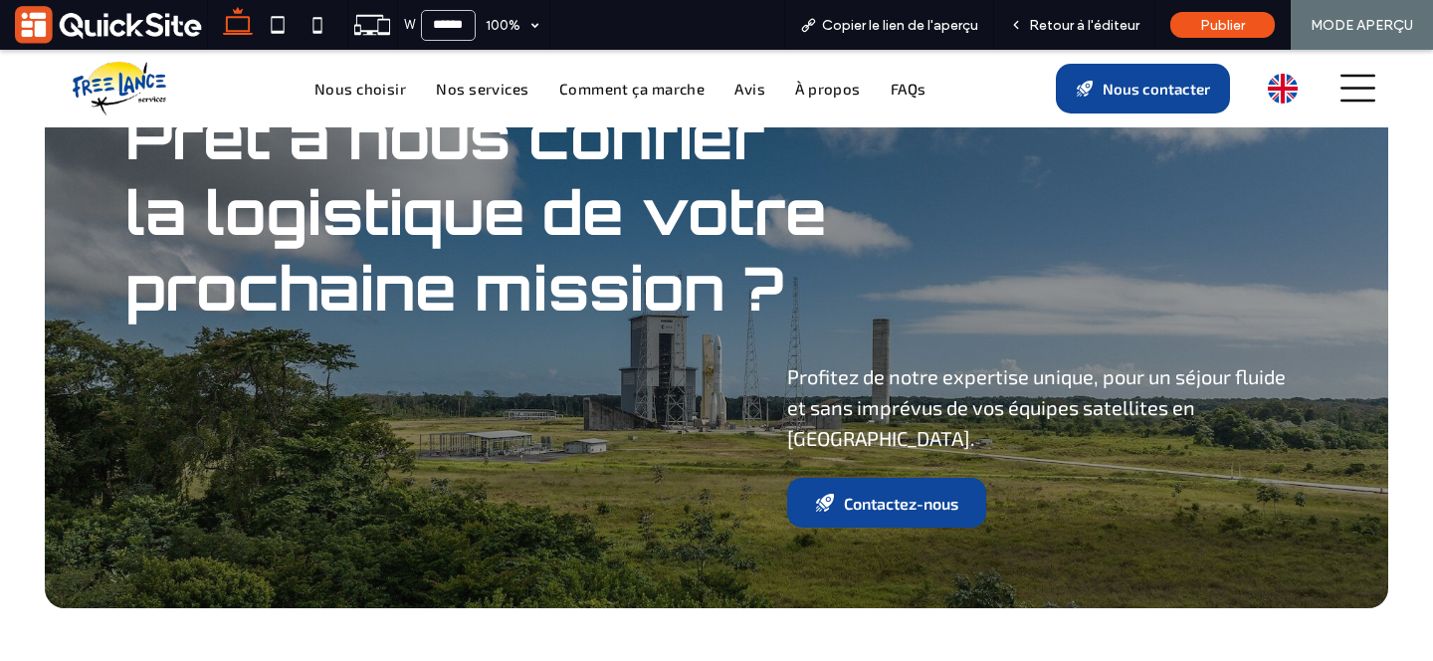
scroll to position [9552, 0]
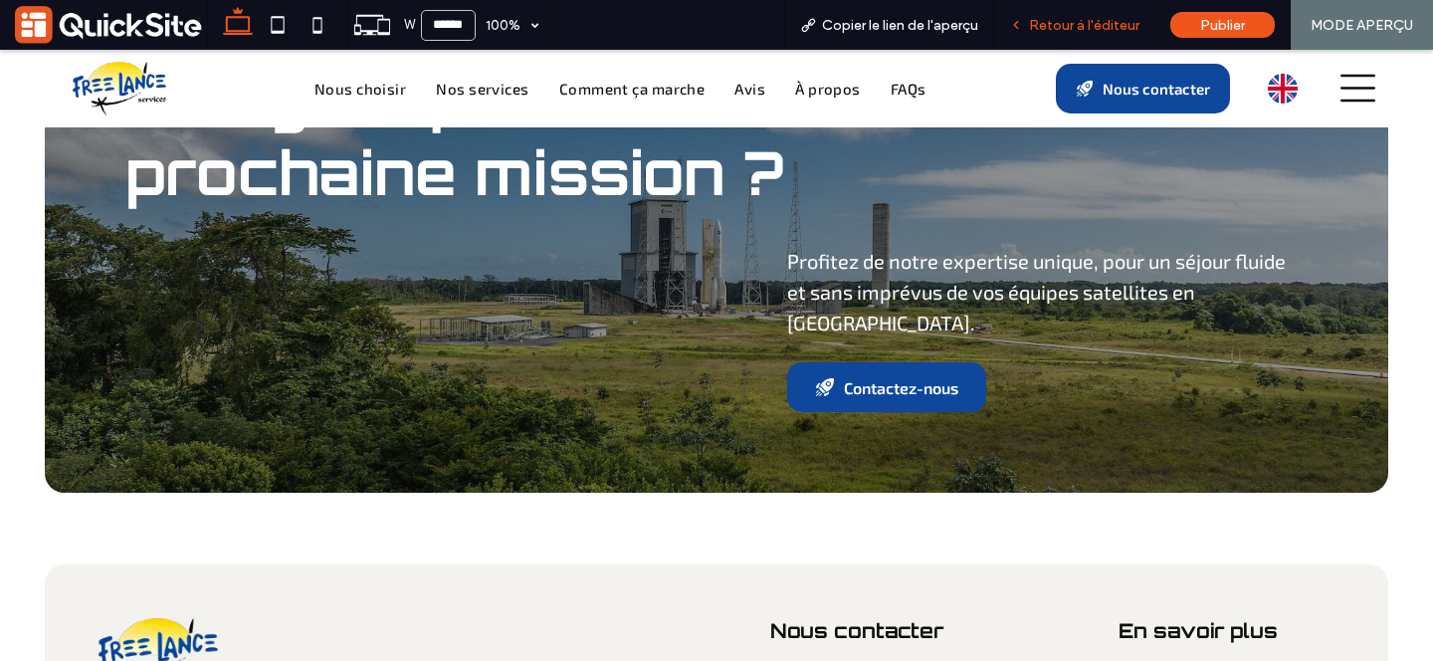
click at [1029, 31] on div "Retour à l'éditeur" at bounding box center [1074, 25] width 160 height 17
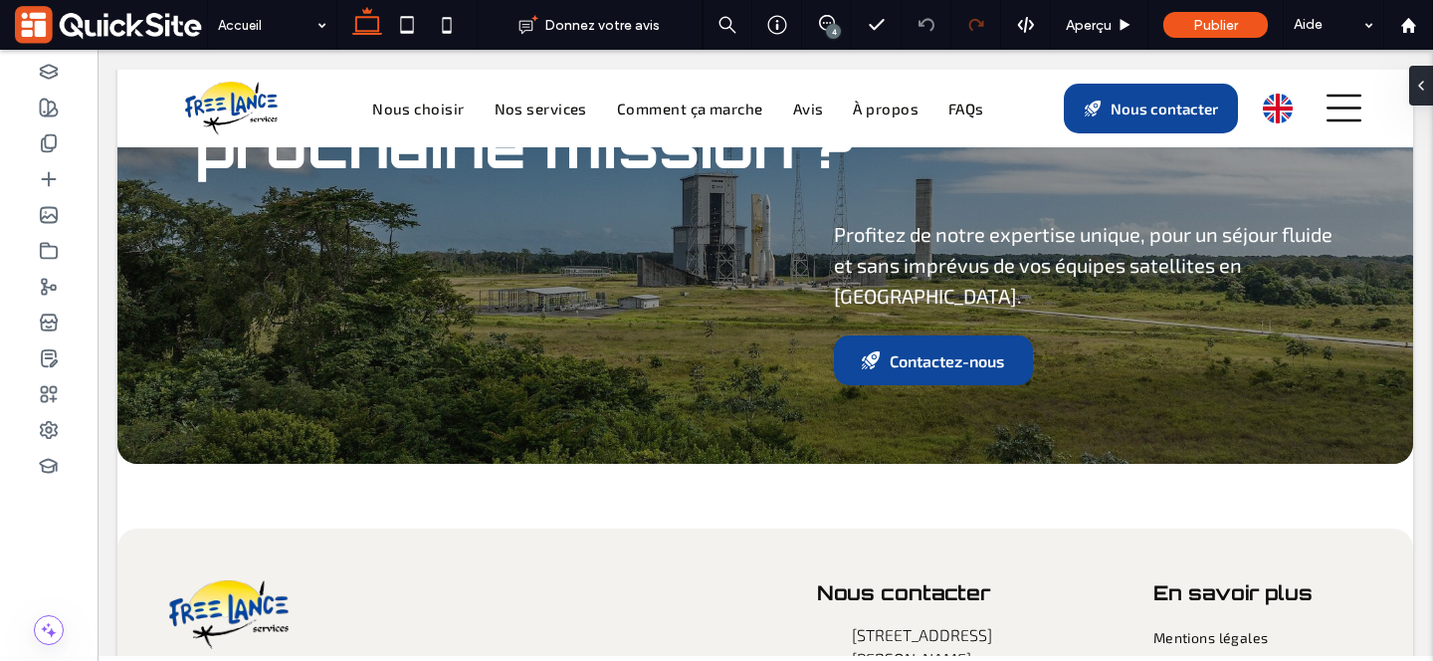
scroll to position [9437, 0]
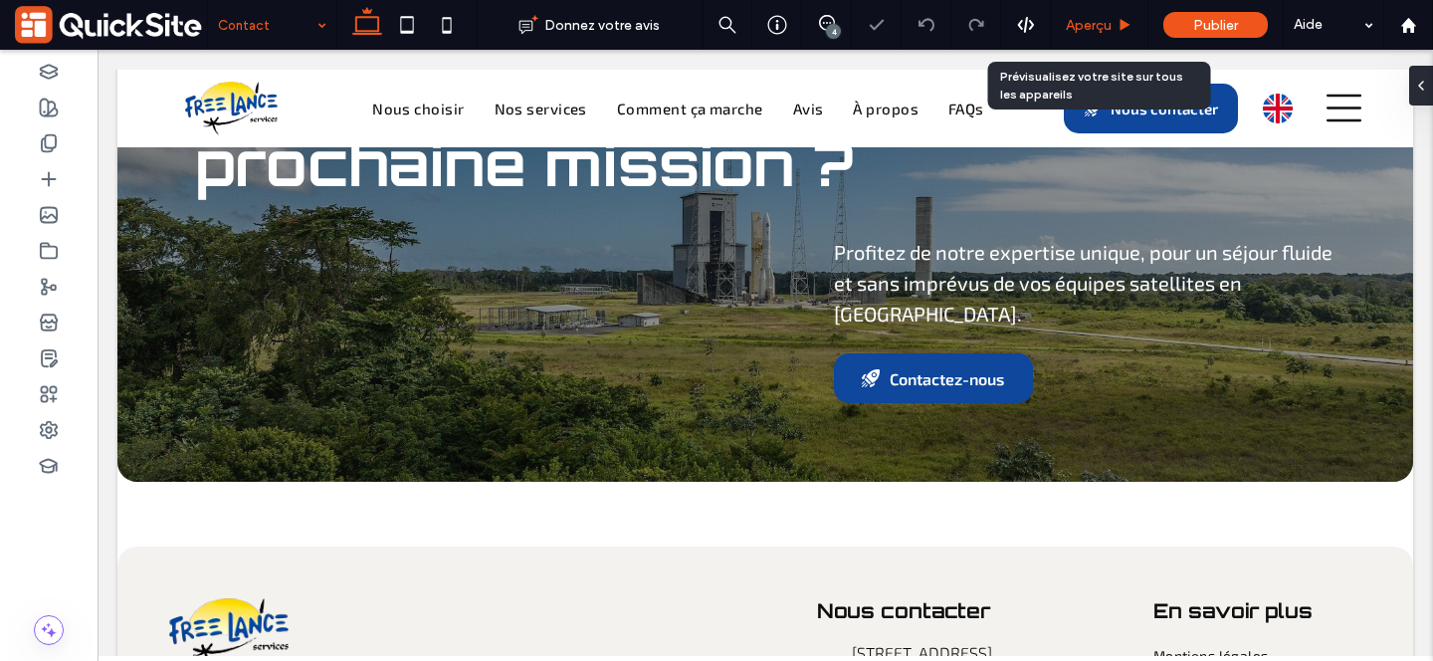
click at [1081, 26] on span "Aperçu" at bounding box center [1089, 25] width 46 height 17
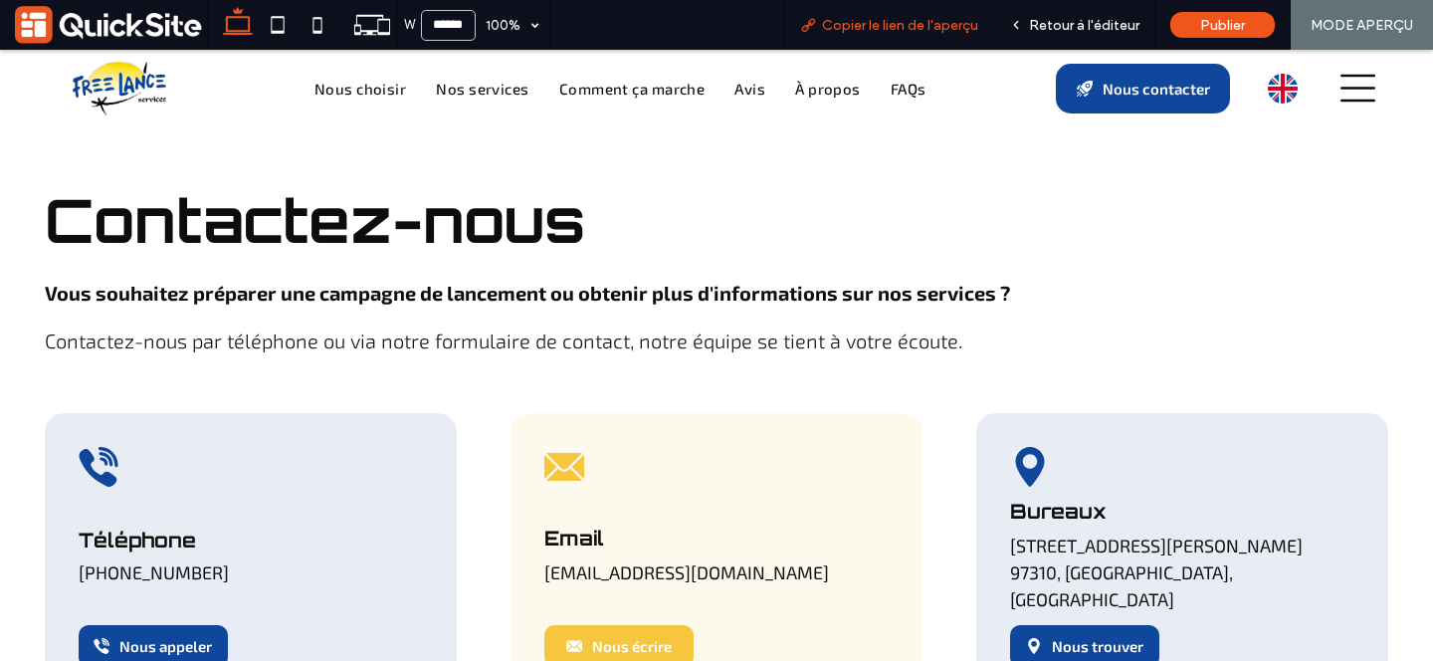
scroll to position [2, 0]
click at [1073, 19] on span "Retour à l'éditeur" at bounding box center [1084, 25] width 110 height 17
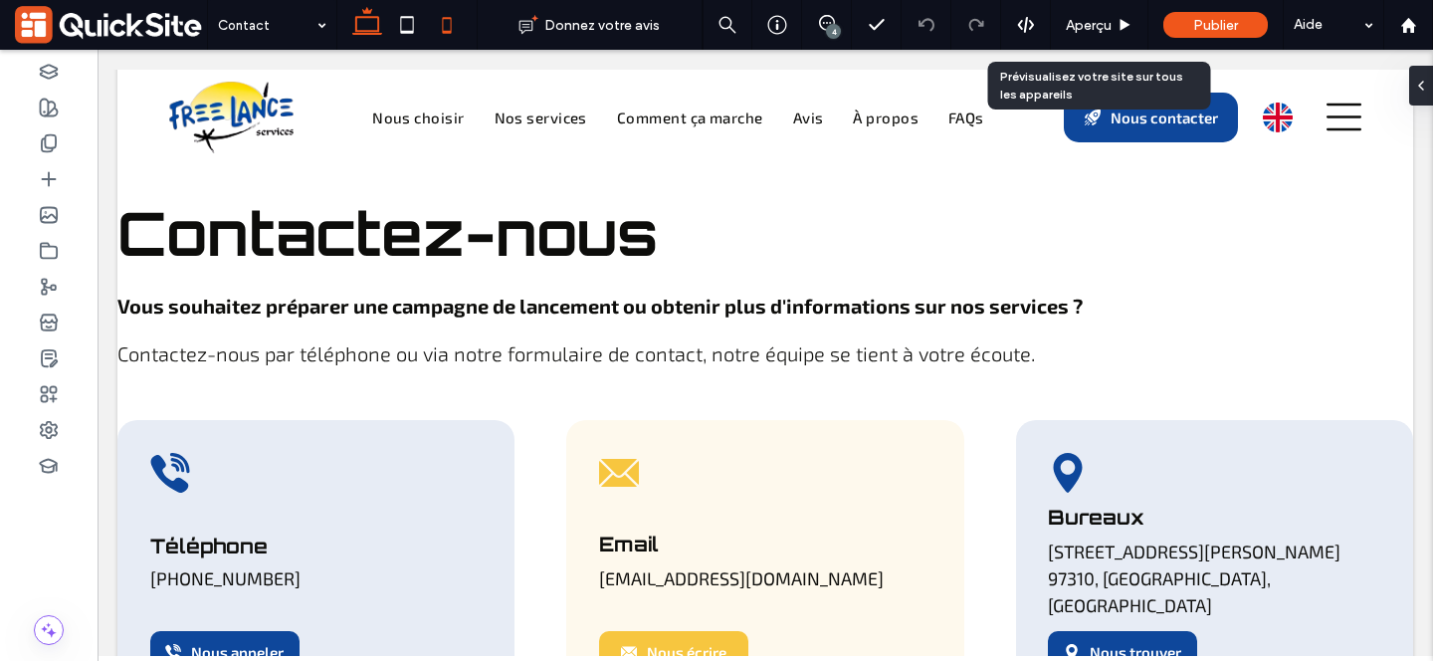
click at [451, 28] on use at bounding box center [446, 25] width 9 height 16
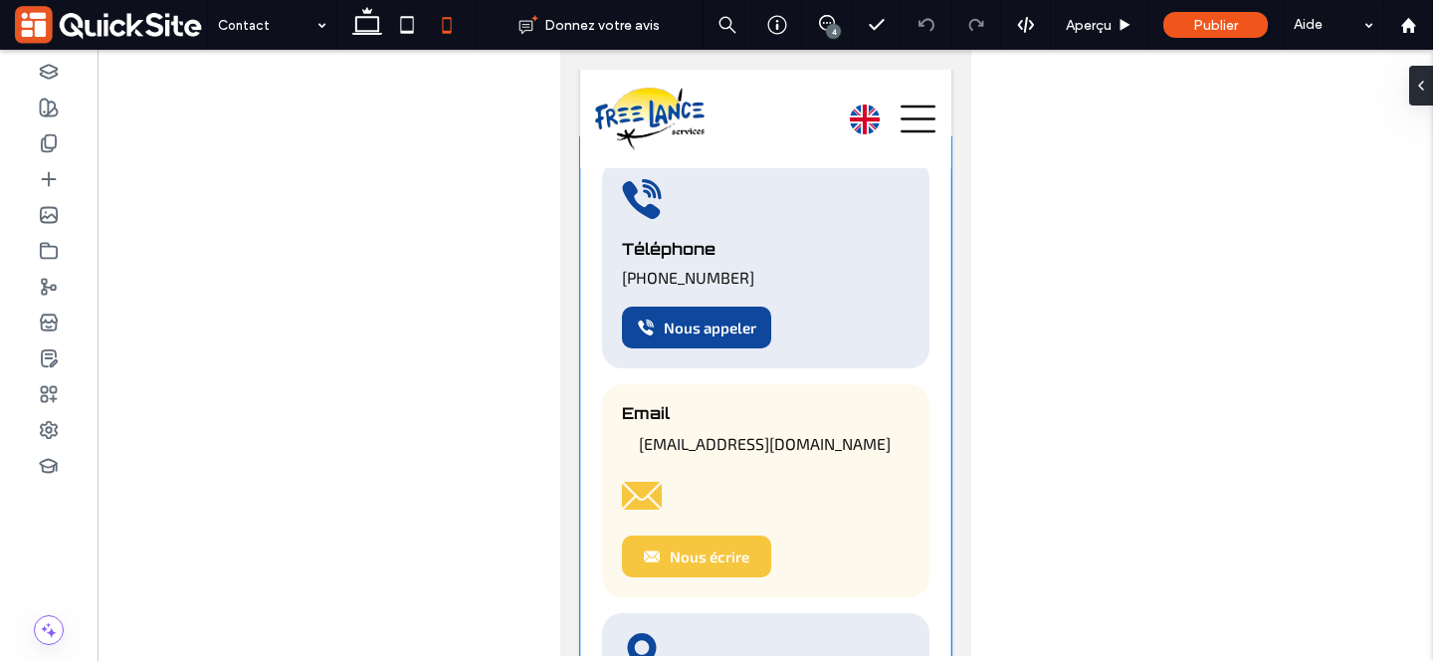
scroll to position [0, 0]
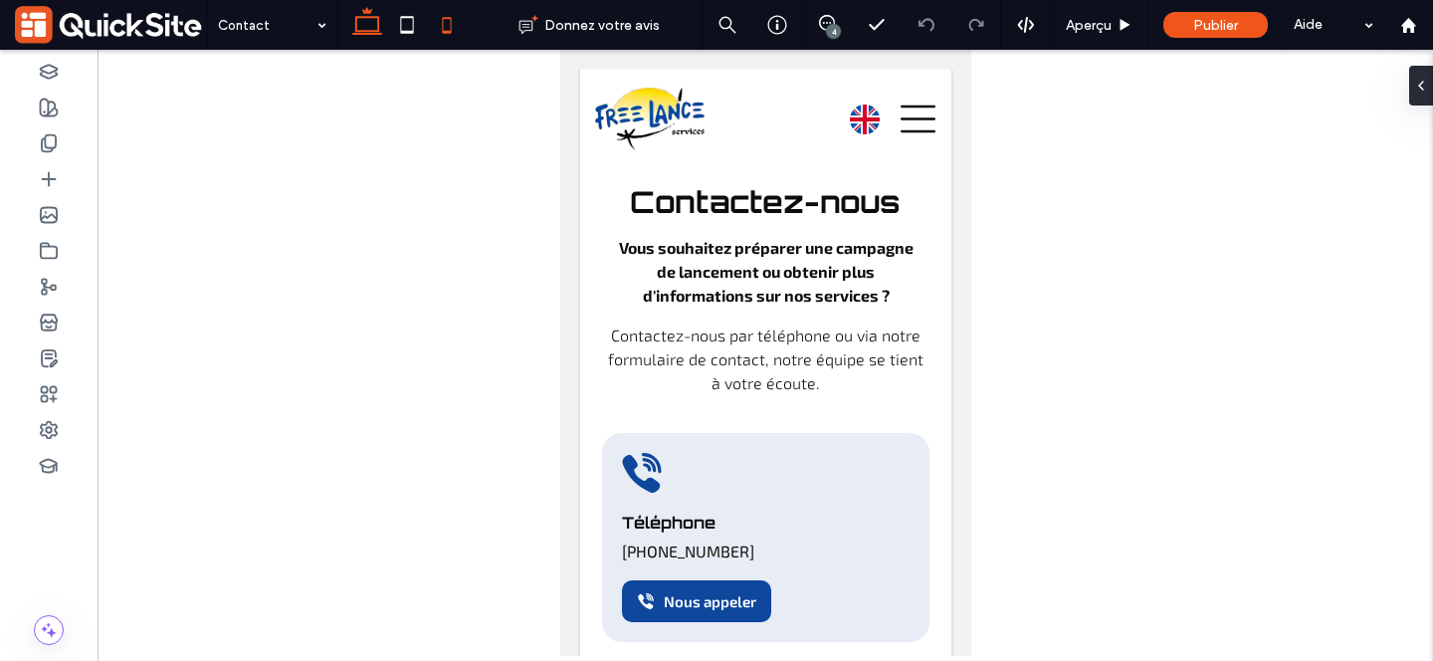
click at [364, 20] on icon at bounding box center [367, 25] width 40 height 40
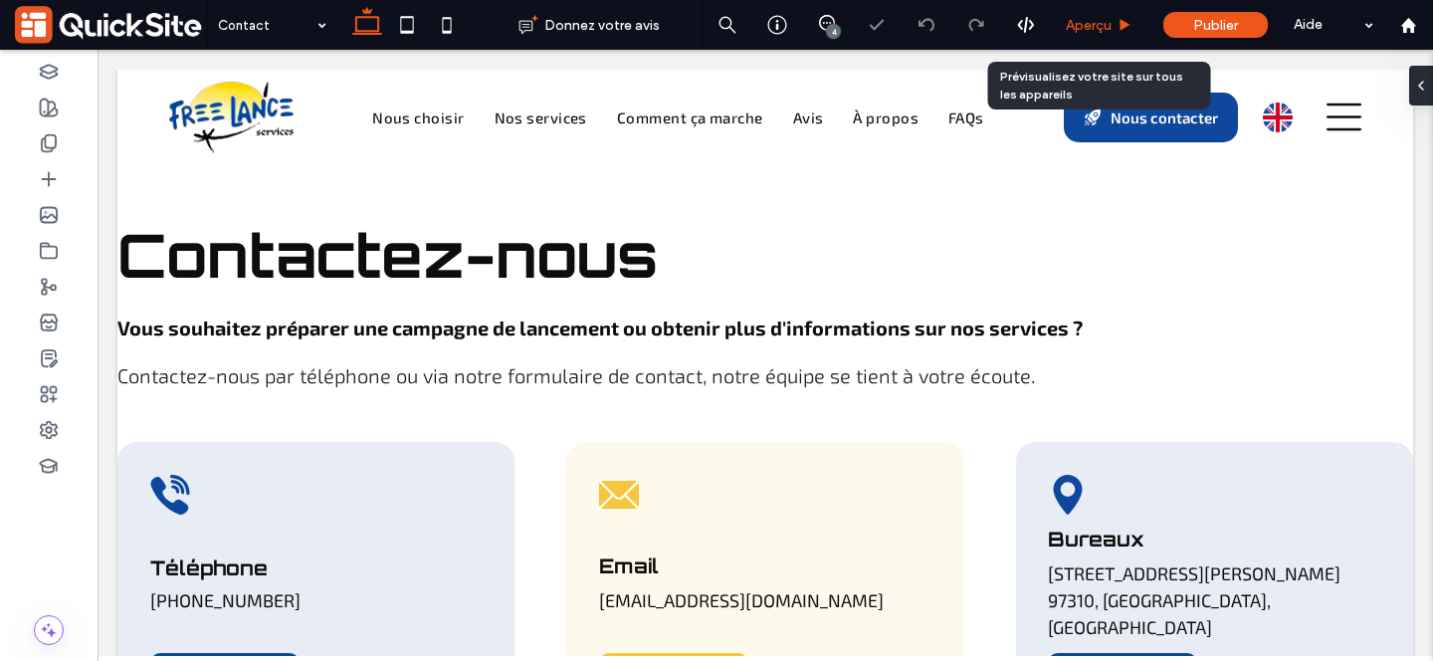
click at [1080, 29] on span "Aperçu" at bounding box center [1089, 25] width 46 height 17
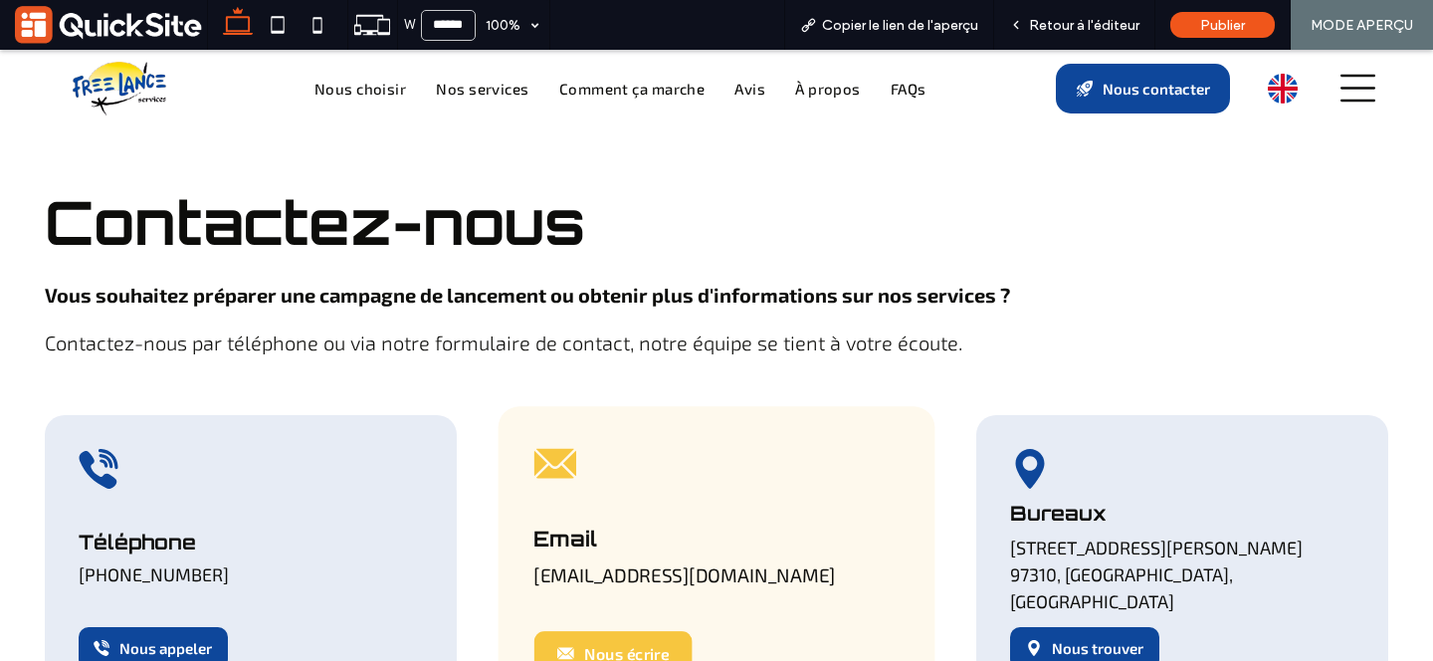
scroll to position [54, 0]
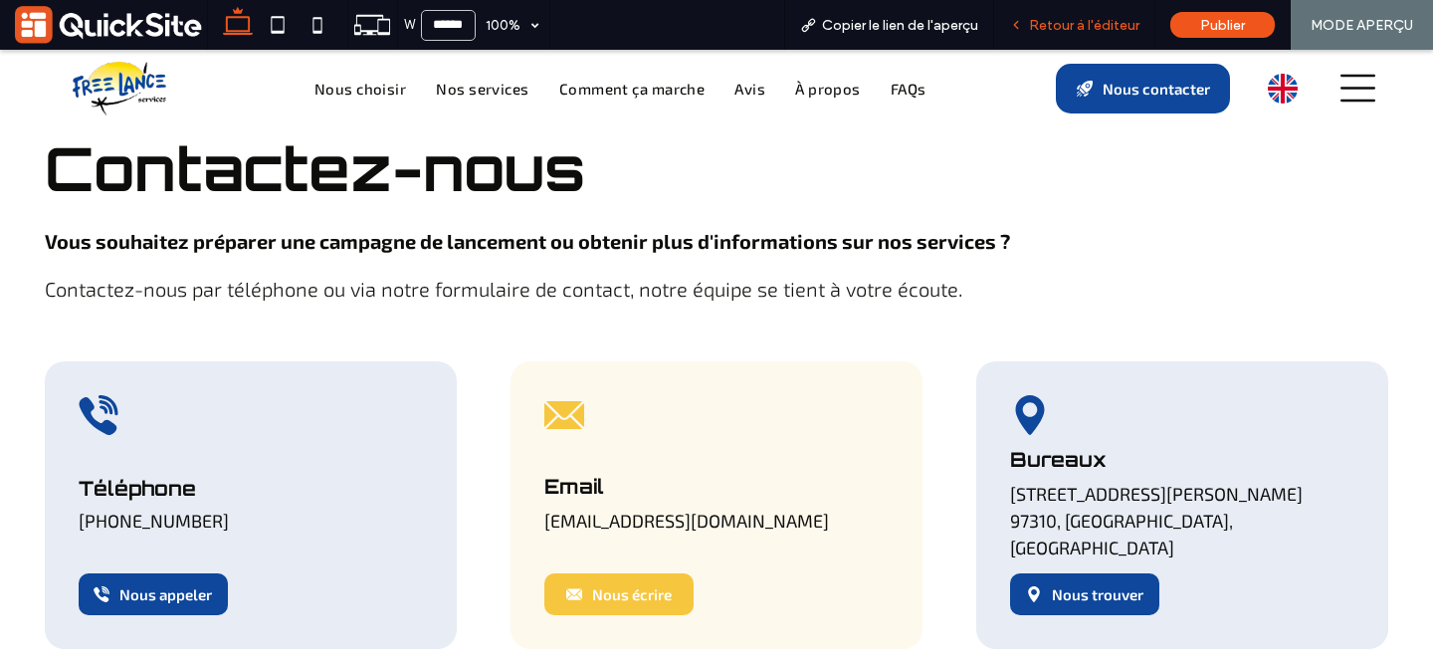
click at [1071, 17] on span "Retour à l'éditeur" at bounding box center [1084, 25] width 110 height 17
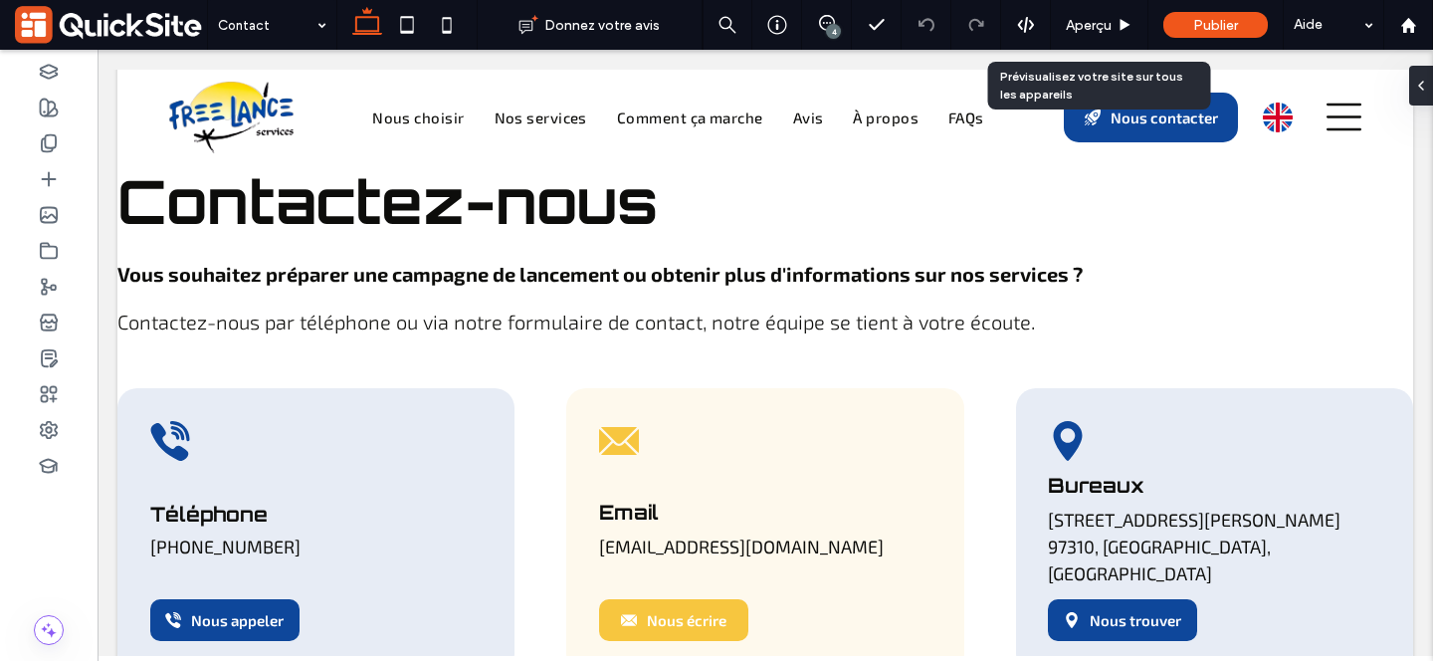
scroll to position [74, 0]
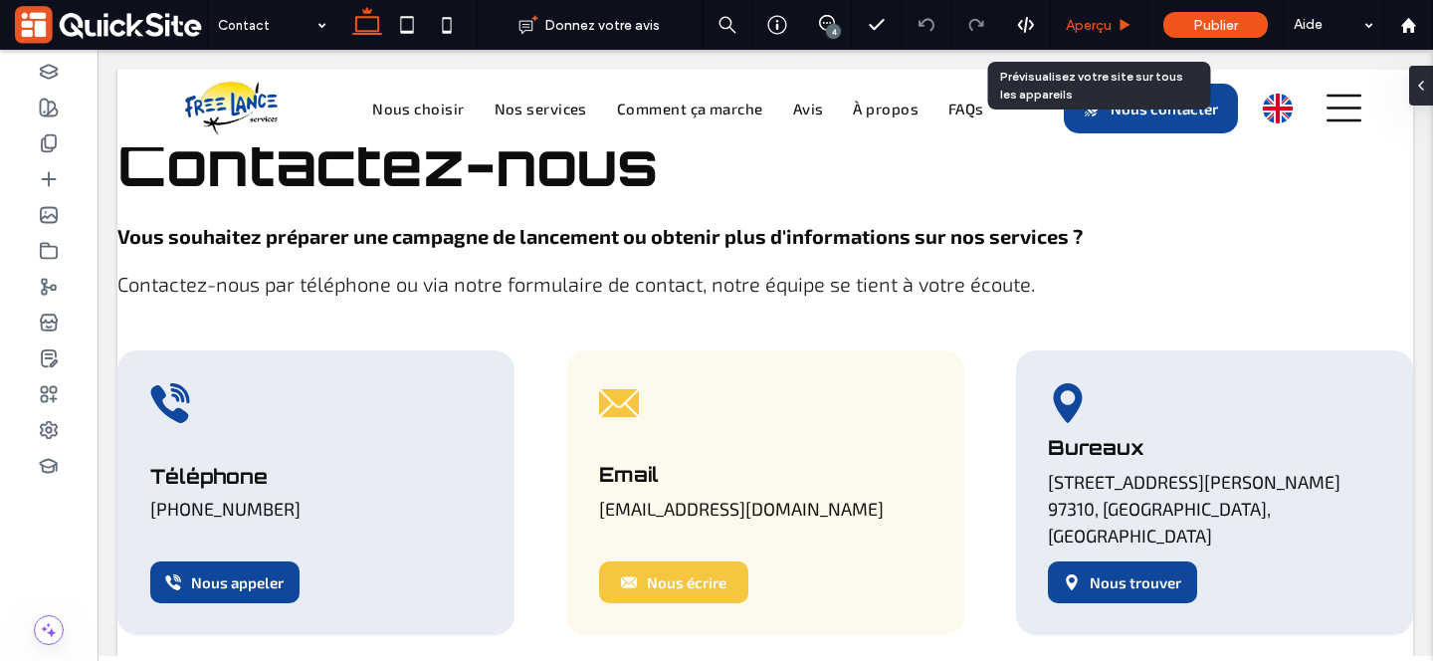
click at [1085, 19] on span "Aperçu" at bounding box center [1089, 25] width 46 height 17
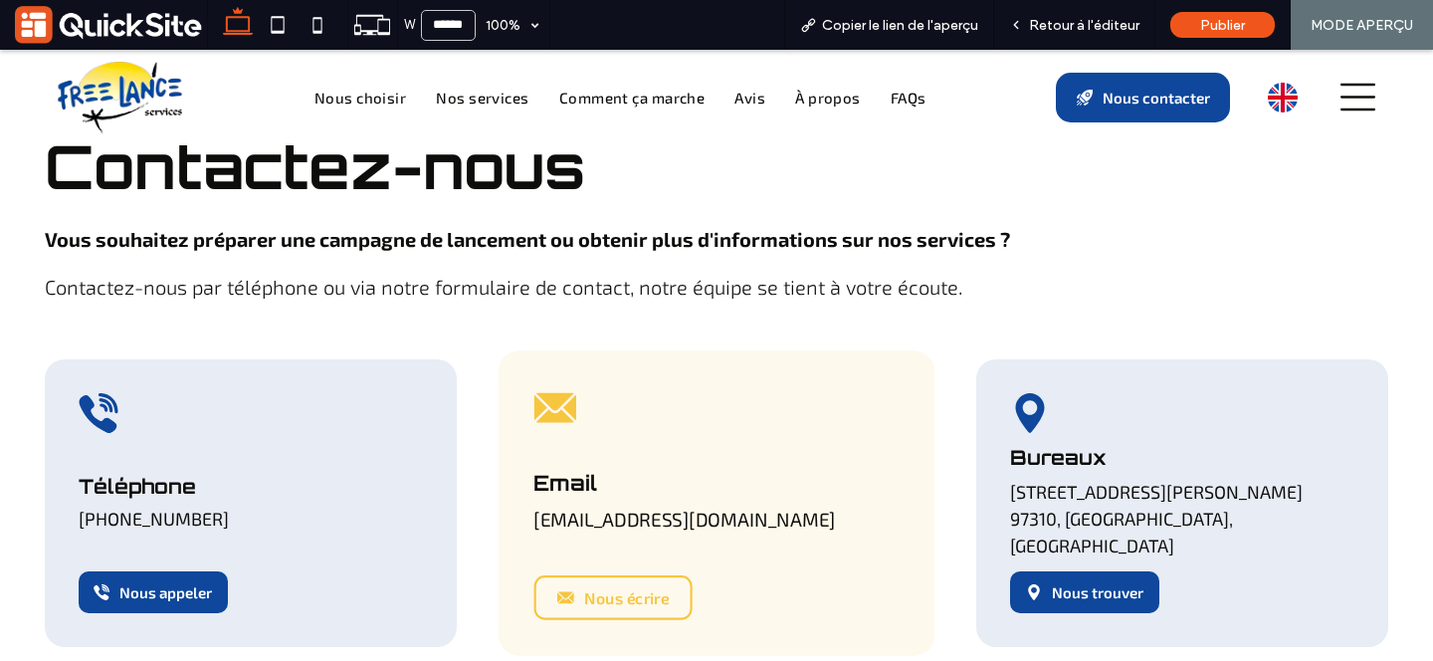
click at [653, 575] on link "Nous écrire" at bounding box center [612, 597] width 158 height 45
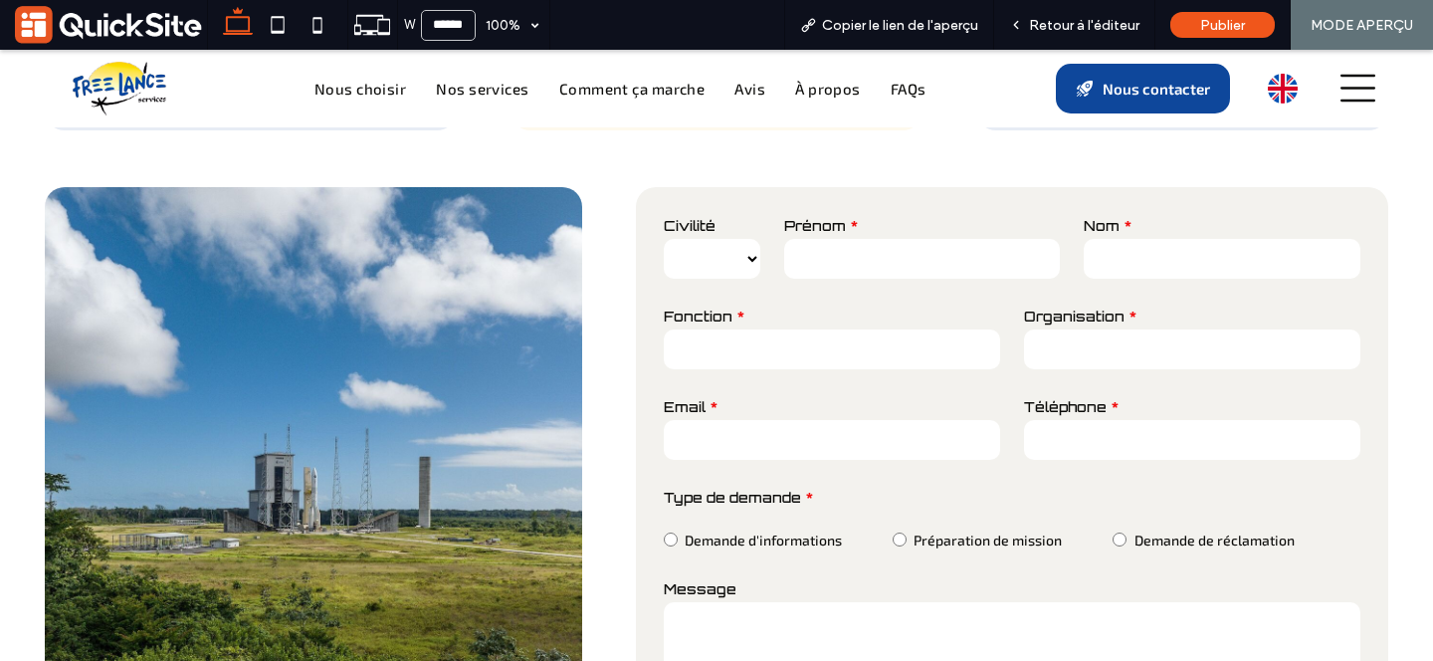
scroll to position [604, 0]
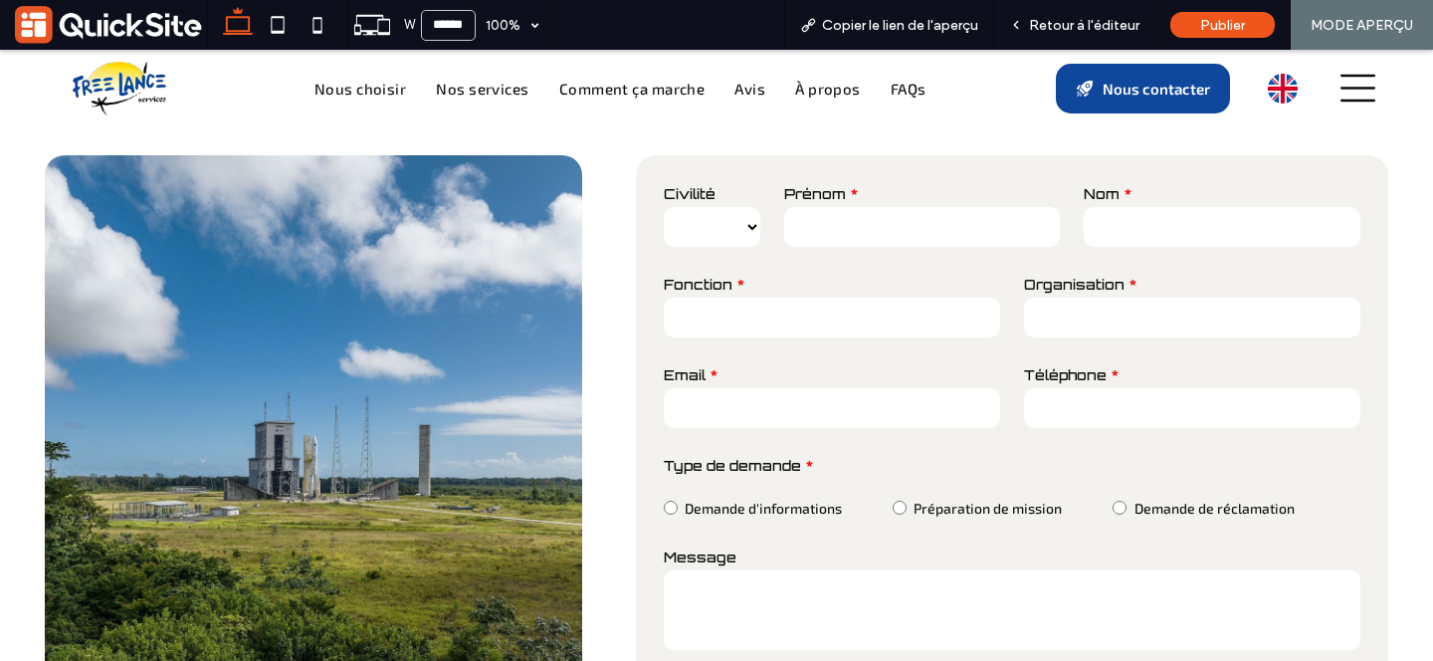
click at [704, 211] on select "*** **" at bounding box center [712, 227] width 97 height 40
select select "**"
click at [664, 207] on select "*** **" at bounding box center [712, 227] width 97 height 40
click at [861, 207] on input "text" at bounding box center [922, 227] width 277 height 40
type input "*********"
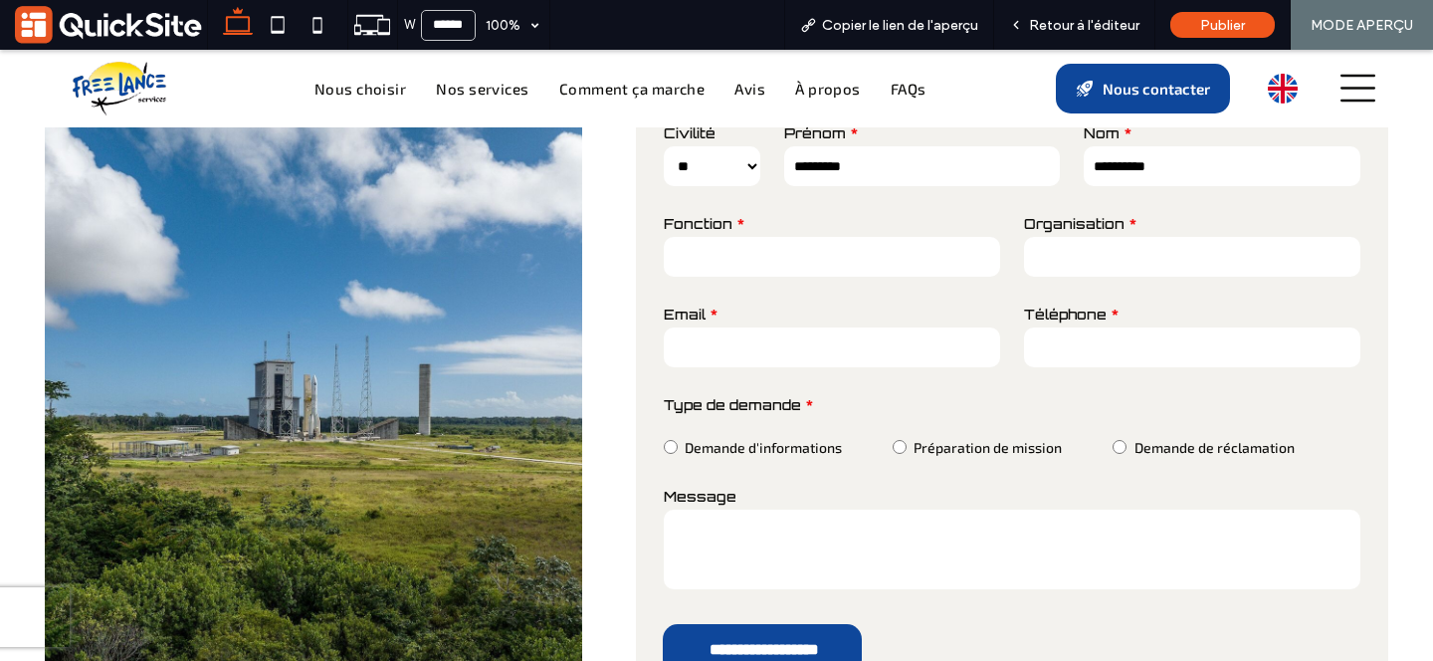
scroll to position [701, 0]
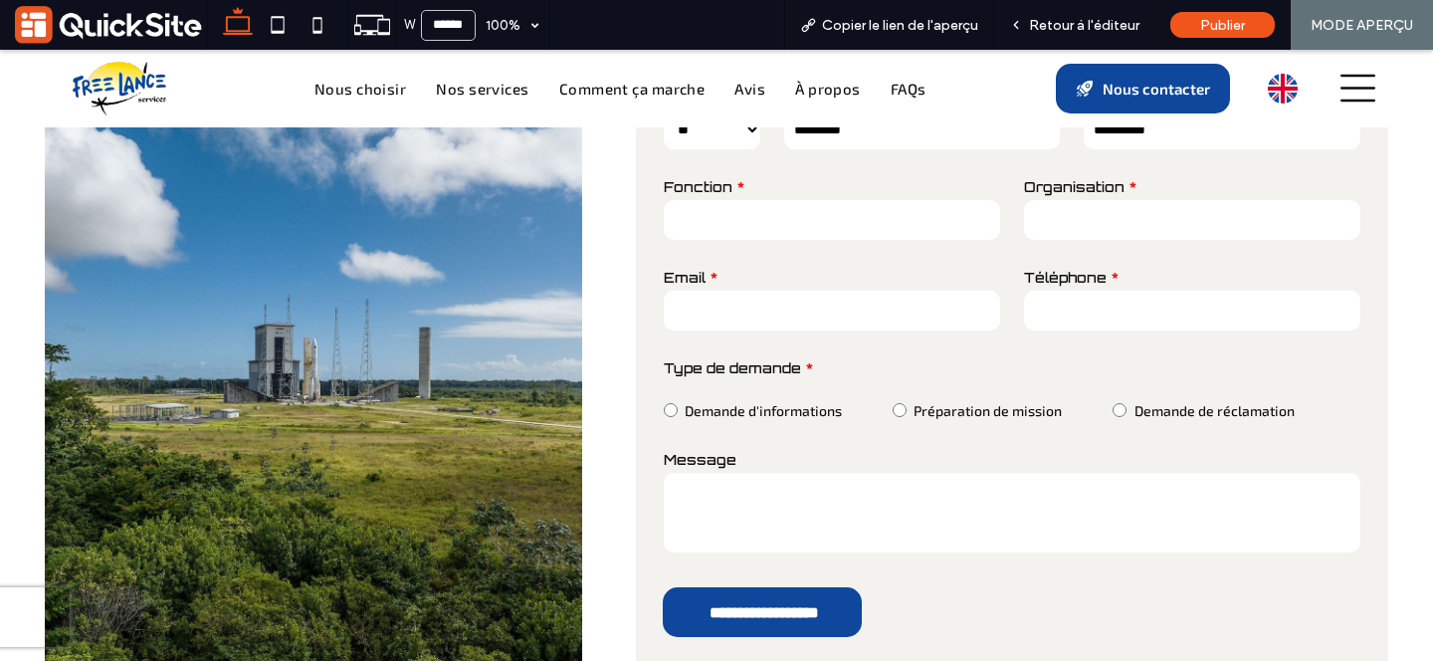
type input "**********"
click at [896, 490] on textarea at bounding box center [1012, 513] width 697 height 80
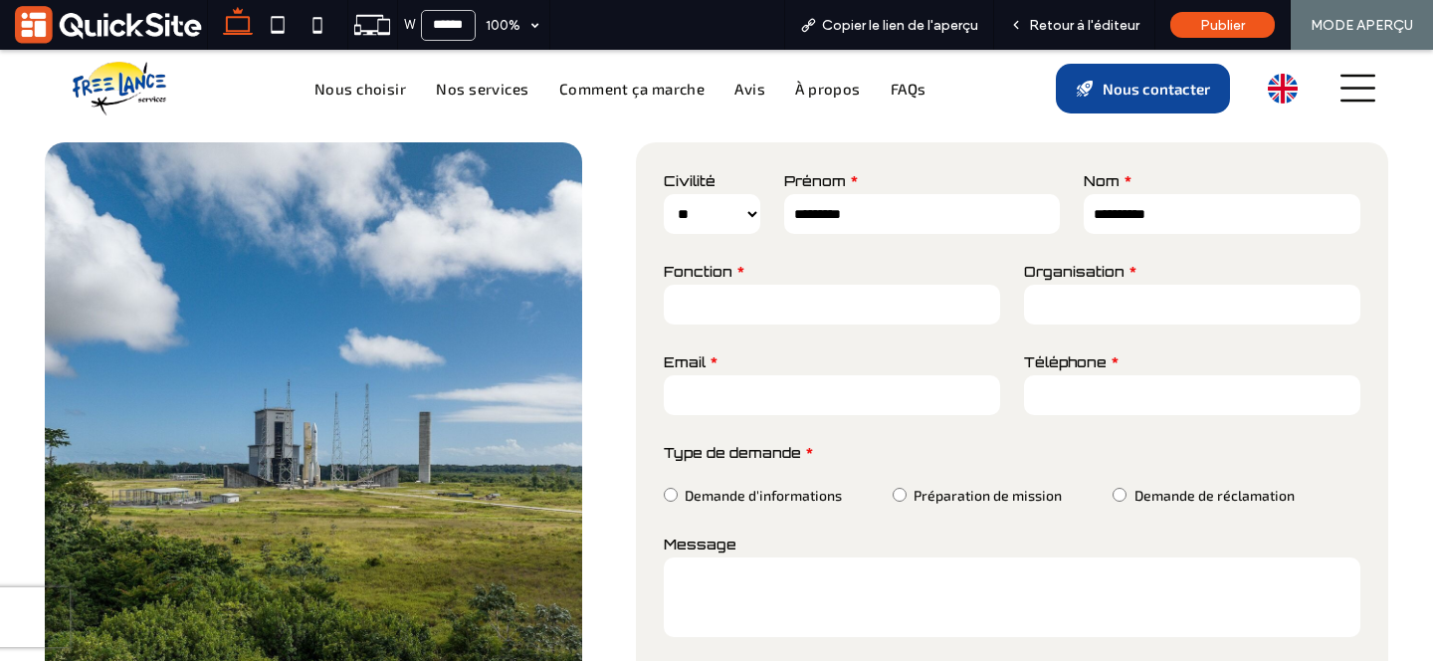
scroll to position [607, 0]
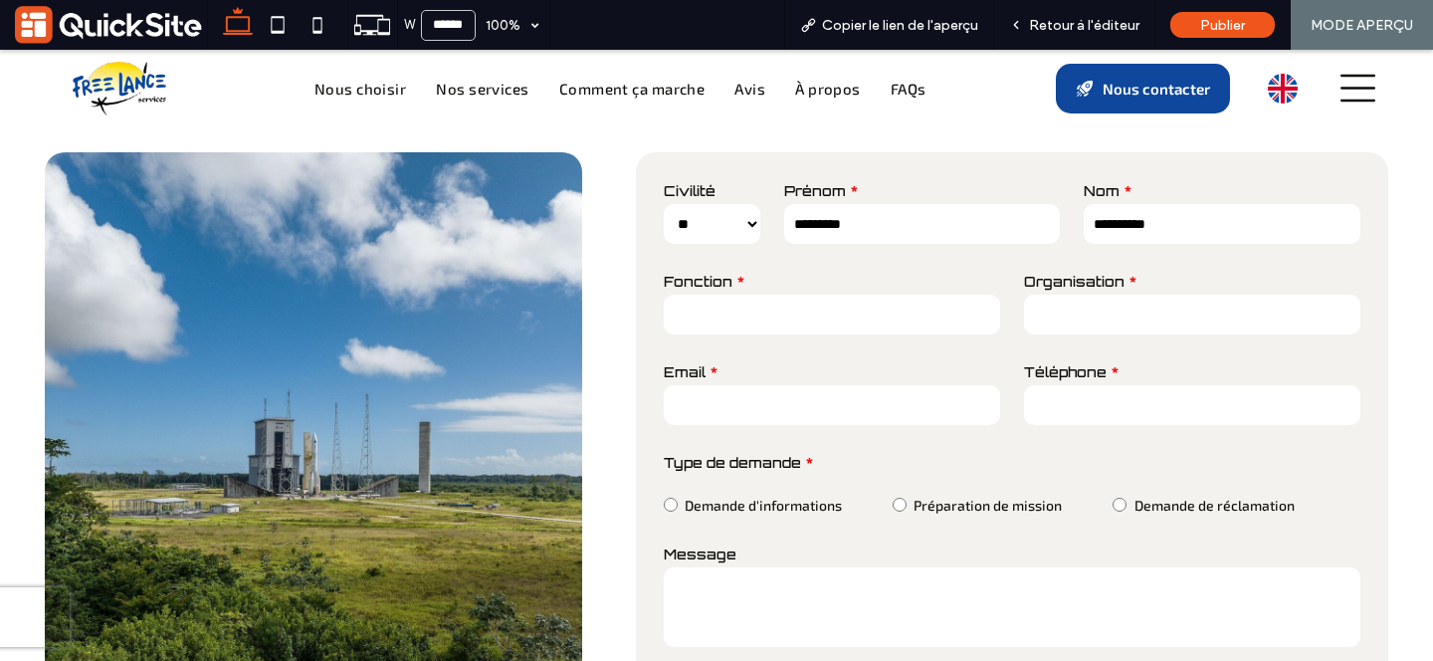
click at [861, 295] on input "text" at bounding box center [832, 315] width 336 height 40
click at [911, 230] on div "Prénom *********" at bounding box center [922, 213] width 300 height 91
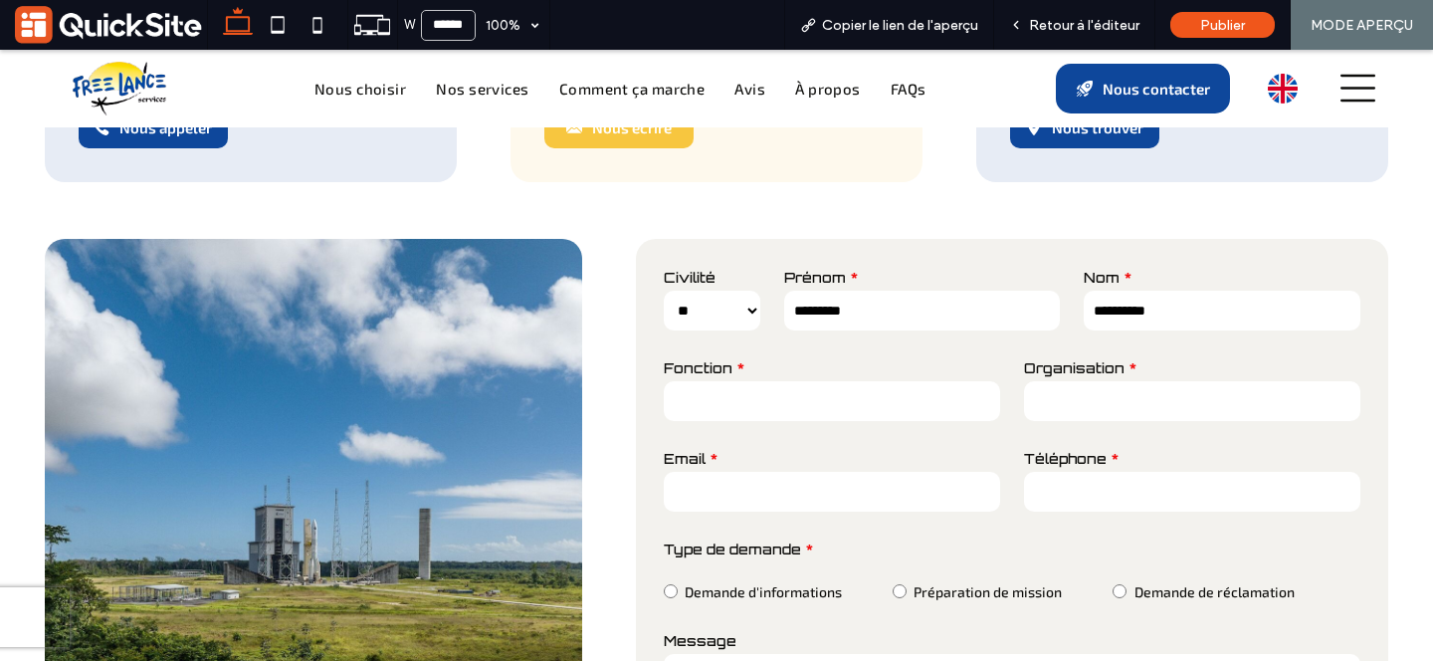
scroll to position [560, 0]
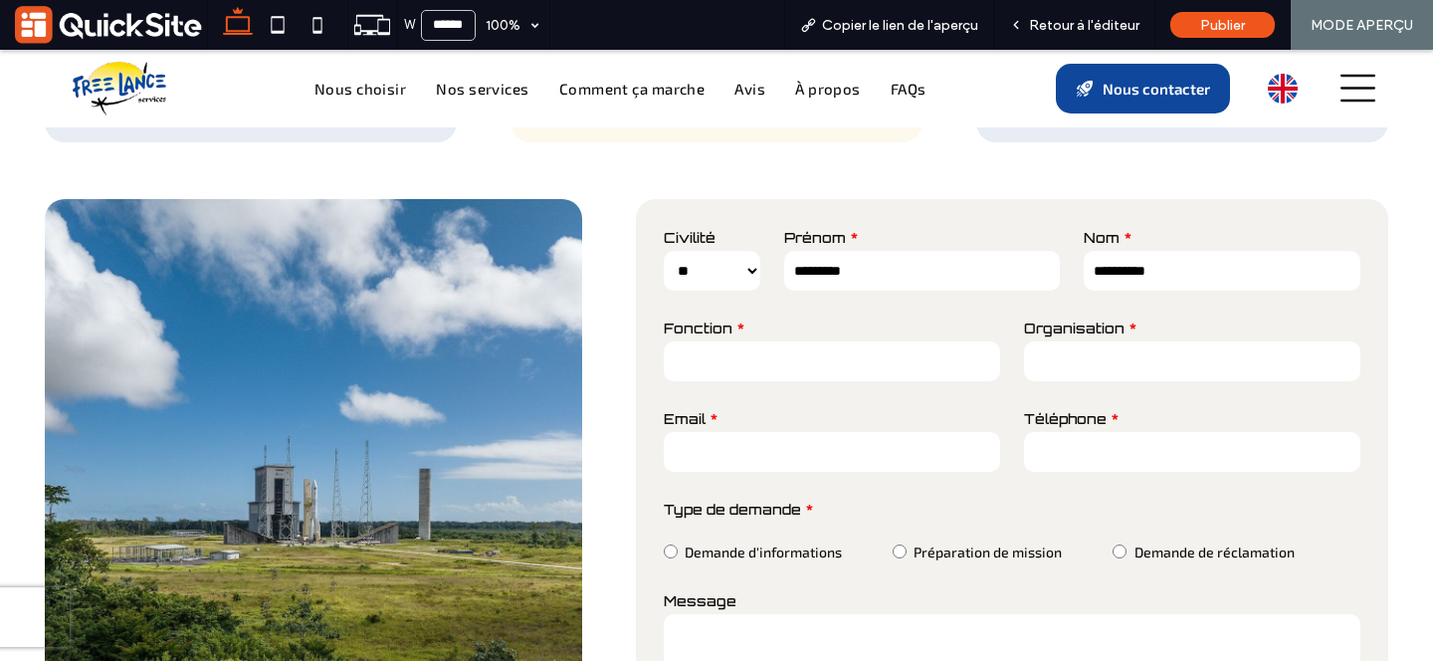
click at [740, 342] on input "text" at bounding box center [832, 361] width 336 height 40
click at [1112, 341] on input "text" at bounding box center [1192, 361] width 336 height 40
click at [713, 432] on input "email" at bounding box center [832, 452] width 336 height 40
click at [1064, 432] on input "tel" at bounding box center [1192, 452] width 336 height 40
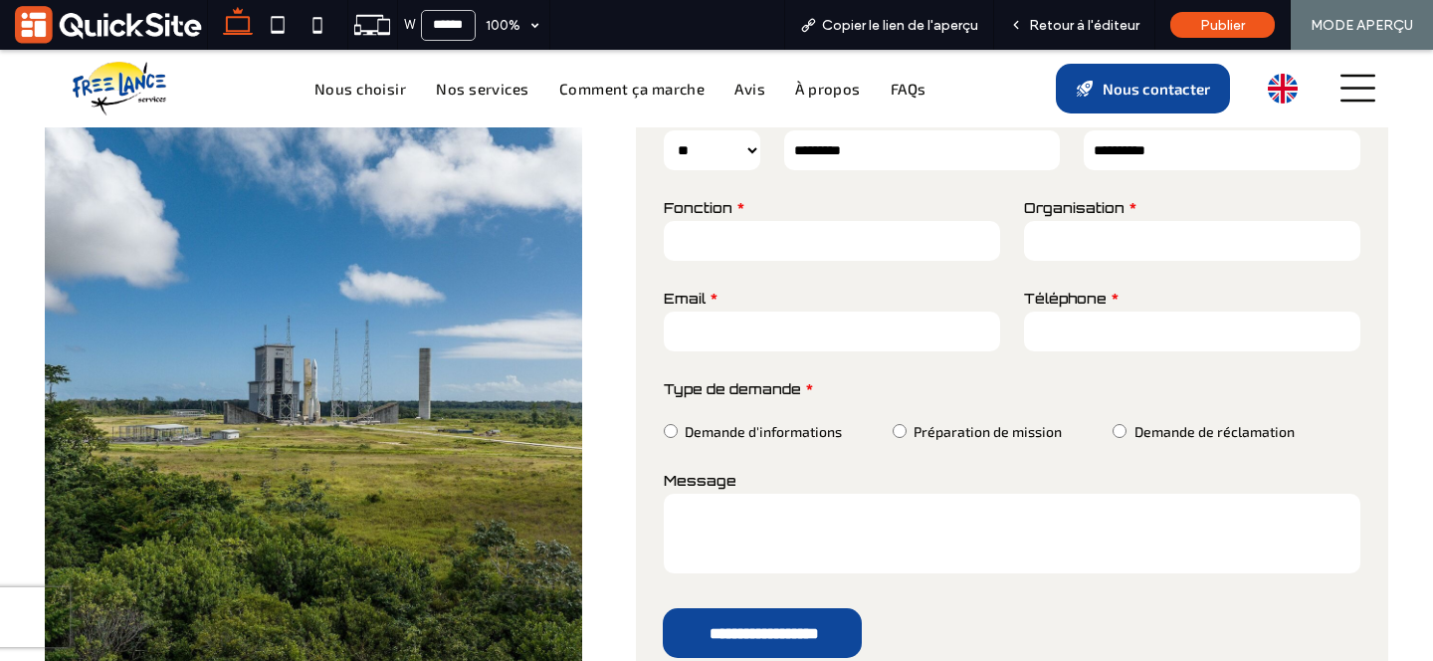
scroll to position [743, 0]
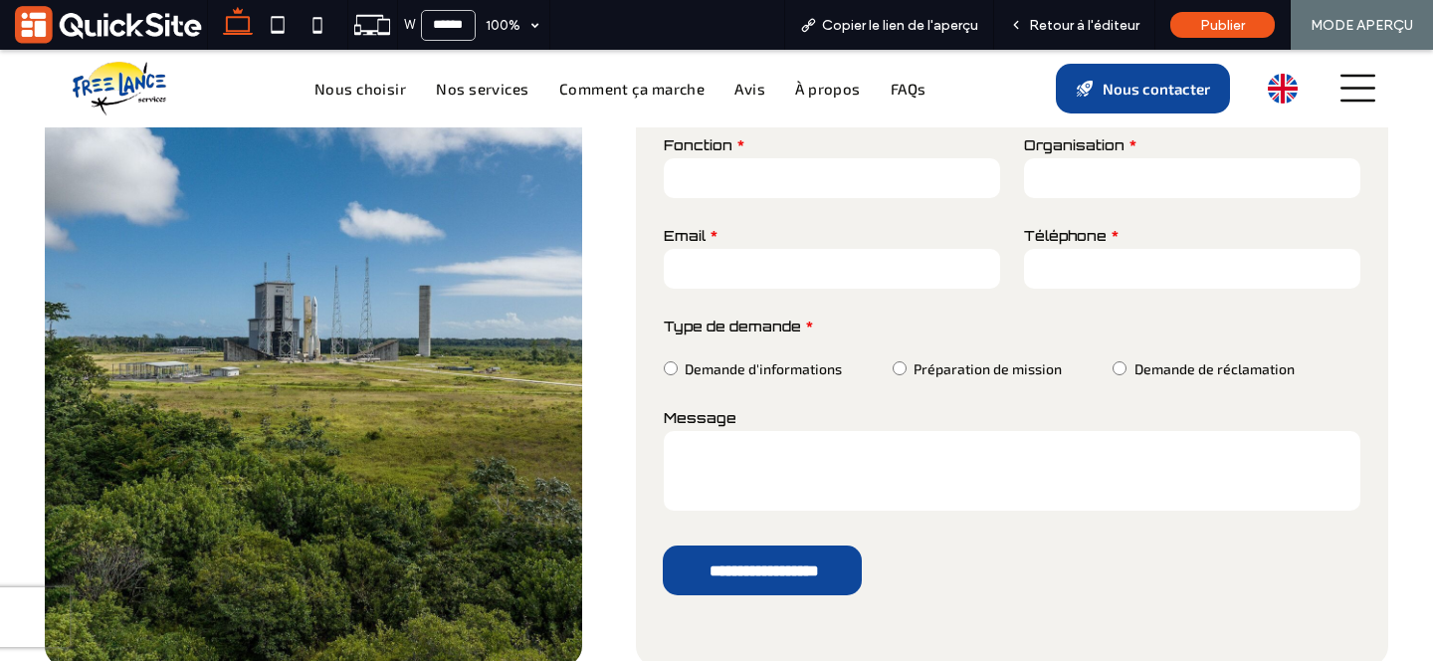
click at [723, 360] on span "Demande d'informations" at bounding box center [763, 368] width 157 height 17
click at [938, 360] on span "Préparation de mission" at bounding box center [987, 368] width 148 height 17
click at [1171, 360] on span "Demande de réclamation" at bounding box center [1214, 368] width 160 height 17
click at [949, 395] on div "Message" at bounding box center [1012, 463] width 720 height 137
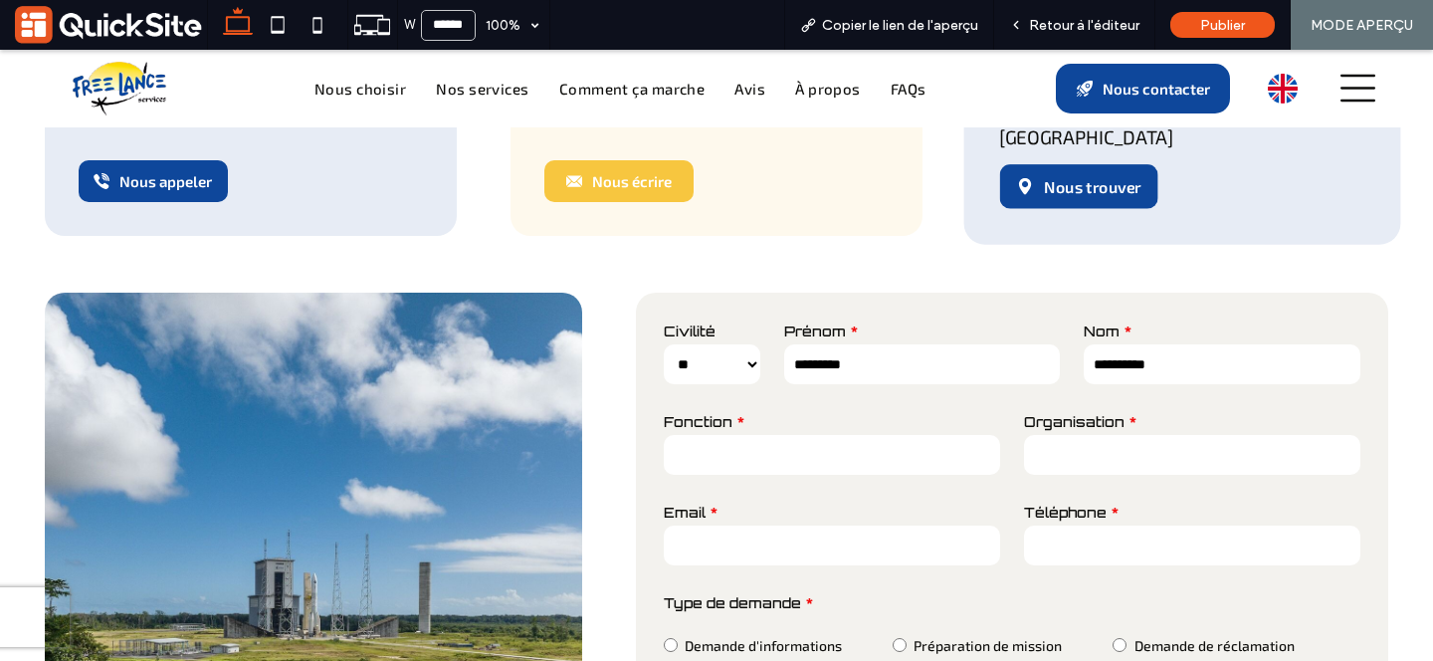
scroll to position [450, 0]
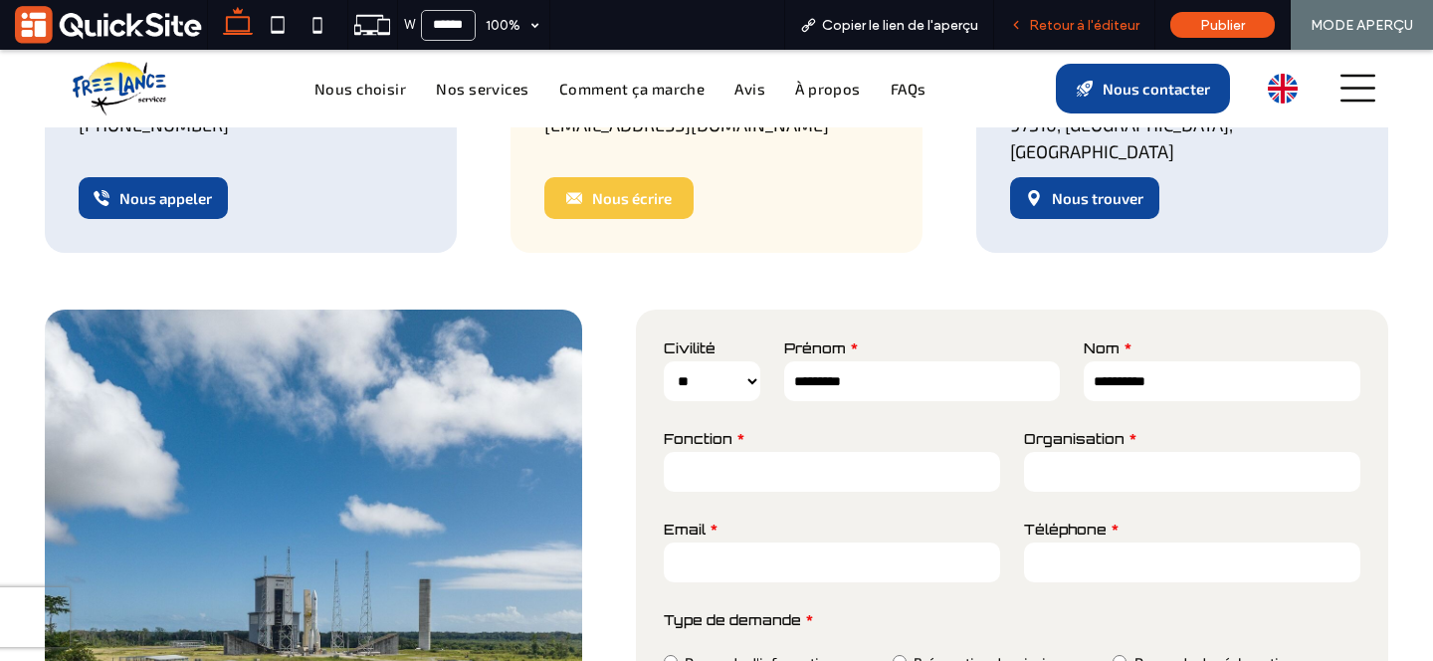
click at [1031, 29] on div "Retour à l'éditeur" at bounding box center [1074, 25] width 160 height 17
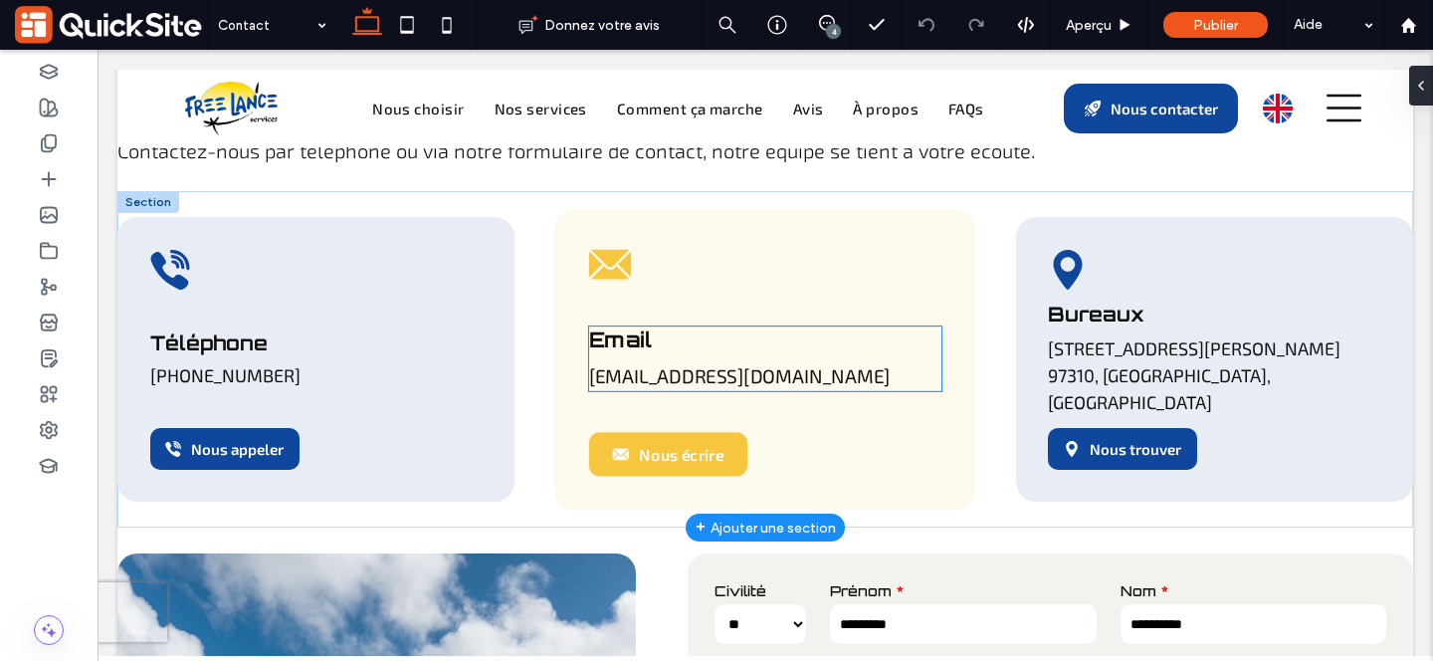
scroll to position [187, 0]
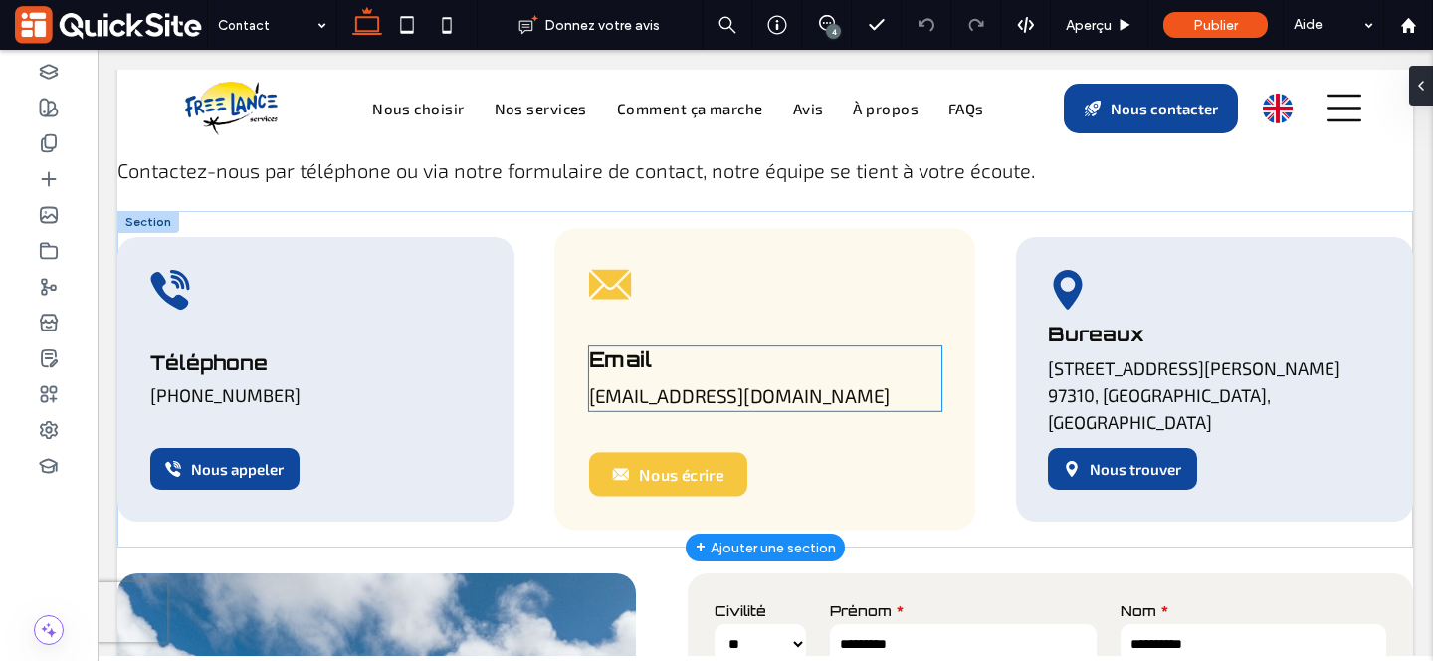
click at [779, 389] on span "[EMAIL_ADDRESS][DOMAIN_NAME]" at bounding box center [739, 395] width 301 height 23
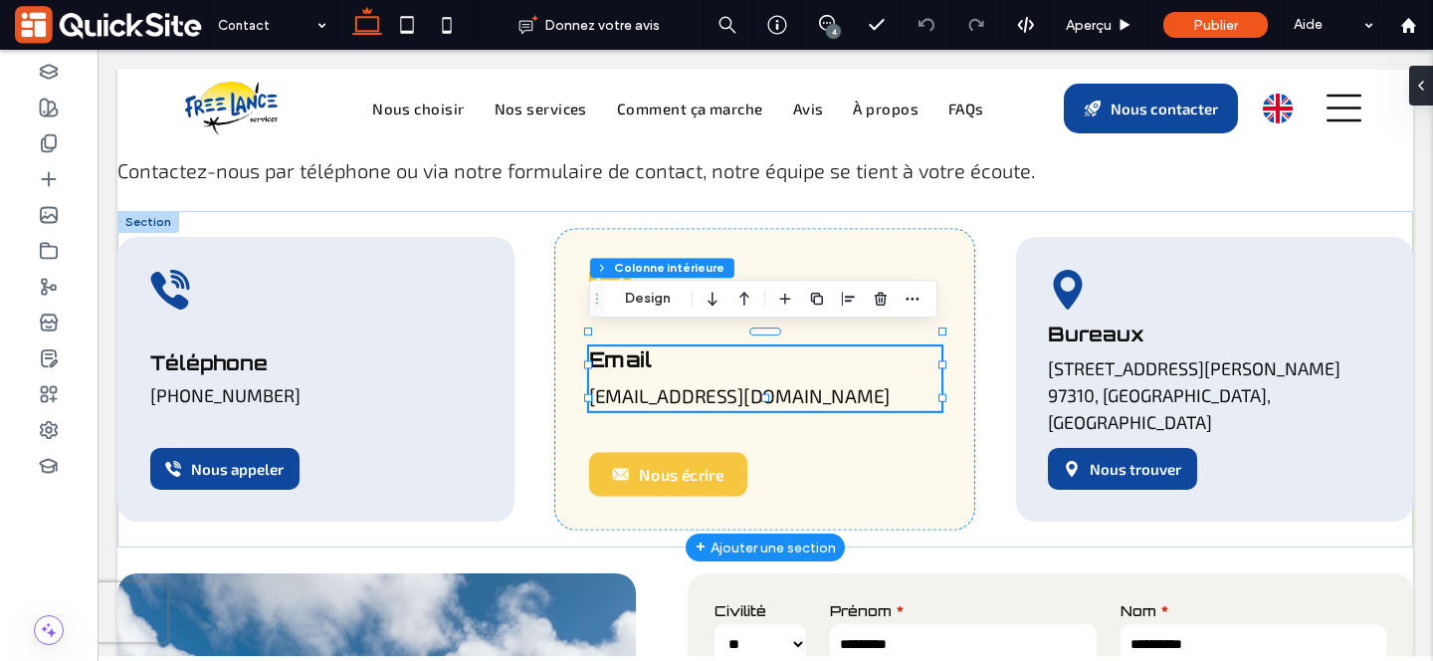
click at [778, 385] on span "[EMAIL_ADDRESS][DOMAIN_NAME]" at bounding box center [739, 395] width 301 height 23
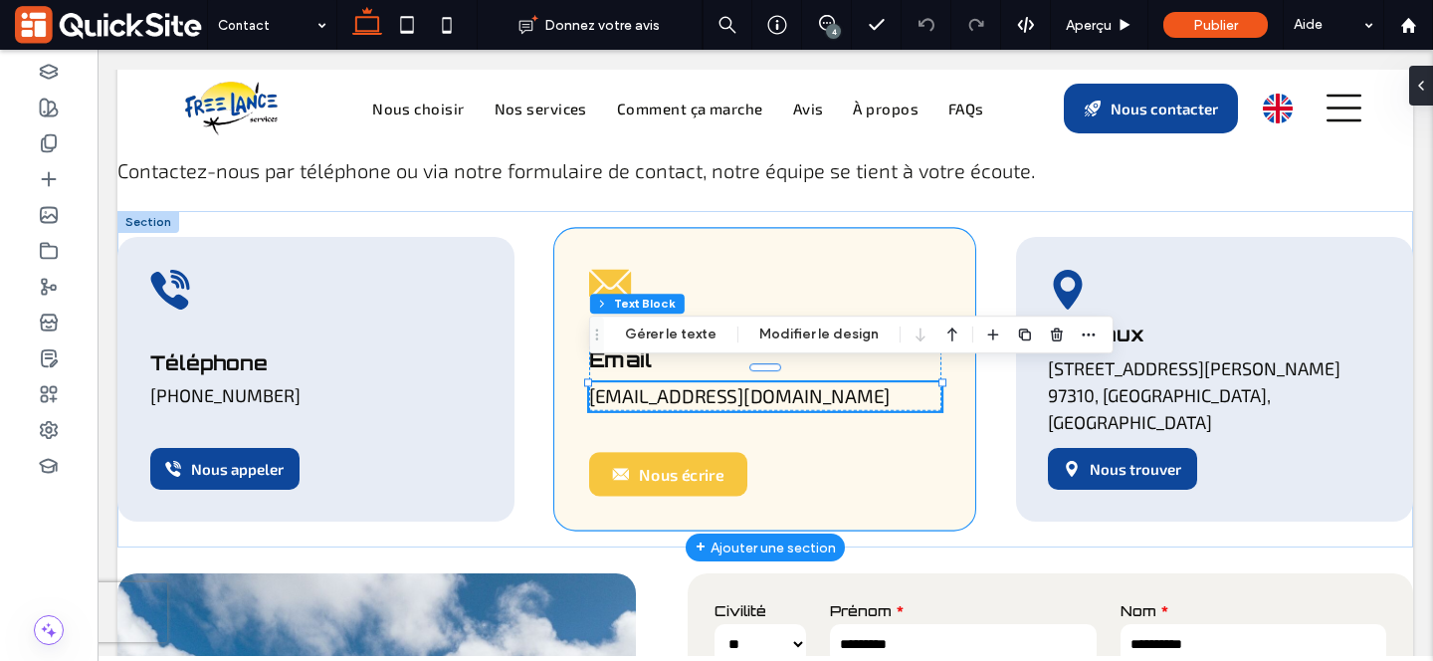
click at [786, 428] on div "Icône Contact Email, Freelance Services, partenaire logistique des équipes sate…" at bounding box center [764, 378] width 421 height 301
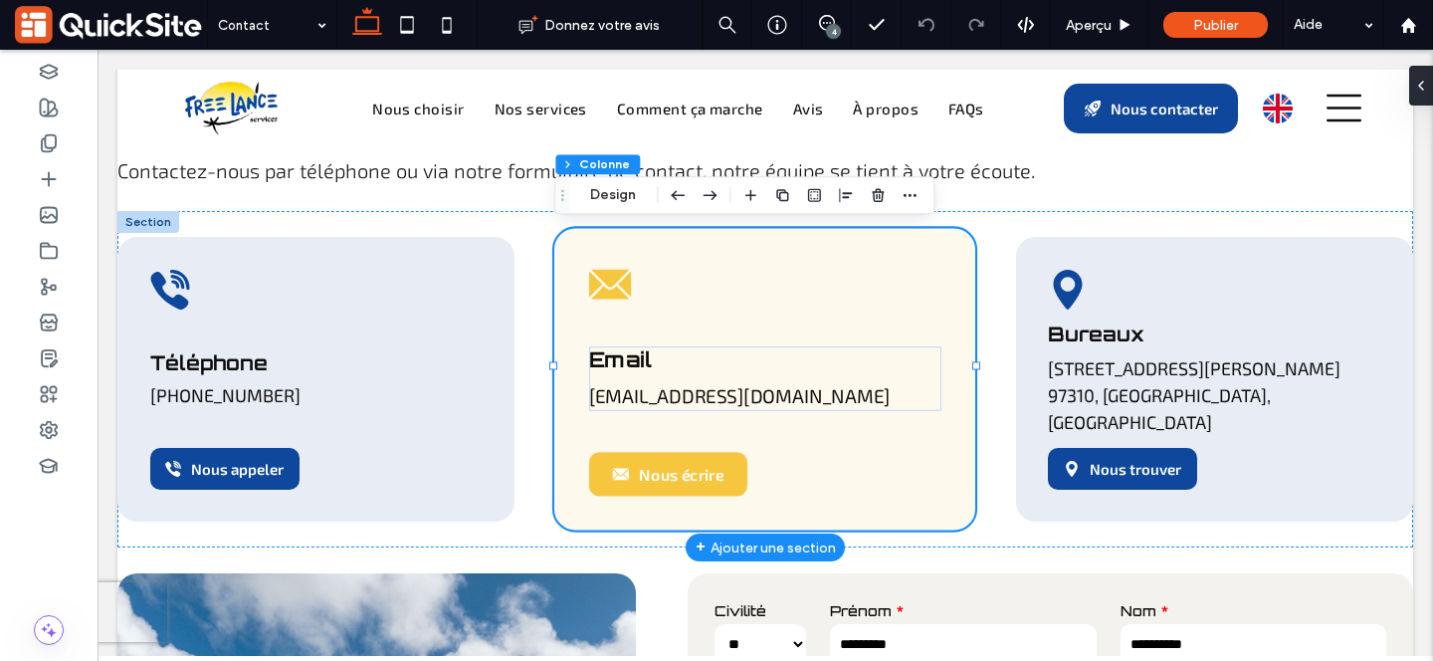
type input "*"
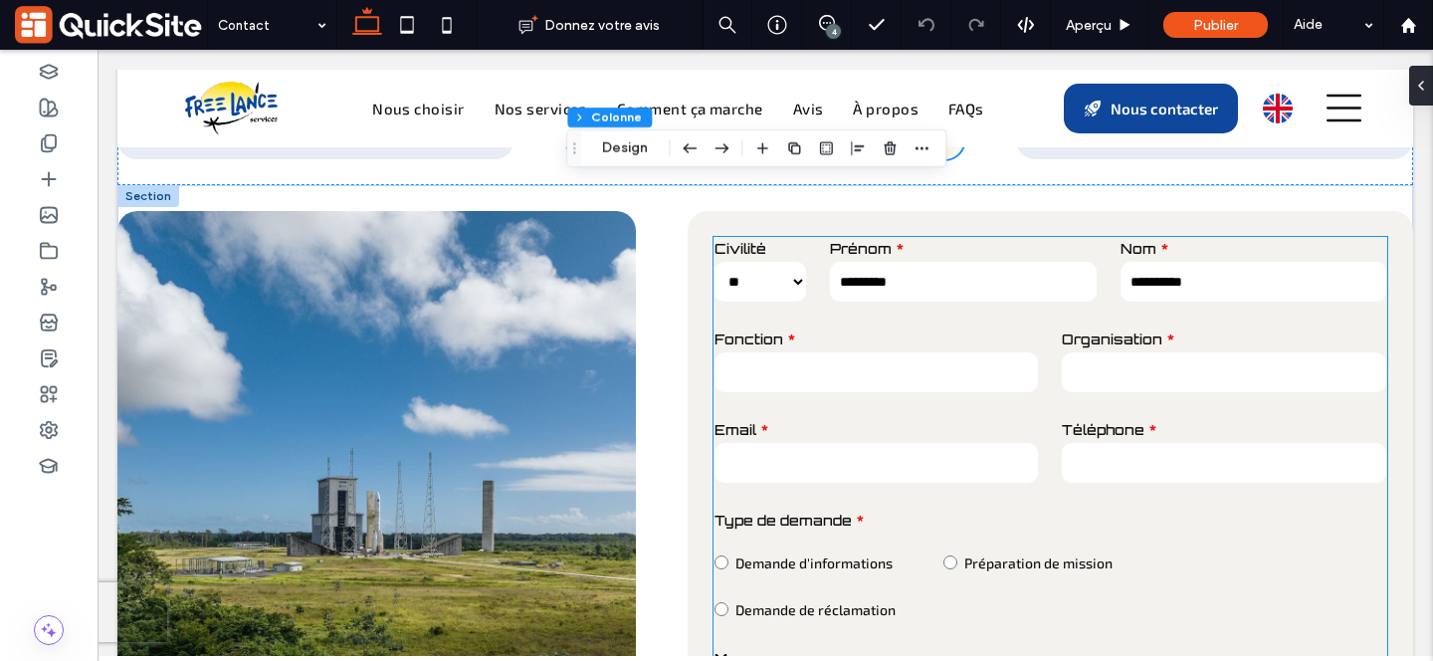
scroll to position [553, 0]
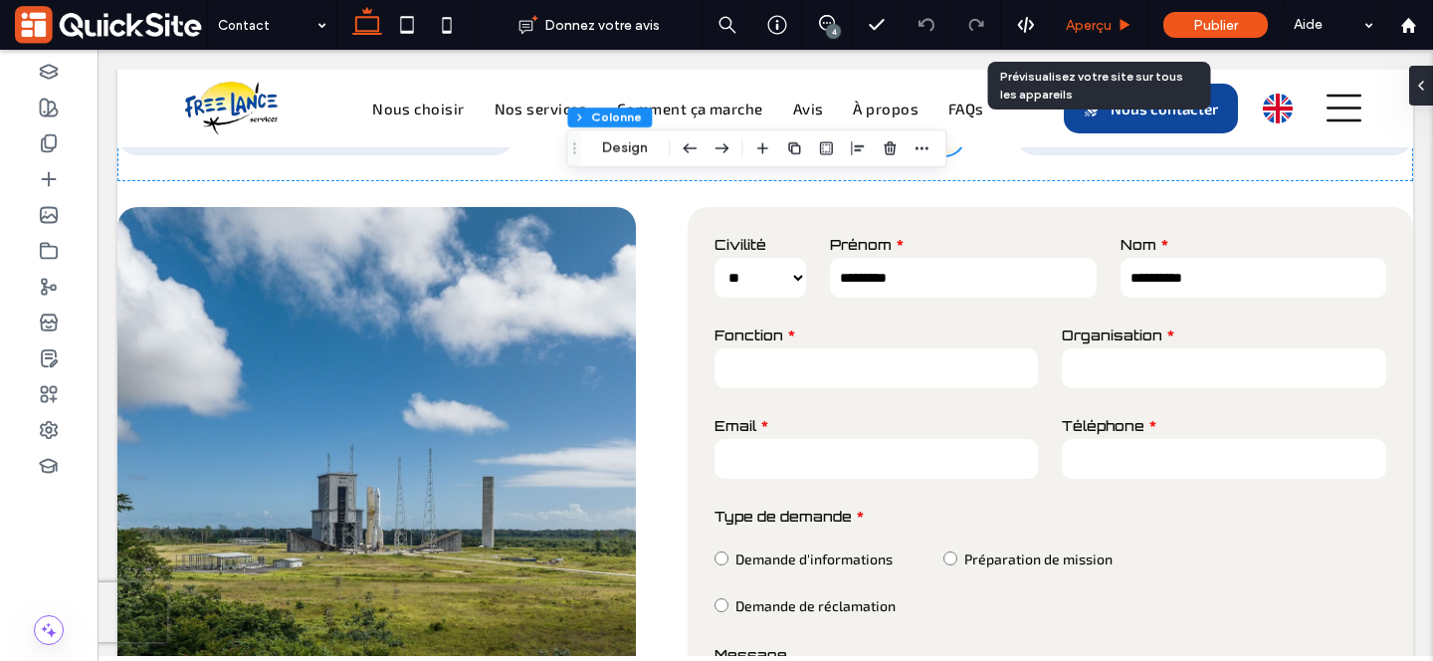
click at [1114, 29] on div "Aperçu" at bounding box center [1099, 25] width 97 height 17
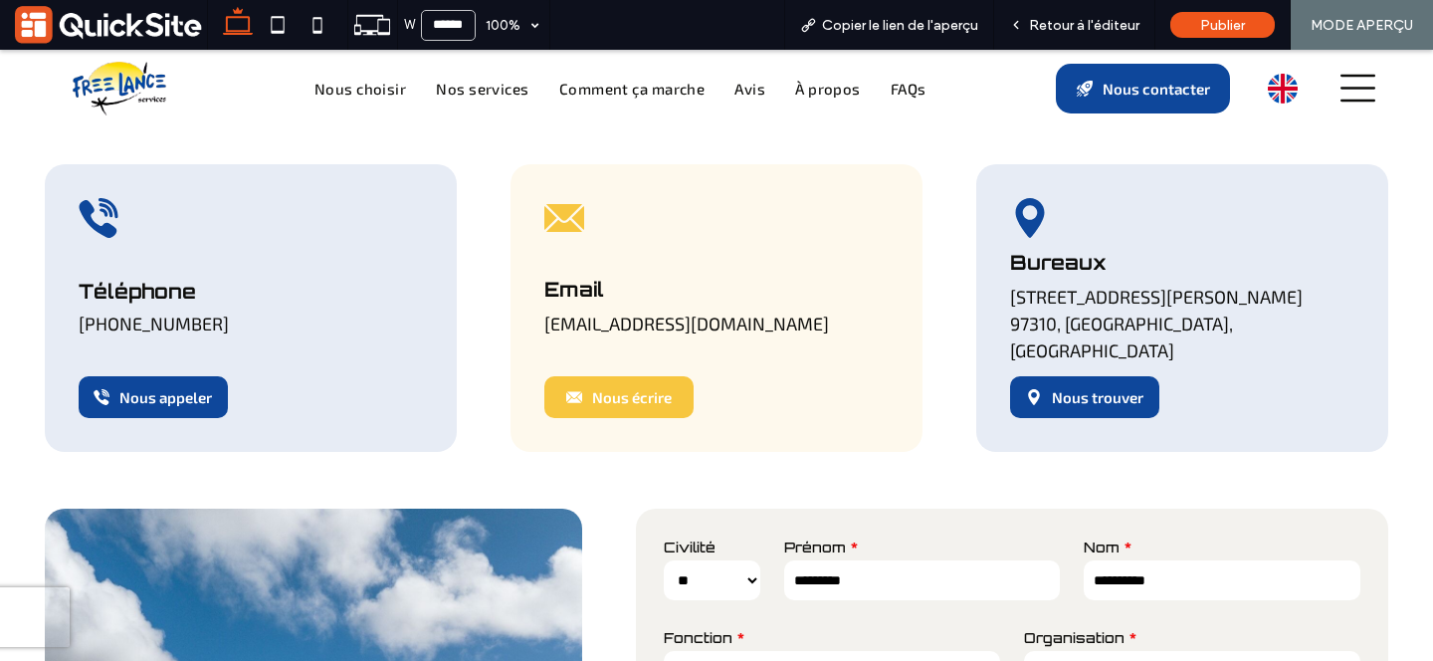
scroll to position [230, 0]
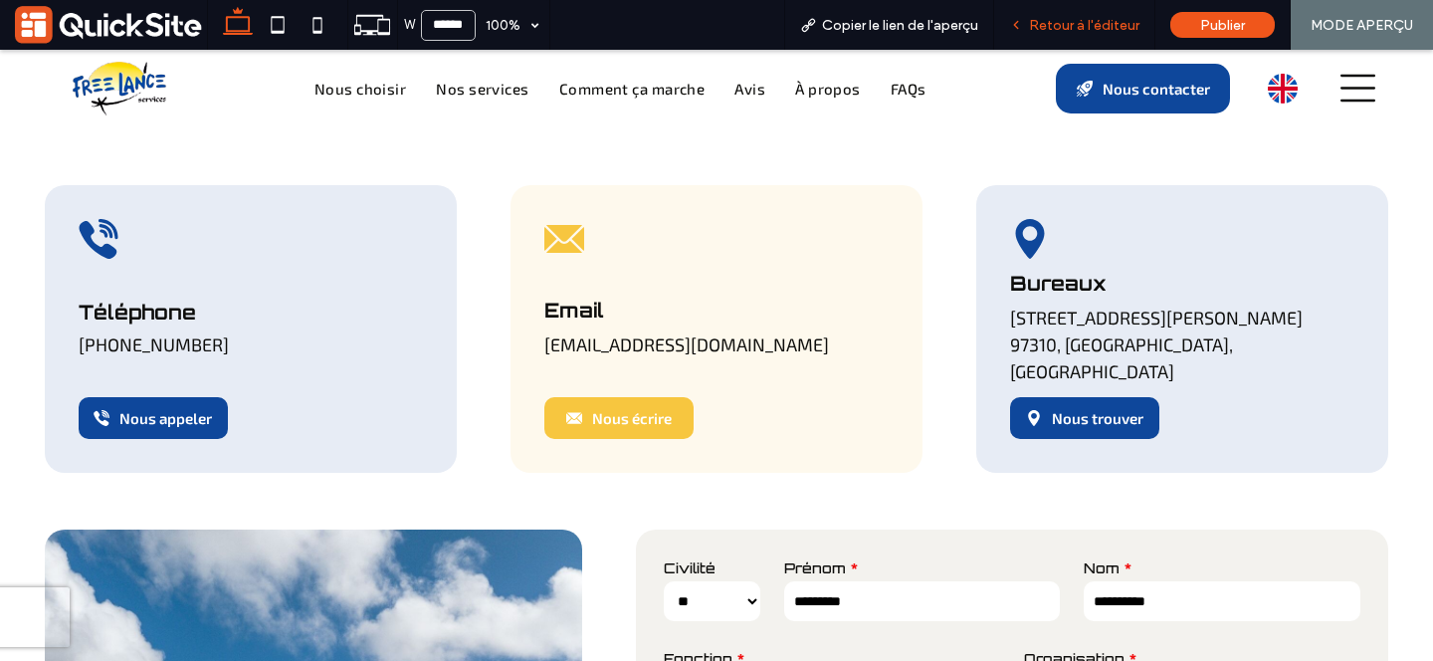
click at [1071, 11] on div "Retour à l'éditeur" at bounding box center [1074, 25] width 161 height 50
click at [1055, 17] on span "Retour à l'éditeur" at bounding box center [1084, 25] width 110 height 17
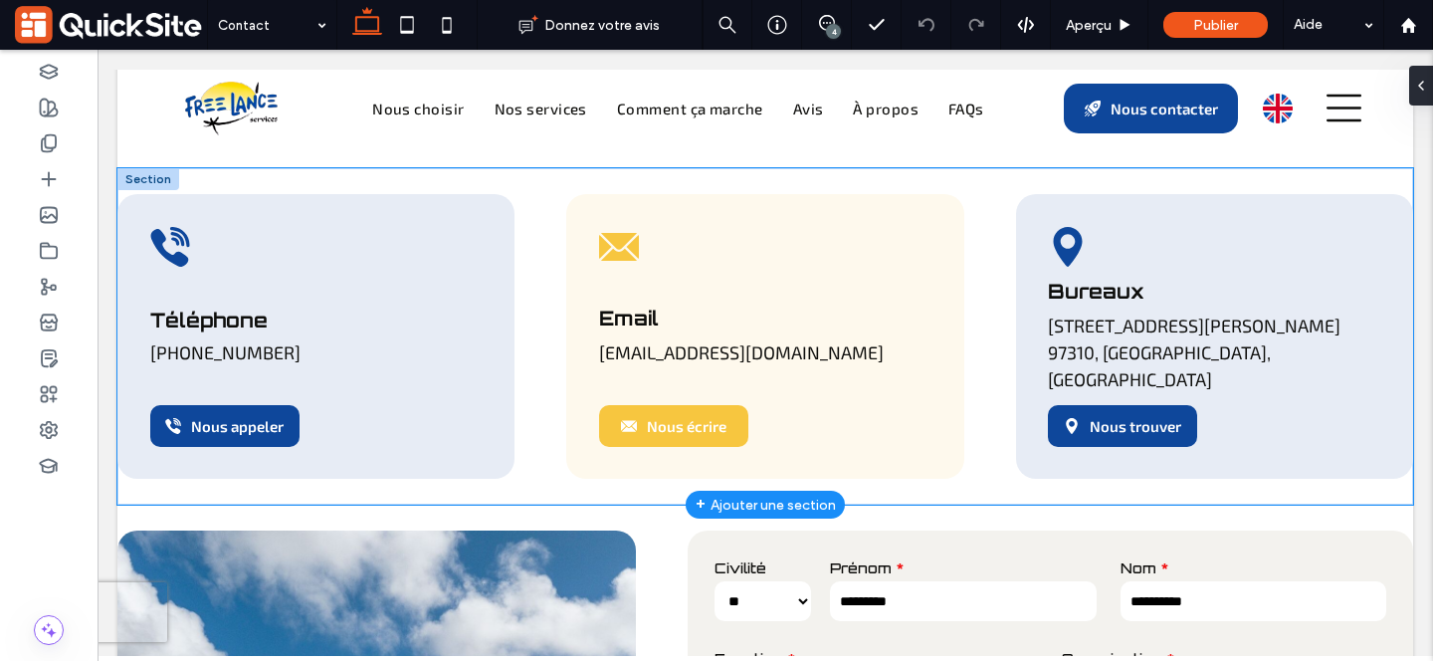
scroll to position [245, 0]
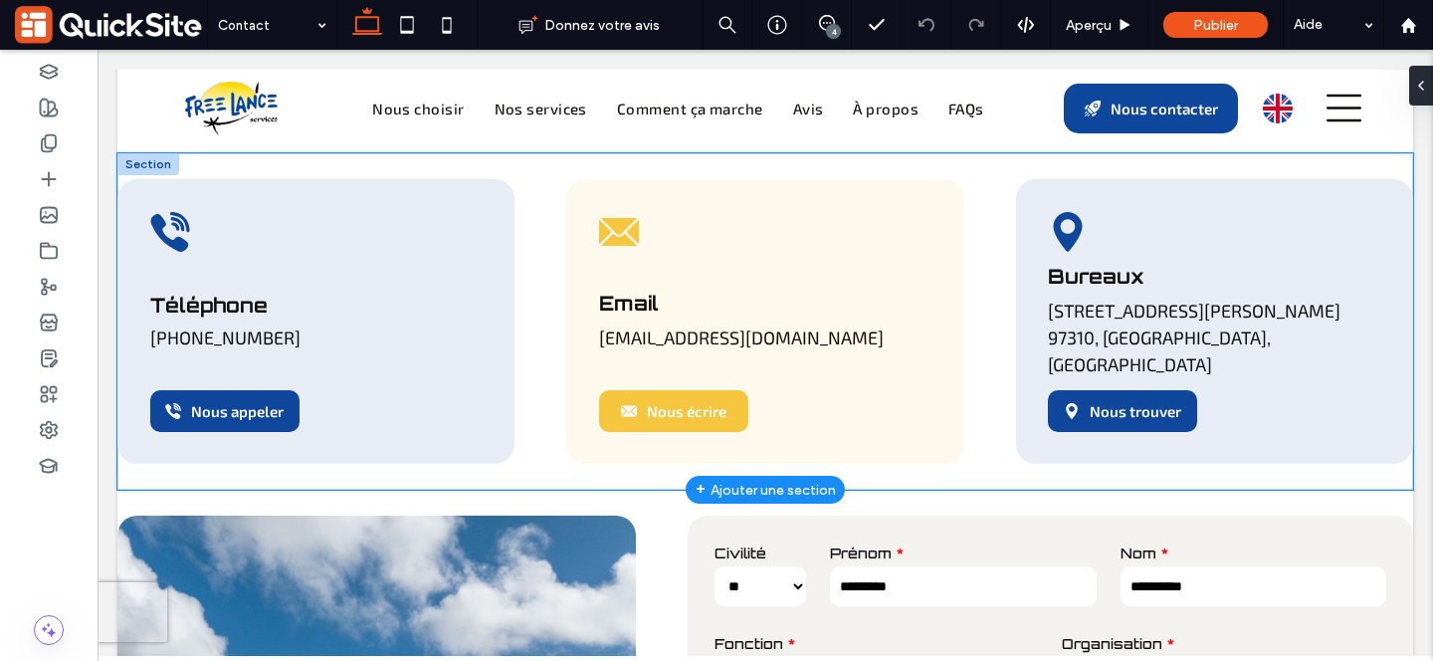
click at [1000, 235] on div "Icône Contact téléphone, Freelance Services, partenaire logistique des équipes …" at bounding box center [765, 321] width 1296 height 336
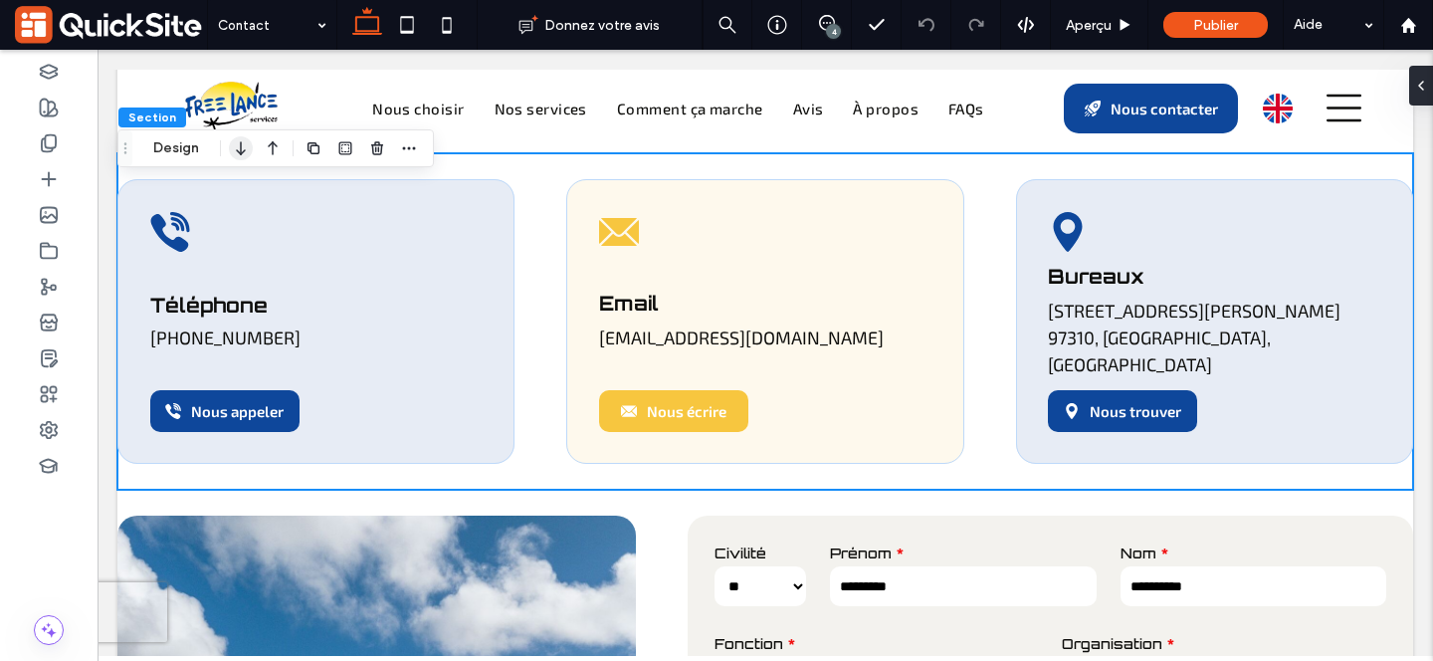
click at [246, 147] on icon "button" at bounding box center [241, 148] width 24 height 36
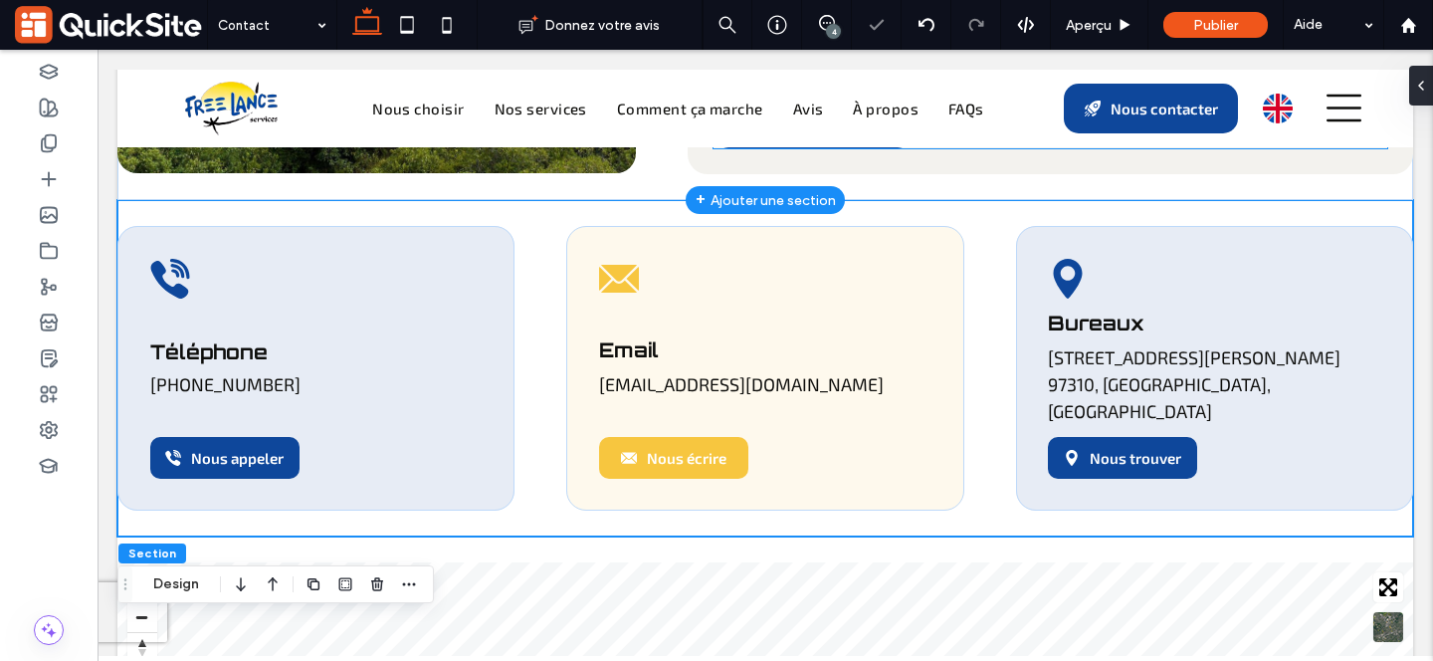
scroll to position [0, 0]
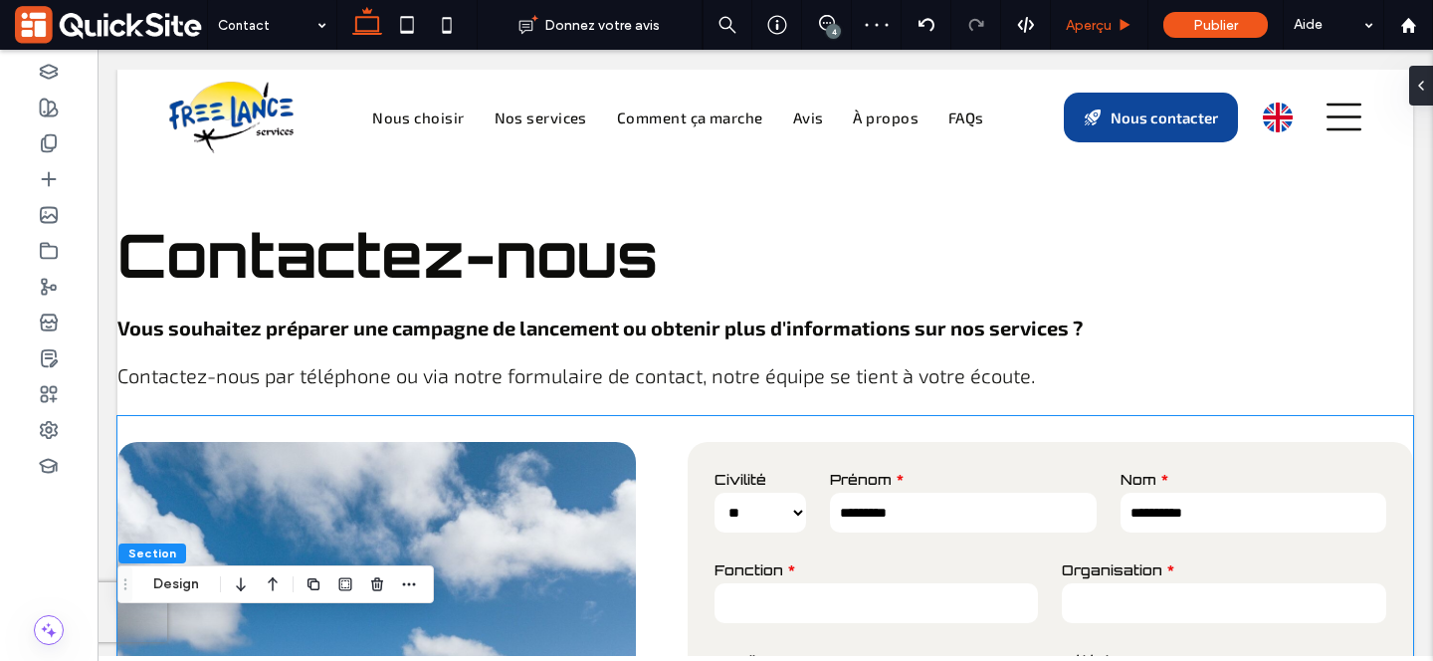
click at [1081, 23] on span "Aperçu" at bounding box center [1089, 25] width 46 height 17
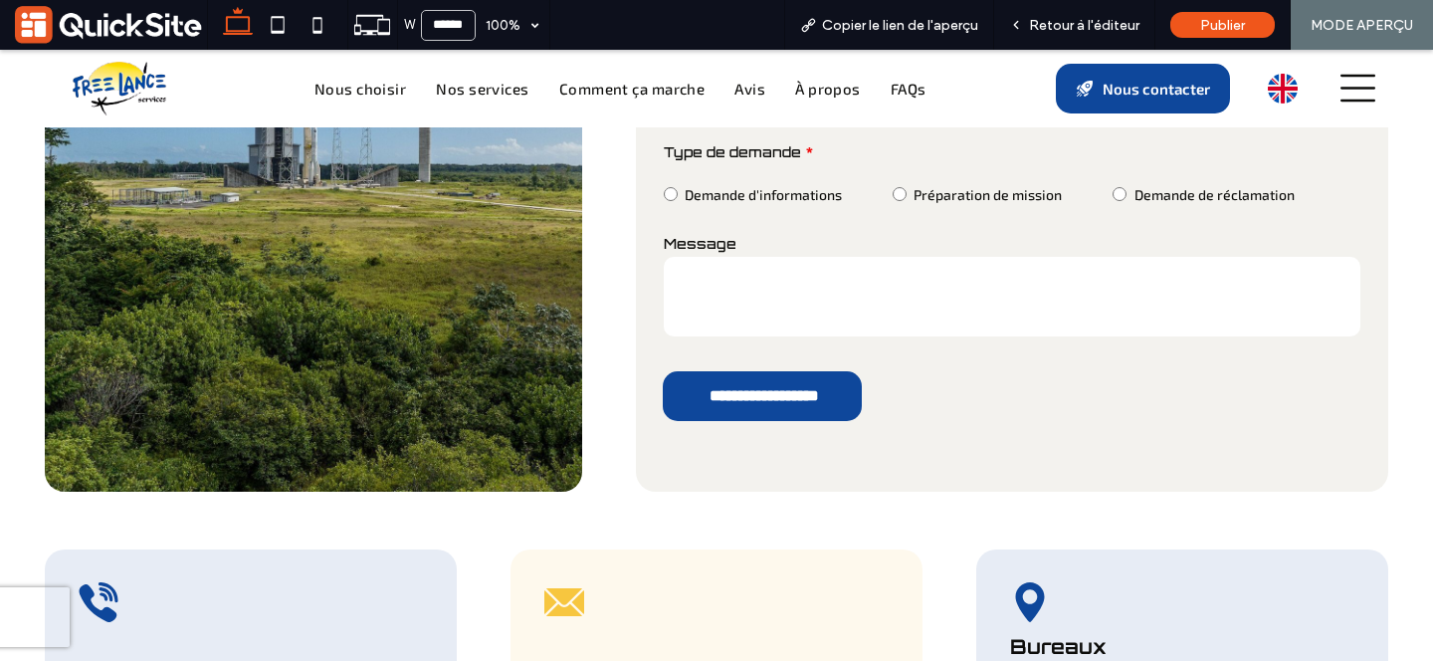
scroll to position [568, 0]
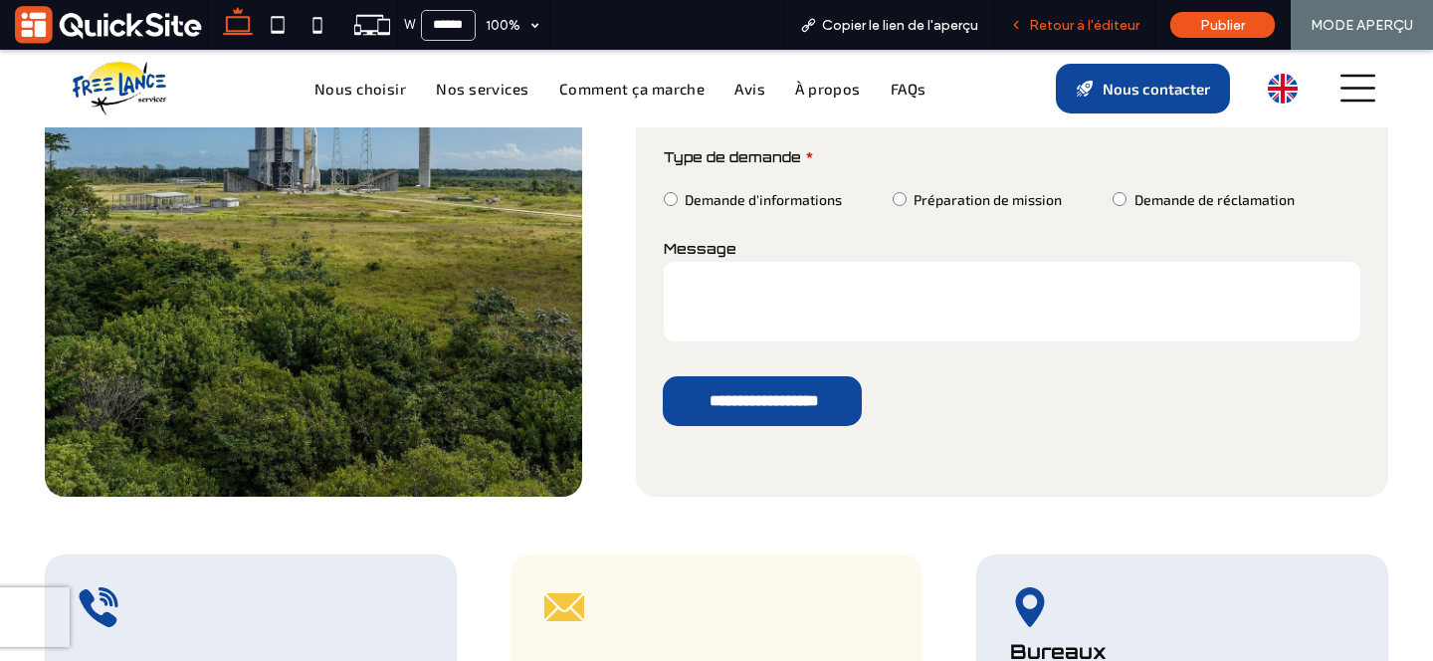
click at [1022, 24] on icon at bounding box center [1016, 25] width 14 height 14
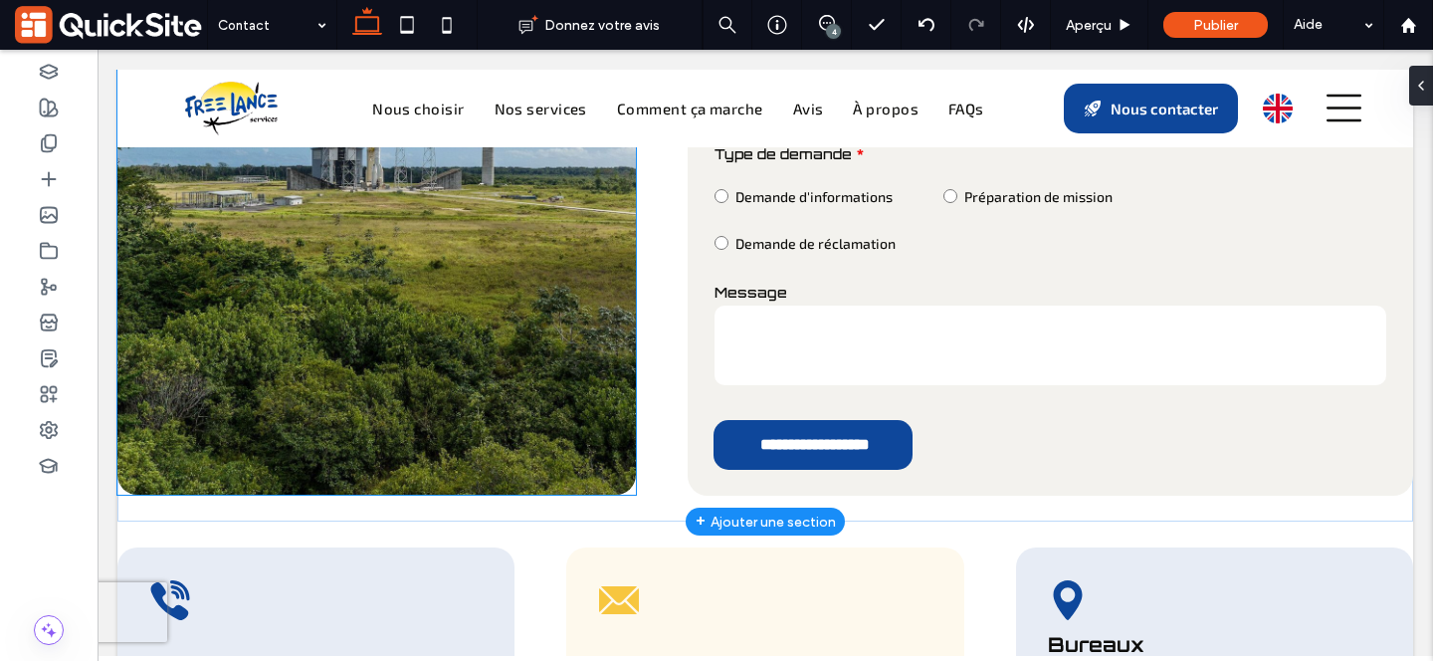
scroll to position [576, 0]
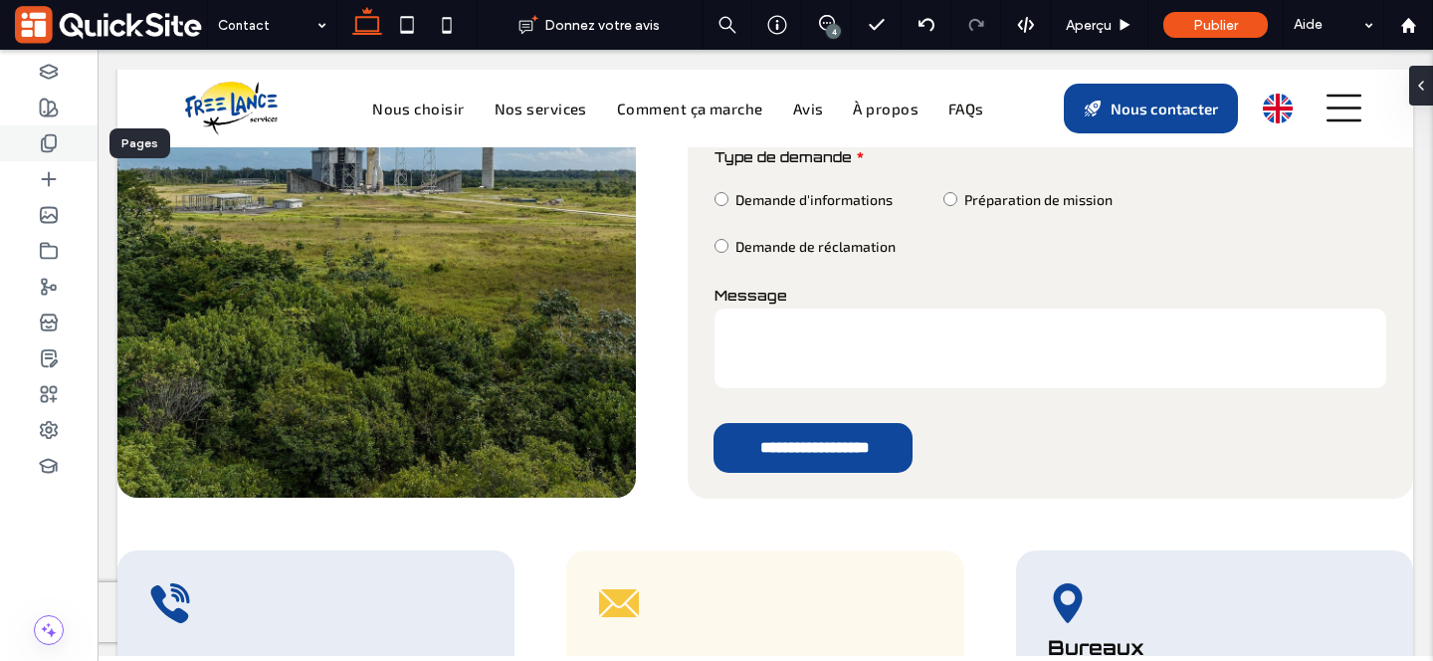
click at [33, 151] on div at bounding box center [49, 143] width 98 height 36
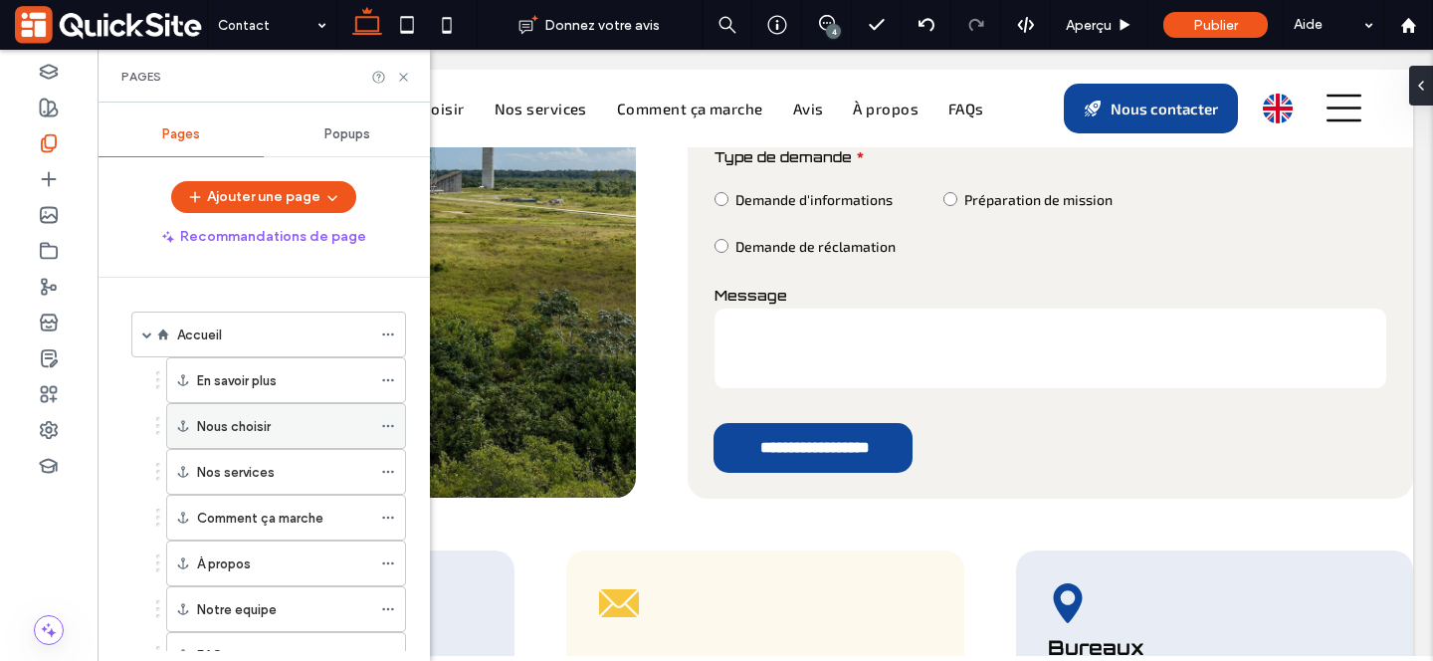
scroll to position [335, 0]
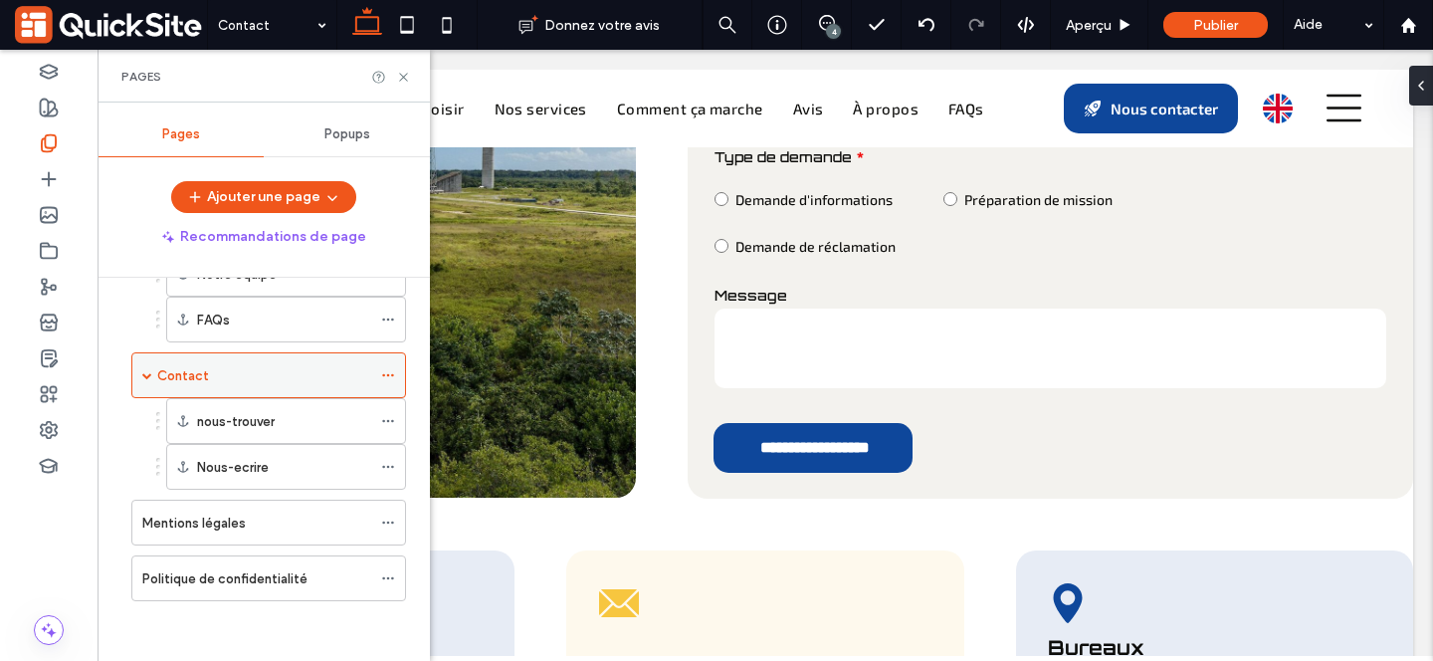
click at [392, 374] on use at bounding box center [387, 375] width 11 height 3
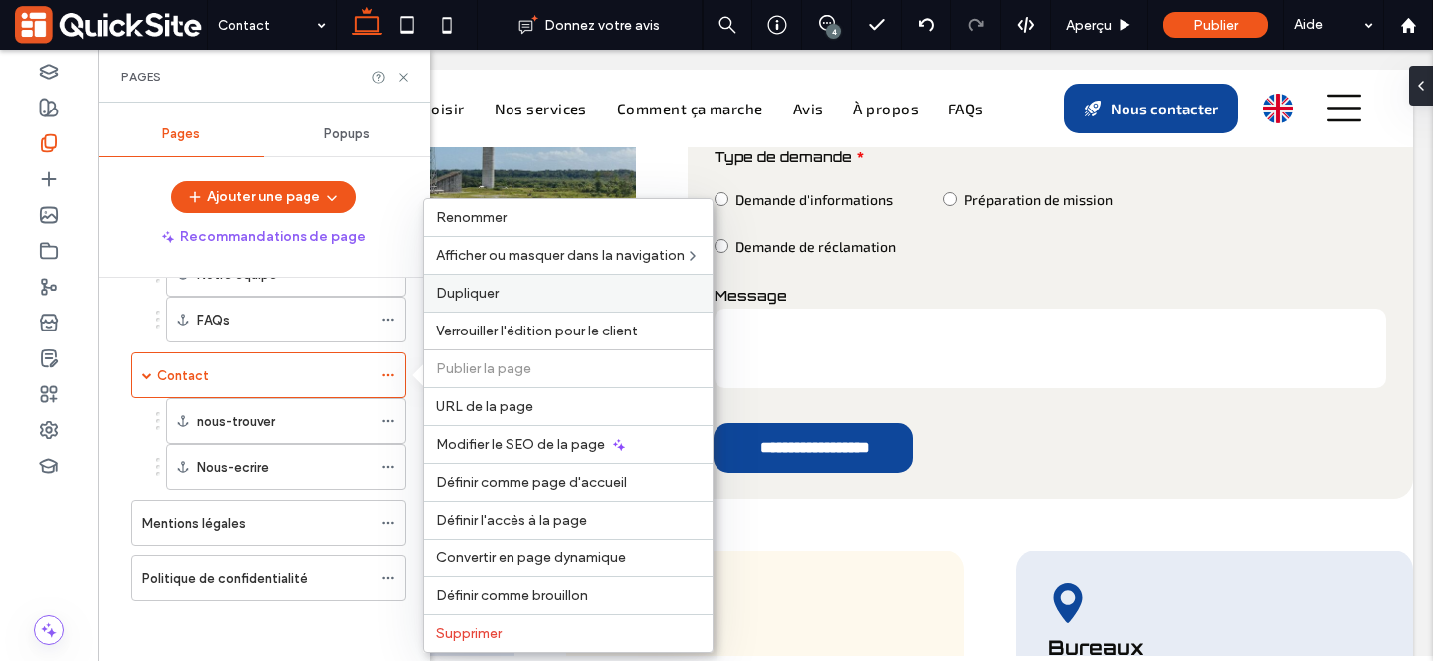
click at [533, 285] on label "Dupliquer" at bounding box center [568, 293] width 265 height 17
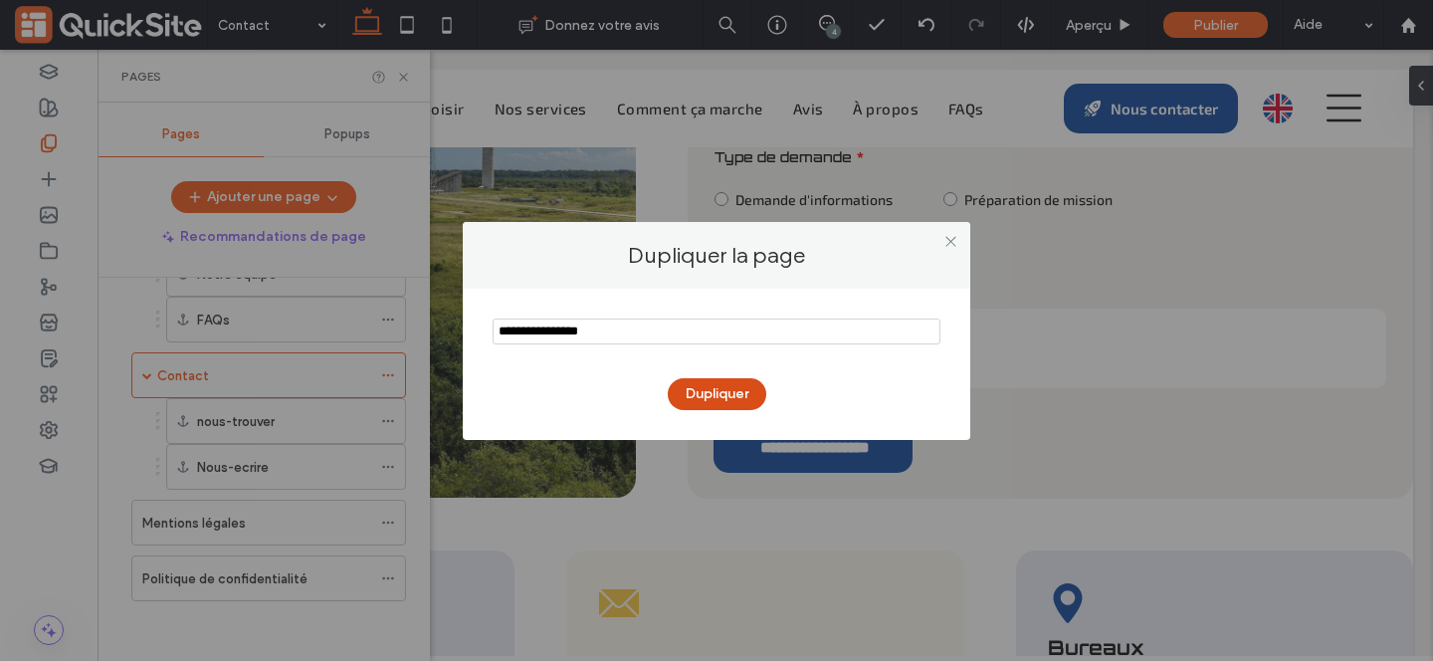
click at [736, 396] on button "Dupliquer" at bounding box center [717, 394] width 99 height 32
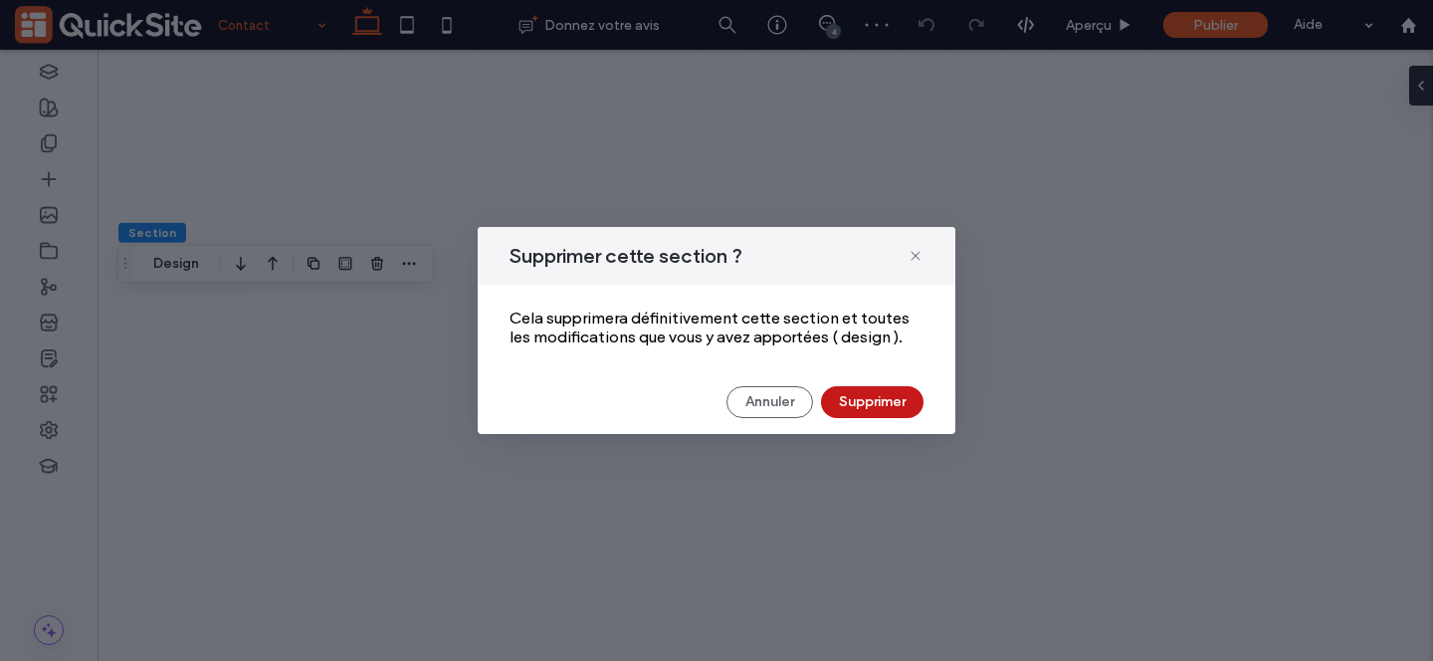
click at [874, 404] on button "Supprimer" at bounding box center [872, 402] width 102 height 32
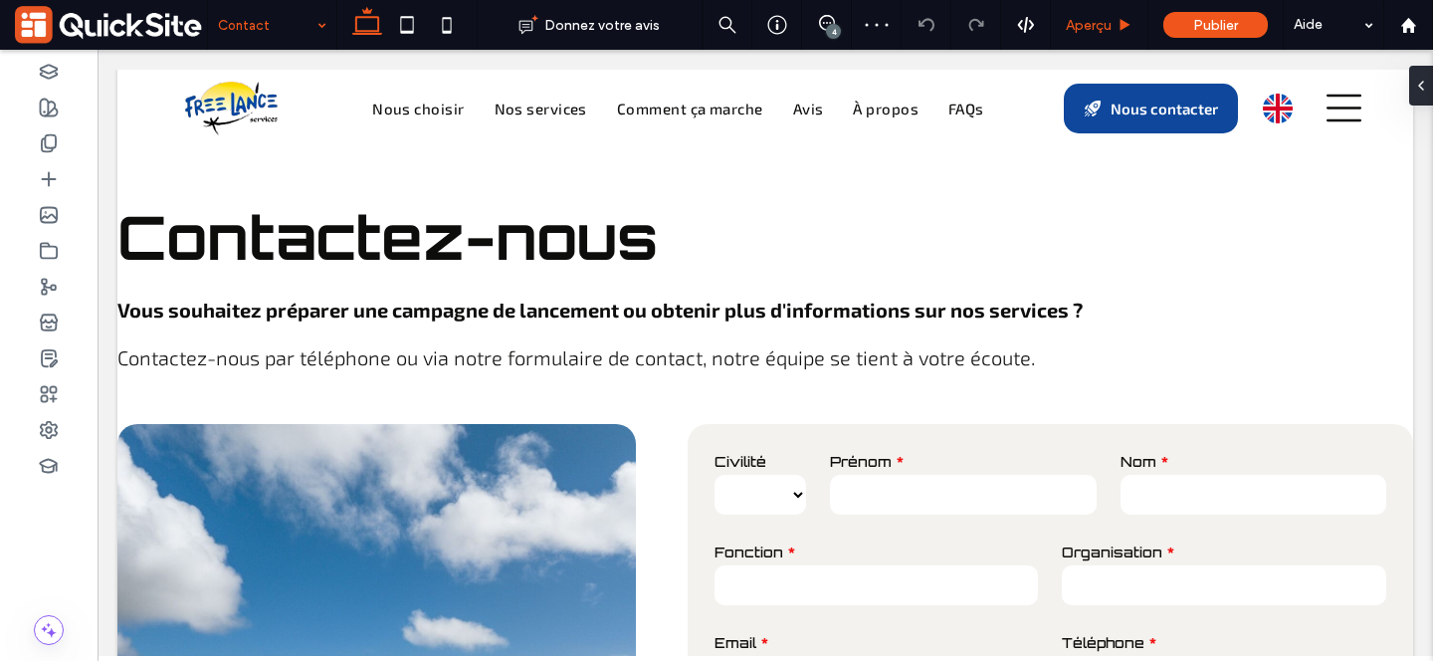
scroll to position [803, 0]
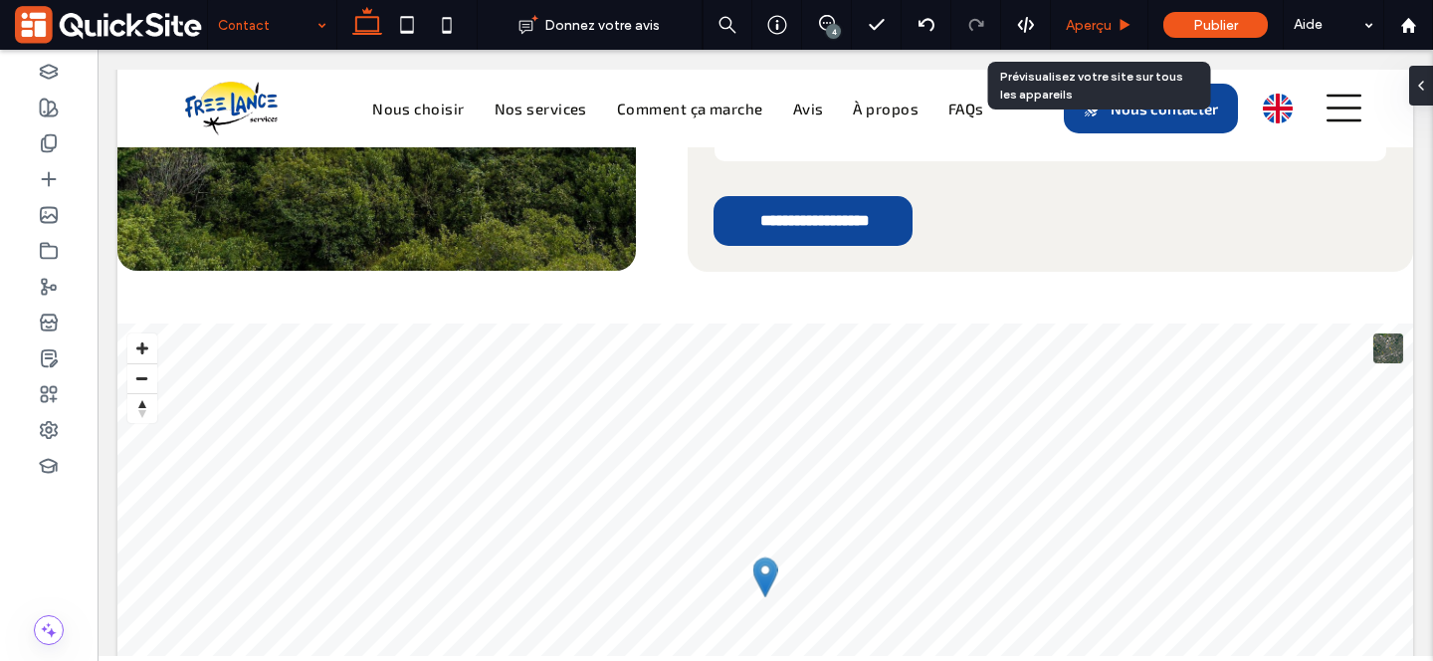
click at [1095, 21] on span "Aperçu" at bounding box center [1089, 25] width 46 height 17
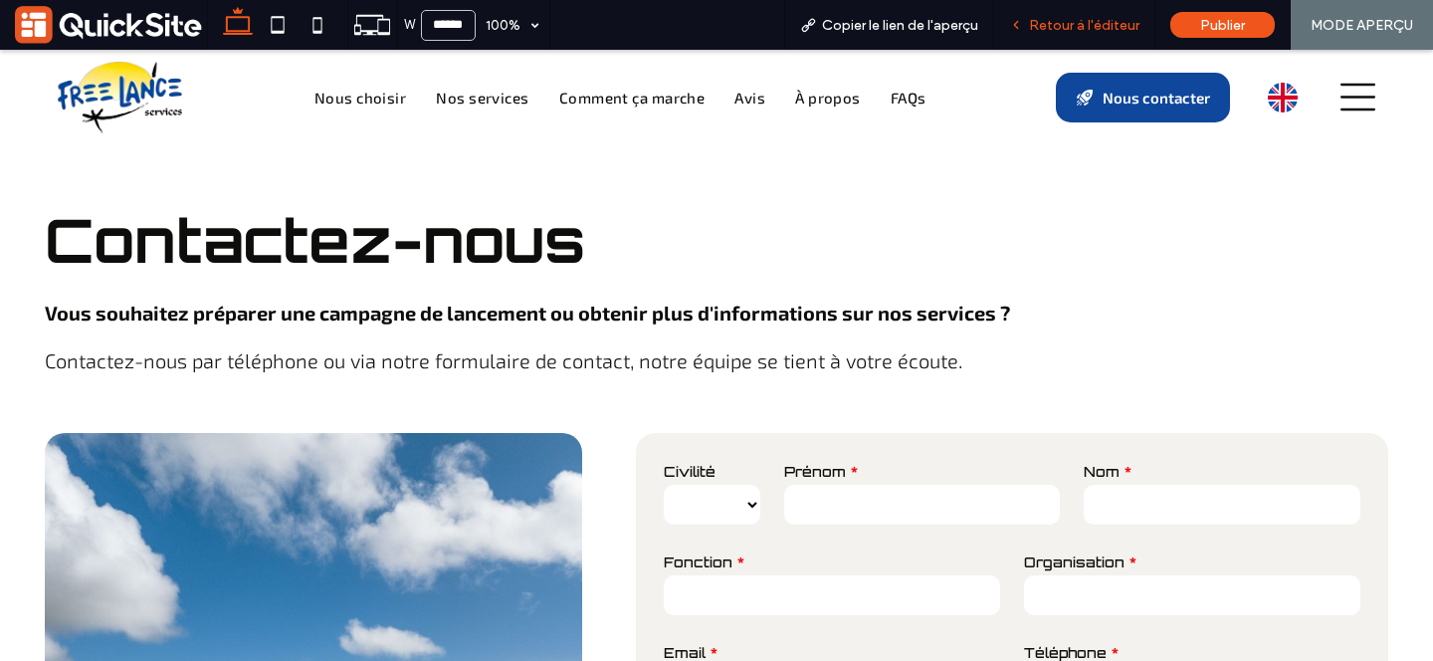
click at [1023, 18] on icon at bounding box center [1016, 25] width 14 height 14
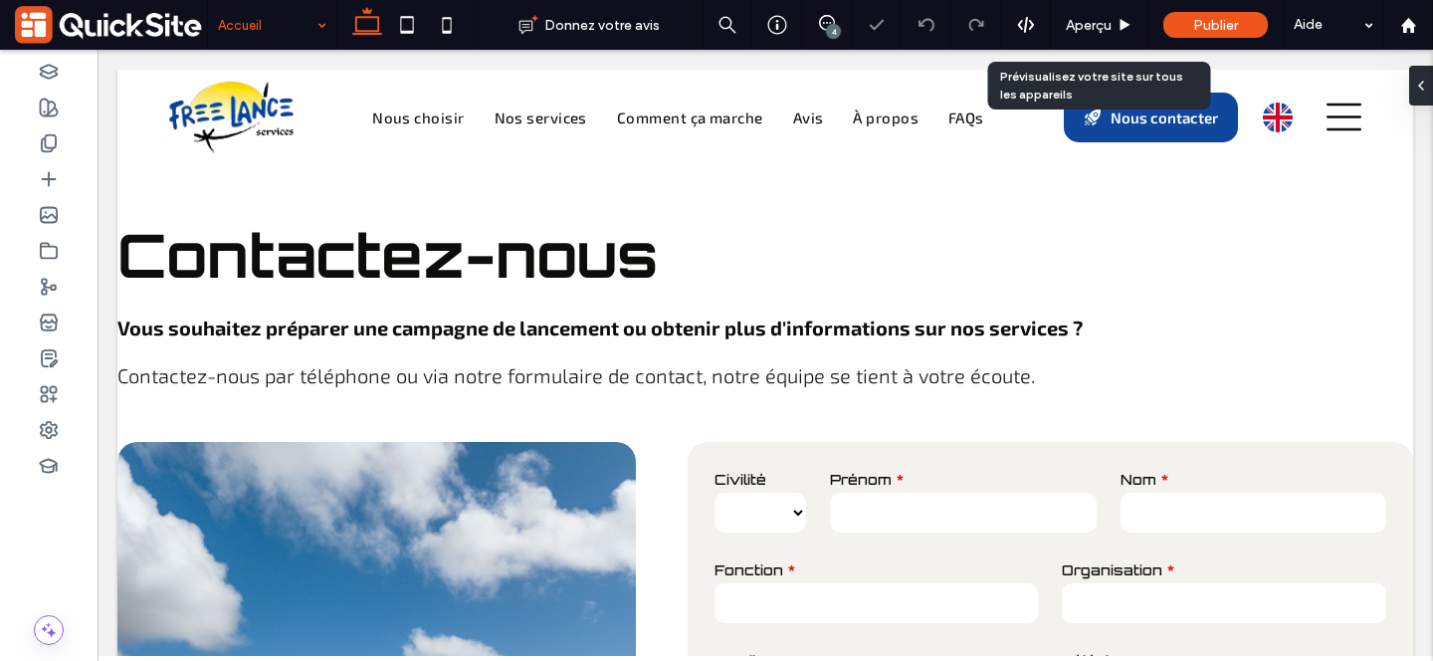
click at [1088, 26] on span "Aperçu" at bounding box center [1089, 25] width 46 height 17
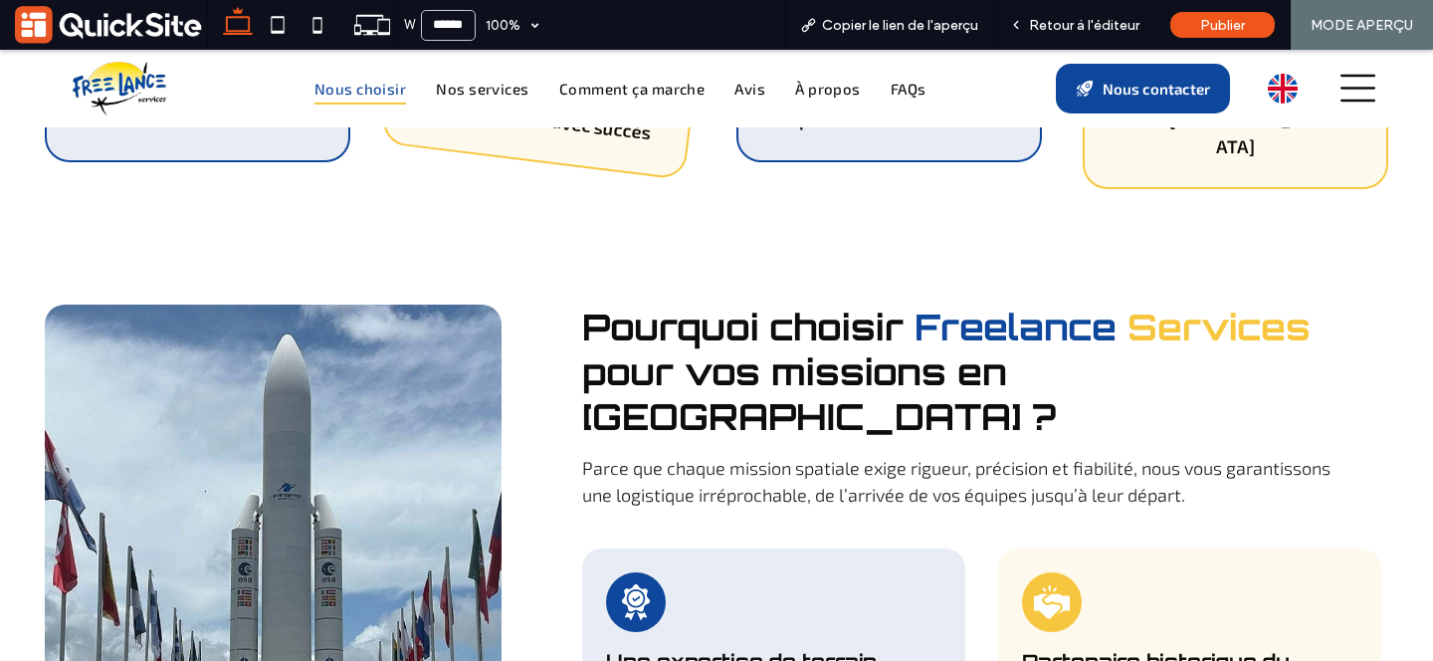
scroll to position [1228, 0]
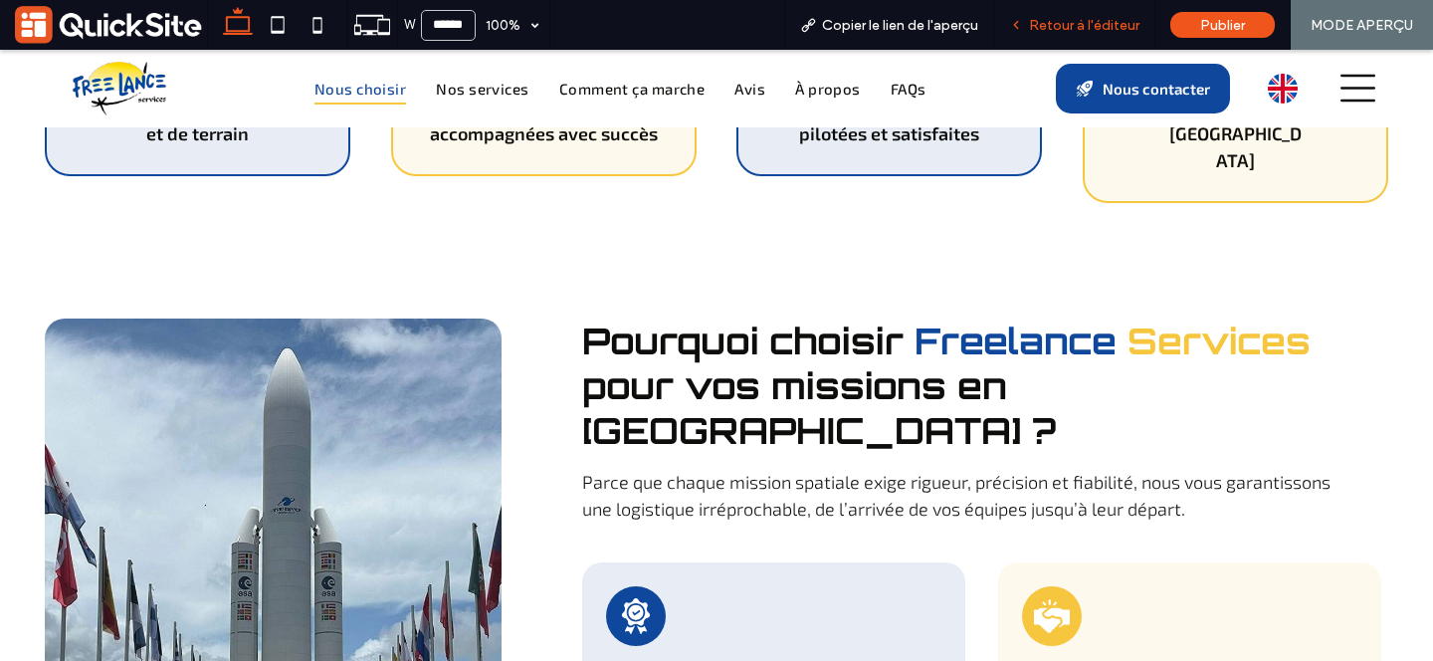
drag, startPoint x: 1026, startPoint y: 20, endPoint x: 761, endPoint y: 355, distance: 427.2
click at [1023, 20] on icon at bounding box center [1016, 25] width 14 height 14
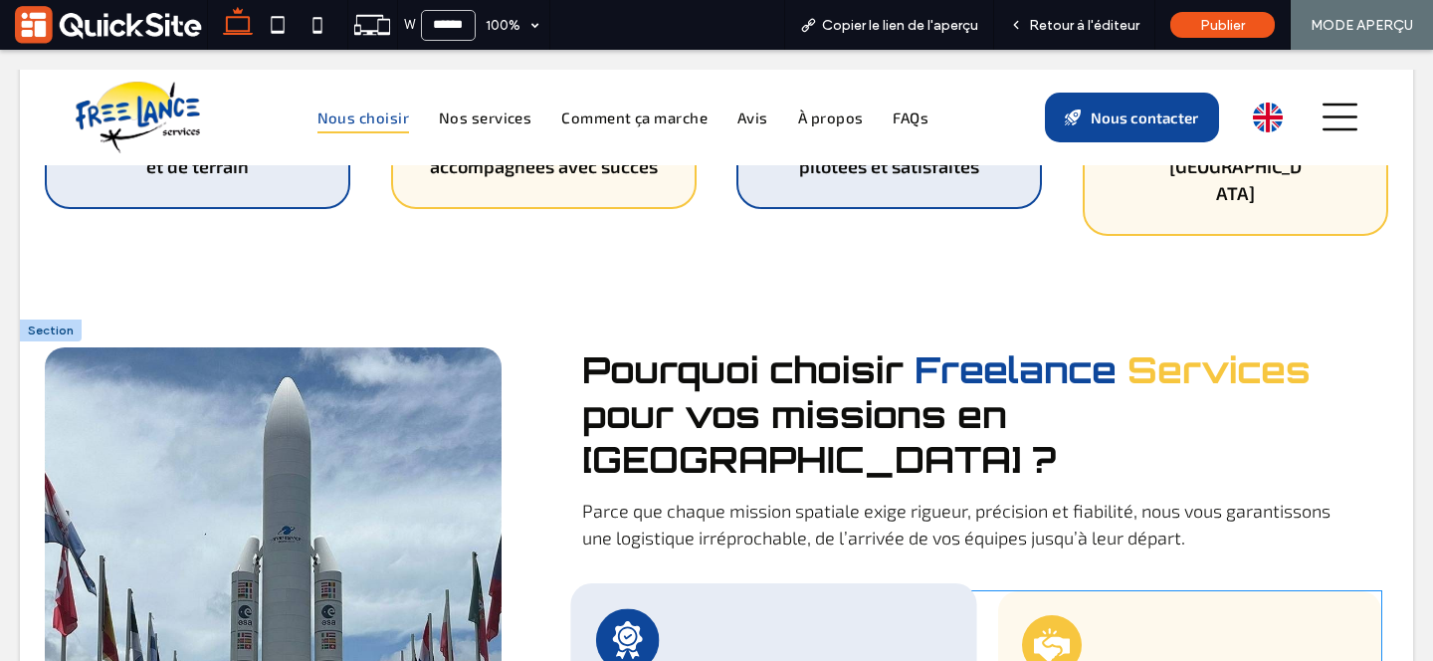
scroll to position [1242, 0]
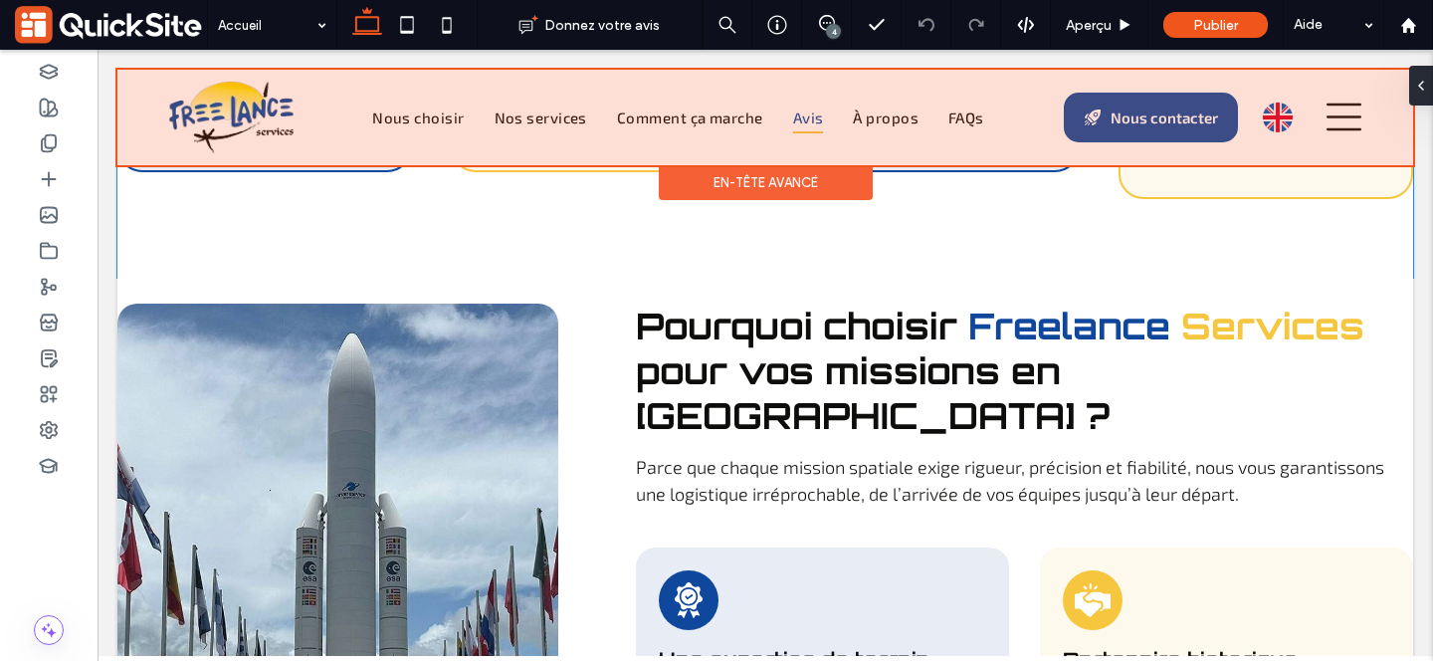
click at [808, 92] on div at bounding box center [765, 118] width 1296 height 96
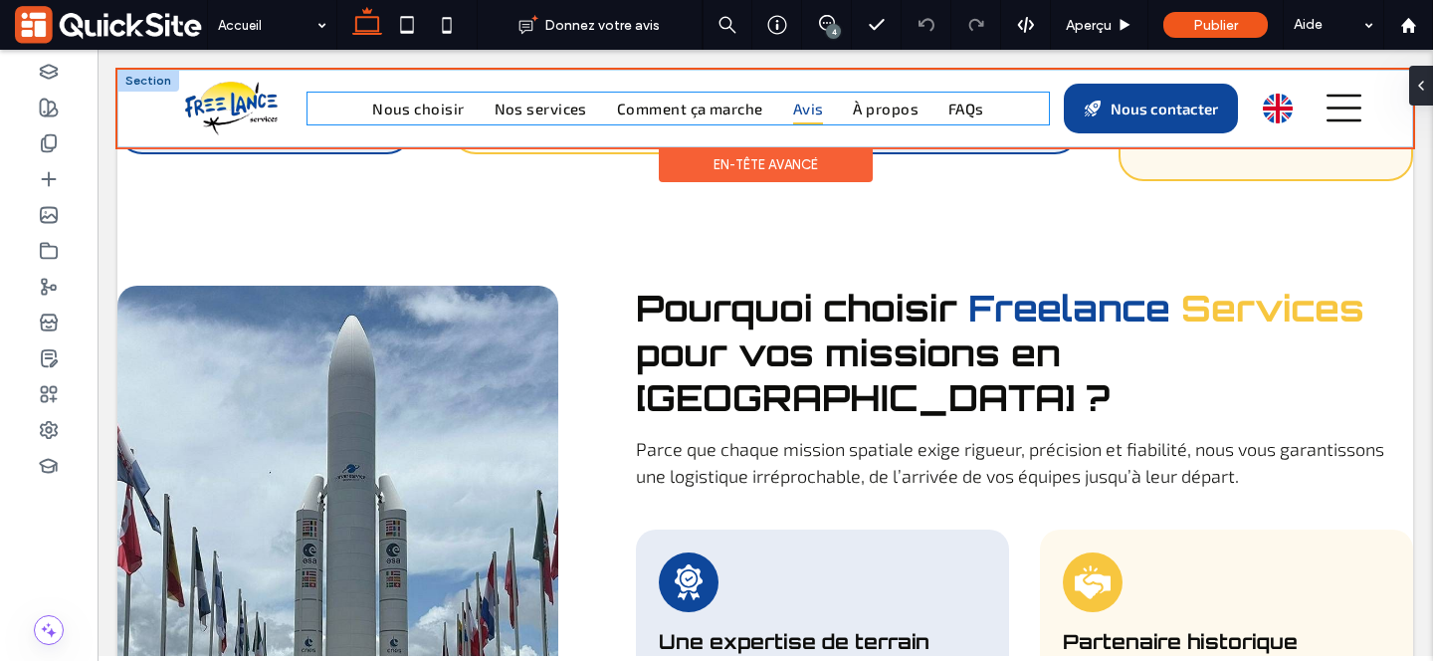
scroll to position [675, 0]
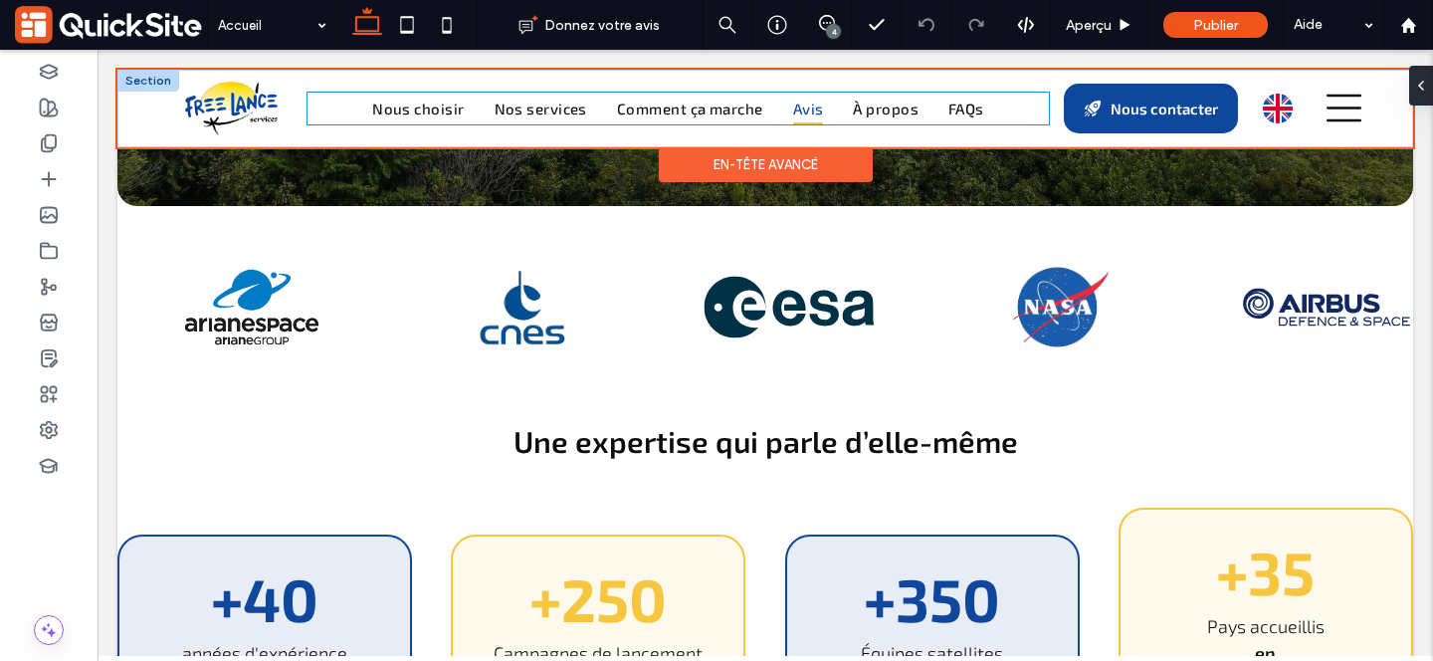
click at [812, 106] on span "Avis" at bounding box center [808, 109] width 31 height 33
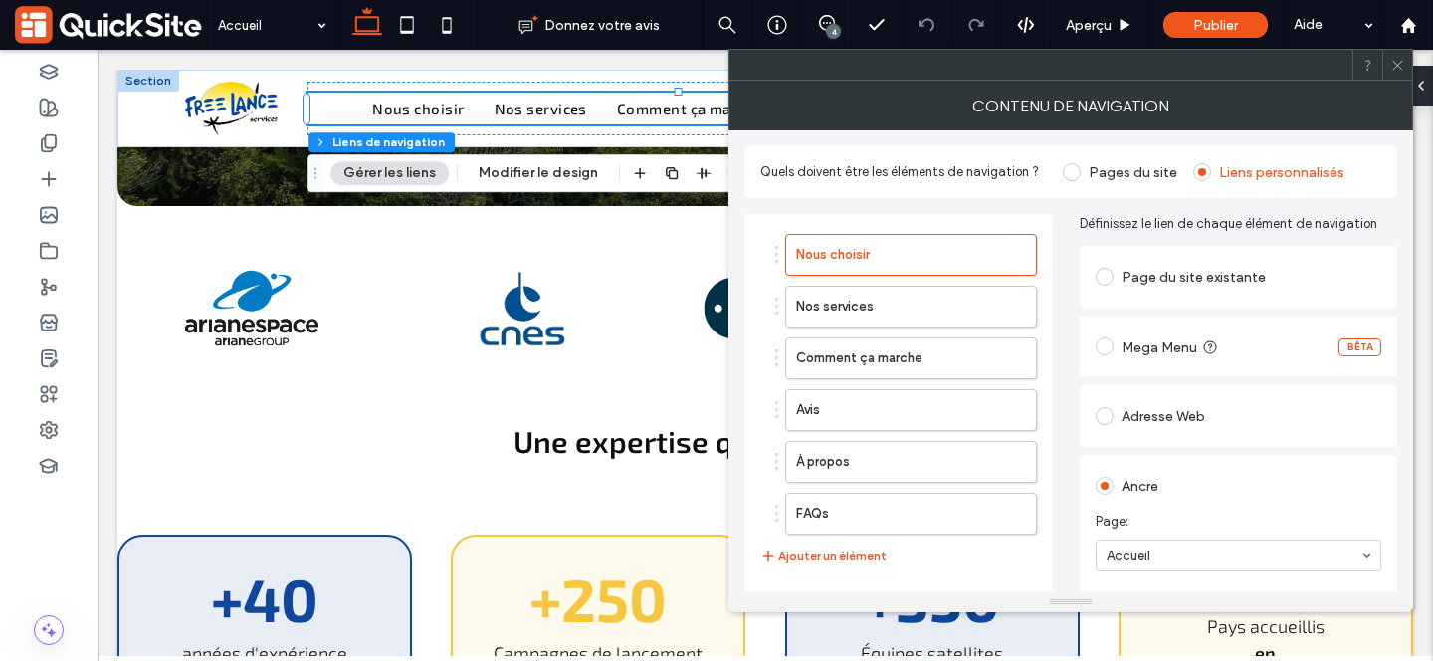
click at [1156, 415] on div "Adresse Web" at bounding box center [1239, 416] width 286 height 32
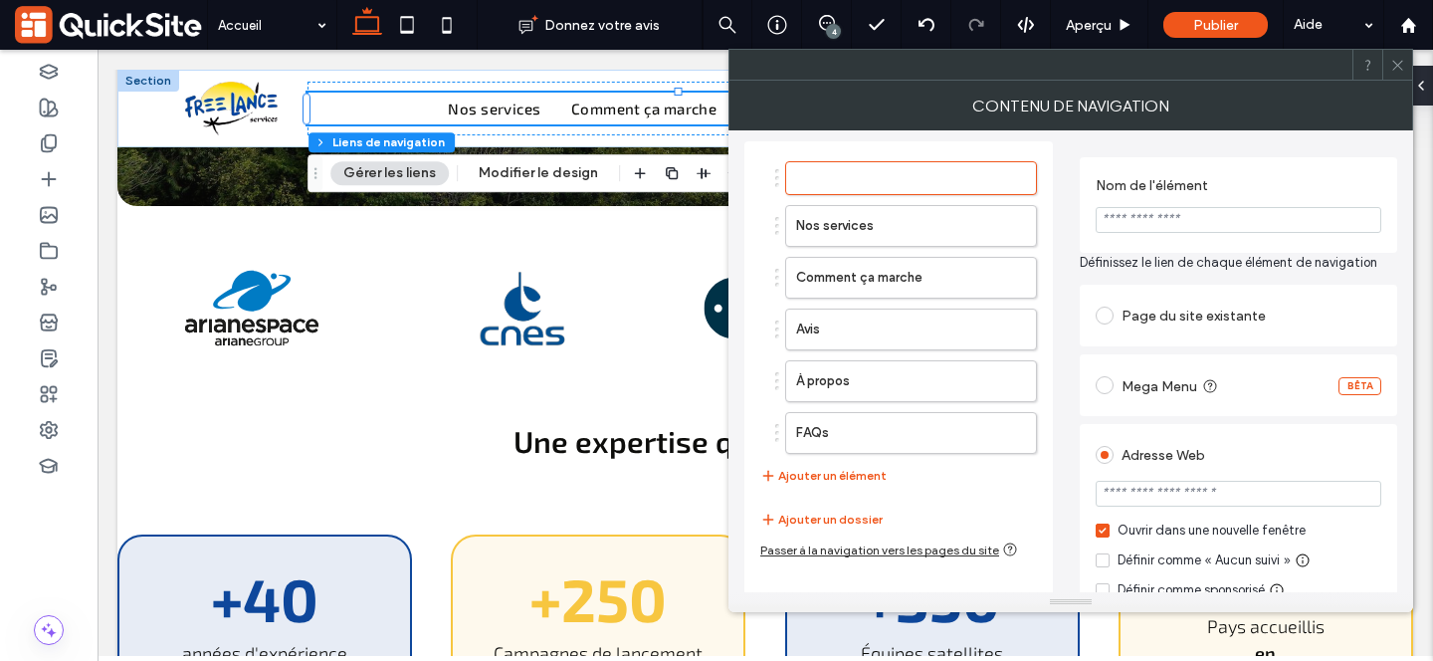
scroll to position [212, 0]
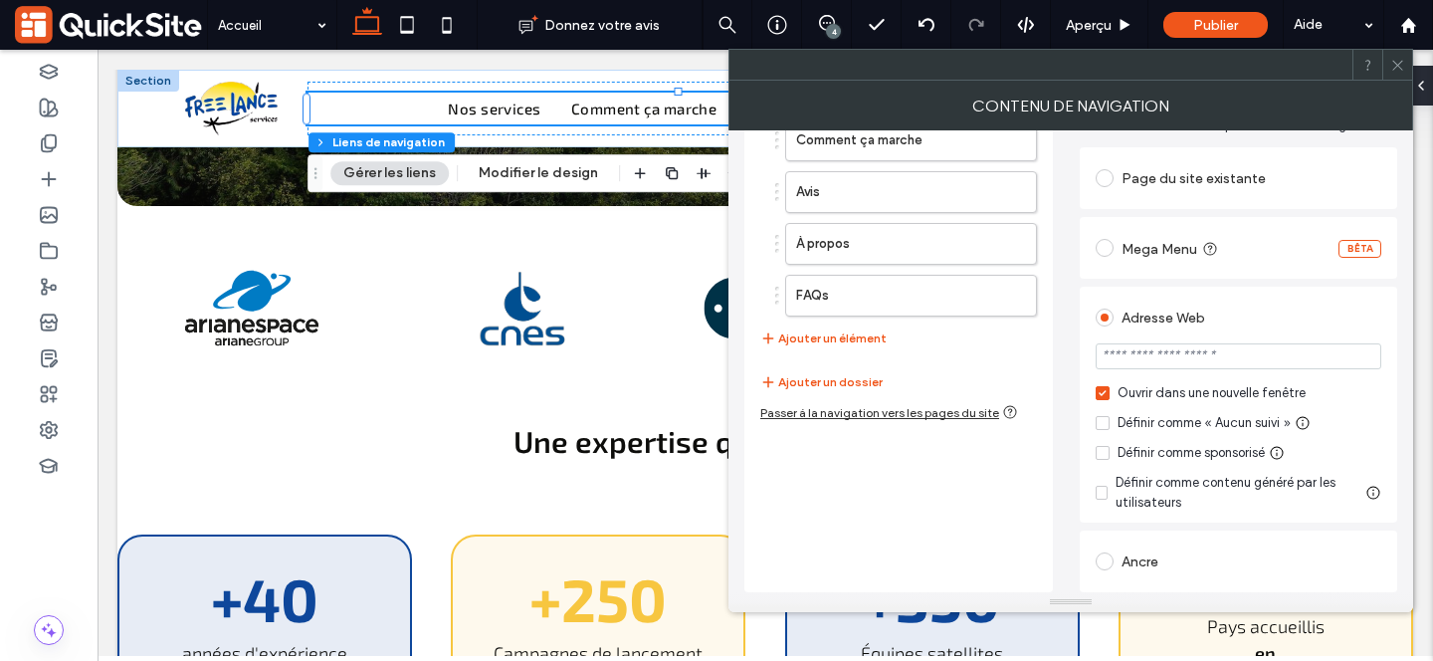
drag, startPoint x: 1145, startPoint y: 550, endPoint x: 1164, endPoint y: 558, distance: 20.5
click at [1145, 550] on div "Ancre" at bounding box center [1239, 561] width 286 height 32
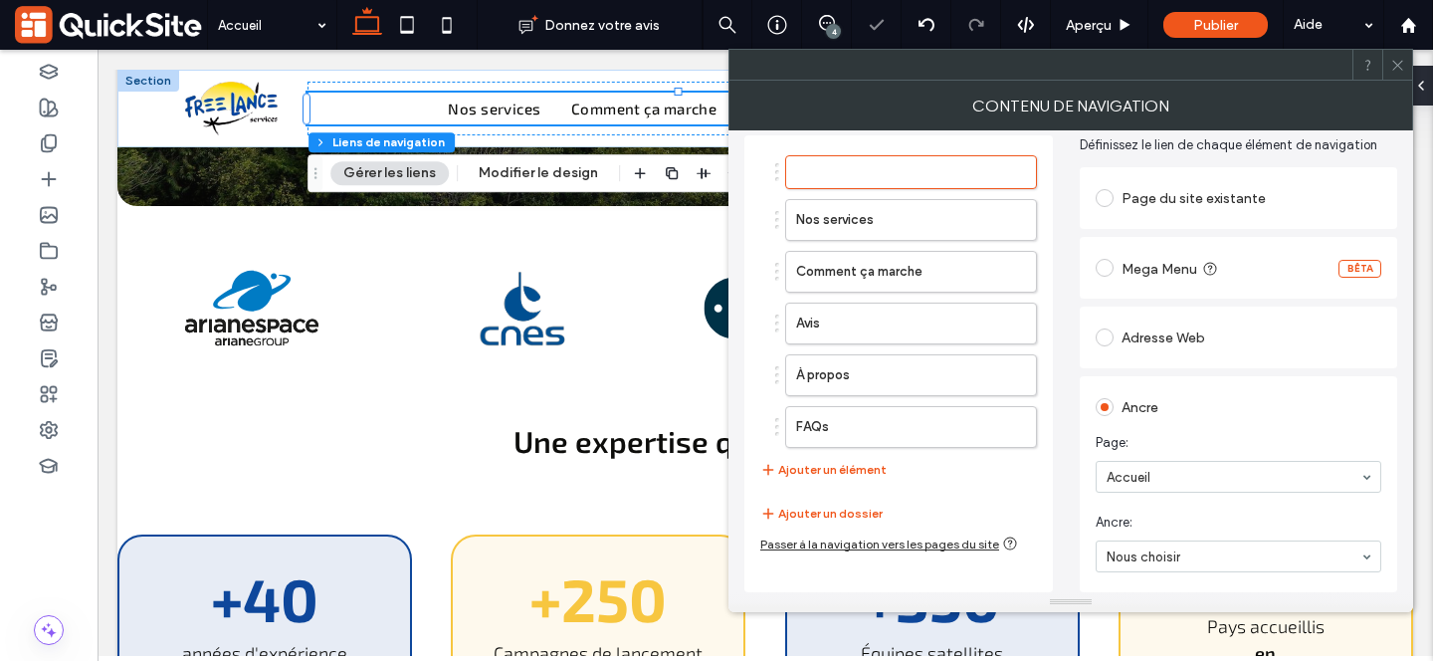
scroll to position [79, 0]
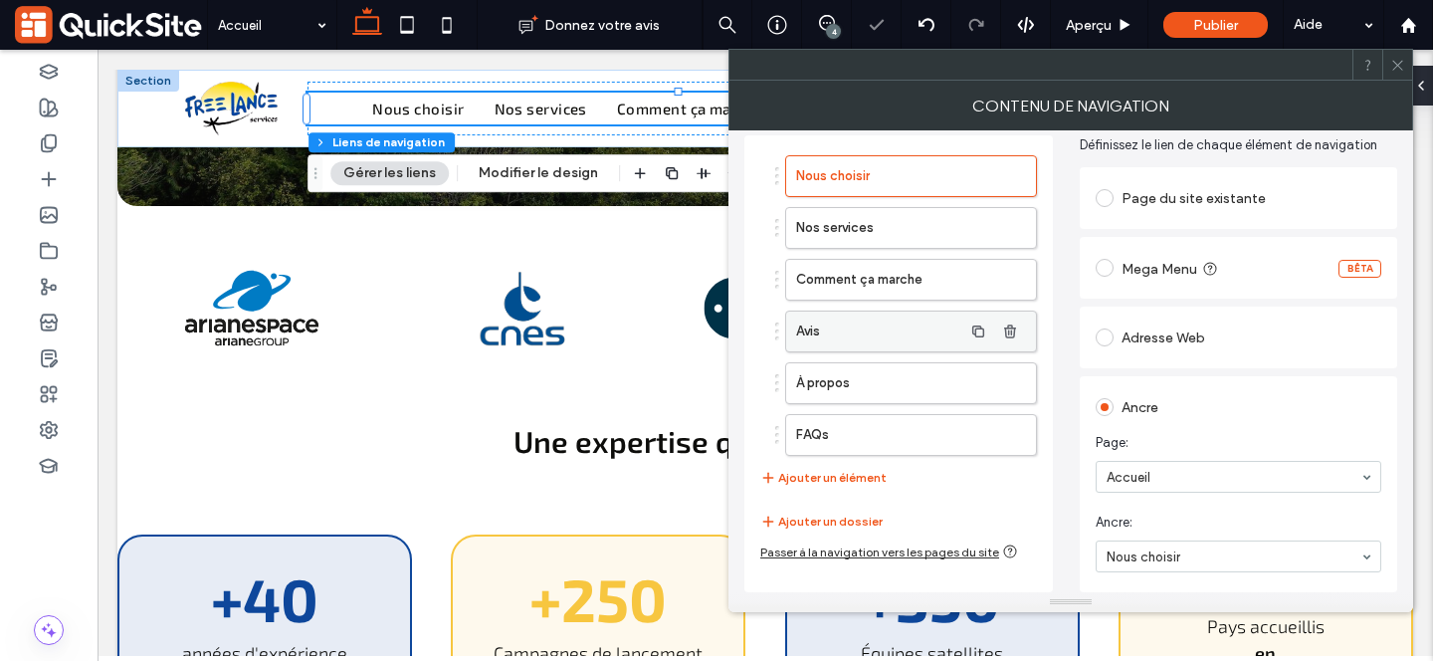
click at [874, 328] on label "Avis" at bounding box center [879, 331] width 166 height 40
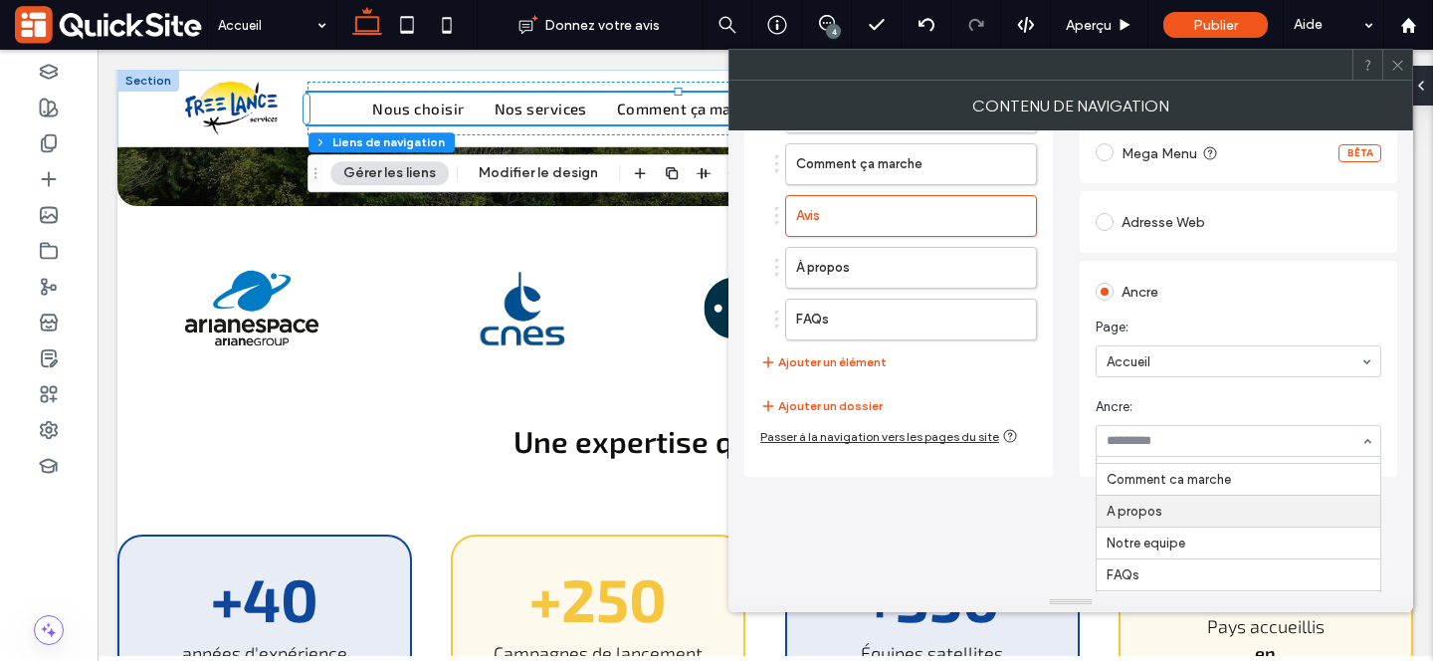
scroll to position [257, 0]
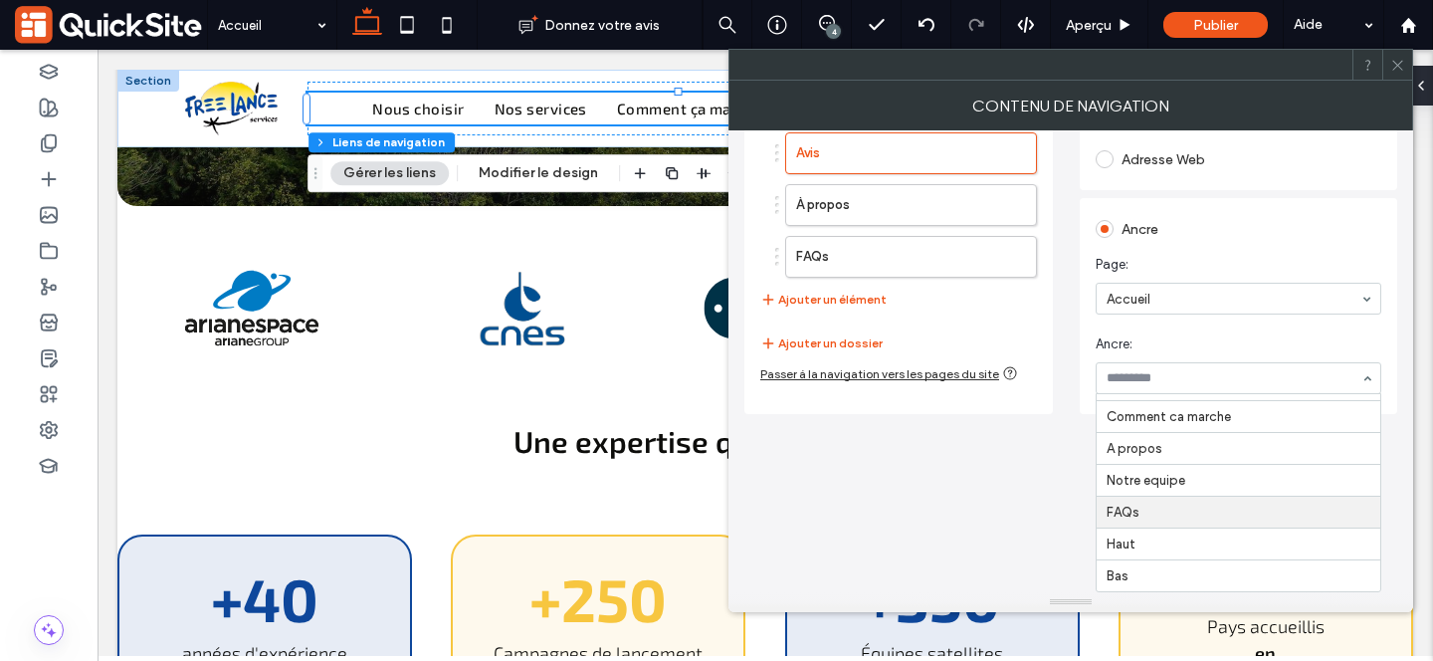
click at [1272, 346] on div "Page du site existante Mega Menu BÊTA Adresse Web Ancre Page: Accueil Ancre: en…" at bounding box center [1238, 199] width 317 height 429
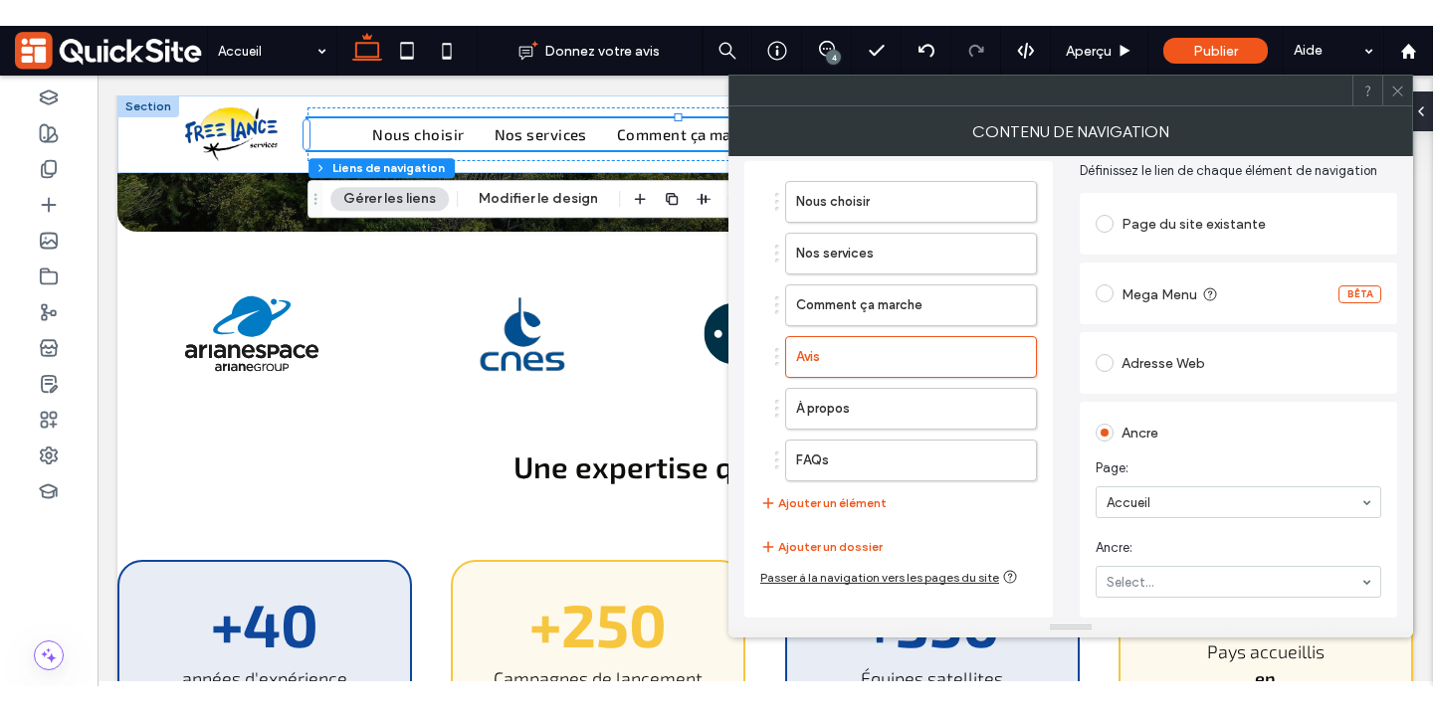
scroll to position [79, 0]
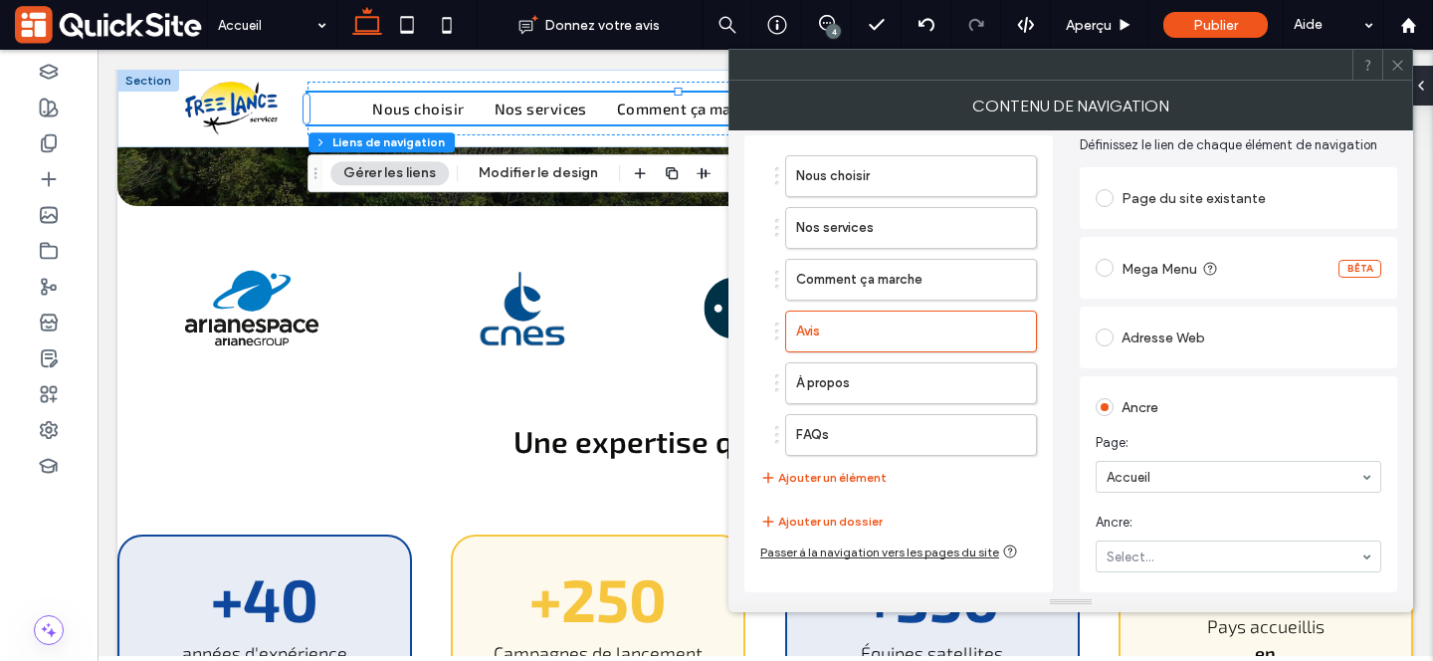
click at [1396, 68] on icon at bounding box center [1397, 65] width 15 height 15
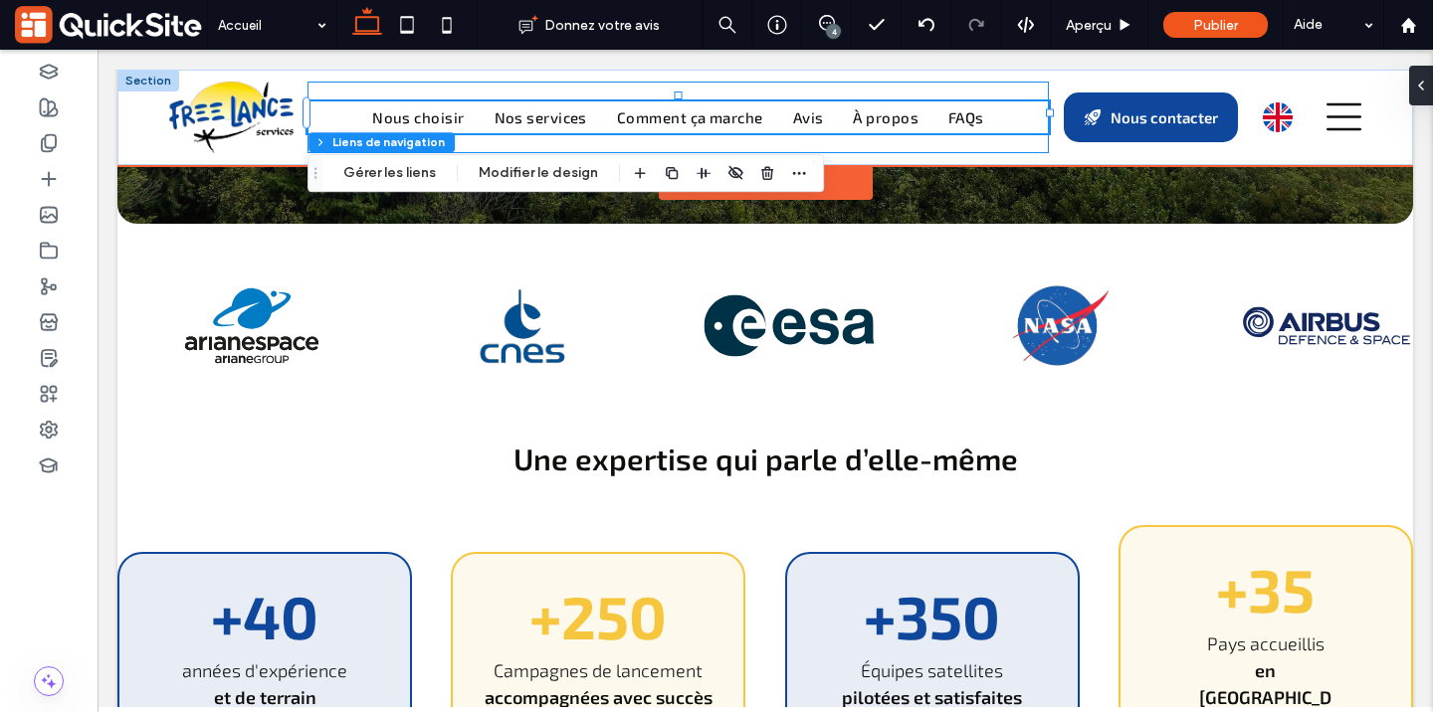
scroll to position [0, 0]
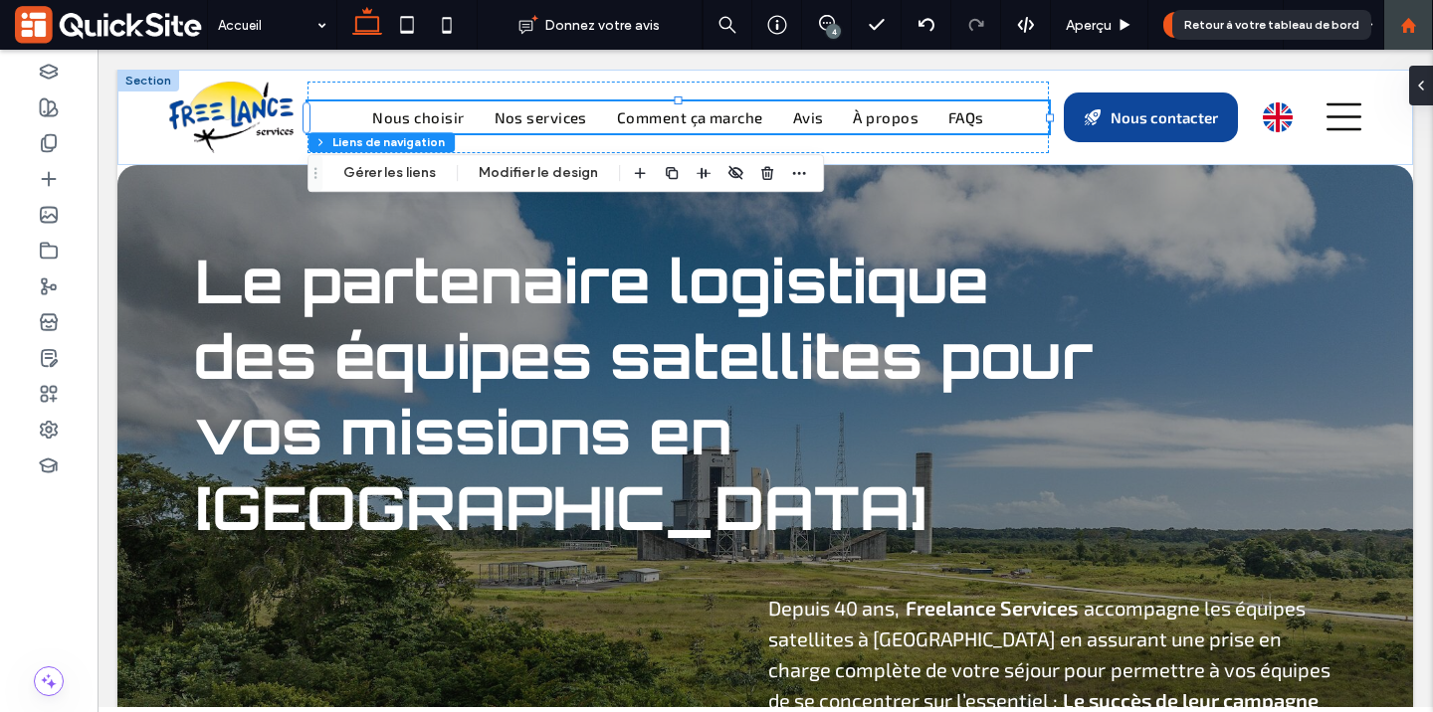
click at [1419, 17] on div at bounding box center [1408, 25] width 48 height 17
